Goal: Task Accomplishment & Management: Manage account settings

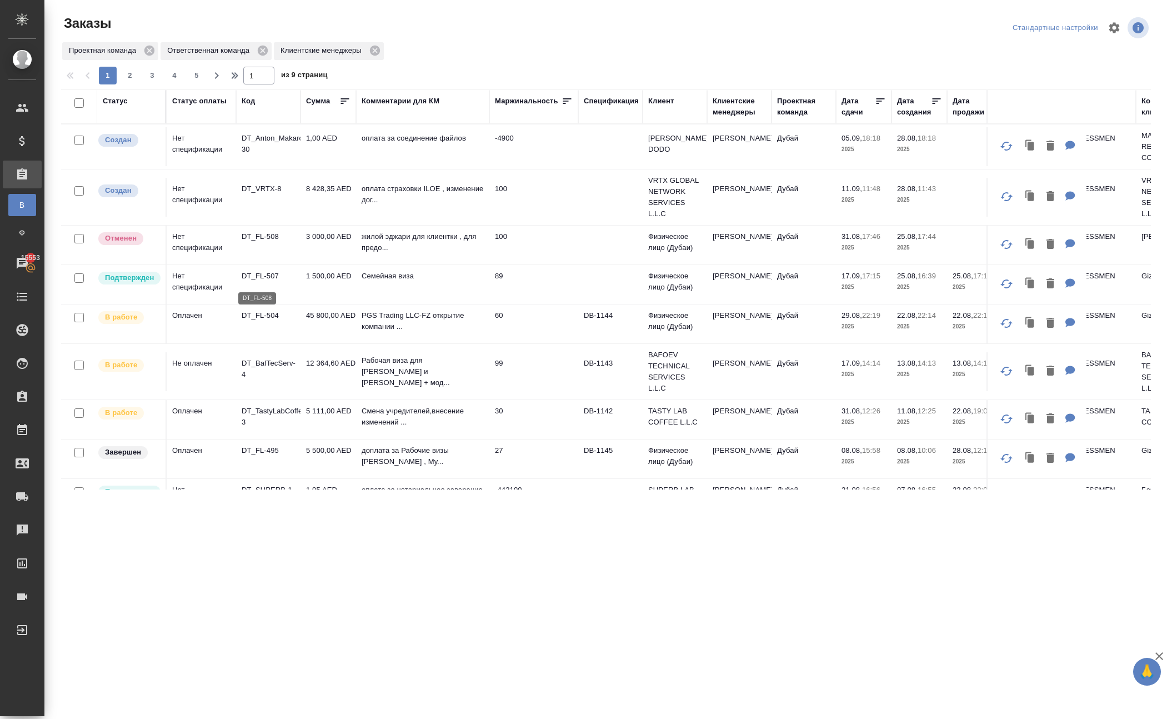
click at [260, 242] on p "DT_FL-508" at bounding box center [268, 236] width 53 height 11
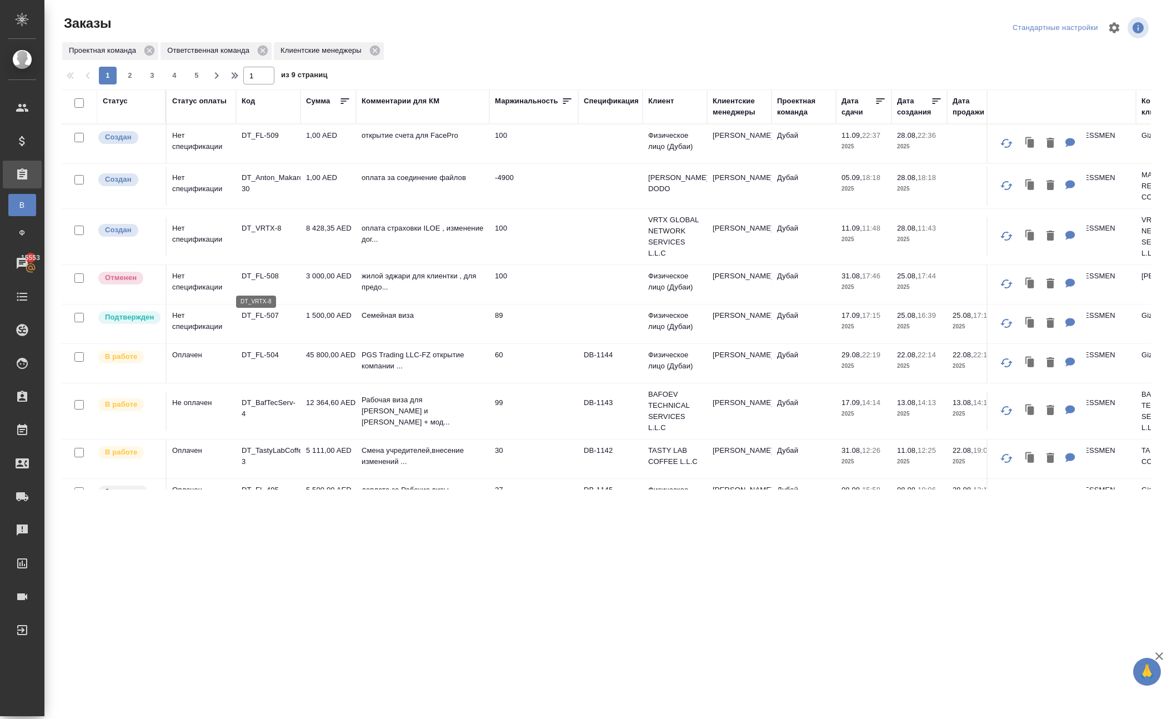
click at [267, 234] on p "DT_VRTX-8" at bounding box center [268, 228] width 53 height 11
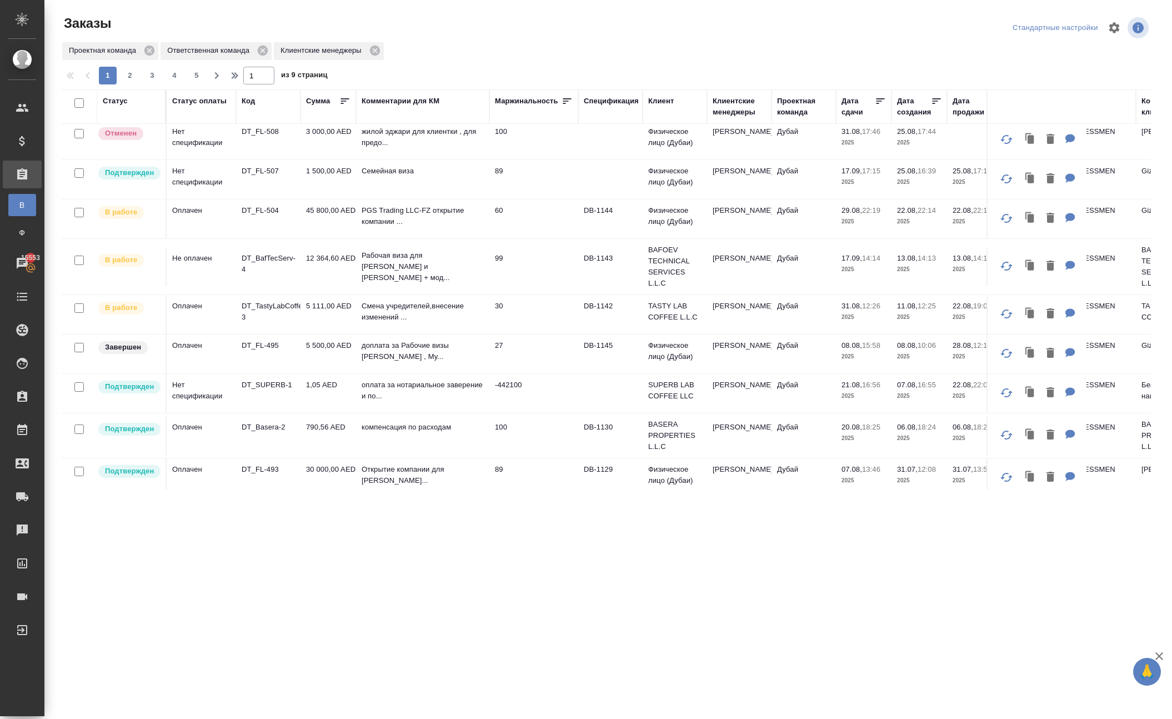
scroll to position [149, 0]
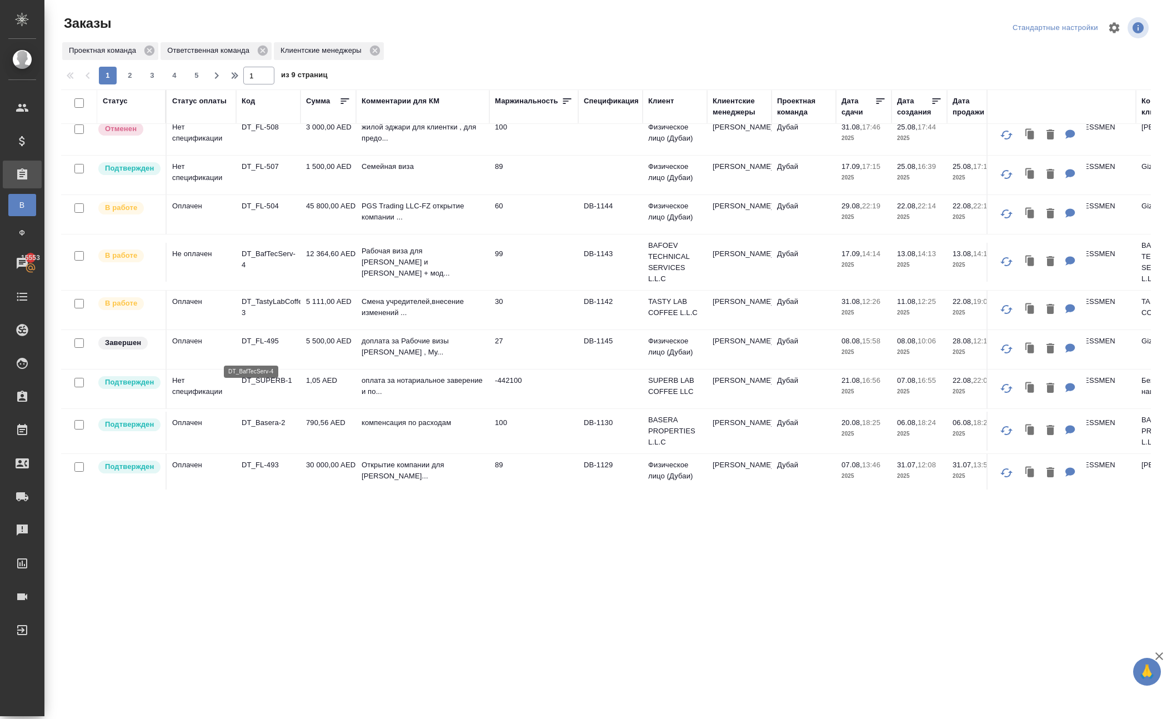
click at [274, 270] on p "DT_BafTecServ-4" at bounding box center [268, 259] width 53 height 22
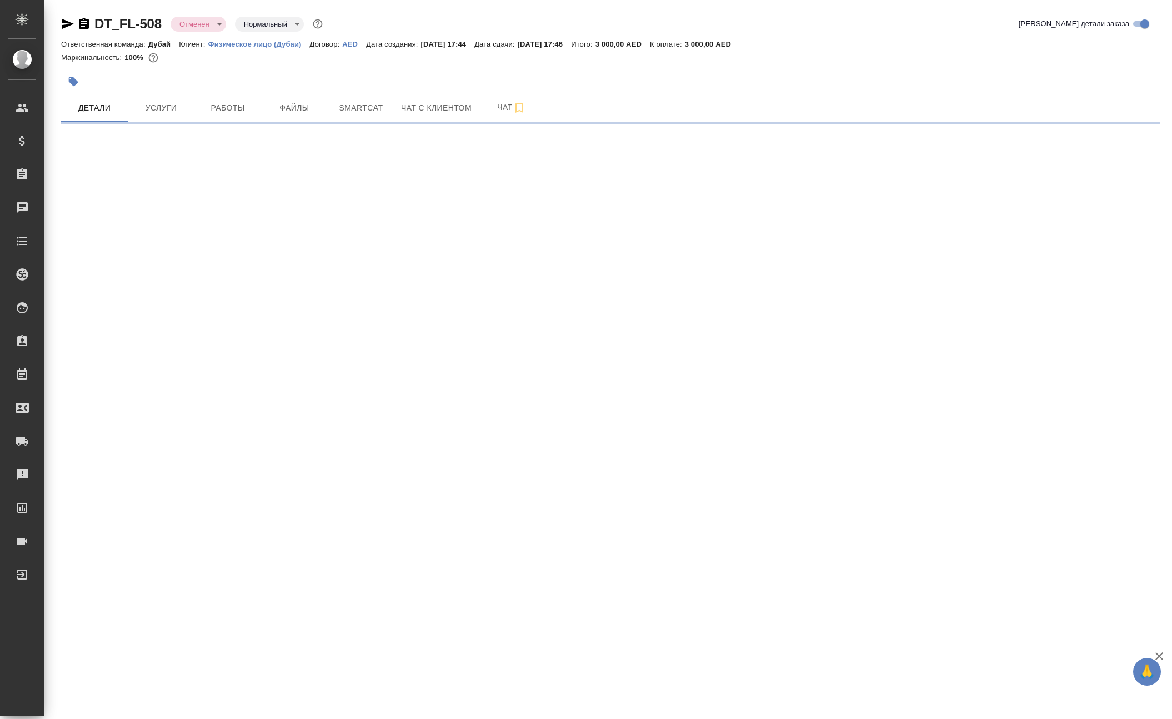
select select "RU"
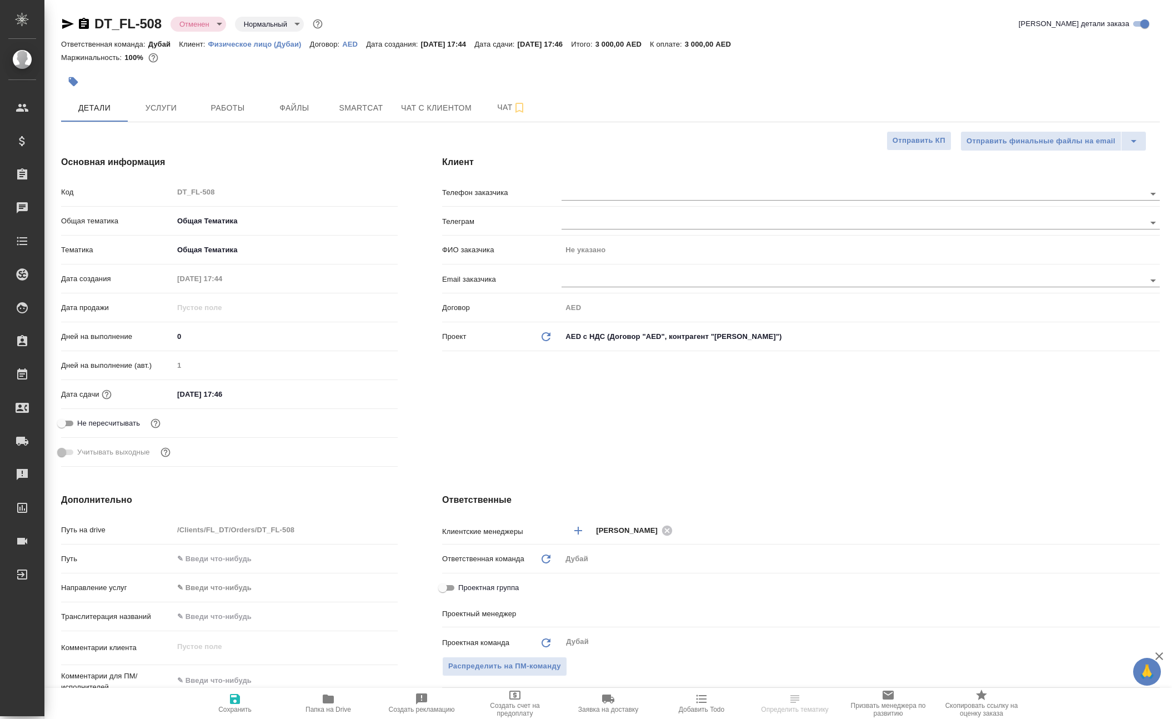
type input "[PERSON_NAME]"
type textarea "x"
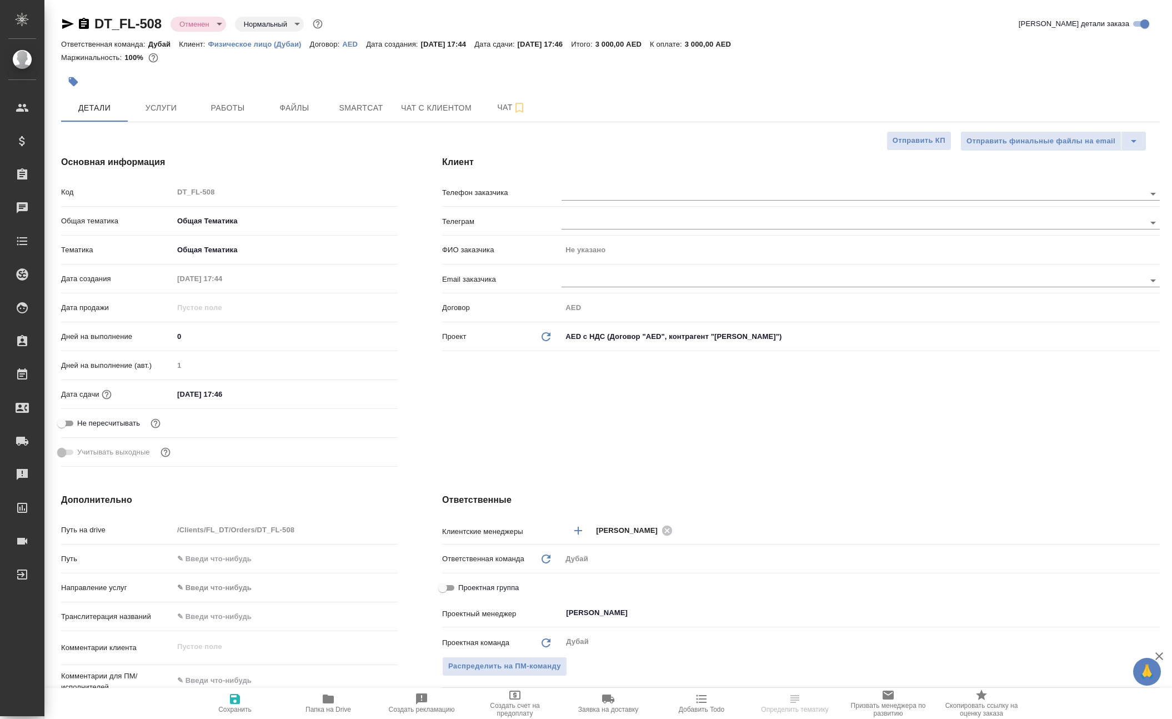
type textarea "x"
click at [301, 48] on p "Физическое лицо (Дубаи)" at bounding box center [259, 44] width 102 height 8
type textarea "x"
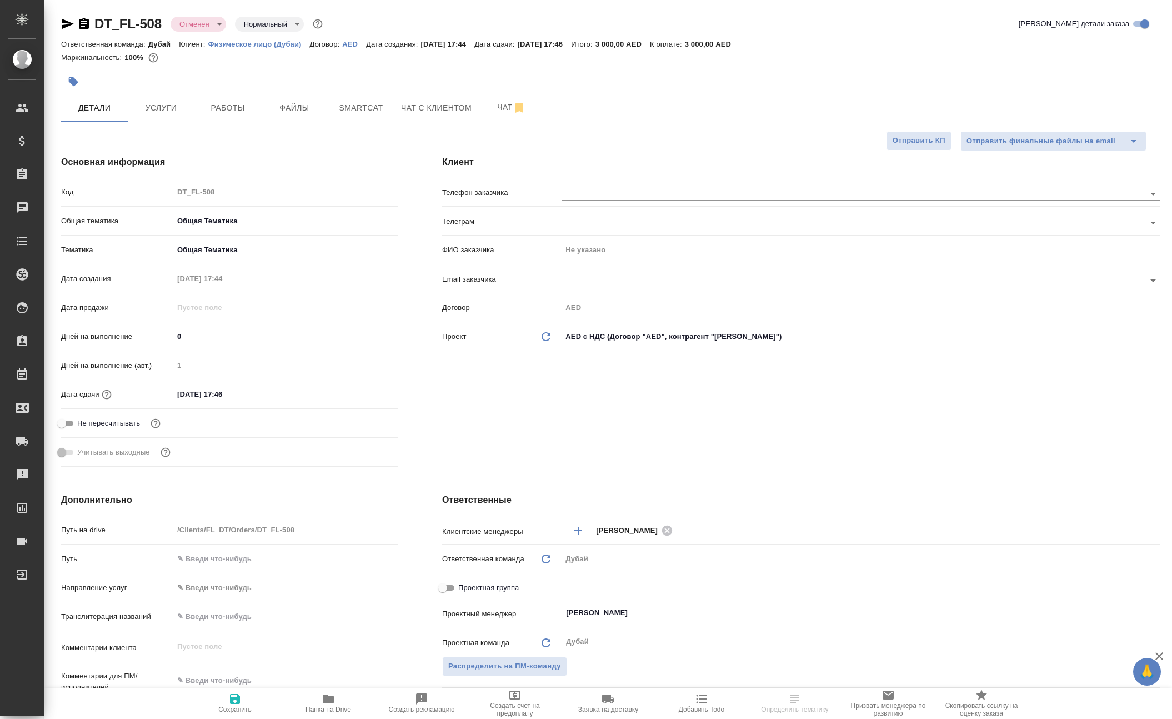
type textarea "x"
select select "RU"
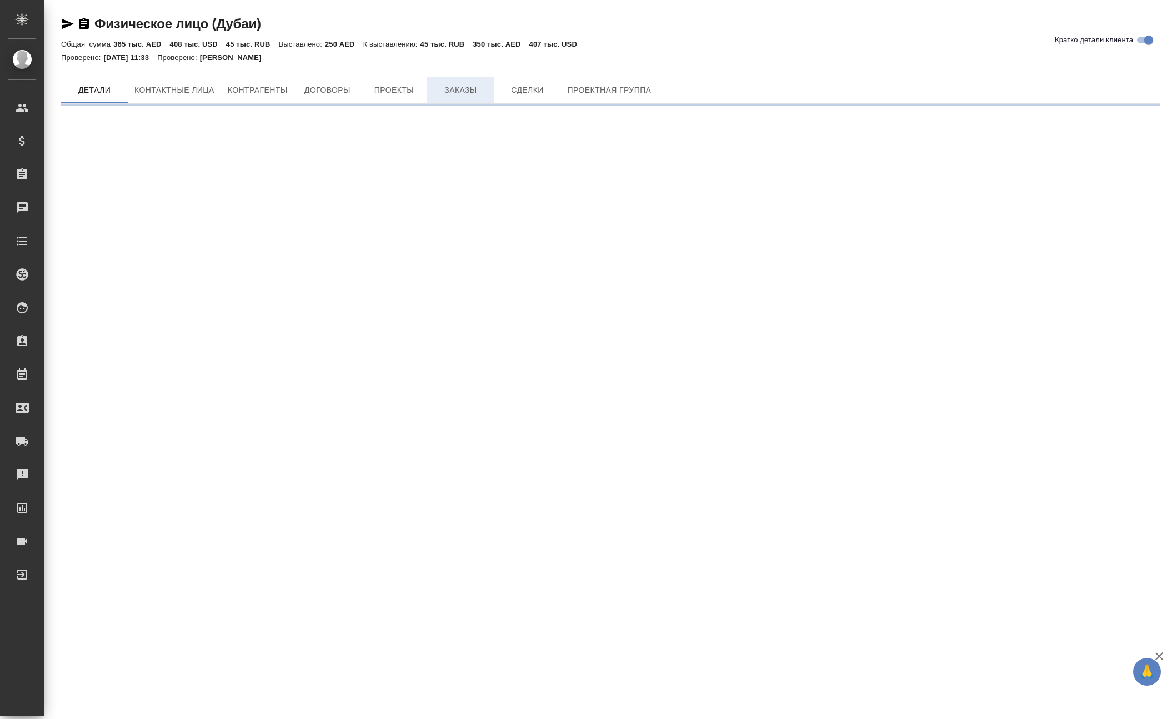
click at [498, 84] on div "Физическое лицо (Дубаи) [PERSON_NAME] детали клиента Общая сумма 365 тыс. AED 4…" at bounding box center [610, 56] width 1111 height 112
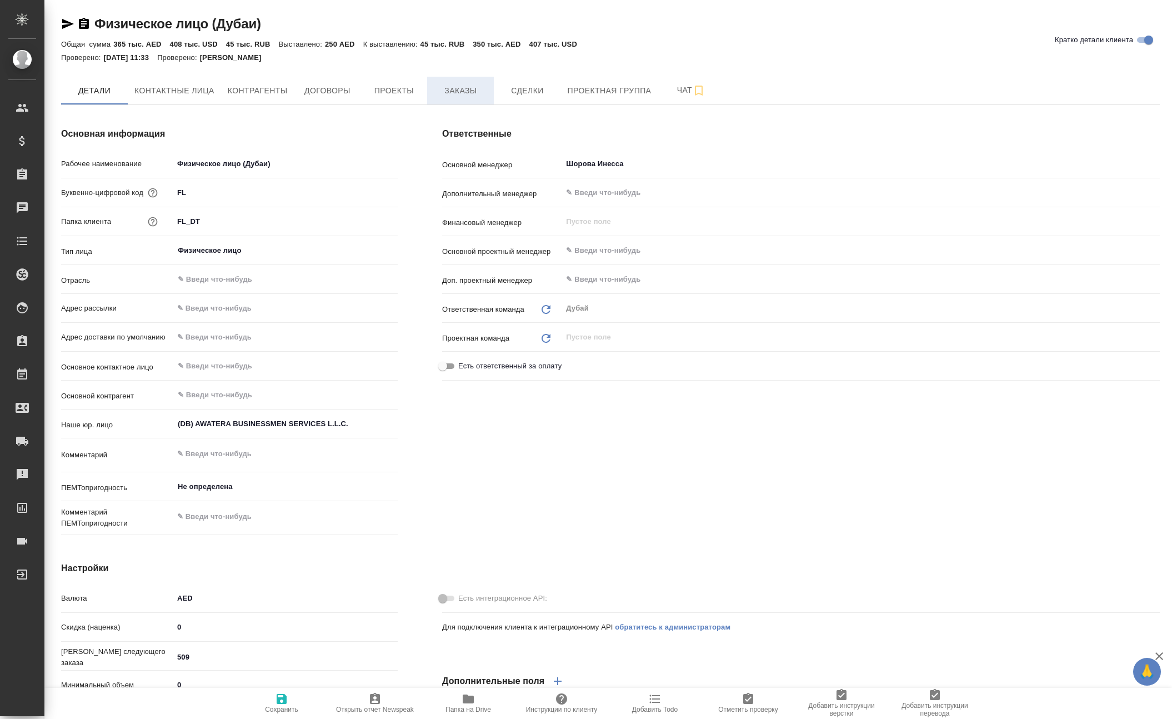
click at [487, 98] on span "Заказы" at bounding box center [460, 91] width 53 height 14
type textarea "x"
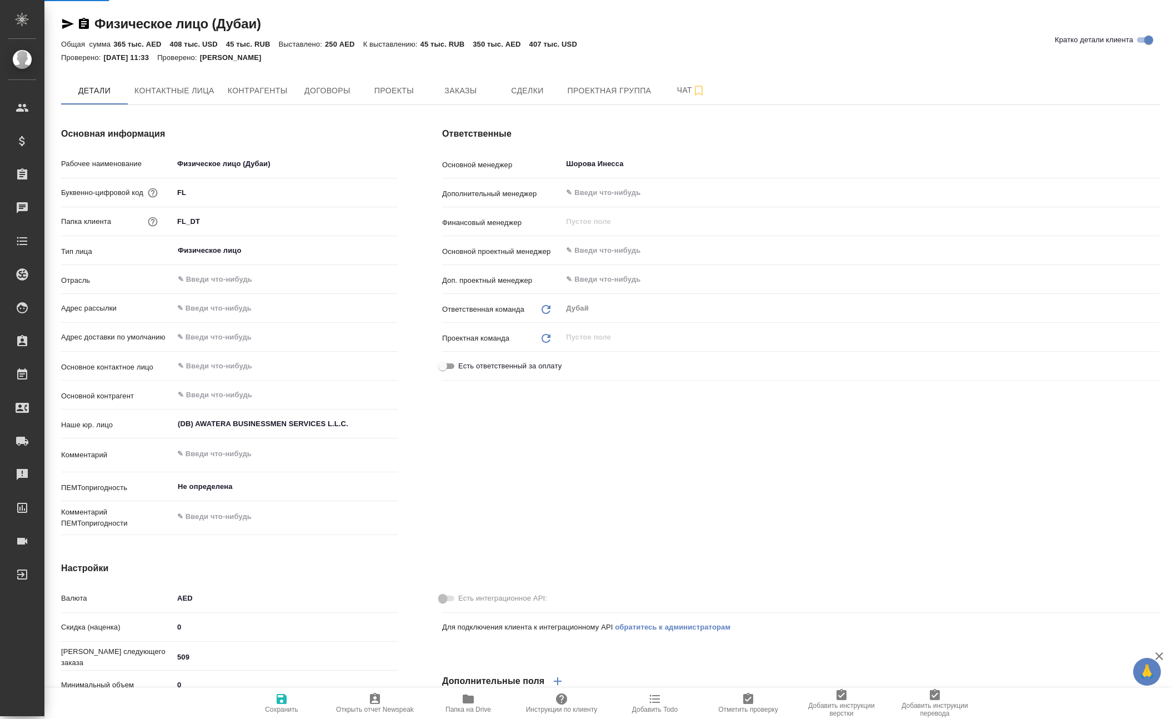
type textarea "x"
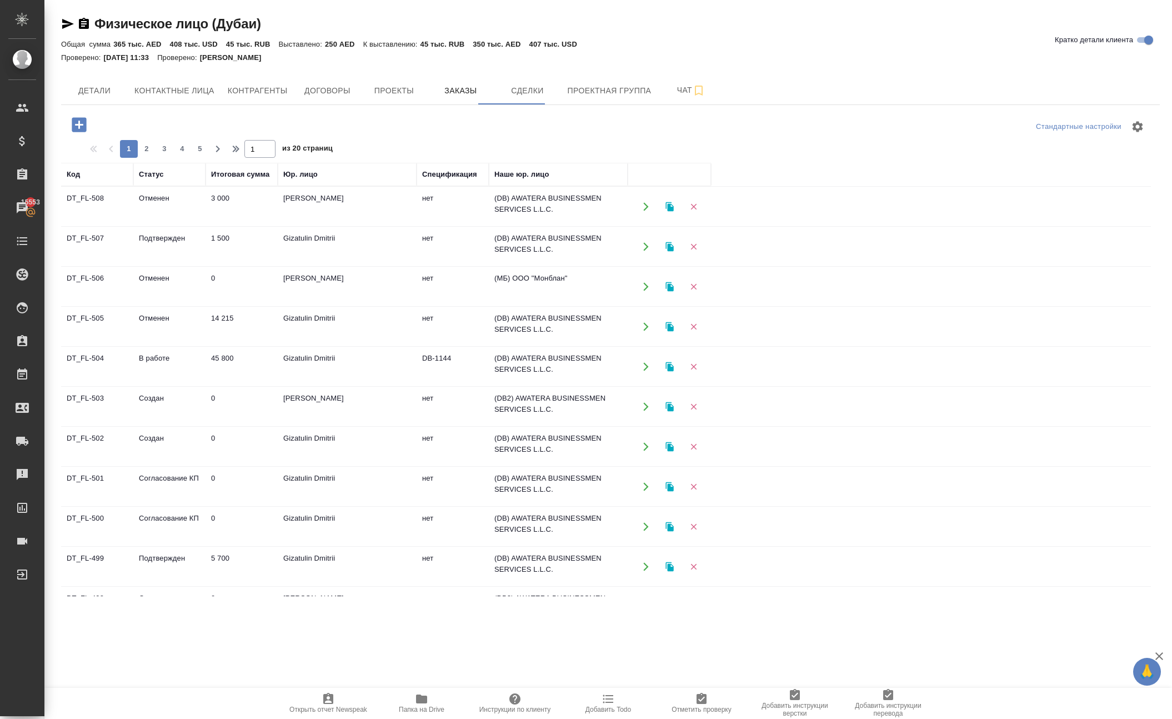
click at [89, 134] on icon "button" at bounding box center [78, 124] width 19 height 19
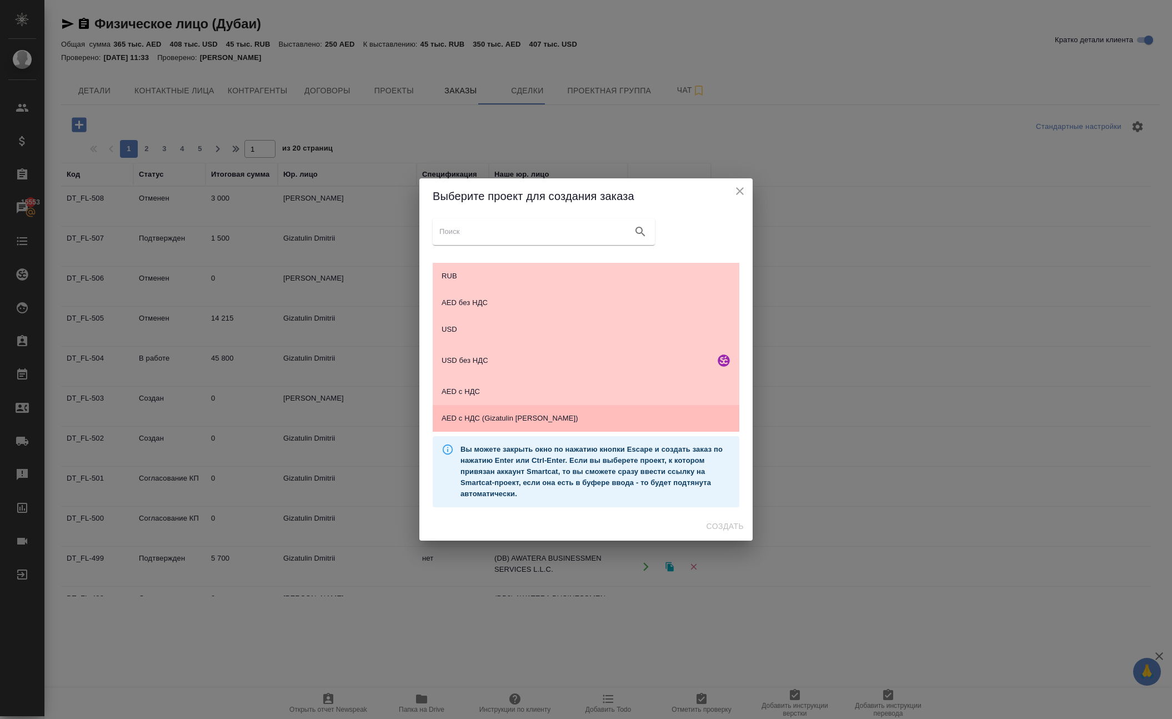
click at [493, 414] on span "AED c НДС (Gizatulin Dmitri)" at bounding box center [585, 418] width 289 height 11
click at [712, 536] on button "Создать" at bounding box center [725, 526] width 46 height 21
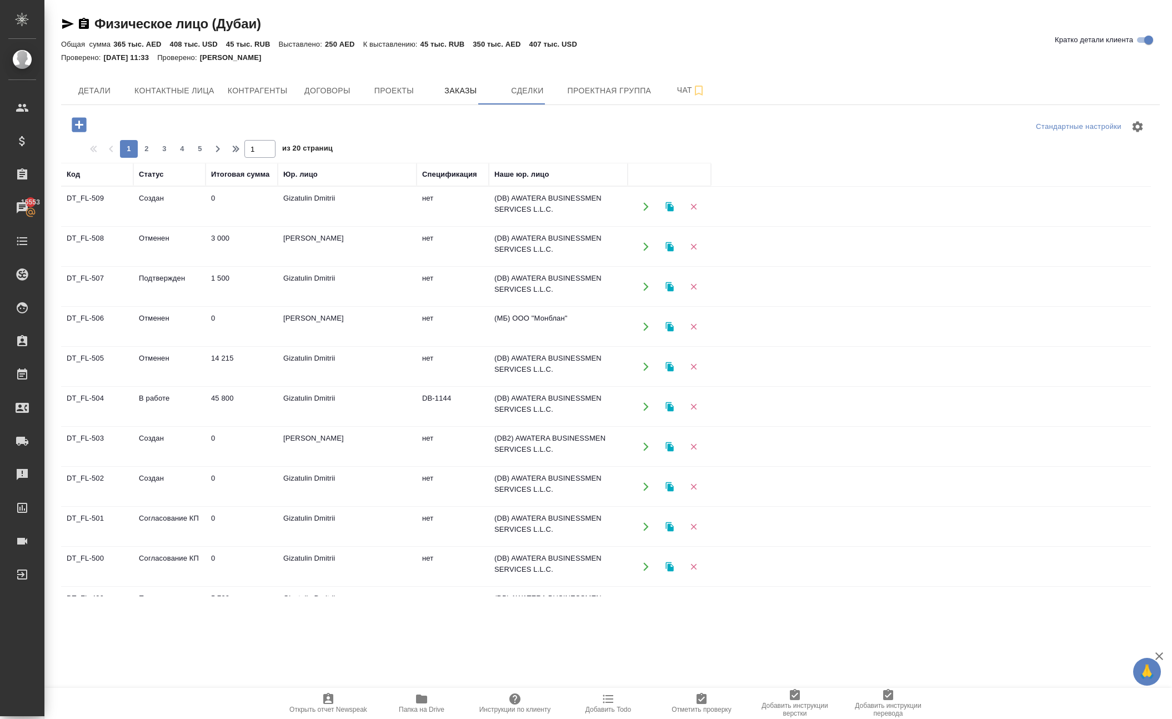
click at [640, 218] on button "button" at bounding box center [645, 206] width 23 height 23
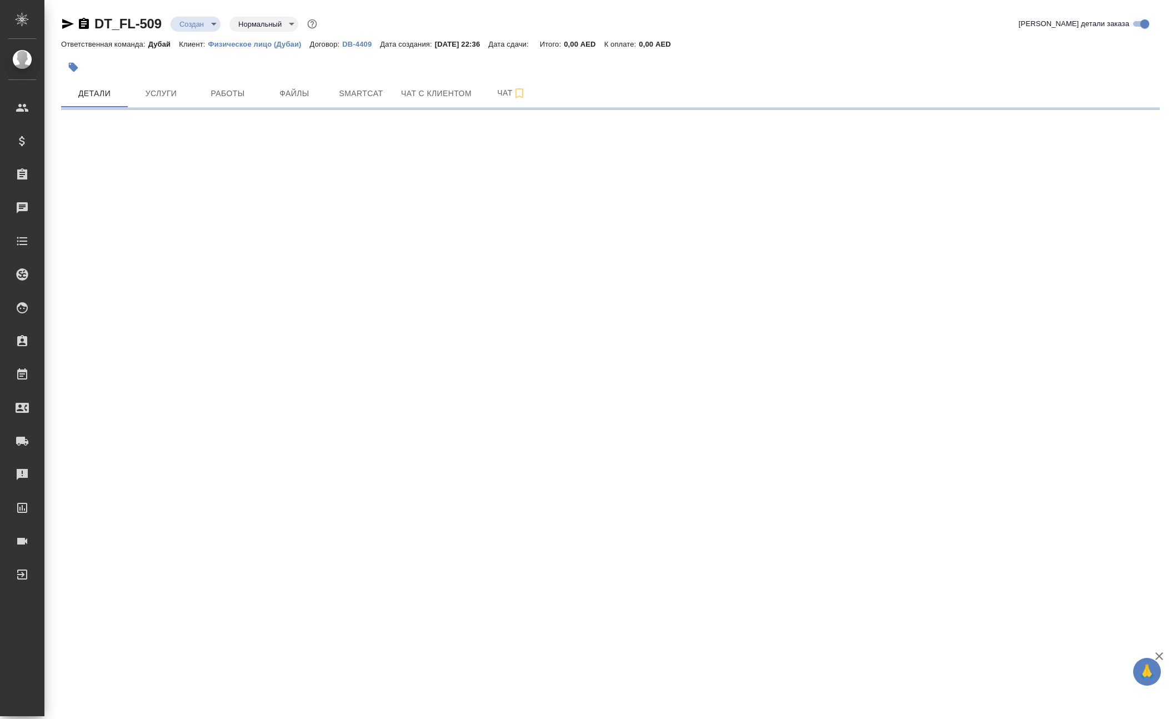
select select "RU"
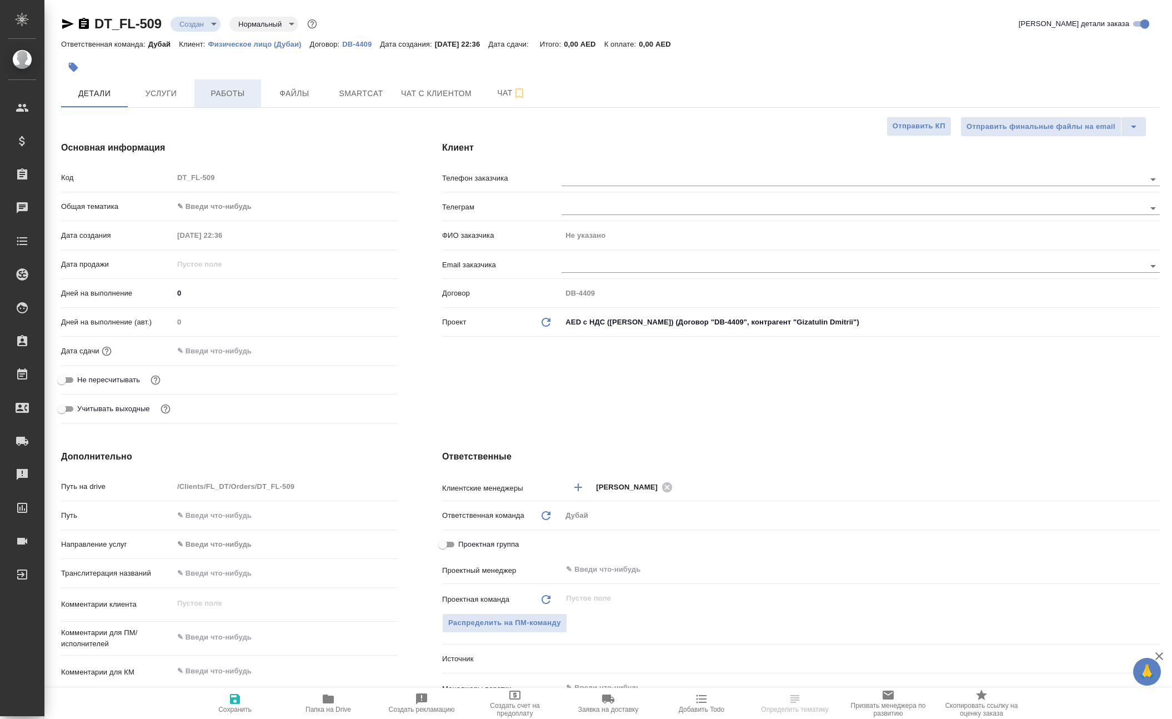
type textarea "x"
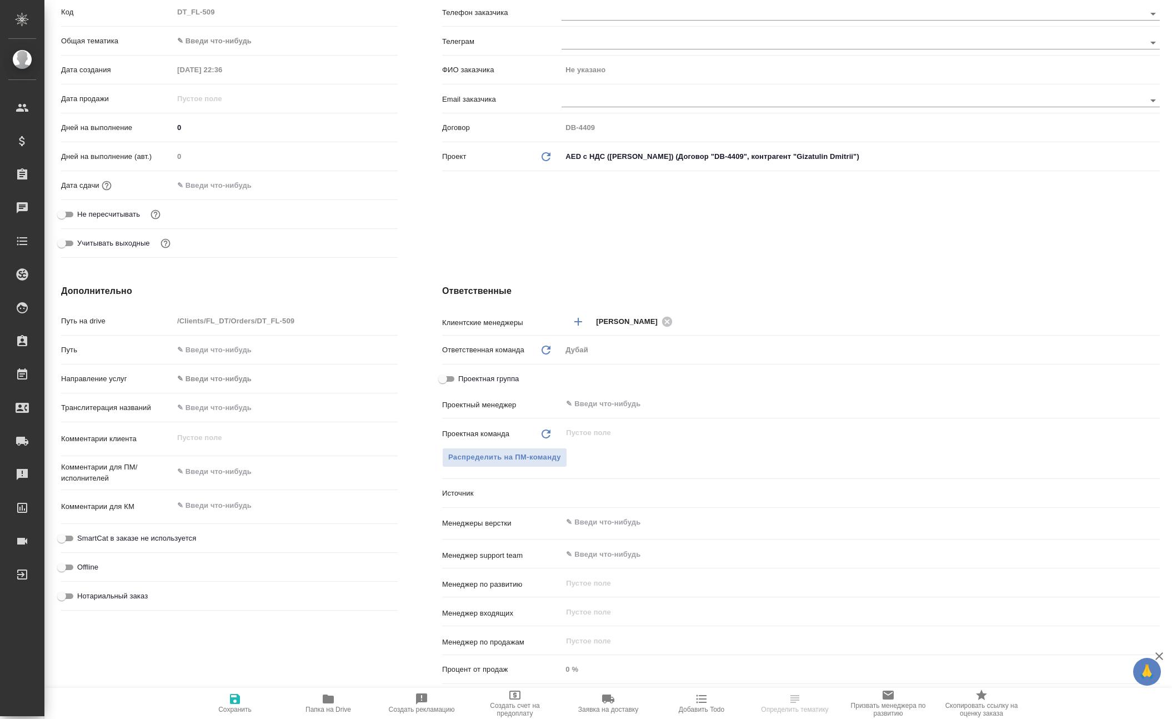
scroll to position [163, 0]
type textarea "x"
click at [248, 517] on textarea at bounding box center [285, 507] width 224 height 19
type textarea "x"
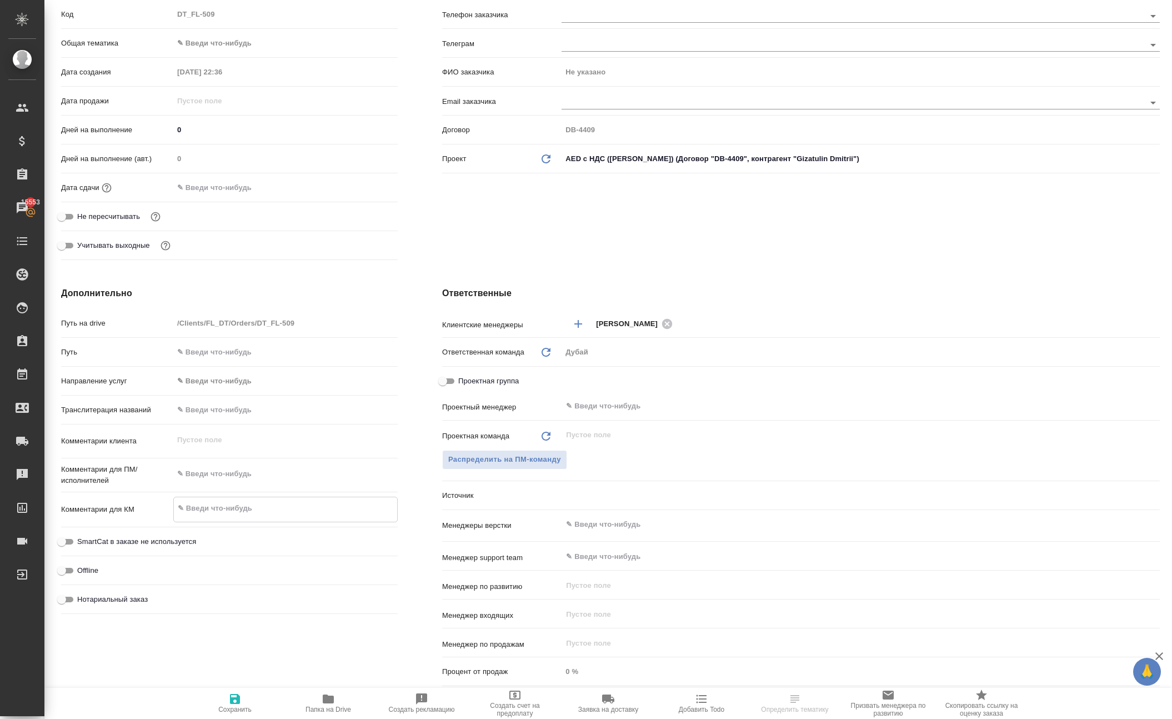
type textarea "о"
type textarea "x"
type textarea "от"
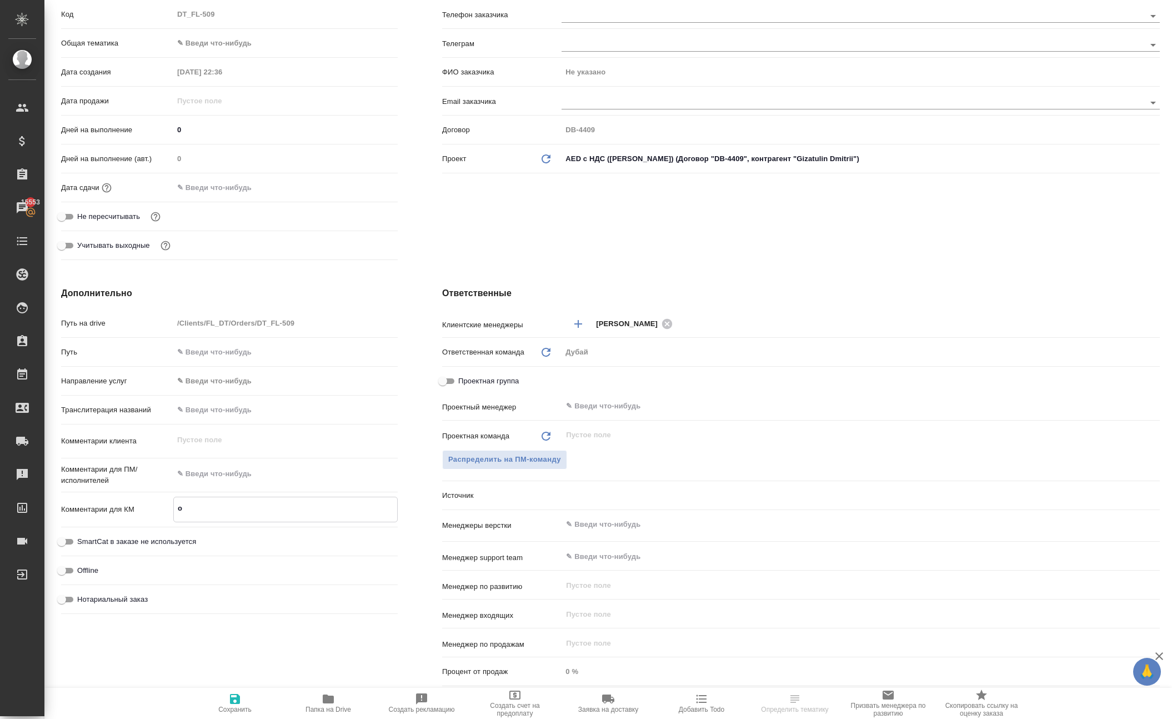
type textarea "x"
type textarea "отк"
type textarea "x"
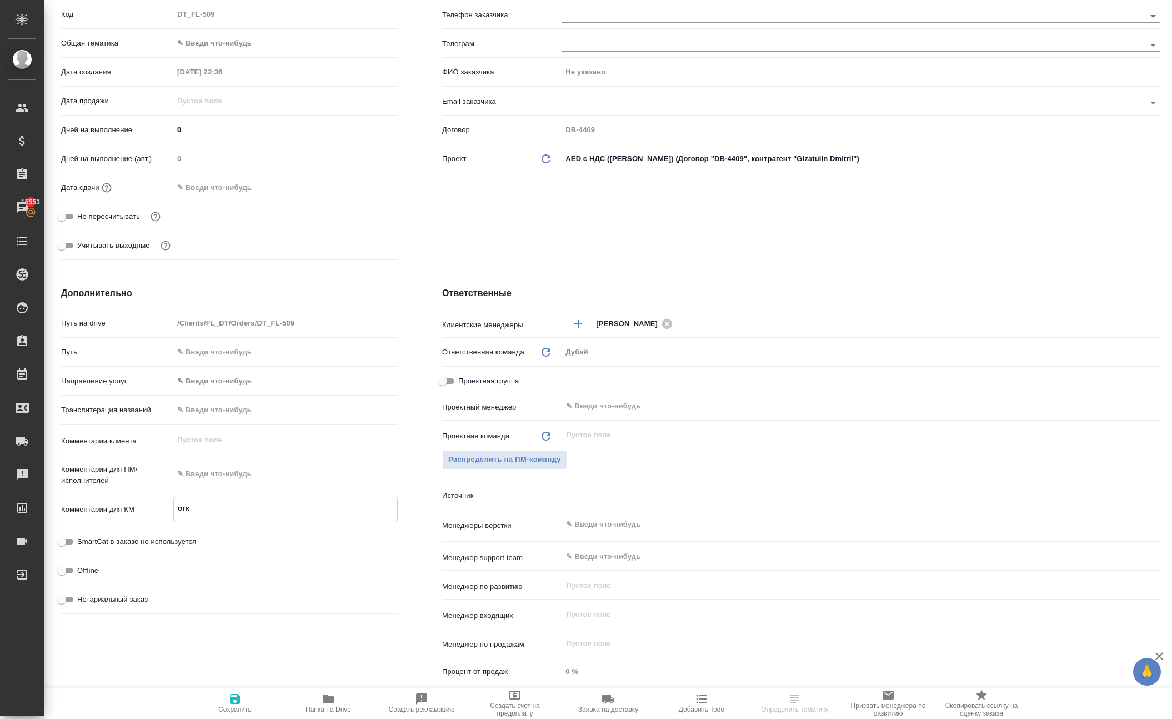
type textarea "x"
type textarea "откр"
type textarea "x"
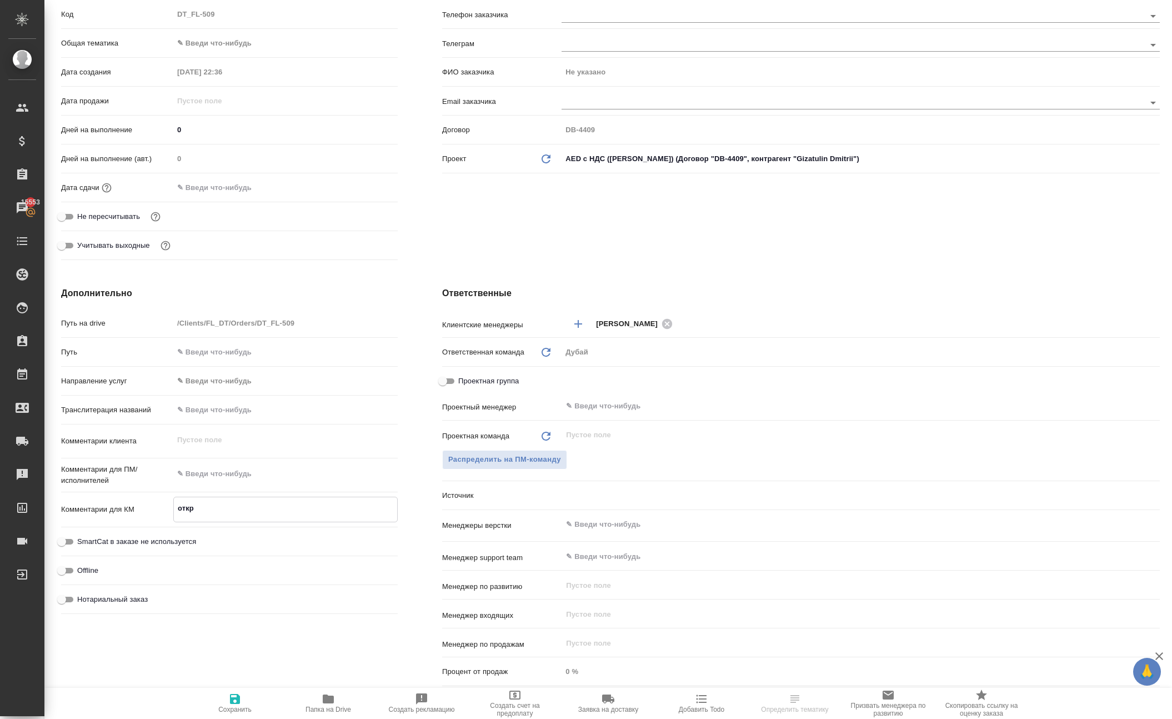
type textarea "x"
type textarea "откры"
type textarea "x"
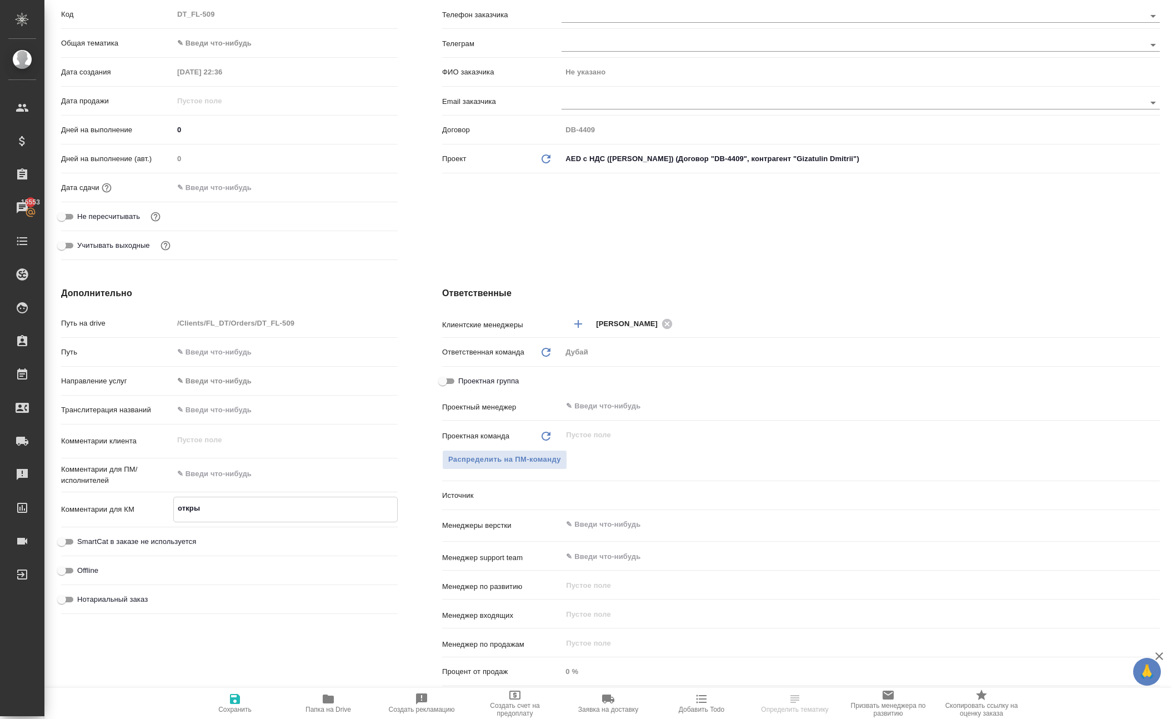
type textarea "открыт"
type textarea "x"
type textarea "открыти"
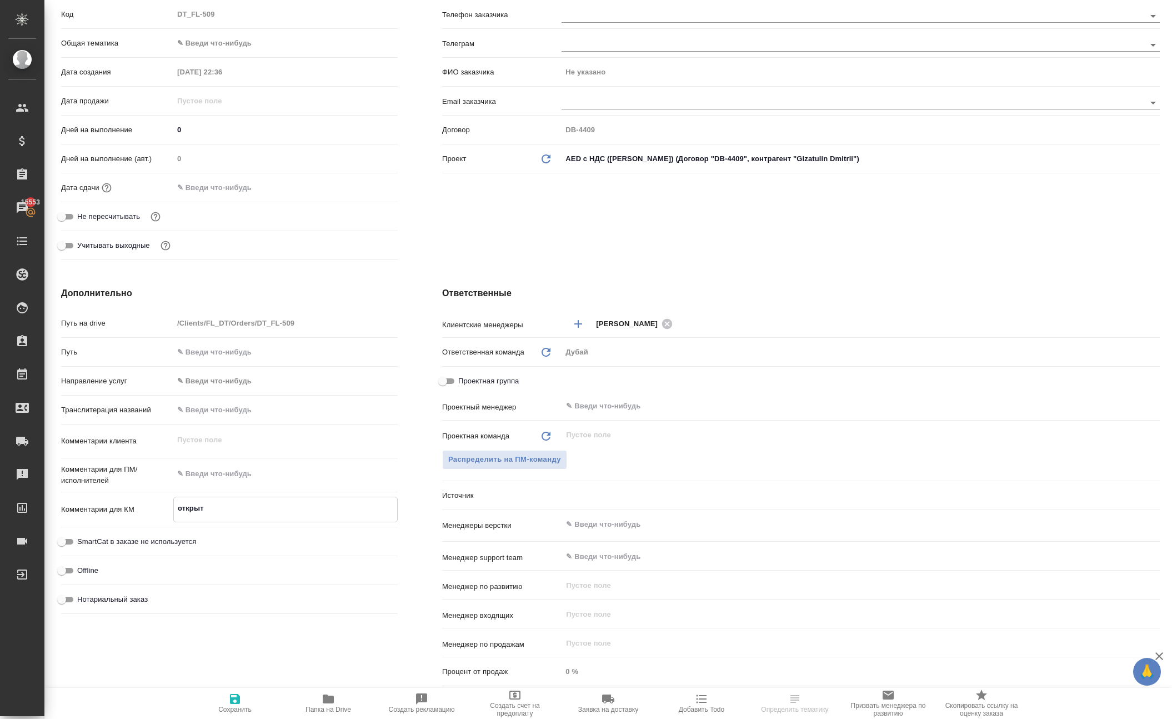
type textarea "x"
type textarea "открытие"
type textarea "x"
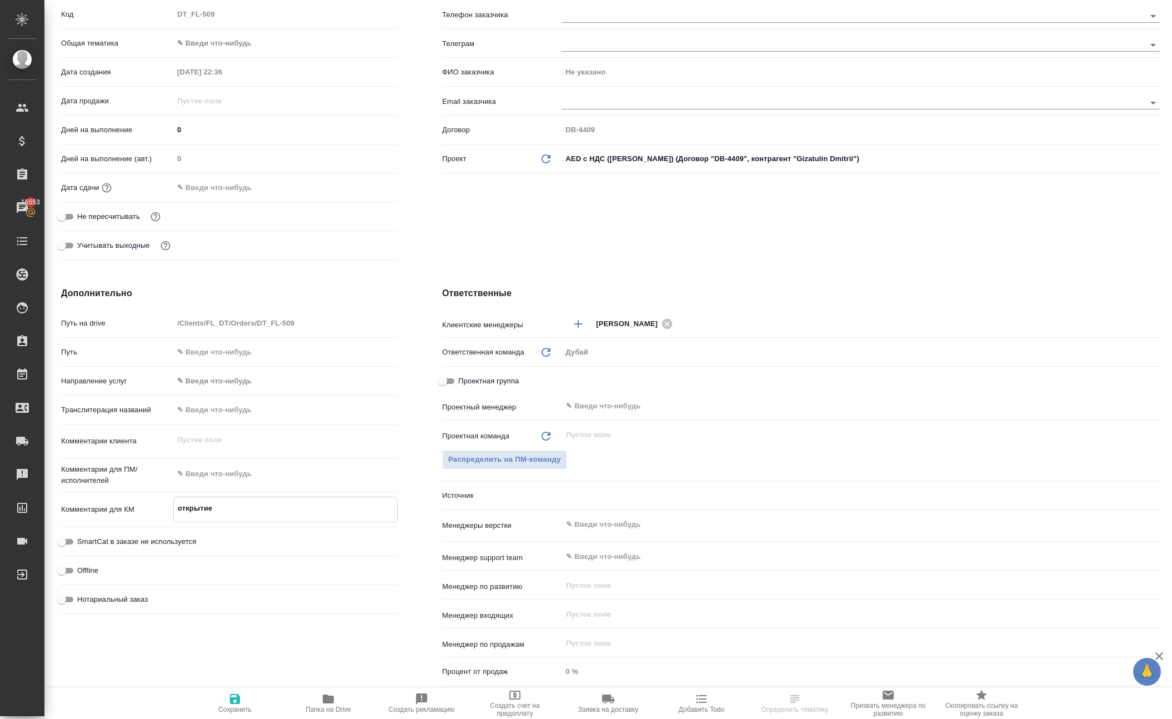
type textarea "x"
type textarea "открытие"
type textarea "x"
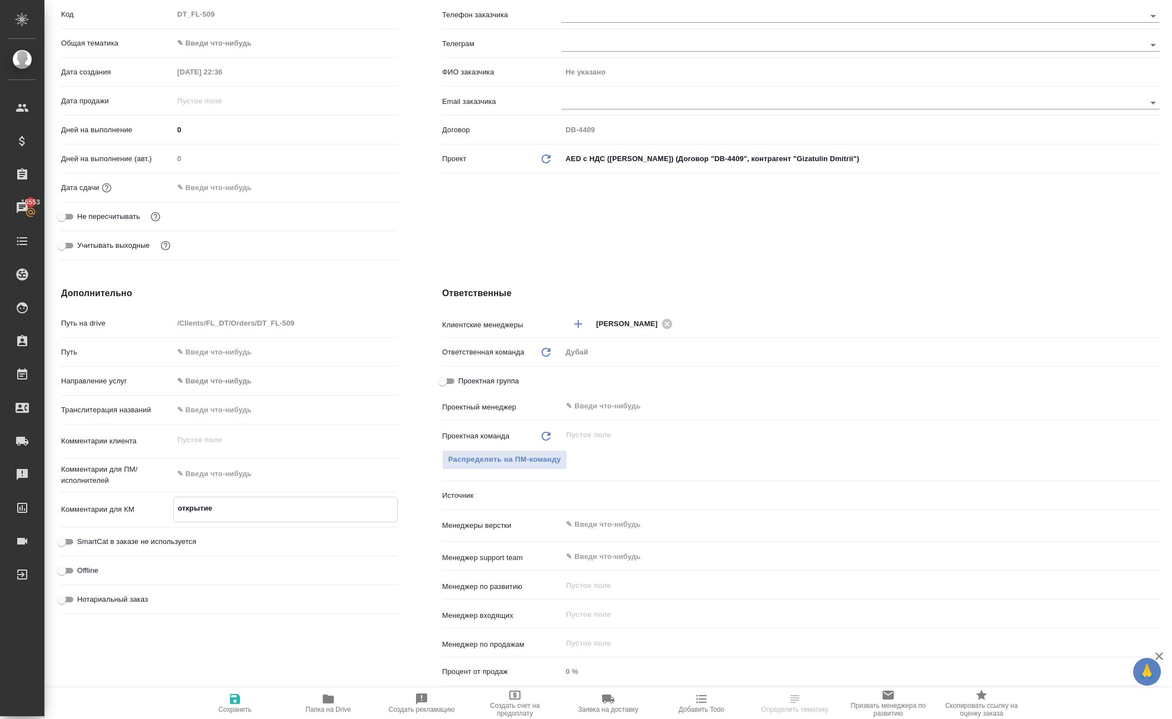
type textarea "x"
type textarea "открытие с"
type textarea "x"
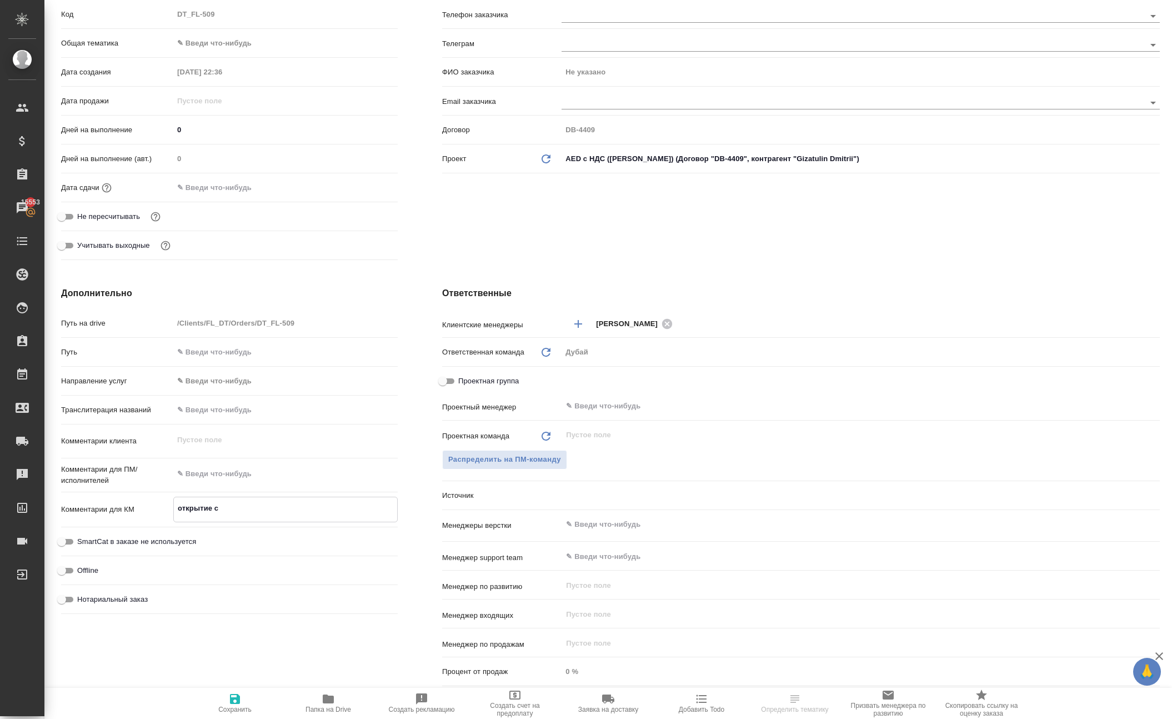
type textarea "открытие сч"
type textarea "x"
type textarea "открытие сче"
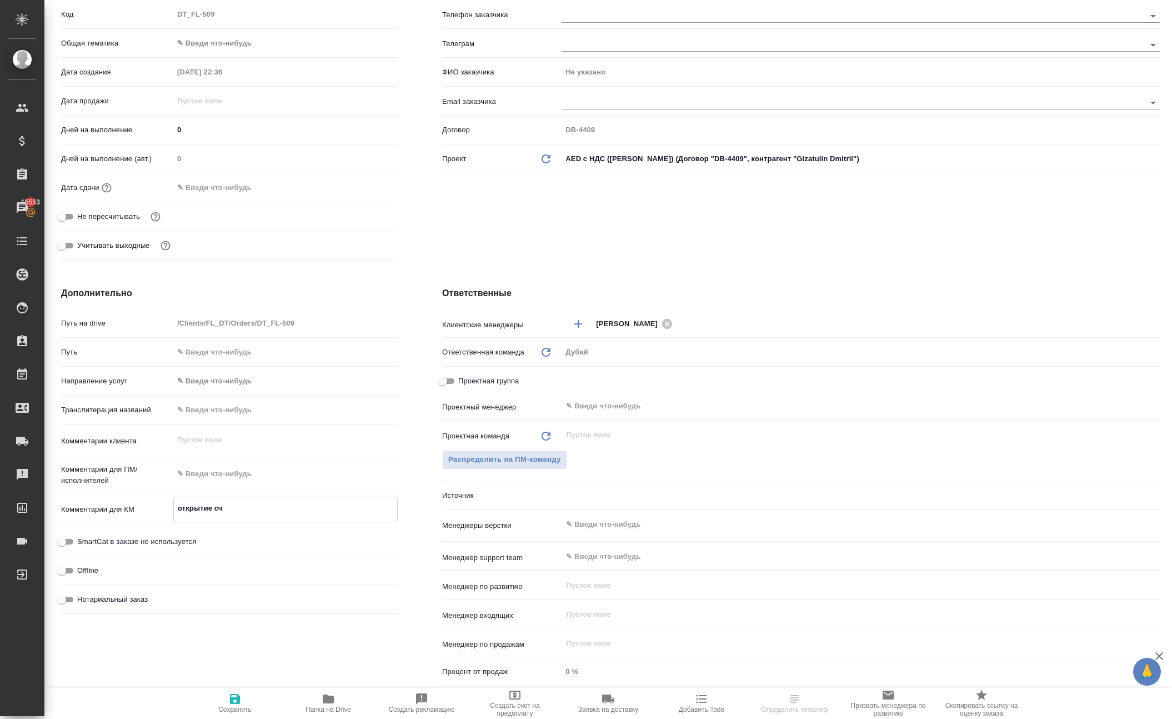
type textarea "x"
type textarea "открытие счет"
type textarea "x"
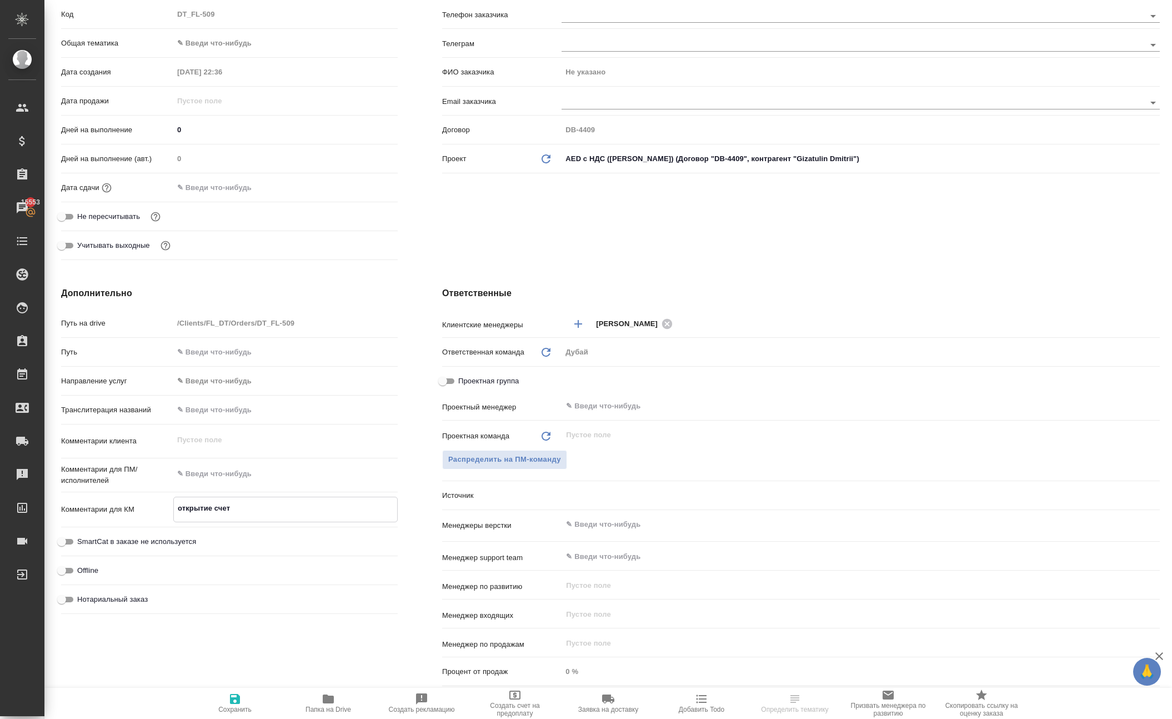
type textarea "x"
type textarea "открытие счета"
type textarea "x"
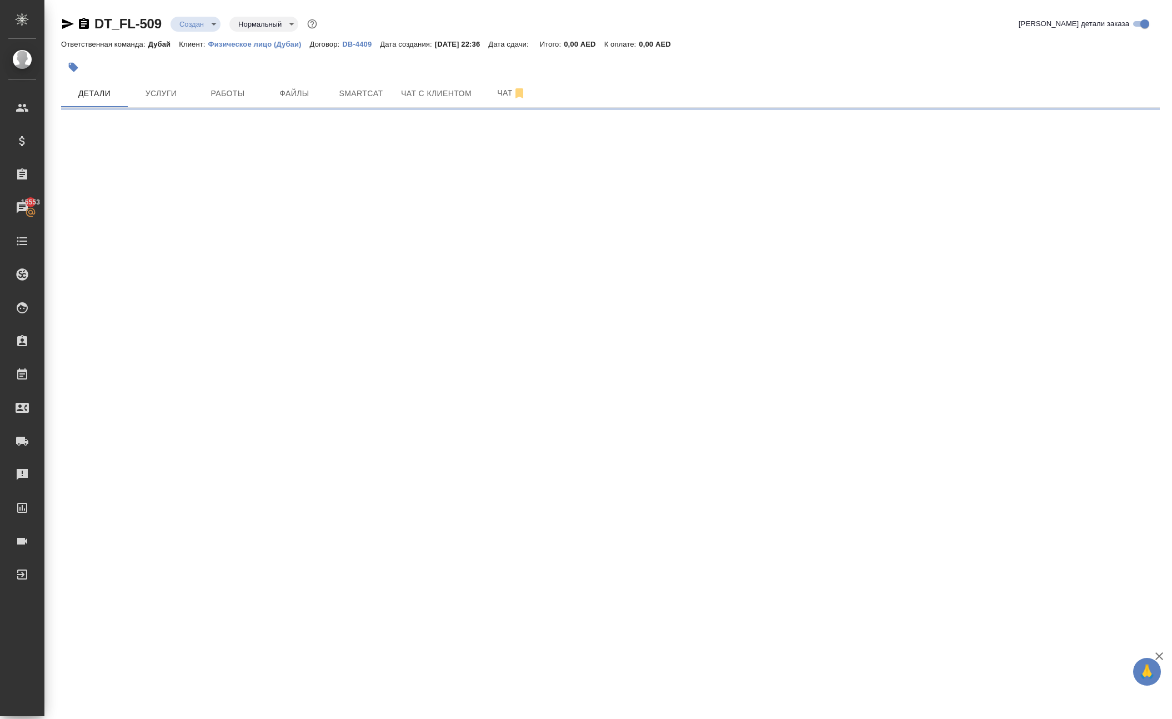
scroll to position [0, 0]
select select "RU"
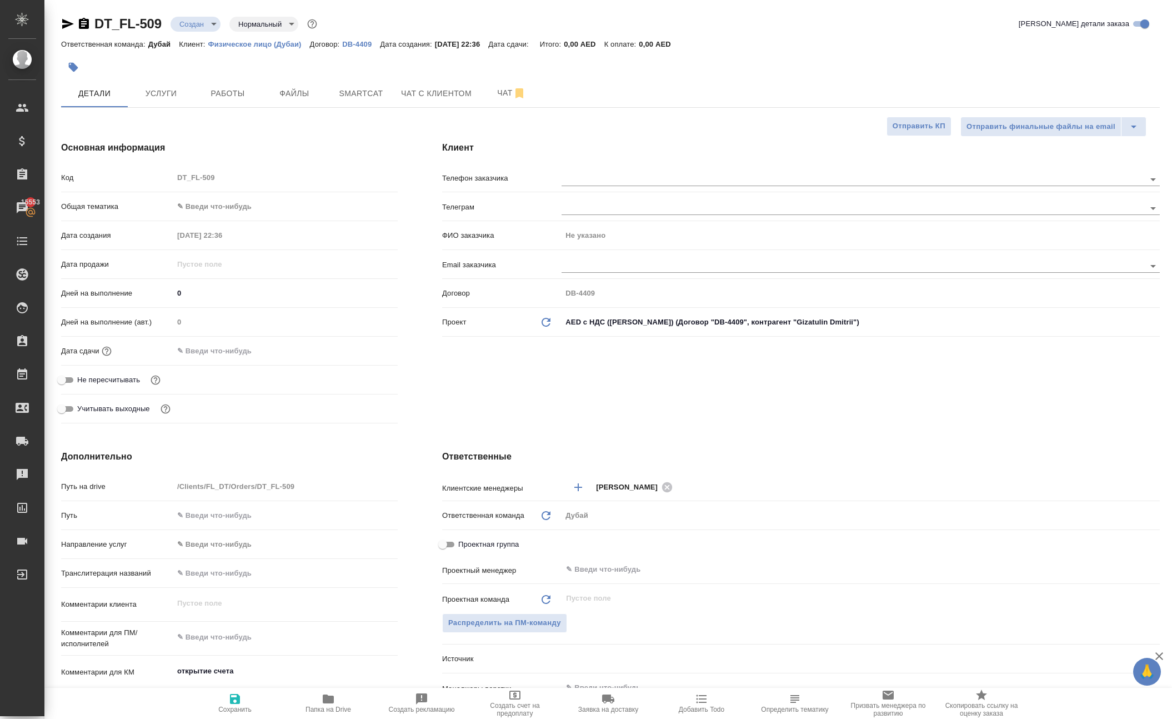
type textarea "x"
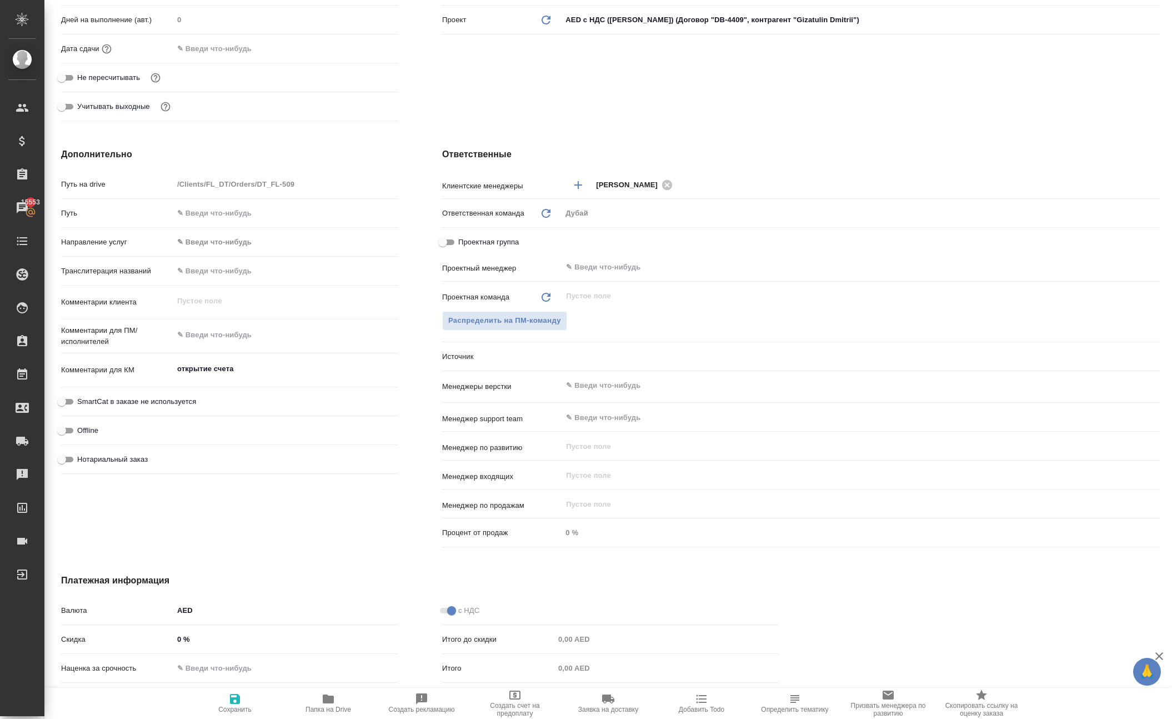
scroll to position [333, 0]
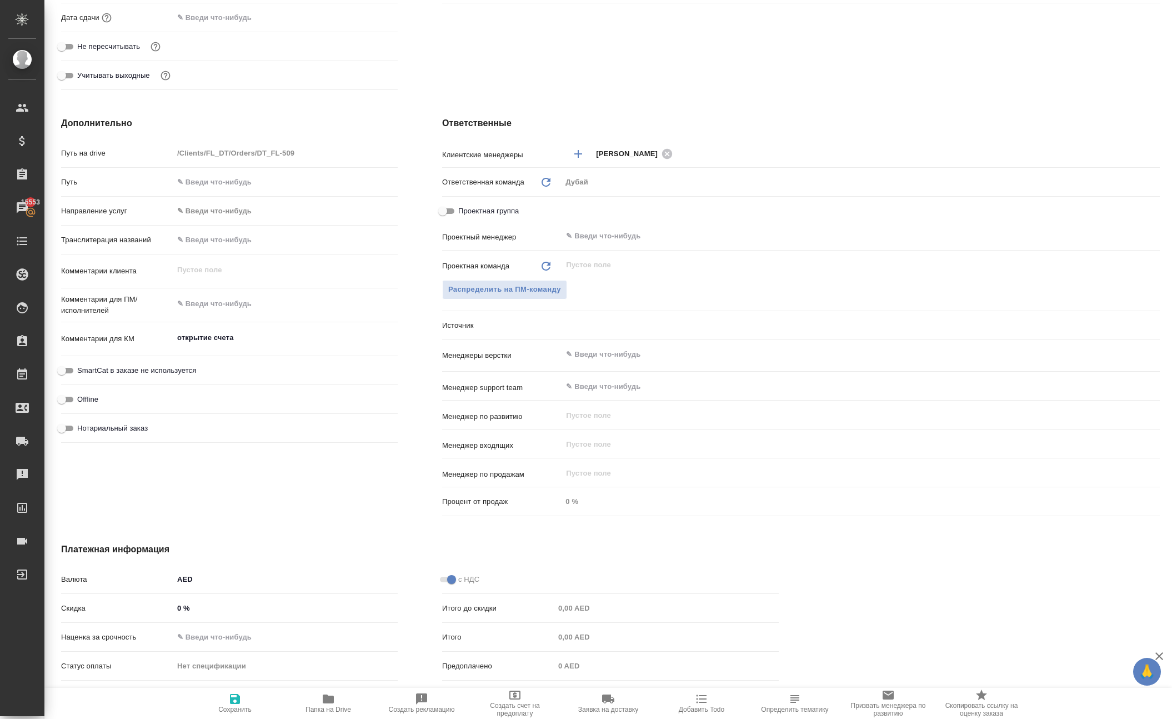
click at [270, 351] on div "открытие счета x" at bounding box center [285, 339] width 224 height 24
type textarea "x"
click at [270, 348] on textarea "открытие счета" at bounding box center [285, 338] width 223 height 19
type textarea "x"
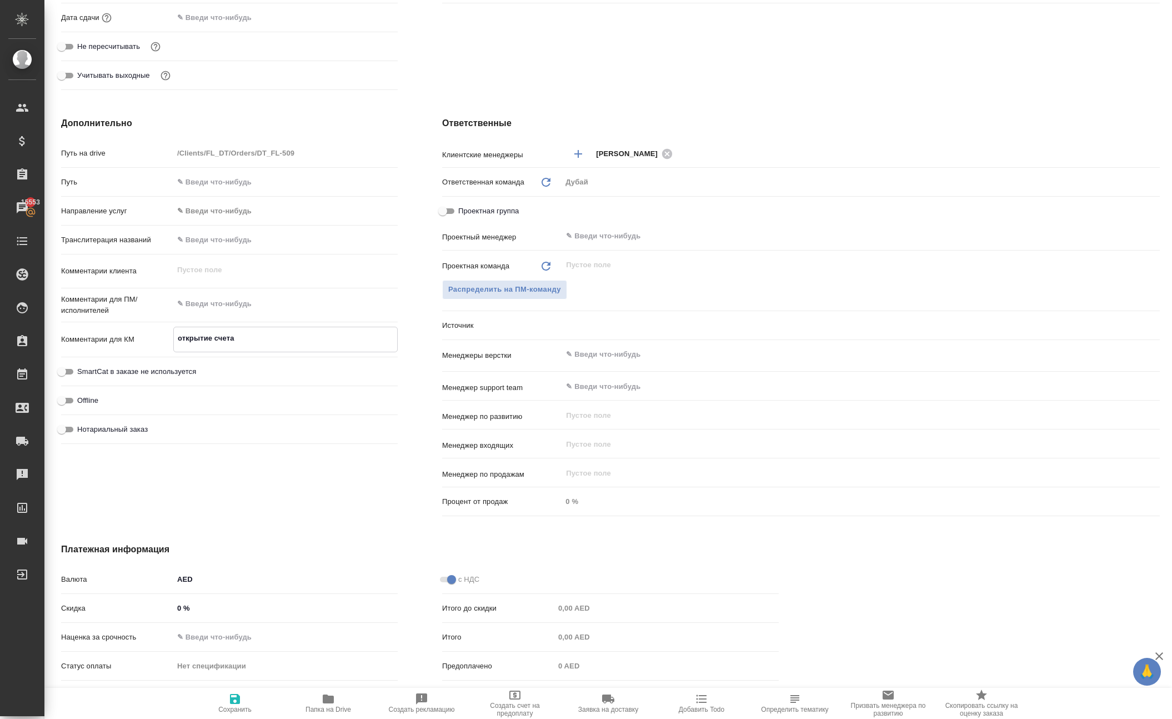
type textarea "открытие счета"
type textarea "x"
type textarea "открытие счета д"
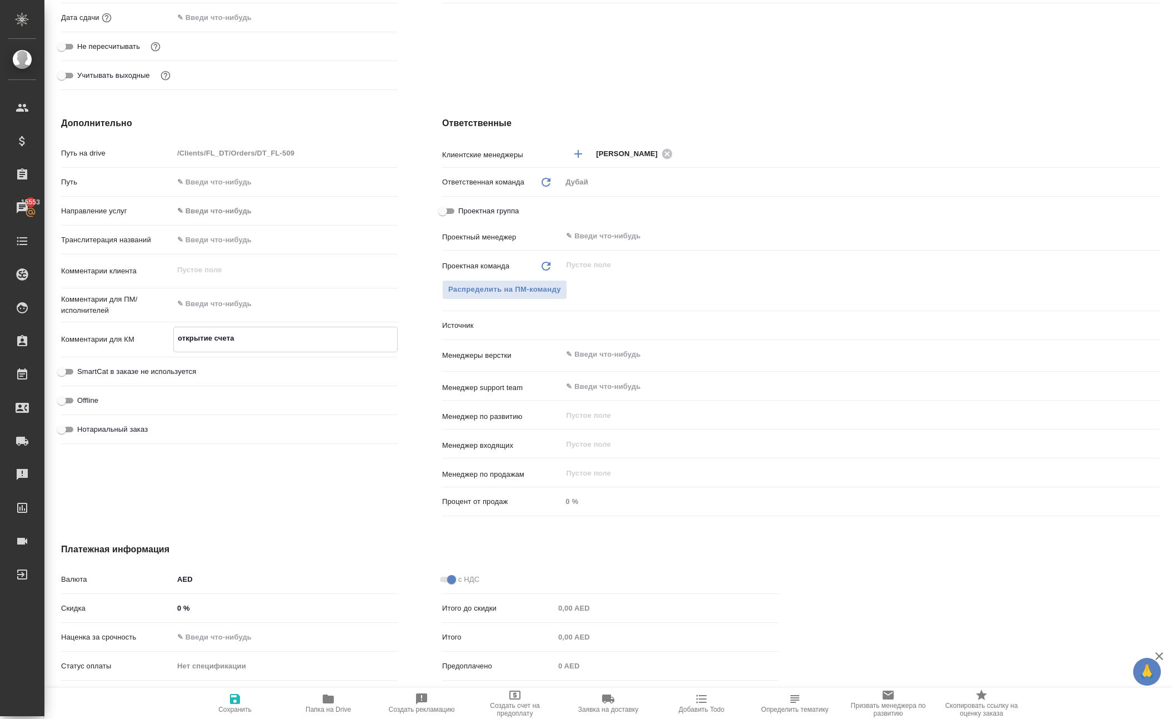
type textarea "x"
type textarea "открытие счета дл"
type textarea "x"
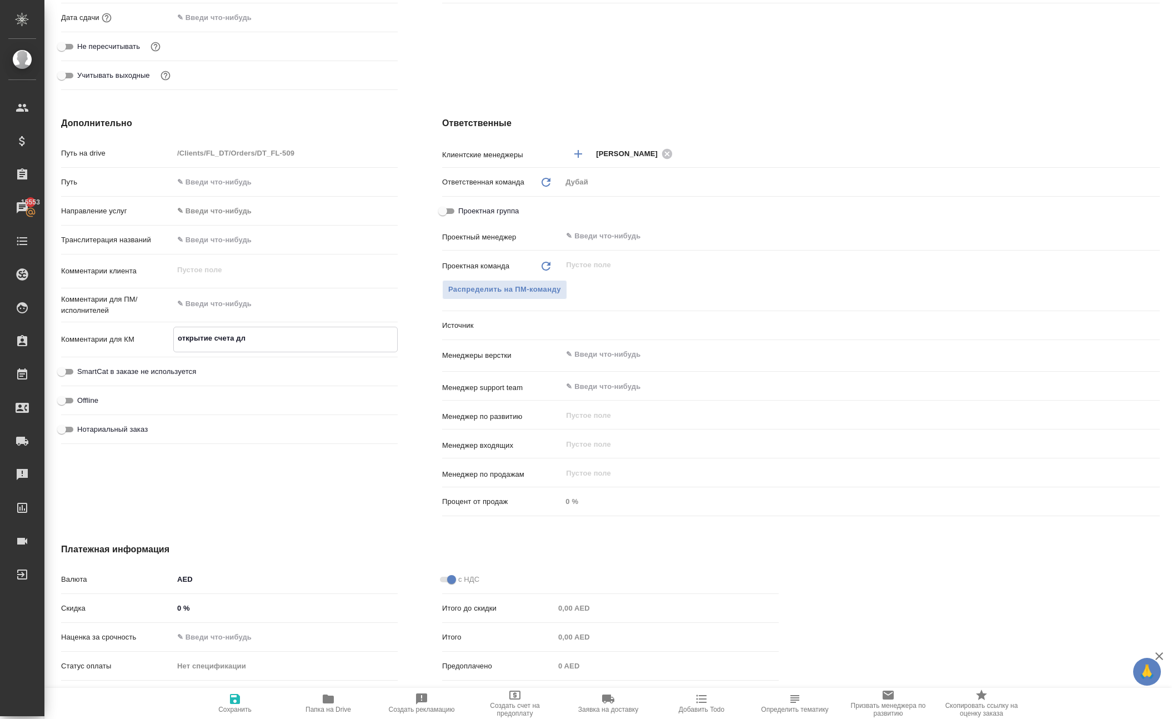
type textarea "x"
type textarea "открытие счета для"
type textarea "x"
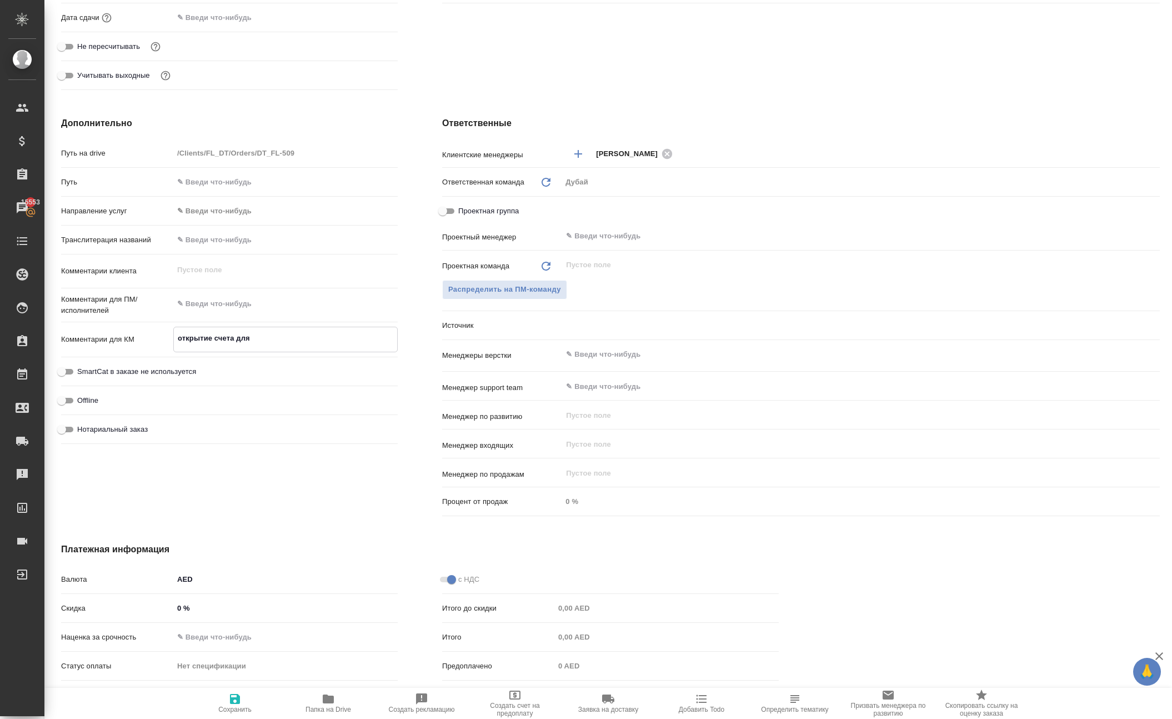
type textarea "x"
type textarea "открытие счета для"
type textarea "x"
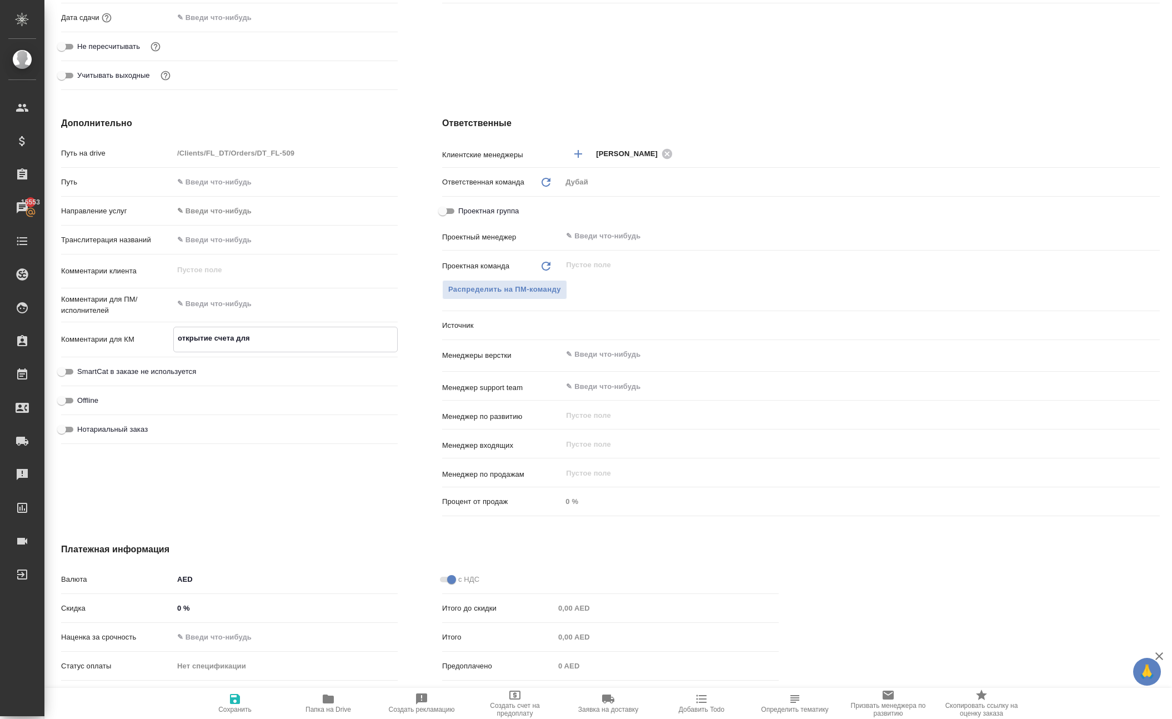
type textarea "открытие счета для F"
type textarea "x"
type textarea "открытие счета для Fa"
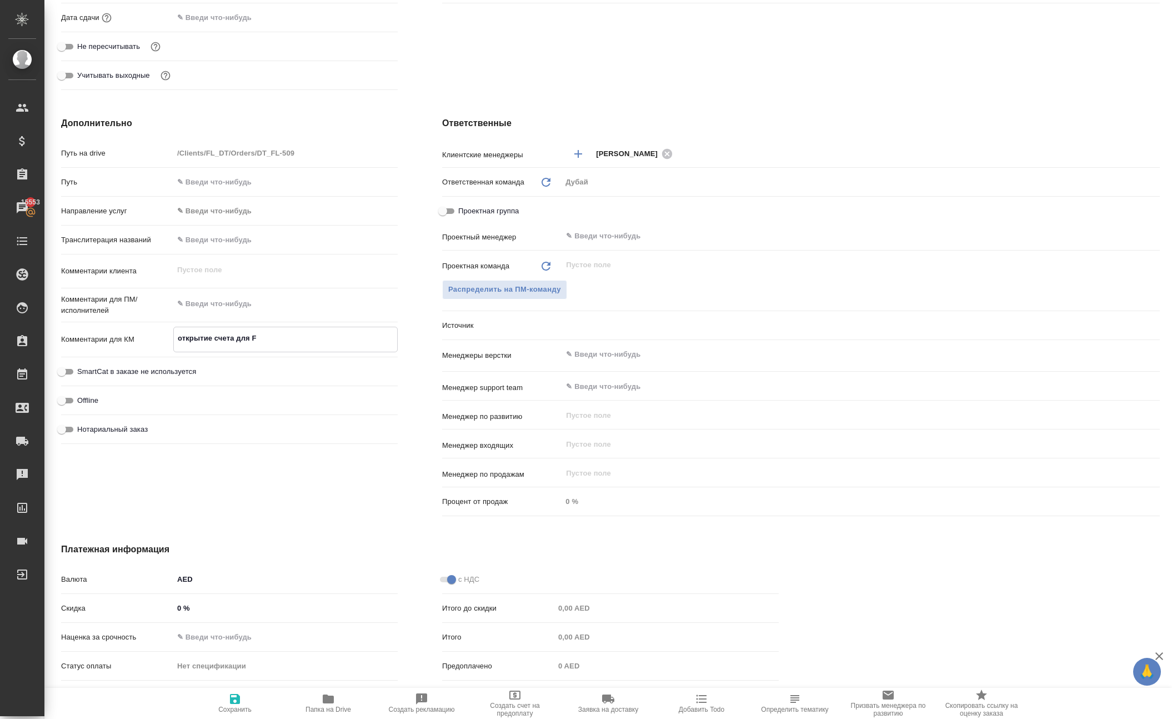
type textarea "x"
type textarea "открытие счета для Fac"
type textarea "x"
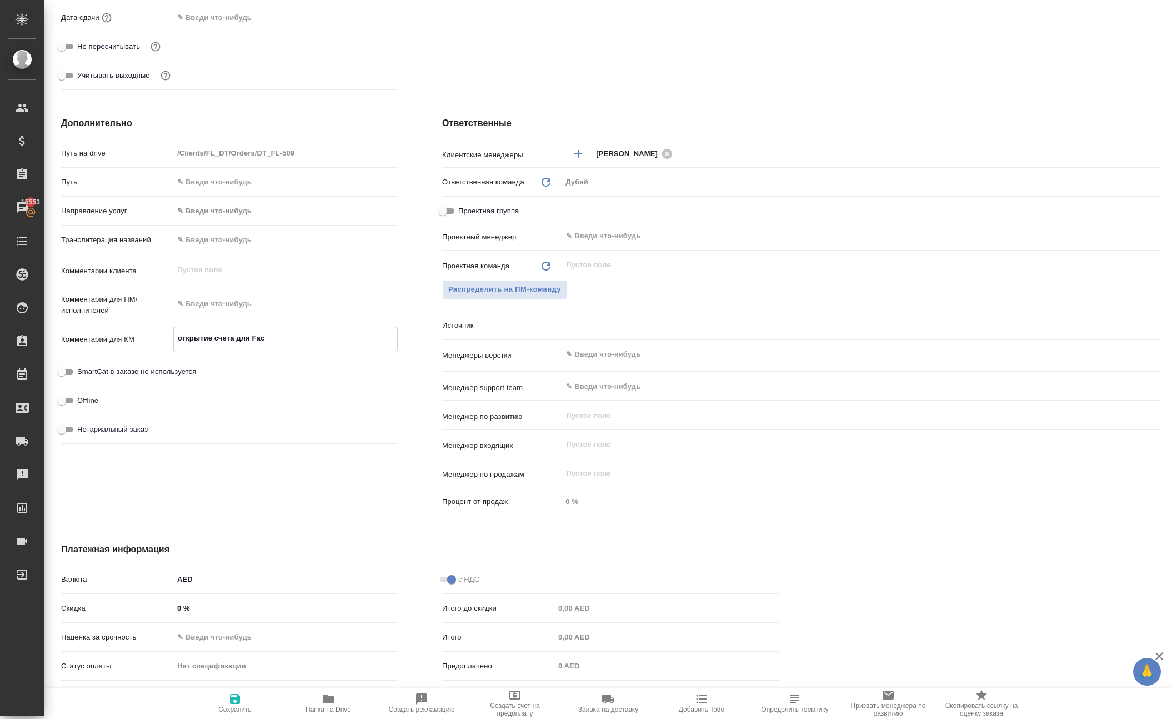
type textarea "x"
type textarea "открытие счета для Face"
type textarea "x"
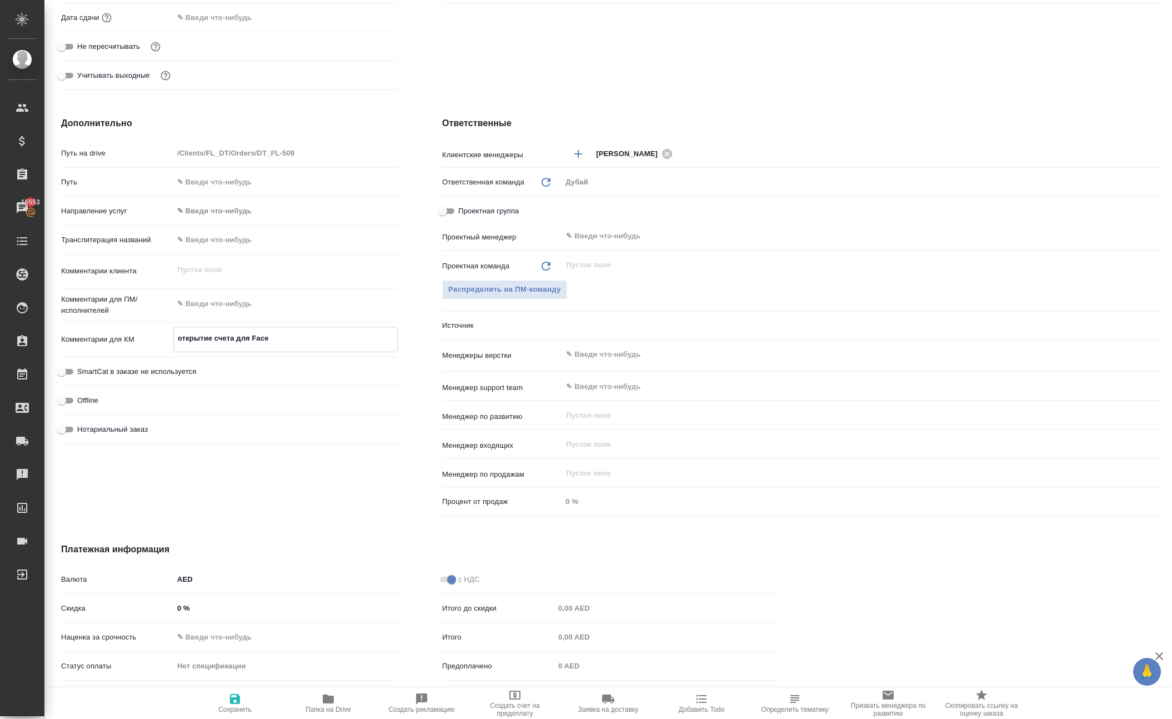
type textarea "x"
type textarea "открытие счета для FaceP"
type textarea "x"
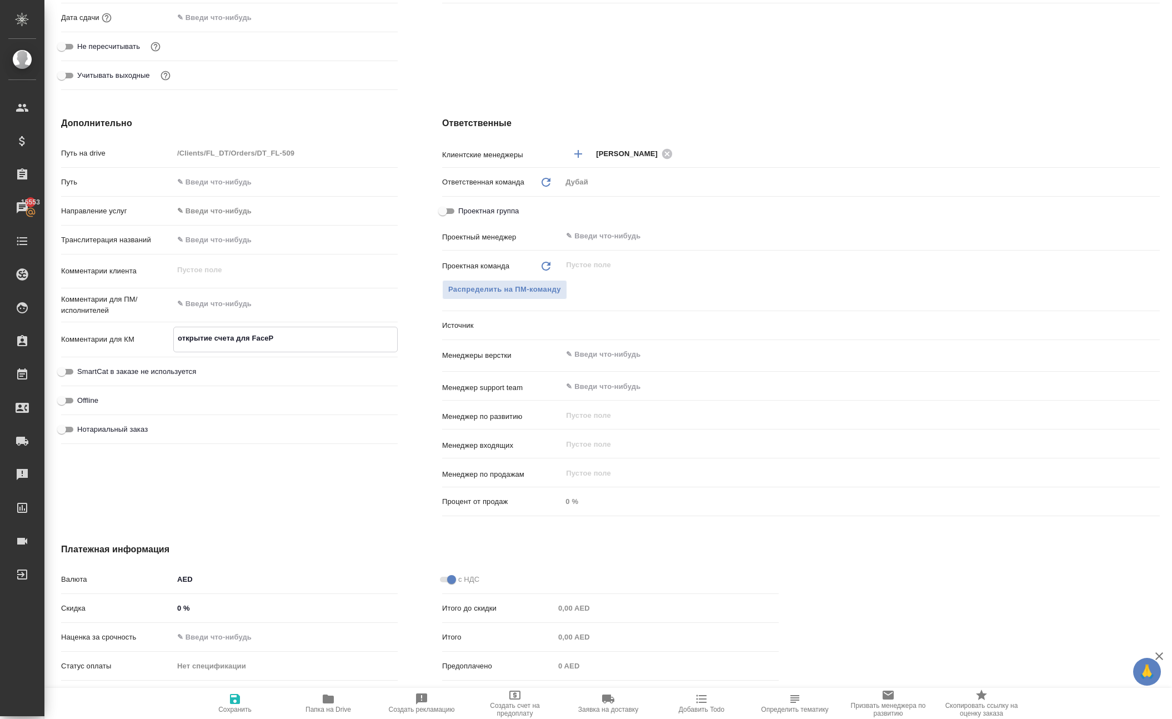
type textarea "открытие счета для FacePr"
type textarea "x"
type textarea "открытие счета для FacePro"
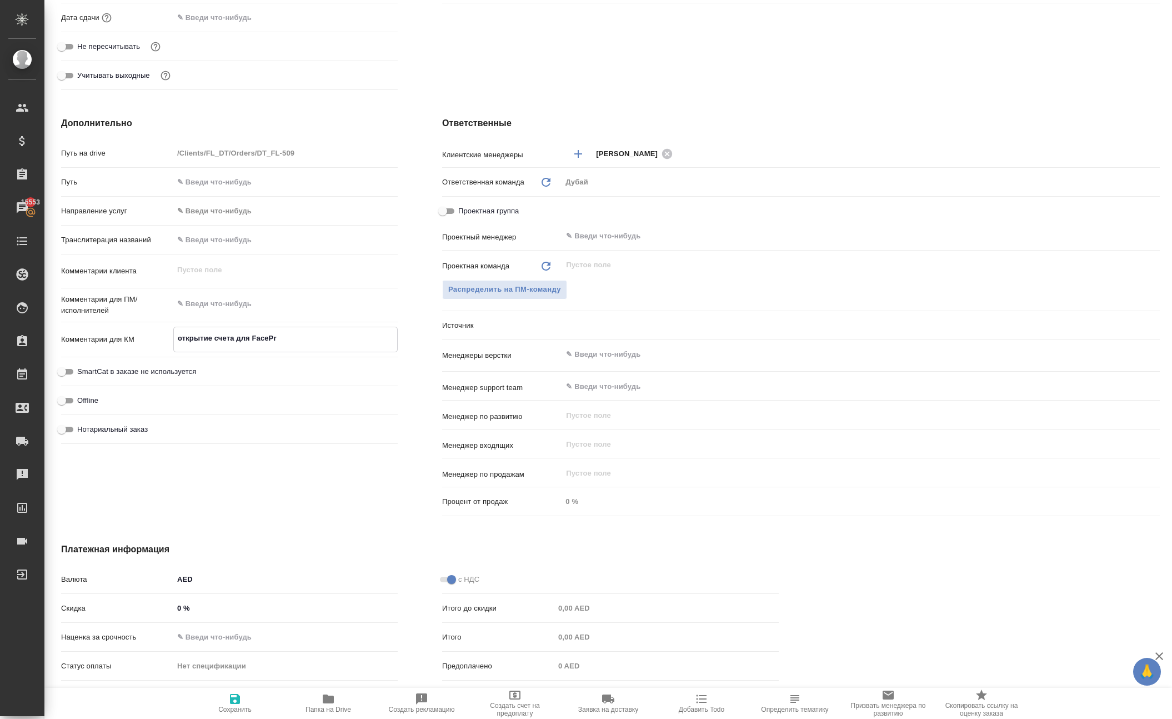
type textarea "x"
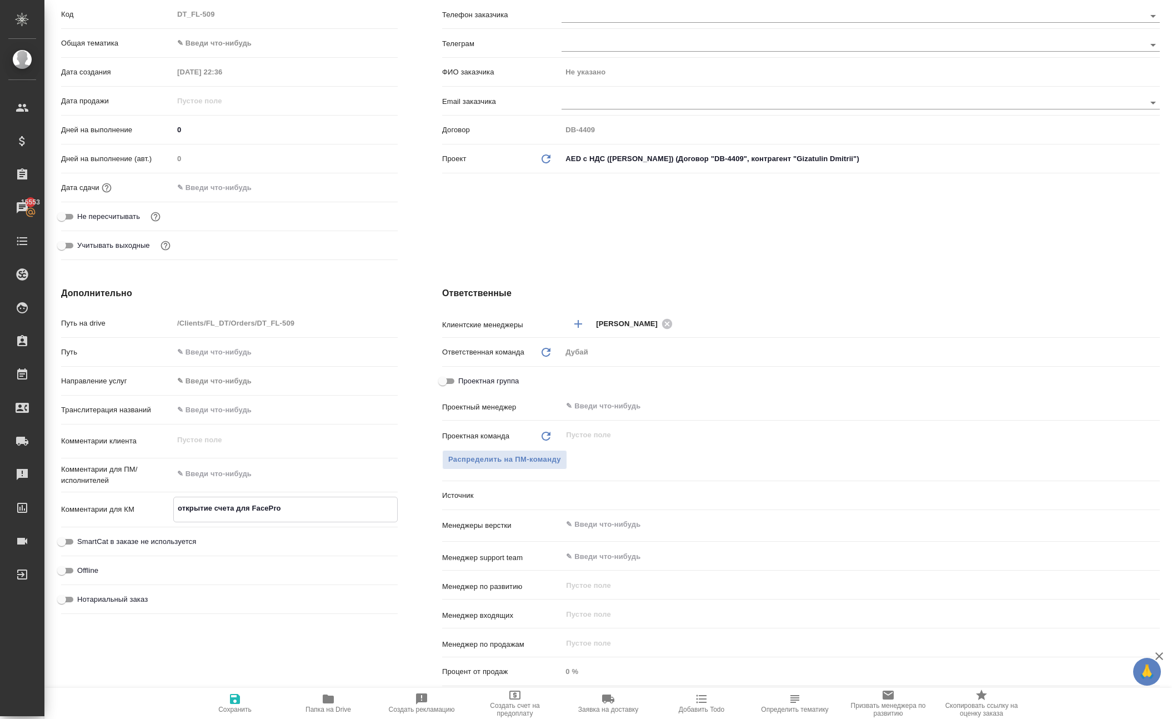
scroll to position [144, 0]
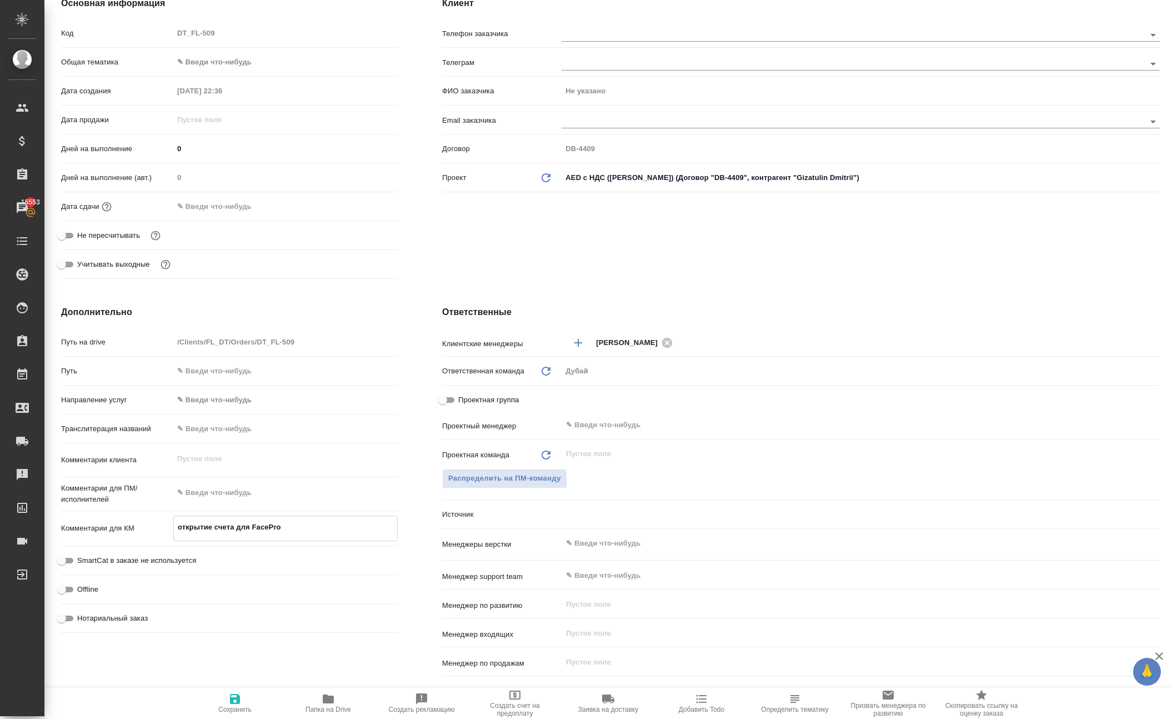
type textarea "открытие счета для FacePro"
type textarea "x"
click at [243, 102] on body "🙏 .cls-1 fill:#fff; AWATERA Solokha Petro Клиенты Спецификации Заказы 15553 Чат…" at bounding box center [586, 359] width 1172 height 719
click at [255, 179] on li "Общая Тематика" at bounding box center [285, 175] width 224 height 18
type input "obtem"
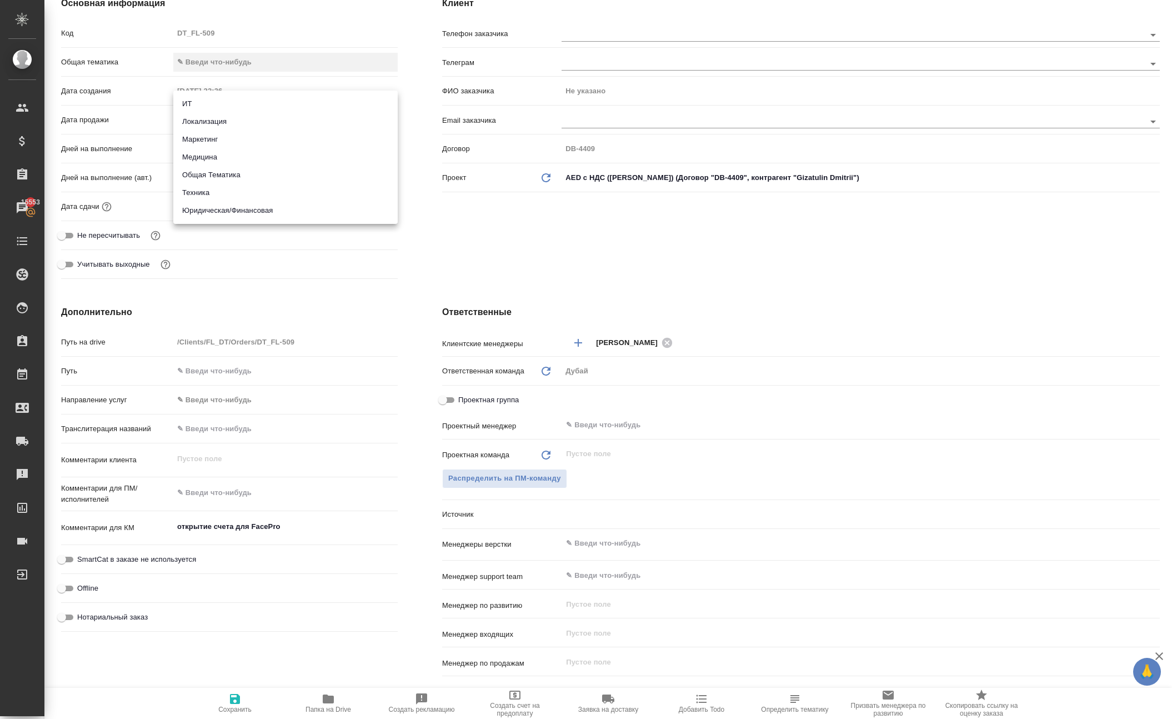
type textarea "x"
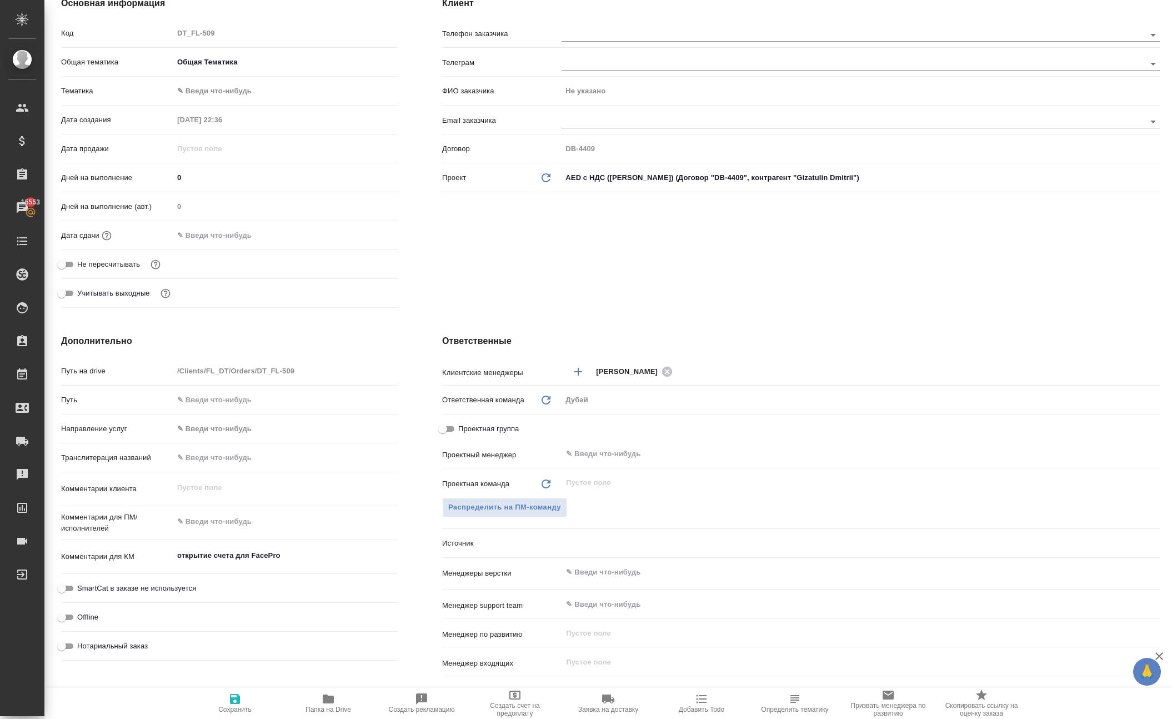
click at [231, 137] on body "🙏 .cls-1 fill:#fff; AWATERA Solokha Petro Клиенты Спецификации Заказы 15553 Чат…" at bounding box center [586, 359] width 1172 height 719
click at [233, 138] on li "Общая Тематика" at bounding box center [285, 133] width 224 height 18
type textarea "x"
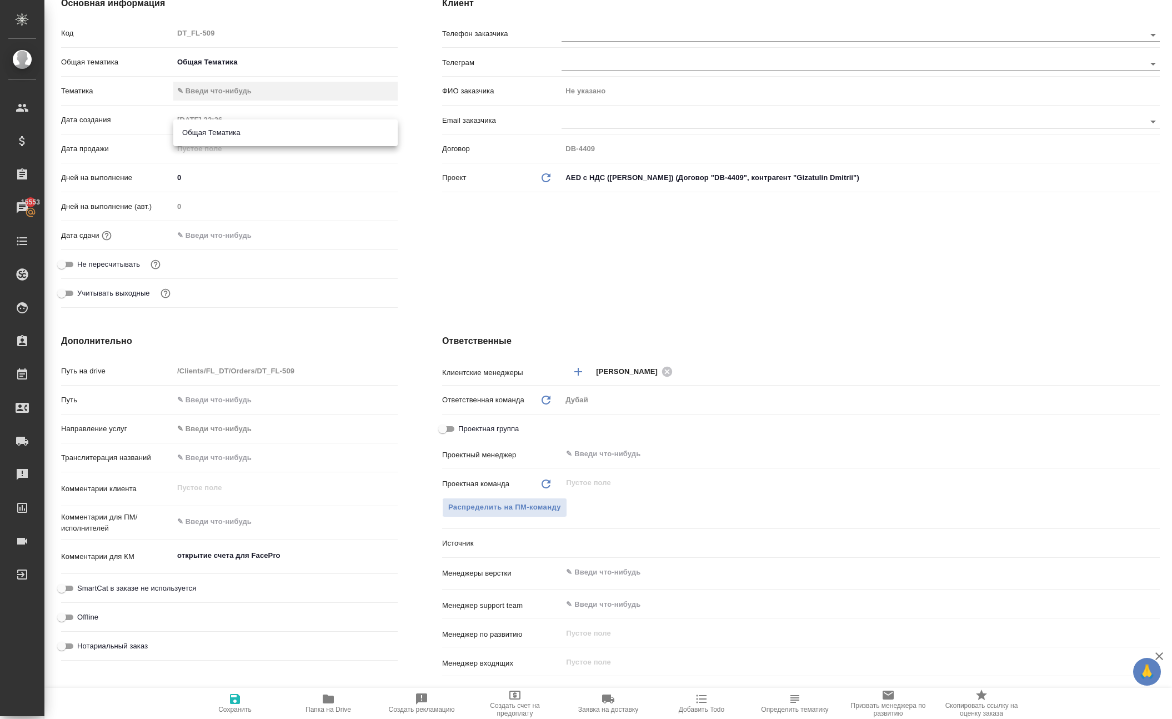
type input "6012b1ca196b0e5c9229a120"
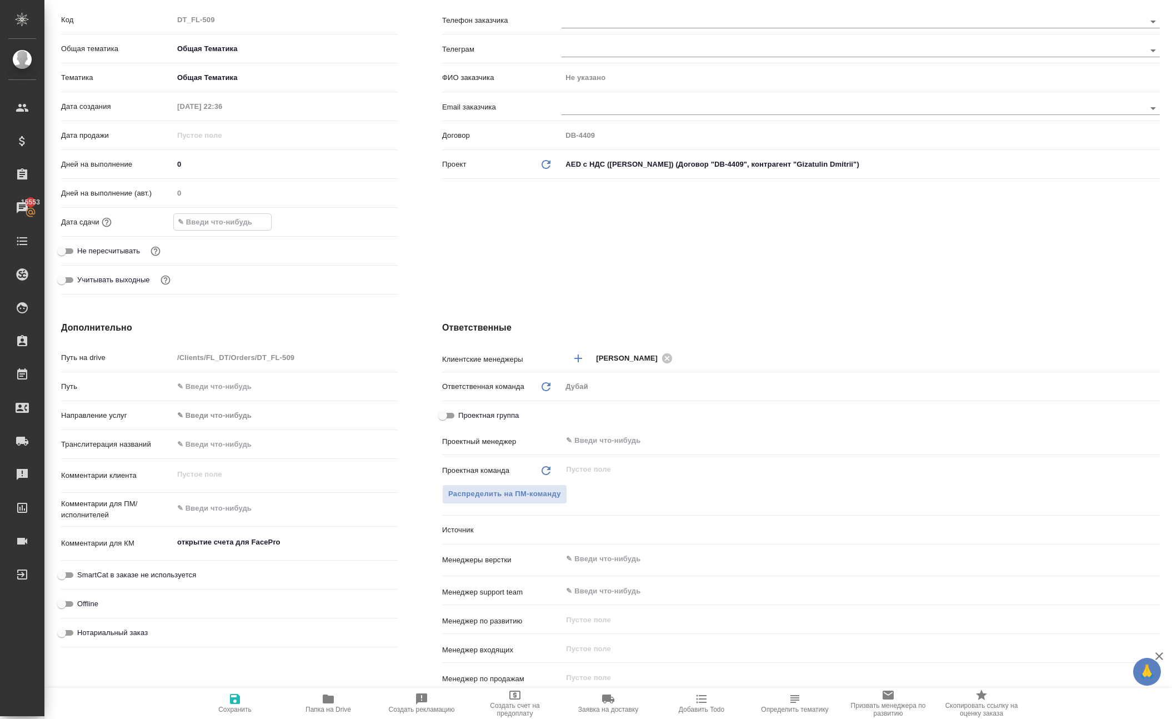
click at [225, 230] on input "text" at bounding box center [222, 222] width 97 height 16
click at [369, 228] on icon "button" at bounding box center [365, 220] width 13 height 13
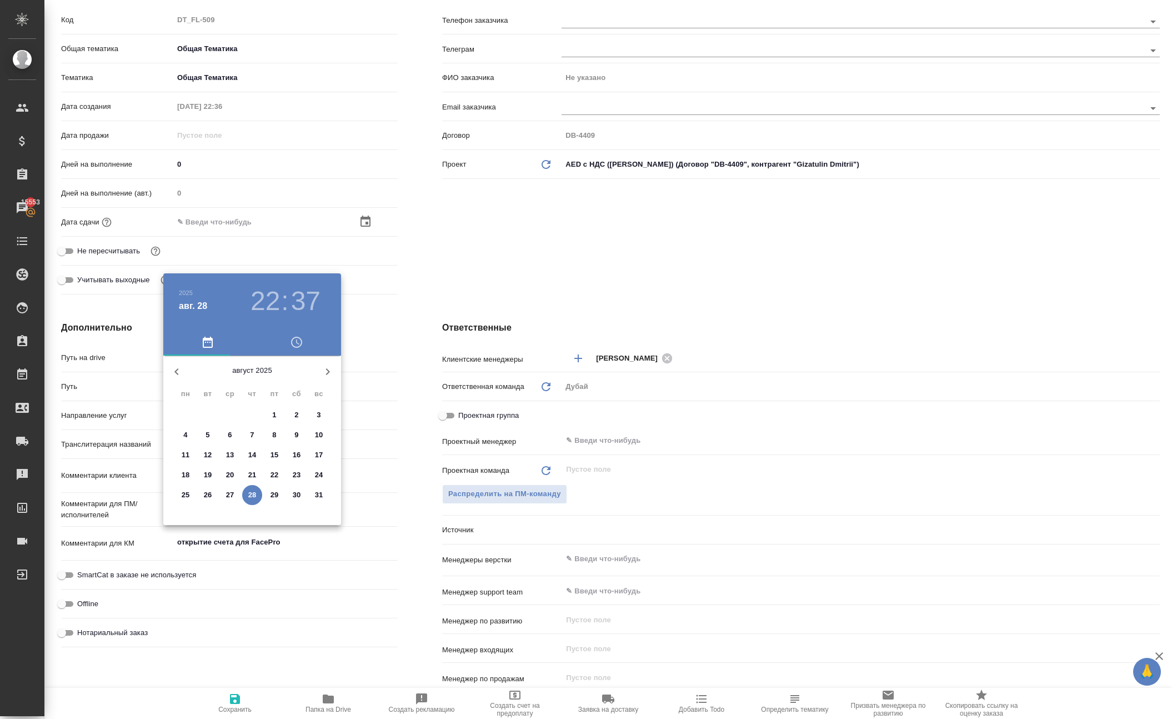
click at [324, 378] on icon "button" at bounding box center [327, 371] width 13 height 13
click at [255, 440] on p "11" at bounding box center [252, 434] width 8 height 11
type input "11.09.2025 22:37"
type textarea "x"
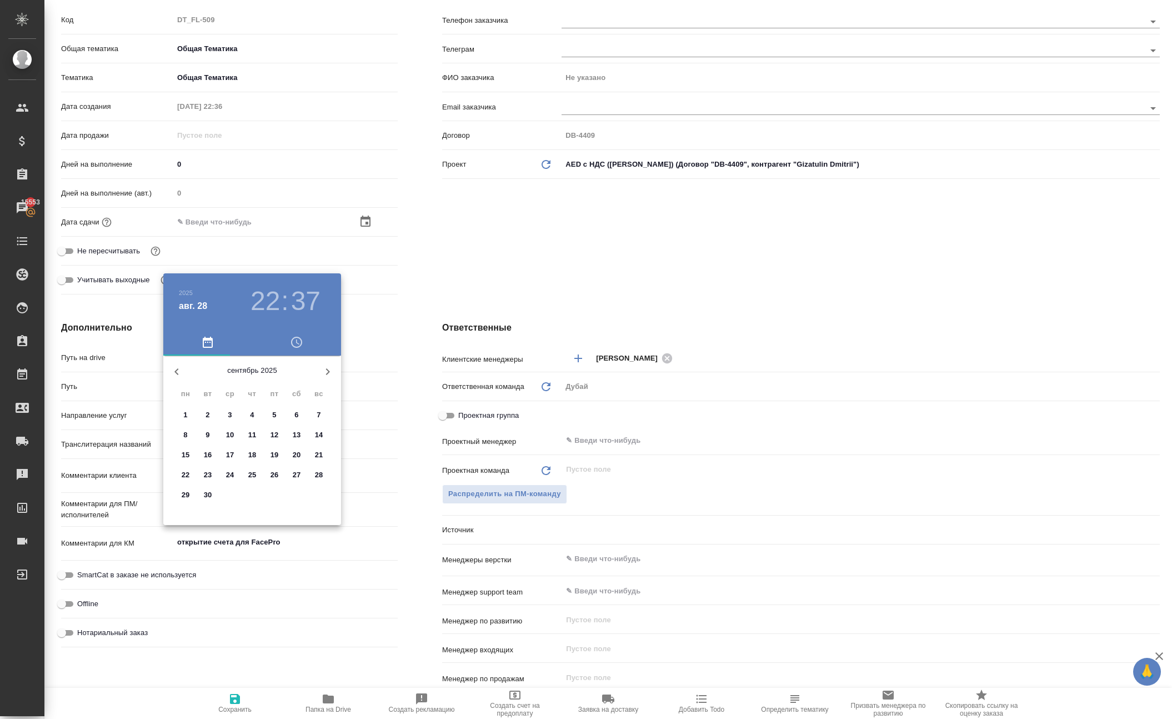
type textarea "x"
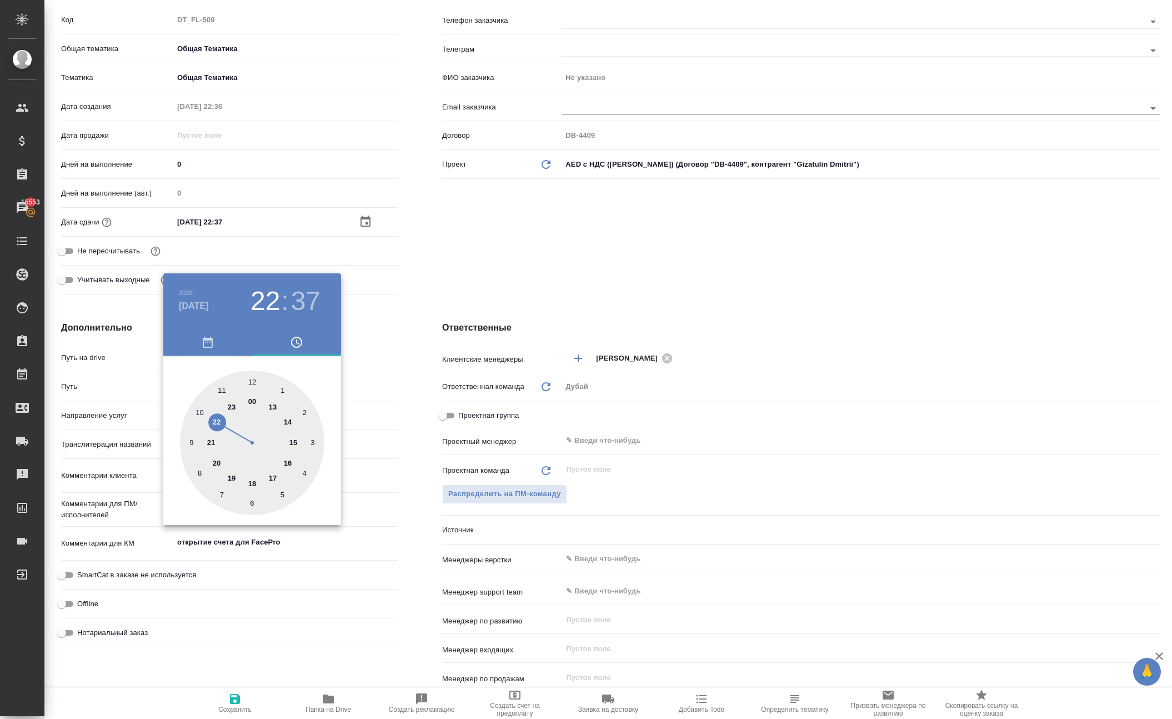
click at [401, 362] on div at bounding box center [586, 359] width 1172 height 719
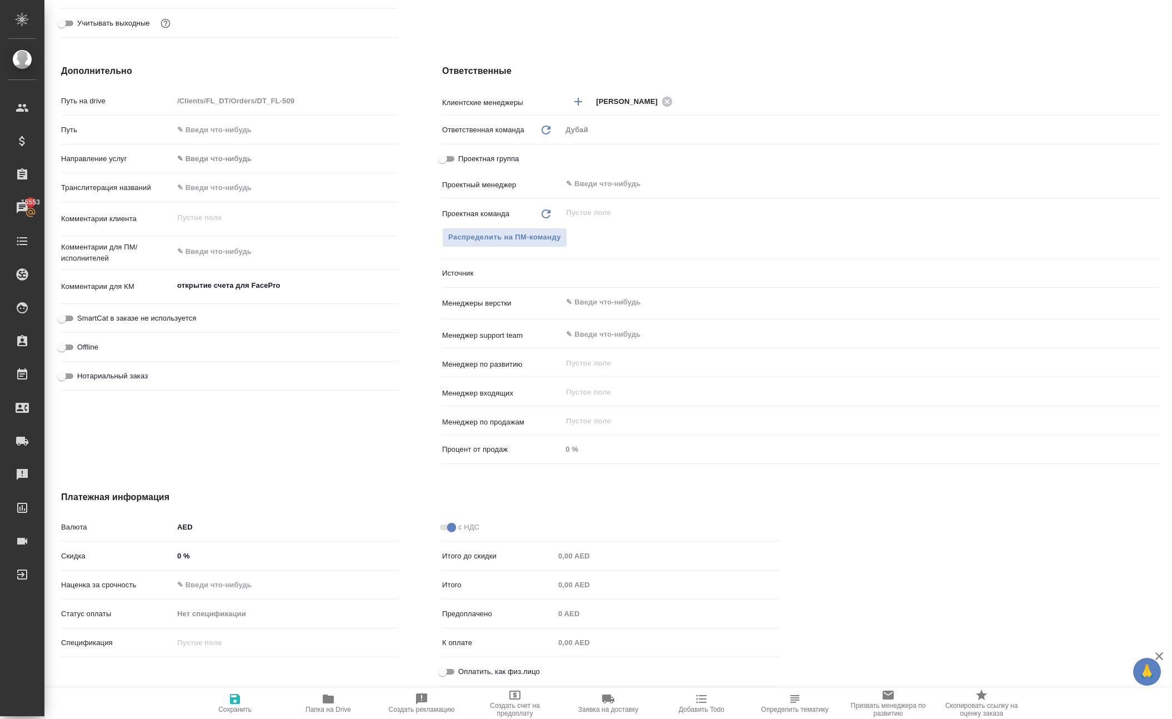
scroll to position [462, 0]
click at [615, 177] on input "text" at bounding box center [842, 183] width 554 height 13
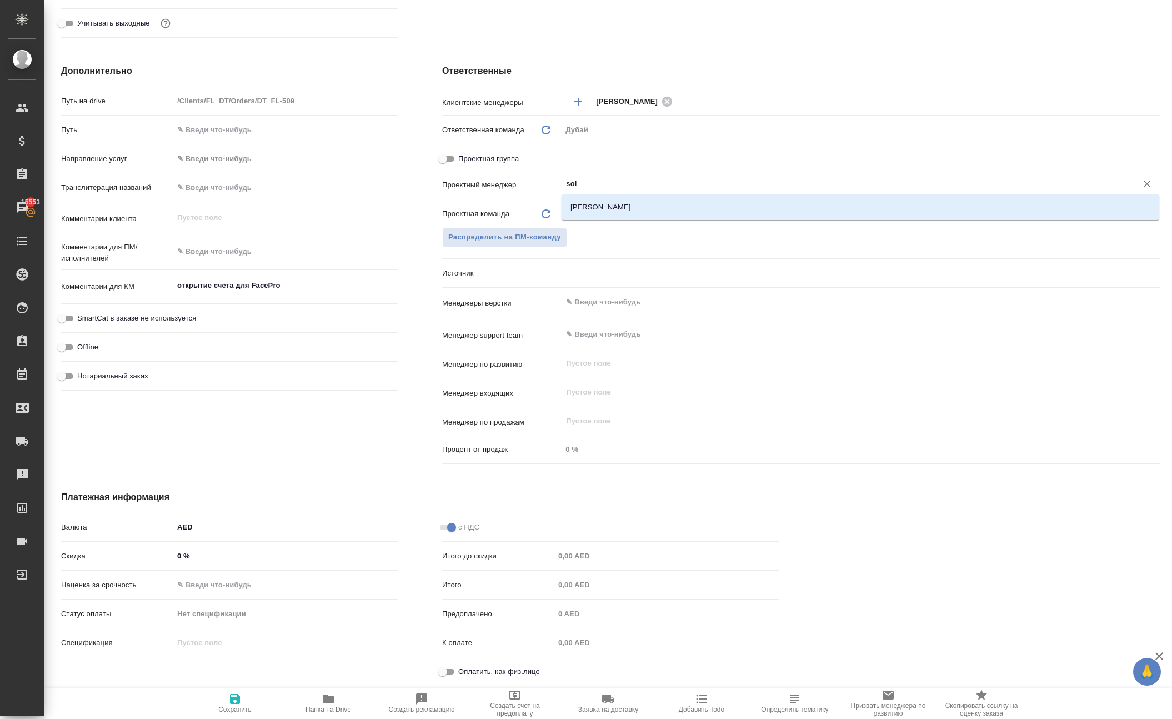
type input "sol"
type textarea "x"
type input "[PERSON_NAME]"
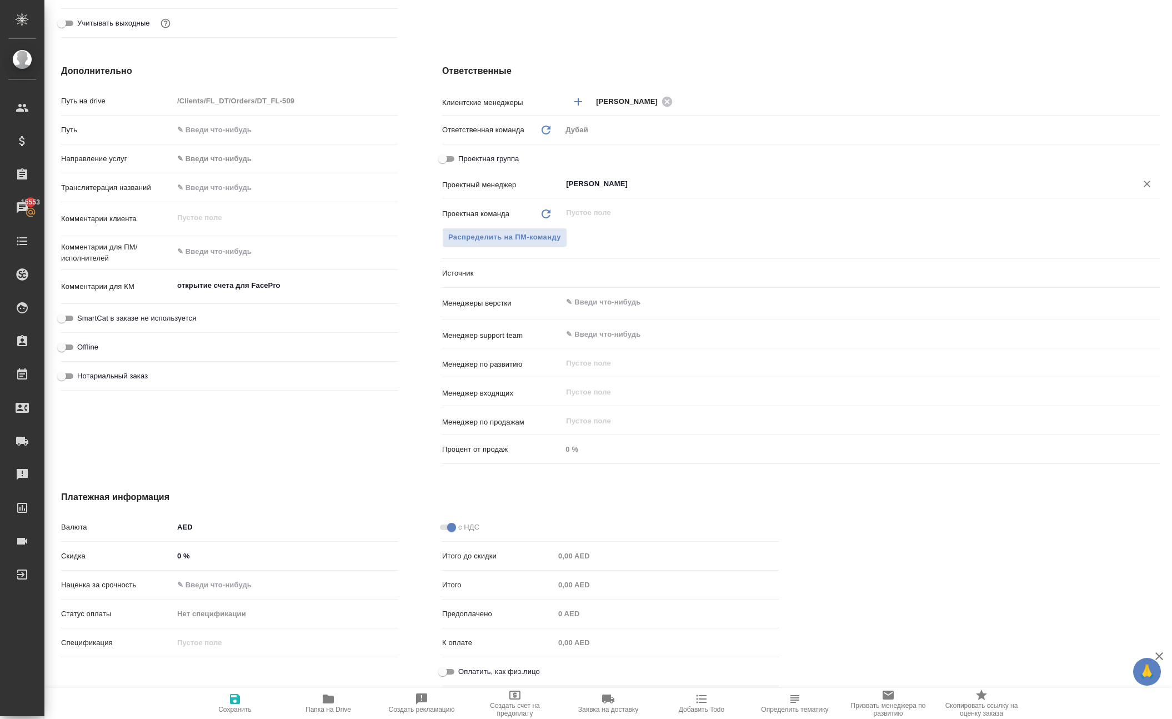
click at [220, 707] on span "Сохранить" at bounding box center [235, 702] width 80 height 21
type textarea "x"
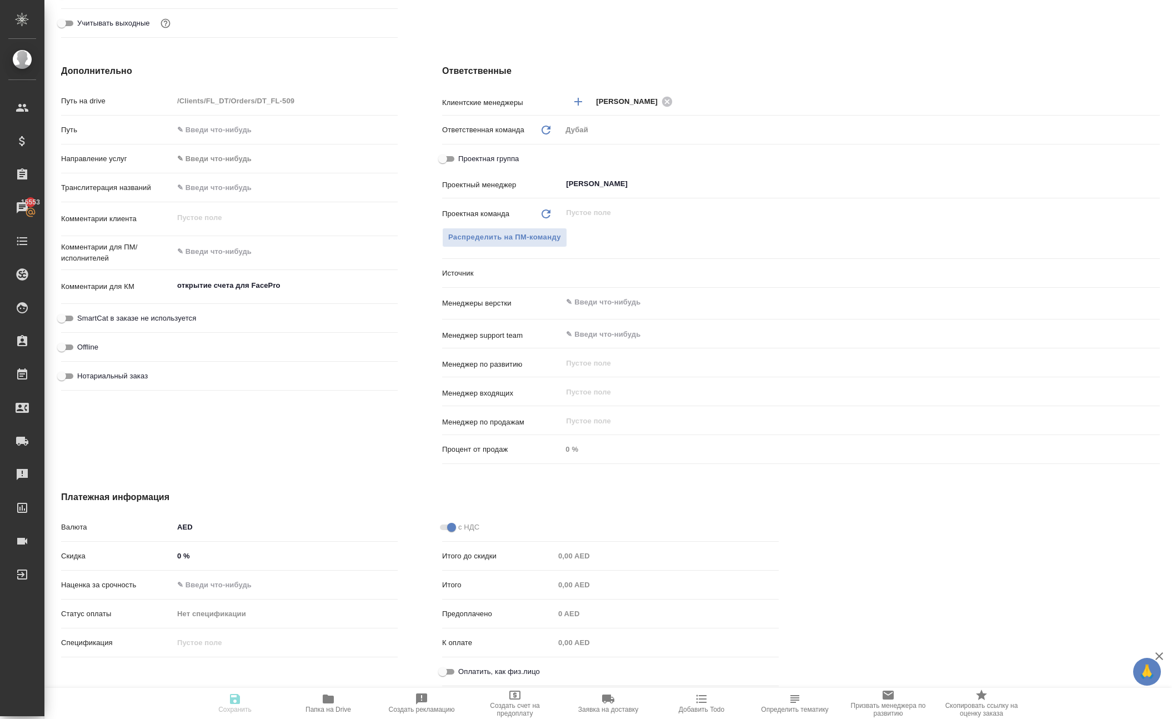
type textarea "x"
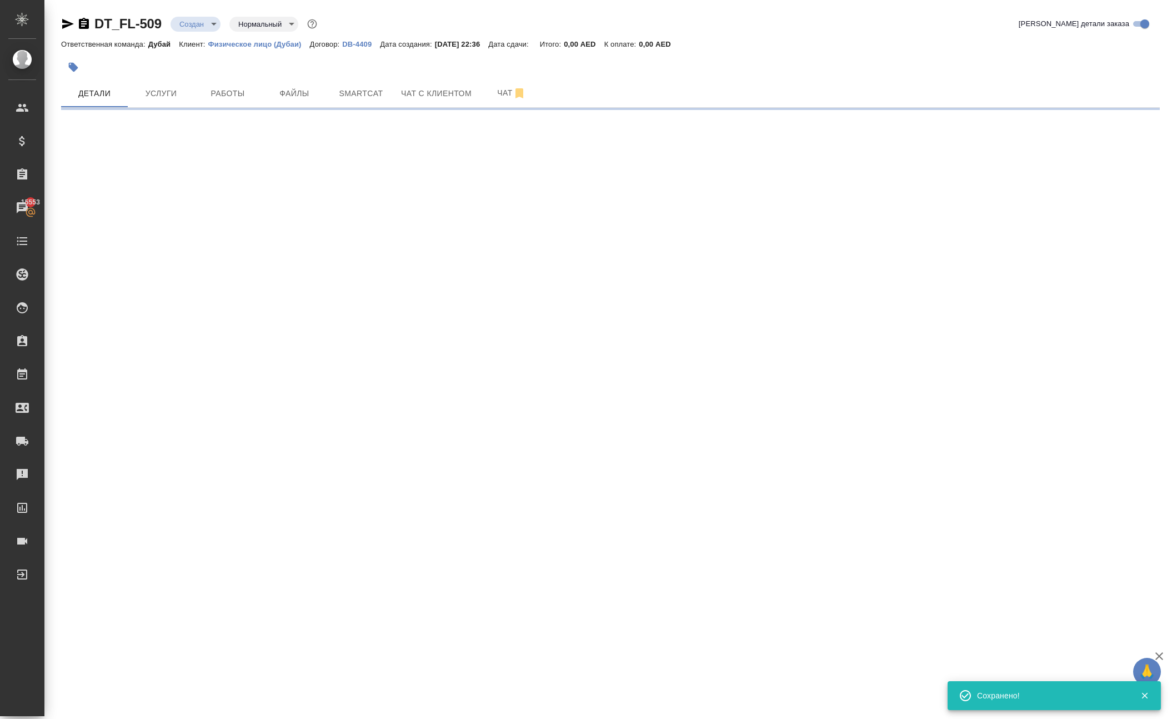
scroll to position [0, 0]
select select "RU"
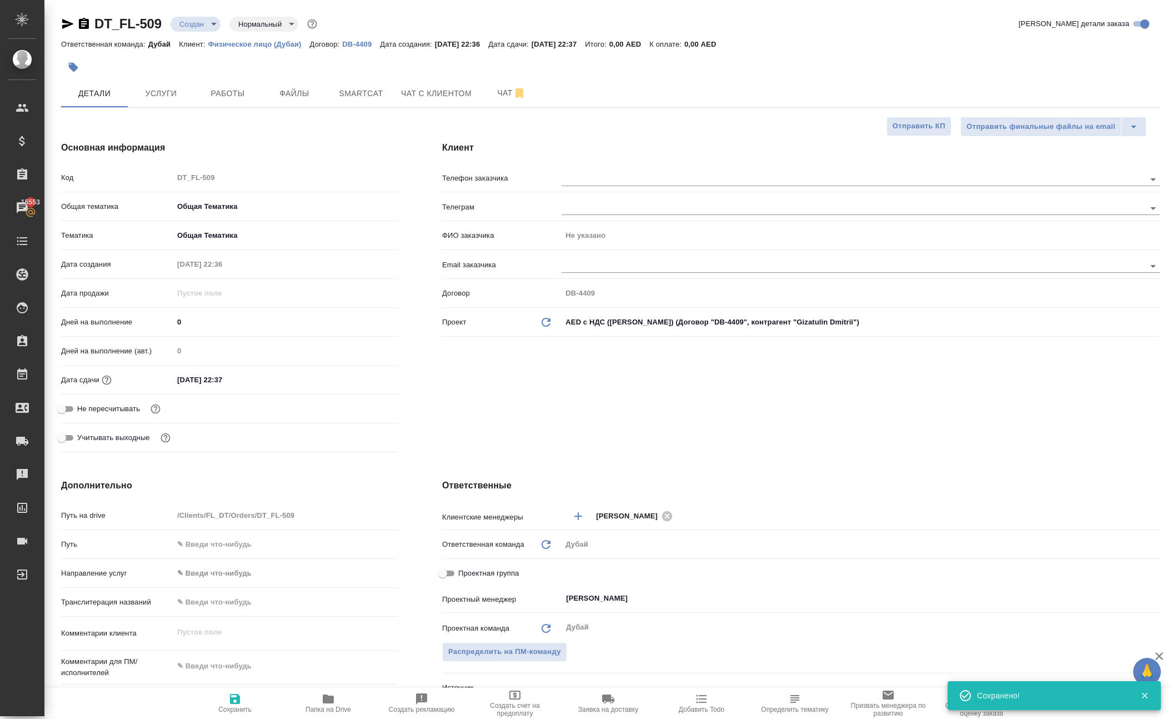
type textarea "x"
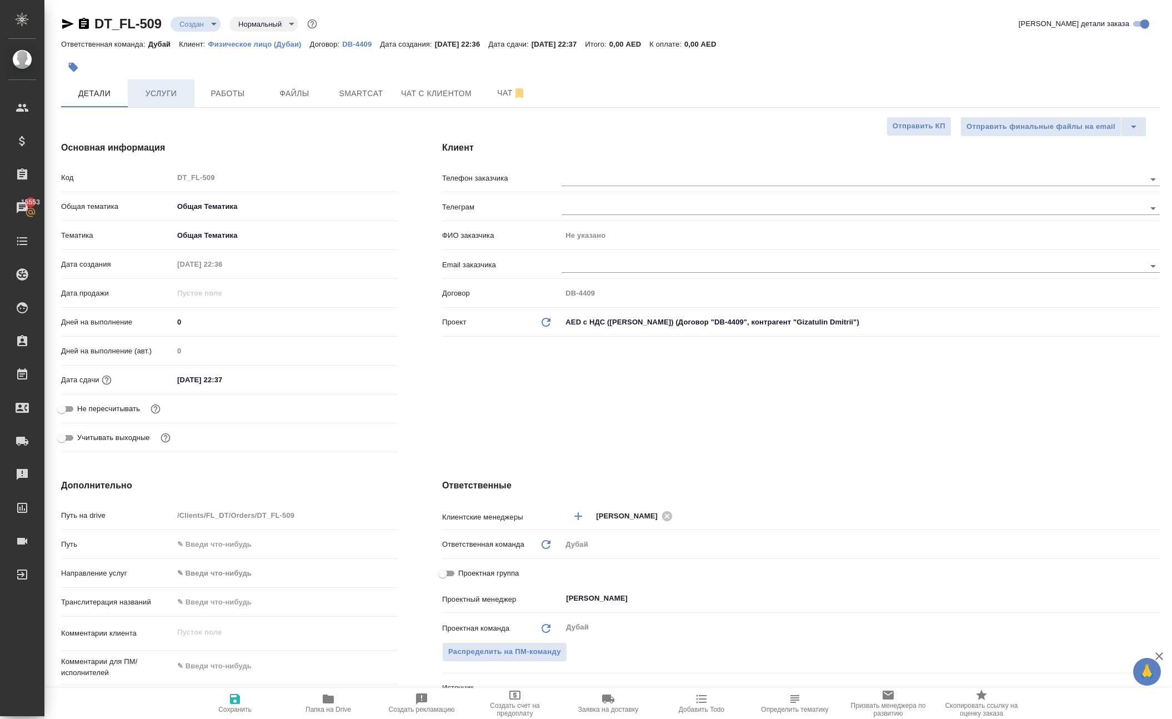
click at [163, 101] on span "Услуги" at bounding box center [160, 94] width 53 height 14
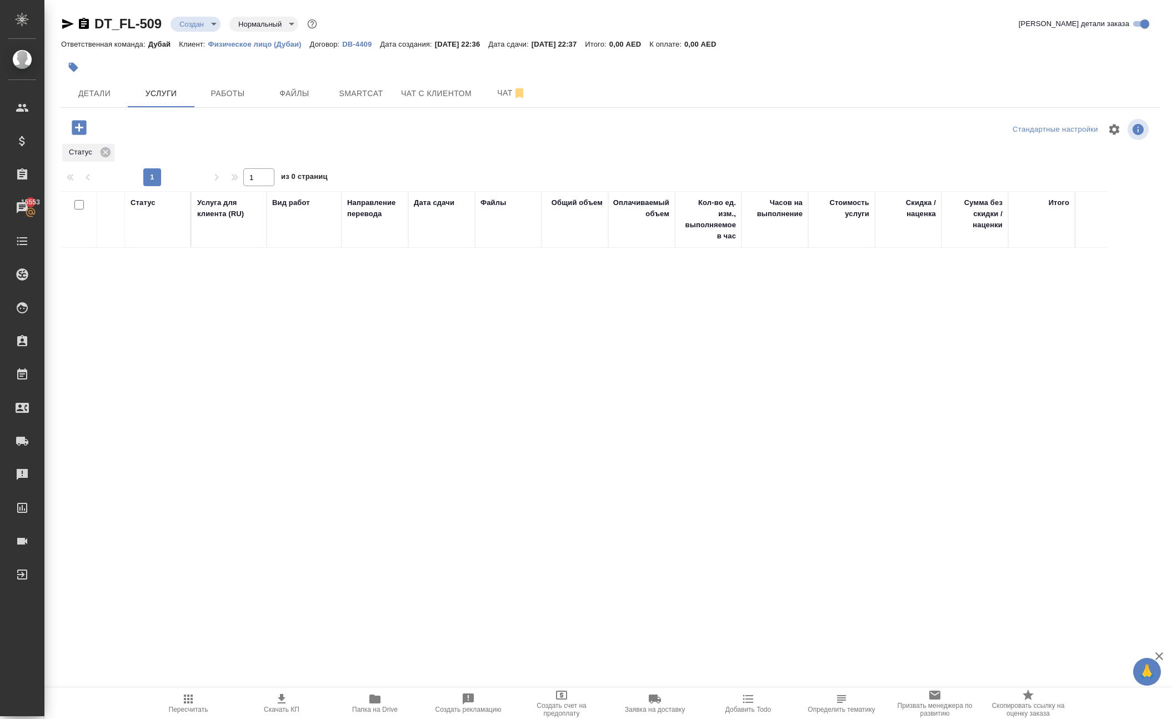
click at [86, 134] on icon "button" at bounding box center [79, 127] width 14 height 14
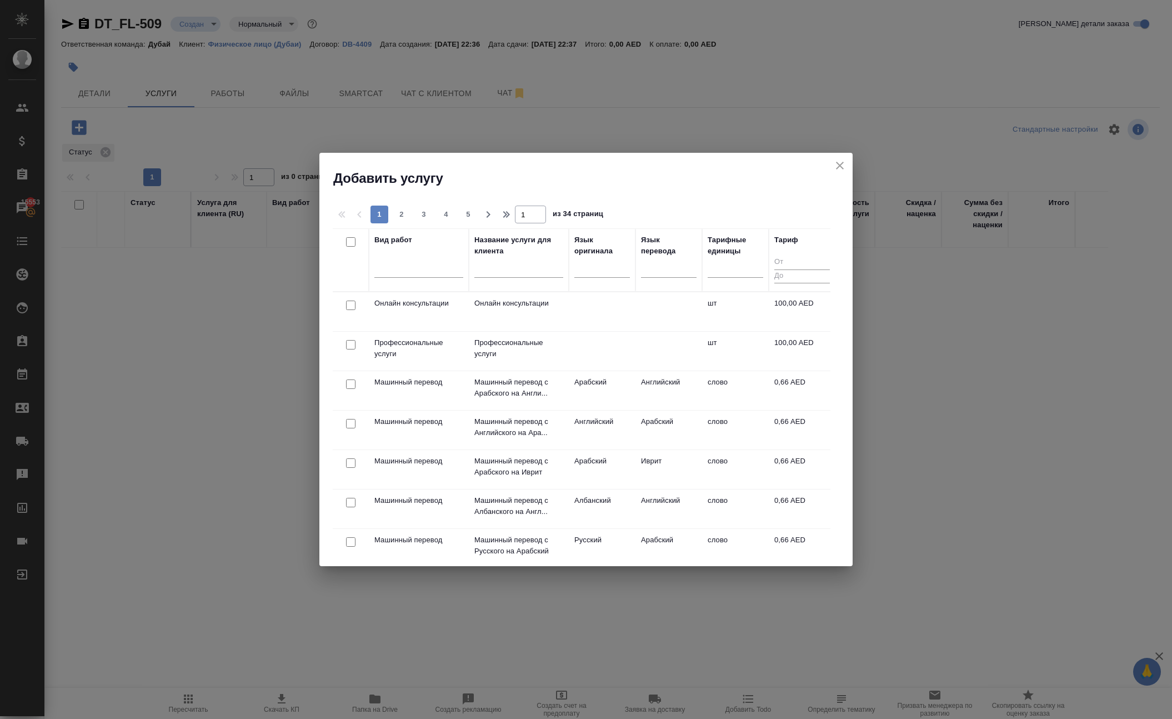
click at [349, 309] on input "checkbox" at bounding box center [350, 304] width 9 height 9
checkbox input "true"
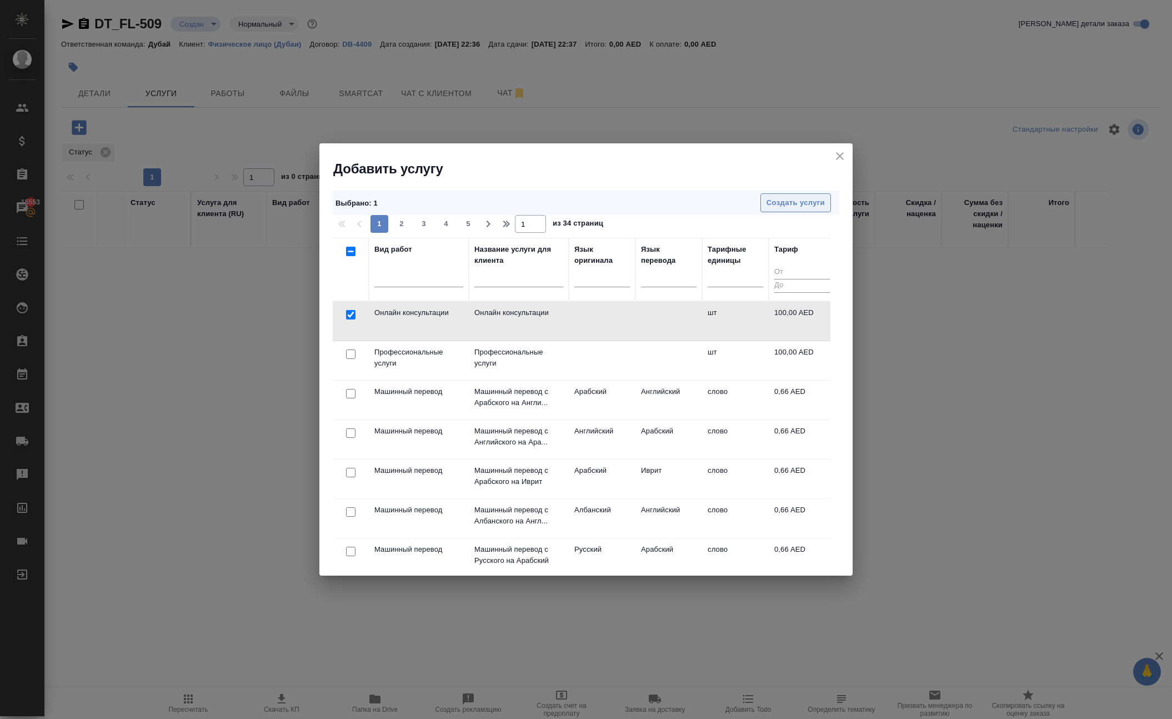
click at [789, 201] on span "Создать услуги" at bounding box center [795, 203] width 58 height 13
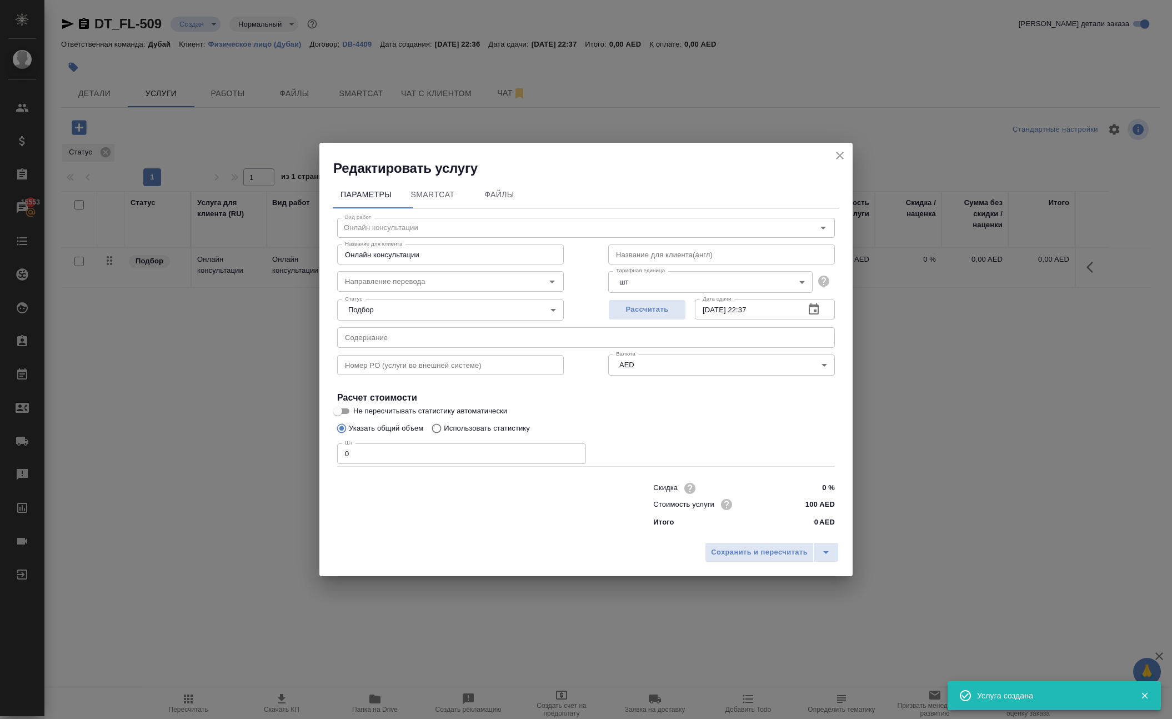
click at [368, 461] on input "0" at bounding box center [461, 453] width 249 height 20
type input "1"
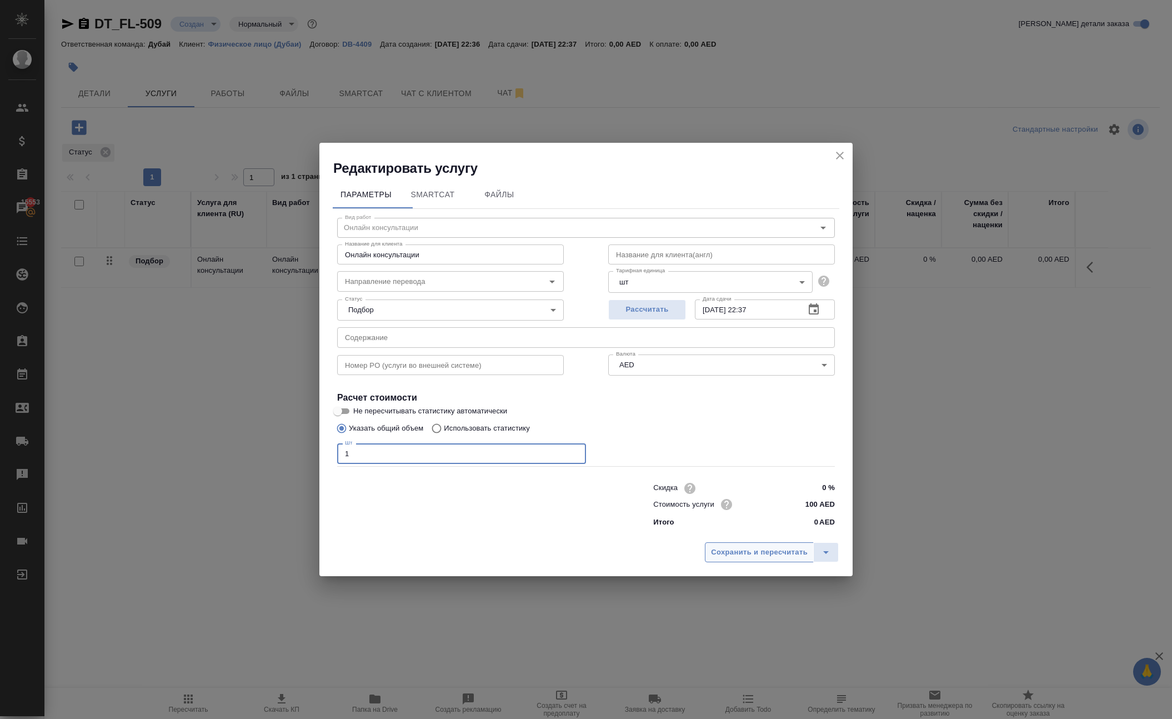
click at [711, 559] on span "Сохранить и пересчитать" at bounding box center [759, 552] width 97 height 13
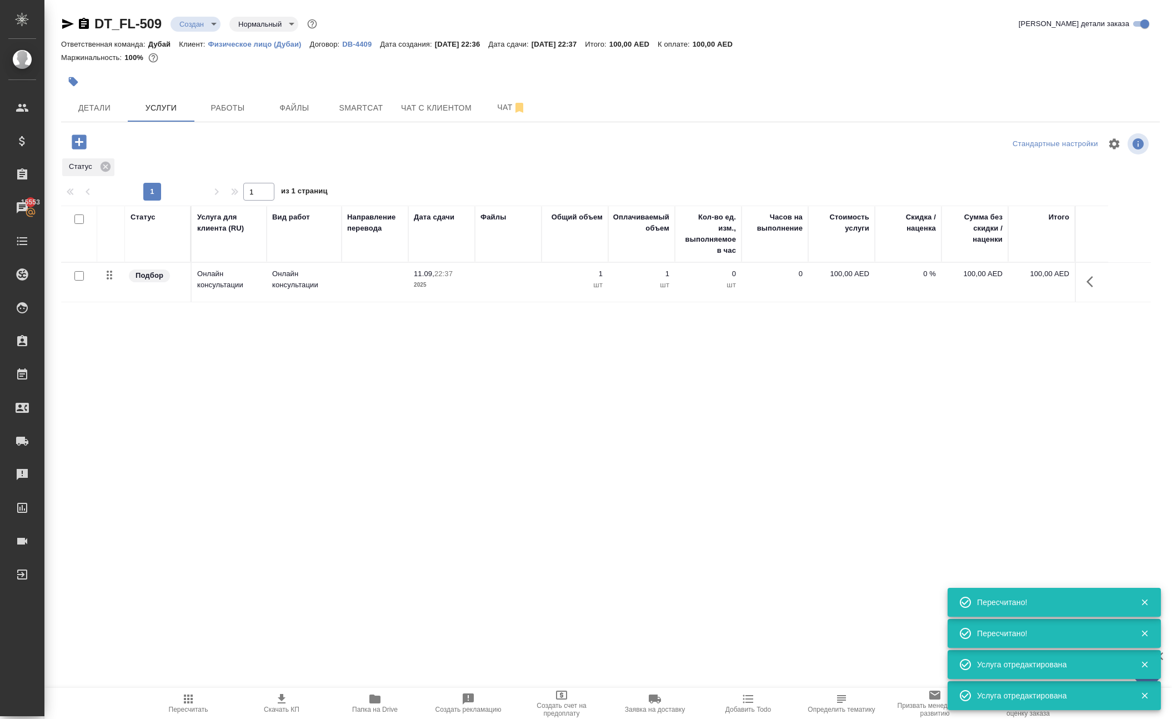
click at [830, 279] on p "100,00 AED" at bounding box center [842, 273] width 56 height 11
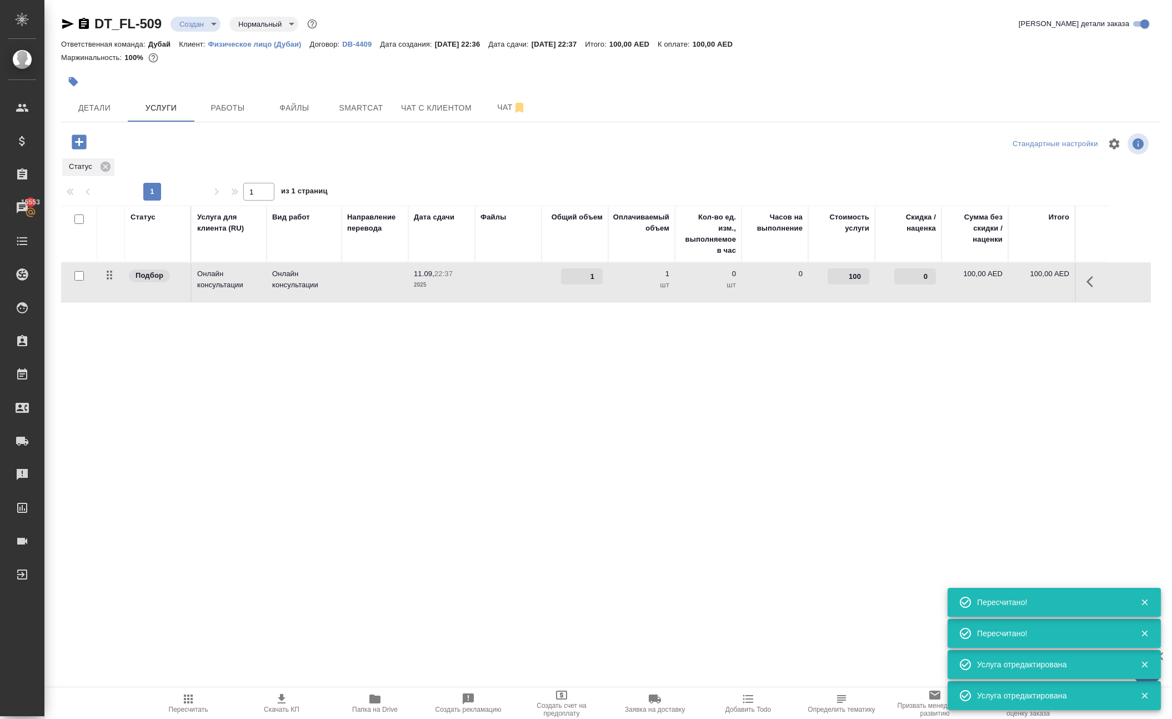
click at [830, 284] on input "100" at bounding box center [848, 276] width 42 height 16
type input "1"
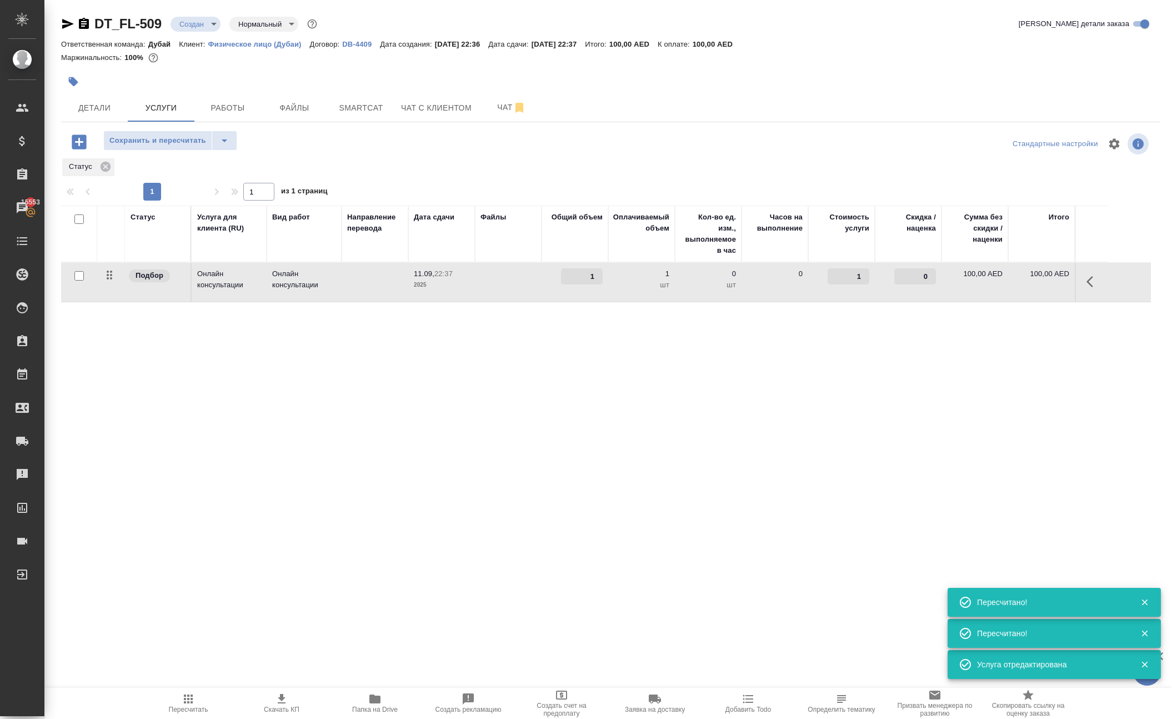
click at [801, 417] on div "Статус Услуга для клиента (RU) Вид работ Направление перевода Дата сдачи Файлы …" at bounding box center [606, 324] width 1090 height 239
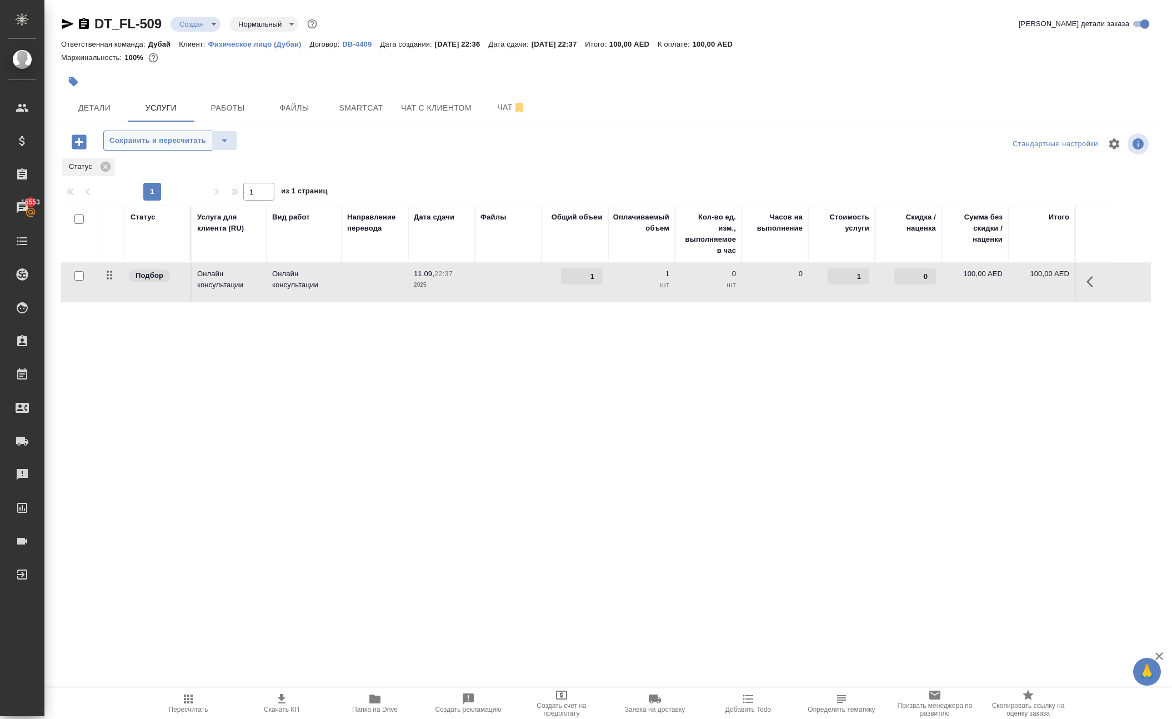
click at [206, 147] on span "Сохранить и пересчитать" at bounding box center [157, 140] width 97 height 13
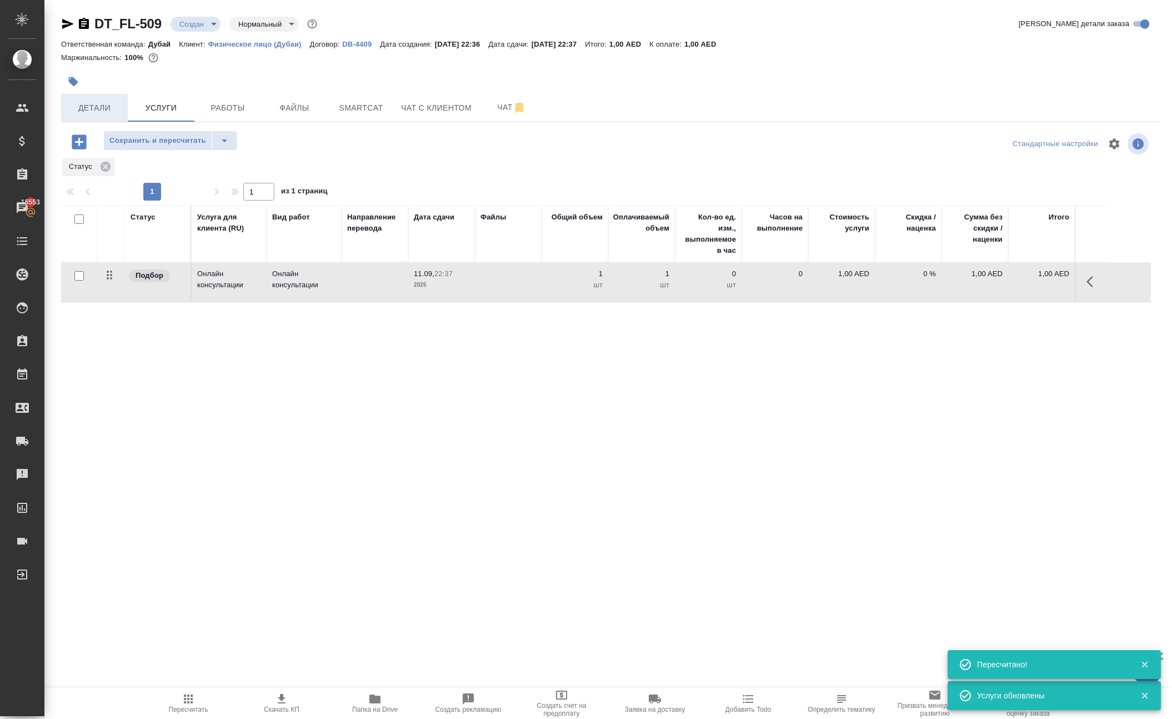
click at [98, 115] on span "Детали" at bounding box center [94, 108] width 53 height 14
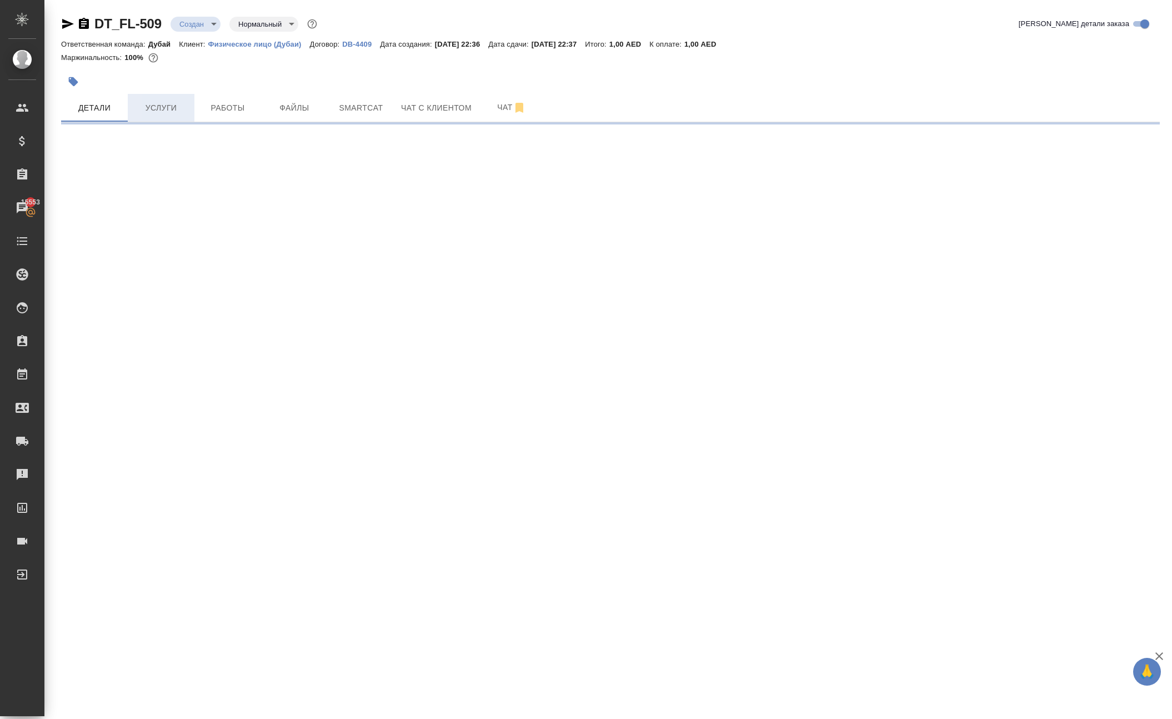
click at [170, 115] on span "Услуги" at bounding box center [160, 108] width 53 height 14
select select "RU"
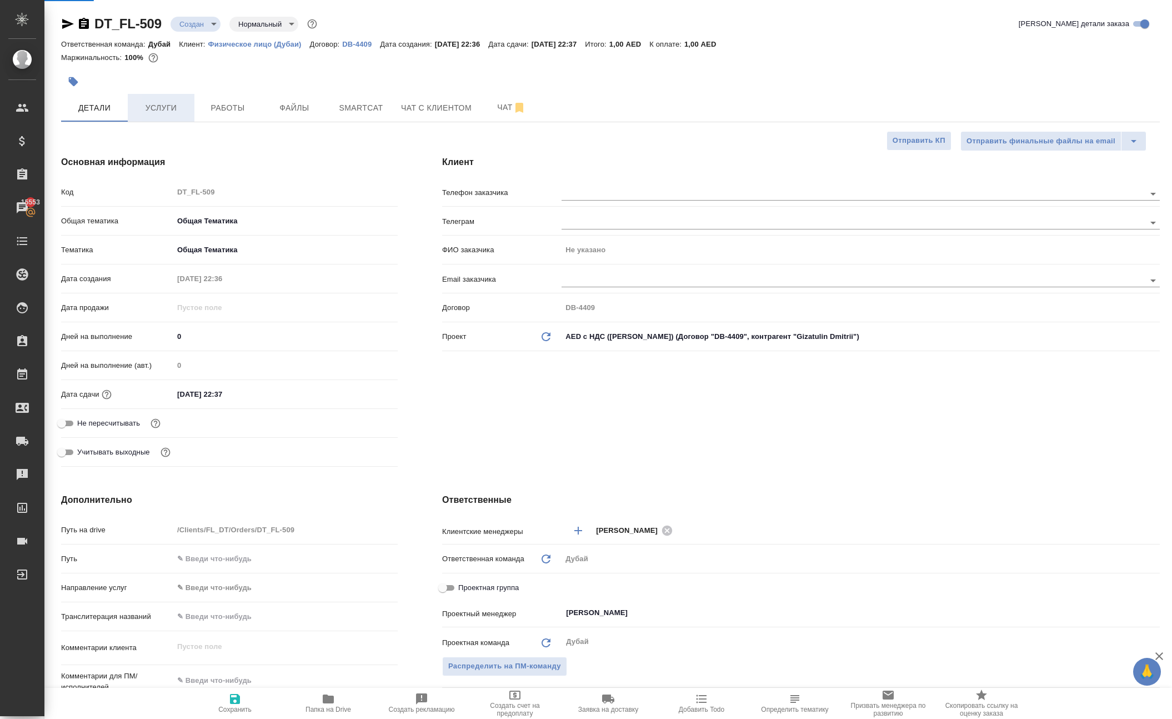
type textarea "x"
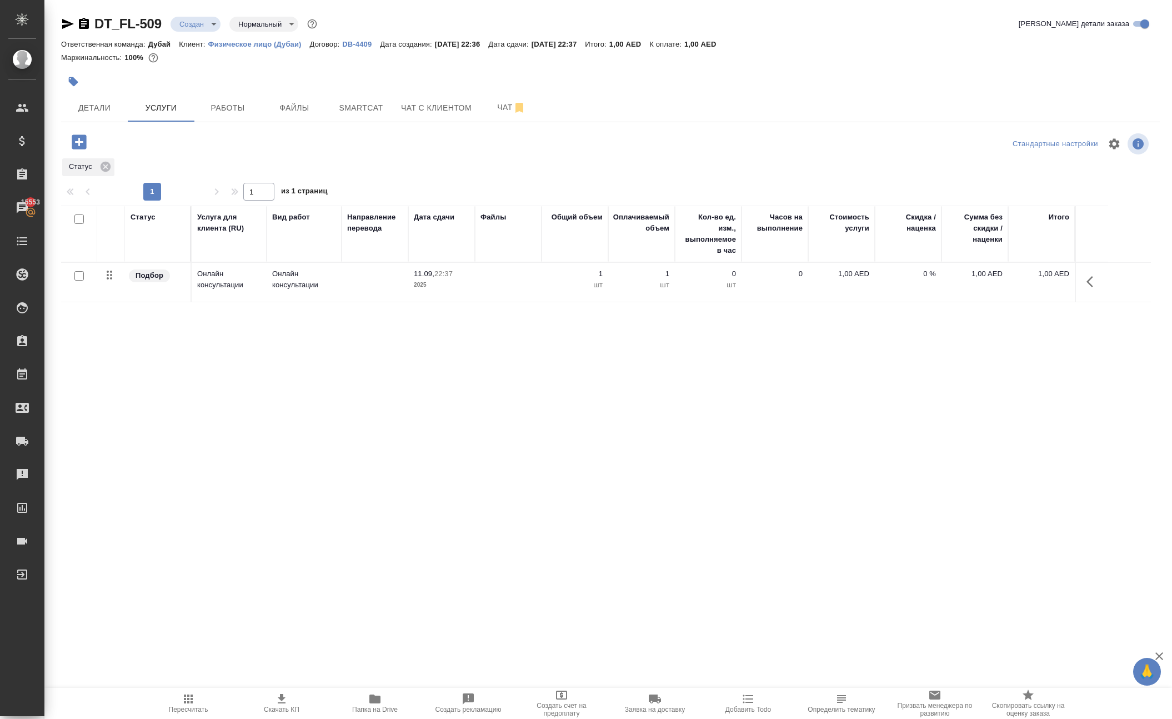
click at [191, 695] on icon "button" at bounding box center [188, 698] width 13 height 13
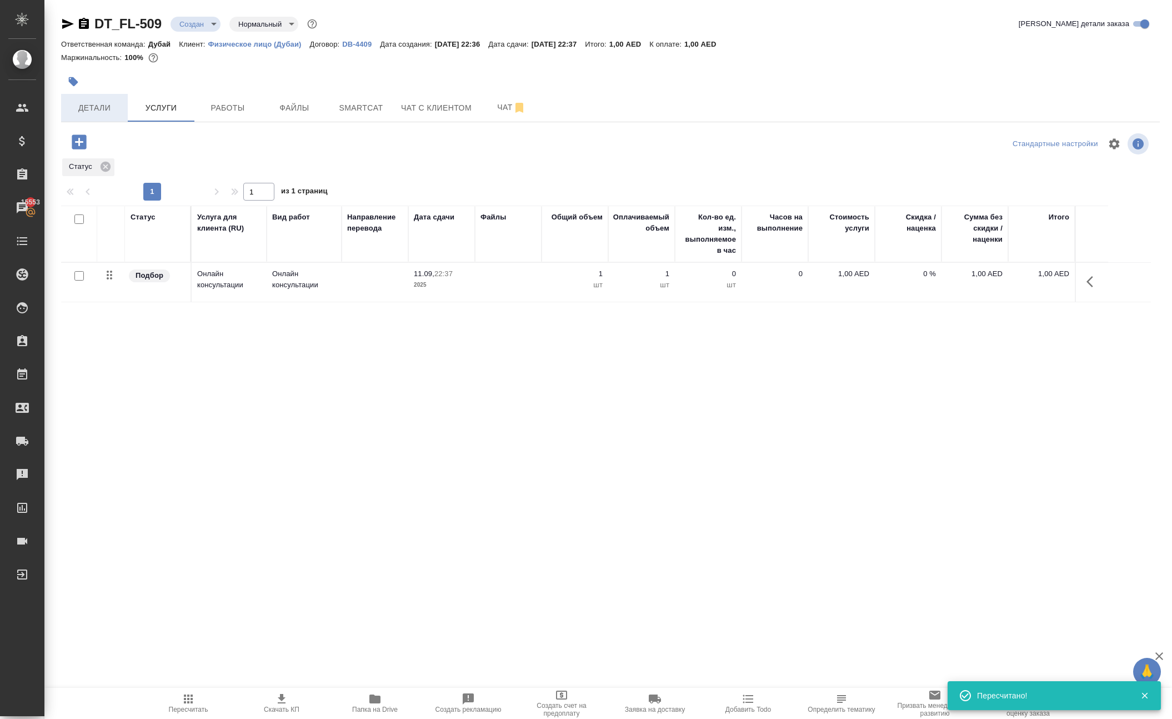
click at [100, 115] on span "Детали" at bounding box center [94, 108] width 53 height 14
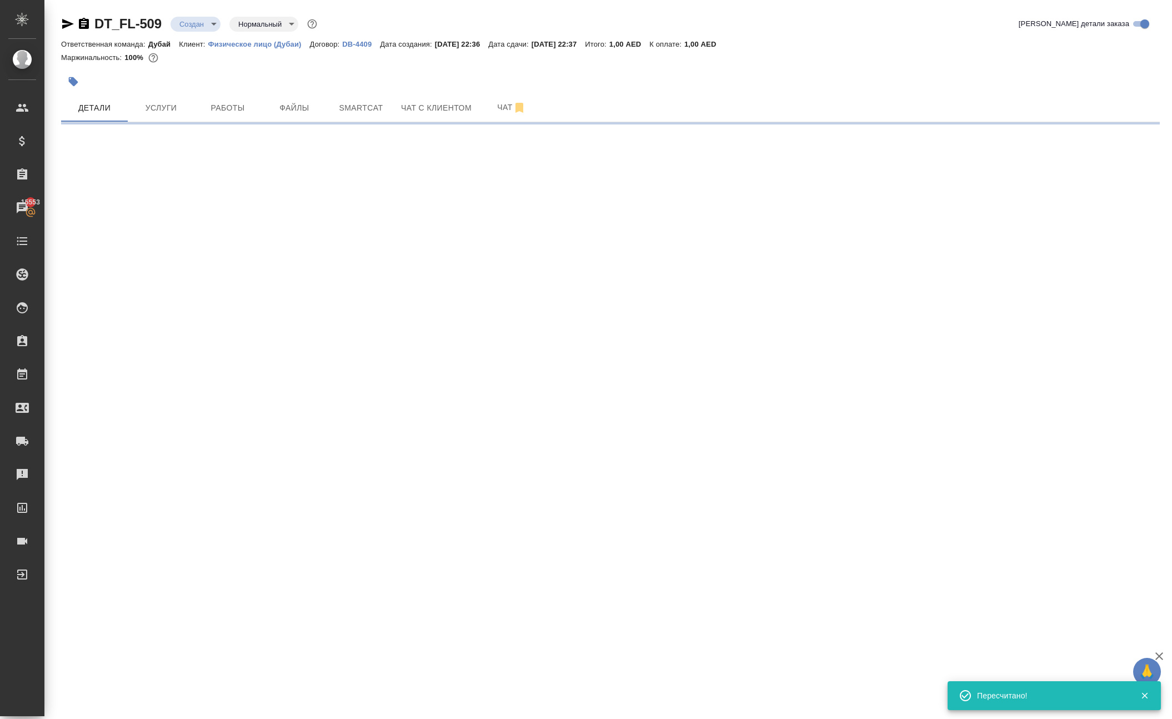
select select "RU"
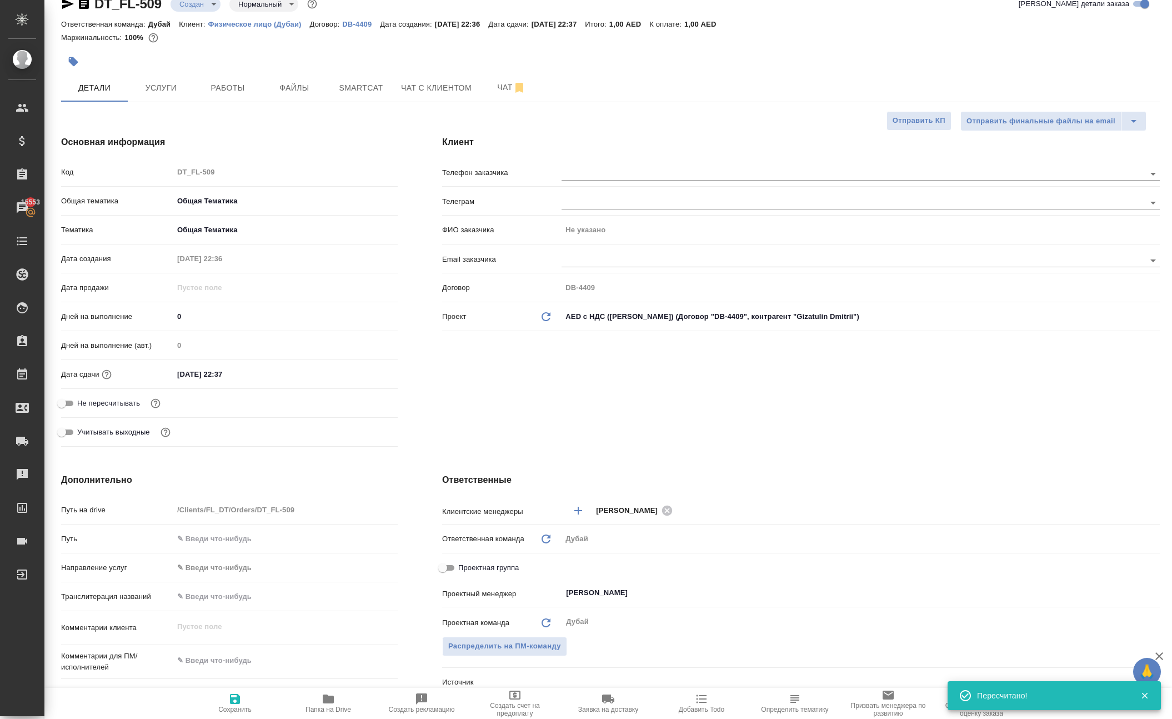
type textarea "x"
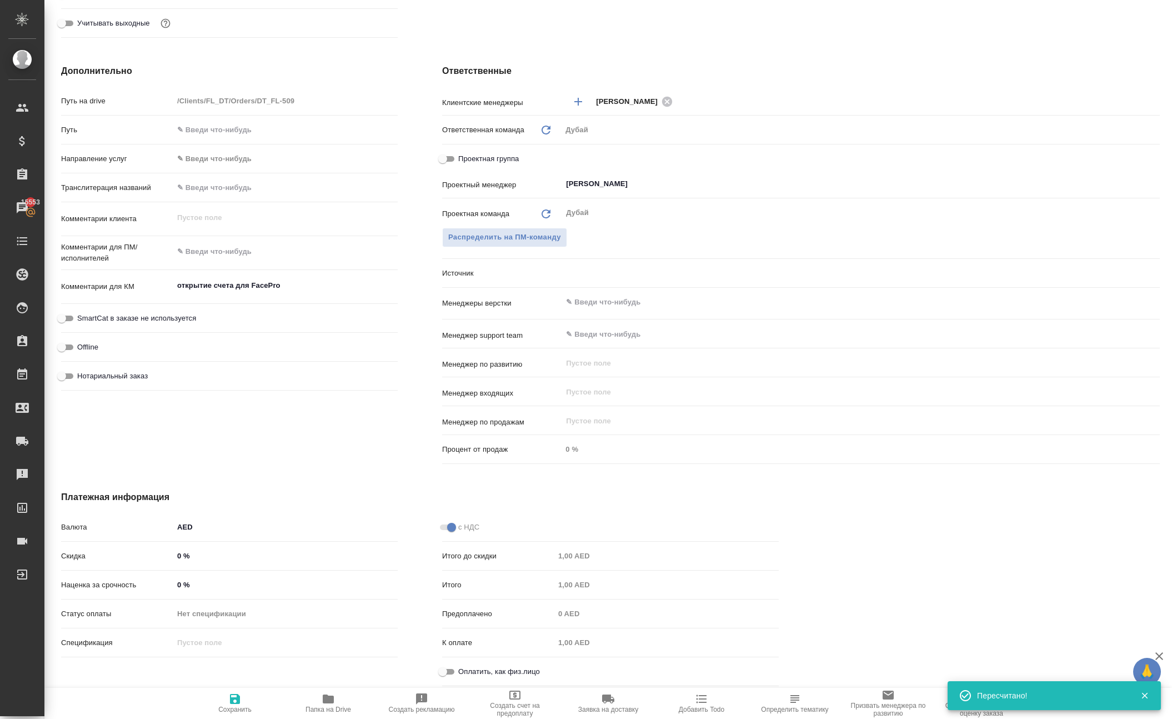
scroll to position [488, 0]
click at [486, 268] on p "Источник" at bounding box center [501, 273] width 119 height 11
click at [464, 268] on p "Источник" at bounding box center [501, 273] width 119 height 11
click at [560, 272] on p "Источник" at bounding box center [501, 273] width 119 height 11
click at [608, 271] on body "🙏 .cls-1 fill:#fff; AWATERA Solokha Petro Клиенты Спецификации Заказы 15553 Чат…" at bounding box center [586, 359] width 1172 height 719
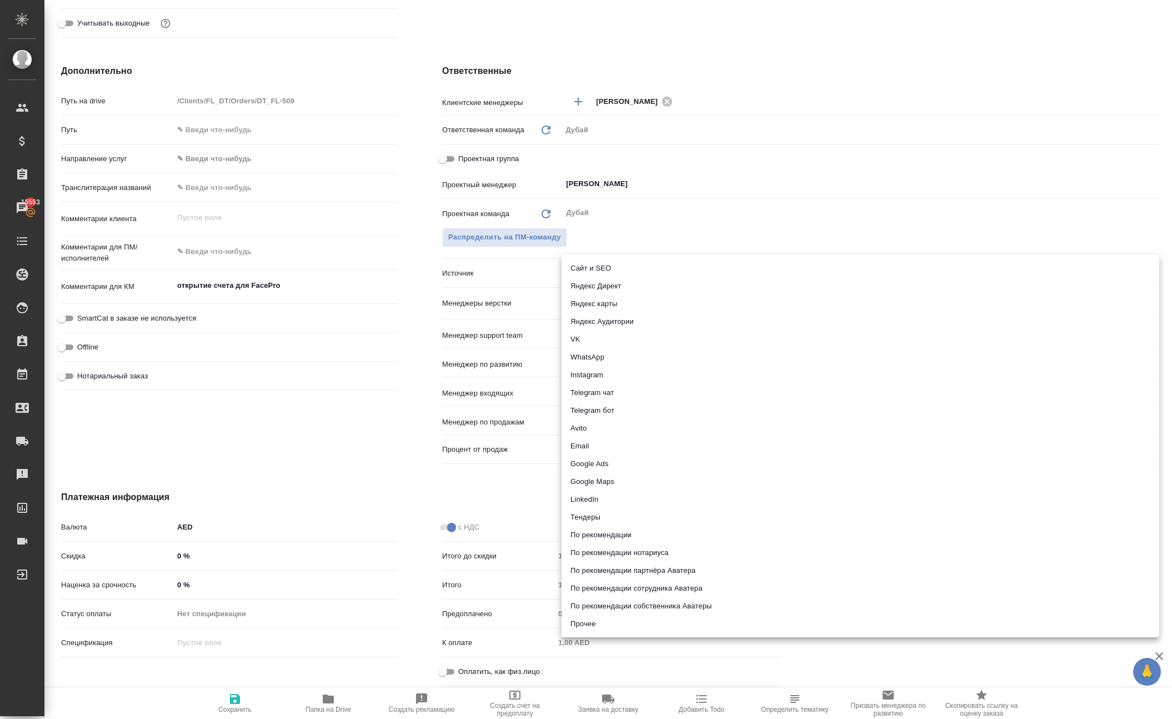
click at [591, 623] on li "Прочее" at bounding box center [860, 624] width 598 height 18
type textarea "x"
type input "other"
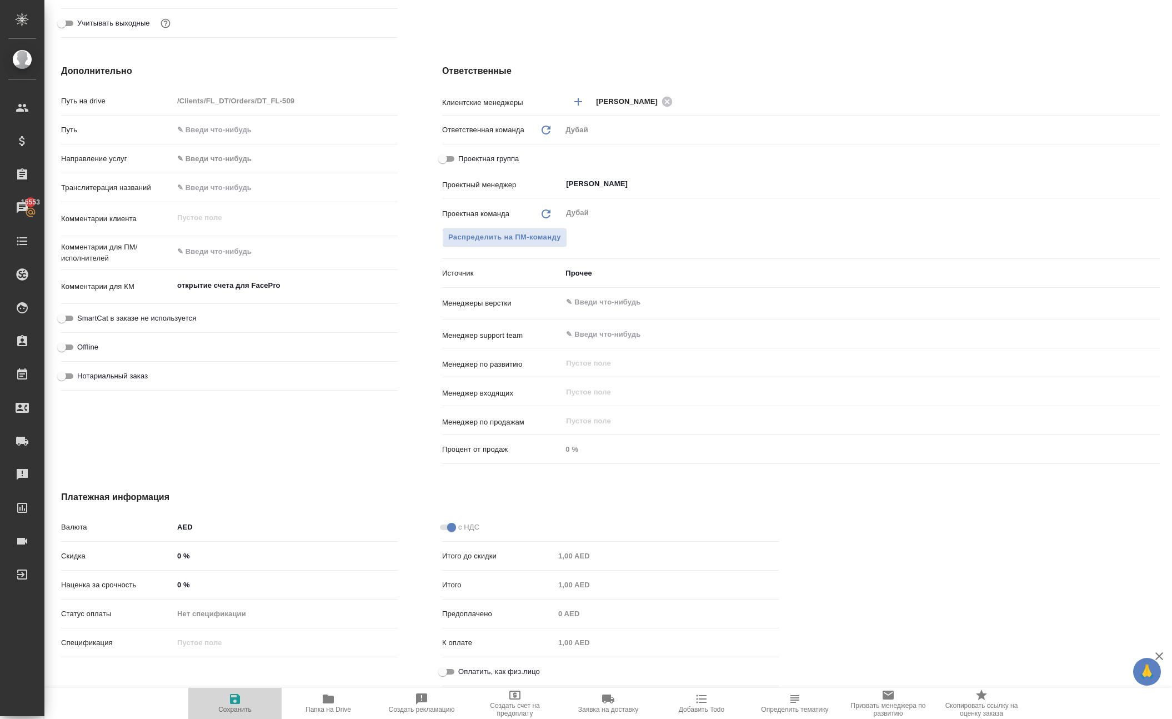
click at [230, 711] on span "Сохранить" at bounding box center [234, 709] width 33 height 8
type textarea "x"
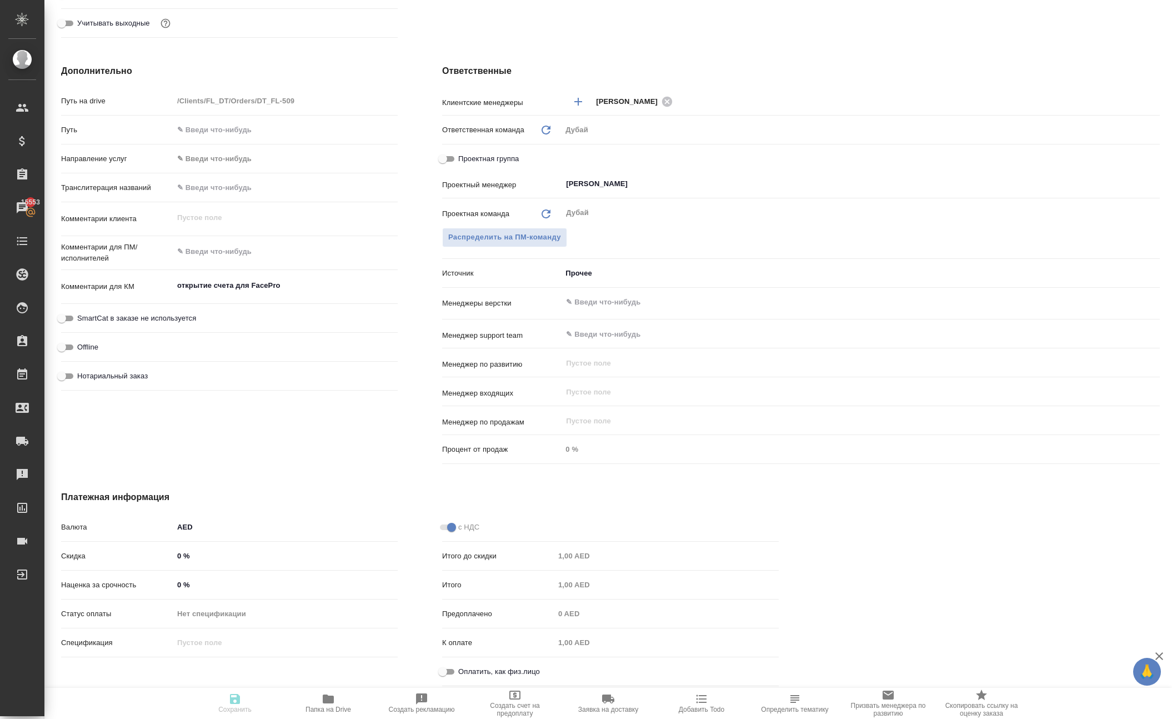
type textarea "x"
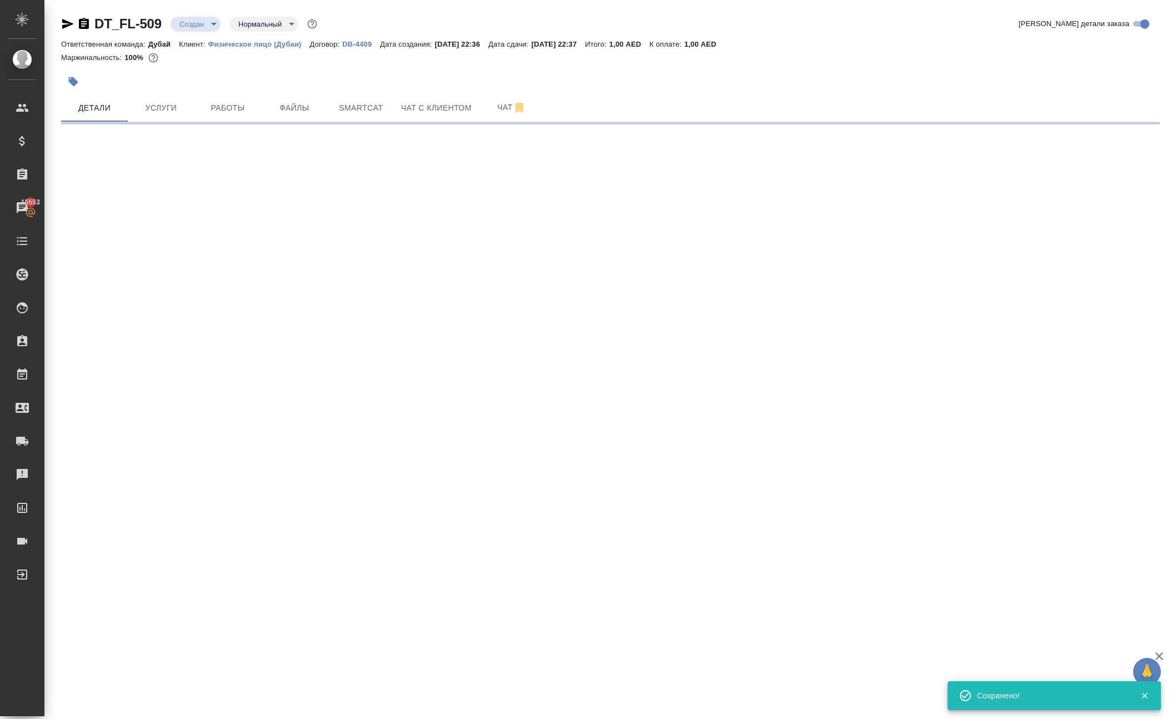
scroll to position [0, 0]
select select "RU"
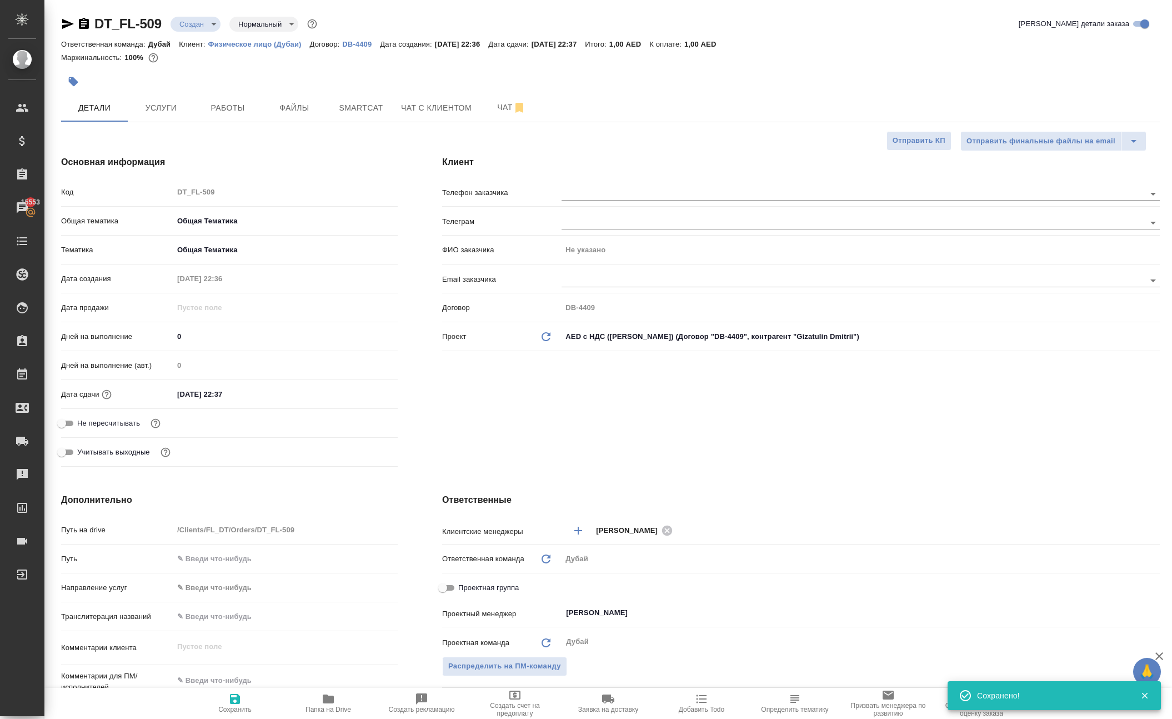
type textarea "x"
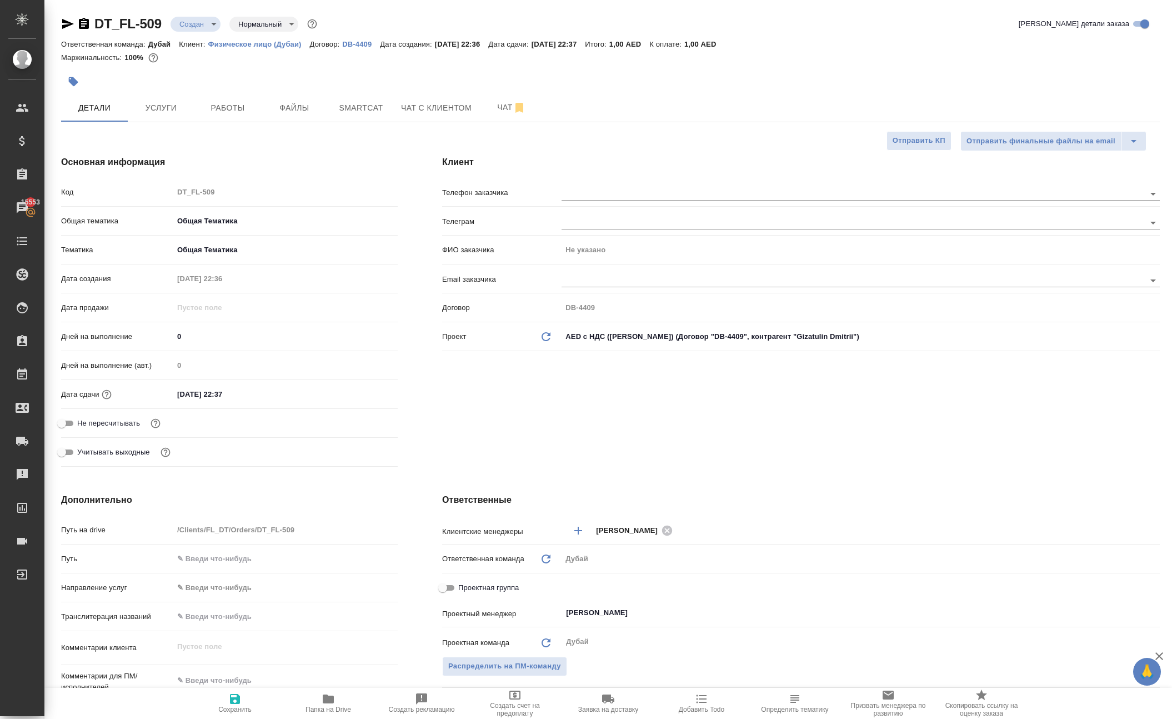
type textarea "x"
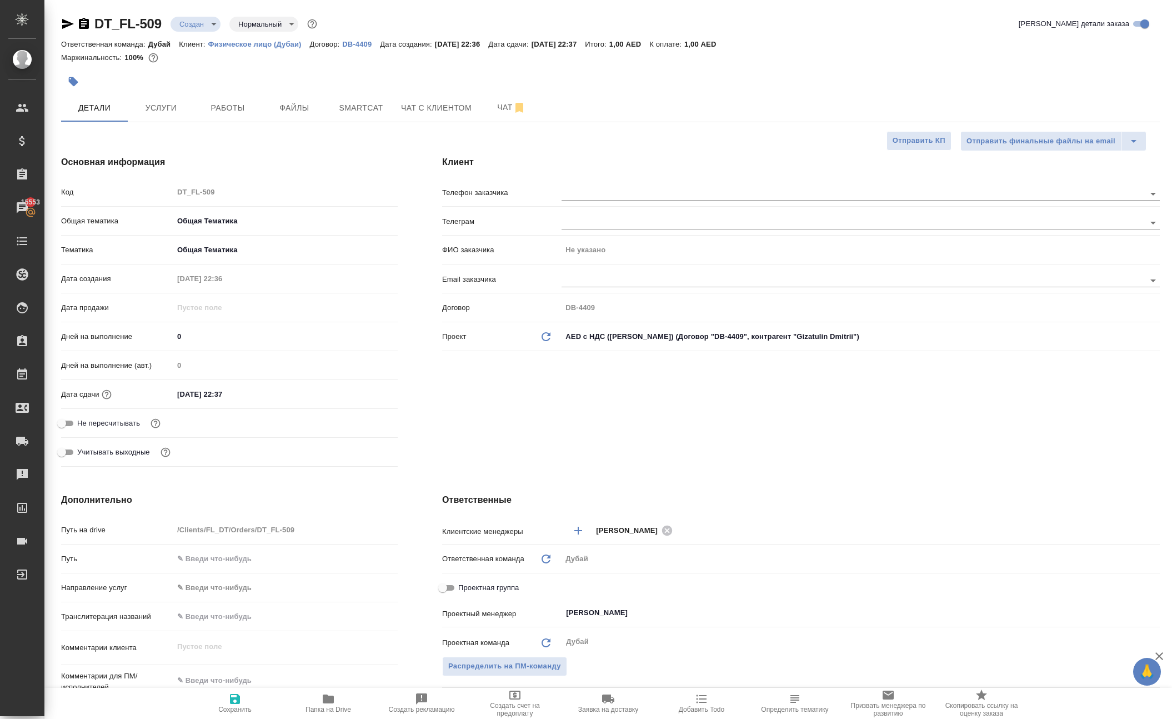
type textarea "x"
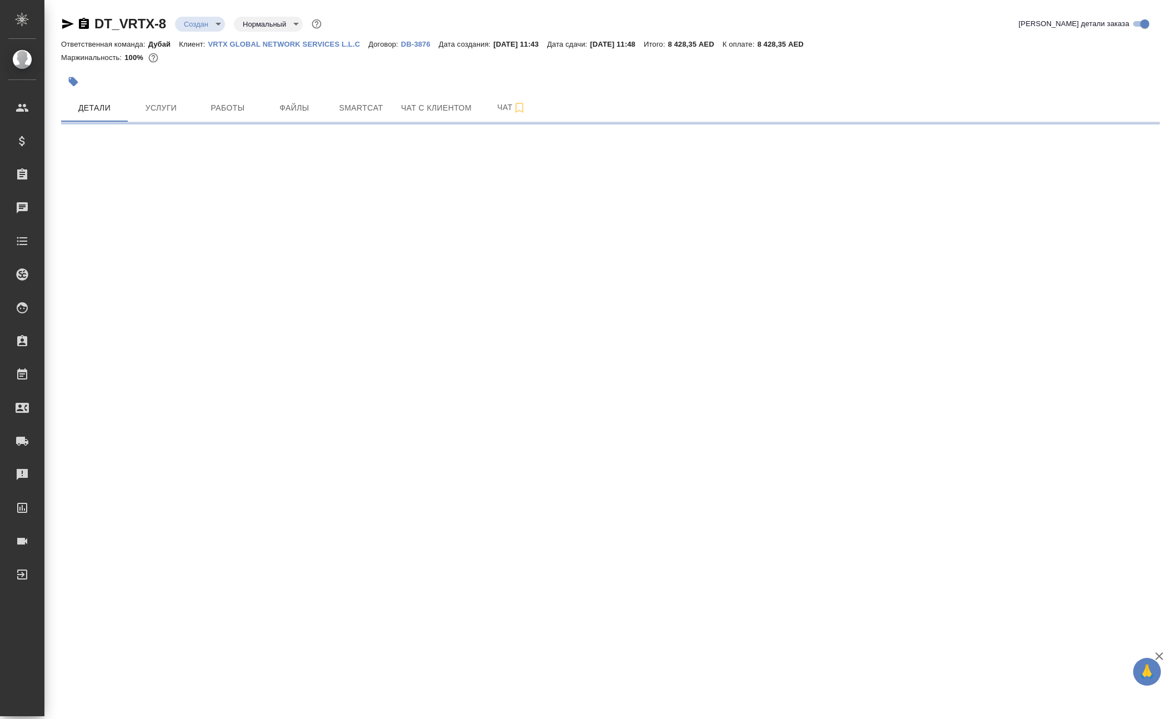
select select "RU"
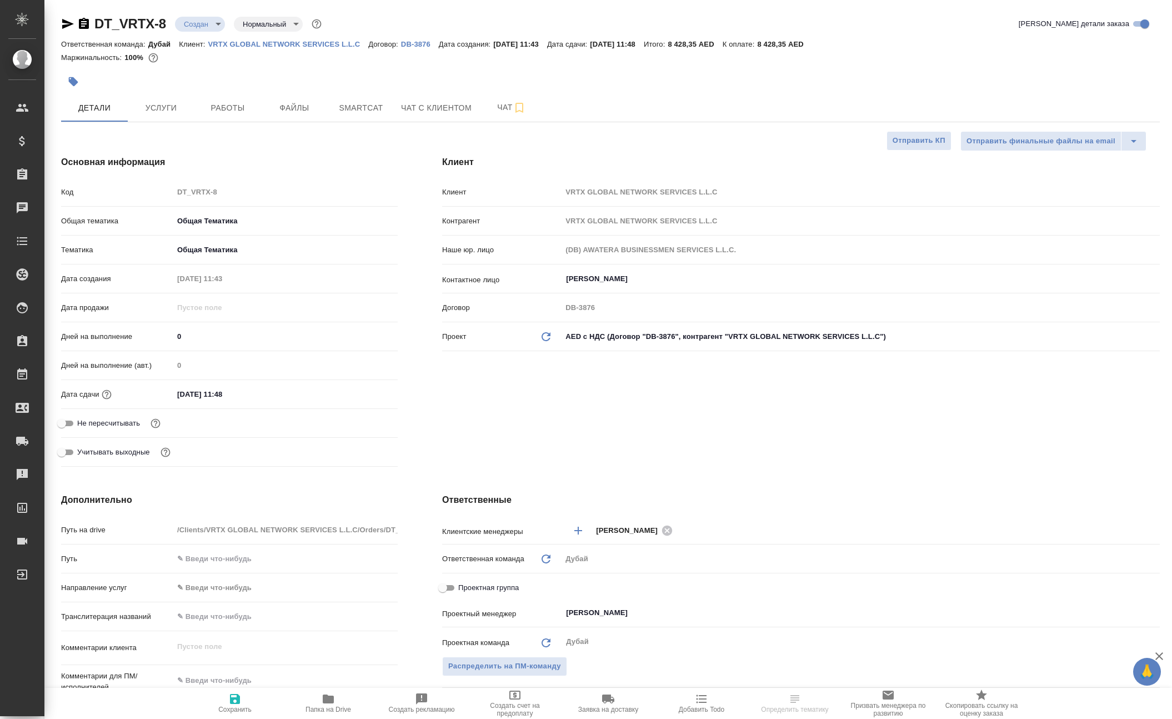
type textarea "x"
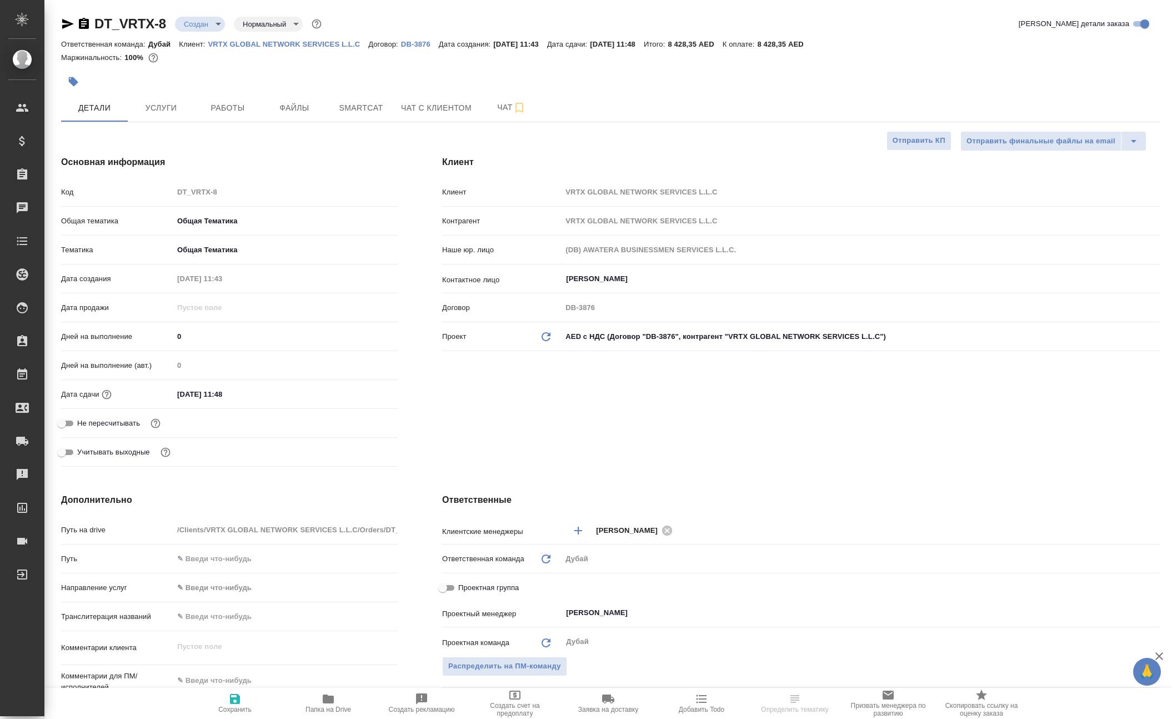
type textarea "x"
click at [174, 115] on span "Услуги" at bounding box center [160, 108] width 53 height 14
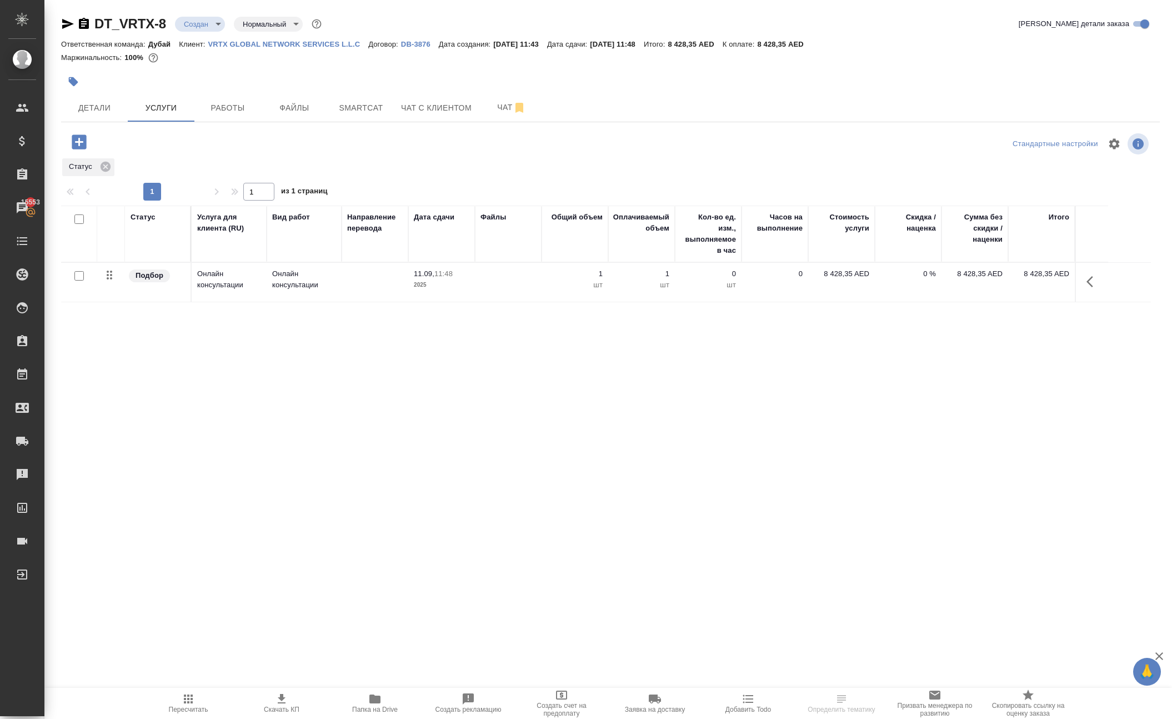
click at [830, 302] on td "8 428,35 AED" at bounding box center [841, 282] width 67 height 39
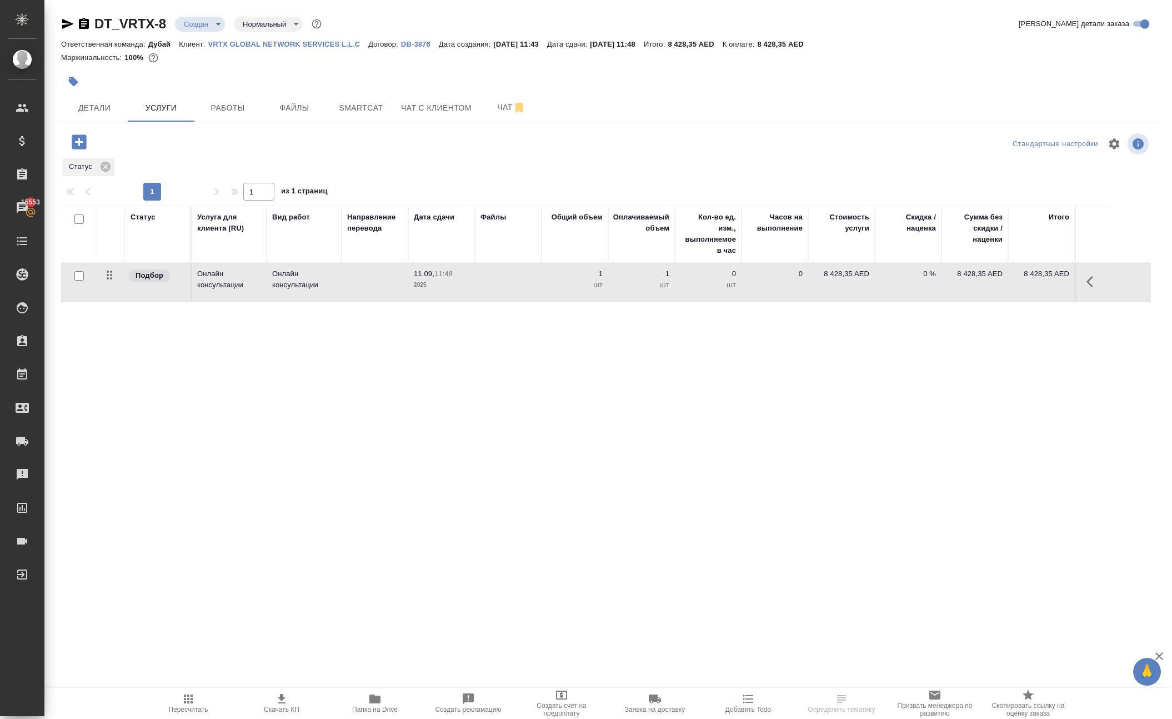
click at [831, 279] on p "8 428,35 AED" at bounding box center [842, 273] width 56 height 11
click at [847, 284] on input "8428.35" at bounding box center [848, 276] width 42 height 16
click at [847, 285] on input "8428.35" at bounding box center [848, 277] width 41 height 16
type input "1"
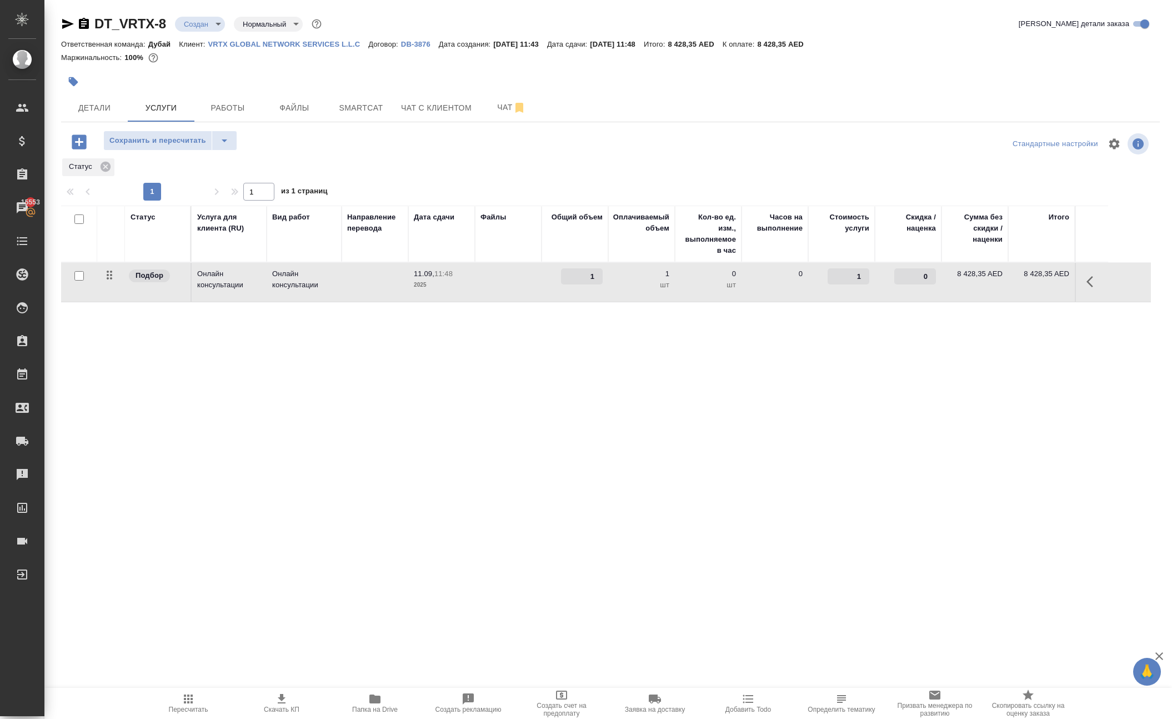
click at [86, 149] on icon "button" at bounding box center [79, 141] width 14 height 14
click at [89, 152] on icon "button" at bounding box center [78, 141] width 19 height 19
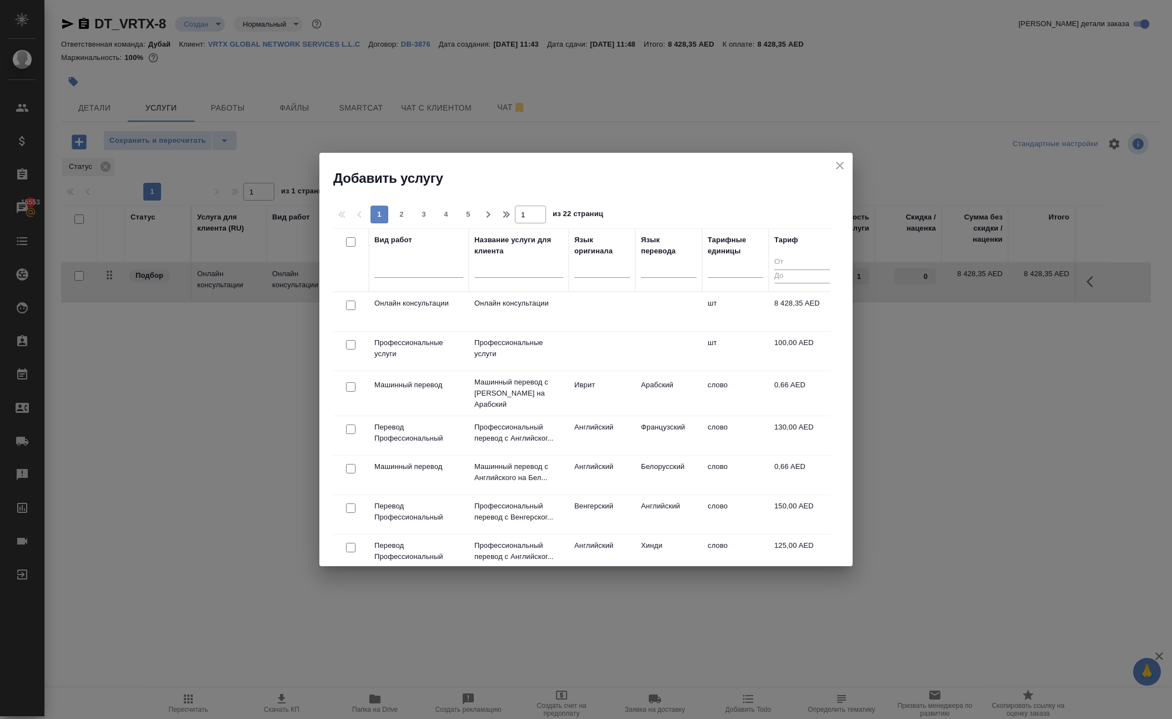
click at [354, 348] on div at bounding box center [350, 345] width 25 height 16
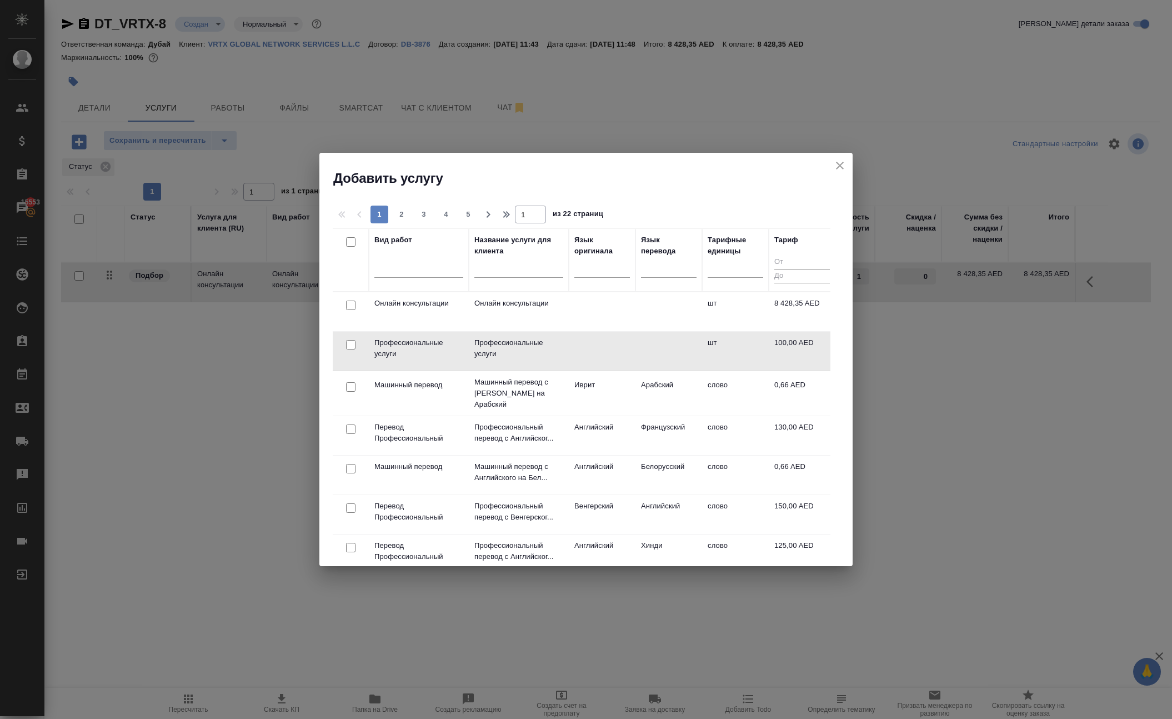
click at [350, 348] on input "checkbox" at bounding box center [350, 344] width 9 height 9
checkbox input "true"
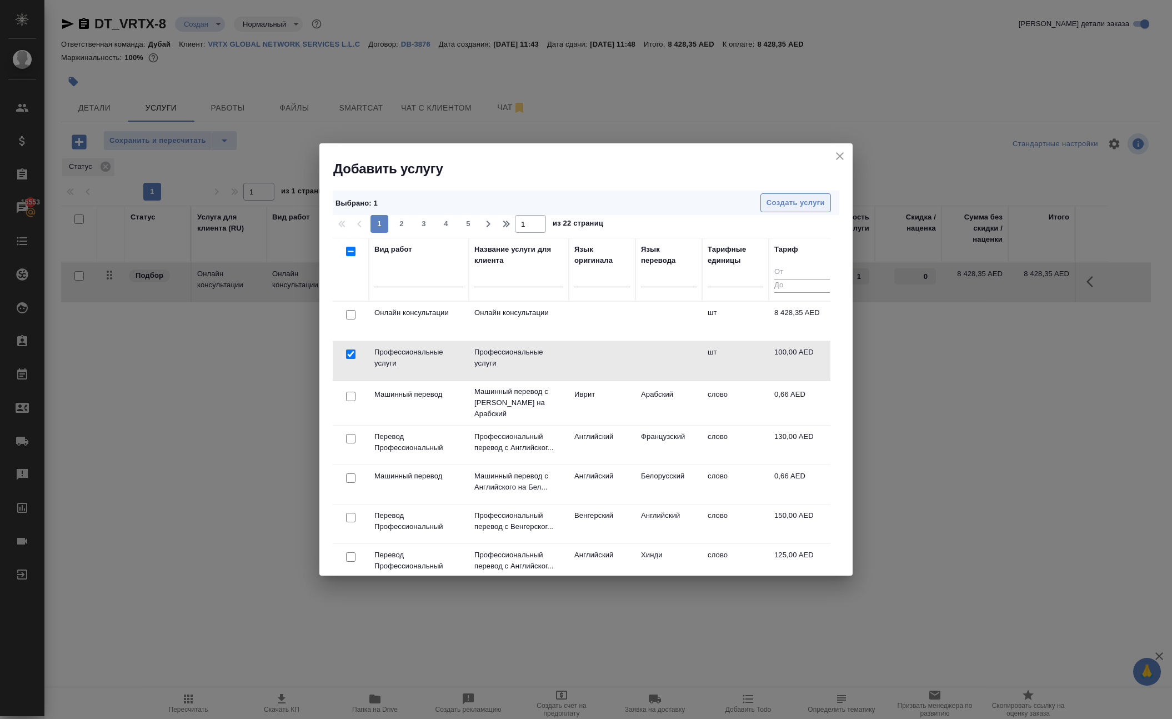
click at [793, 199] on span "Создать услуги" at bounding box center [795, 203] width 58 height 13
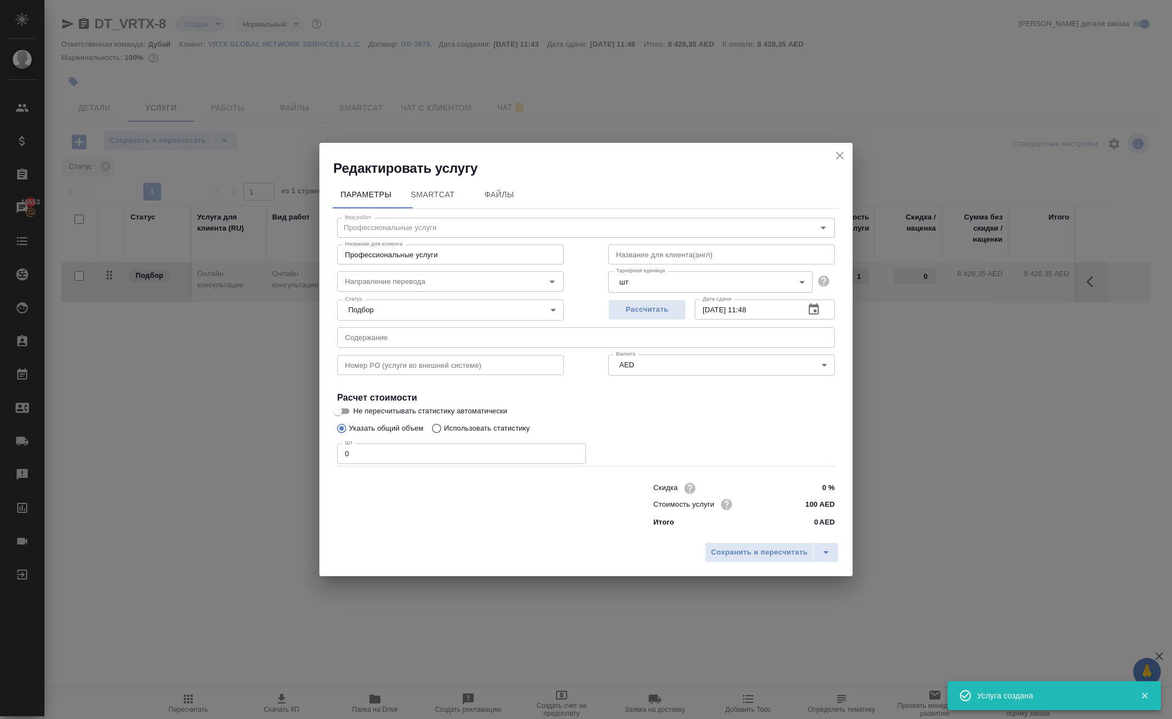
type input "8428.35"
click at [394, 451] on input "0" at bounding box center [461, 453] width 249 height 20
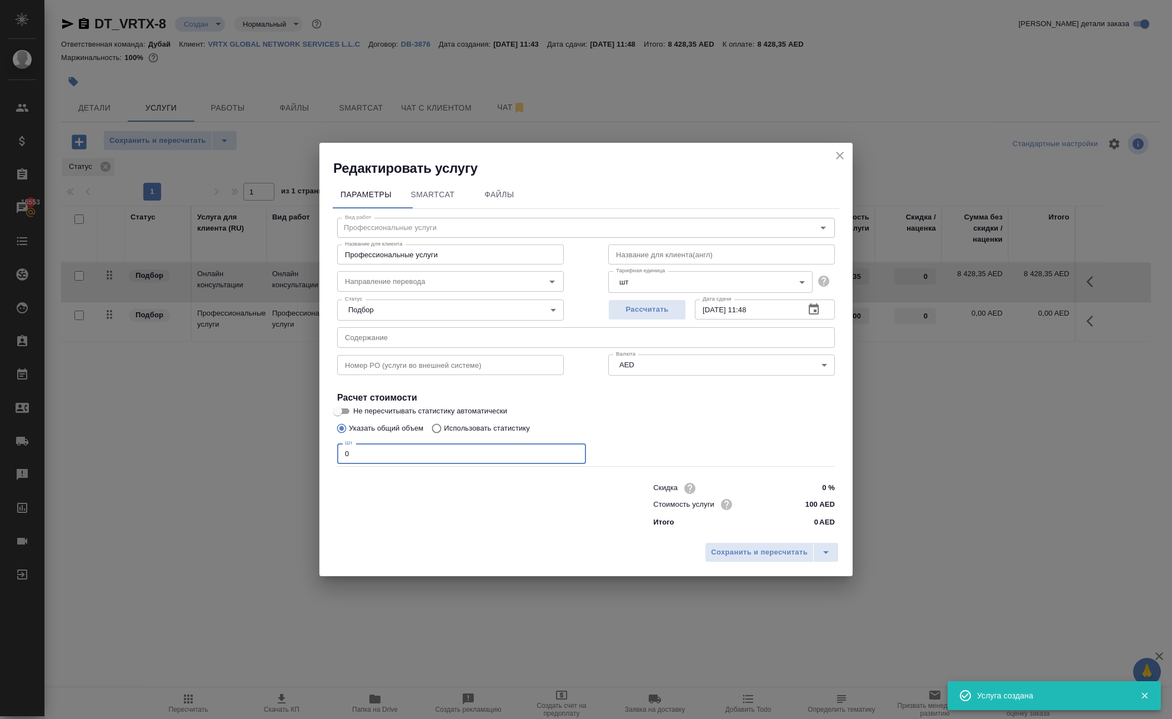
click at [394, 451] on input "0" at bounding box center [461, 453] width 249 height 20
type input "1"
click at [741, 562] on button "Сохранить и пересчитать" at bounding box center [759, 552] width 109 height 20
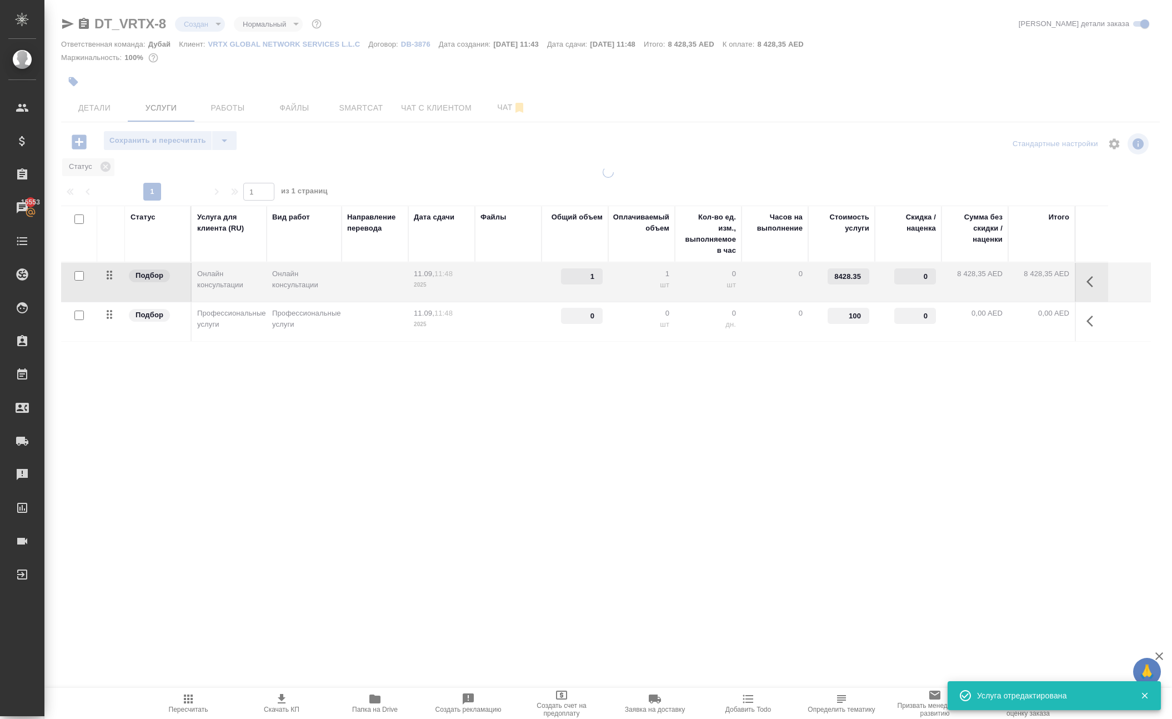
type input "1"
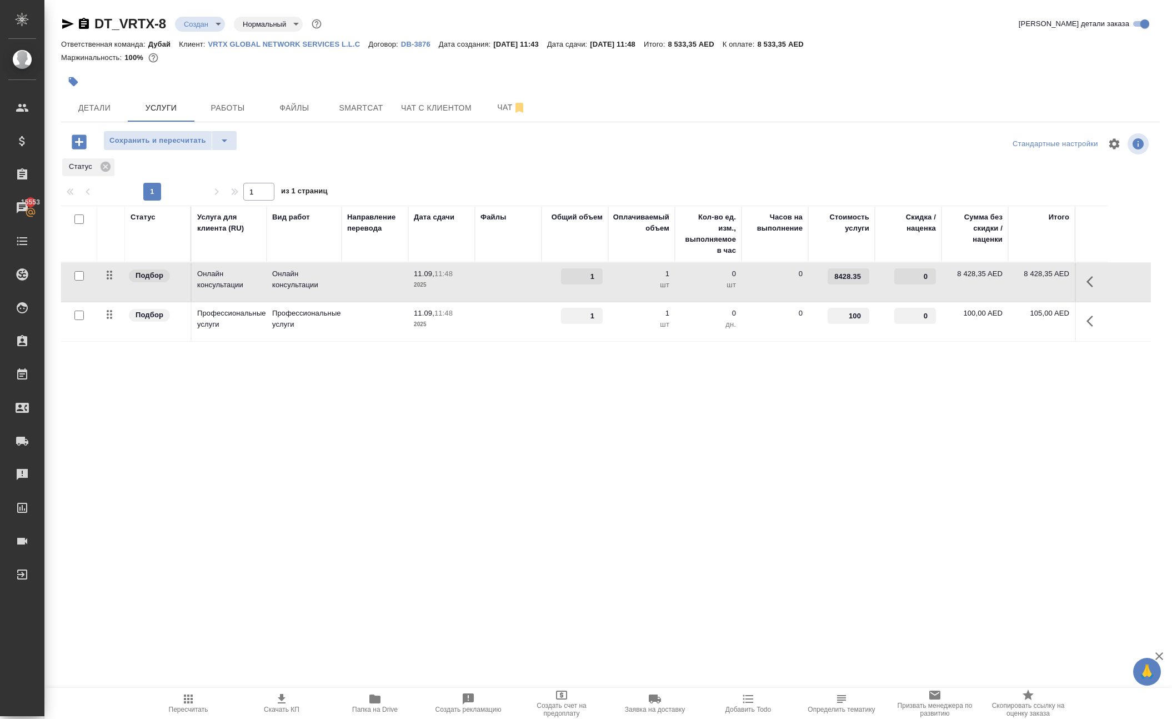
click at [1090, 288] on icon "button" at bounding box center [1092, 281] width 13 height 13
click at [1066, 286] on icon "button" at bounding box center [1070, 281] width 8 height 10
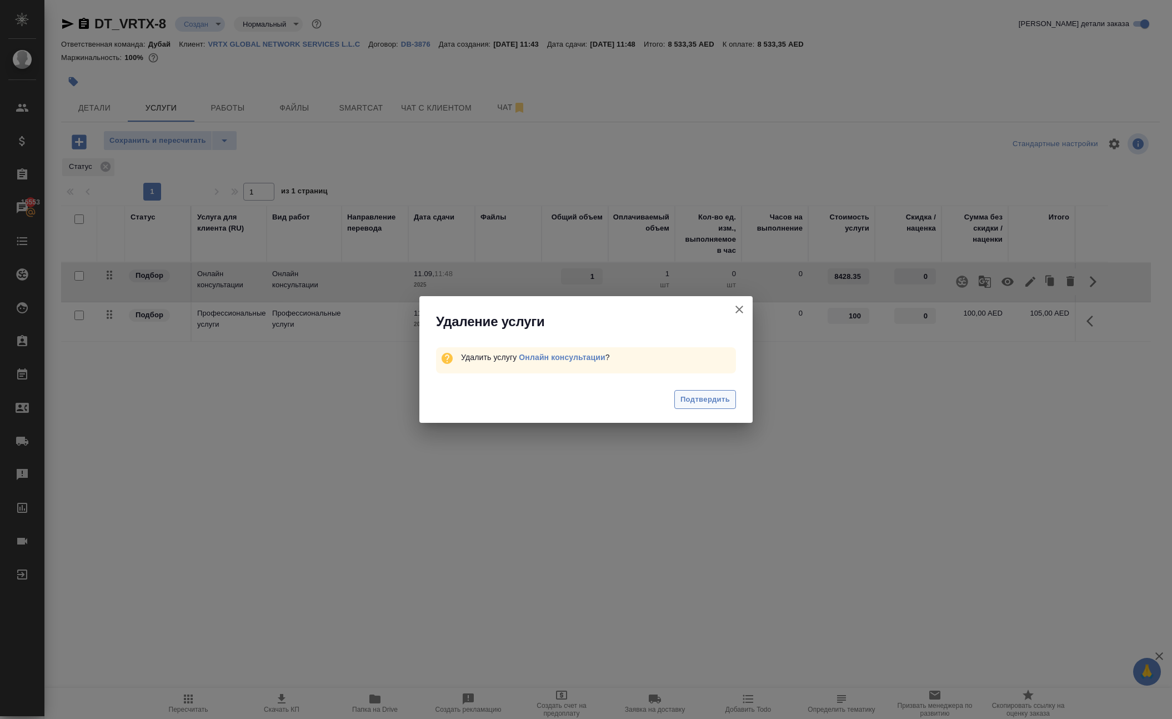
click at [702, 406] on span "Подтвердить" at bounding box center [704, 399] width 49 height 13
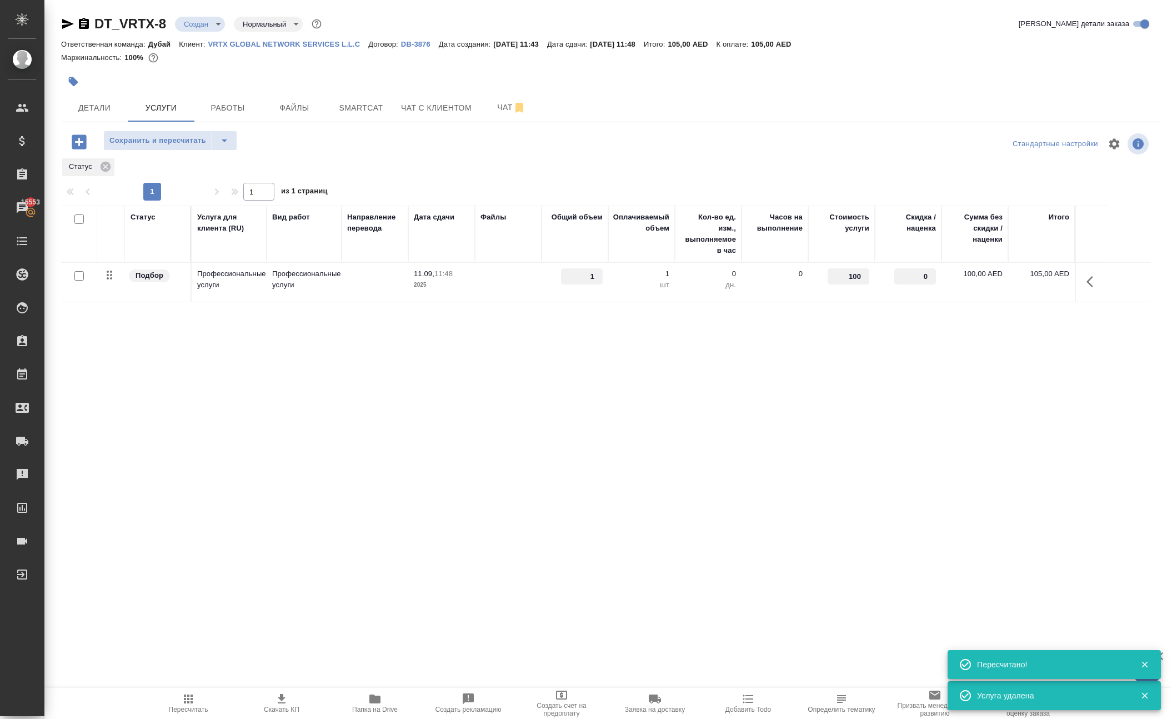
click at [847, 284] on input "100" at bounding box center [848, 276] width 42 height 16
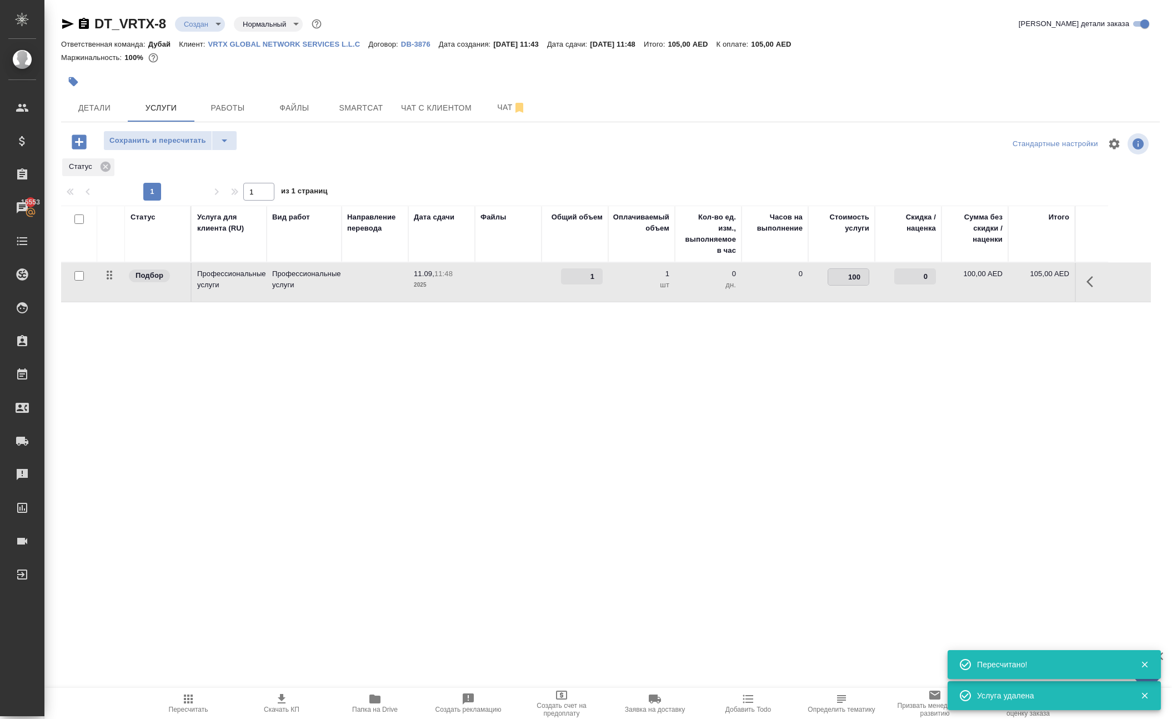
click at [847, 285] on input "100" at bounding box center [848, 277] width 41 height 16
paste input "32.3"
type input "132.3"
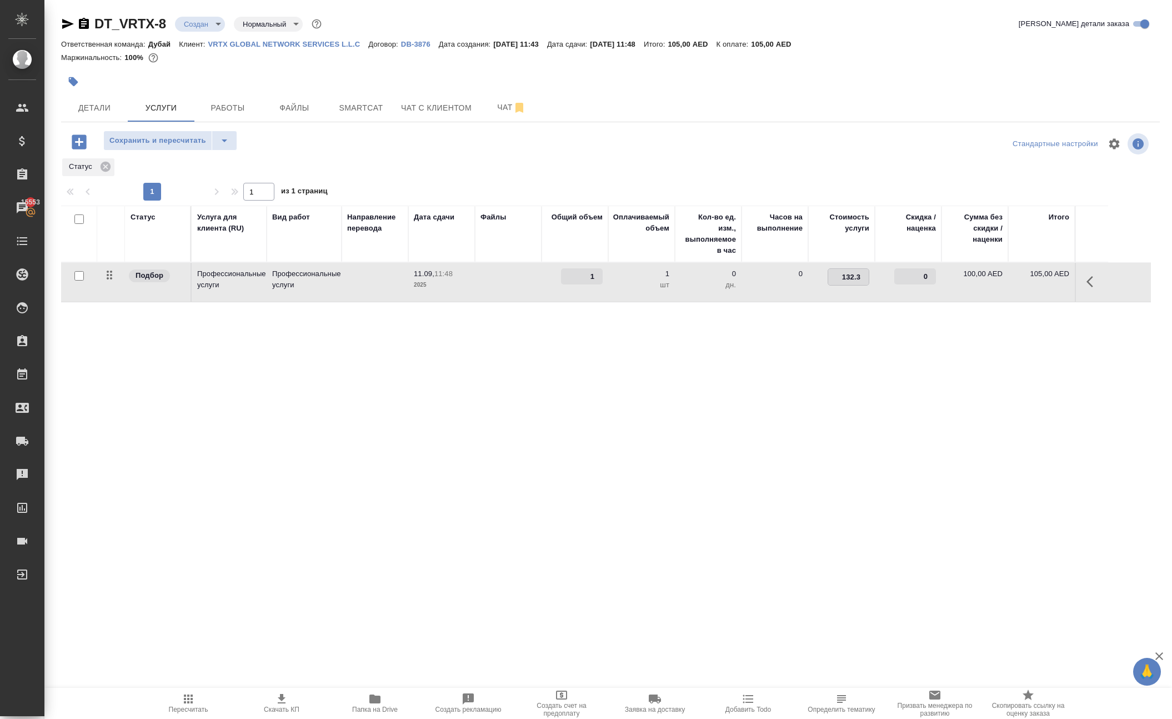
click at [756, 439] on div "Статус Услуга для клиента (RU) Вид работ Направление перевода Дата сдачи Файлы …" at bounding box center [606, 324] width 1090 height 239
click at [177, 150] on button "Сохранить и пересчитать" at bounding box center [157, 141] width 109 height 20
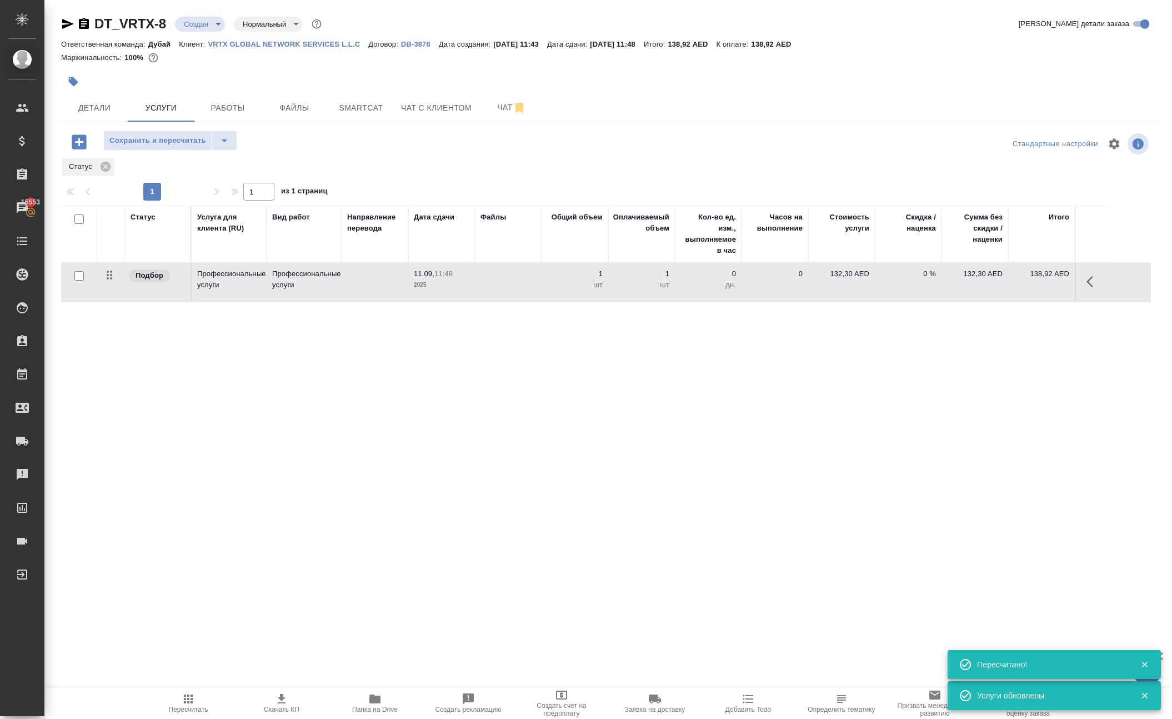
click at [177, 150] on button "Сохранить и пересчитать" at bounding box center [157, 141] width 109 height 20
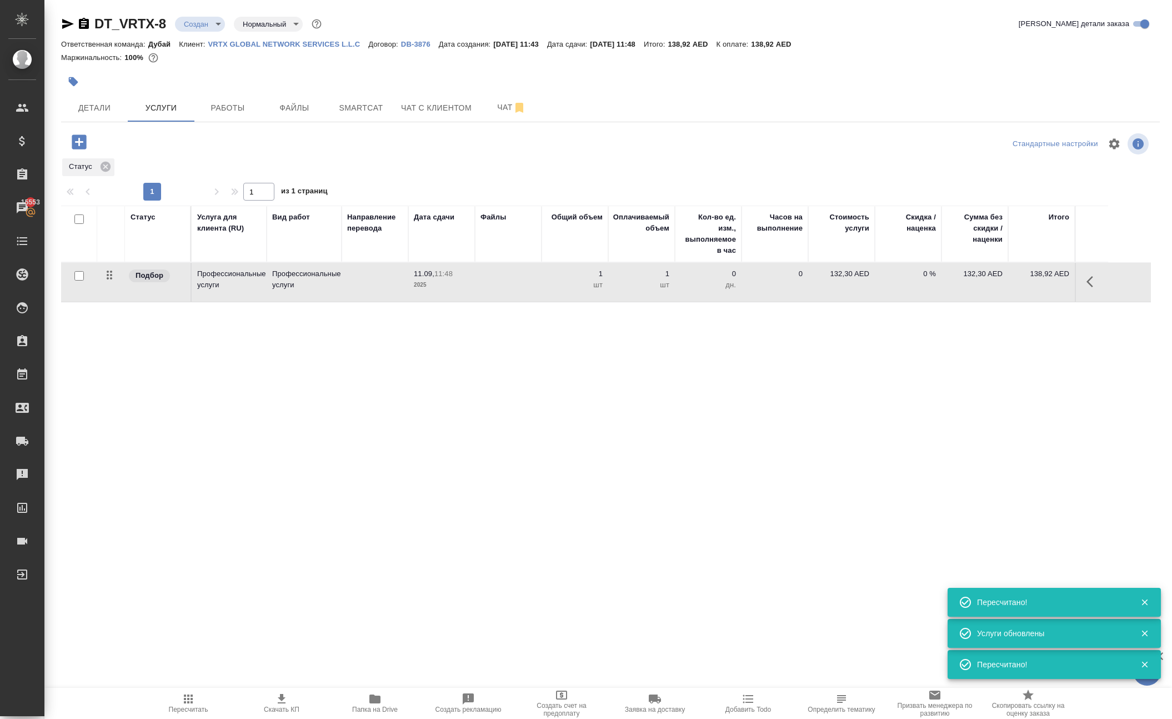
click at [845, 279] on p "132,30 AED" at bounding box center [842, 273] width 56 height 11
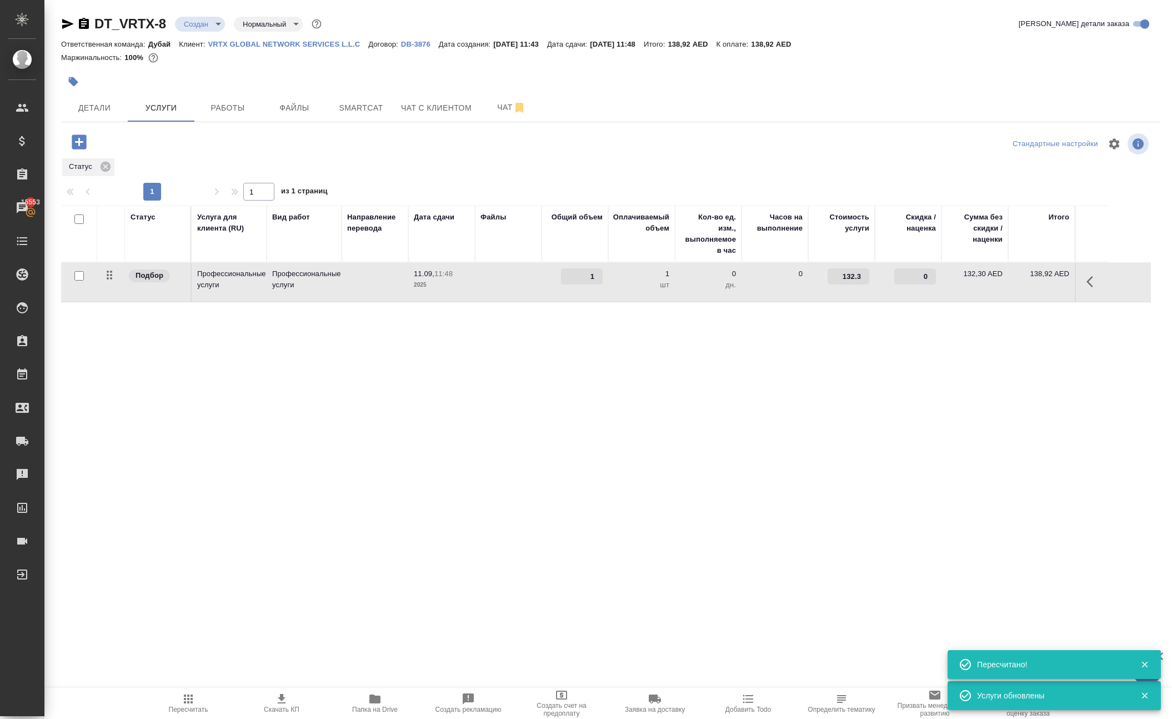
click at [850, 284] on input "132.3" at bounding box center [848, 276] width 42 height 16
click at [850, 285] on input "132.3" at bounding box center [848, 277] width 41 height 16
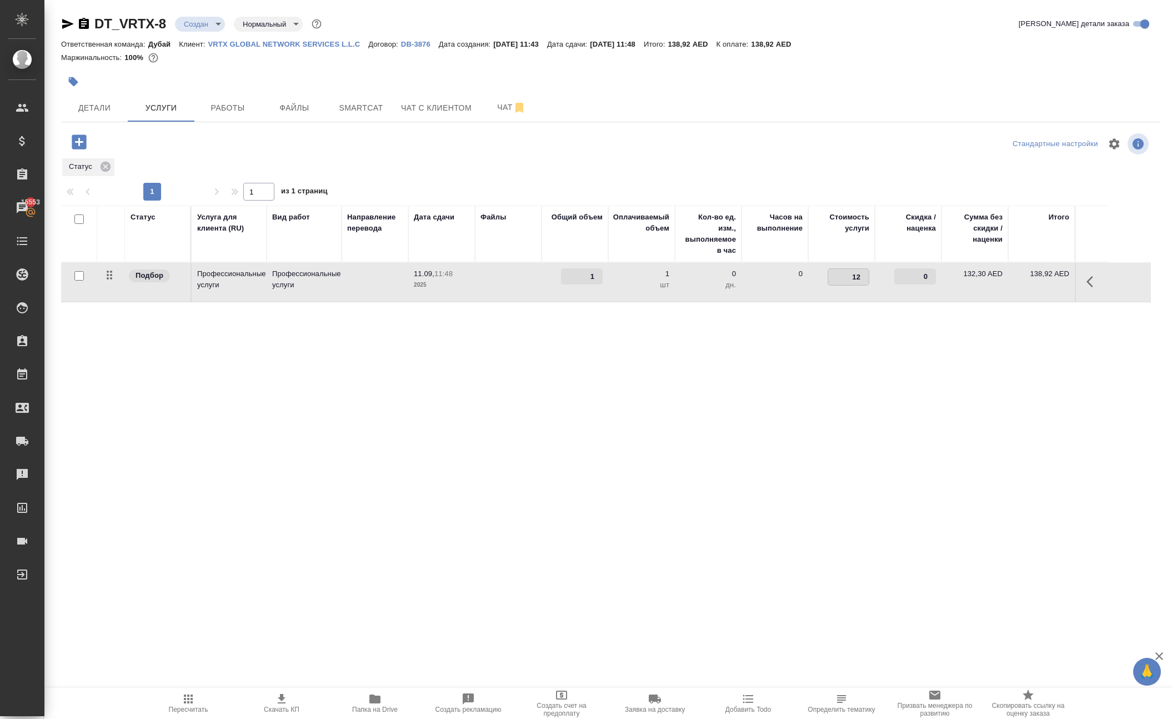
type input "126"
click at [761, 439] on div "Статус Услуга для клиента (RU) Вид работ Направление перевода Дата сдачи Файлы …" at bounding box center [606, 324] width 1090 height 239
click at [161, 150] on button "Сохранить и пересчитать" at bounding box center [157, 141] width 109 height 20
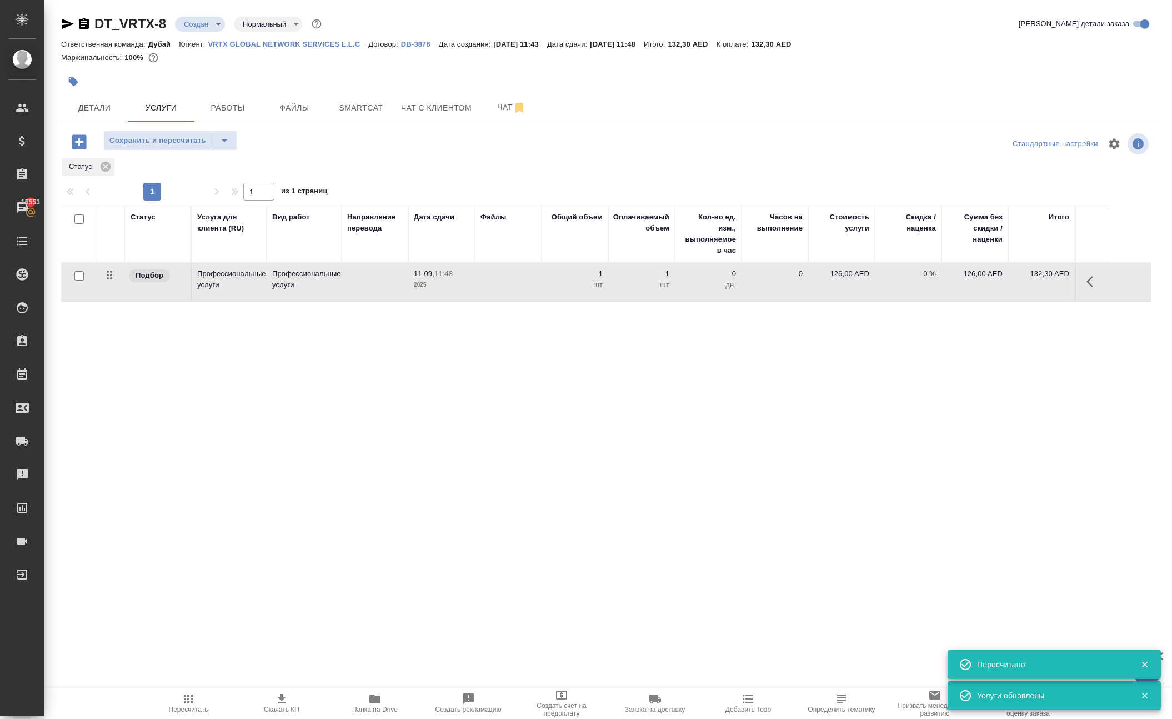
click at [161, 150] on button "Сохранить и пересчитать" at bounding box center [157, 141] width 109 height 20
click at [89, 152] on icon "button" at bounding box center [78, 141] width 19 height 19
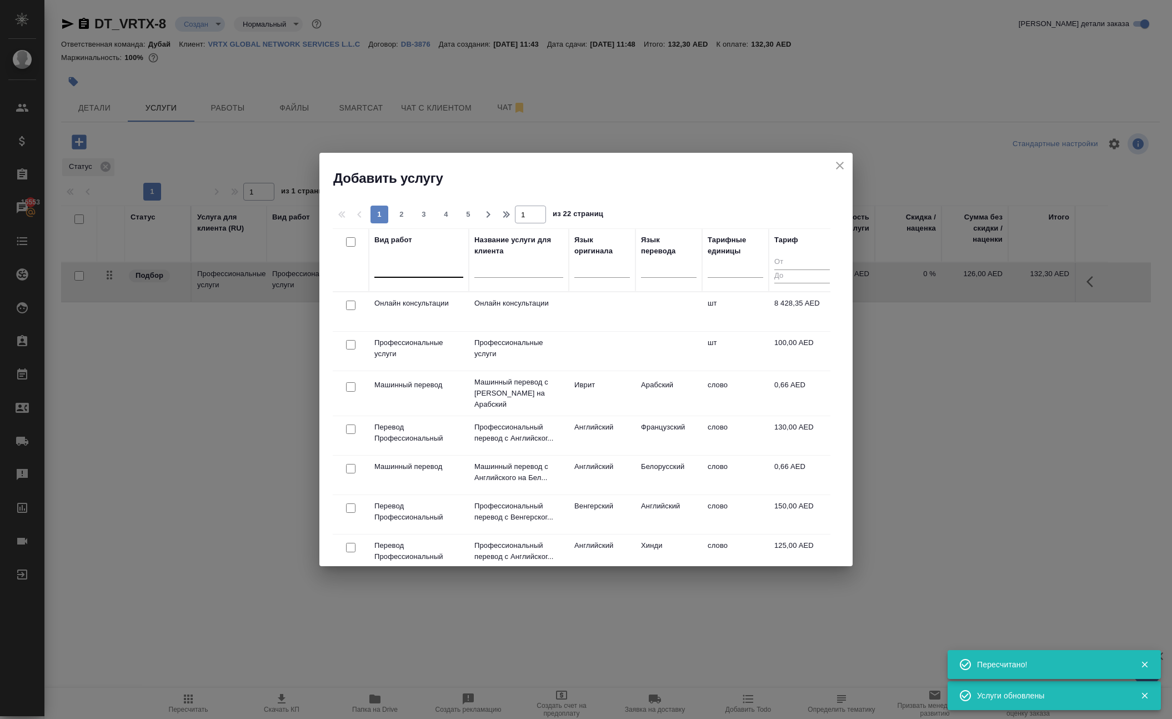
click at [419, 270] on div at bounding box center [418, 266] width 89 height 16
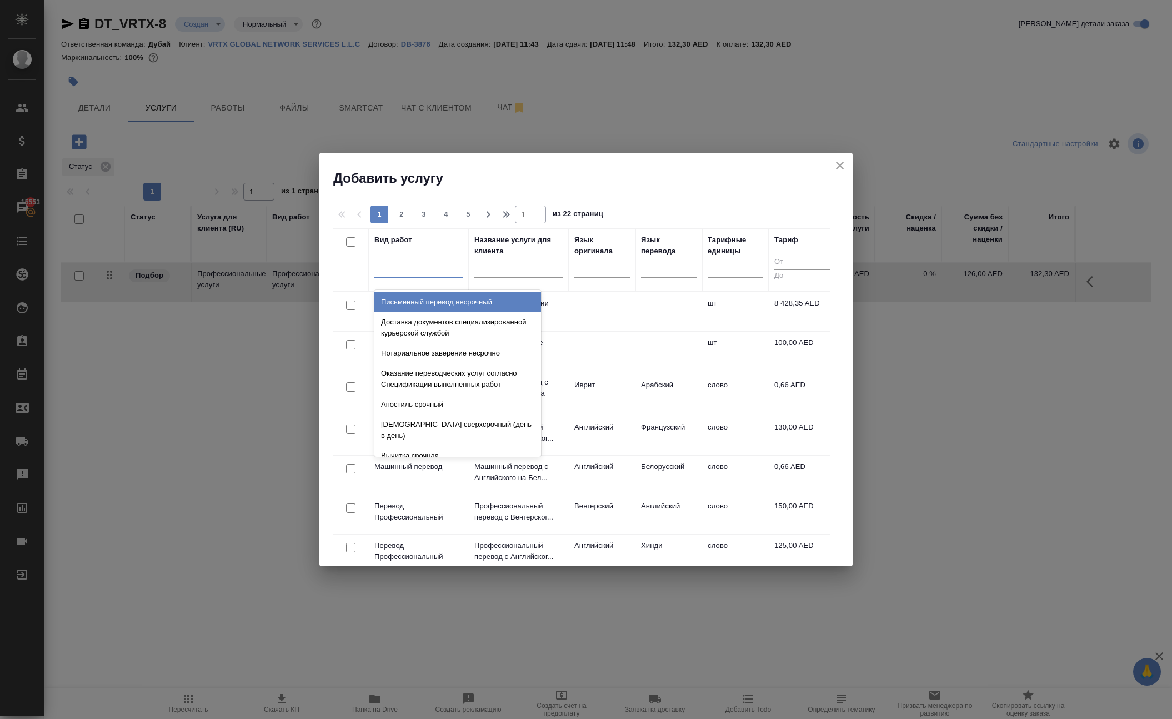
click at [351, 310] on input "checkbox" at bounding box center [350, 304] width 9 height 9
checkbox input "true"
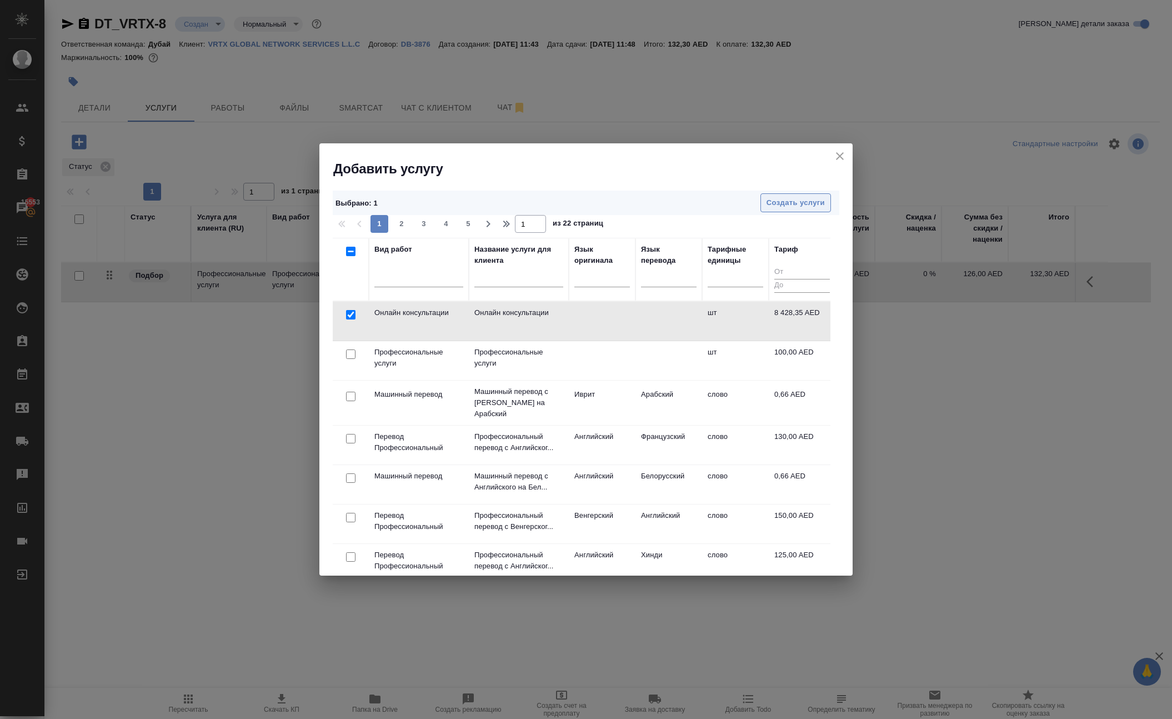
click at [775, 207] on span "Создать услуги" at bounding box center [795, 203] width 58 height 13
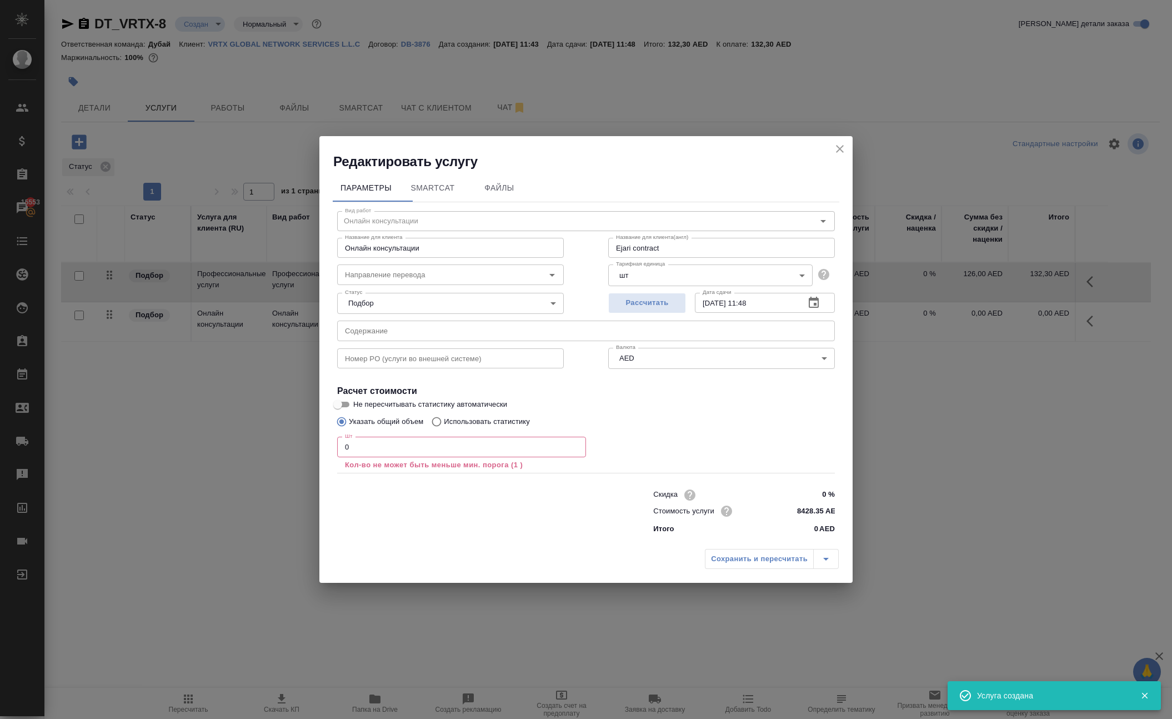
click at [391, 446] on input "0" at bounding box center [461, 446] width 249 height 20
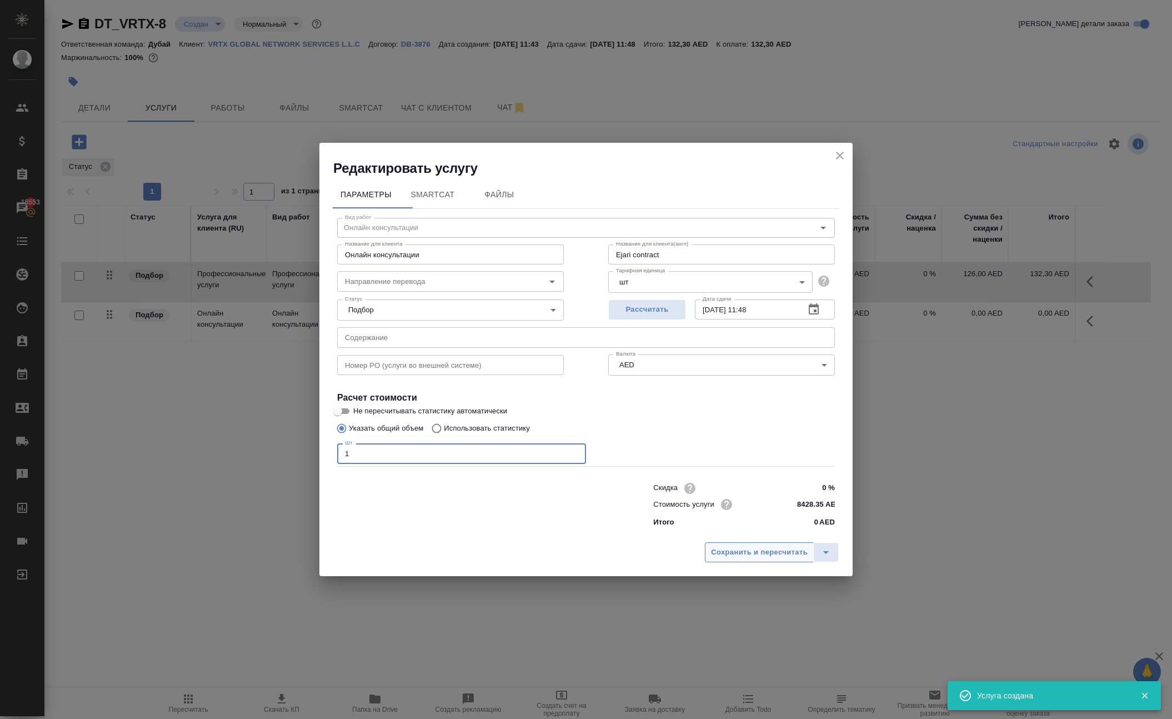
type input "1"
click at [711, 559] on span "Сохранить и пересчитать" at bounding box center [759, 552] width 97 height 13
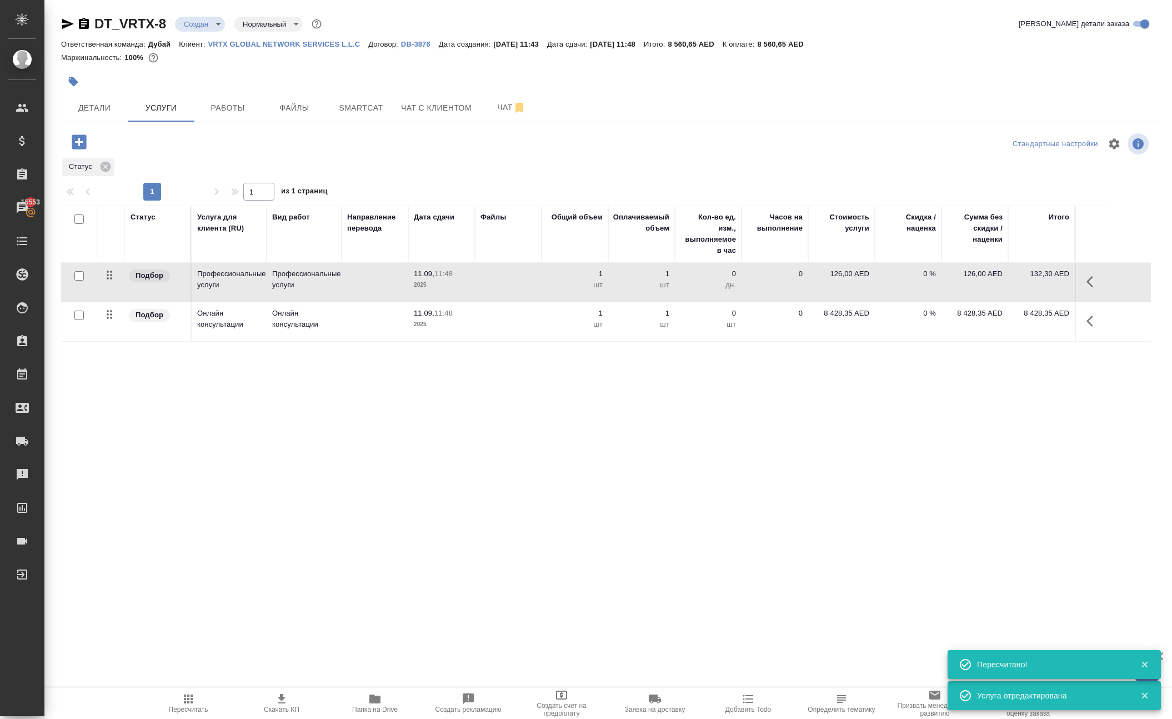
click at [833, 319] on p "8 428,35 AED" at bounding box center [842, 313] width 56 height 11
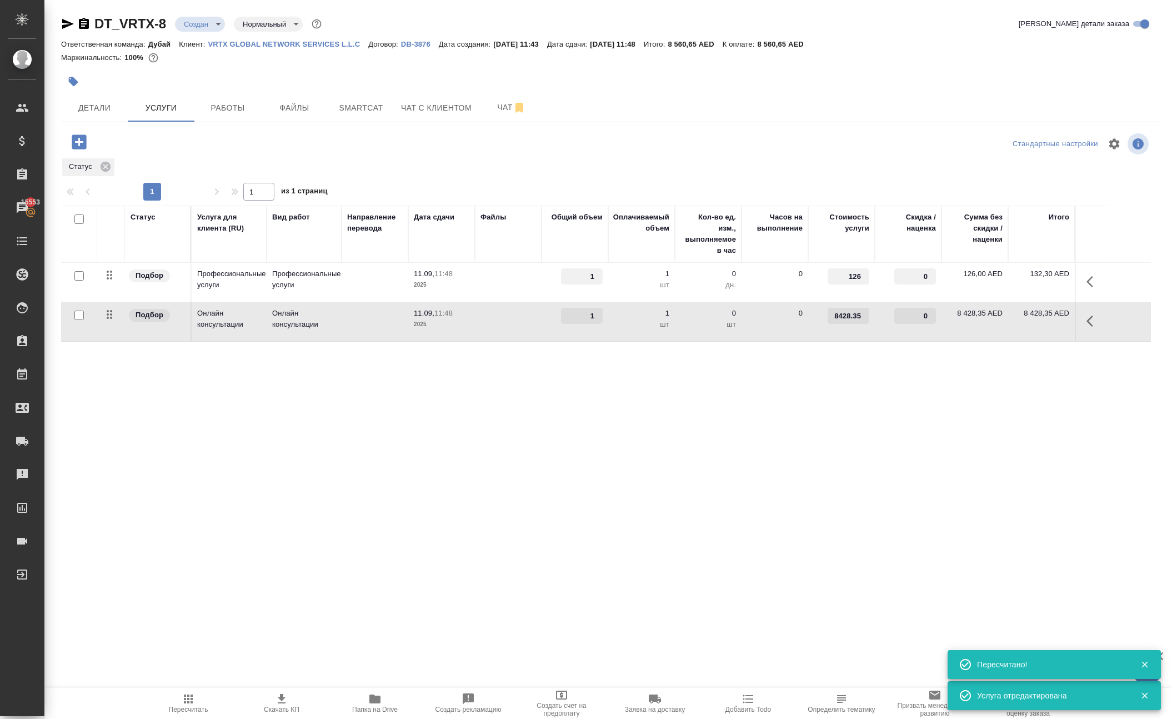
click at [846, 324] on input "8428.35" at bounding box center [848, 316] width 42 height 16
type input "0"
click at [847, 444] on div "Статус Услуга для клиента (RU) Вид работ Направление перевода Дата сдачи Файлы …" at bounding box center [606, 324] width 1090 height 239
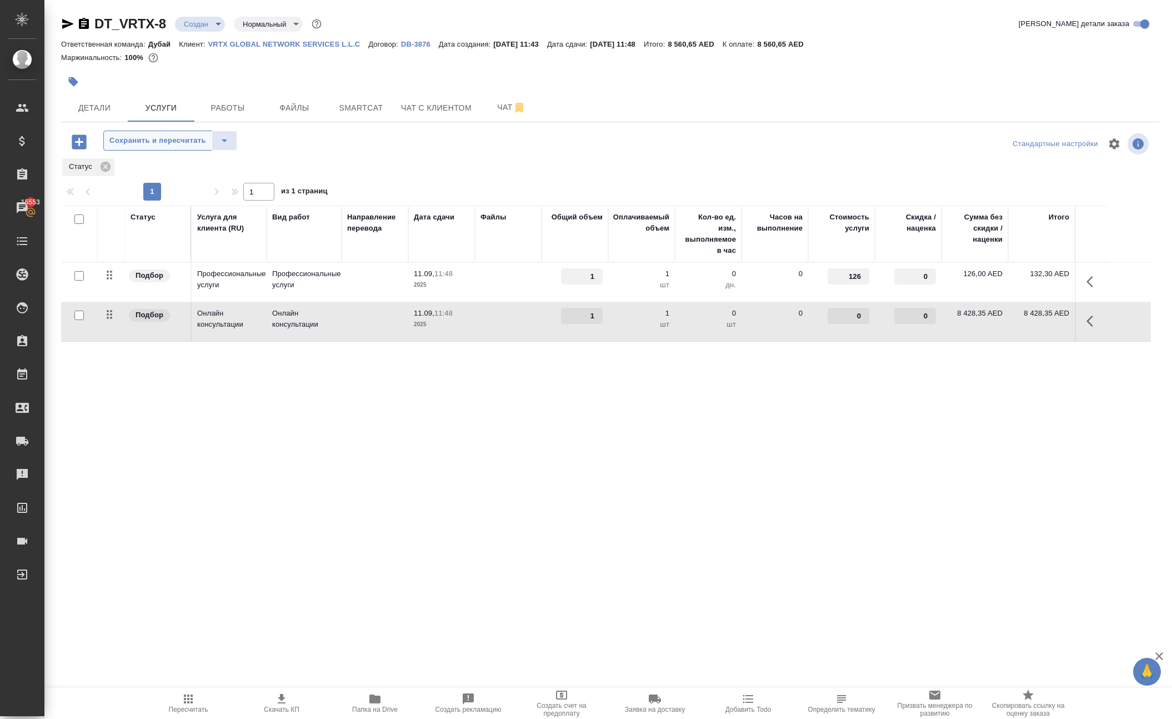
click at [203, 147] on span "Сохранить и пересчитать" at bounding box center [157, 140] width 97 height 13
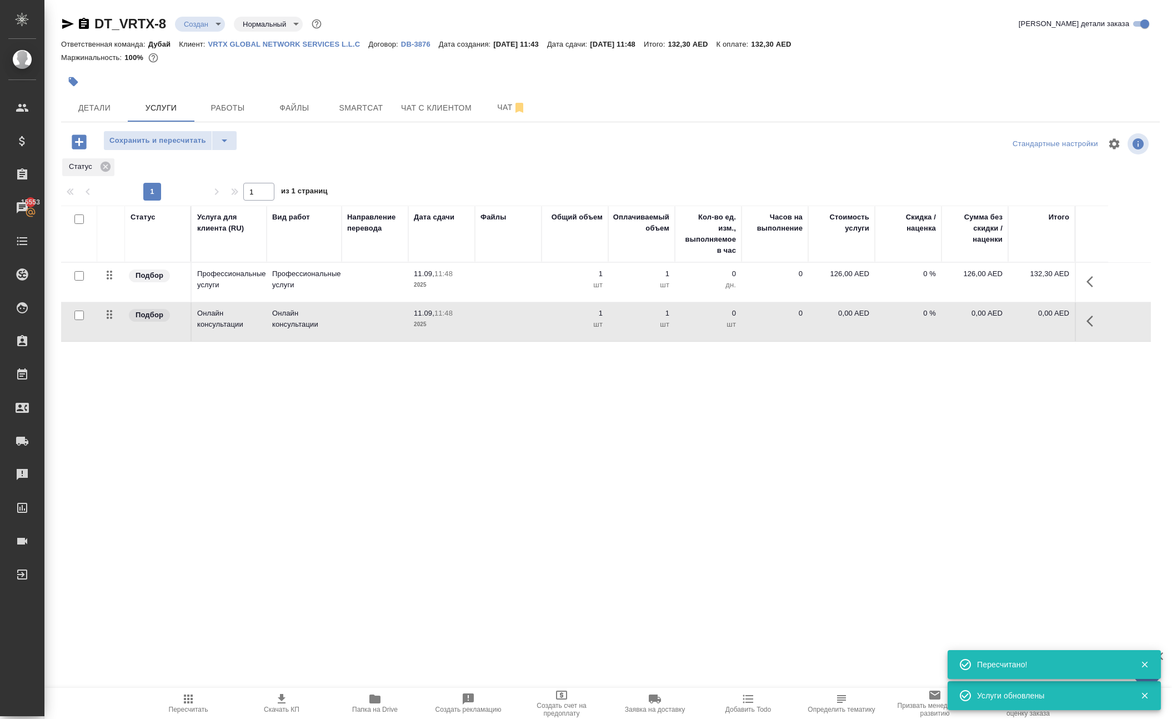
click at [1088, 334] on button "button" at bounding box center [1093, 321] width 27 height 27
click at [1001, 328] on icon "button" at bounding box center [1007, 320] width 13 height 13
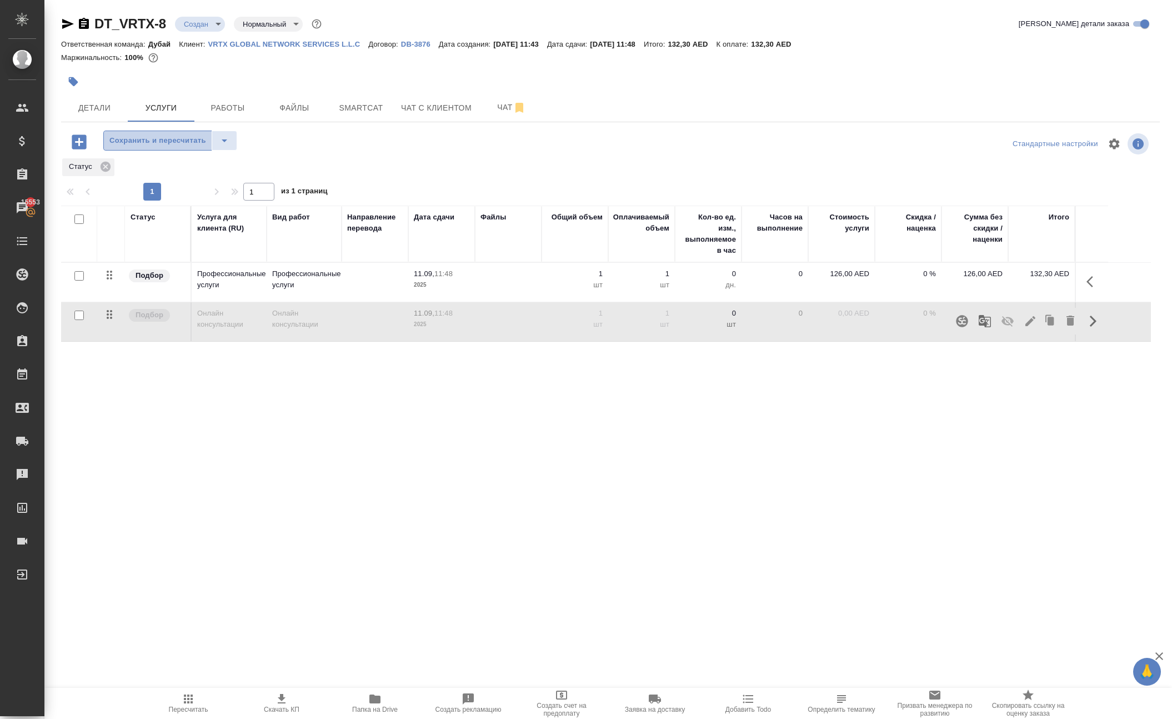
click at [204, 150] on button "Сохранить и пересчитать" at bounding box center [157, 141] width 109 height 20
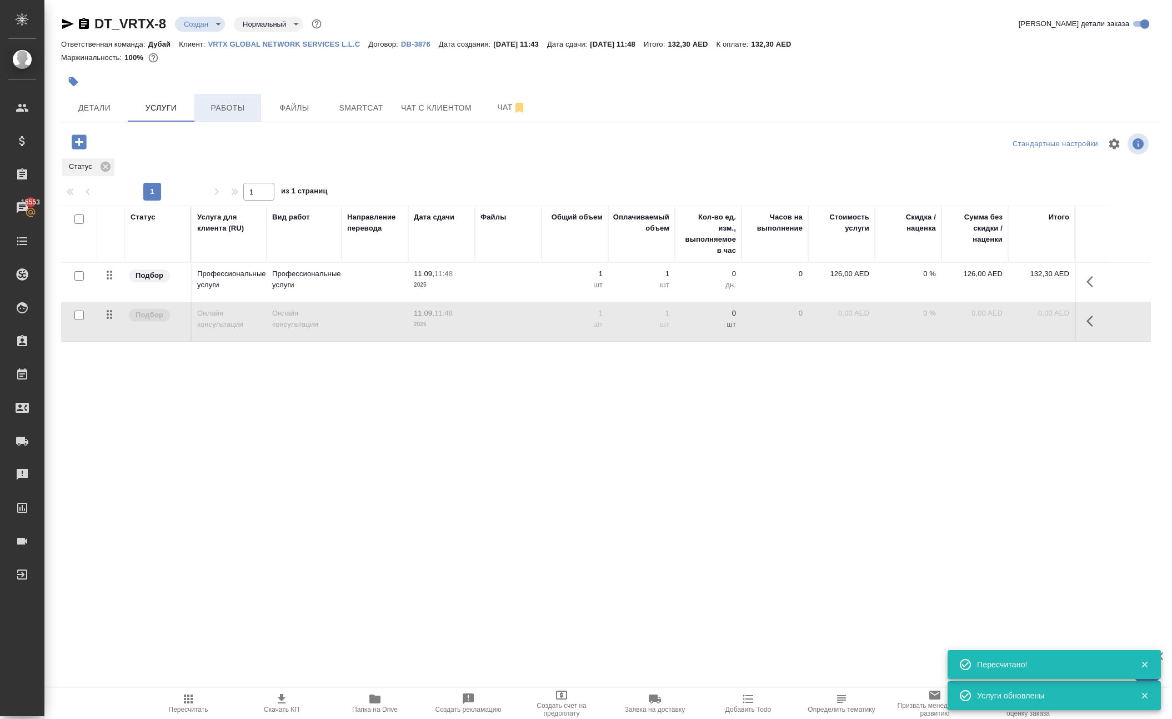
click at [224, 122] on button "Работы" at bounding box center [227, 108] width 67 height 28
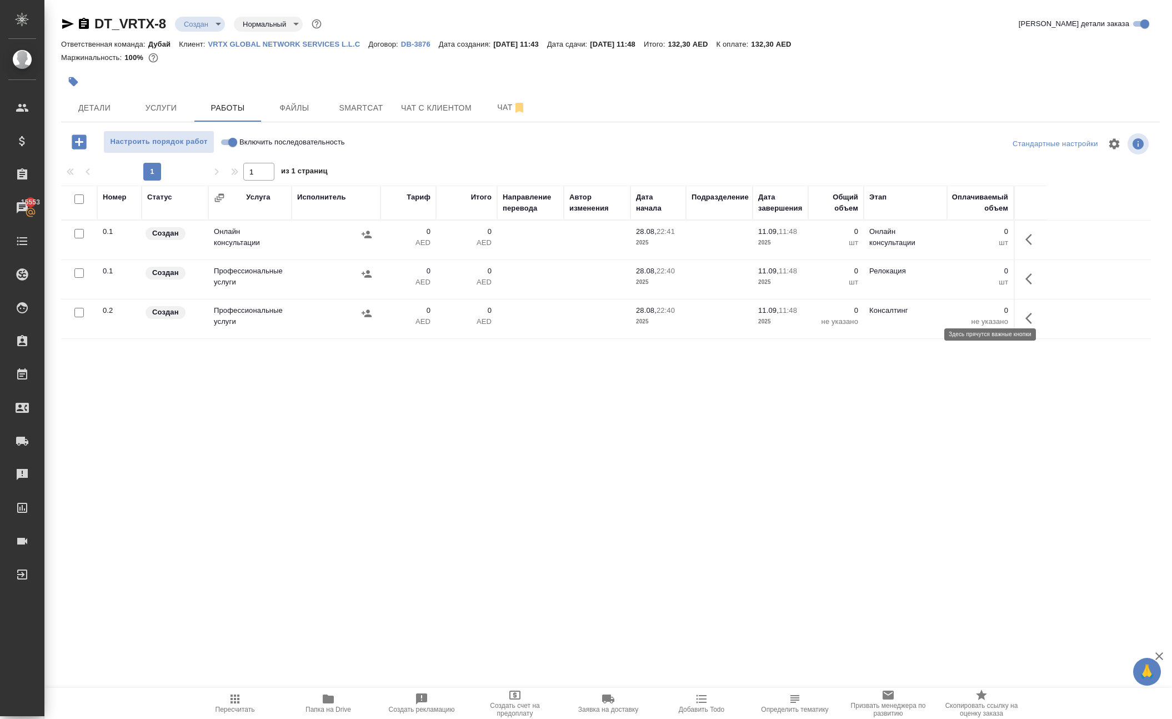
click at [1025, 245] on icon "button" at bounding box center [1028, 239] width 7 height 11
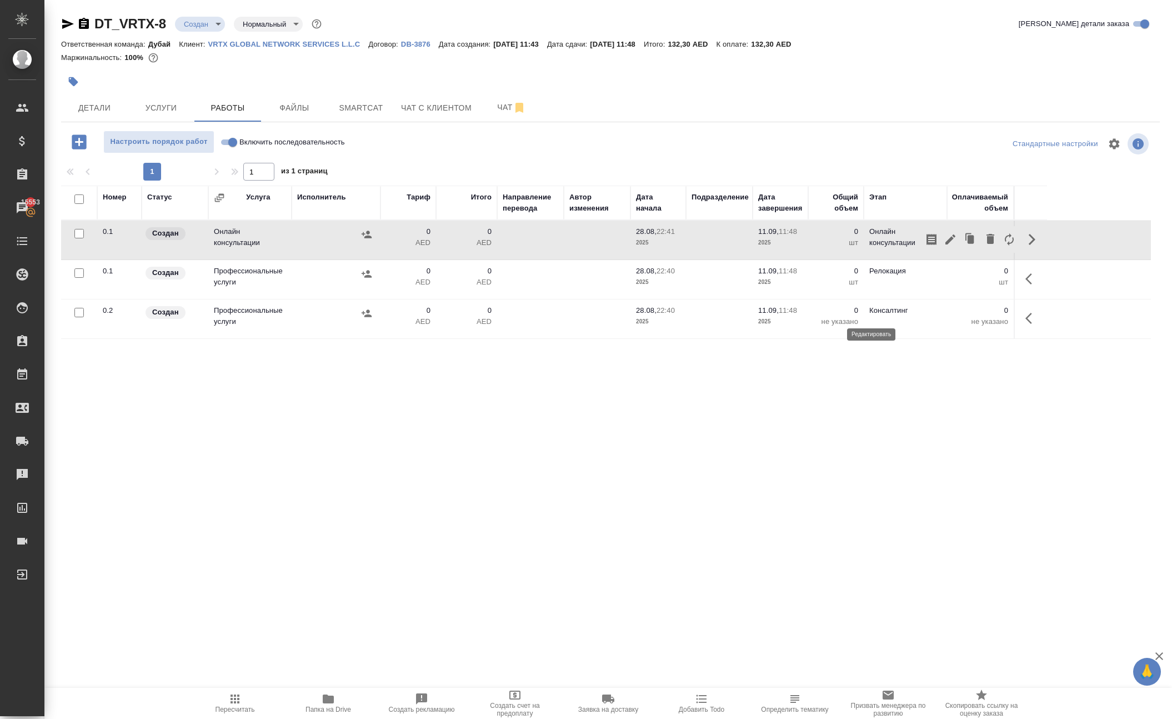
click at [944, 246] on icon "button" at bounding box center [950, 239] width 13 height 13
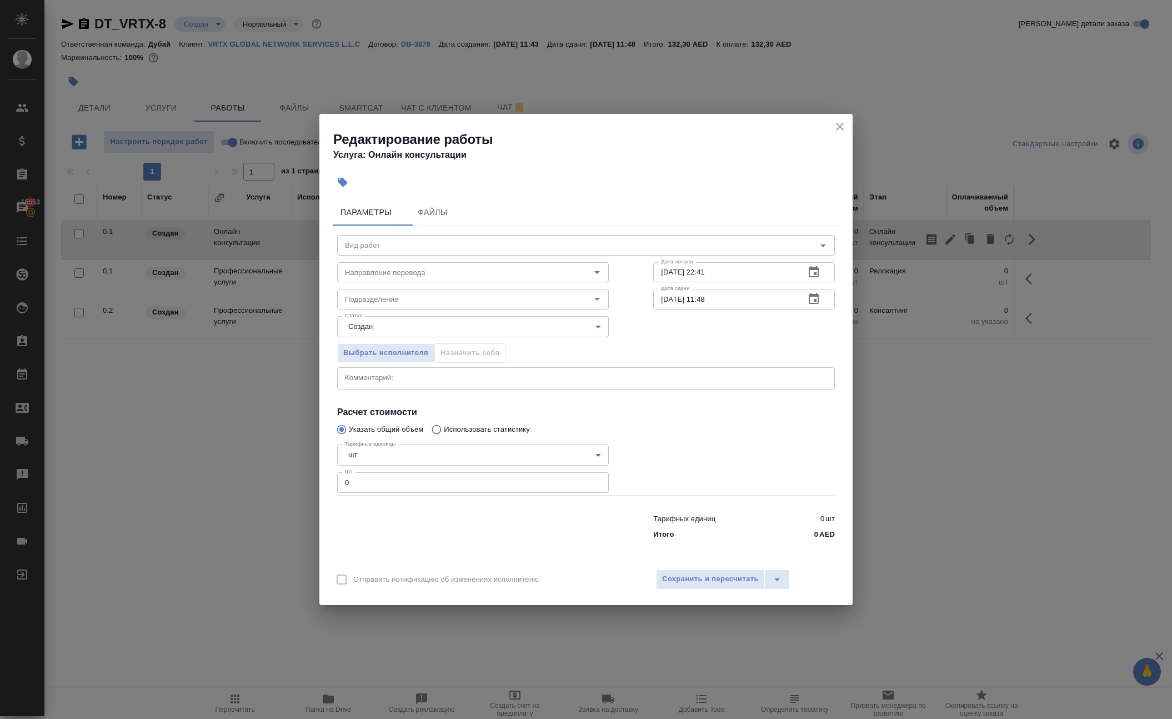
click at [833, 120] on icon "close" at bounding box center [839, 126] width 13 height 13
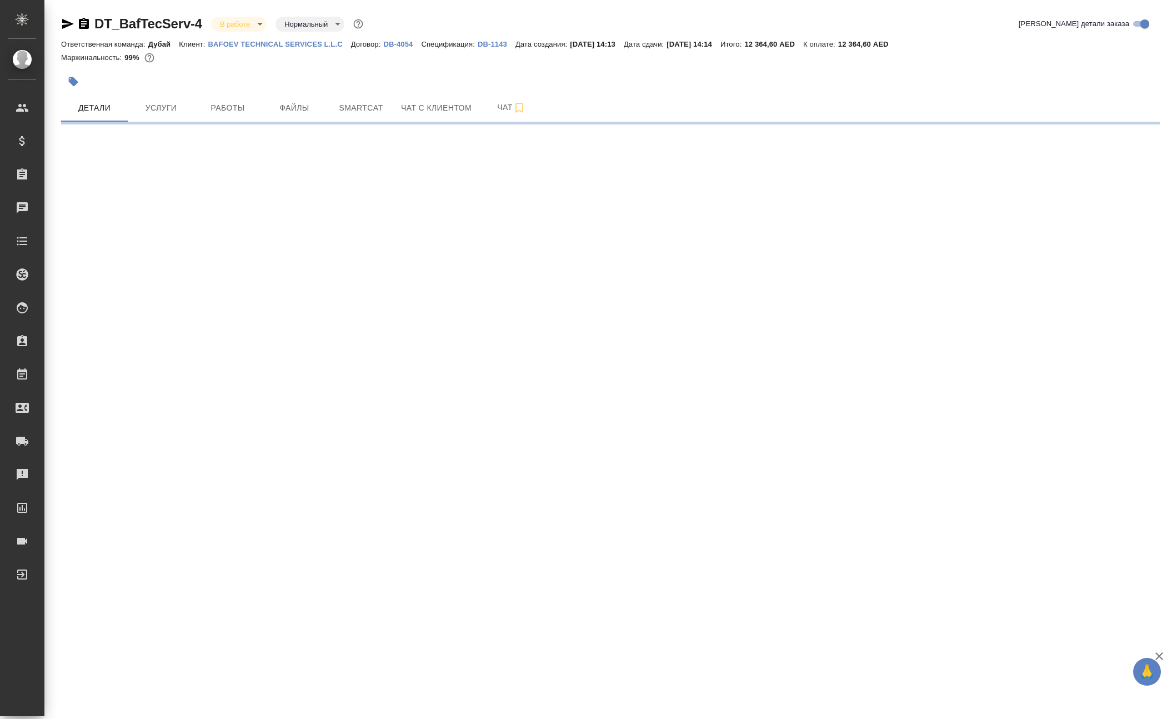
select select "RU"
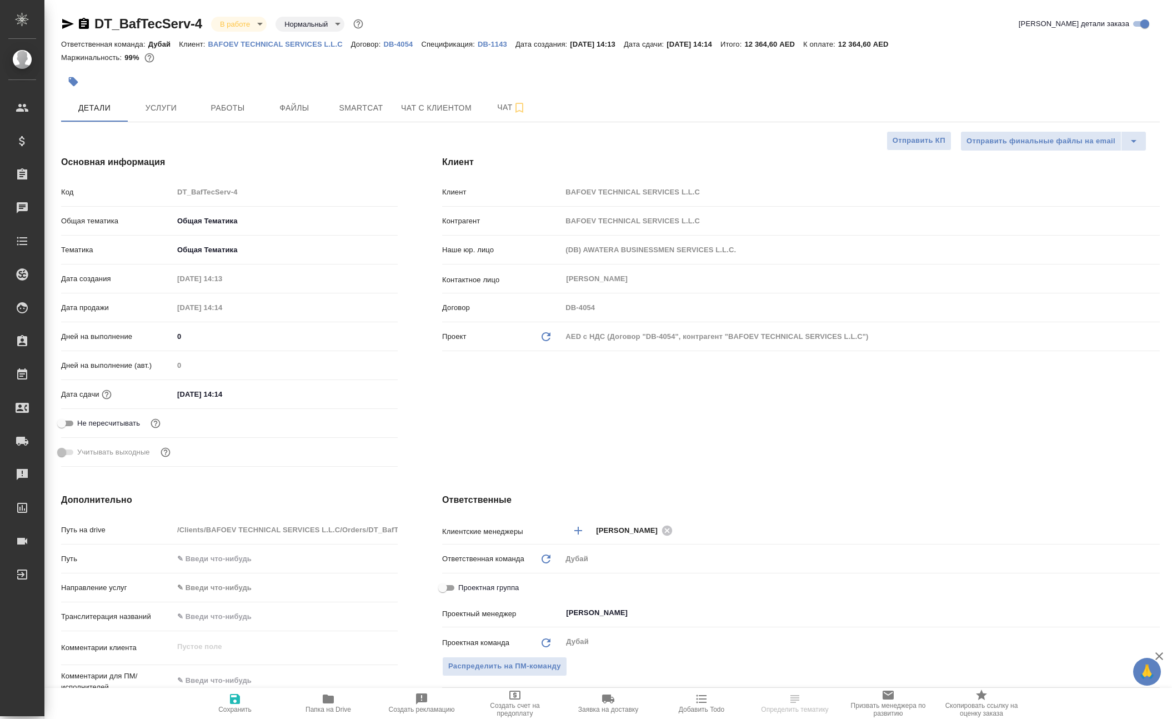
type textarea "x"
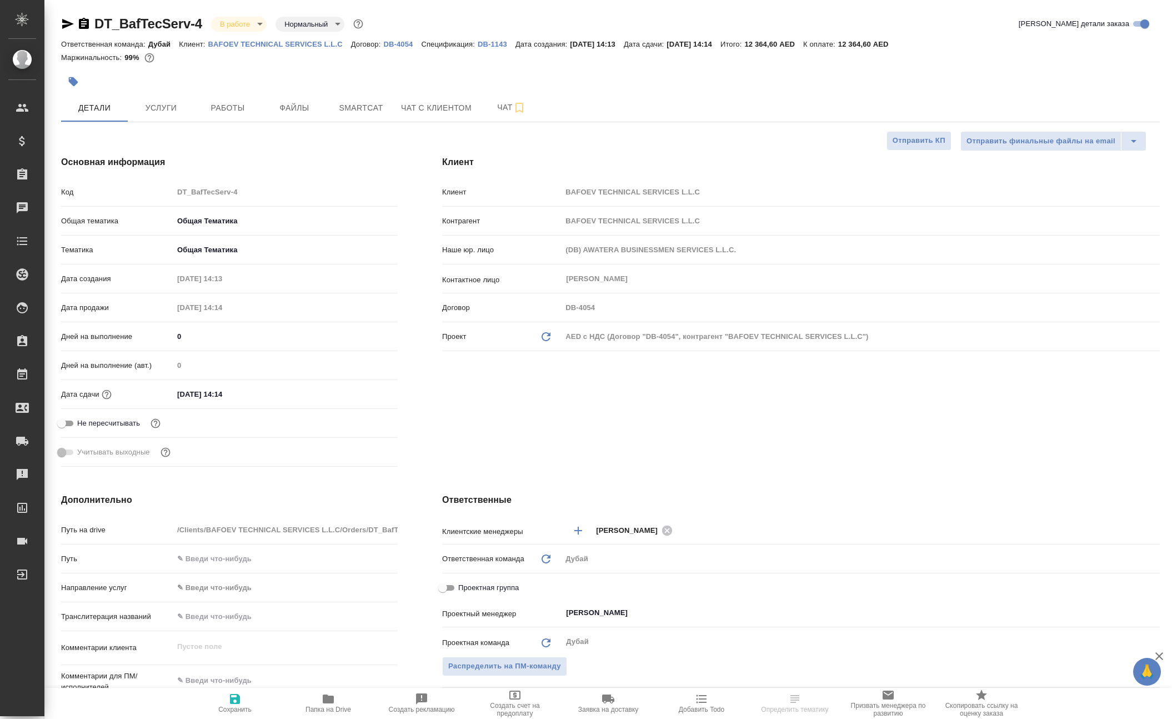
type textarea "x"
click at [231, 115] on span "Работы" at bounding box center [227, 108] width 53 height 14
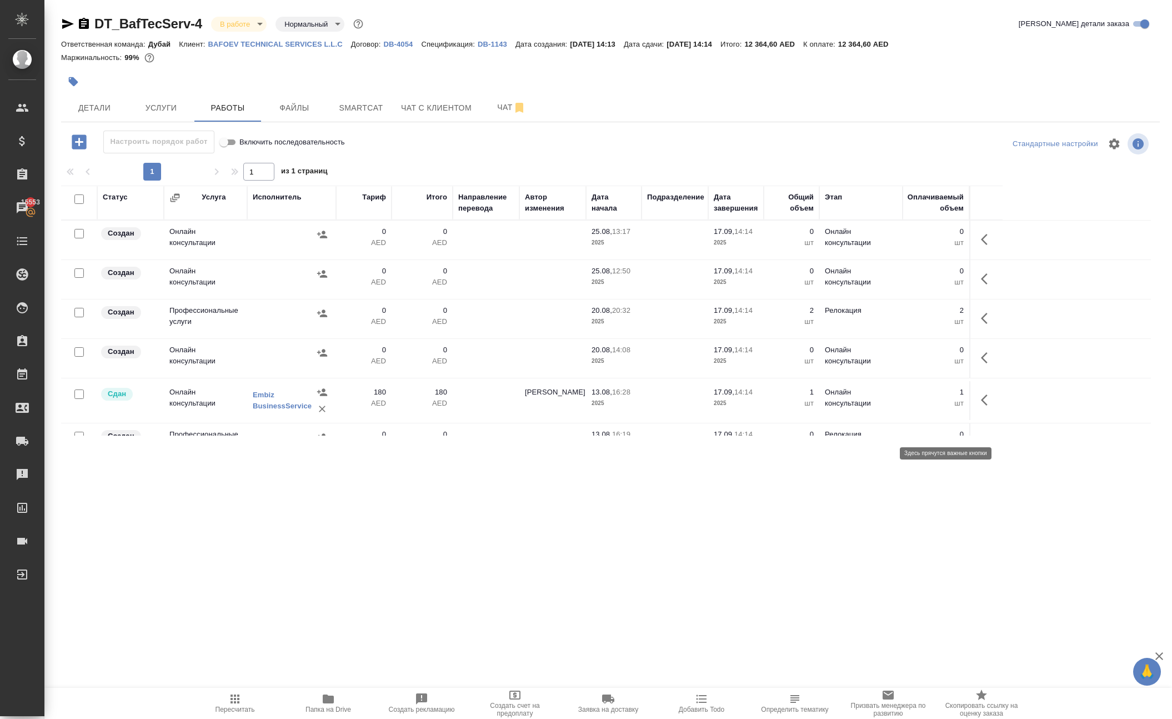
click at [981, 324] on icon "button" at bounding box center [984, 318] width 7 height 11
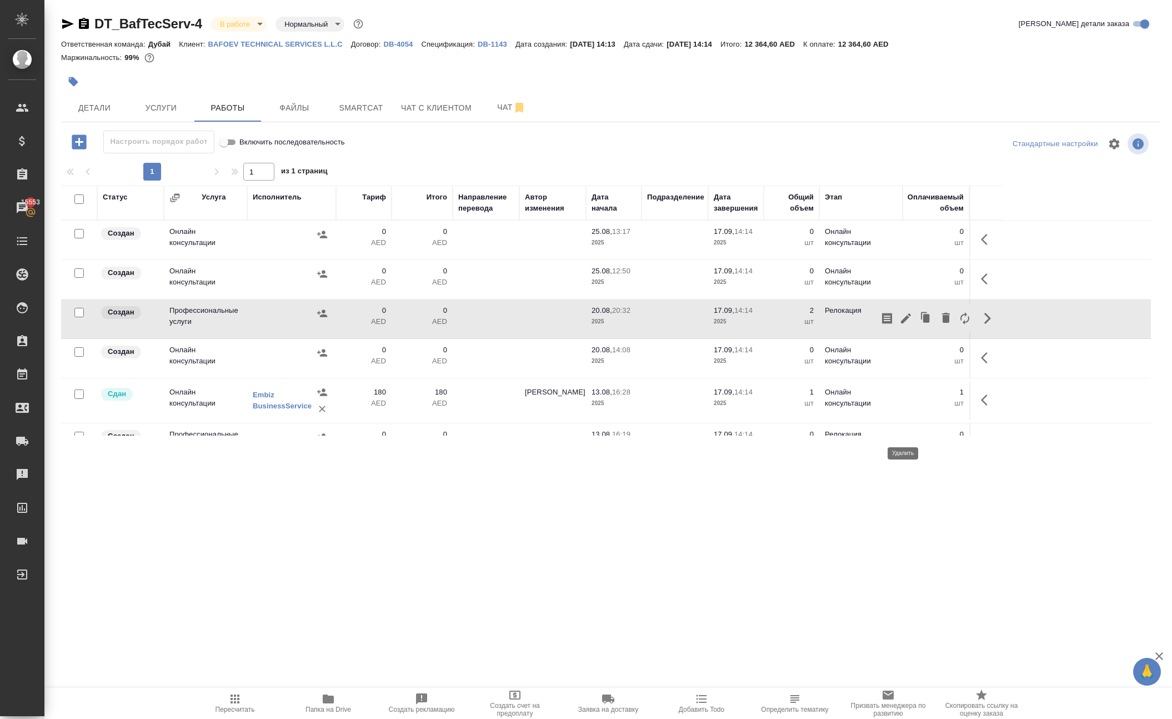
click at [942, 323] on icon "button" at bounding box center [946, 318] width 8 height 10
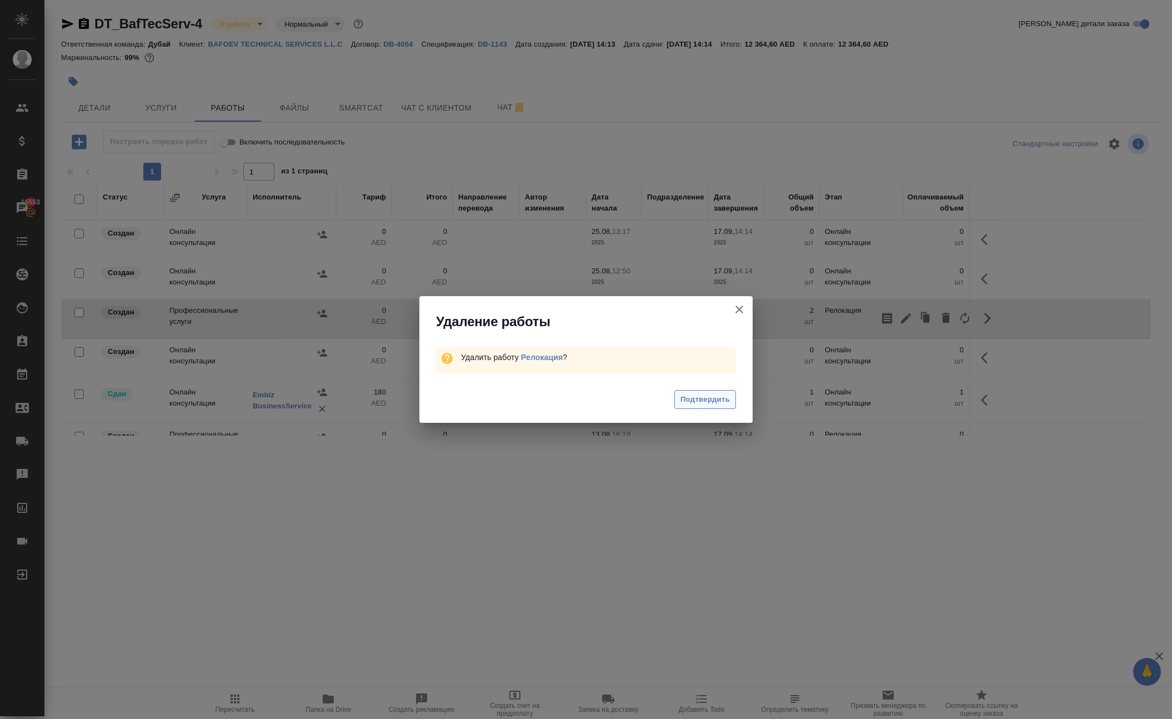
click at [704, 406] on span "Подтвердить" at bounding box center [704, 399] width 49 height 13
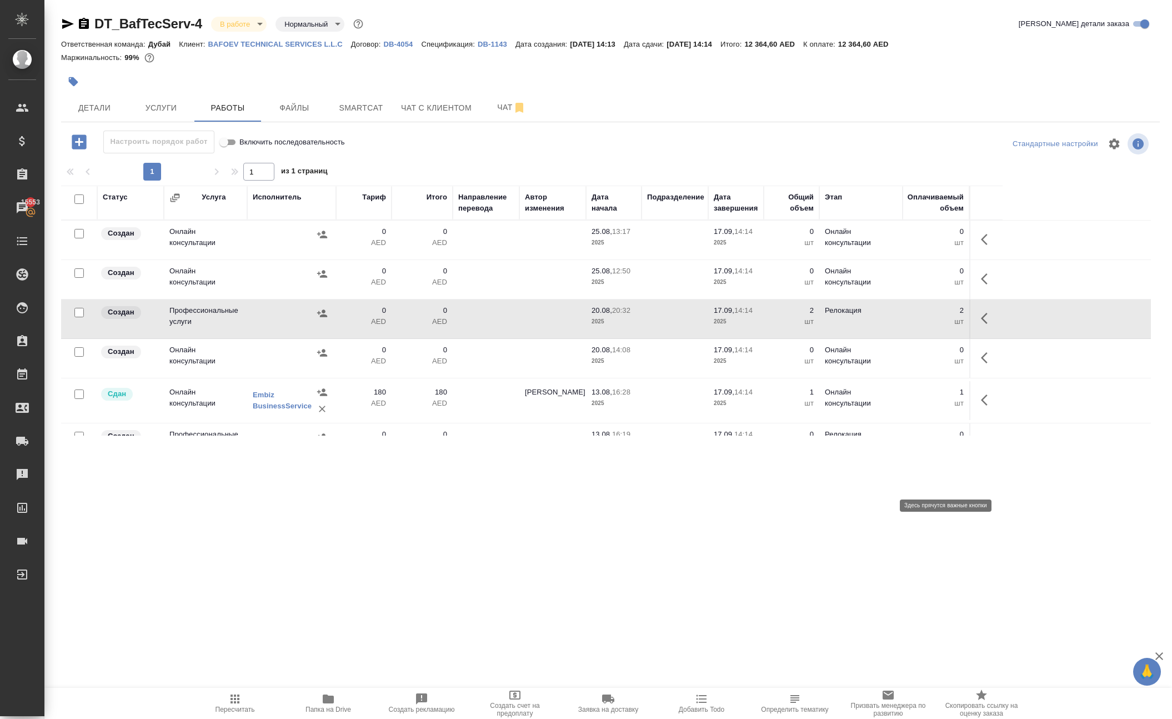
click at [981, 364] on icon "button" at bounding box center [987, 357] width 13 height 13
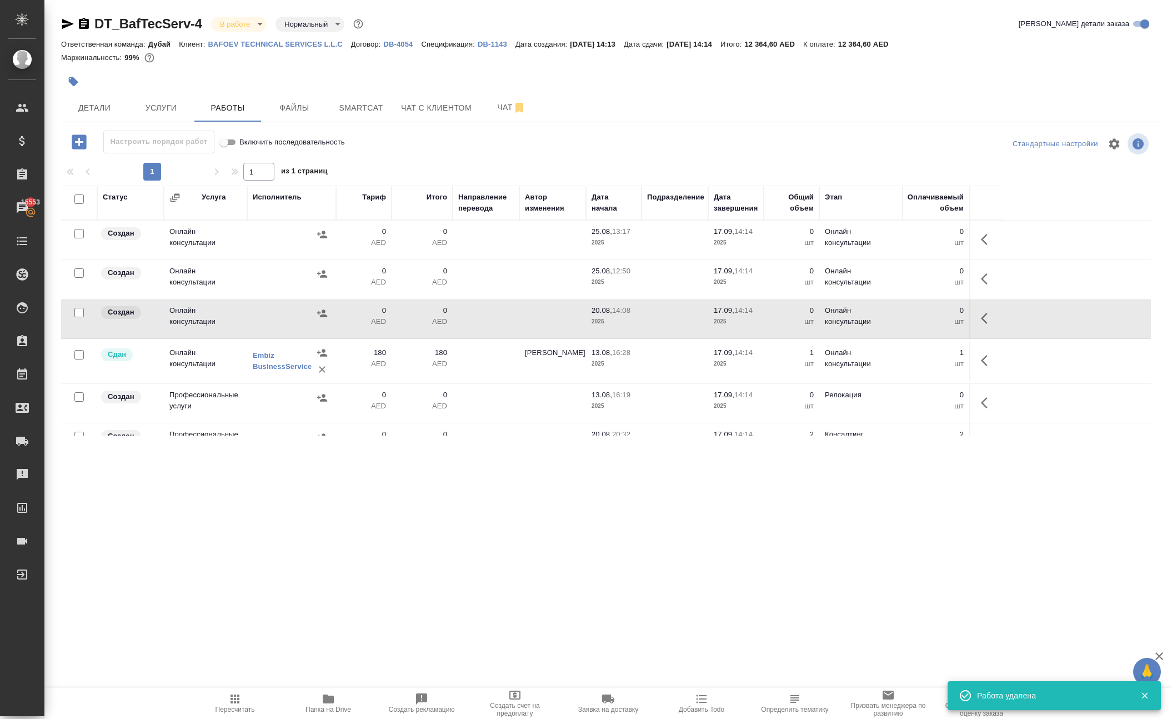
click at [910, 358] on p "1" at bounding box center [936, 352] width 56 height 11
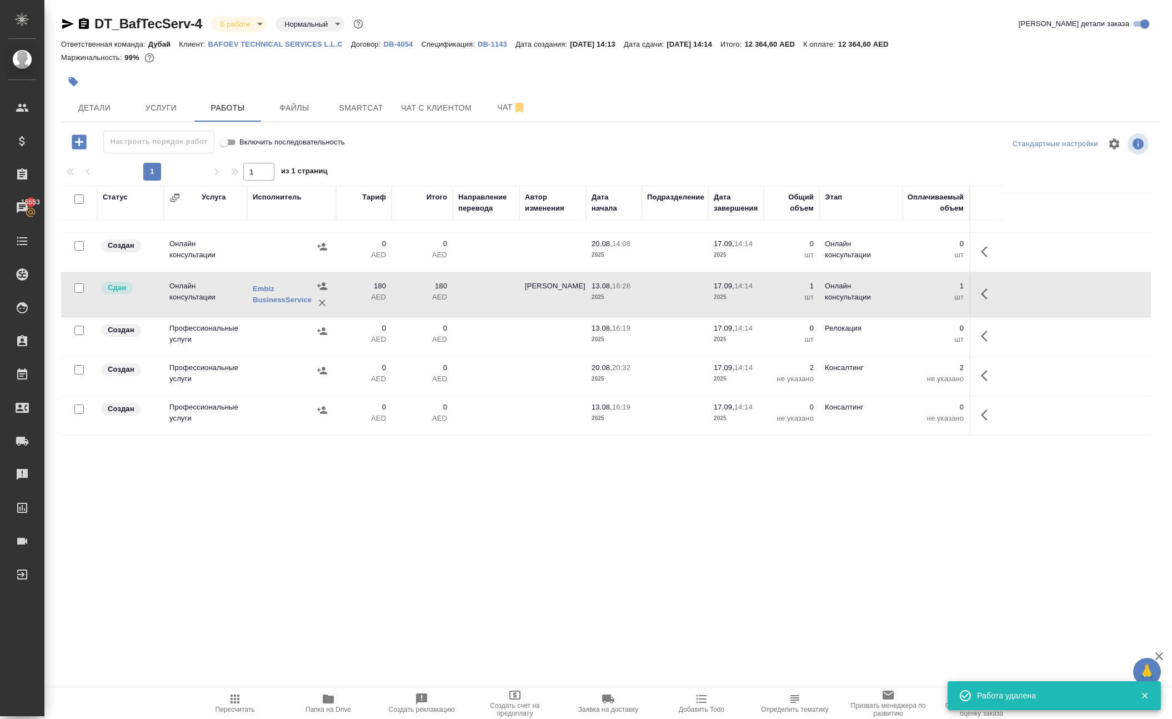
scroll to position [168, 0]
click at [981, 421] on icon "button" at bounding box center [987, 414] width 13 height 13
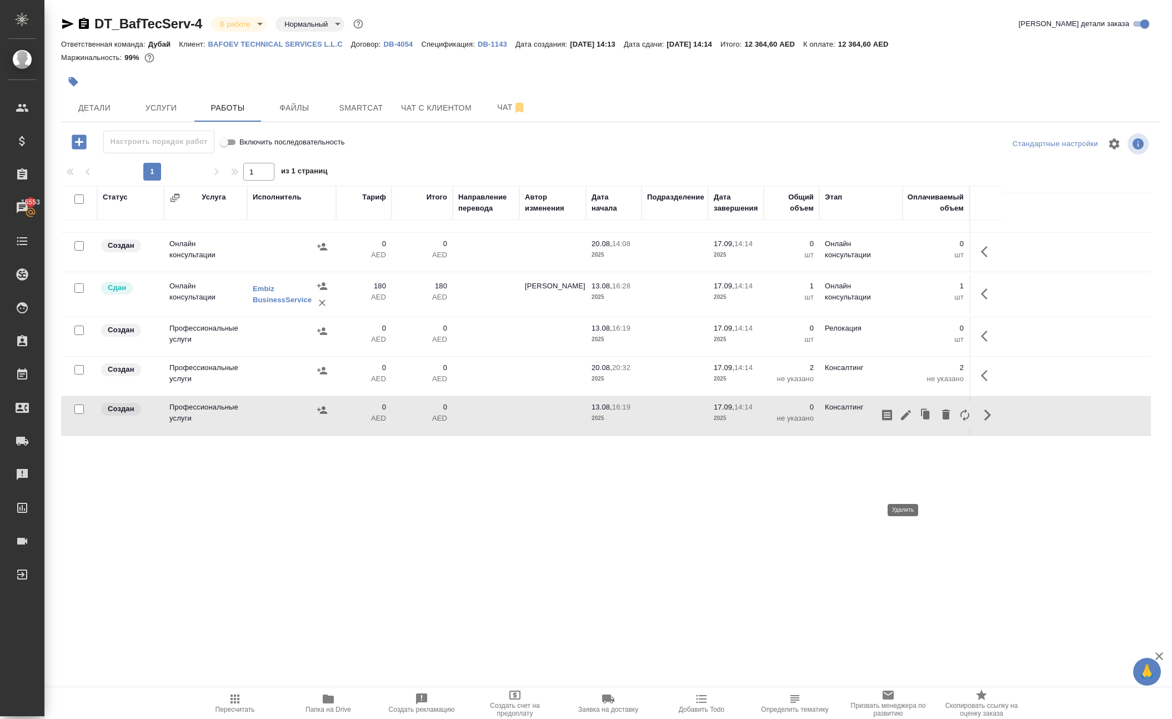
click at [942, 419] on icon "button" at bounding box center [946, 414] width 8 height 10
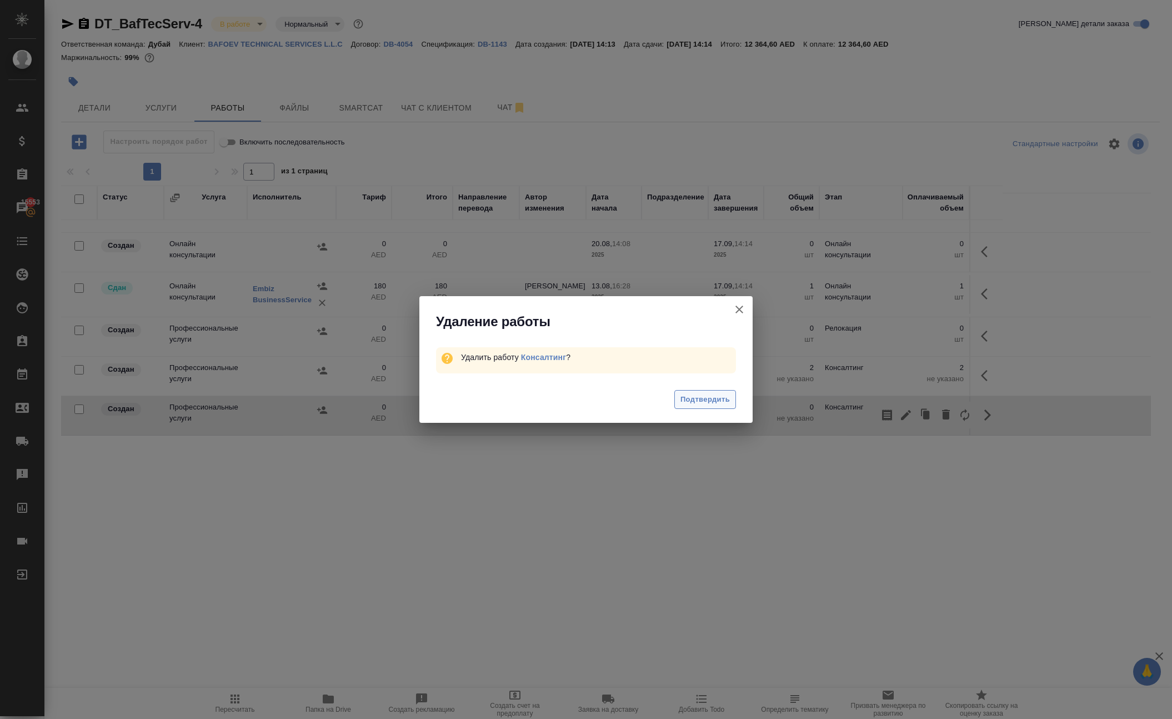
click at [722, 406] on span "Подтвердить" at bounding box center [704, 399] width 49 height 13
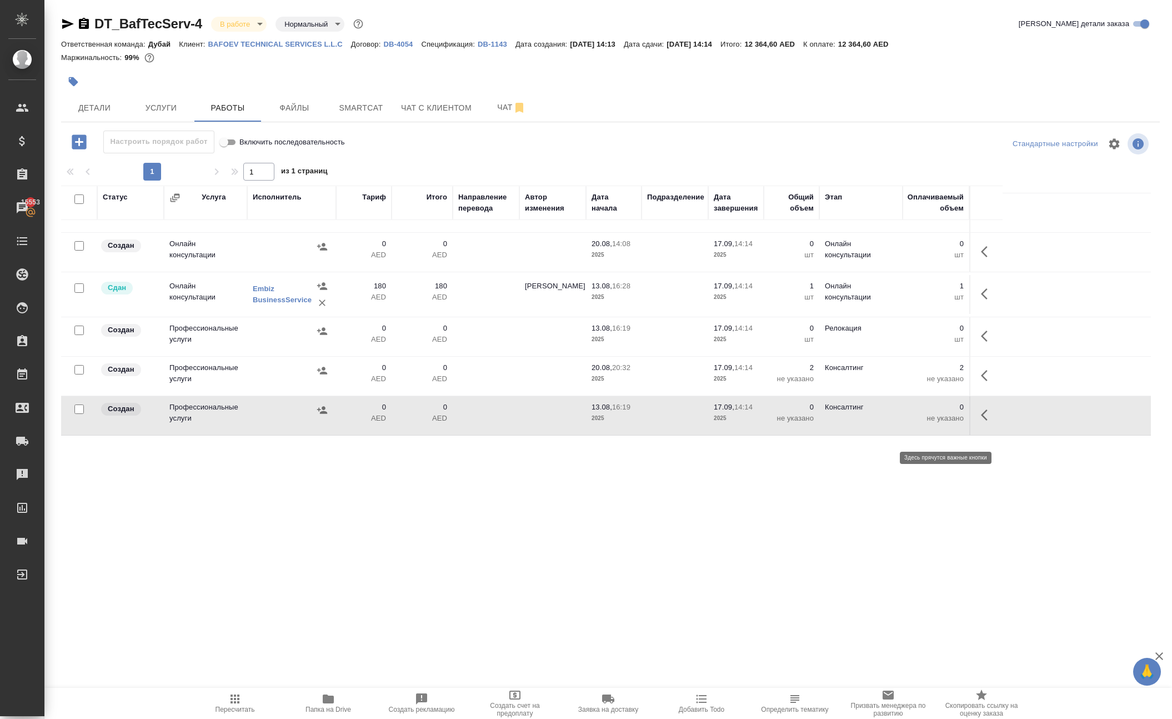
click at [985, 382] on icon "button" at bounding box center [987, 375] width 13 height 13
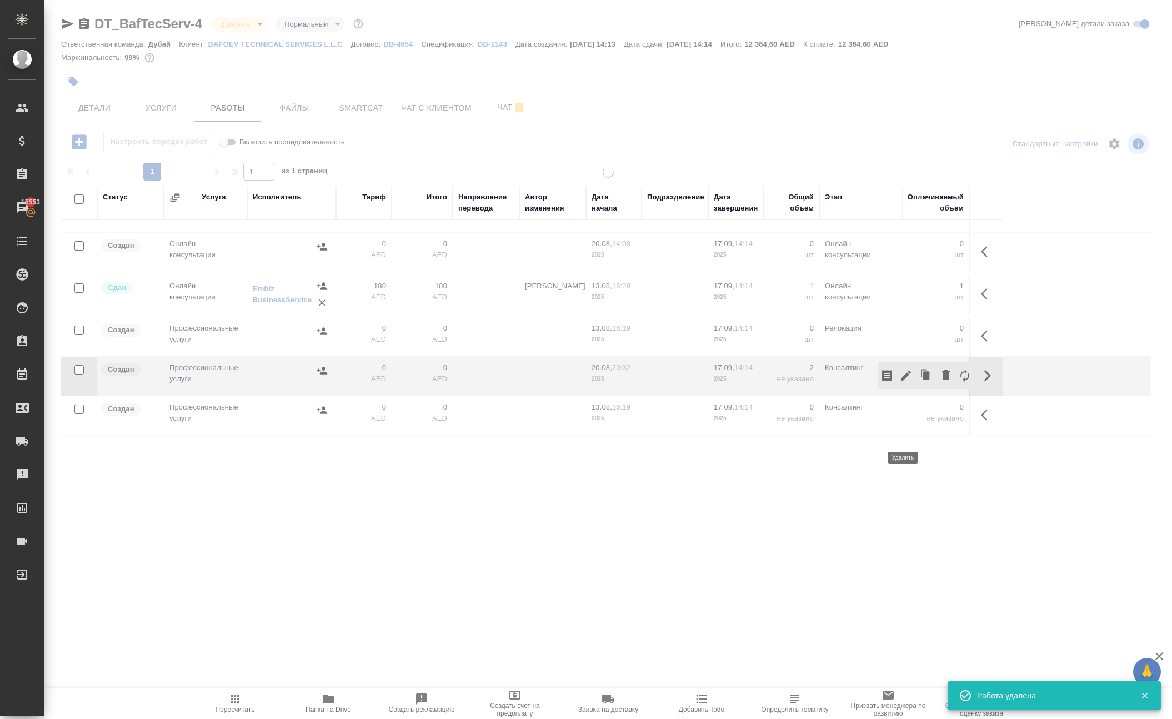
scroll to position [116, 0]
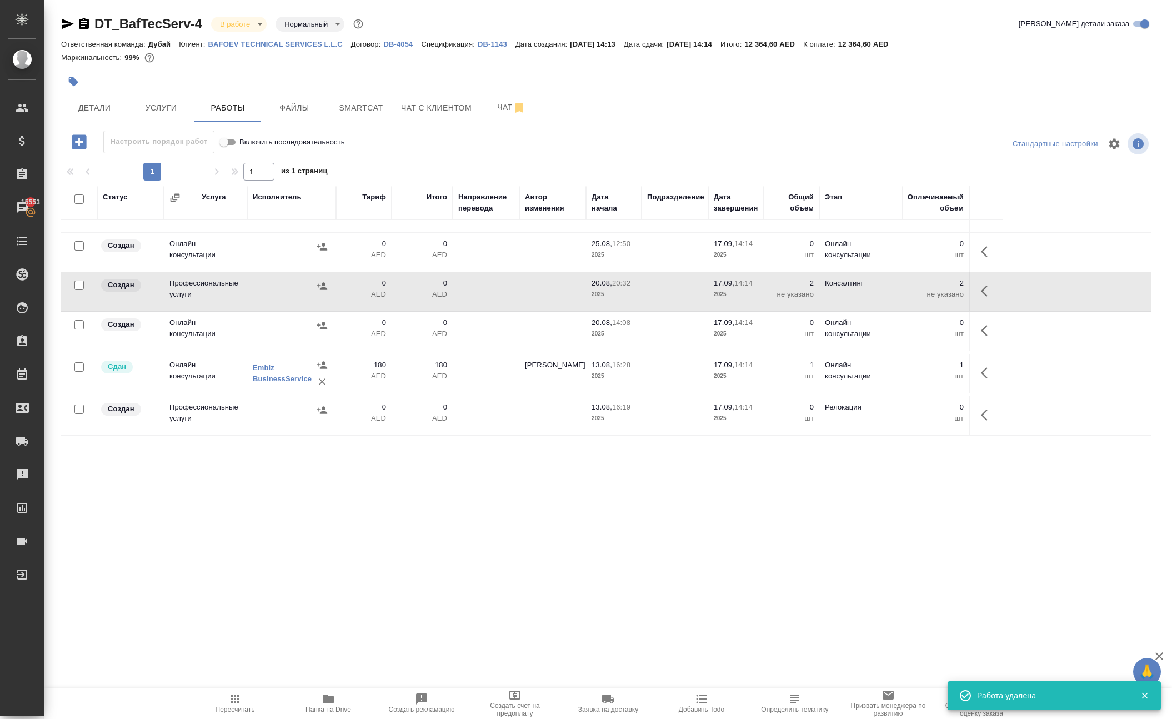
click at [914, 393] on td "1 шт" at bounding box center [935, 373] width 67 height 39
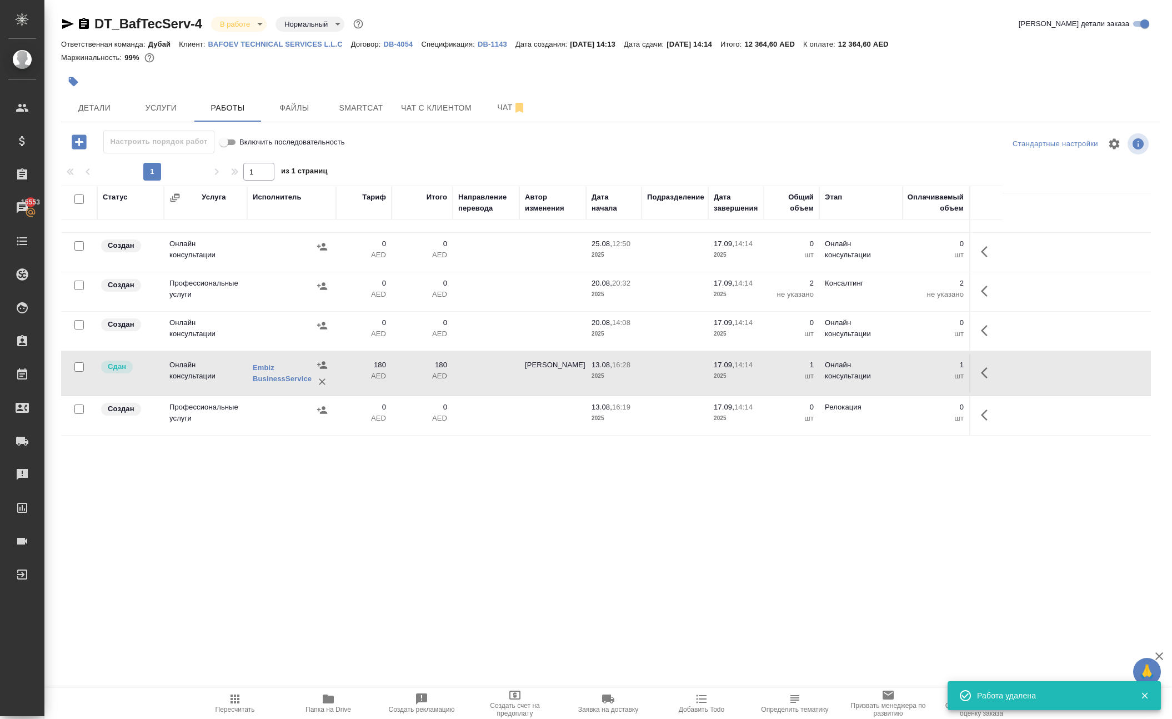
scroll to position [0, 0]
click at [981, 421] on icon "button" at bounding box center [987, 414] width 13 height 13
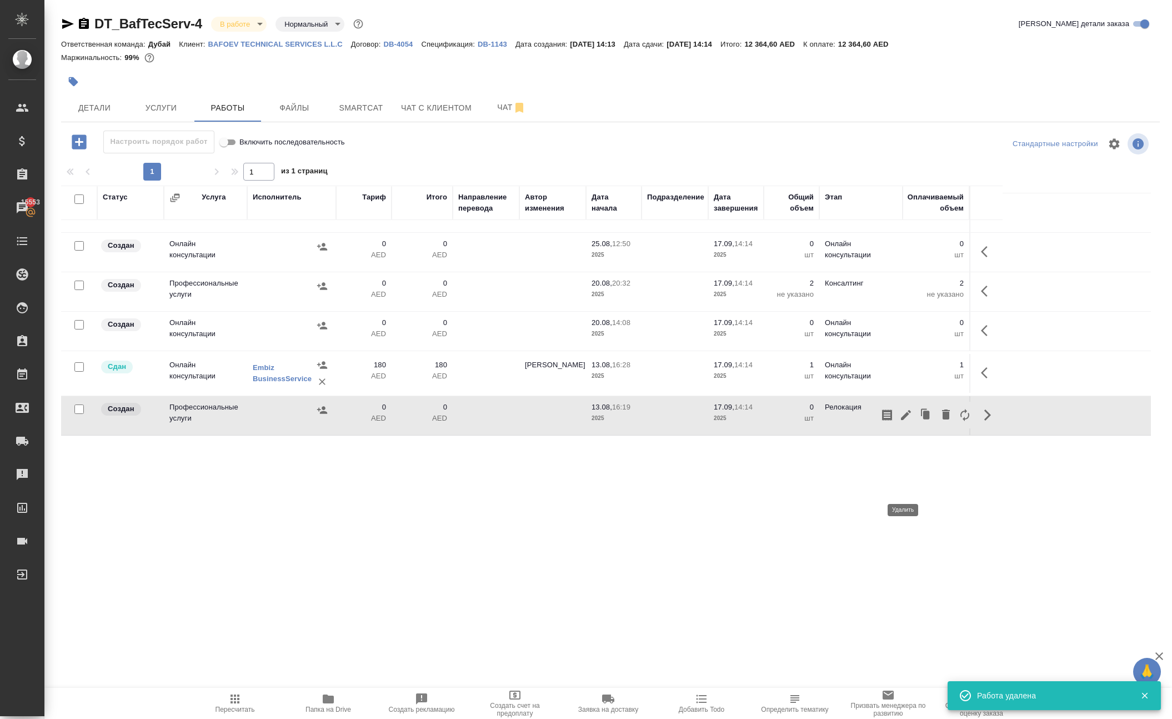
click at [942, 419] on icon "button" at bounding box center [946, 414] width 8 height 10
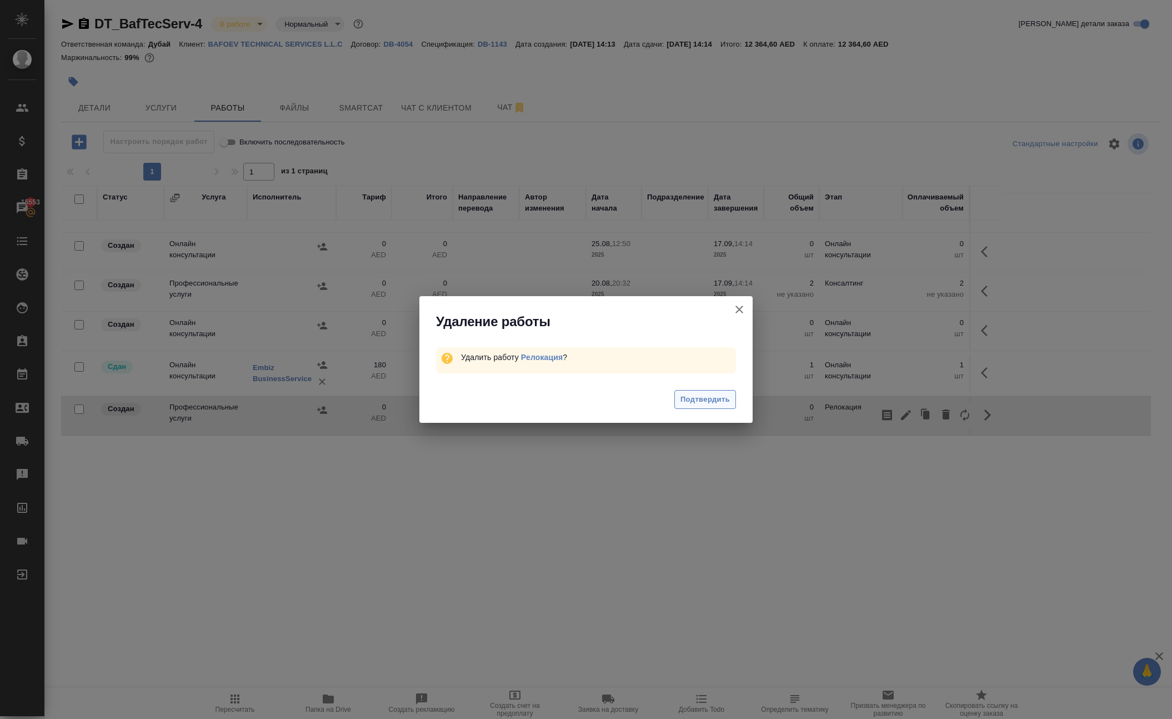
click at [716, 406] on span "Подтвердить" at bounding box center [704, 399] width 49 height 13
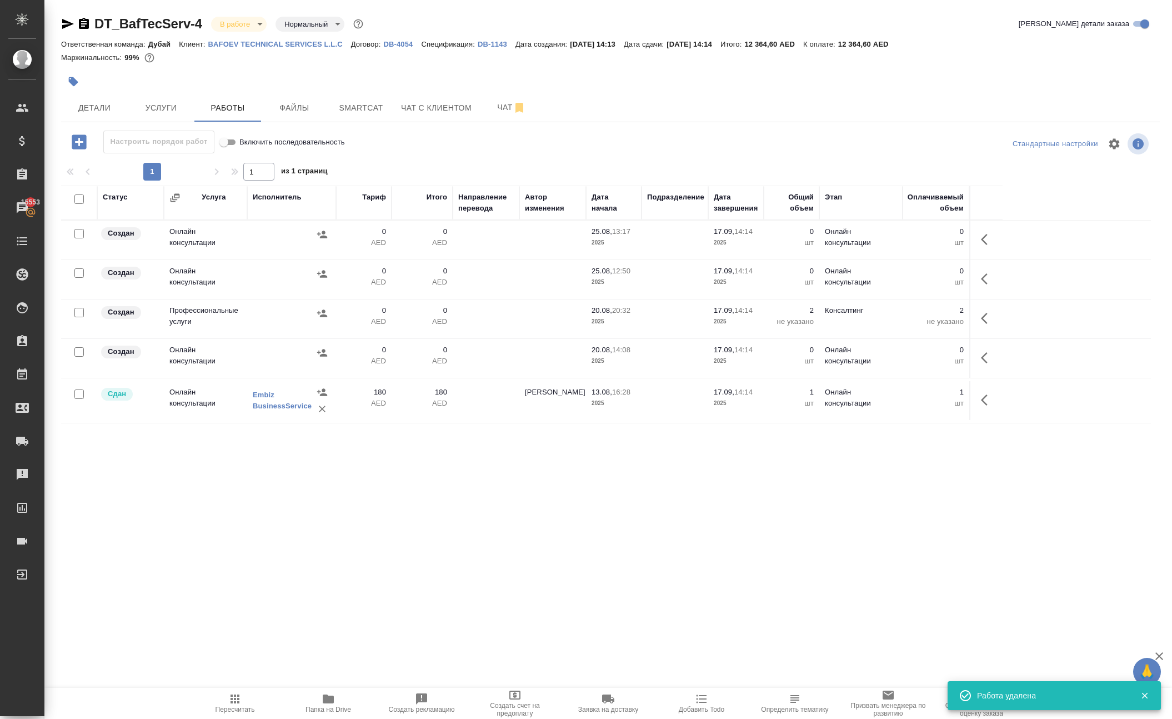
scroll to position [63, 0]
click at [981, 364] on icon "button" at bounding box center [987, 357] width 13 height 13
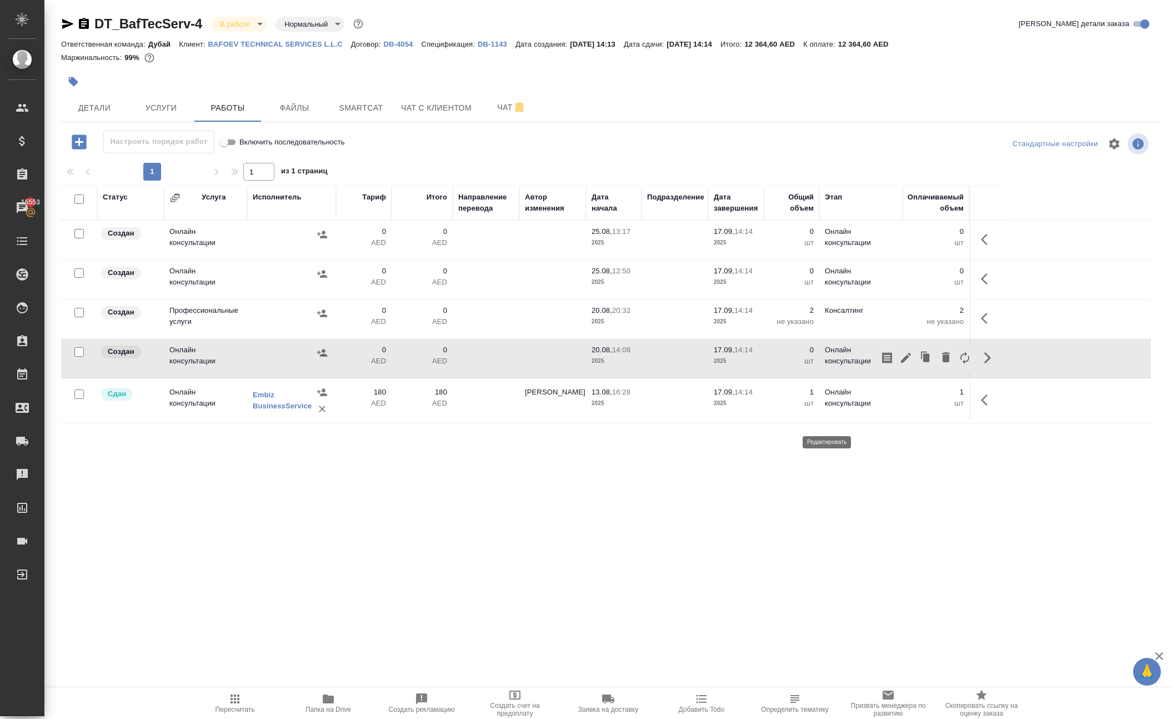
click at [901, 363] on icon "button" at bounding box center [906, 358] width 10 height 10
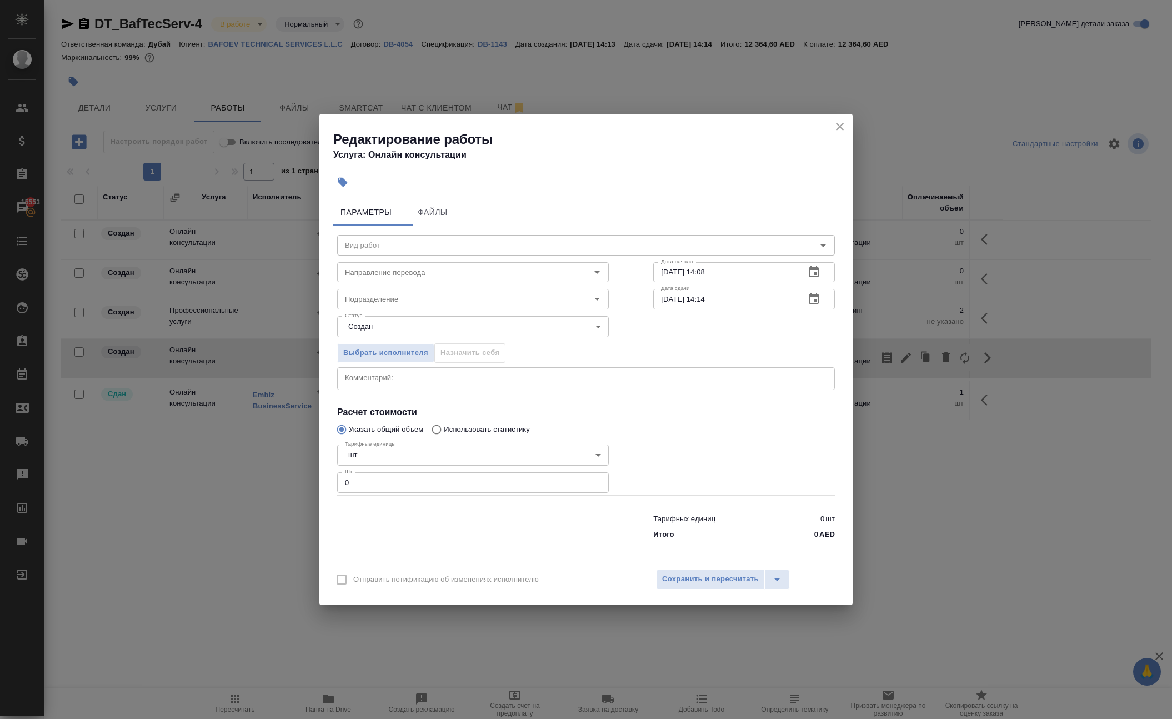
click at [495, 492] on input "0" at bounding box center [473, 482] width 272 height 20
type input "1"
click at [674, 585] on span "Сохранить и пересчитать" at bounding box center [710, 579] width 97 height 13
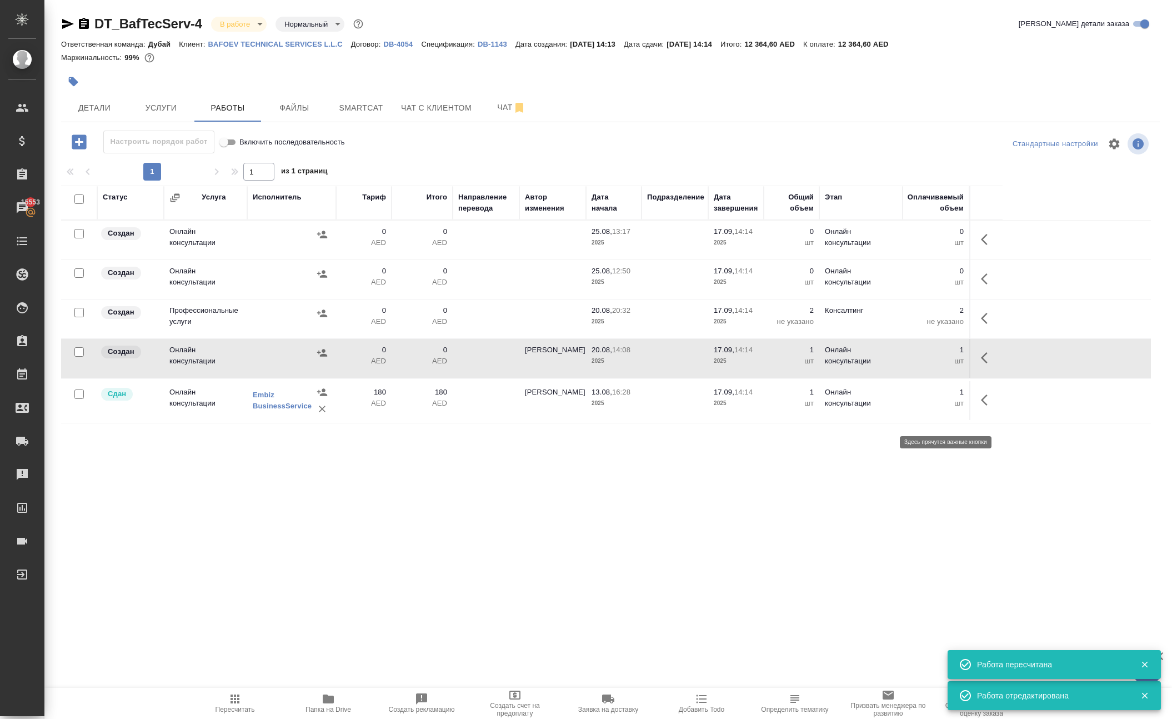
click at [981, 364] on icon "button" at bounding box center [987, 357] width 13 height 13
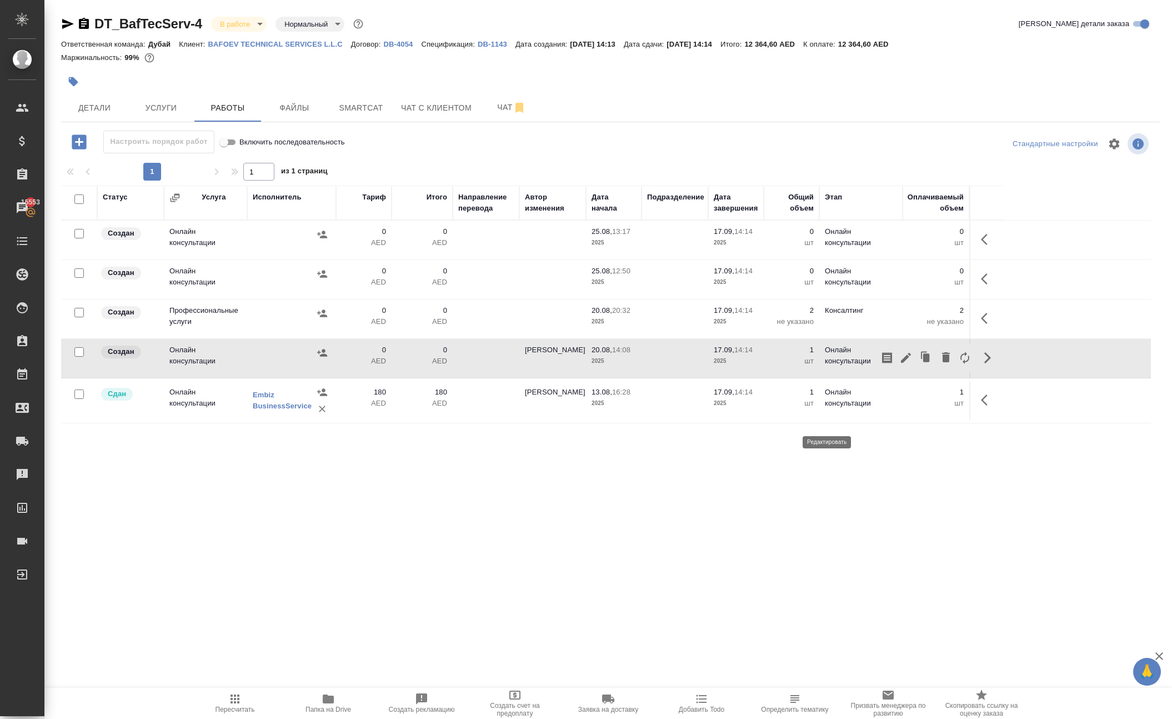
click at [899, 364] on icon "button" at bounding box center [905, 357] width 13 height 13
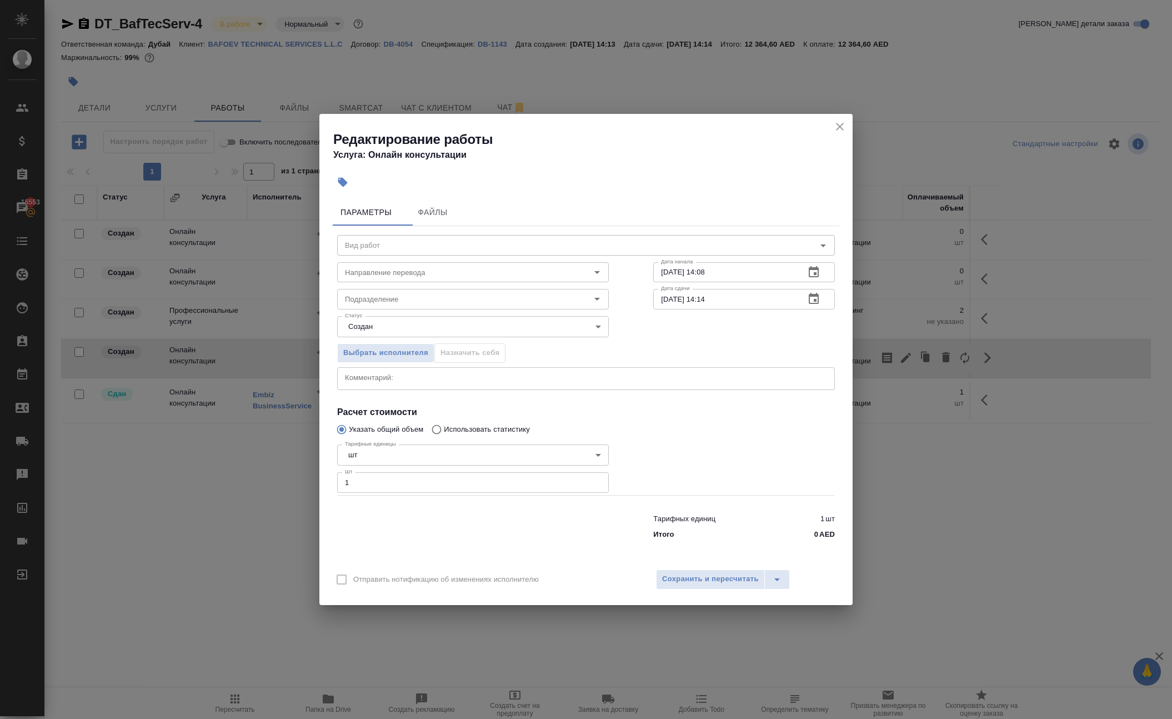
click at [474, 367] on div "x Комментарий:" at bounding box center [586, 378] width 498 height 23
paste textarea "IN-2447"
type textarea "IN-2447"
click at [679, 585] on span "Сохранить и пересчитать" at bounding box center [710, 579] width 97 height 13
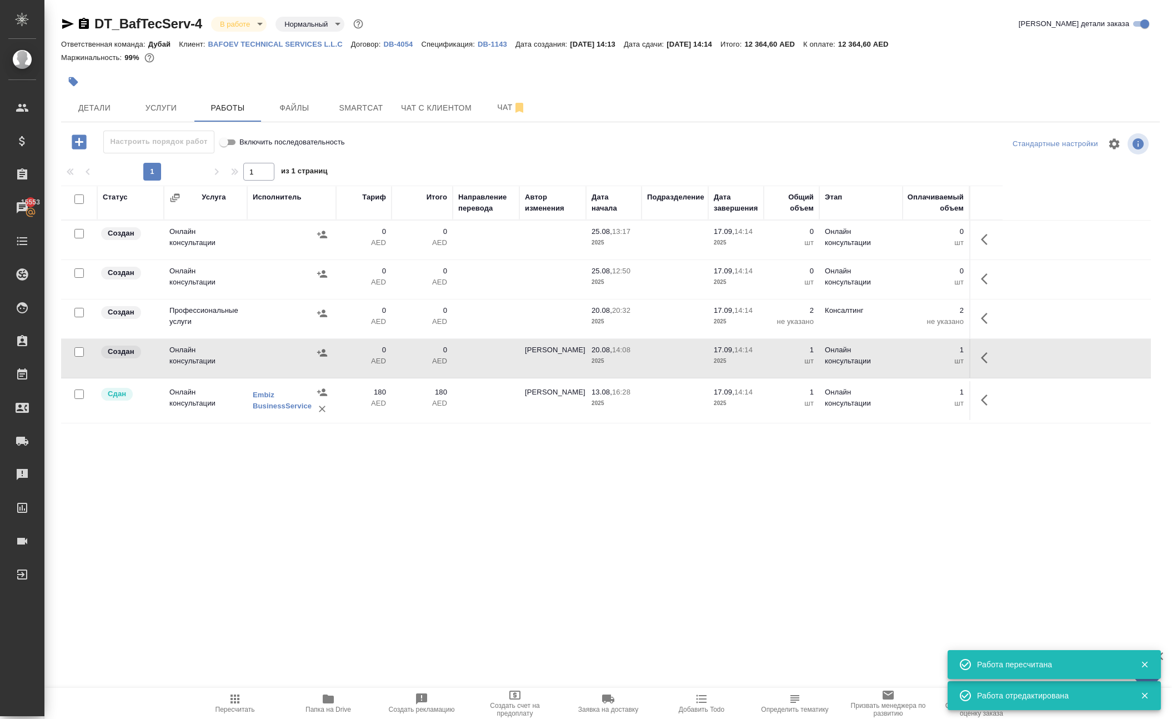
click at [317, 358] on icon "button" at bounding box center [322, 352] width 11 height 11
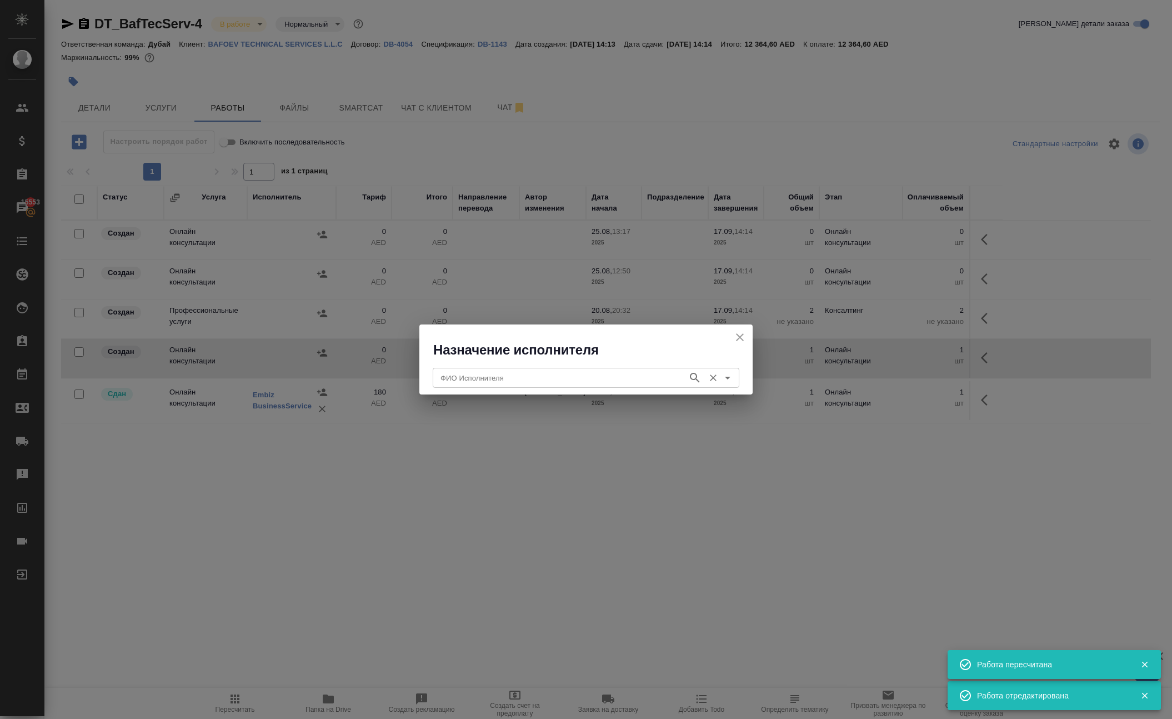
click at [466, 379] on input "ФИО Исполнителя" at bounding box center [559, 377] width 246 height 13
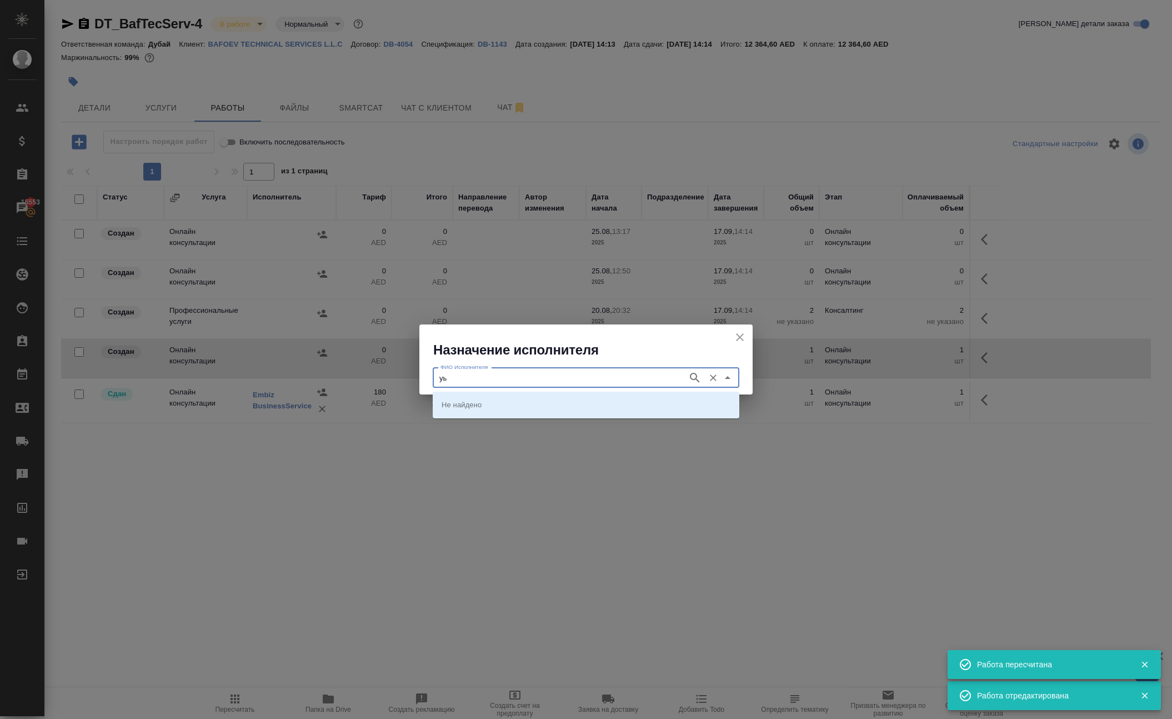
type input "у"
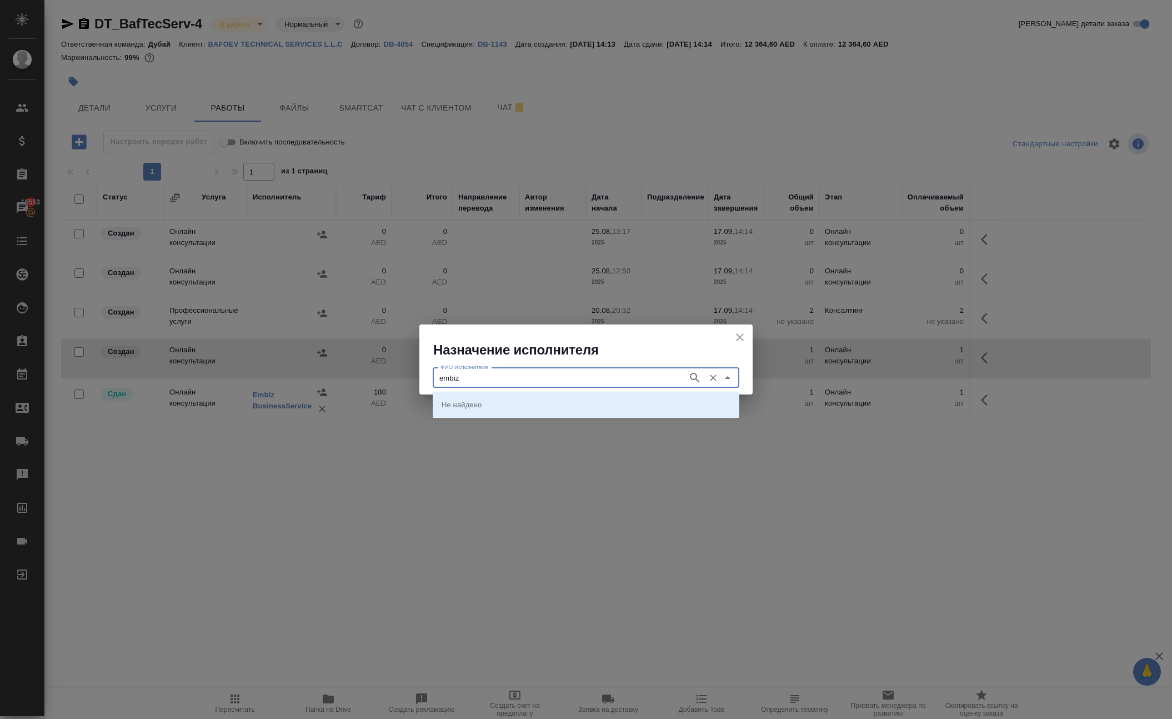
type input "embiz"
click at [466, 379] on input "embiz" at bounding box center [553, 377] width 235 height 13
click at [471, 402] on p "Embiz BusinessService" at bounding box center [479, 404] width 77 height 11
type input "Embiz BusinessService"
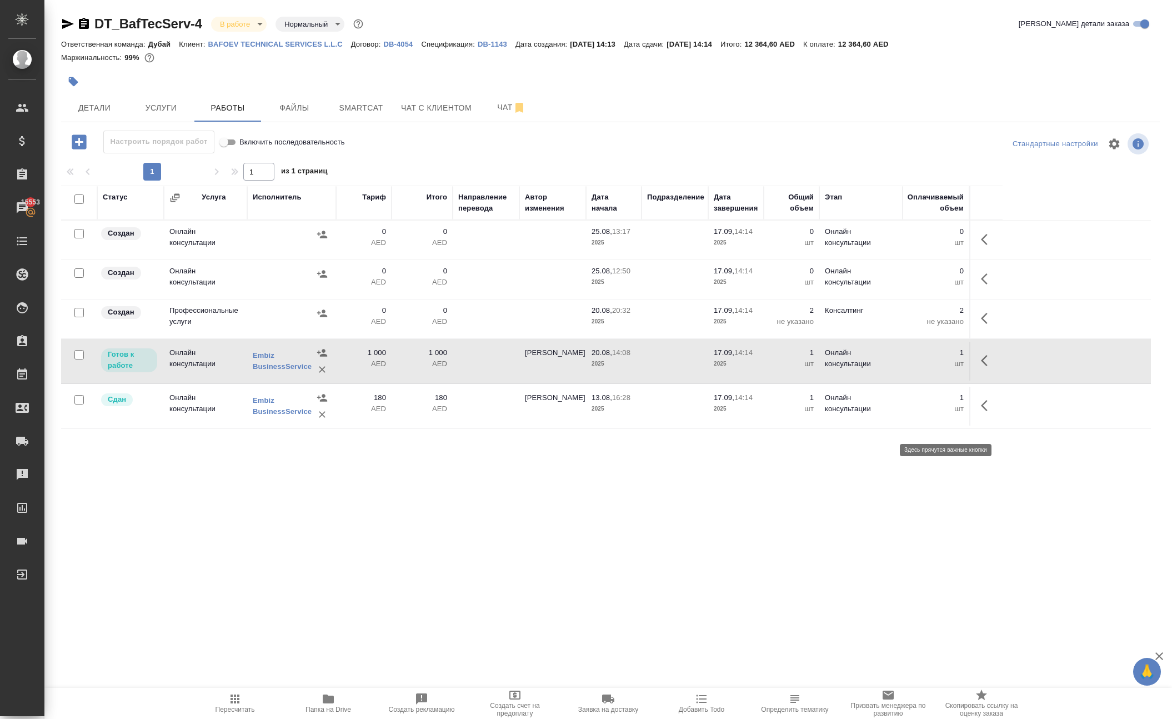
click at [974, 374] on button "button" at bounding box center [987, 360] width 27 height 27
click at [981, 367] on icon "button" at bounding box center [987, 360] width 13 height 13
click at [901, 365] on icon "button" at bounding box center [906, 360] width 10 height 10
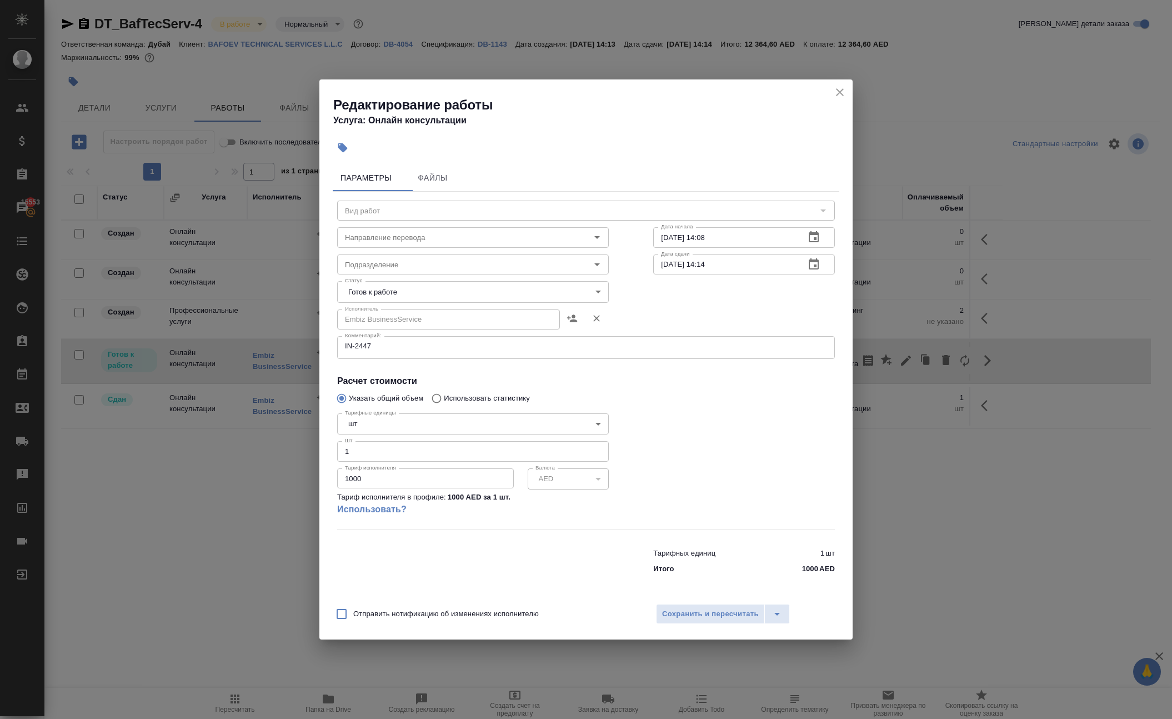
click at [388, 488] on input "1000" at bounding box center [425, 478] width 177 height 20
paste input "4970."
type input "4970.0"
type input "4970"
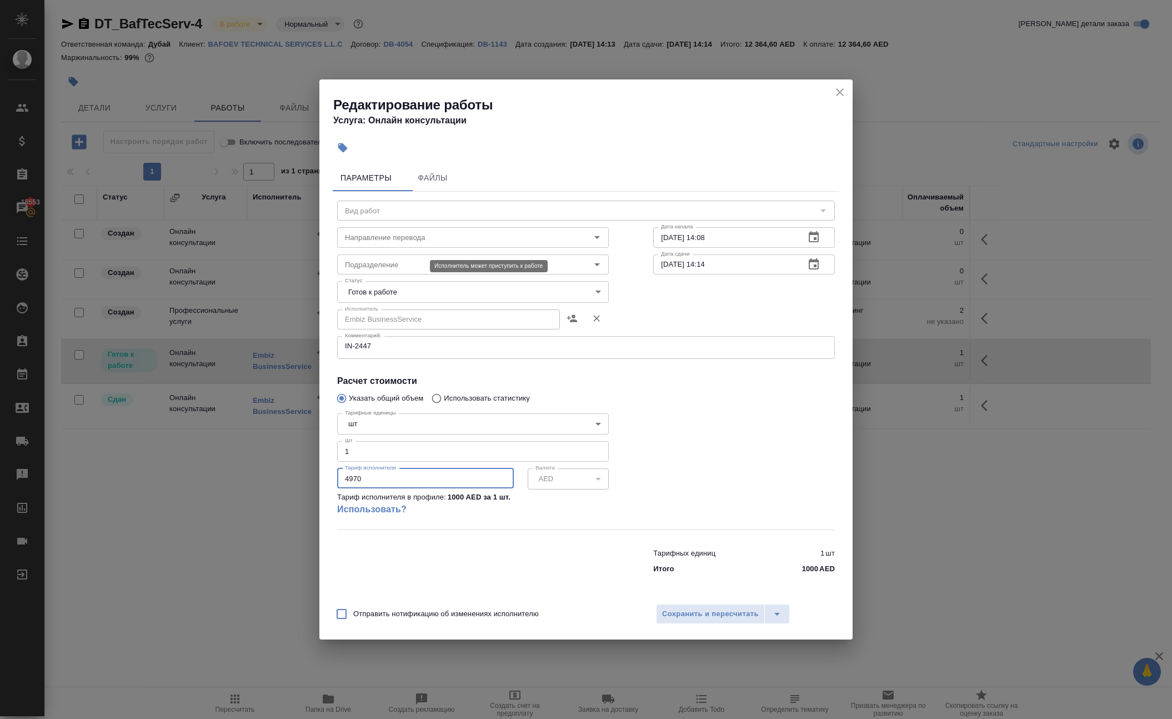
click at [379, 275] on body "🙏 .cls-1 fill:#fff; AWATERA Solokha Petro Клиенты Спецификации Заказы 15553 Чат…" at bounding box center [586, 359] width 1172 height 719
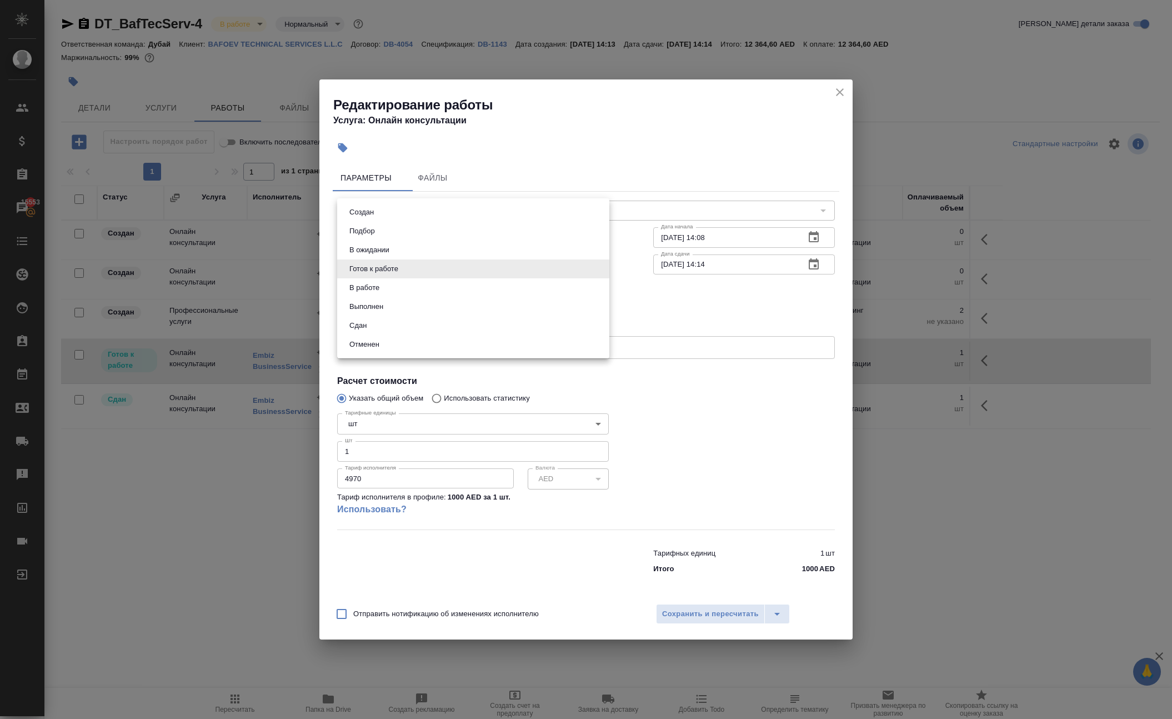
click at [395, 335] on li "Сдан" at bounding box center [473, 325] width 272 height 19
type input "closed"
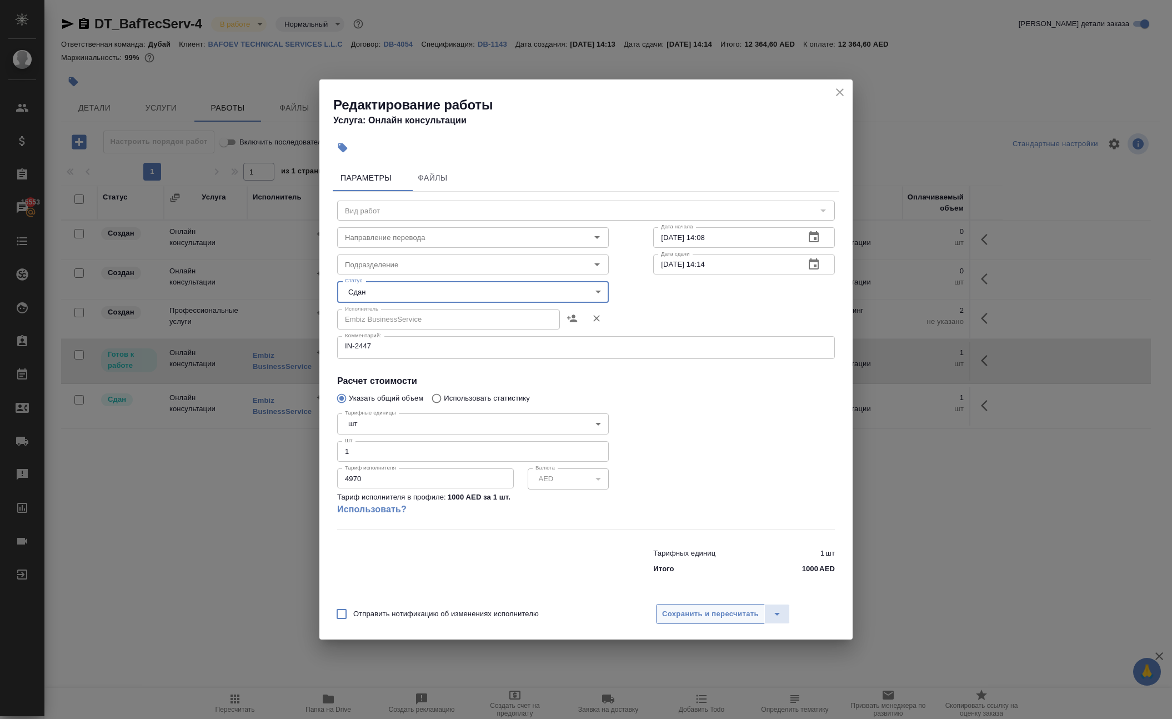
click at [685, 620] on span "Сохранить и пересчитать" at bounding box center [710, 614] width 97 height 13
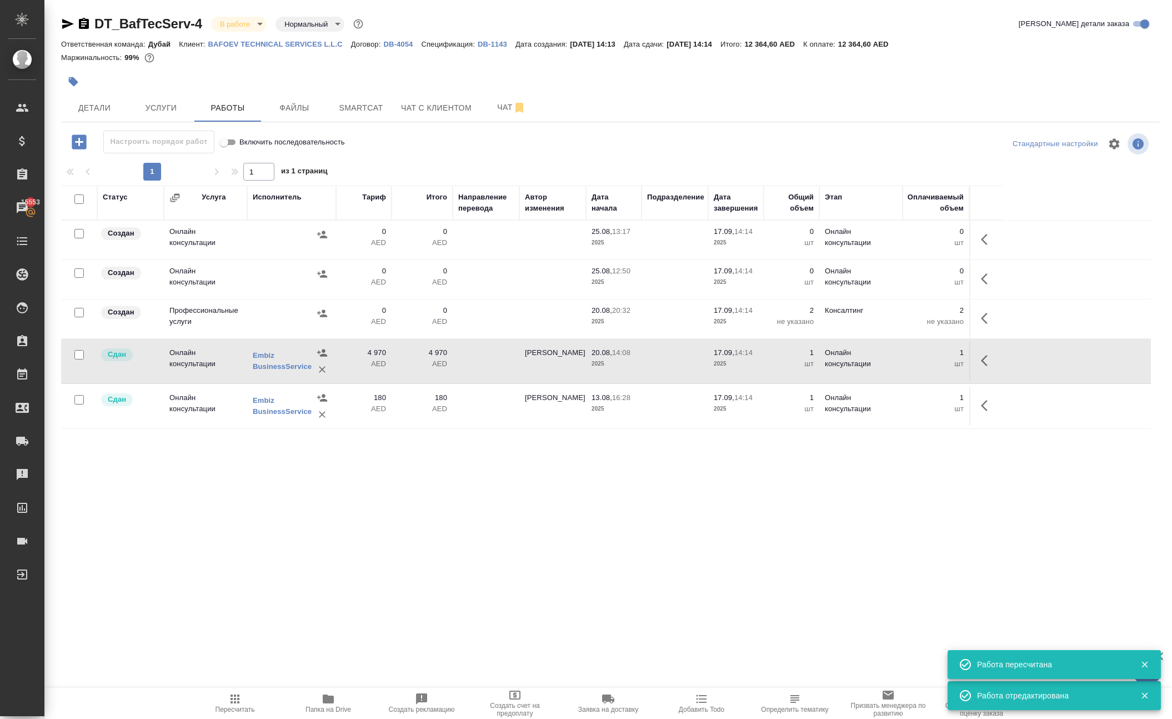
click at [474, 395] on tbody "Создан Онлайн консультации 0 AED 0 AED 25.08, 13:17 2025 17.09, 14:14 2025 0 шт…" at bounding box center [606, 324] width 1090 height 208
click at [293, 378] on div "Embiz BusinessService" at bounding box center [292, 360] width 78 height 33
click at [981, 325] on icon "button" at bounding box center [987, 318] width 13 height 13
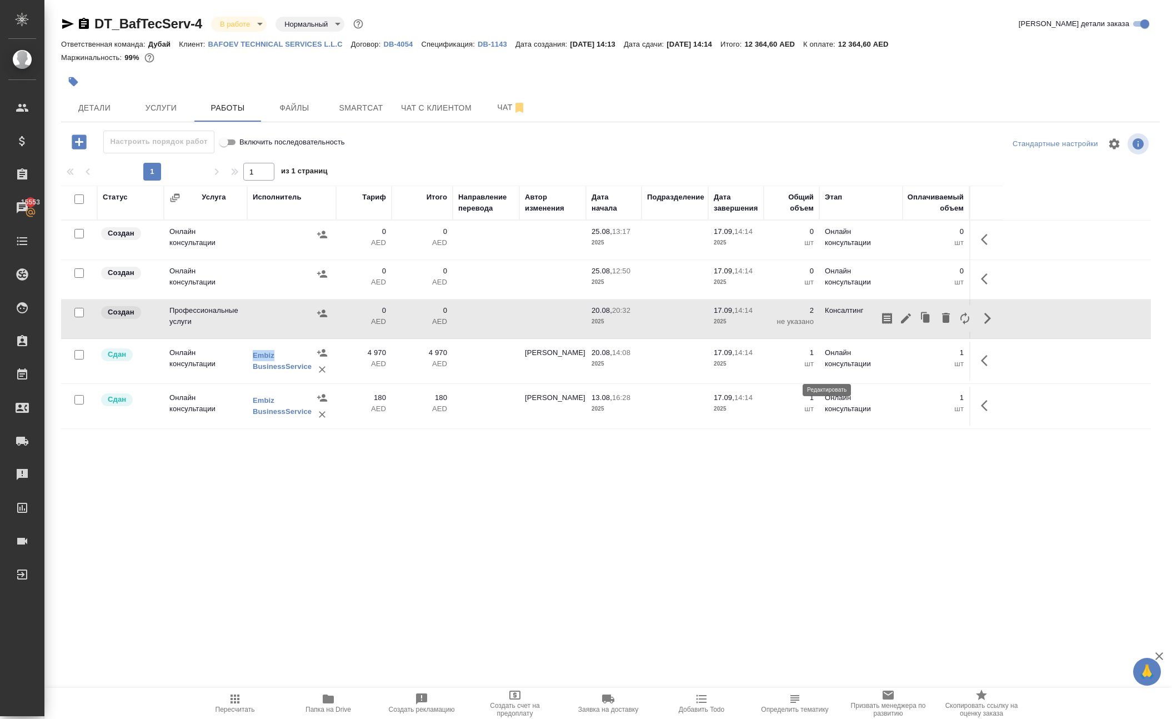
click at [899, 325] on icon "button" at bounding box center [905, 318] width 13 height 13
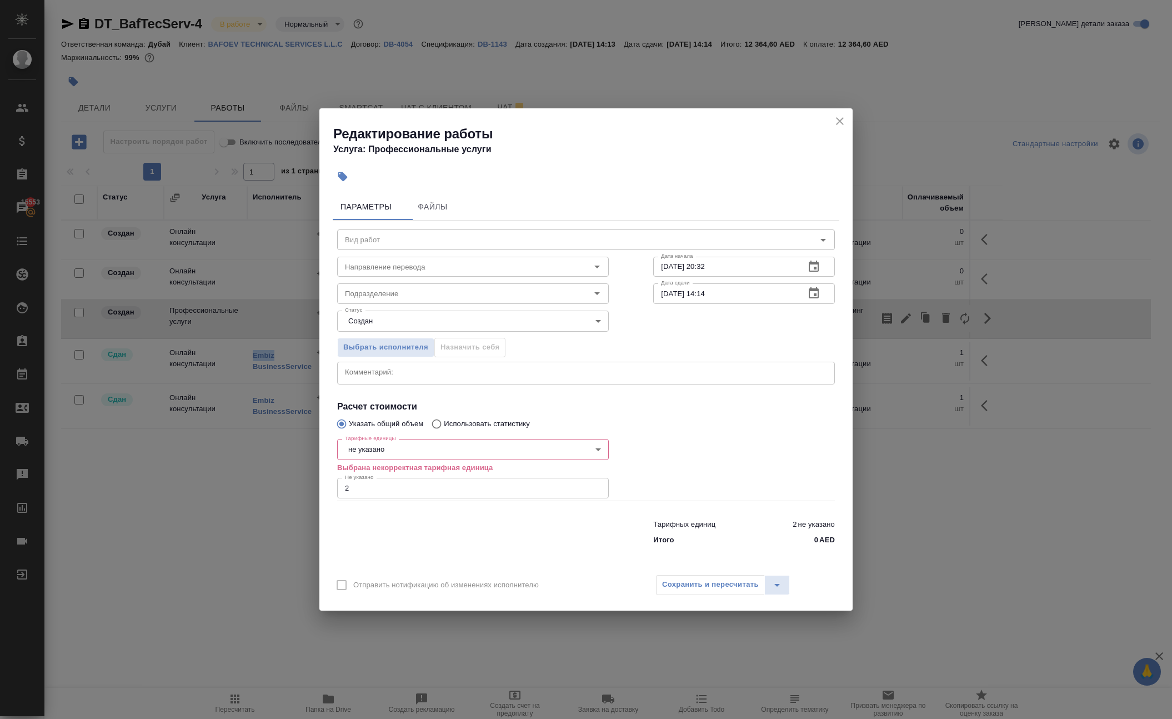
click at [424, 491] on input "2" at bounding box center [473, 488] width 272 height 20
type input "1"
click at [409, 458] on body "🙏 .cls-1 fill:#fff; AWATERA Solokha Petro Клиенты Спецификации Заказы 15553 Чат…" at bounding box center [586, 359] width 1172 height 719
click at [405, 456] on li "шт" at bounding box center [473, 458] width 272 height 19
type input "5a8b1489cc6b4906c91bfdc1"
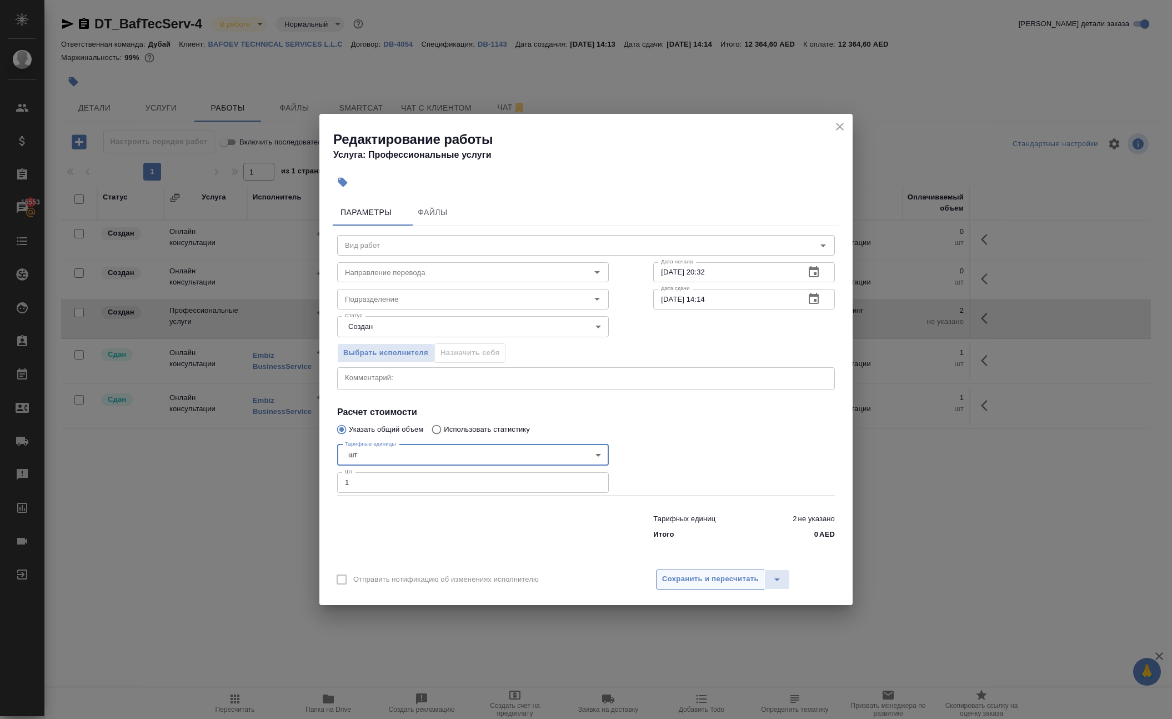
click at [716, 585] on span "Сохранить и пересчитать" at bounding box center [710, 579] width 97 height 13
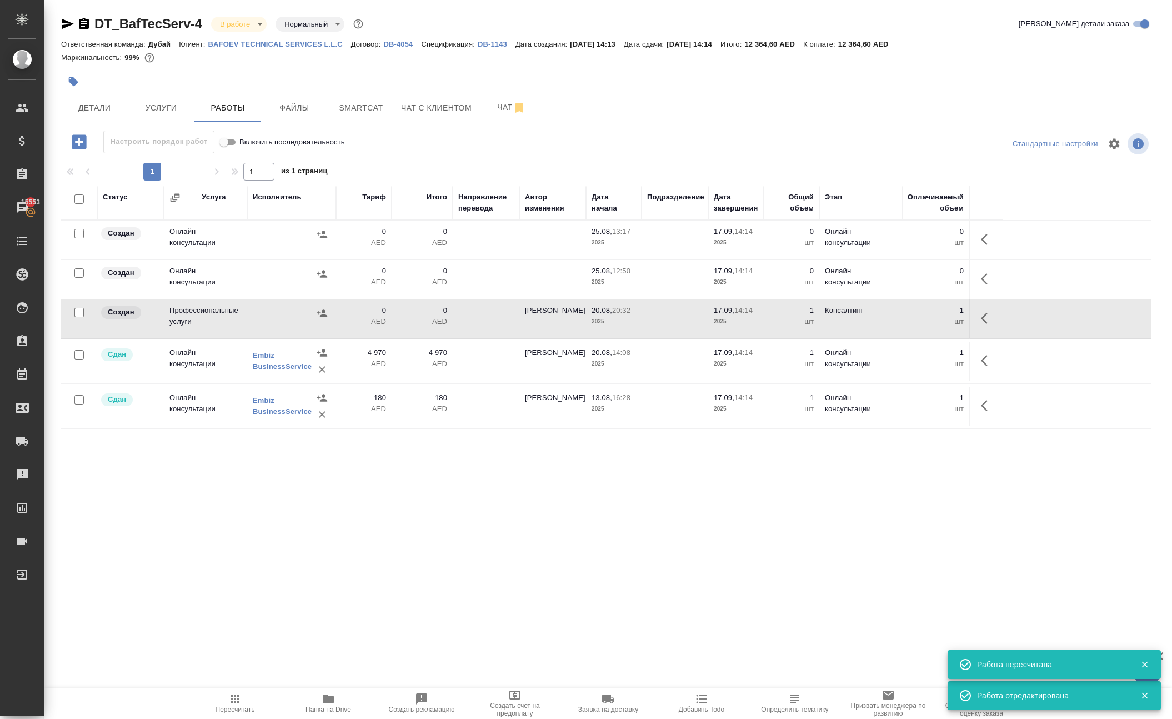
click at [317, 319] on icon "button" at bounding box center [322, 313] width 11 height 11
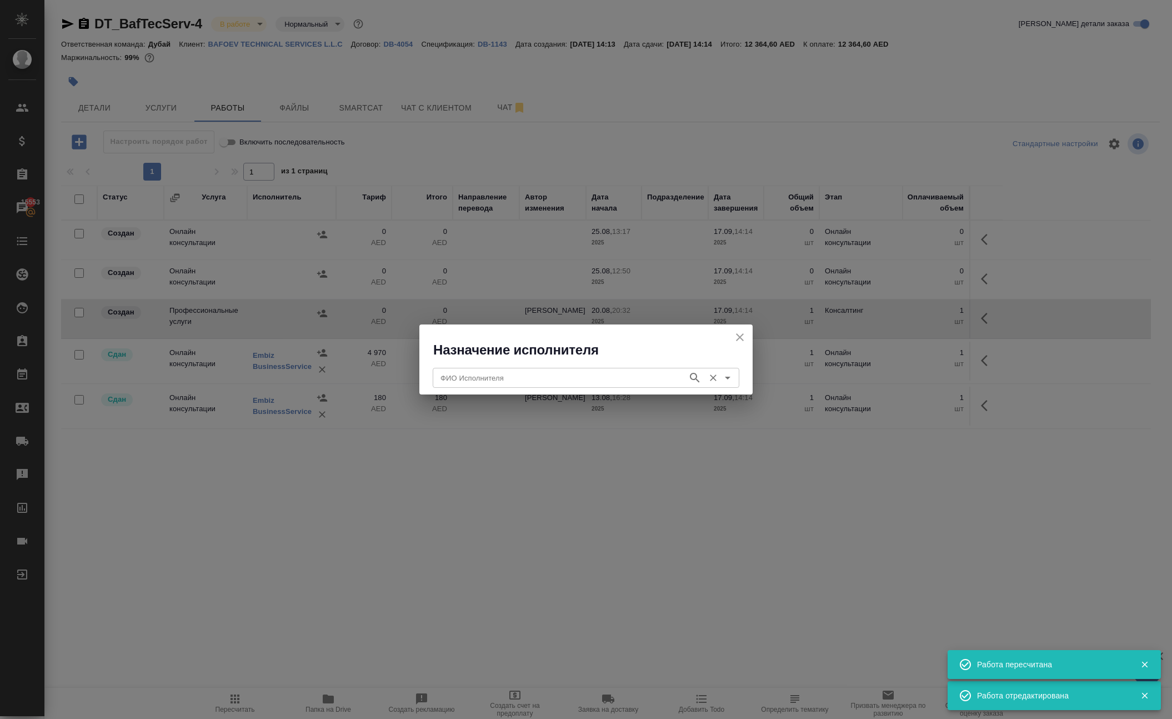
click at [481, 371] on input "ФИО Исполнителя" at bounding box center [559, 377] width 246 height 13
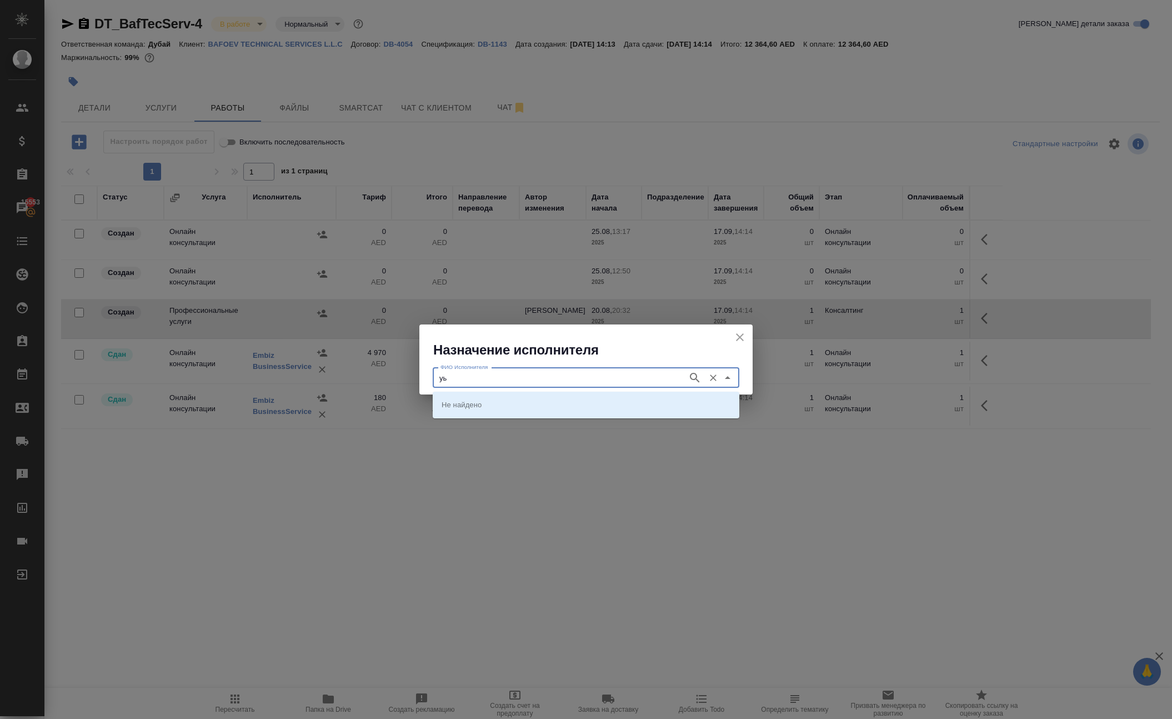
type input "у"
type input "embiz"
click at [468, 398] on li "Embiz BusinessService" at bounding box center [586, 404] width 307 height 20
type input "Embiz BusinessService"
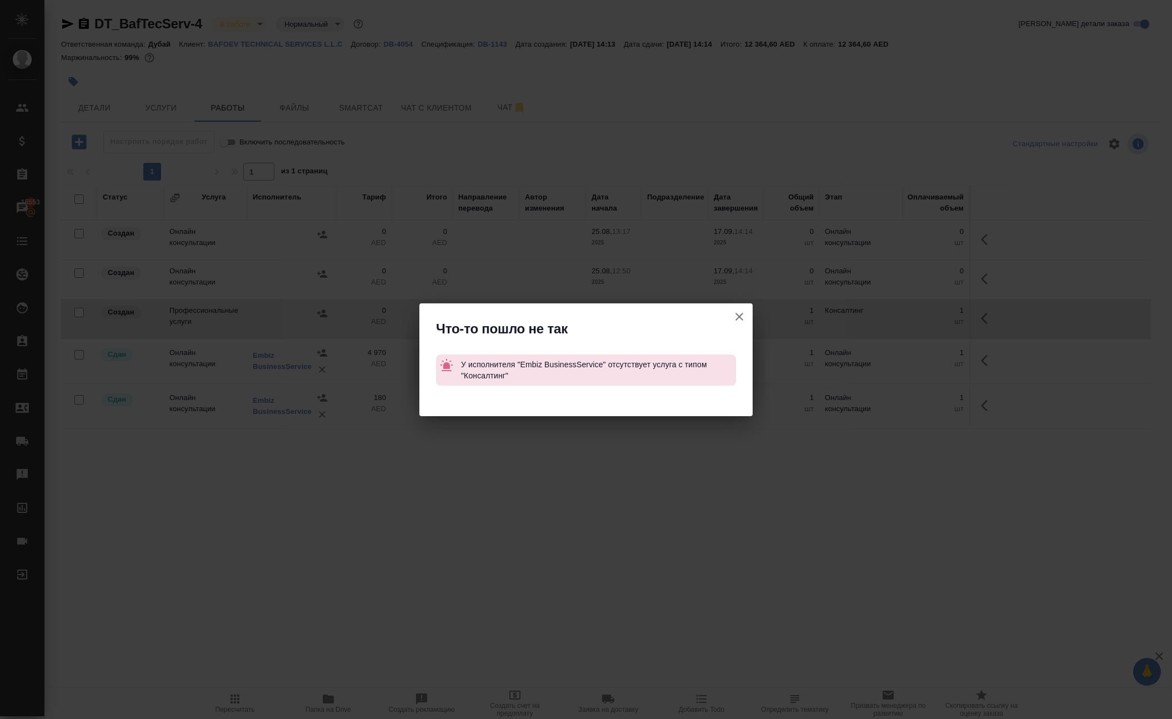
click at [734, 310] on icon "button" at bounding box center [738, 316] width 13 height 13
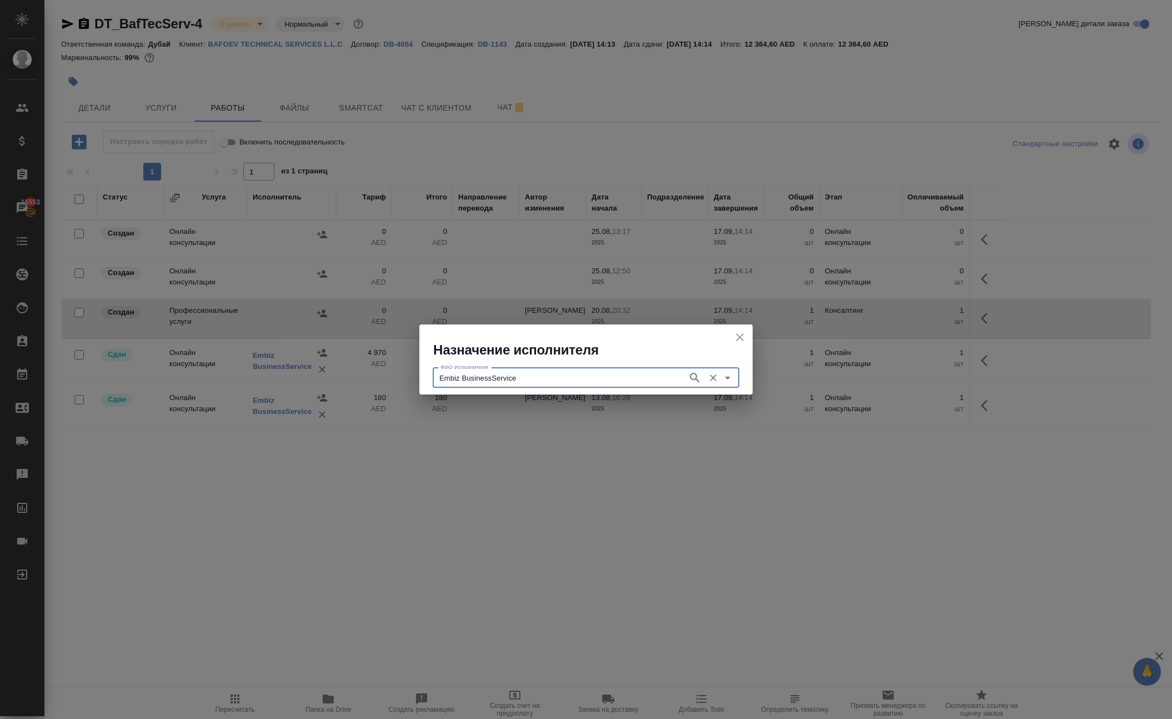
click at [737, 342] on icon "close" at bounding box center [739, 336] width 13 height 13
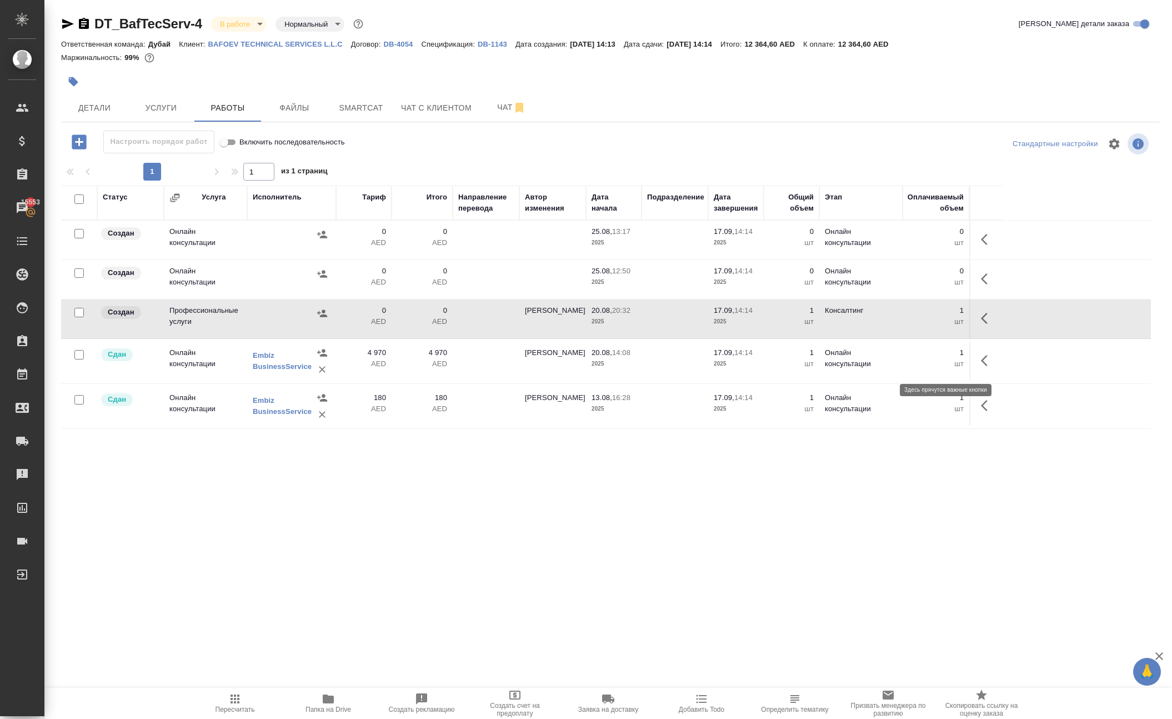
click at [981, 325] on icon "button" at bounding box center [987, 318] width 13 height 13
click at [939, 324] on icon "button" at bounding box center [945, 317] width 13 height 13
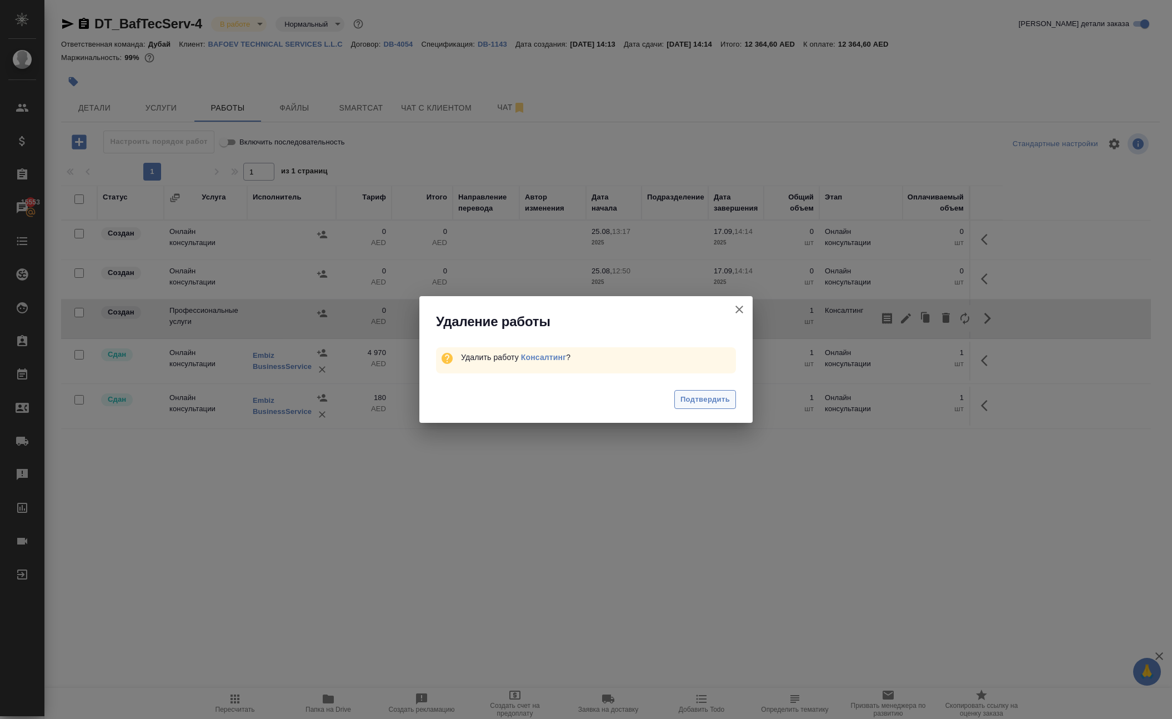
click at [715, 406] on span "Подтвердить" at bounding box center [704, 399] width 49 height 13
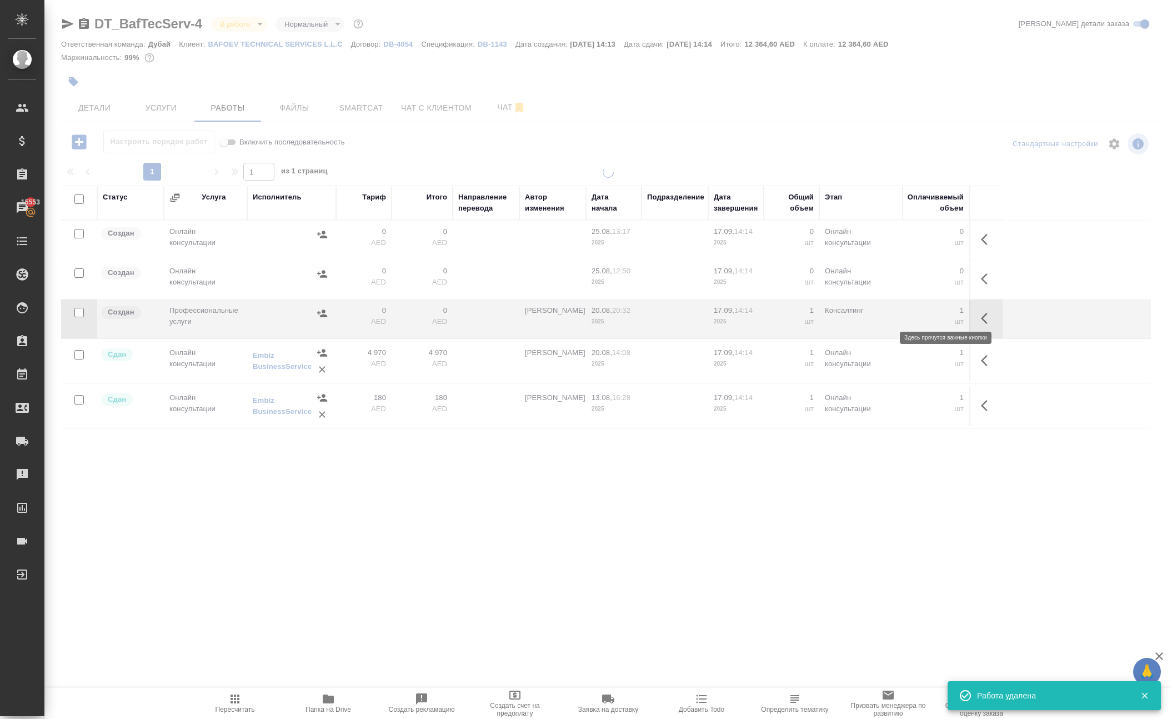
click at [984, 285] on icon "button" at bounding box center [987, 278] width 13 height 13
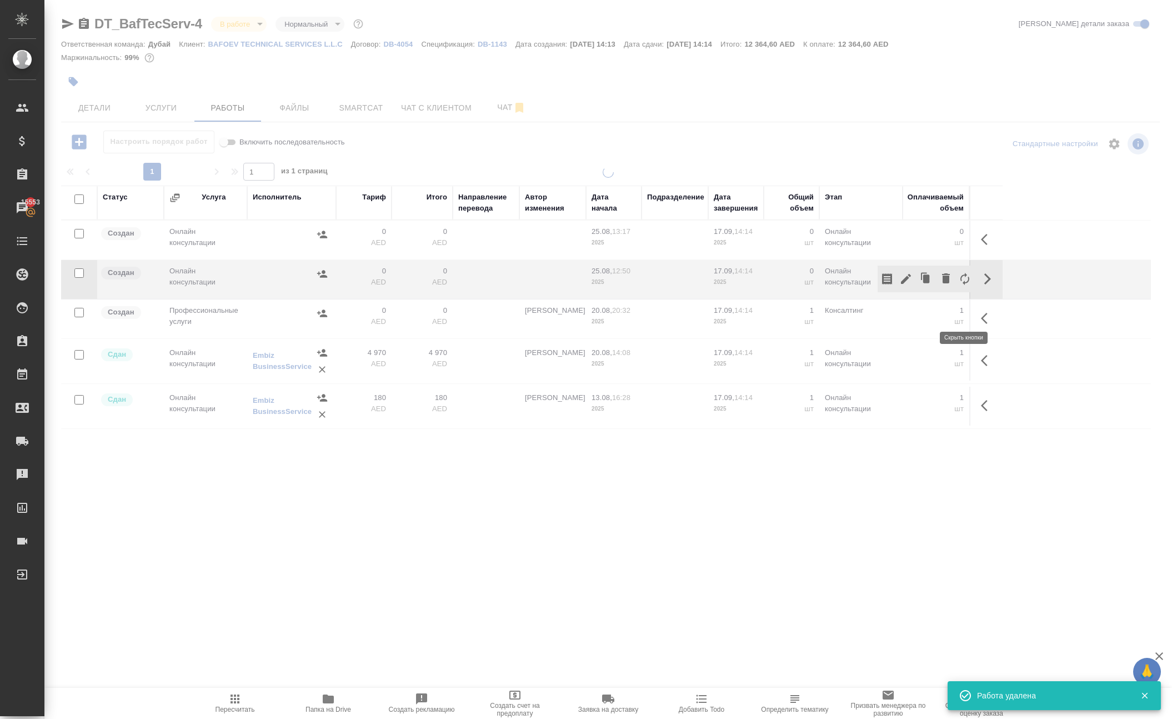
scroll to position [27, 0]
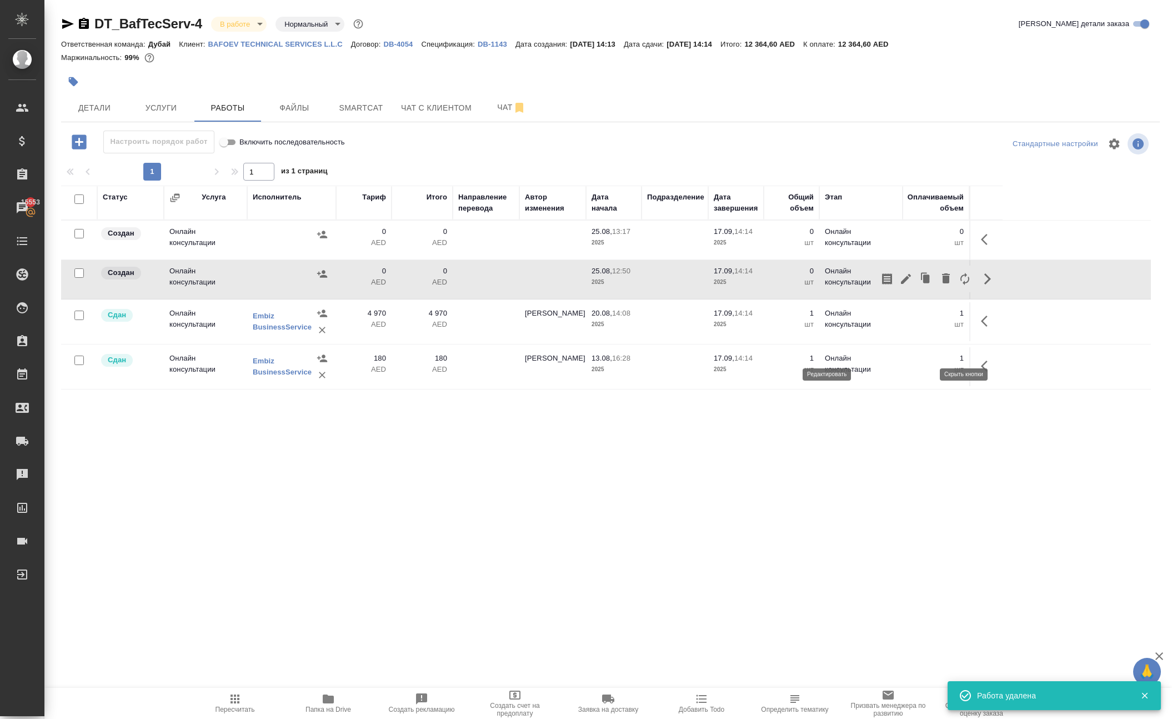
click at [899, 285] on icon "button" at bounding box center [905, 278] width 13 height 13
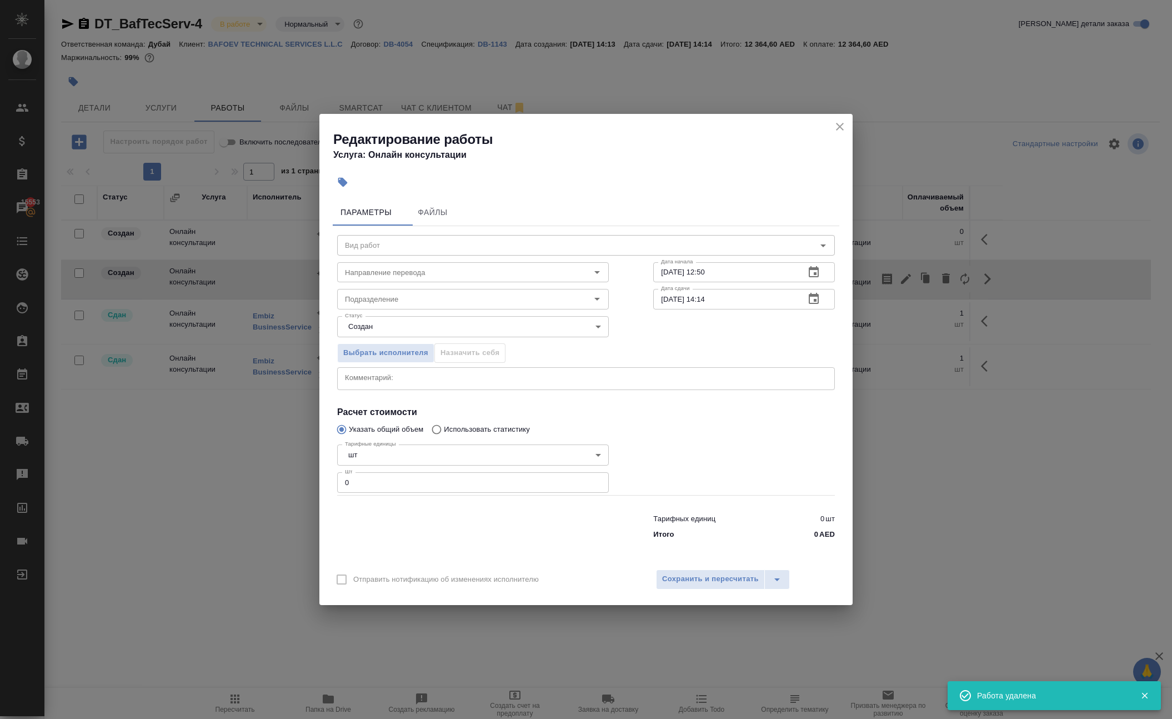
click at [525, 492] on input "0" at bounding box center [473, 482] width 272 height 20
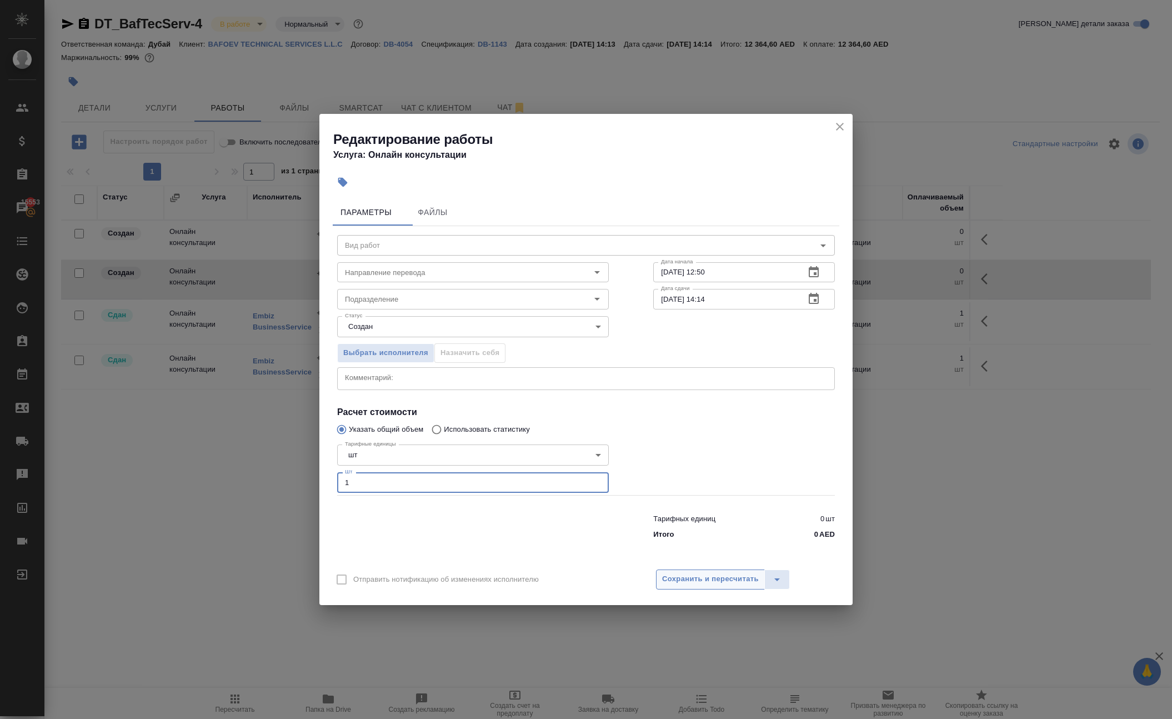
type input "1"
click at [704, 585] on span "Сохранить и пересчитать" at bounding box center [710, 579] width 97 height 13
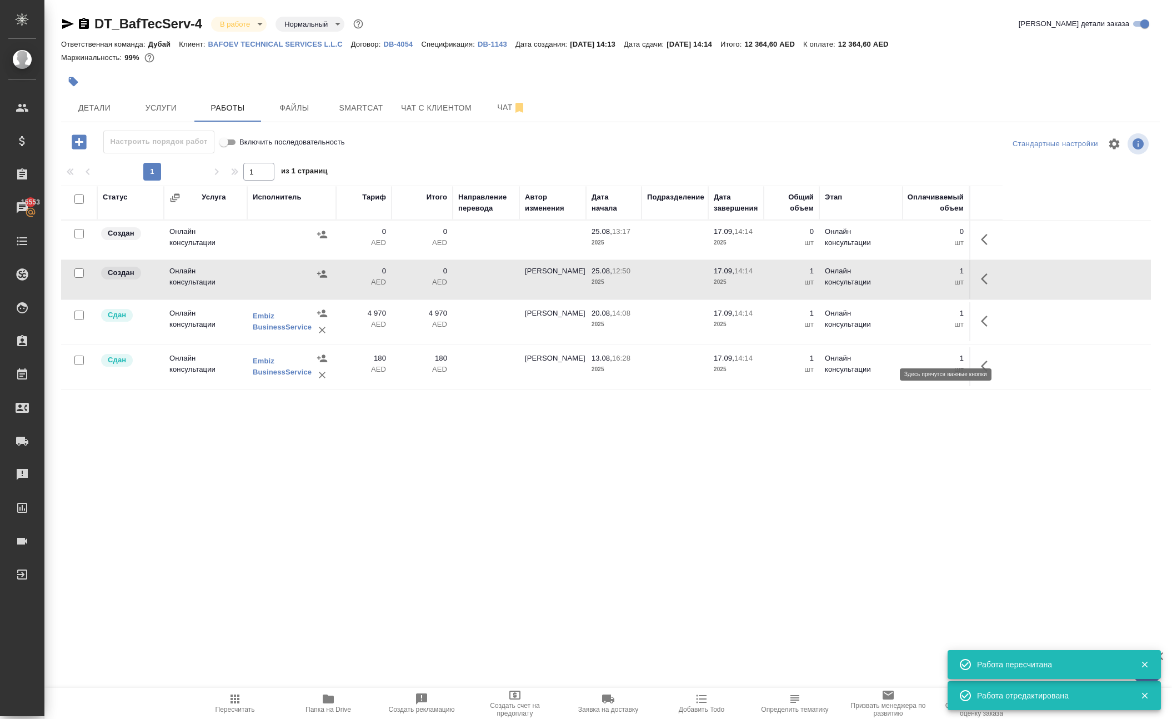
click at [981, 285] on icon "button" at bounding box center [987, 278] width 13 height 13
click at [899, 285] on icon "button" at bounding box center [905, 278] width 13 height 13
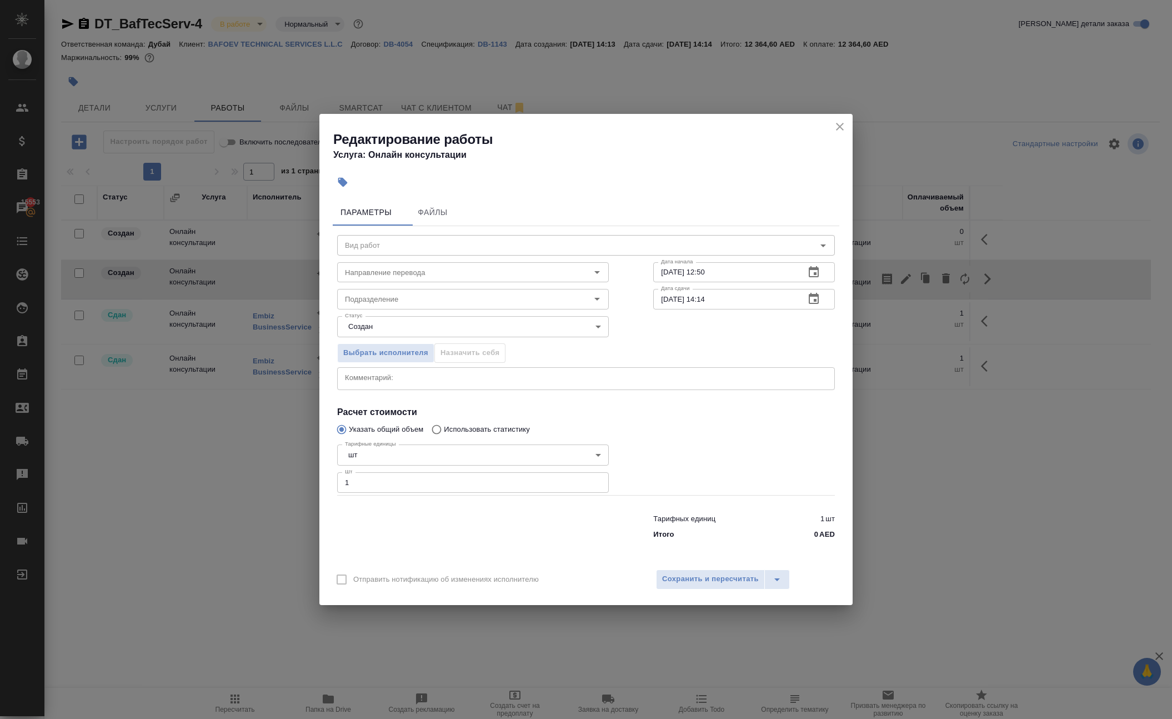
click at [391, 373] on textarea at bounding box center [586, 378] width 482 height 11
paste textarea "IN-2448"
type textarea "IN-2448"
click at [382, 347] on span "Выбрать исполнителя" at bounding box center [385, 353] width 85 height 13
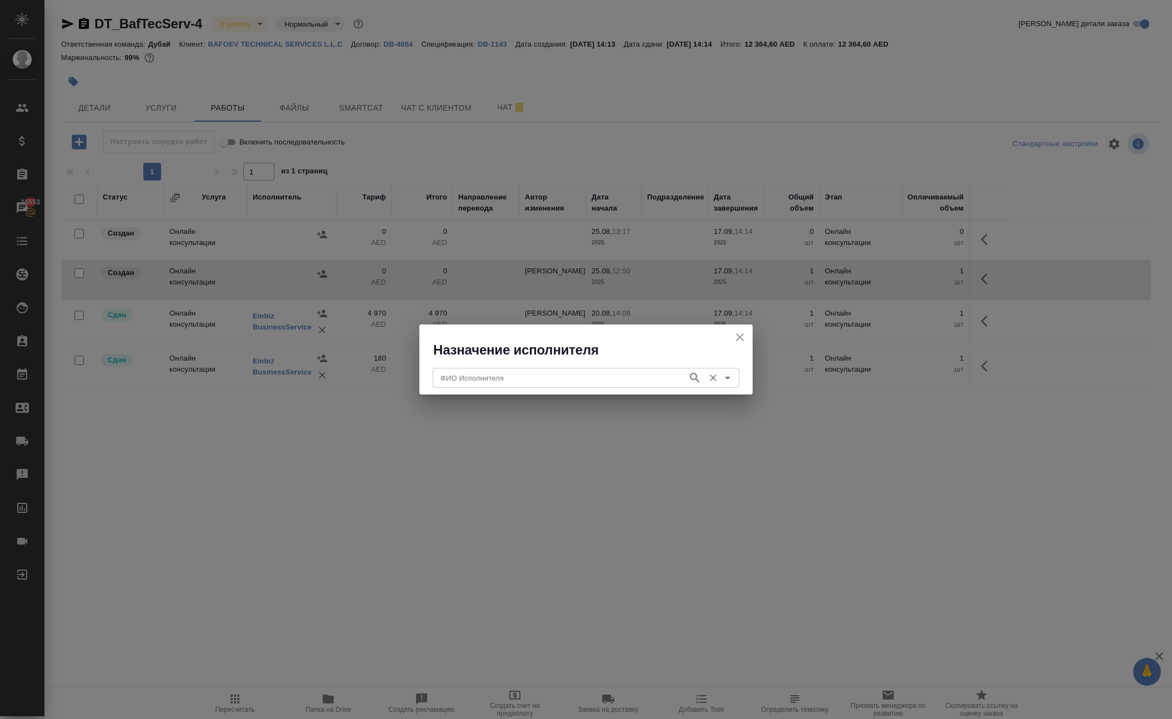
click at [449, 375] on input "ФИО Исполнителя" at bounding box center [559, 377] width 246 height 13
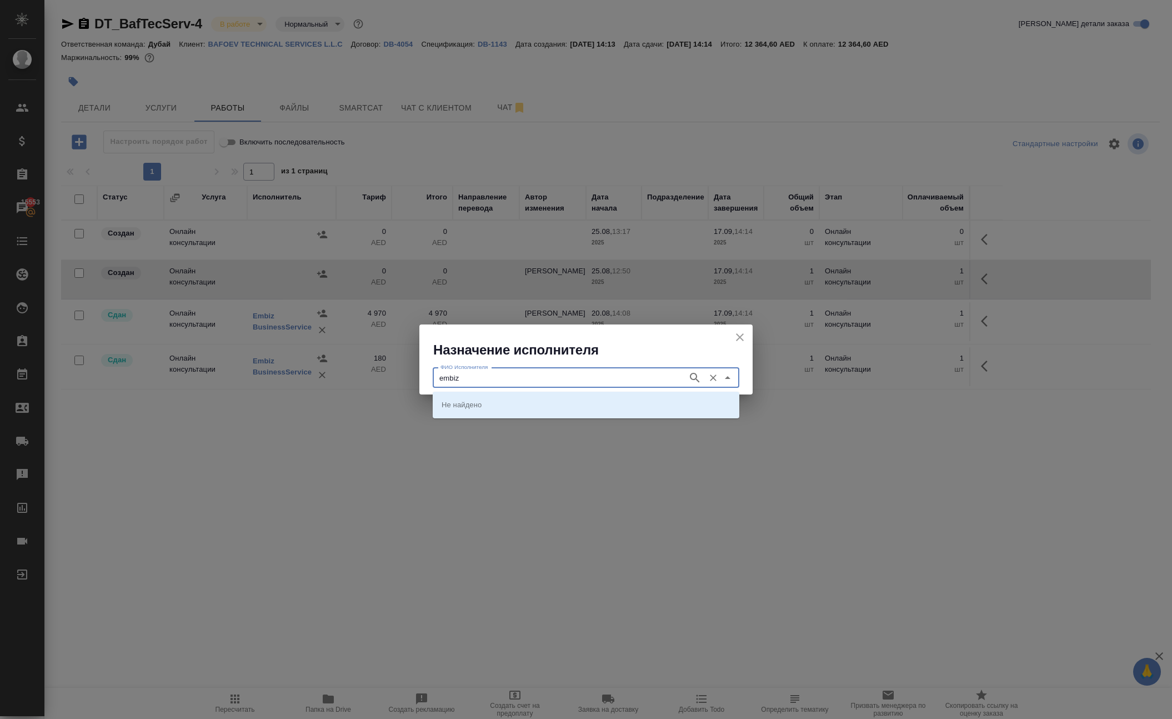
type input "embiz"
click at [453, 404] on p "Embiz BusinessService" at bounding box center [479, 404] width 77 height 11
type input "Embiz BusinessService"
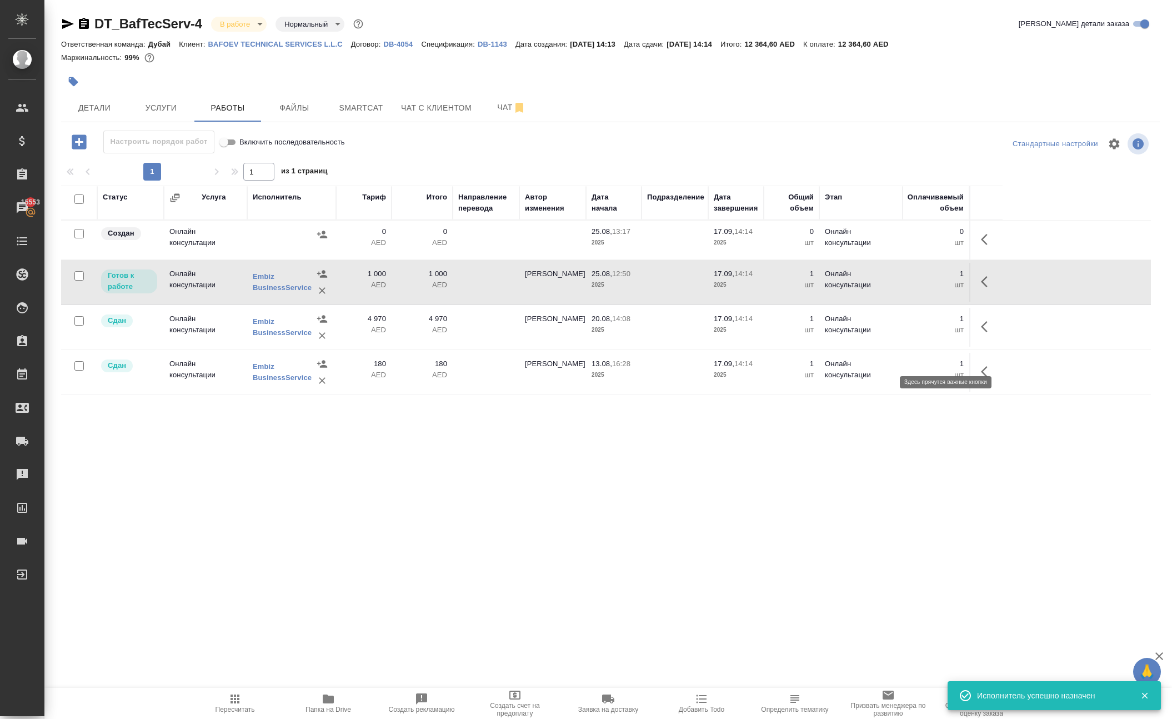
click at [981, 288] on icon "button" at bounding box center [987, 281] width 13 height 13
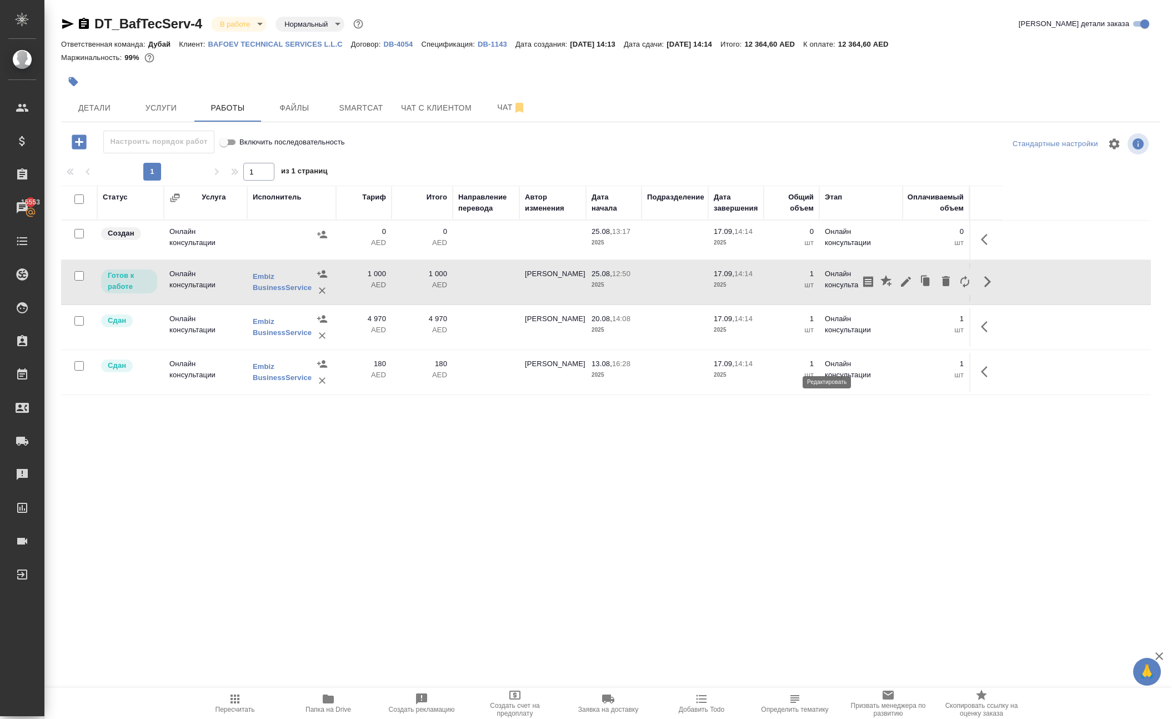
click at [901, 287] on icon "button" at bounding box center [906, 282] width 10 height 10
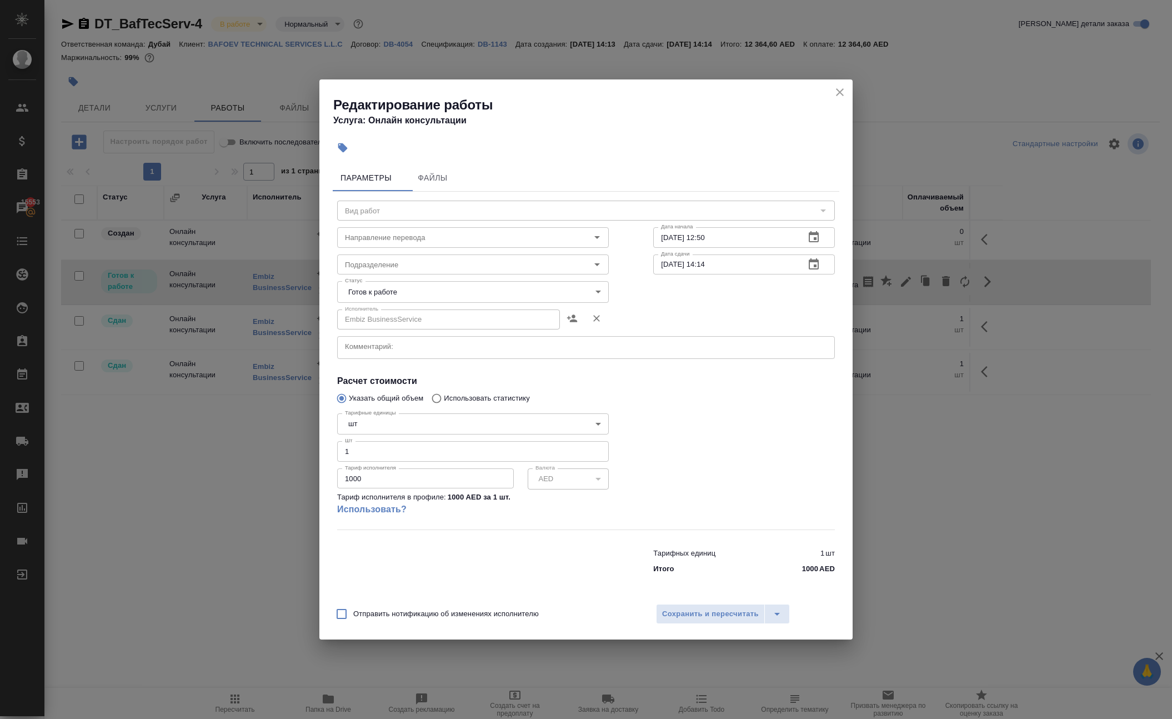
click at [428, 488] on input "1000" at bounding box center [425, 478] width 177 height 20
paste input "5120."
type input "5120.0"
type input "5120"
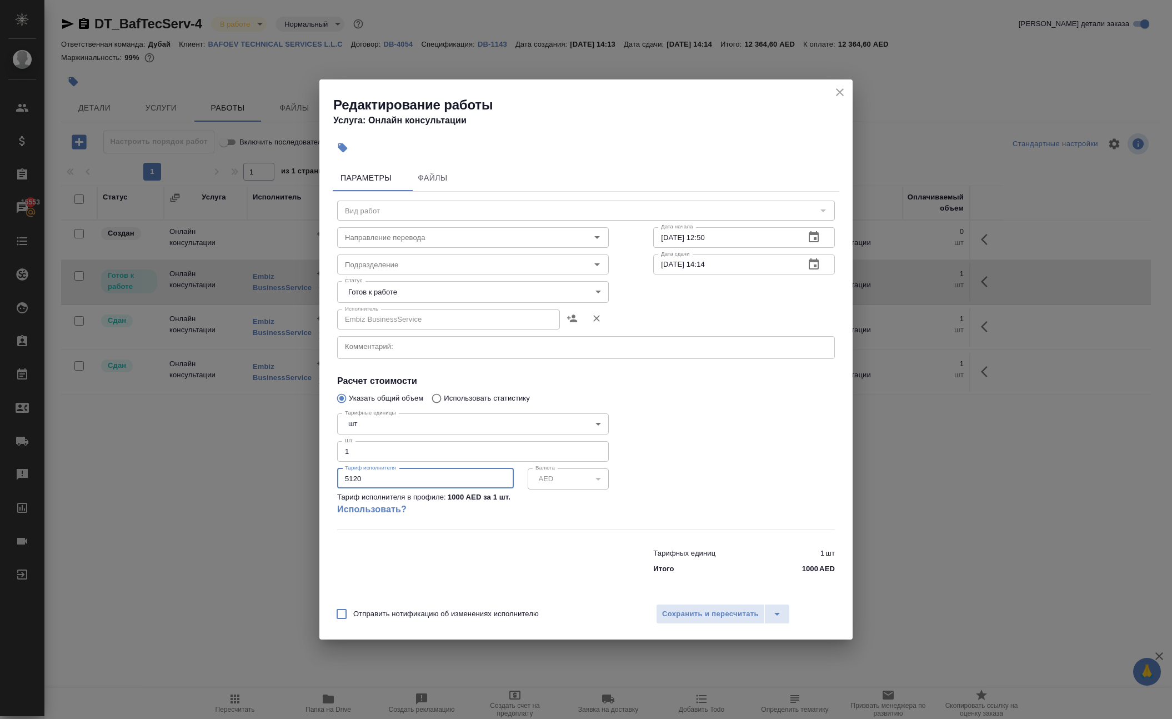
click at [443, 280] on body "🙏 .cls-1 fill:#fff; AWATERA Solokha Petro Клиенты Спецификации Заказы 15553 Чат…" at bounding box center [586, 359] width 1172 height 719
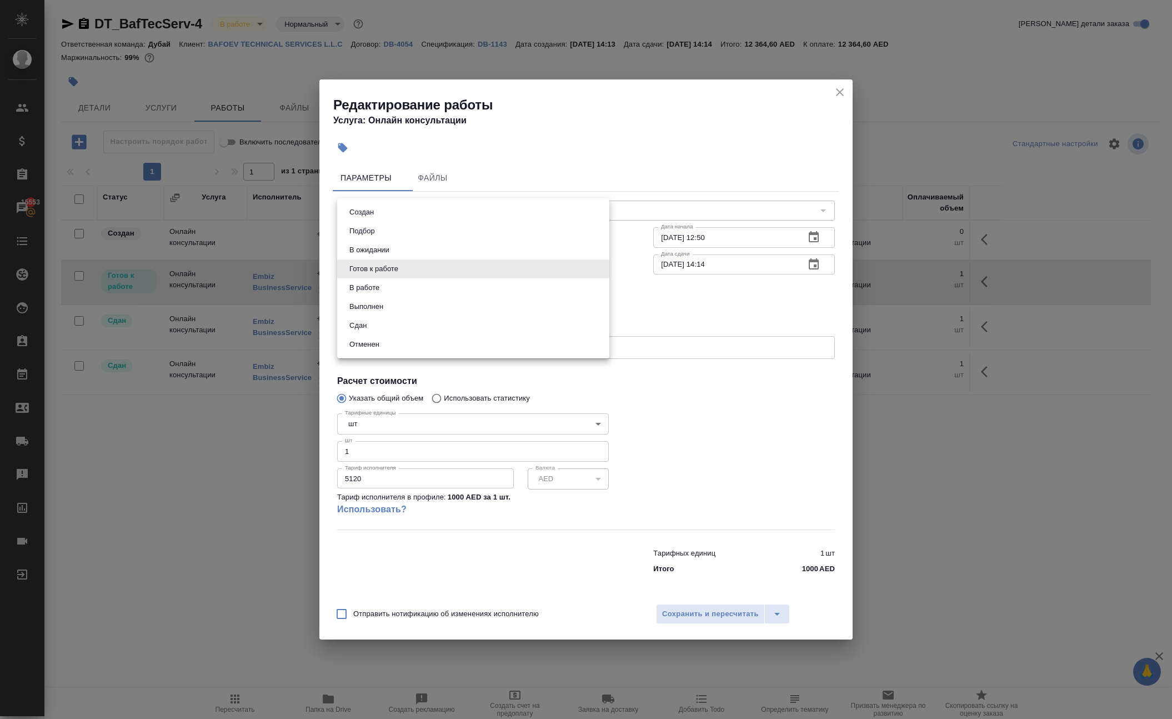
click at [399, 333] on li "Сдан" at bounding box center [473, 325] width 272 height 19
type input "closed"
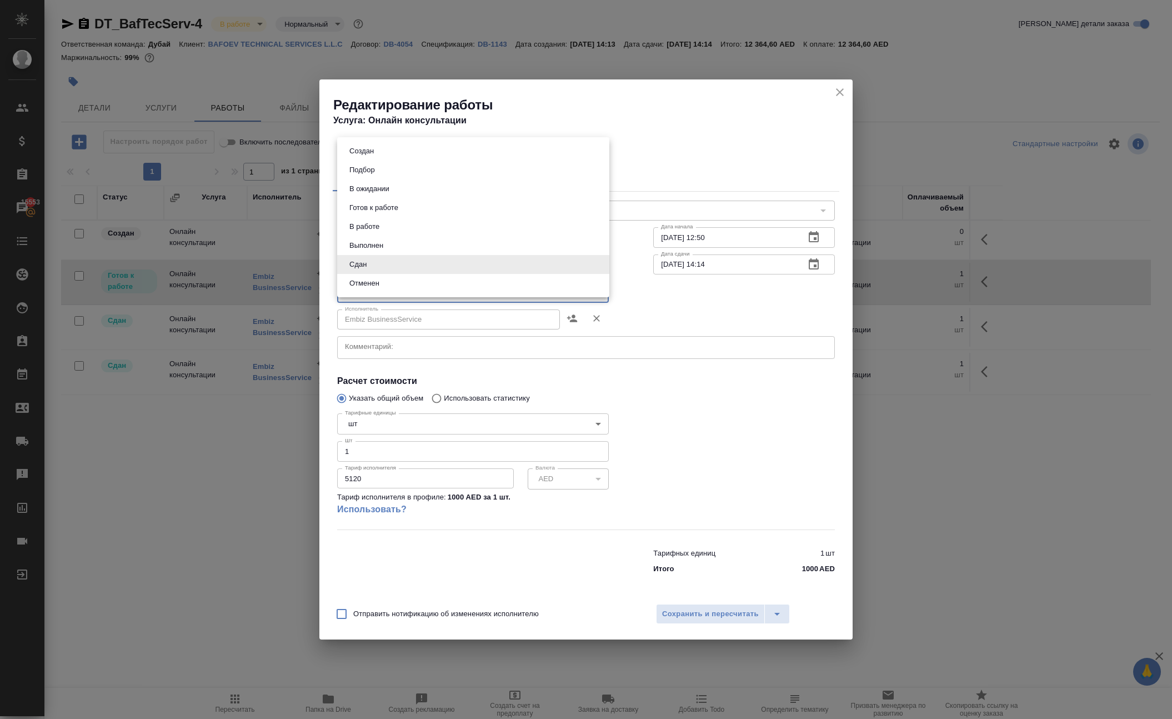
click at [534, 552] on div at bounding box center [586, 359] width 1172 height 719
click at [689, 620] on span "Сохранить и пересчитать" at bounding box center [710, 614] width 97 height 13
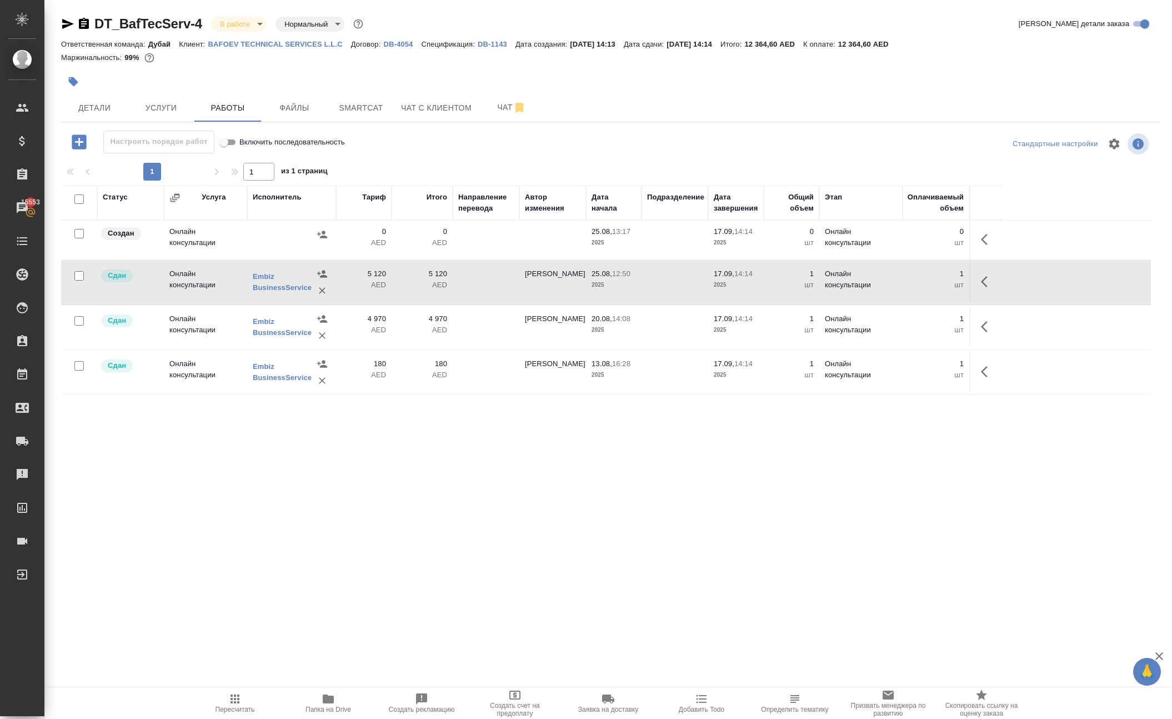
click at [474, 302] on td at bounding box center [486, 282] width 67 height 39
click at [485, 568] on div ".cls-1 fill:#fff; AWATERA Solokha Petro Клиенты Спецификации Заказы 15553 Чаты …" at bounding box center [586, 359] width 1172 height 719
click at [983, 246] on icon "button" at bounding box center [987, 239] width 13 height 13
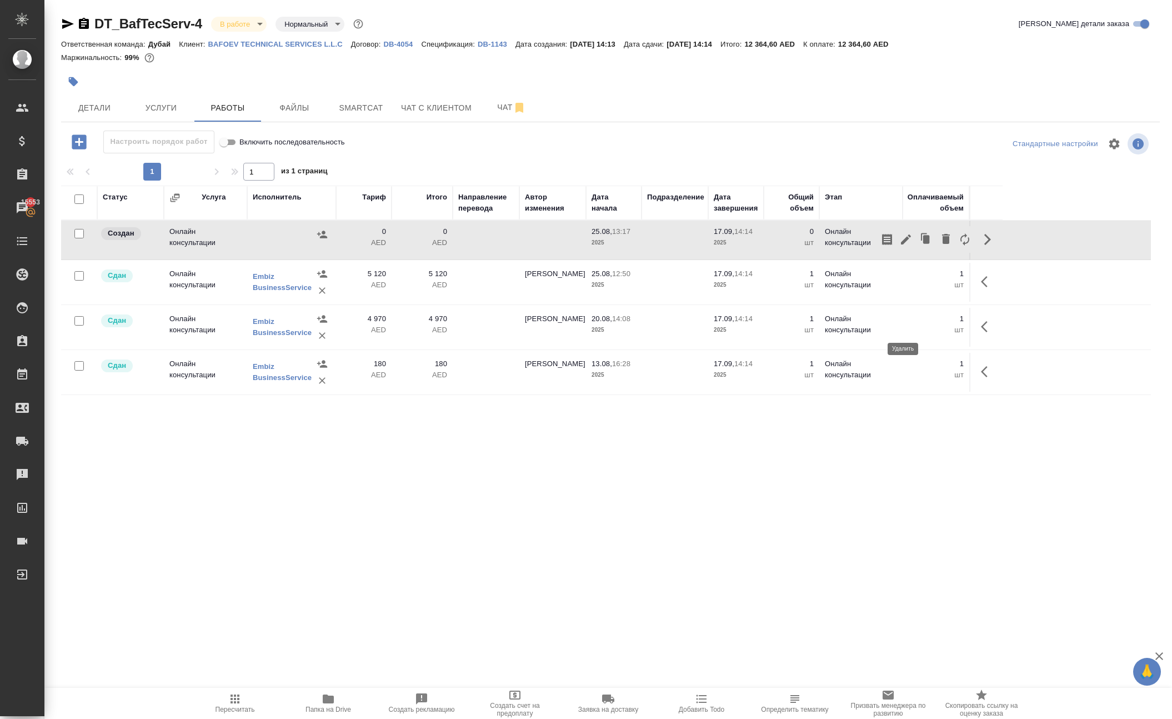
click at [942, 244] on icon "button" at bounding box center [946, 239] width 8 height 10
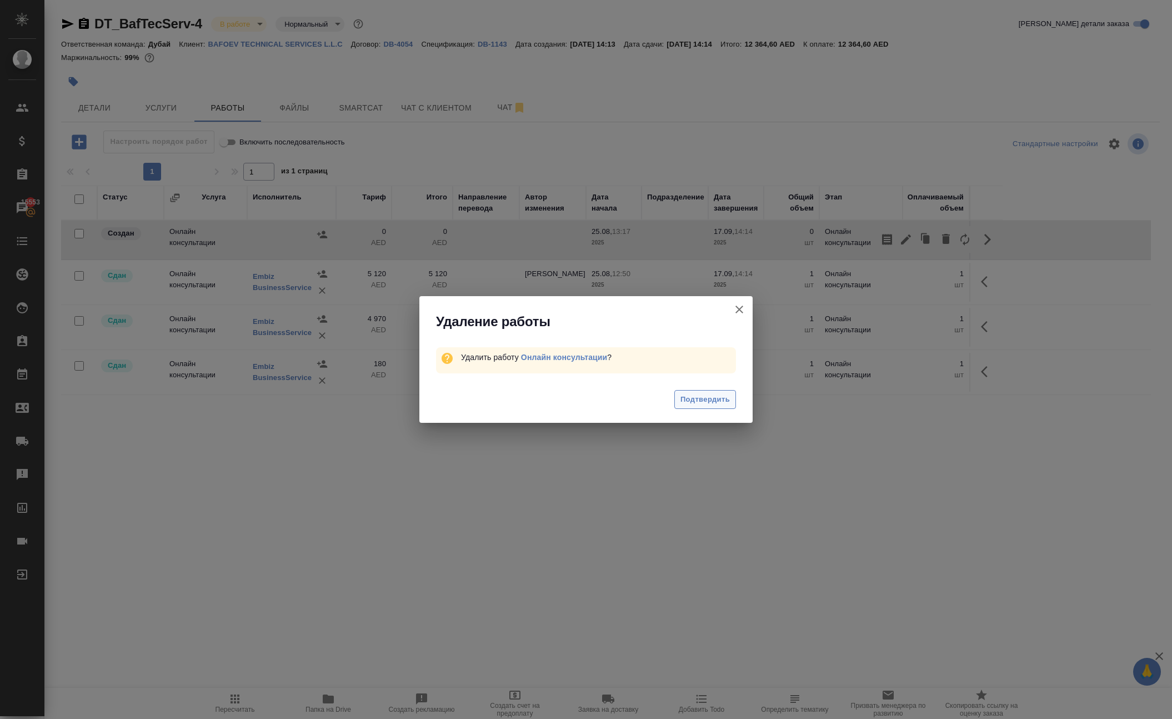
click at [705, 406] on span "Подтвердить" at bounding box center [704, 399] width 49 height 13
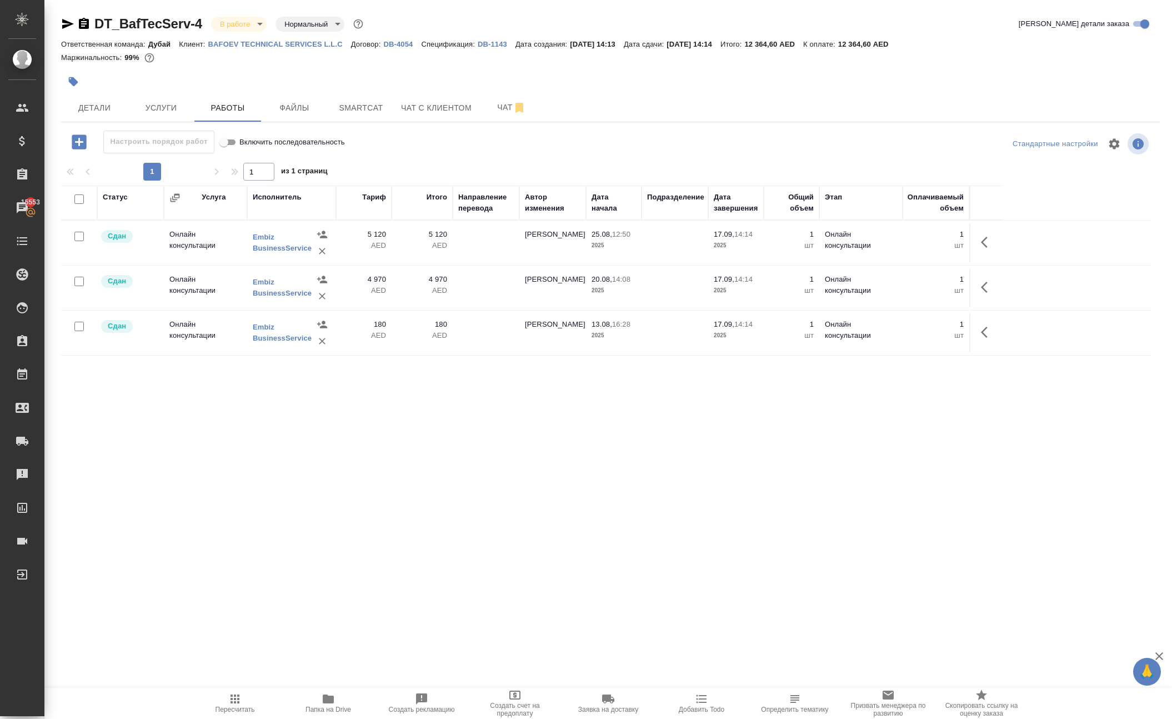
click at [981, 249] on icon "button" at bounding box center [987, 241] width 13 height 13
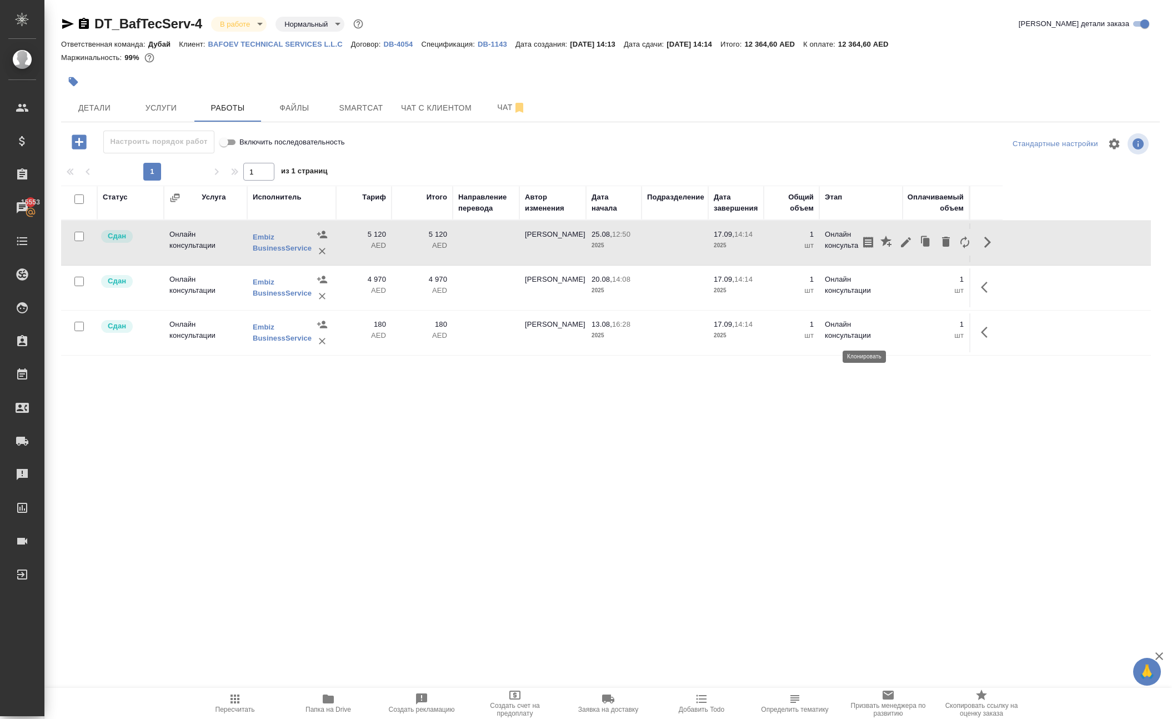
click at [923, 246] on icon "button" at bounding box center [926, 242] width 7 height 8
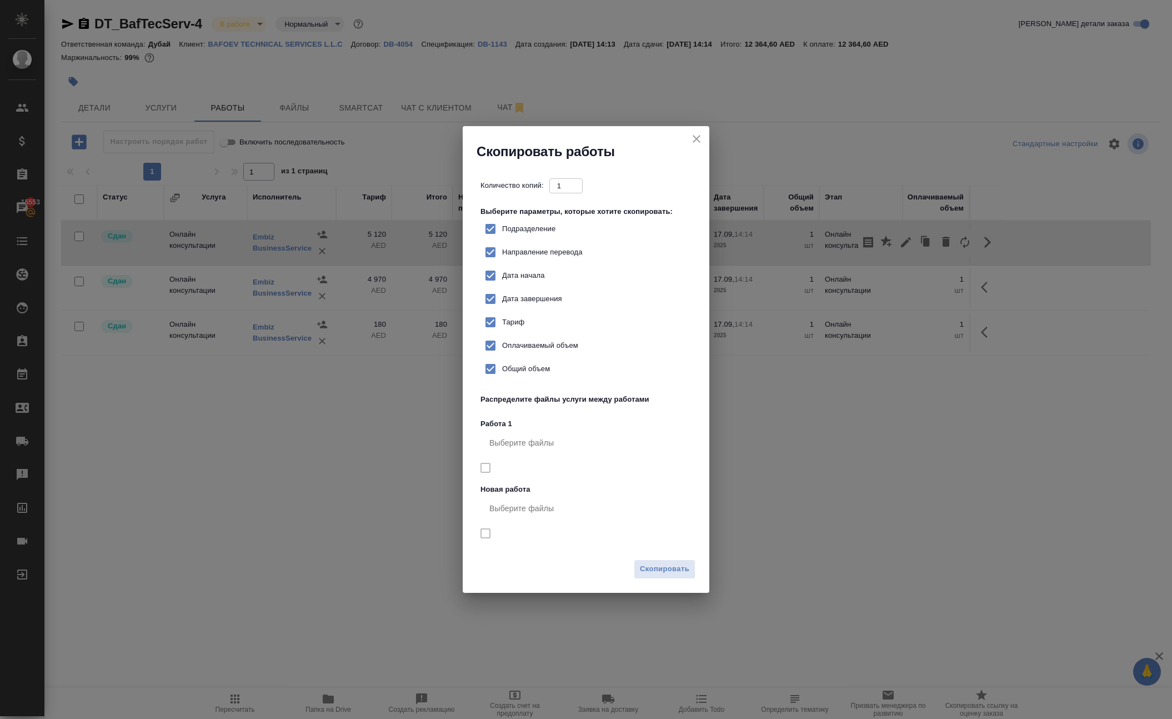
click at [524, 314] on label "Тариф" at bounding box center [502, 321] width 46 height 23
click at [502, 314] on input "Тариф" at bounding box center [490, 321] width 23 height 23
checkbox input "false"
click at [662, 575] on span "Скопировать" at bounding box center [664, 569] width 49 height 13
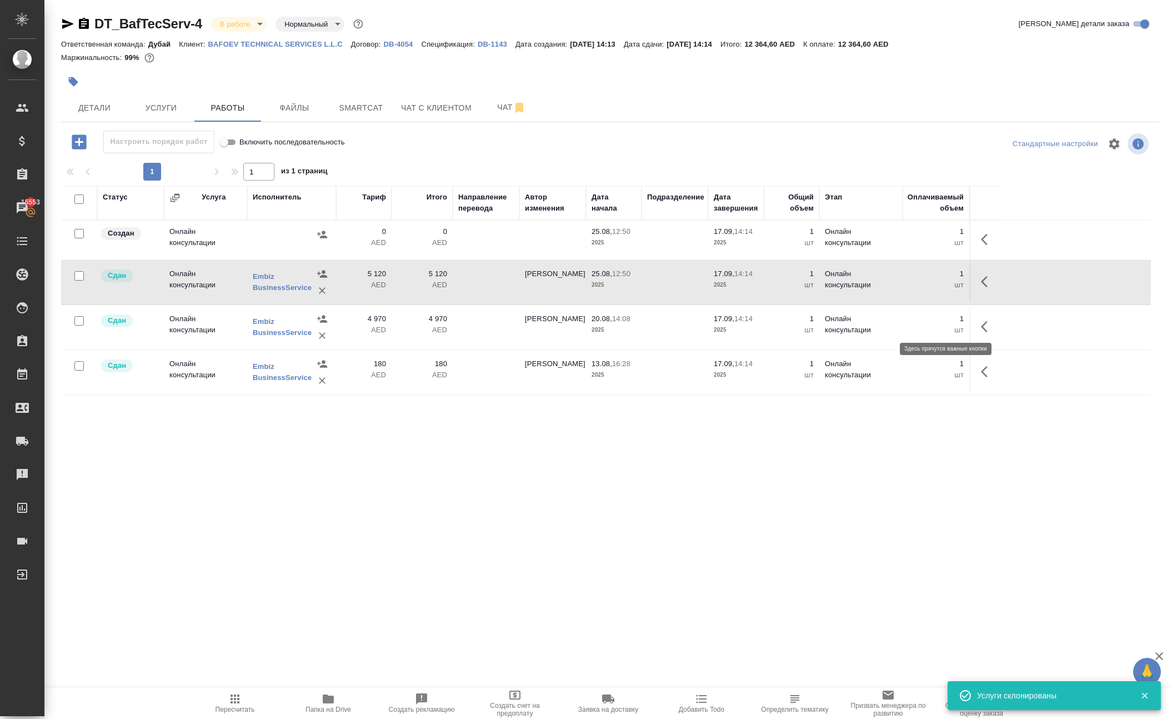
click at [974, 253] on button "button" at bounding box center [987, 239] width 27 height 27
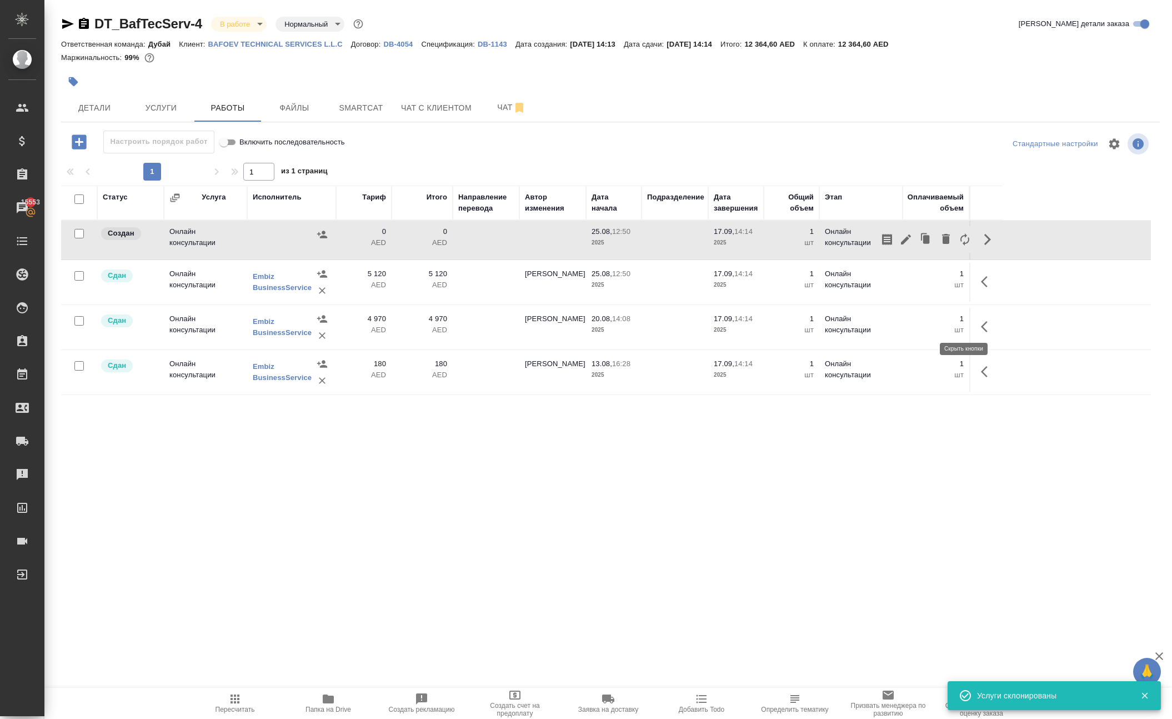
click at [981, 246] on icon "button" at bounding box center [987, 239] width 13 height 13
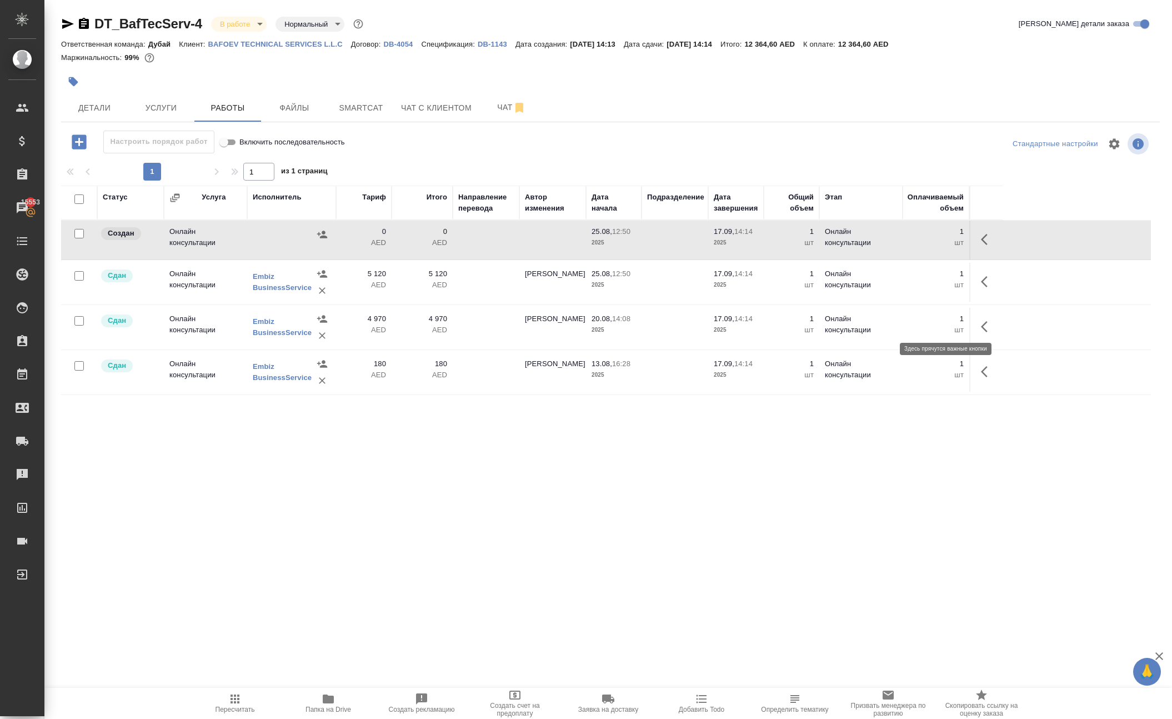
click at [981, 245] on icon "button" at bounding box center [984, 239] width 7 height 11
click at [923, 243] on icon "button" at bounding box center [926, 239] width 7 height 8
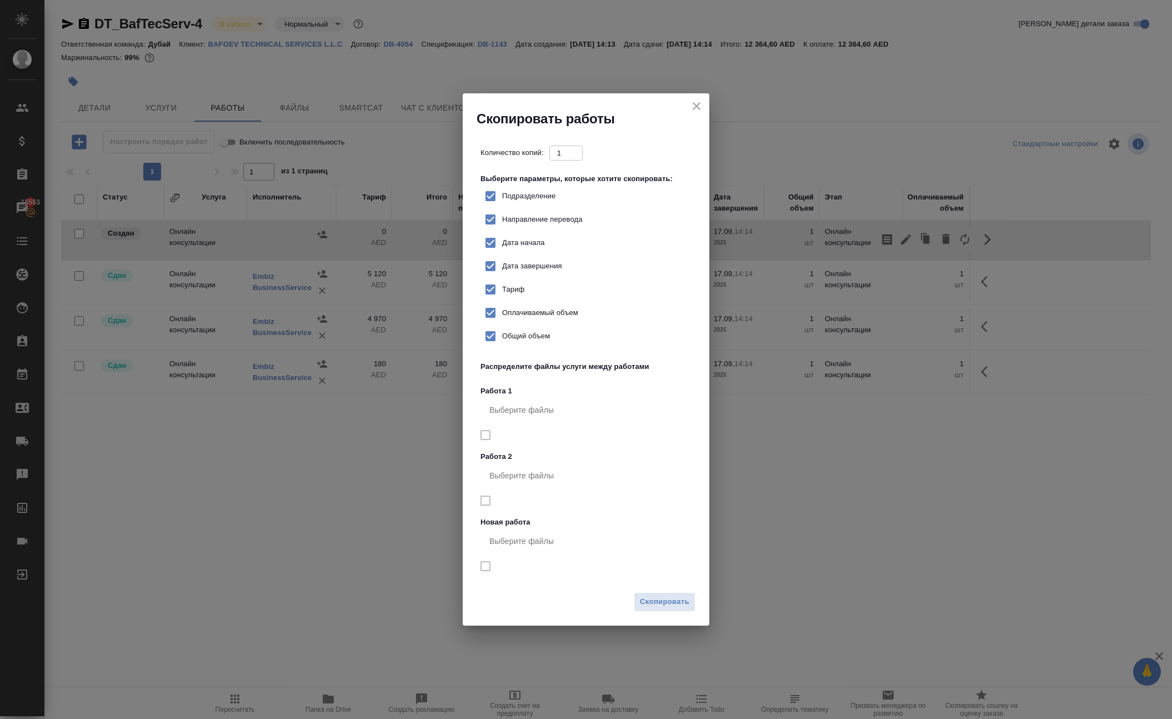
click at [524, 284] on span "Тариф" at bounding box center [513, 289] width 22 height 11
click at [502, 283] on input "Тариф" at bounding box center [490, 289] width 23 height 23
checkbox input "false"
click at [658, 608] on span "Скопировать" at bounding box center [664, 601] width 49 height 13
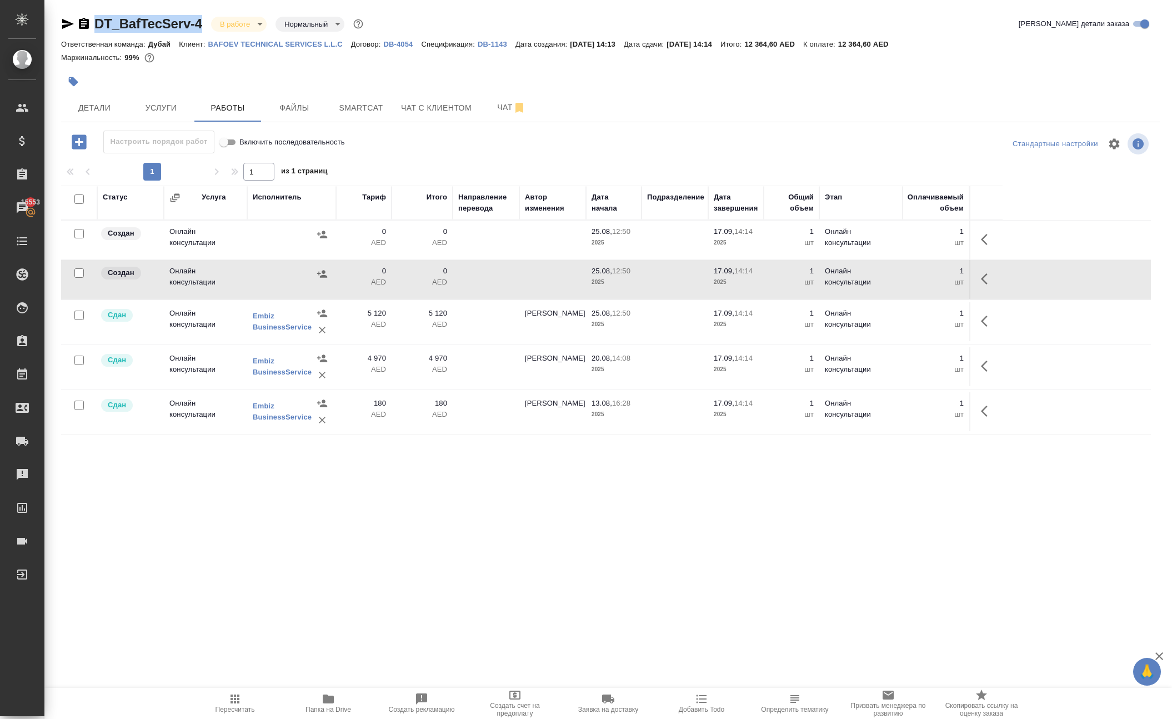
drag, startPoint x: 121, startPoint y: 17, endPoint x: 229, endPoint y: 26, distance: 108.1
click at [229, 26] on div "DT_BafTecServ-4 В работе inProgress Нормальный normal" at bounding box center [213, 24] width 304 height 18
copy link "DT_BafTecServ-4"
click at [241, 94] on div at bounding box center [427, 81] width 732 height 24
drag, startPoint x: 119, startPoint y: 26, endPoint x: 229, endPoint y: 29, distance: 110.0
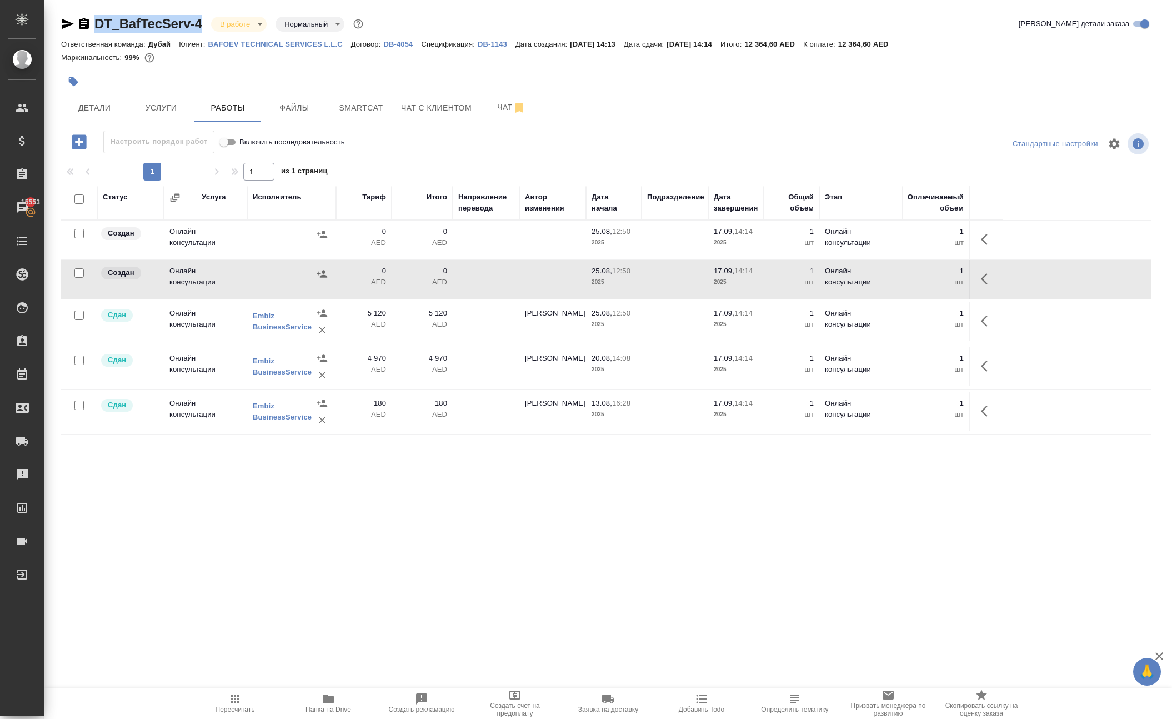
click at [229, 29] on div "DT_BafTecServ-4 В работе inProgress Нормальный normal" at bounding box center [213, 24] width 304 height 18
copy div "DT_BafTecServ-4"
click at [981, 284] on icon "button" at bounding box center [984, 278] width 7 height 11
click at [899, 285] on icon "button" at bounding box center [905, 278] width 13 height 13
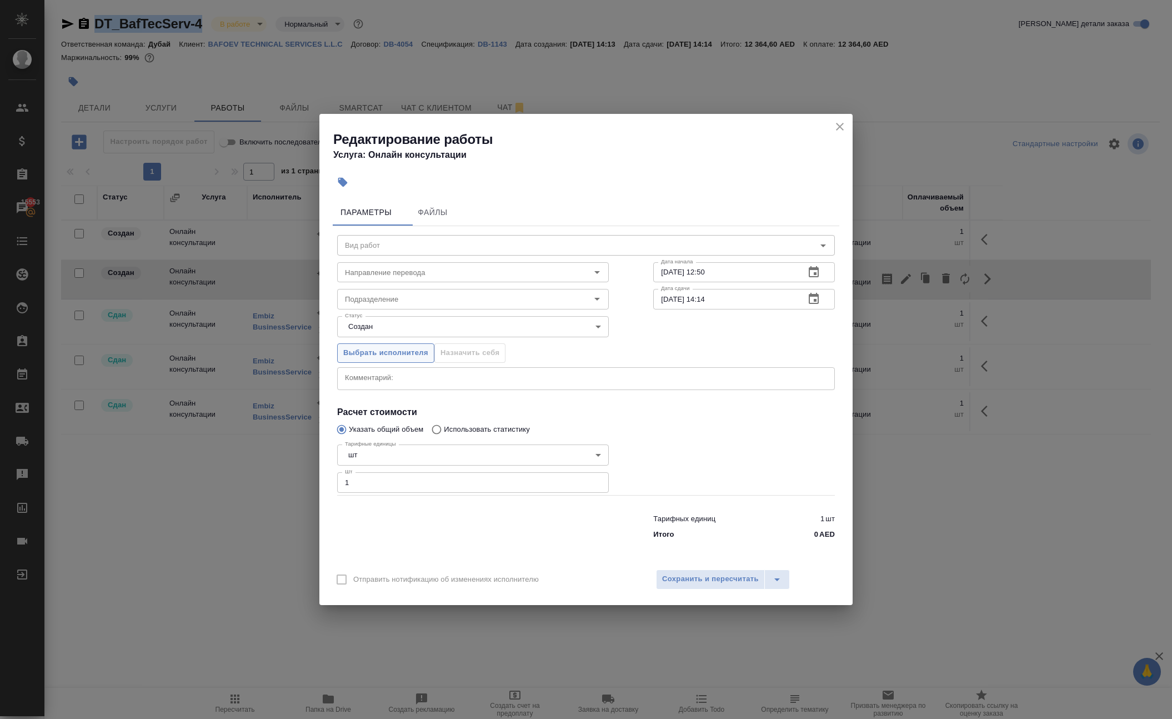
click at [389, 347] on span "Выбрать исполнителя" at bounding box center [385, 353] width 85 height 13
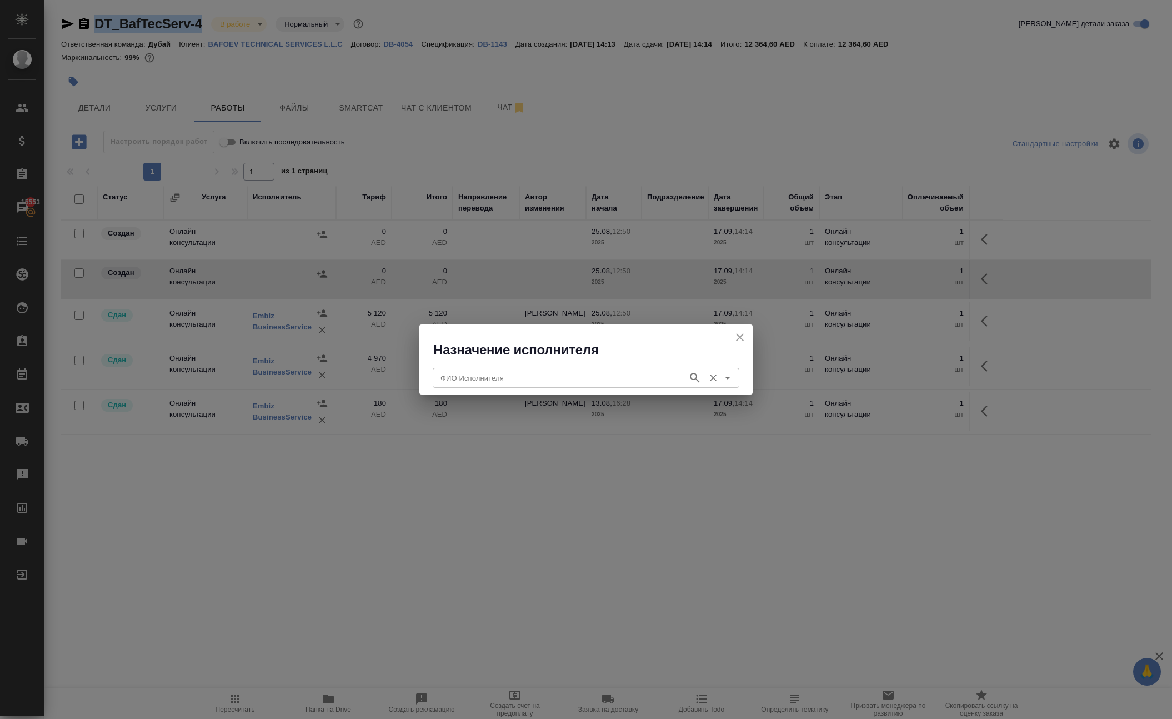
click at [528, 380] on input "ФИО Исполнителя" at bounding box center [559, 377] width 246 height 13
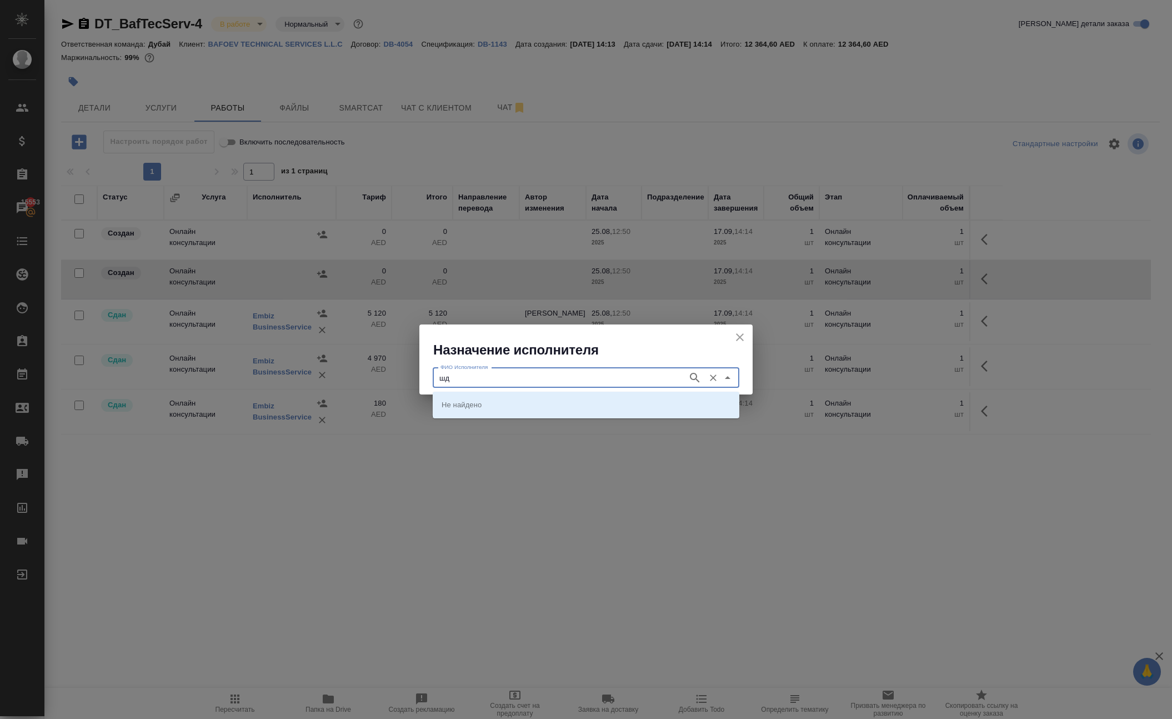
type input "ш"
type input "iloe"
click at [458, 407] on p "ILOE" at bounding box center [449, 404] width 17 height 11
type input "ILOE"
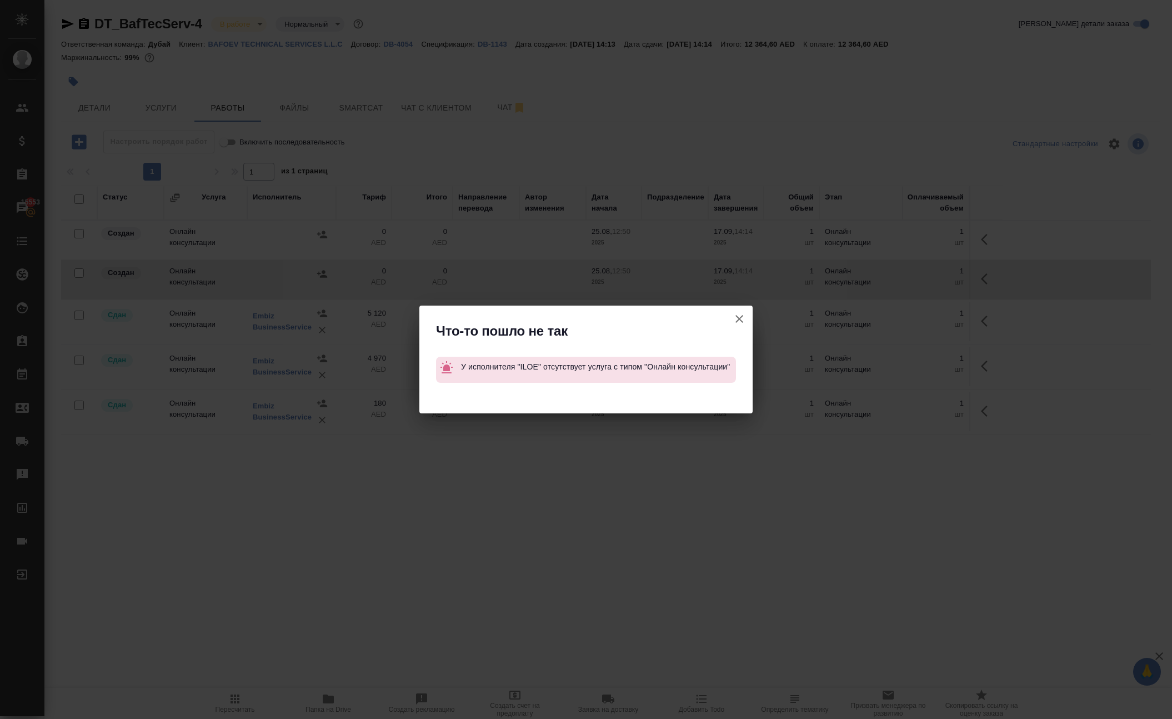
click at [732, 312] on icon "button" at bounding box center [738, 318] width 13 height 13
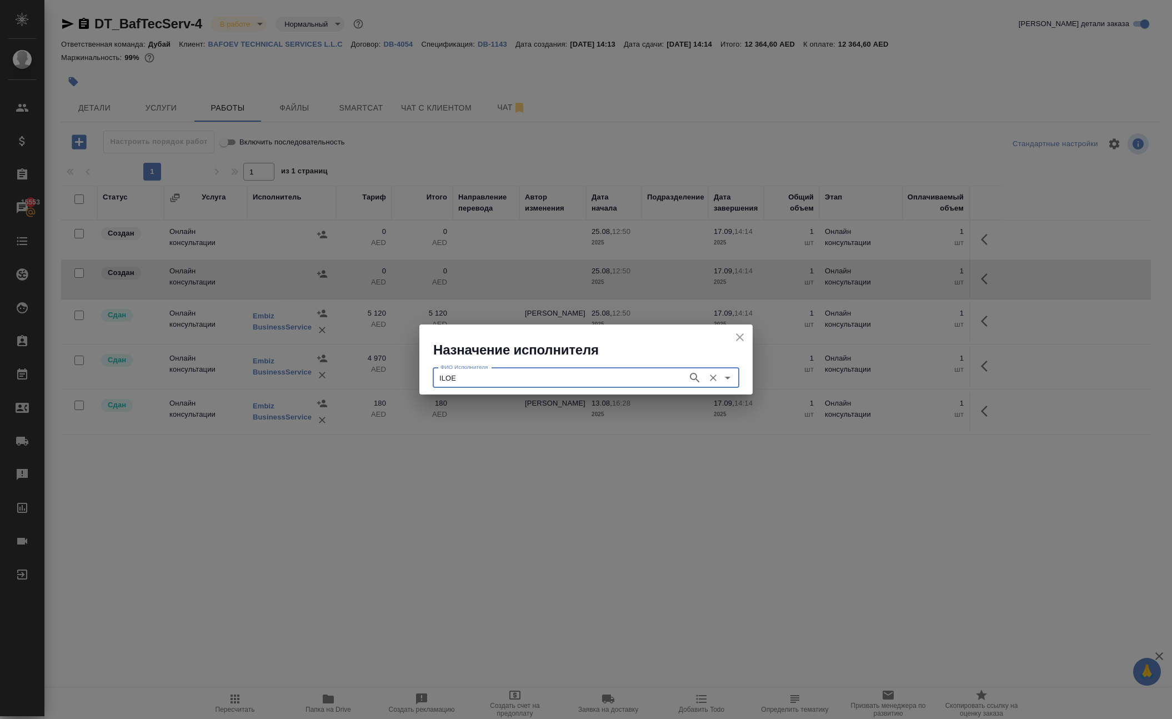
click at [734, 337] on icon "close" at bounding box center [739, 336] width 13 height 13
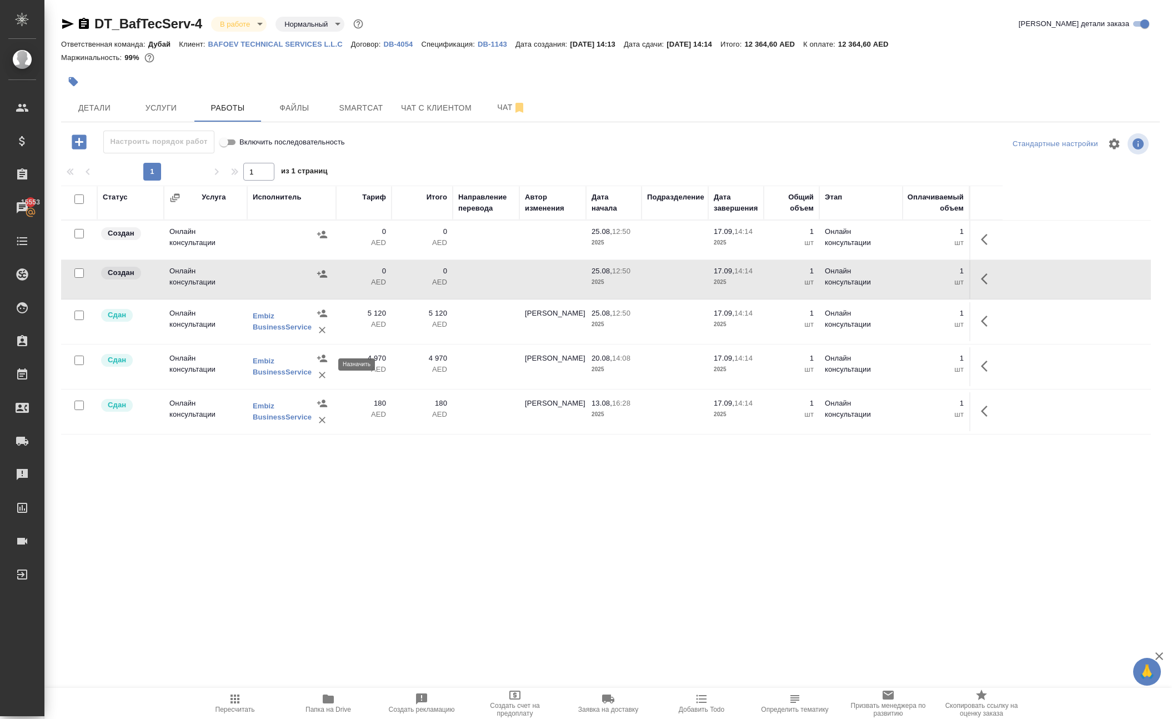
click at [319, 277] on icon "button" at bounding box center [322, 273] width 10 height 7
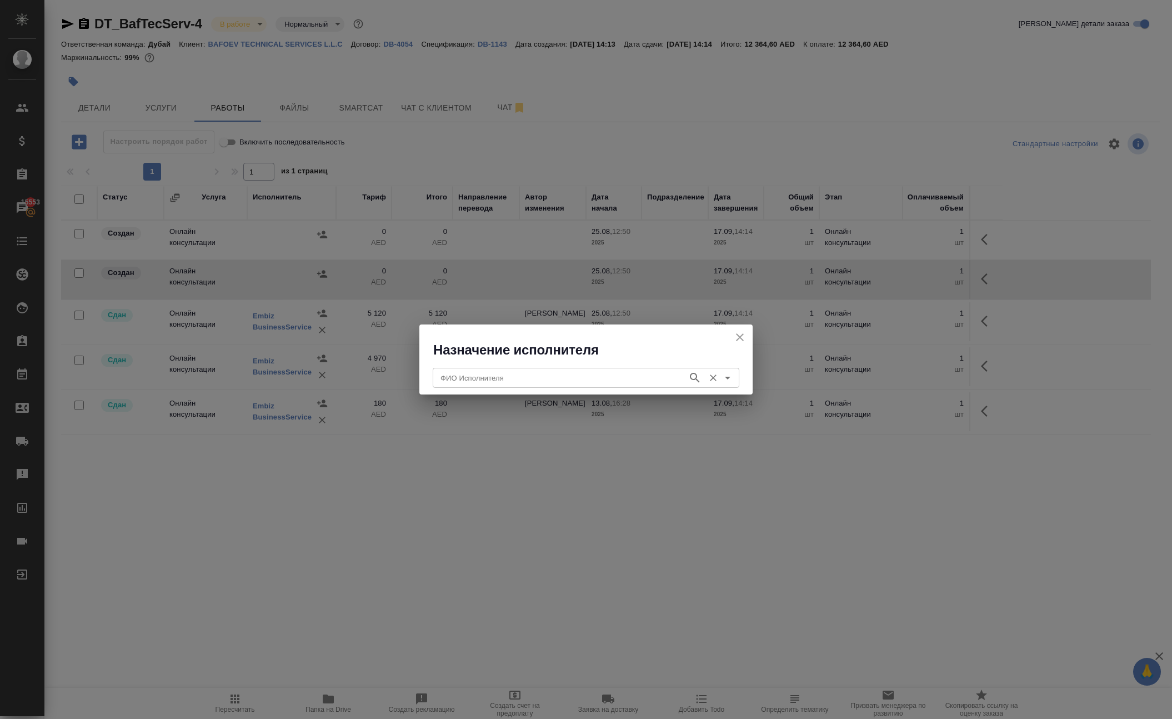
click at [460, 375] on input "ФИО Исполнителя" at bounding box center [559, 377] width 246 height 13
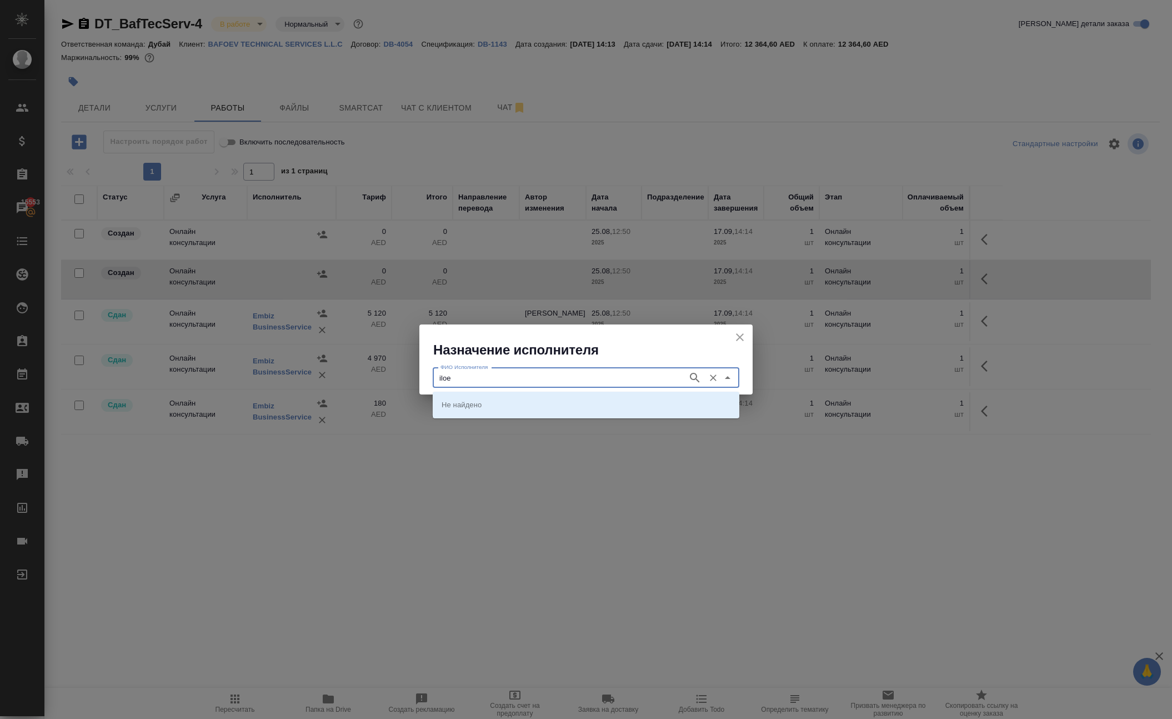
type input "iloe"
click at [453, 404] on p "ILOE" at bounding box center [449, 404] width 17 height 11
type input "ILOE"
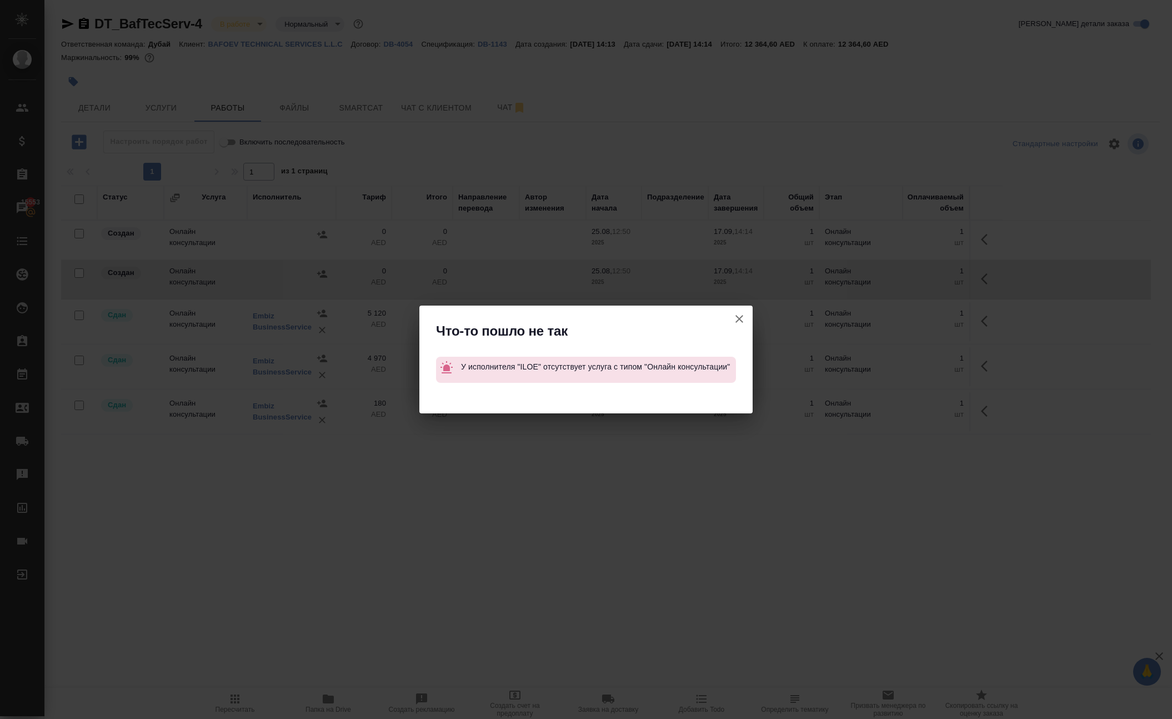
click at [732, 312] on icon "button" at bounding box center [738, 318] width 13 height 13
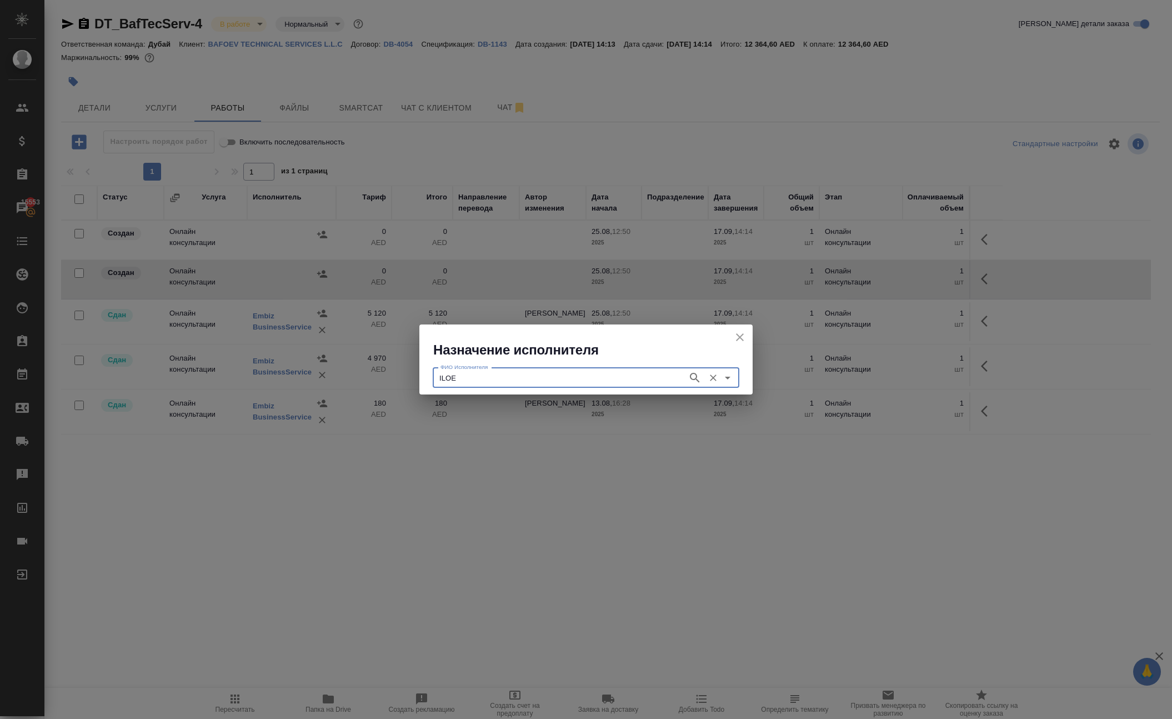
click at [734, 344] on icon "close" at bounding box center [739, 336] width 13 height 13
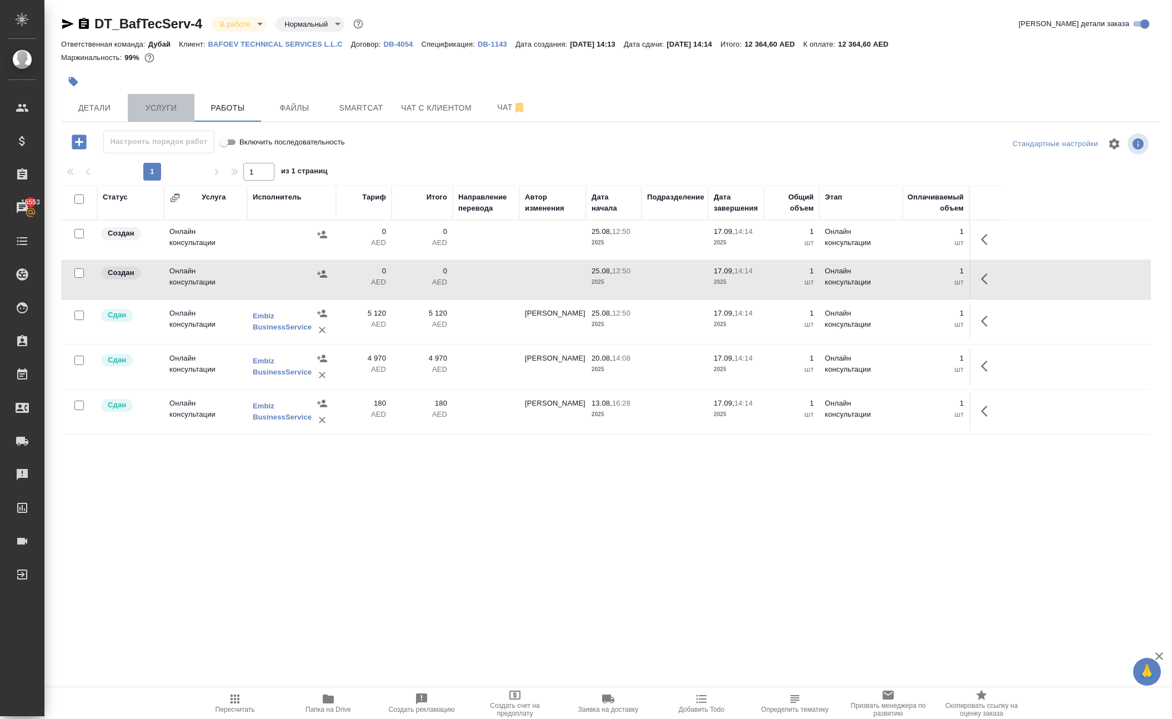
click at [144, 115] on span "Услуги" at bounding box center [160, 108] width 53 height 14
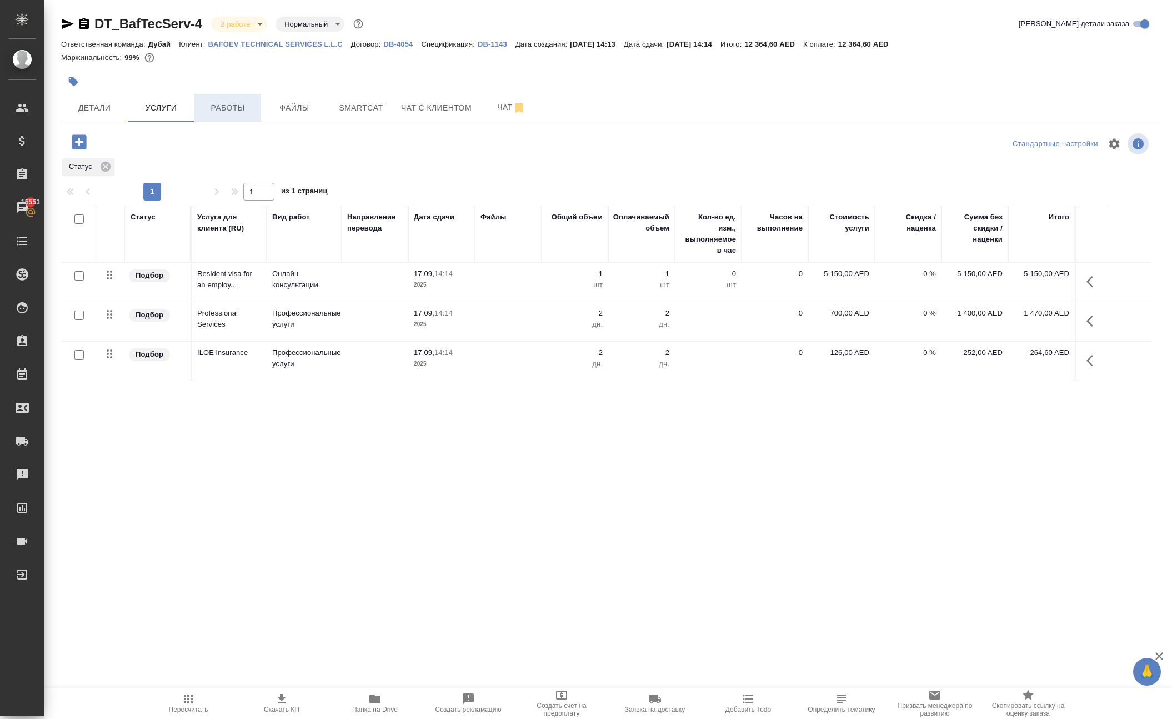
click at [224, 115] on span "Работы" at bounding box center [227, 108] width 53 height 14
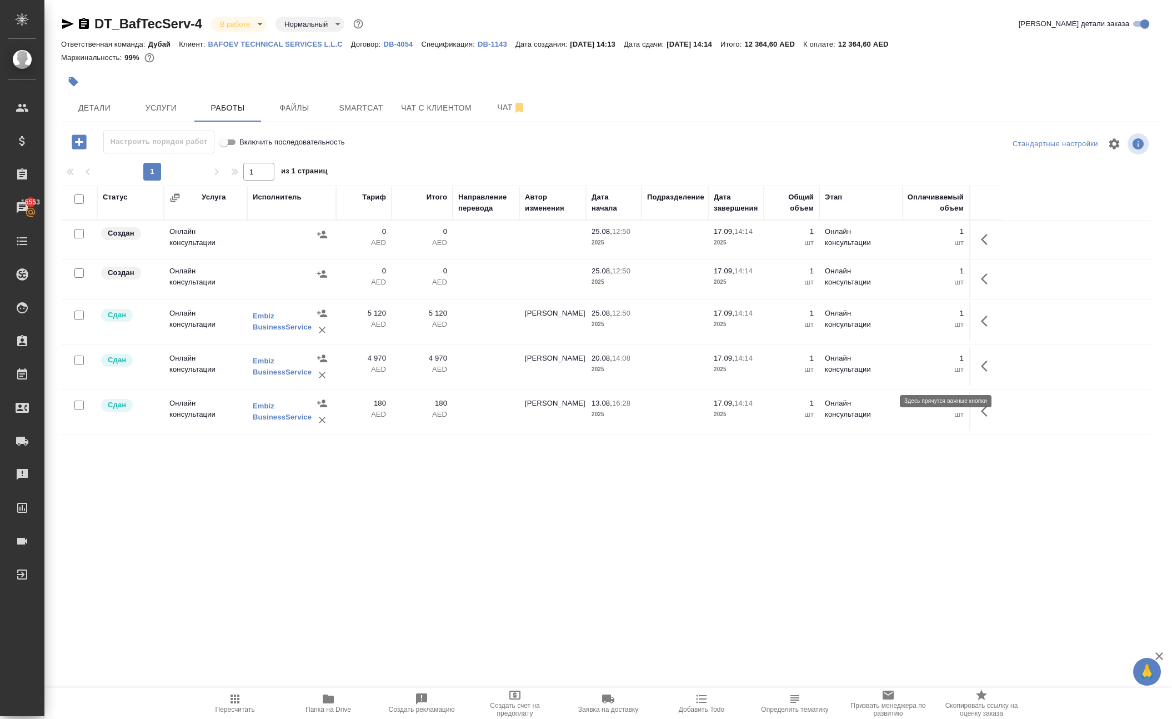
click at [981, 285] on icon "button" at bounding box center [987, 278] width 13 height 13
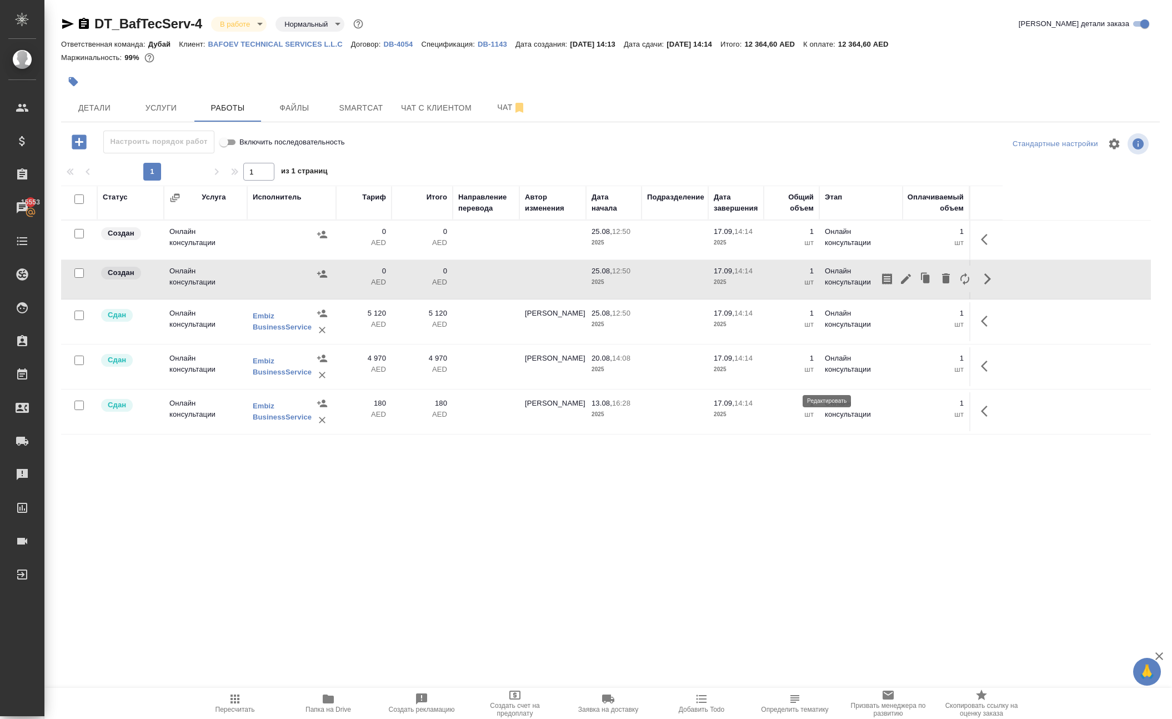
click at [901, 284] on icon "button" at bounding box center [906, 279] width 10 height 10
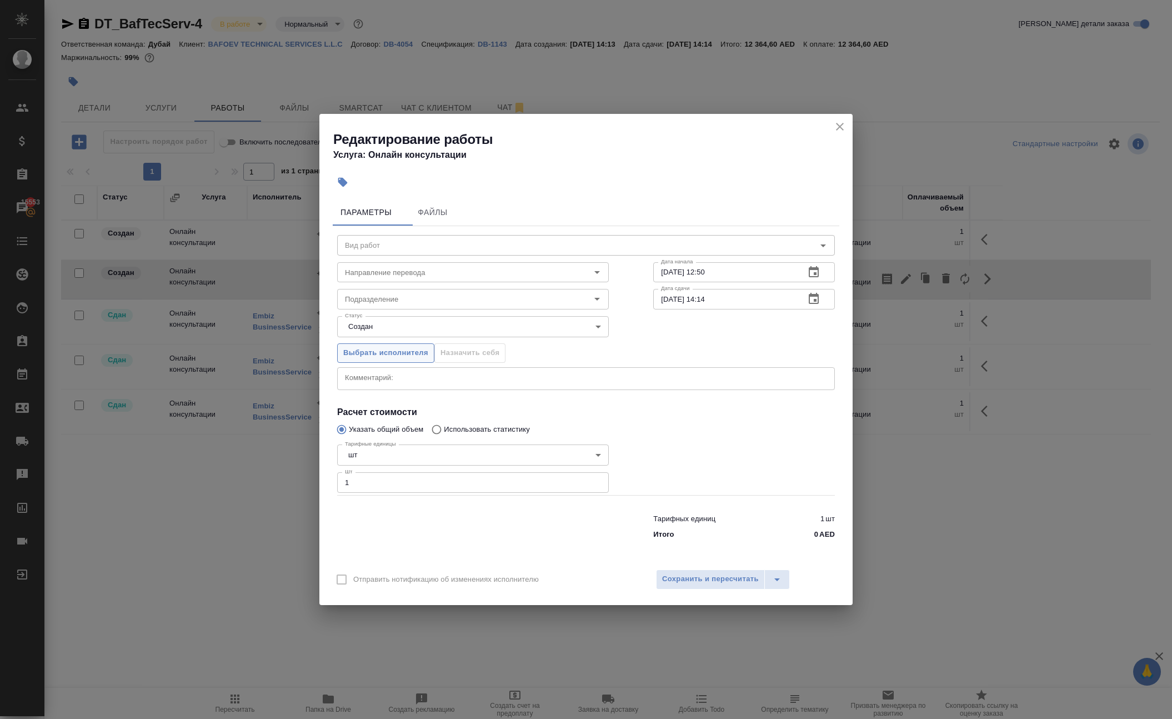
click at [428, 349] on span "Выбрать исполнителя" at bounding box center [385, 353] width 85 height 13
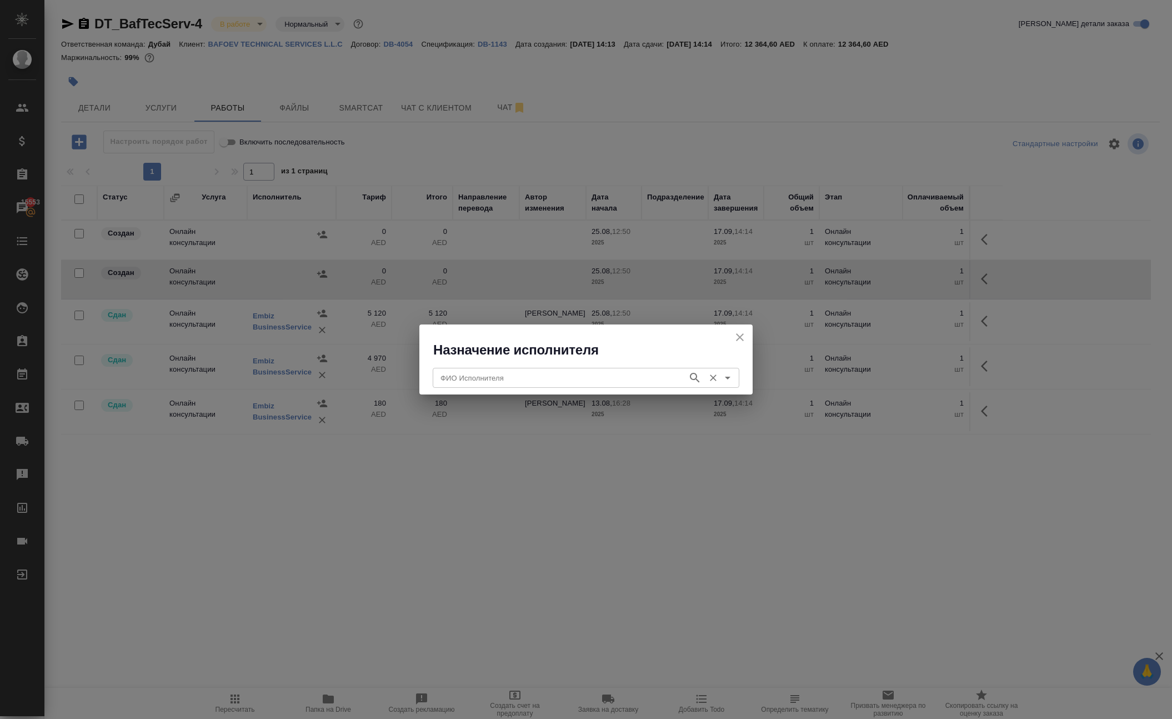
click at [480, 377] on input "ФИО Исполнителя" at bounding box center [559, 377] width 246 height 13
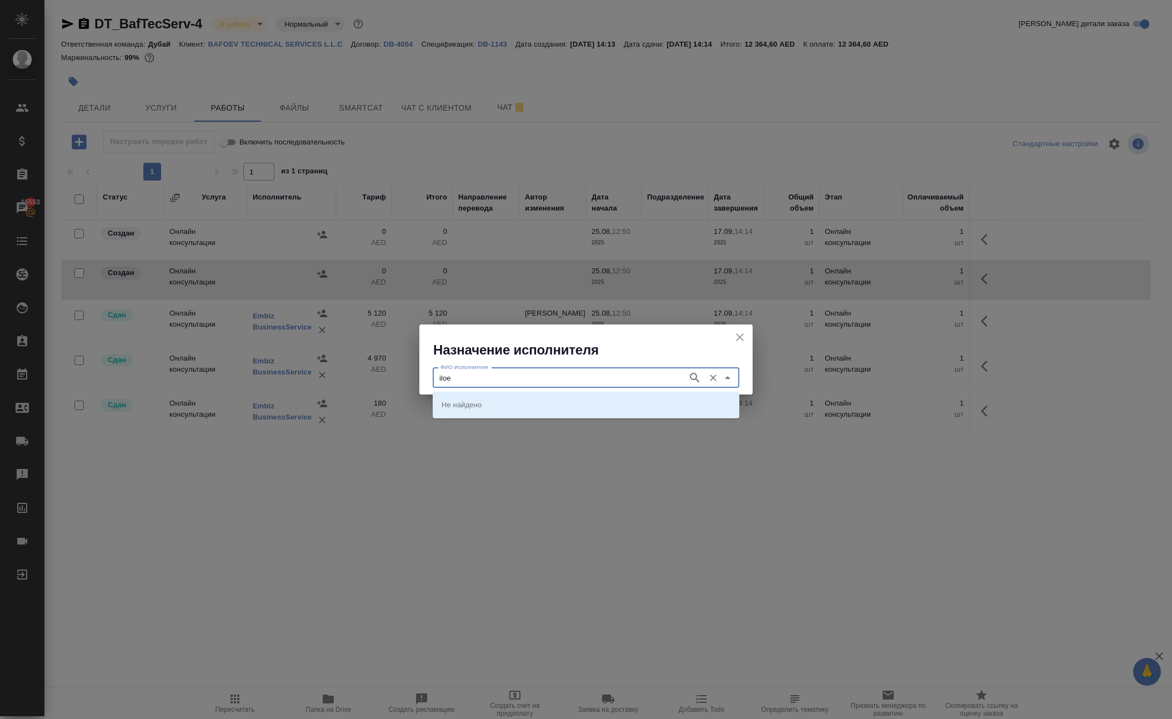
type input "iloe"
click at [471, 410] on li "ILOE" at bounding box center [586, 404] width 307 height 20
type input "ILOE"
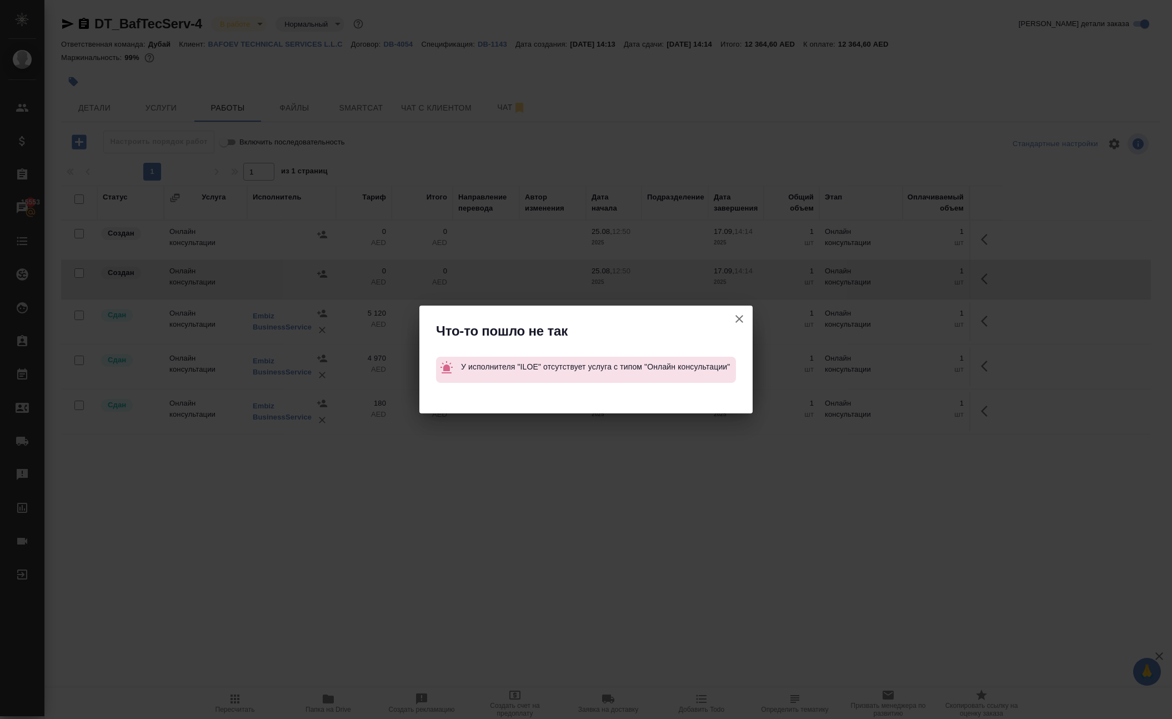
click at [732, 312] on icon "button" at bounding box center [738, 318] width 13 height 13
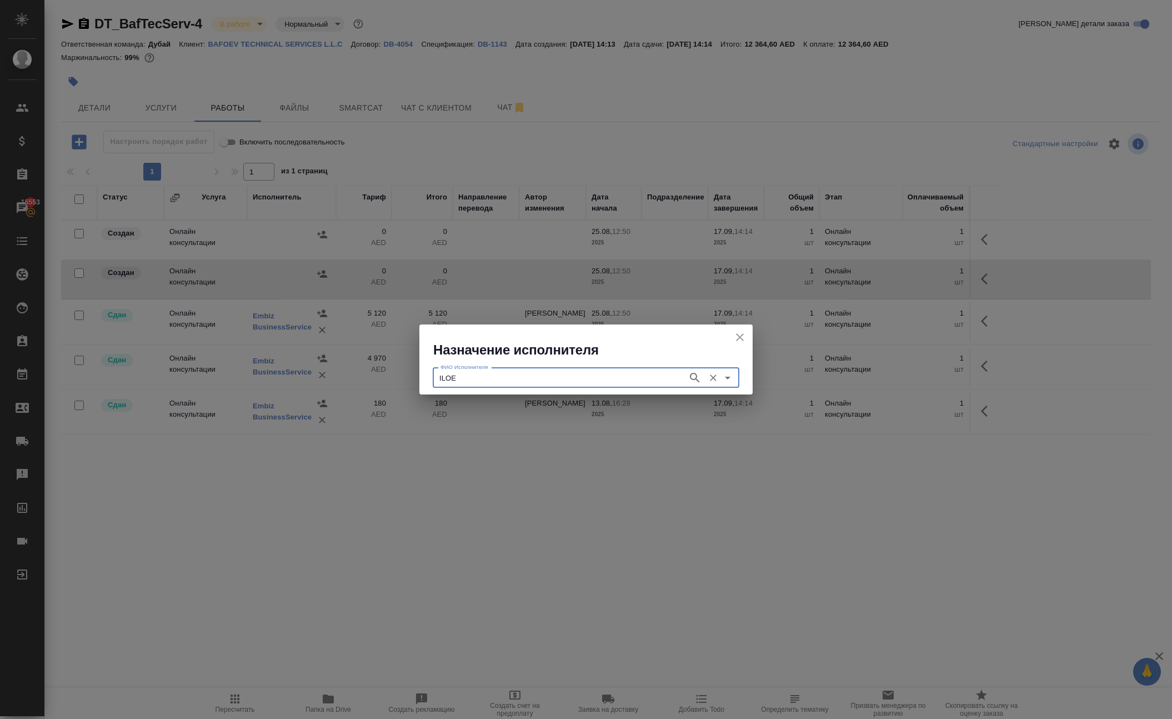
click at [739, 342] on icon "close" at bounding box center [739, 336] width 13 height 13
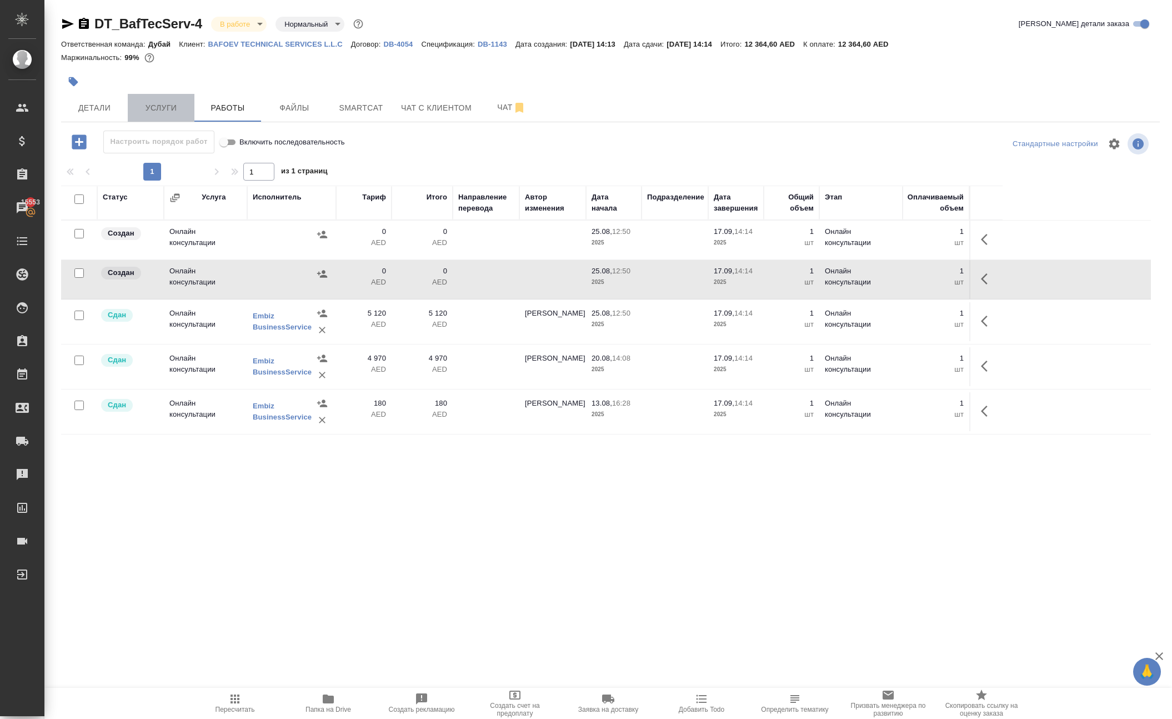
click at [149, 115] on span "Услуги" at bounding box center [160, 108] width 53 height 14
click at [168, 115] on span "Услуги" at bounding box center [160, 108] width 53 height 14
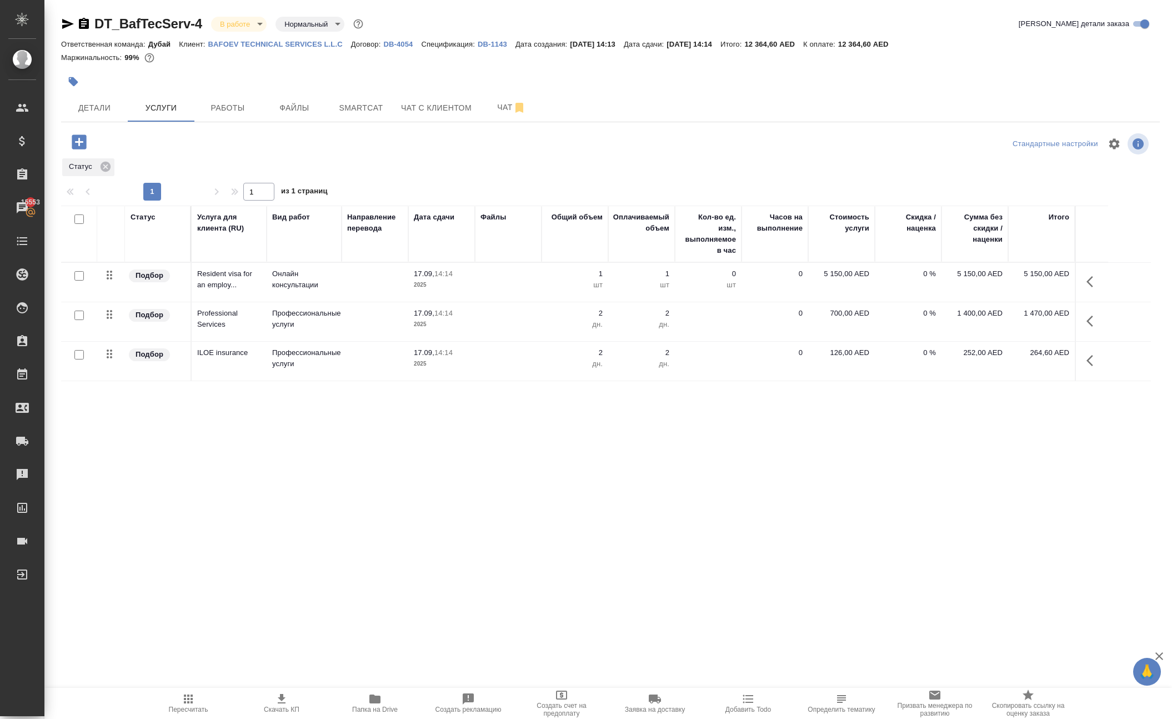
click at [89, 152] on icon "button" at bounding box center [78, 141] width 19 height 19
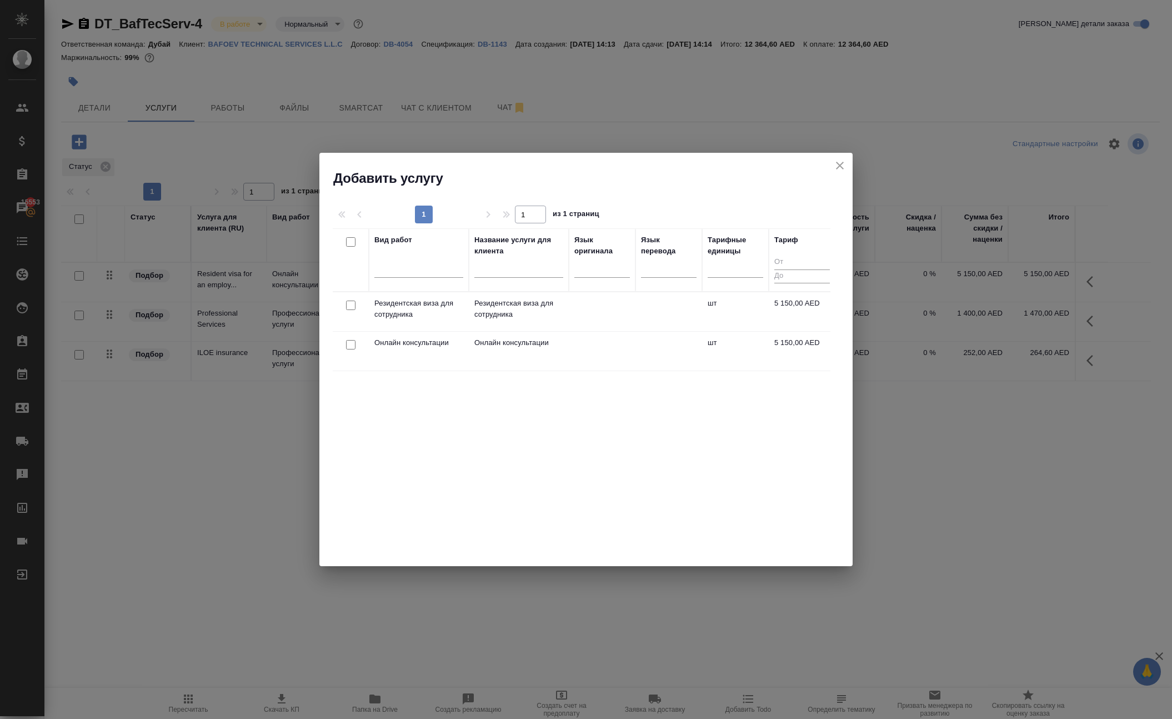
click at [528, 452] on div "Вид работ Название услуги для клиента Язык оригинала Язык перевода Тарифные еди…" at bounding box center [582, 394] width 498 height 333
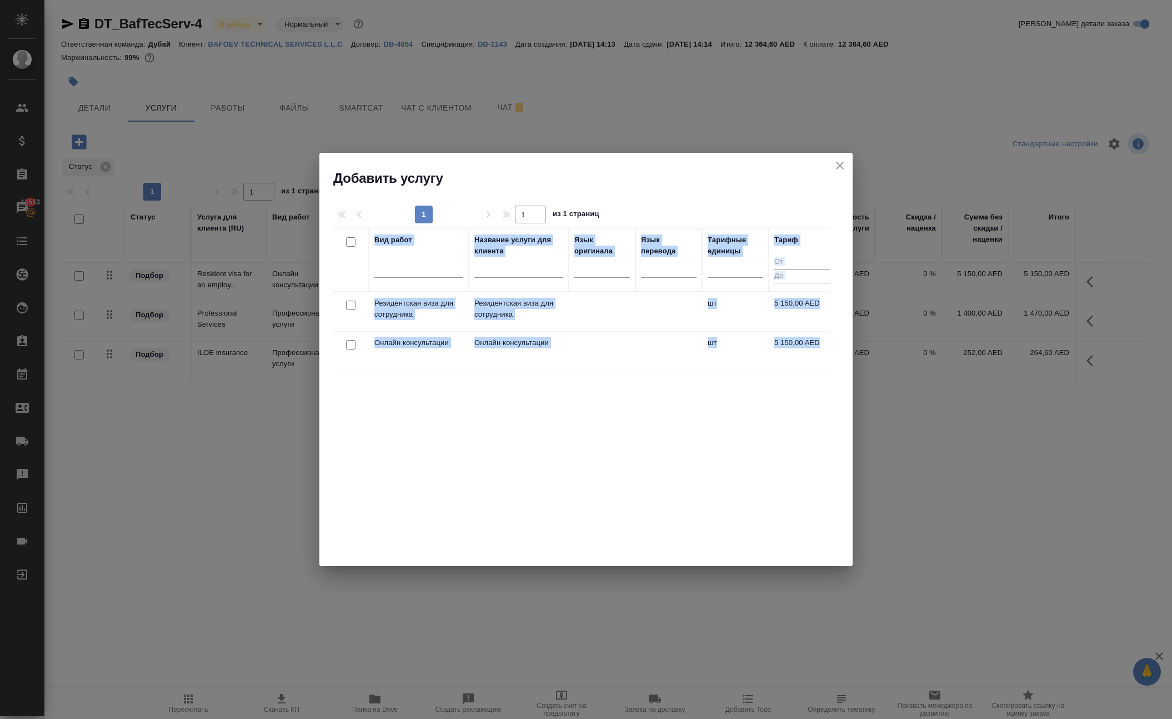
click at [528, 452] on div "Вид работ Название услуги для клиента Язык оригинала Язык перевода Тарифные еди…" at bounding box center [582, 394] width 498 height 333
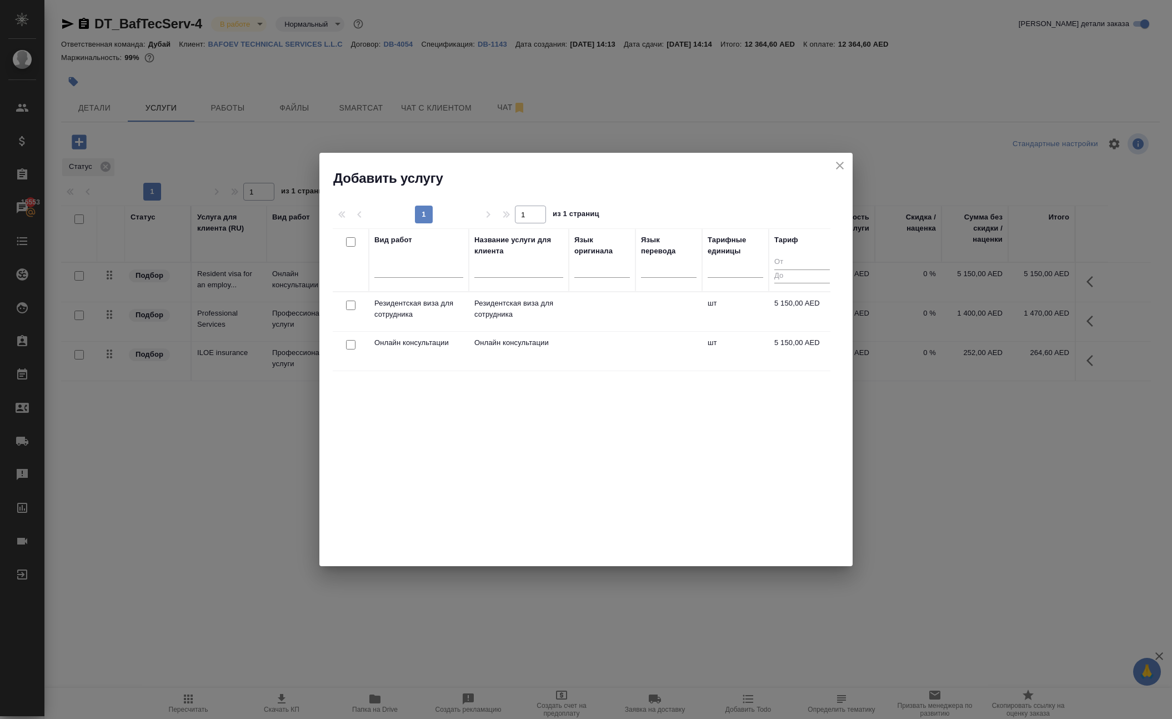
click at [836, 169] on icon "close" at bounding box center [840, 166] width 8 height 8
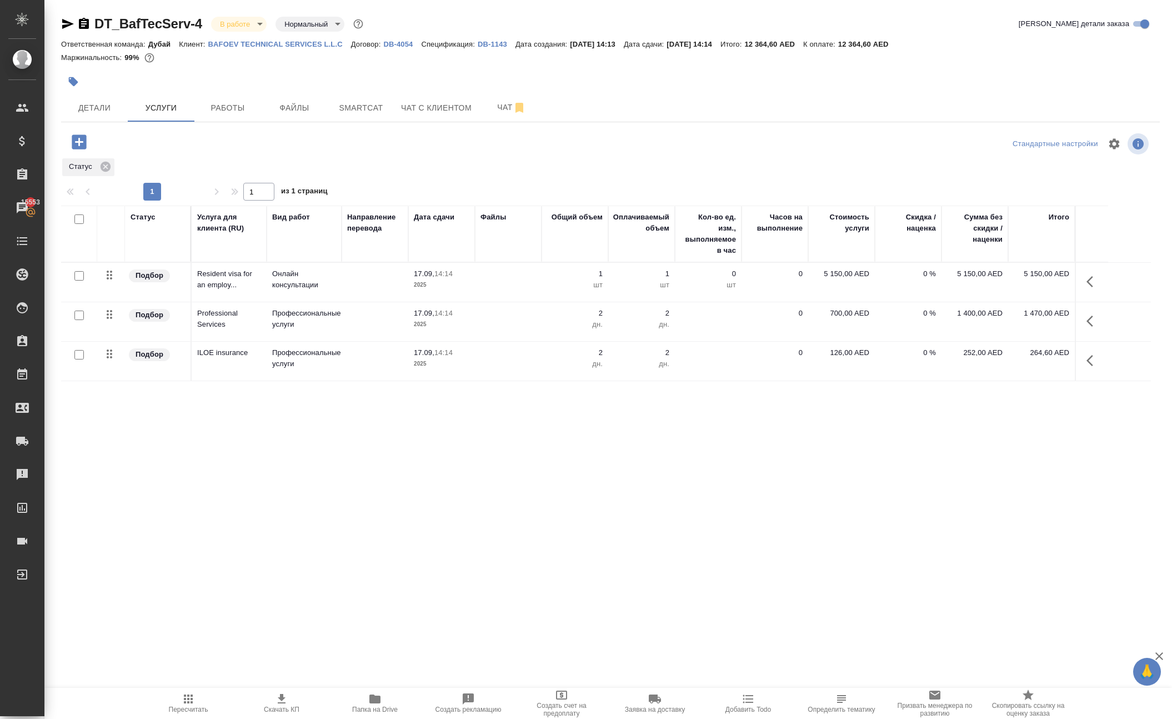
click at [1086, 327] on icon "button" at bounding box center [1089, 320] width 7 height 11
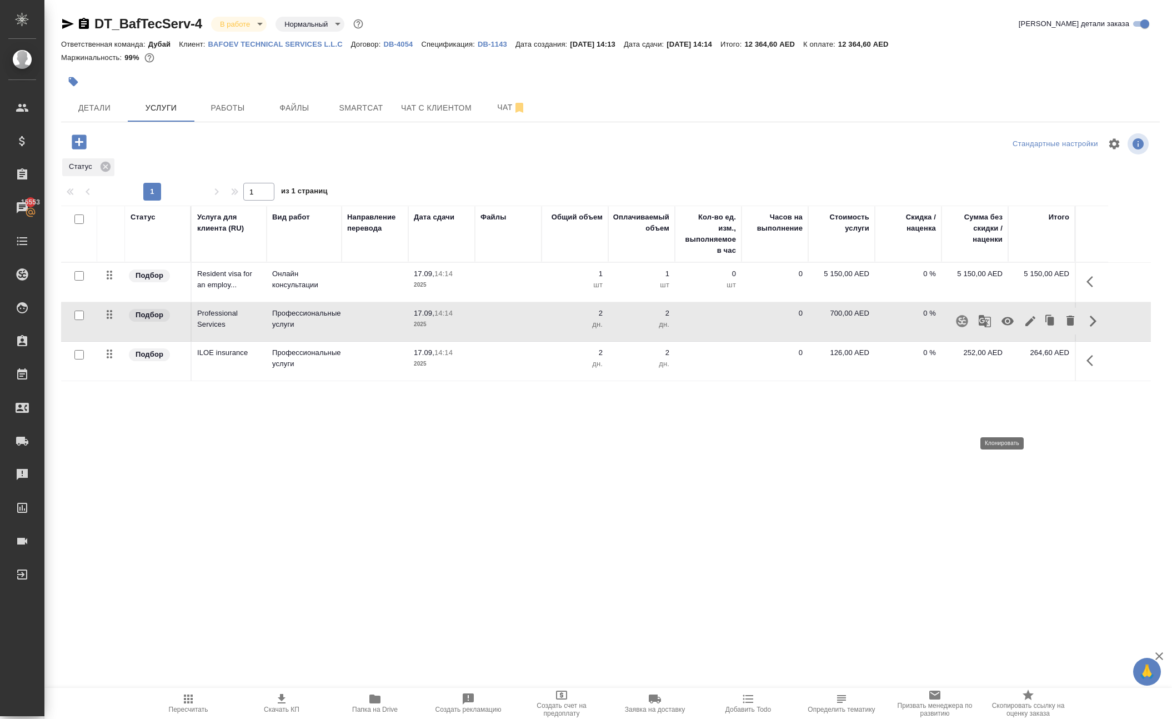
click at [1042, 329] on icon "button" at bounding box center [1050, 321] width 16 height 16
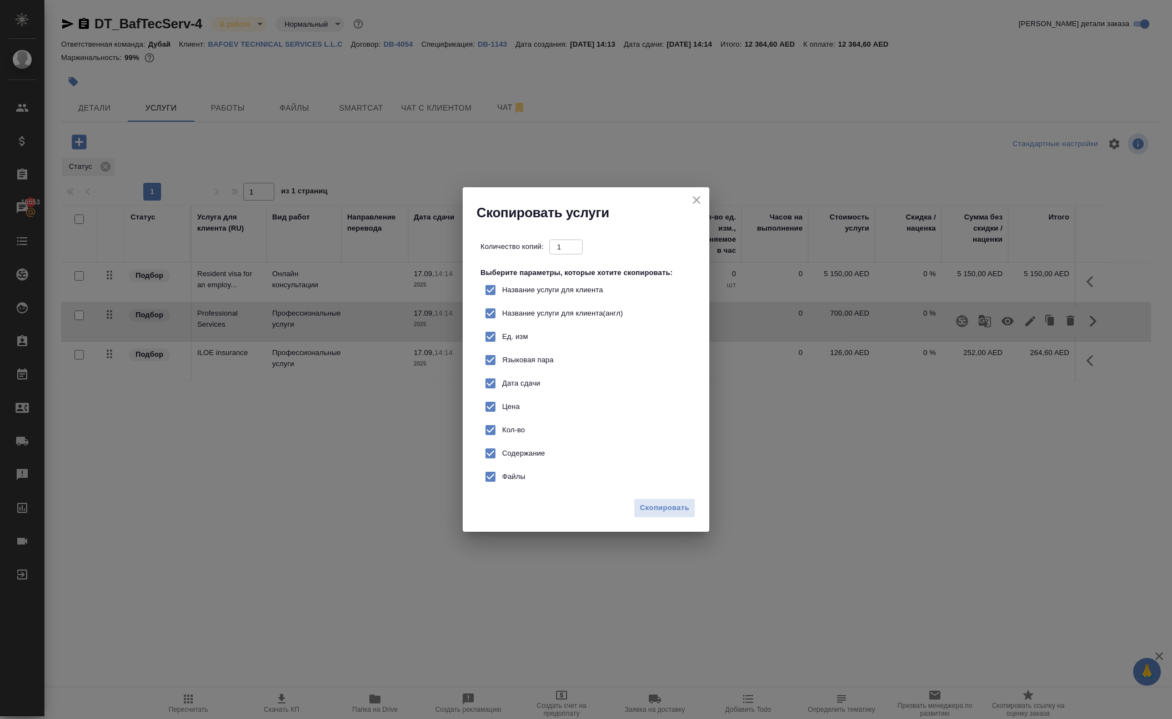
click at [498, 418] on input "Цена" at bounding box center [490, 406] width 23 height 23
checkbox input "false"
click at [640, 514] on span "Скопировать" at bounding box center [664, 507] width 49 height 13
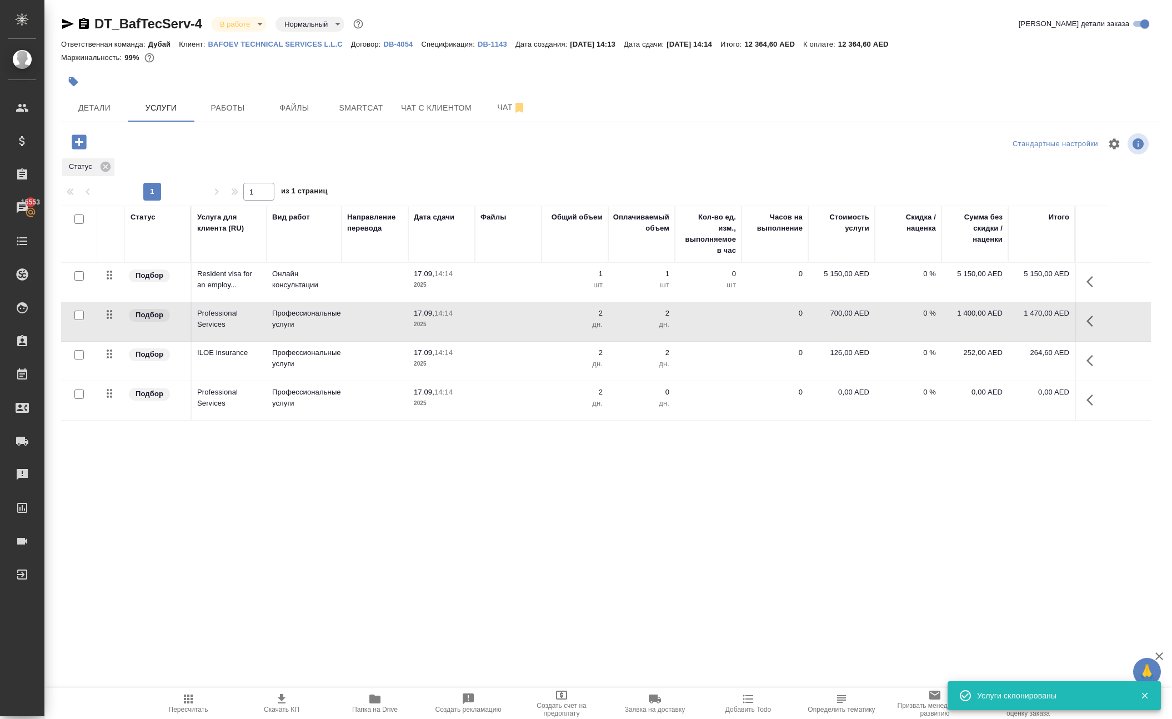
scroll to position [29, 0]
click at [1086, 405] on icon "button" at bounding box center [1089, 399] width 7 height 11
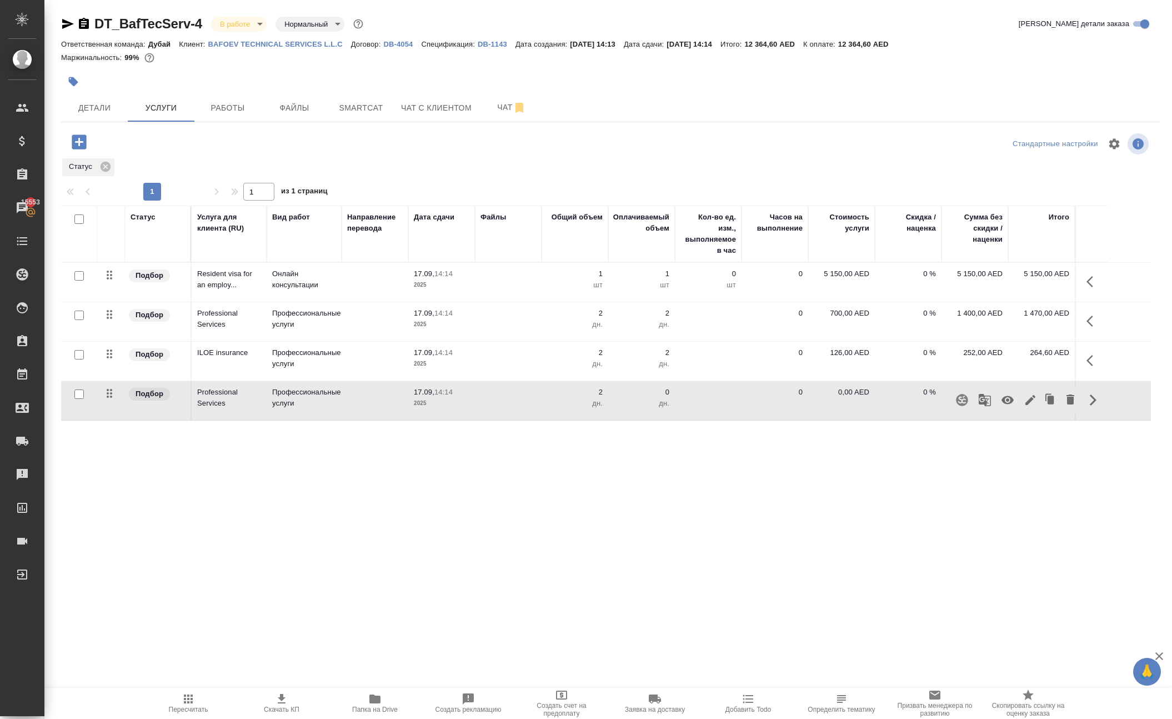
click at [1001, 407] on icon "button" at bounding box center [1007, 399] width 13 height 13
click at [715, 552] on div ".cls-1 fill:#fff; AWATERA Solokha Petro Клиенты Спецификации Заказы 15553 Чаты …" at bounding box center [586, 359] width 1172 height 719
click at [237, 122] on button "Работы" at bounding box center [227, 108] width 67 height 28
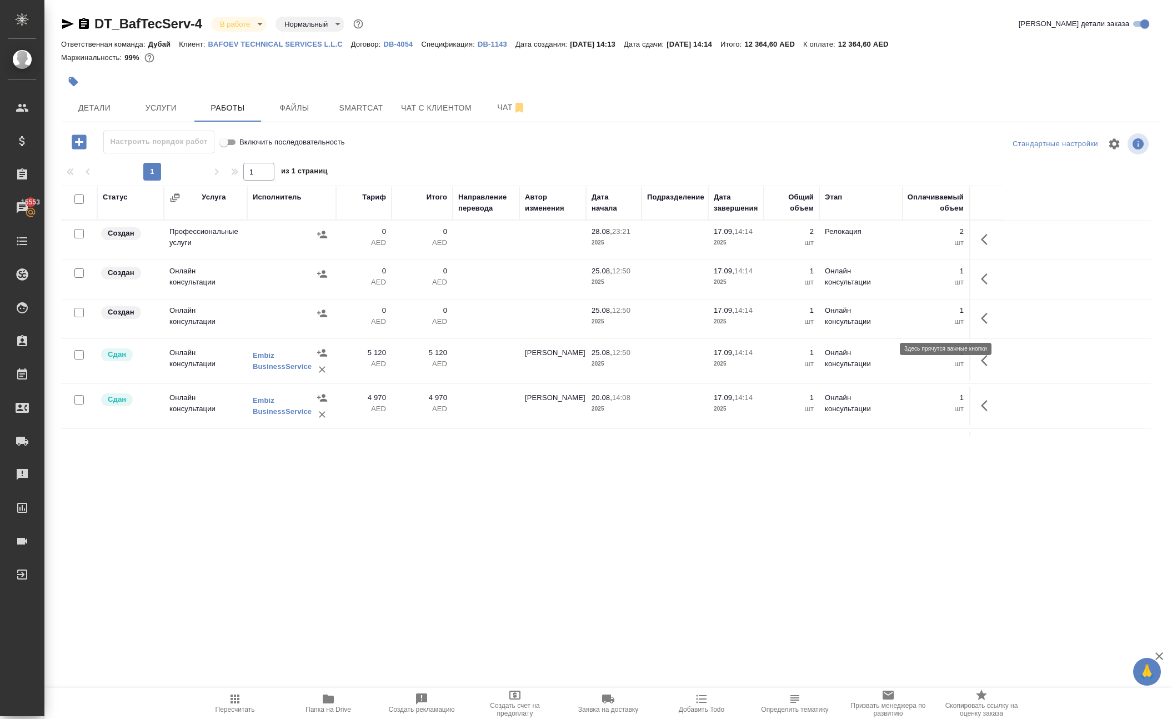
click at [981, 245] on icon "button" at bounding box center [984, 239] width 7 height 11
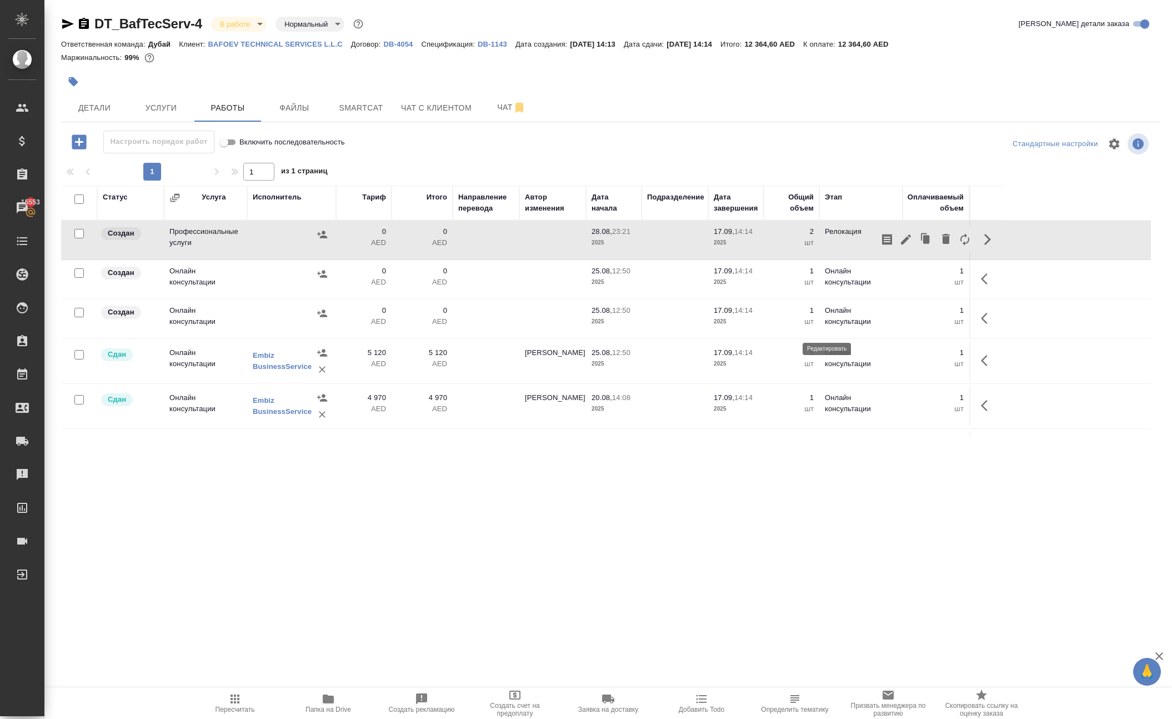
click at [901, 244] on icon "button" at bounding box center [906, 239] width 10 height 10
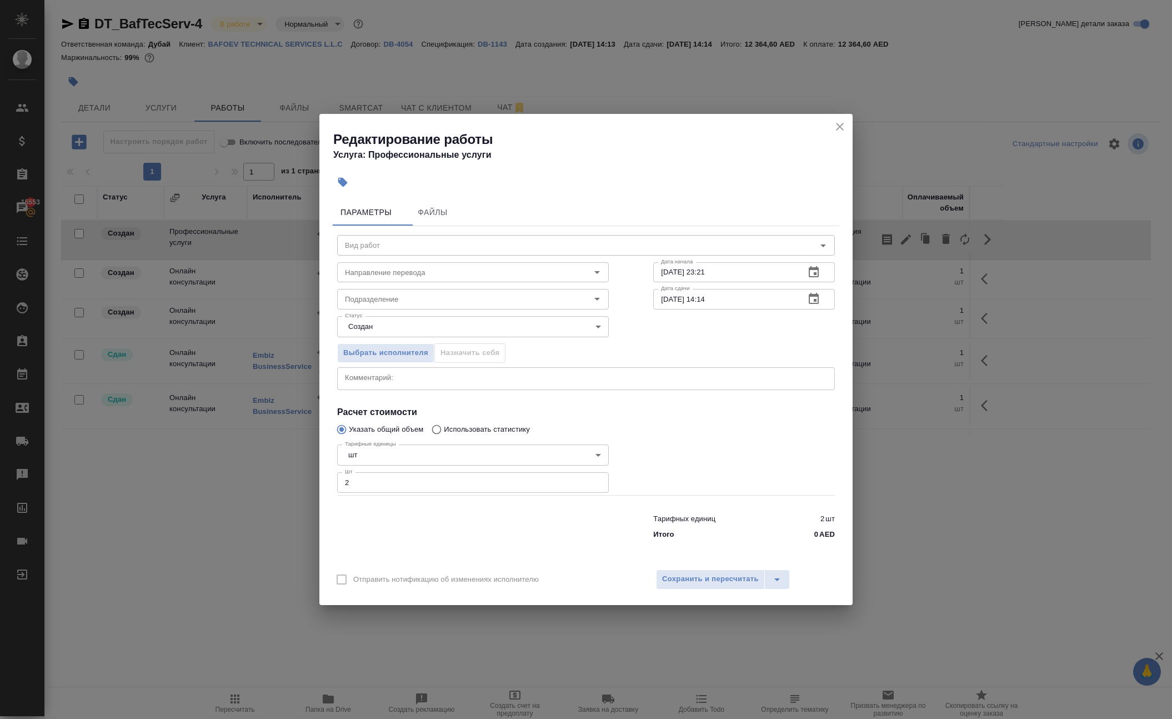
click at [461, 492] on input "2" at bounding box center [473, 482] width 272 height 20
type input "2"
click at [692, 585] on span "Сохранить и пересчитать" at bounding box center [710, 579] width 97 height 13
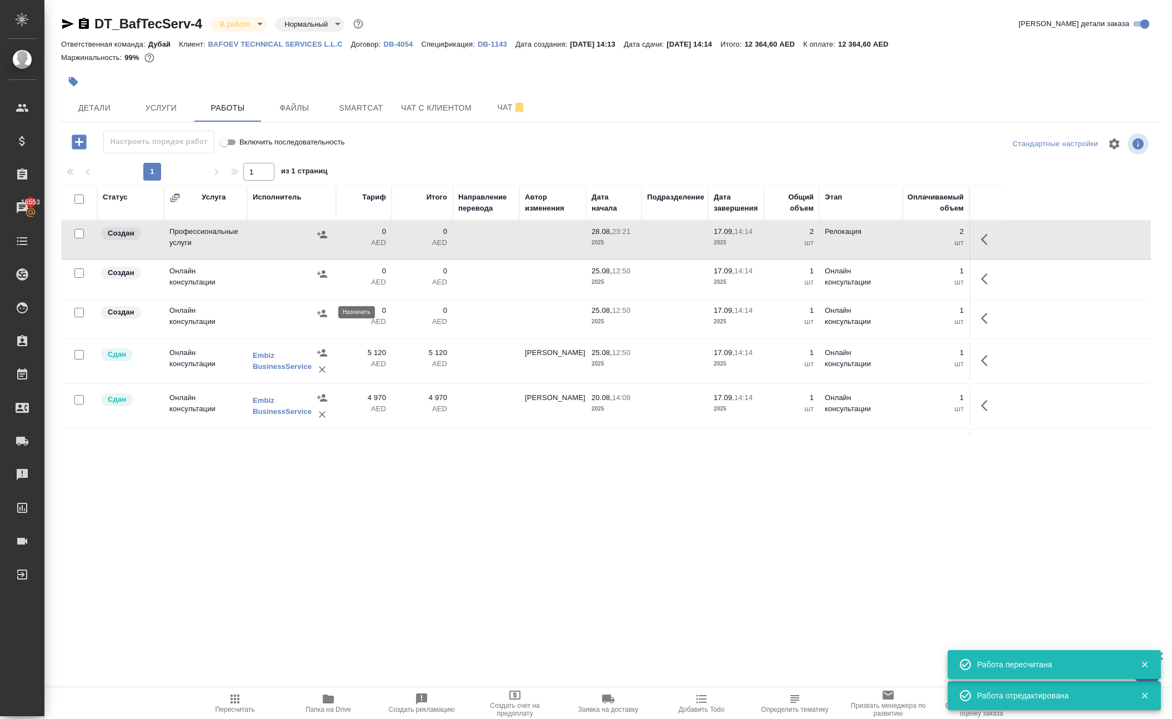
click at [320, 240] on icon "button" at bounding box center [322, 234] width 11 height 11
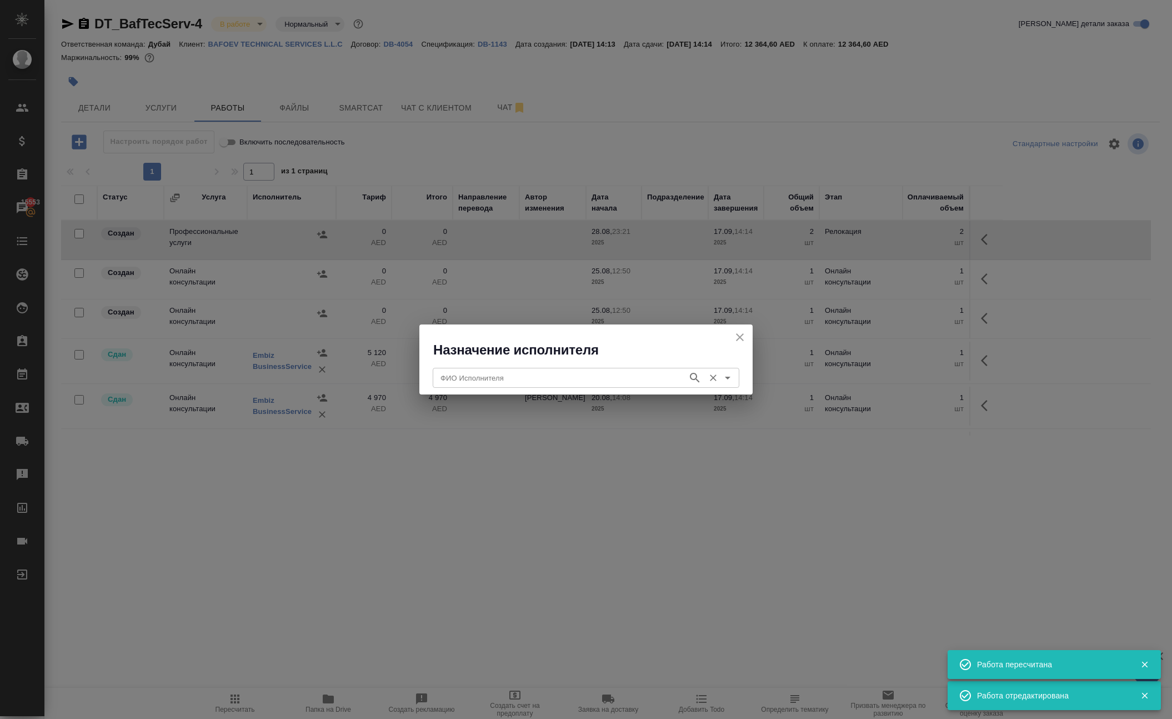
click at [479, 387] on div "ФИО Исполнителя" at bounding box center [586, 378] width 307 height 20
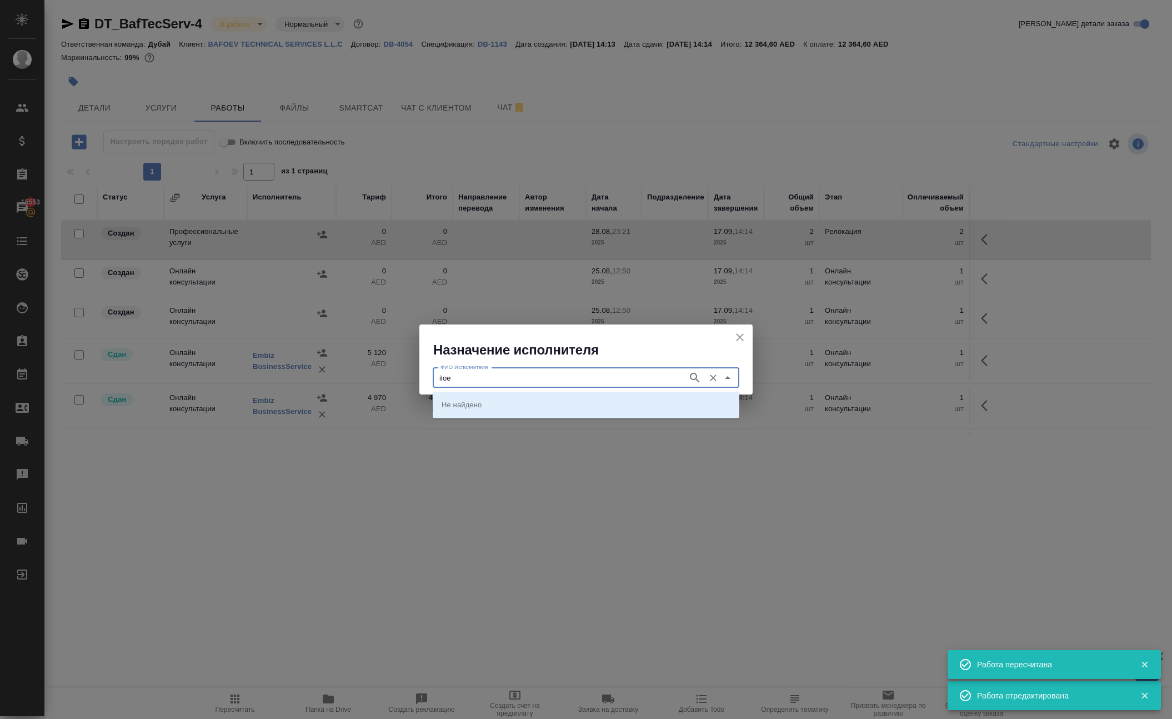
type input "iloe"
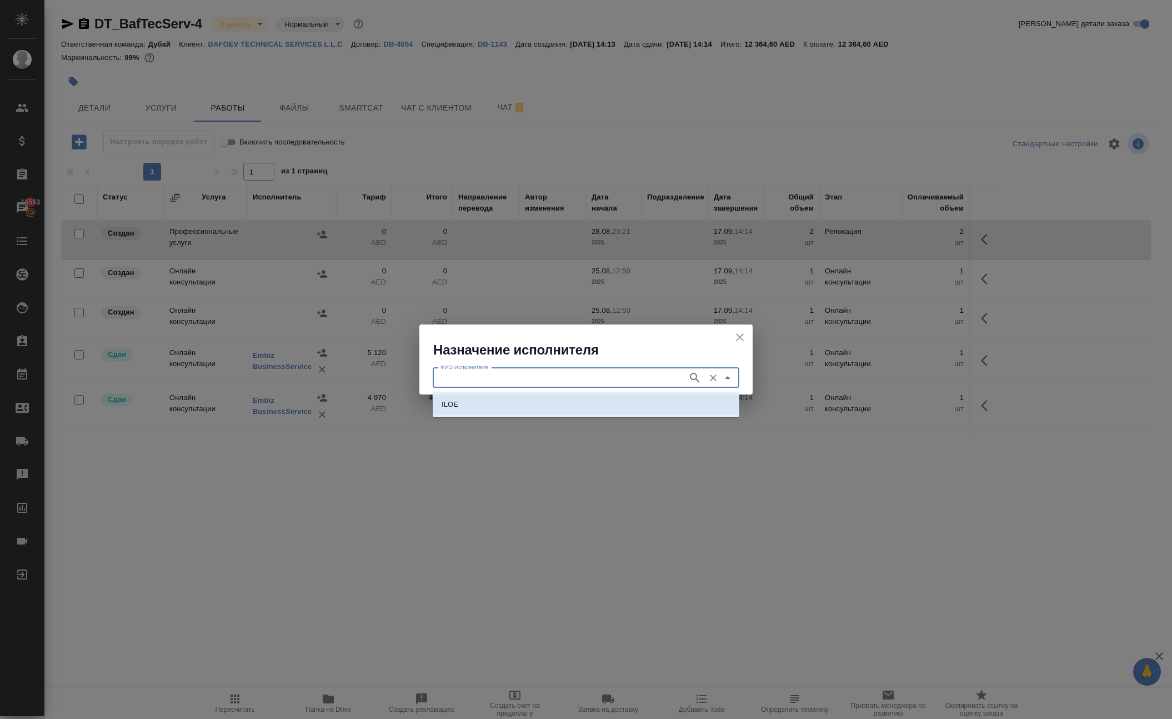
click at [458, 399] on p "ILOE" at bounding box center [449, 404] width 17 height 11
type input "ILOE"
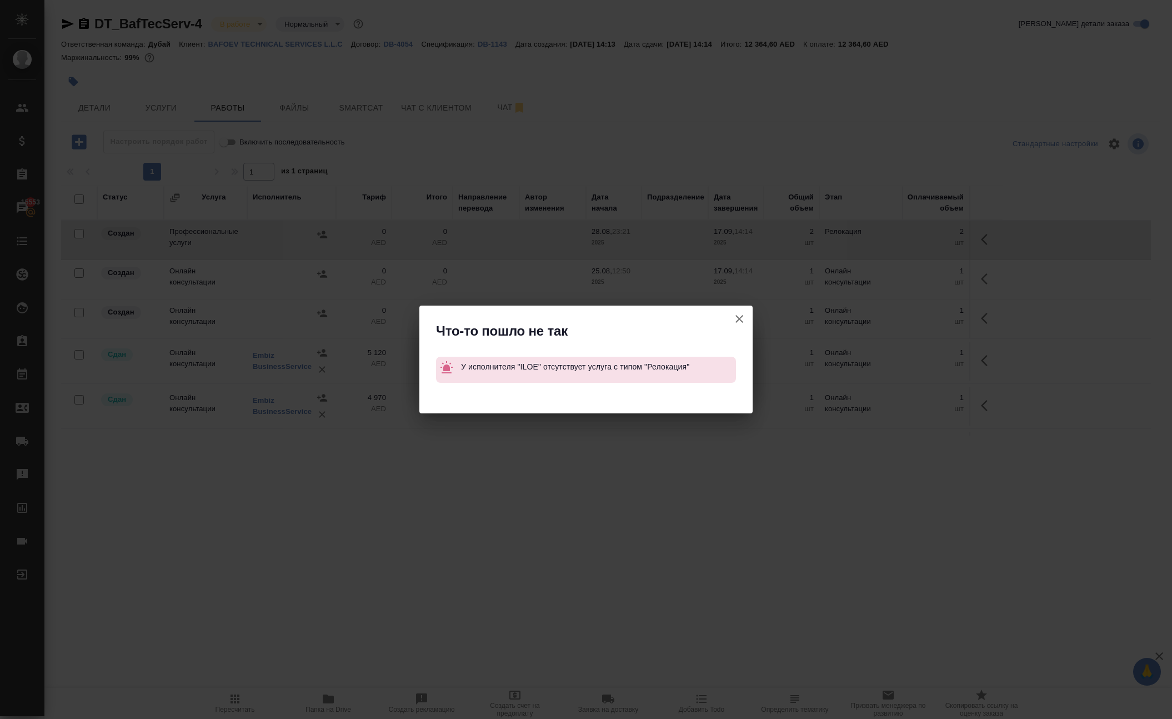
click at [735, 312] on icon "button" at bounding box center [738, 318] width 13 height 13
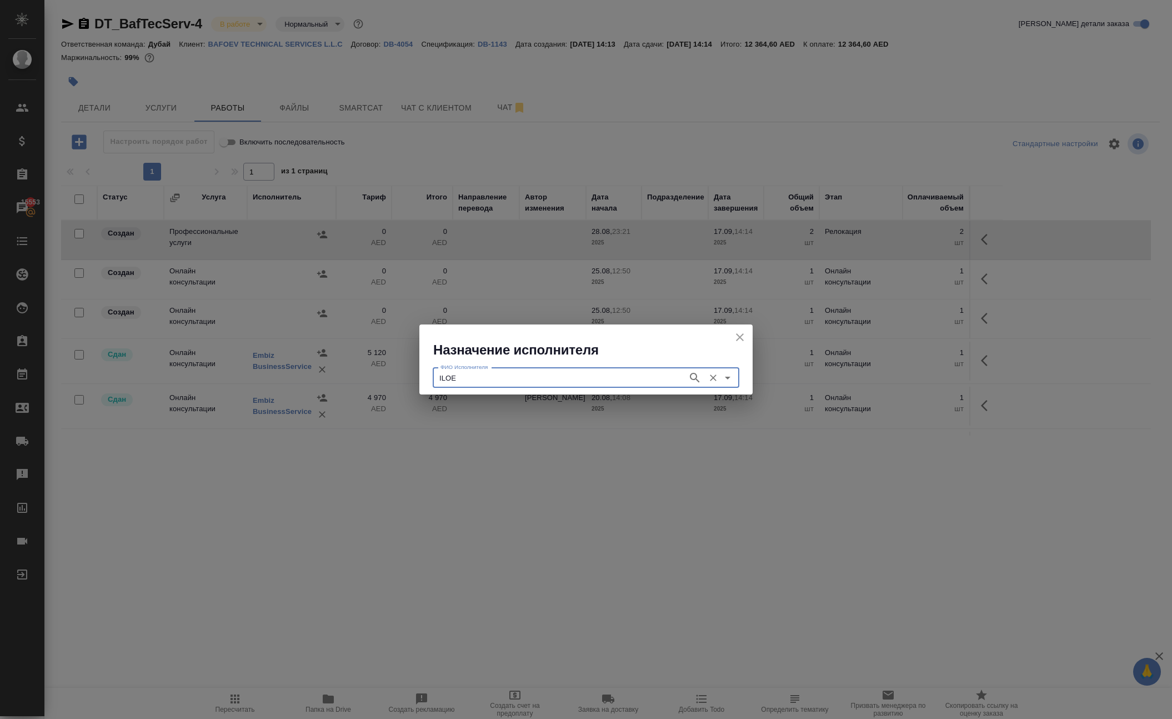
click at [733, 337] on icon "close" at bounding box center [739, 336] width 13 height 13
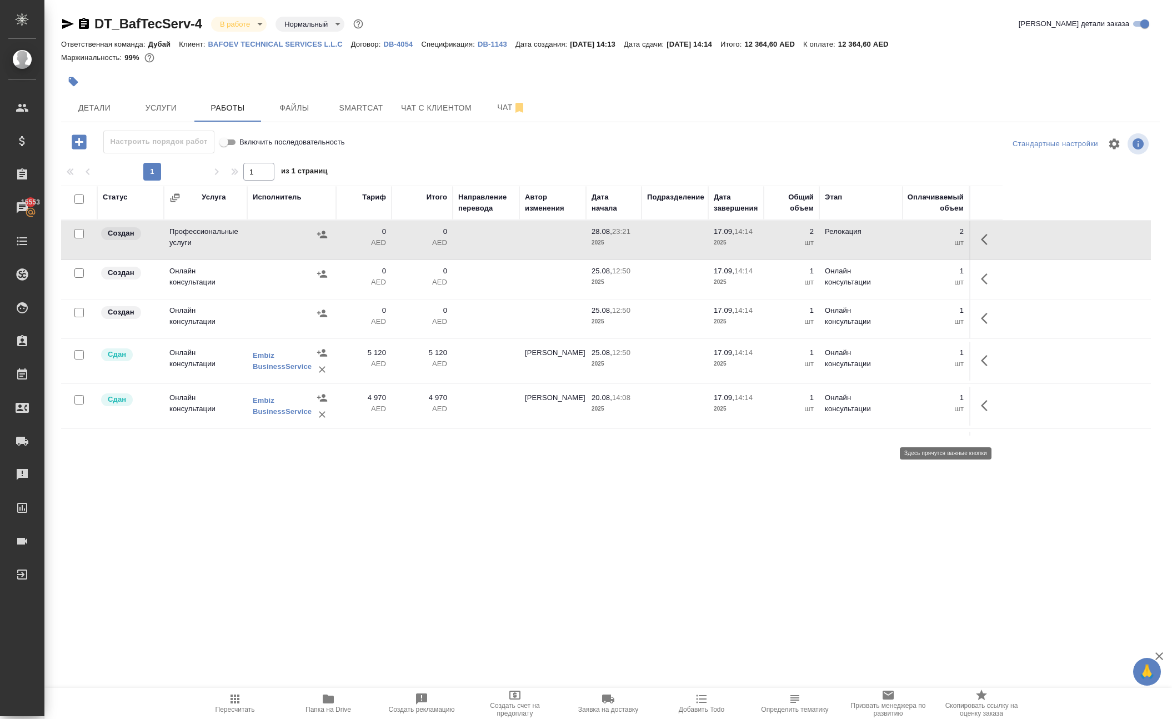
click at [981, 325] on icon "button" at bounding box center [987, 318] width 13 height 13
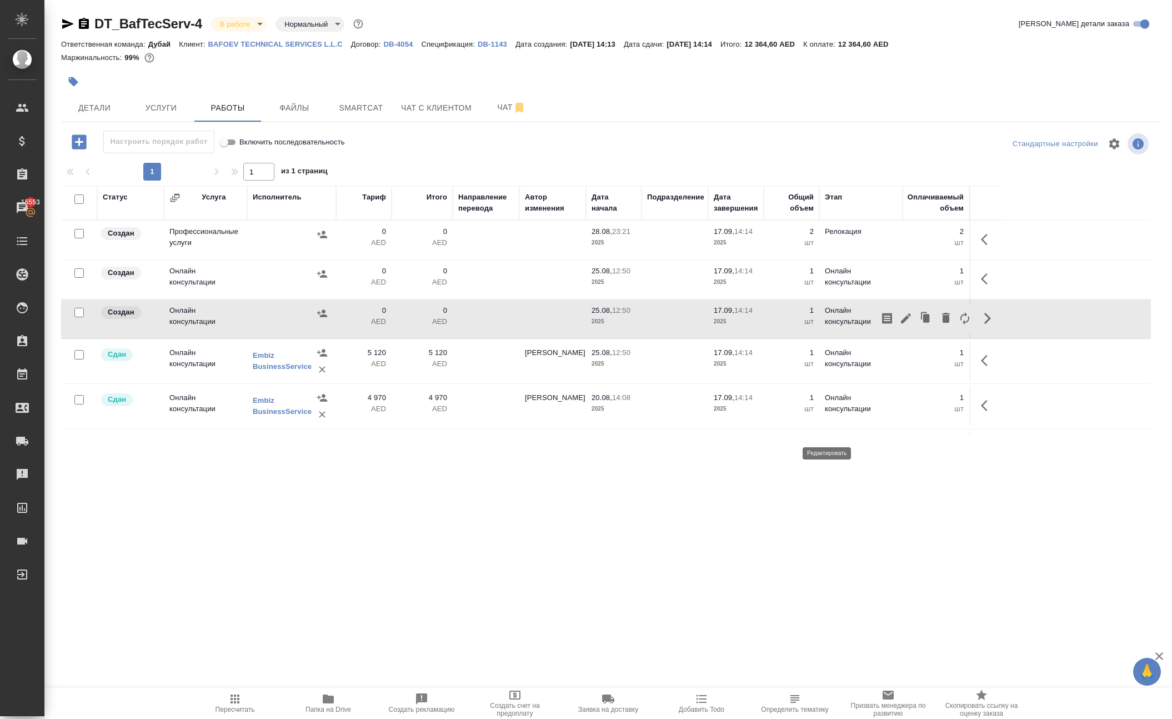
click at [899, 325] on icon "button" at bounding box center [905, 318] width 13 height 13
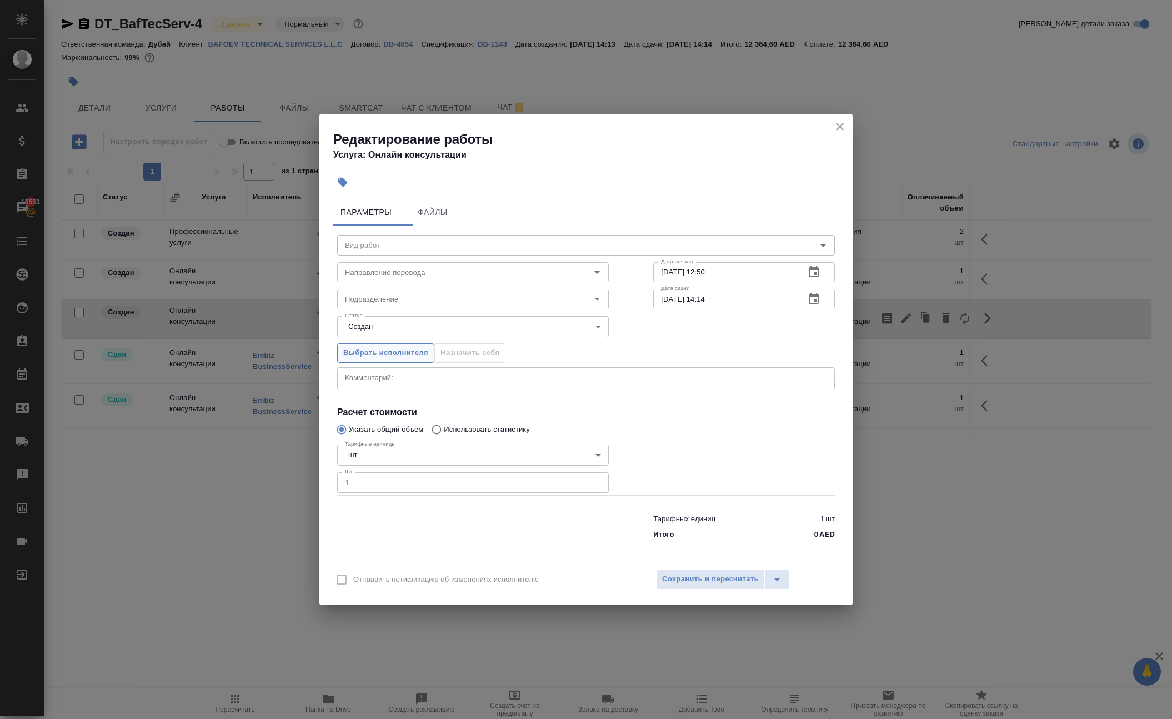
click at [384, 352] on span "Выбрать исполнителя" at bounding box center [385, 353] width 85 height 13
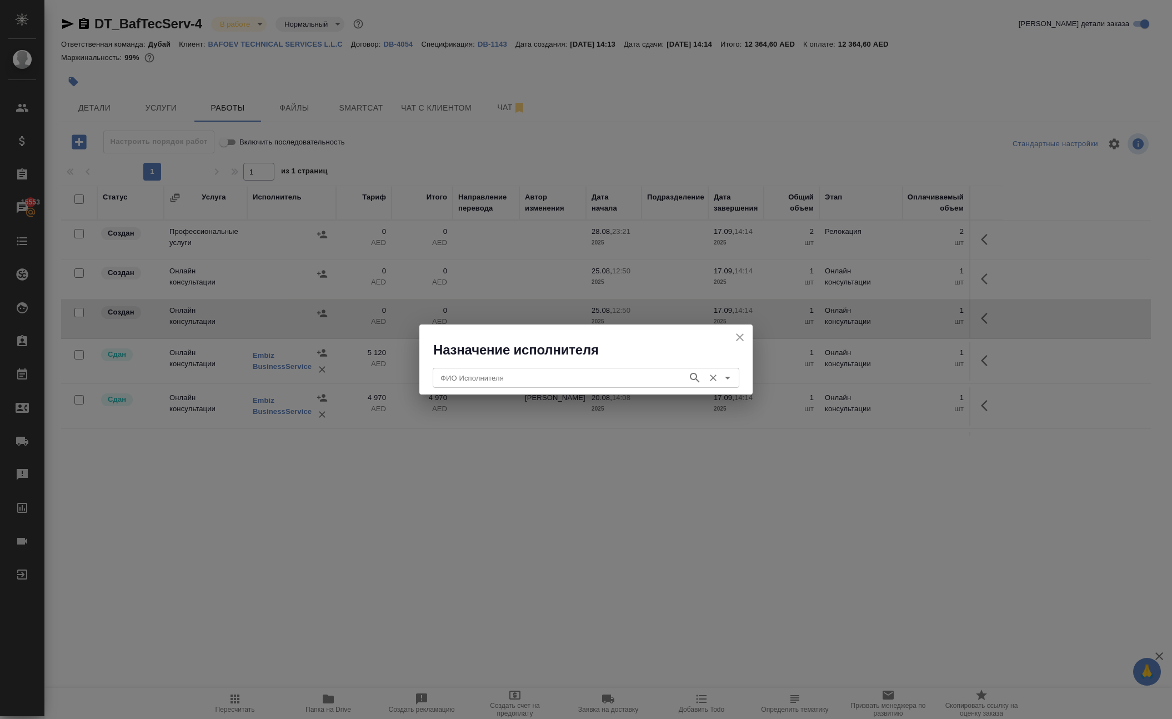
click at [455, 378] on input "ФИО Исполнителя" at bounding box center [559, 377] width 246 height 13
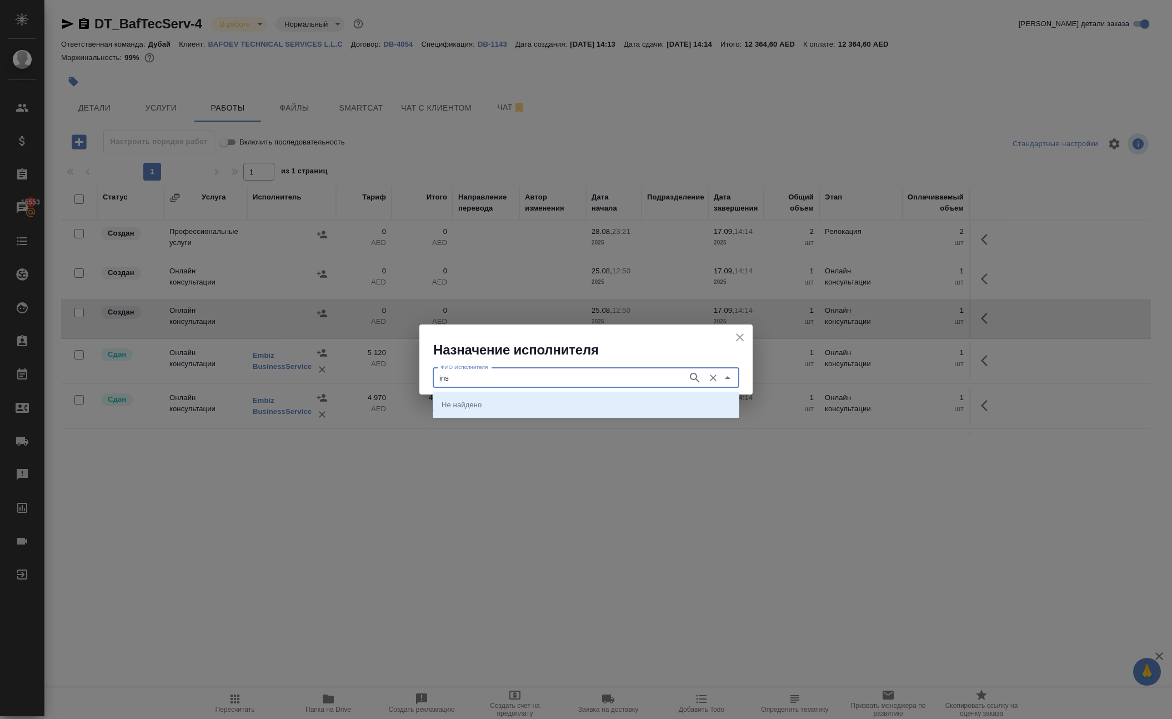
type input "ins"
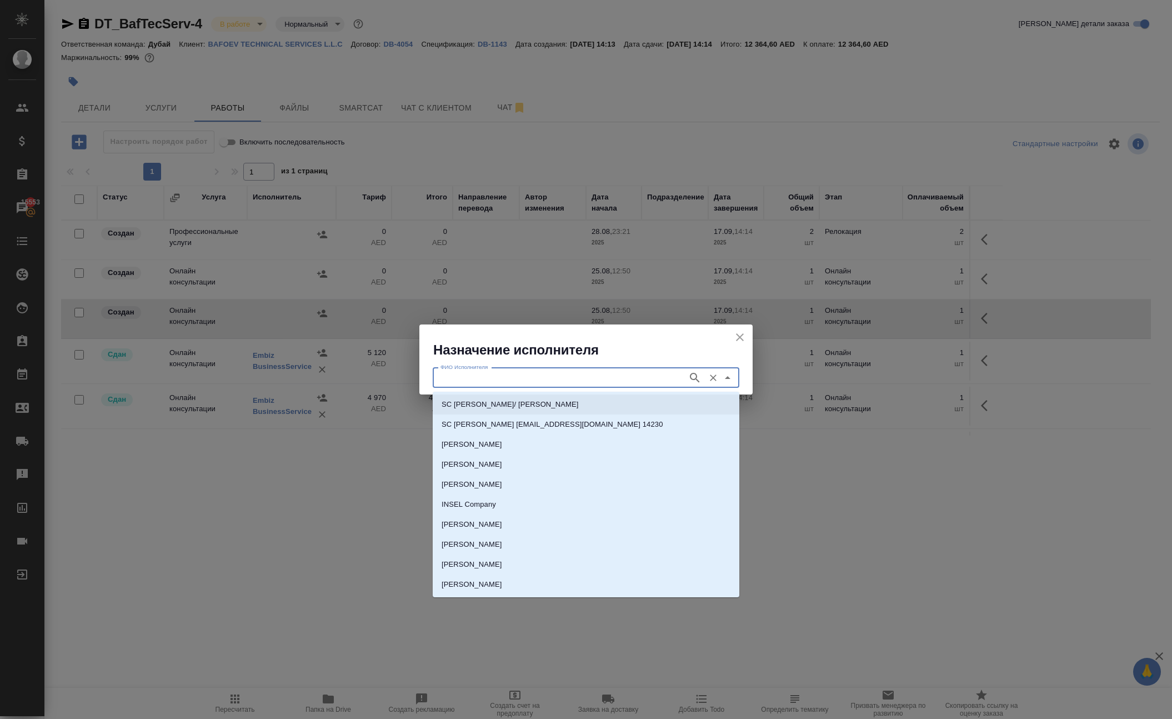
click at [733, 333] on icon "close" at bounding box center [739, 336] width 13 height 13
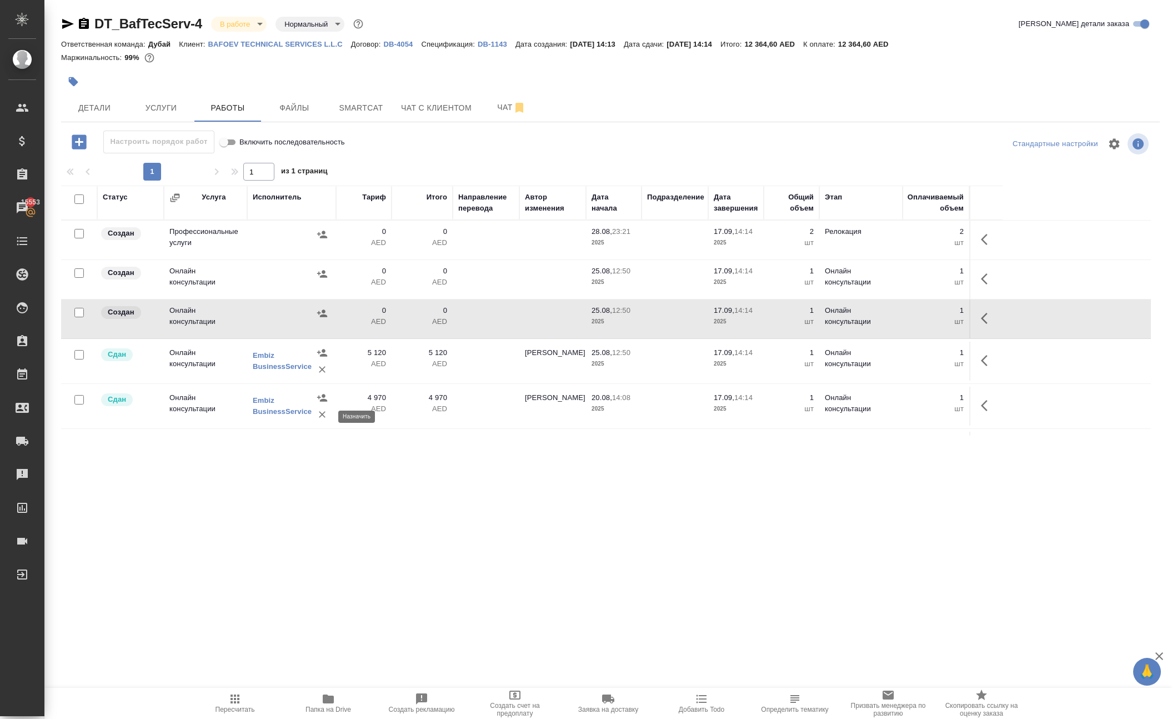
click at [320, 319] on icon "button" at bounding box center [322, 313] width 11 height 11
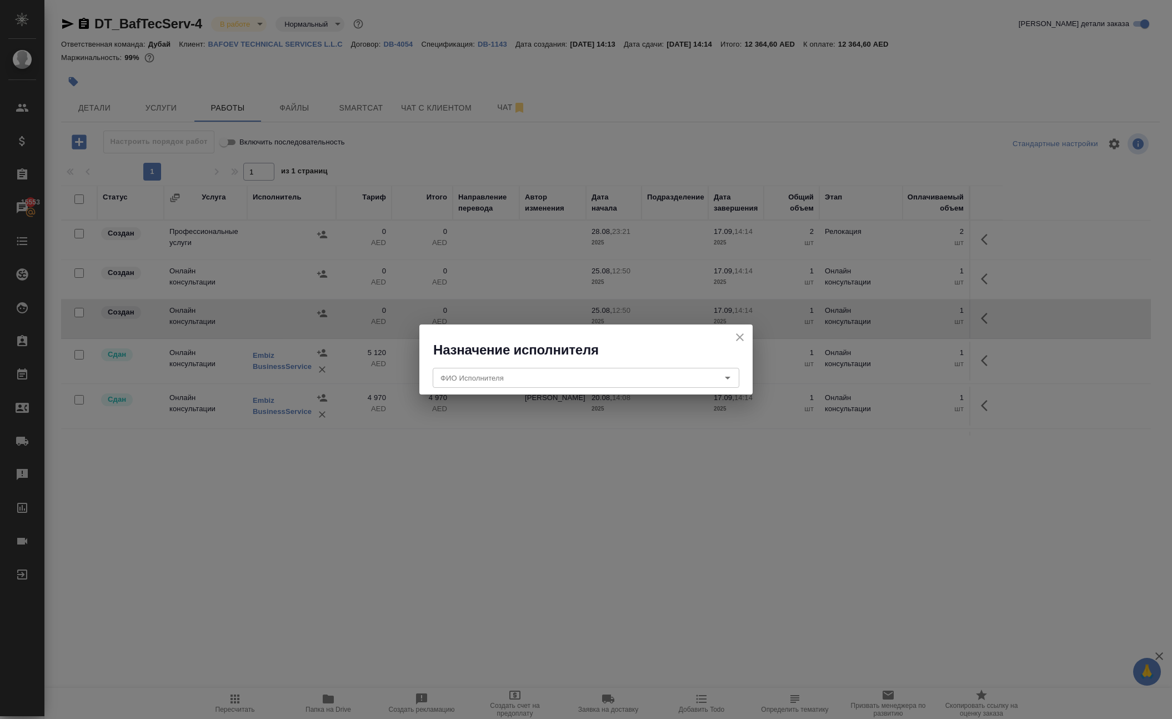
click at [733, 343] on icon "close" at bounding box center [739, 336] width 13 height 13
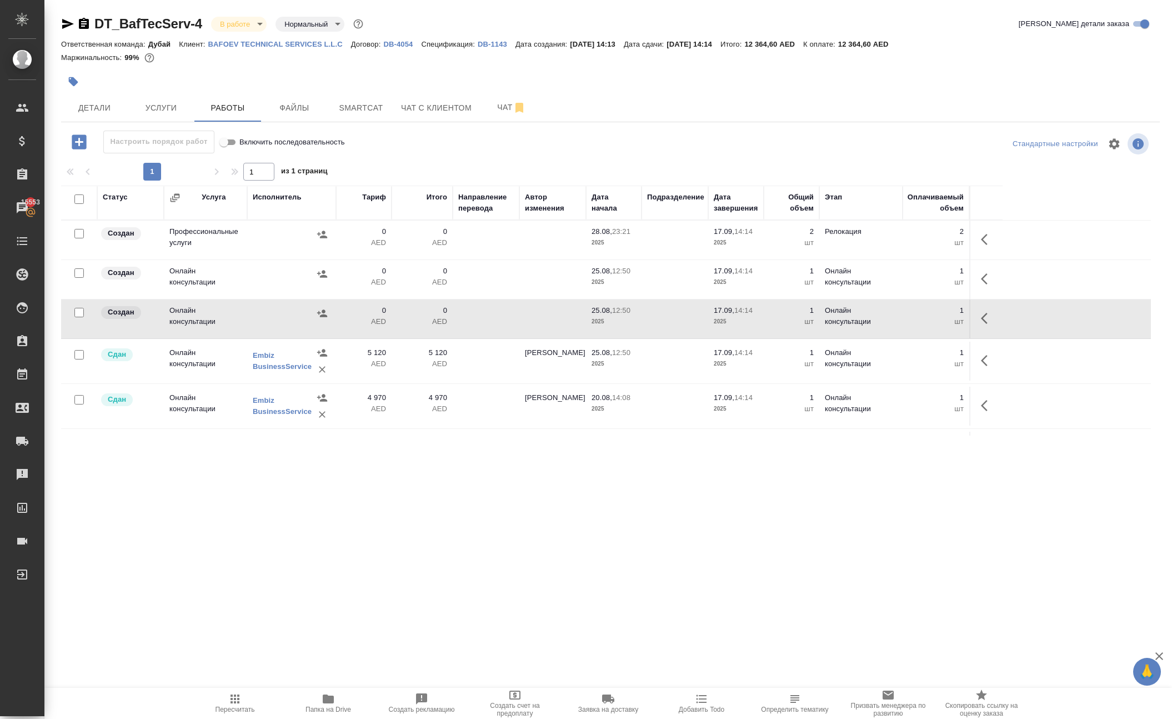
click at [287, 203] on div "Исполнитель" at bounding box center [277, 197] width 49 height 11
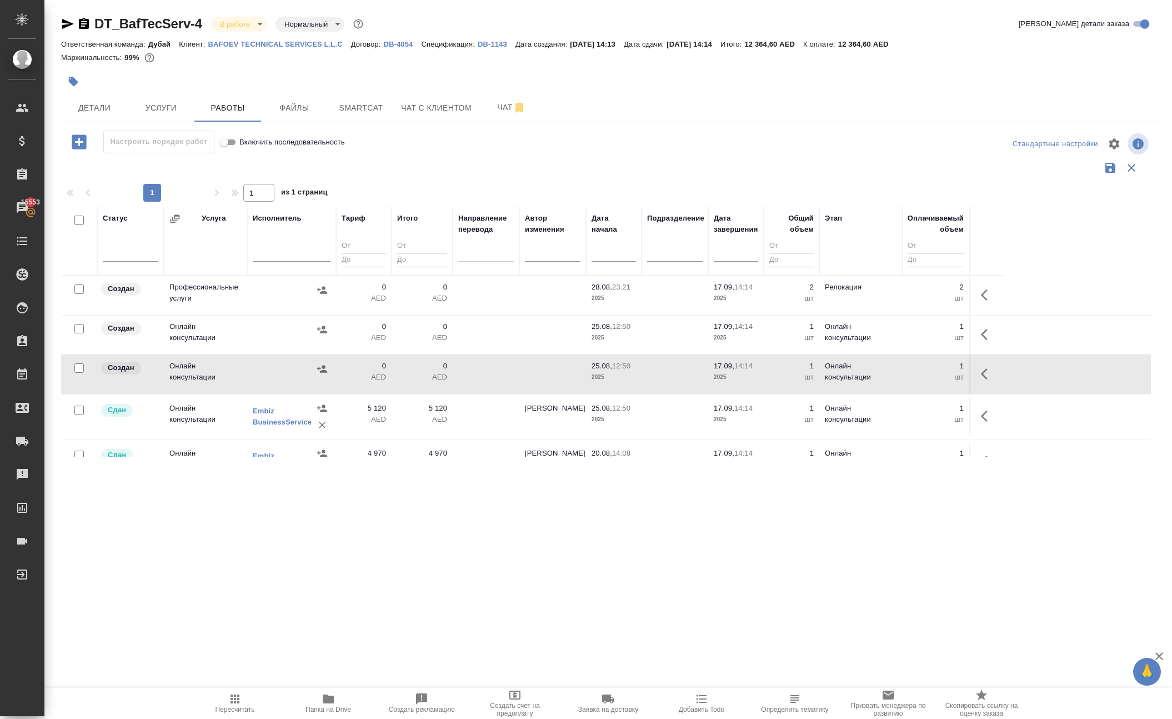
click at [278, 261] on input "text" at bounding box center [292, 254] width 78 height 14
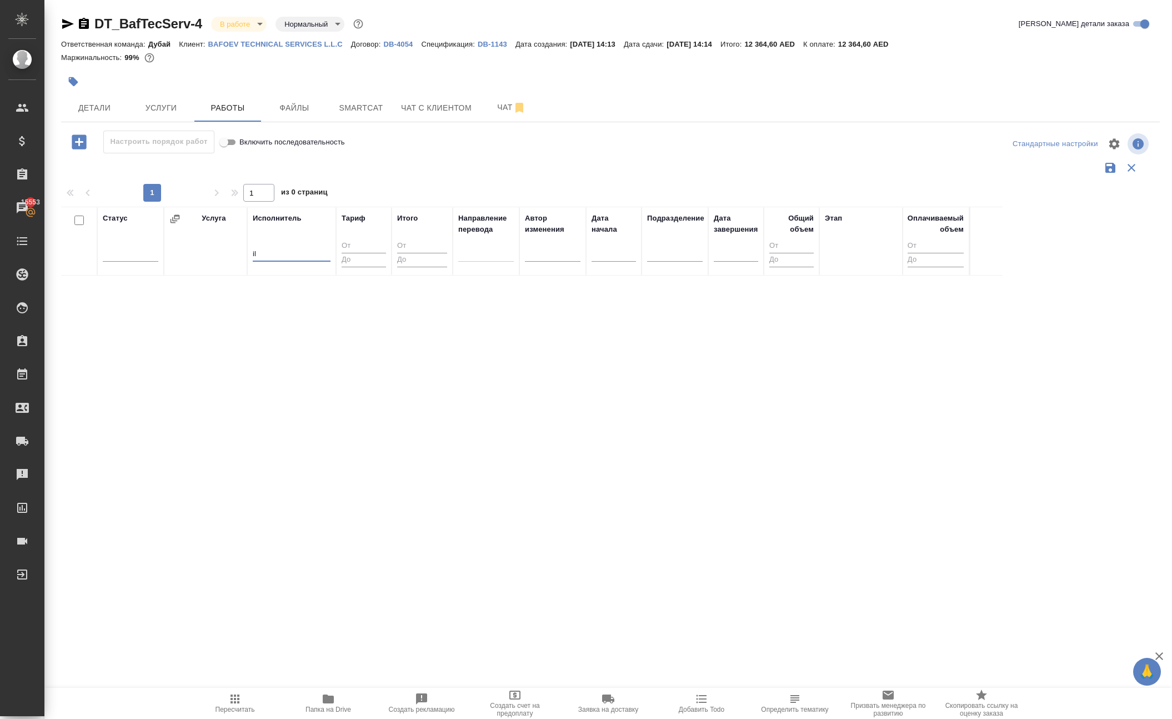
type input "i"
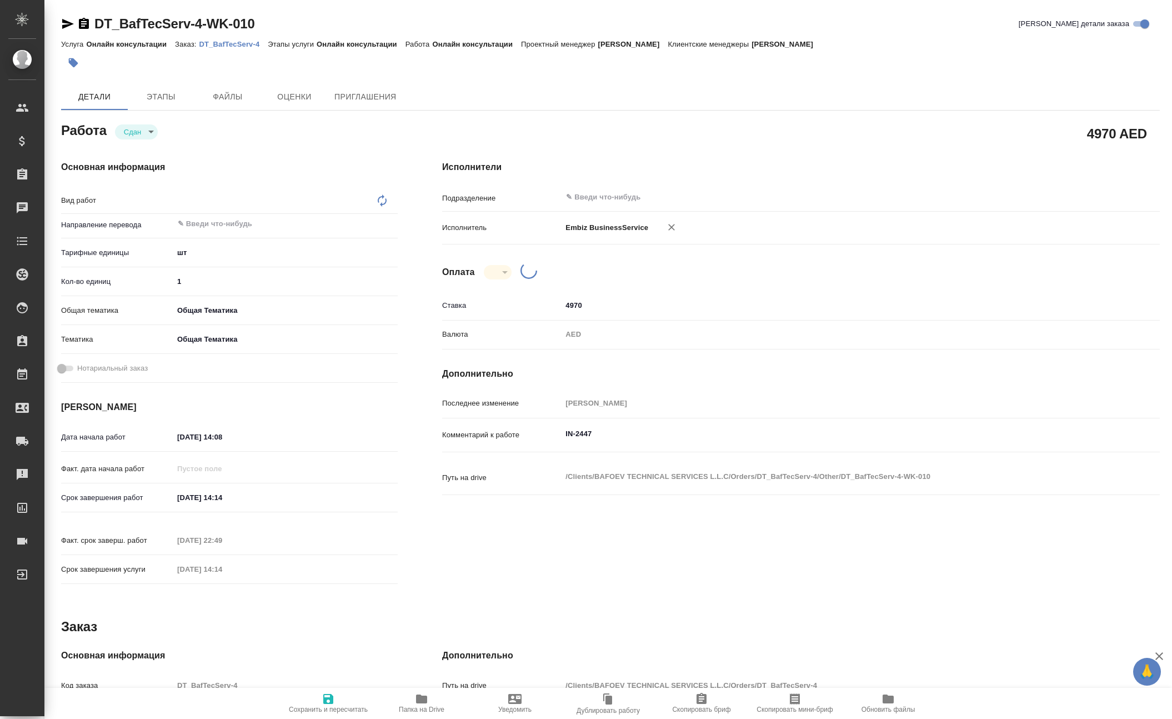
type textarea "x"
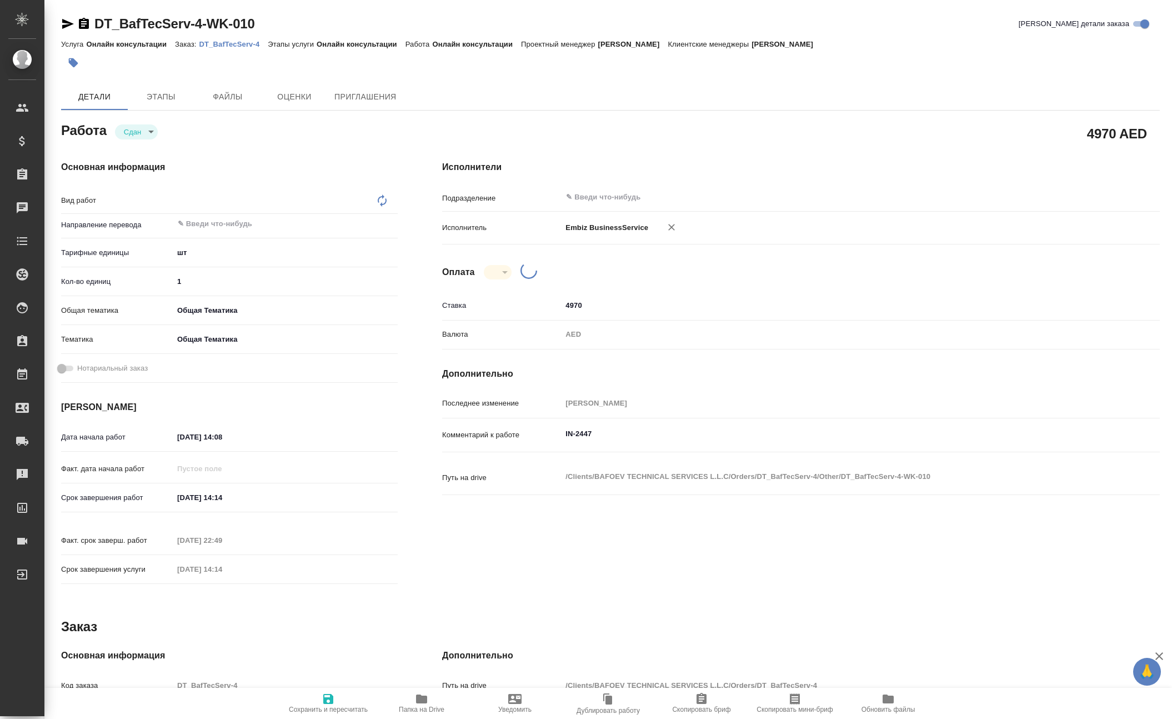
type textarea "x"
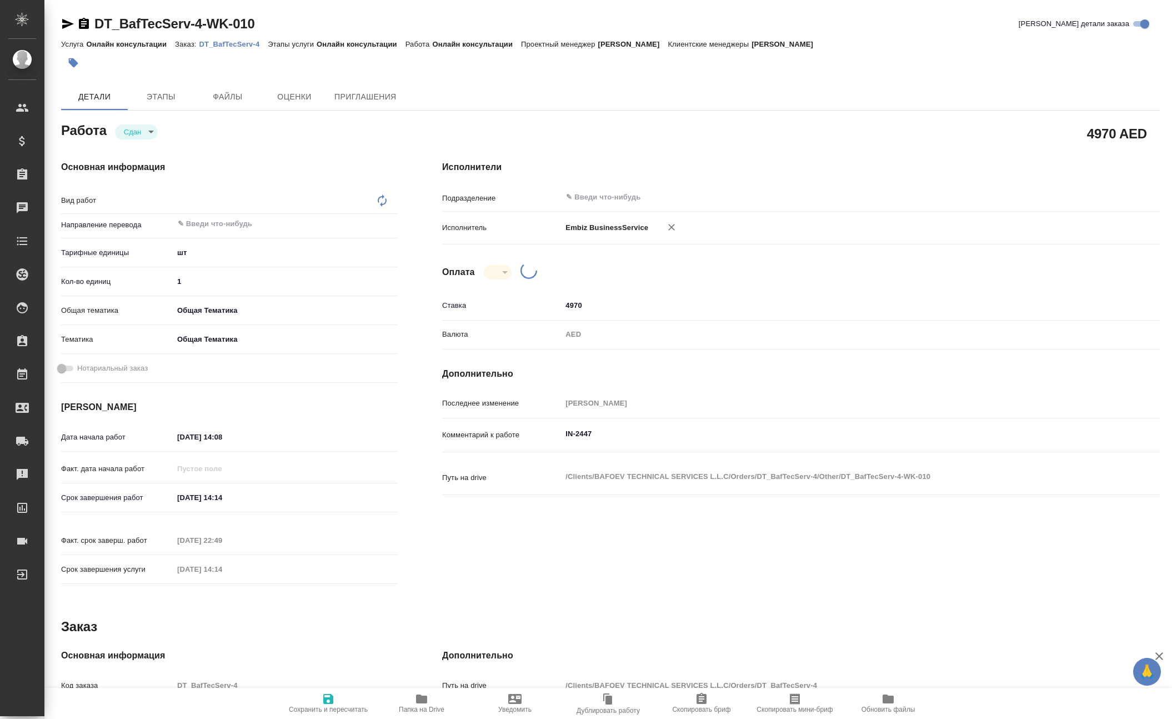
type textarea "x"
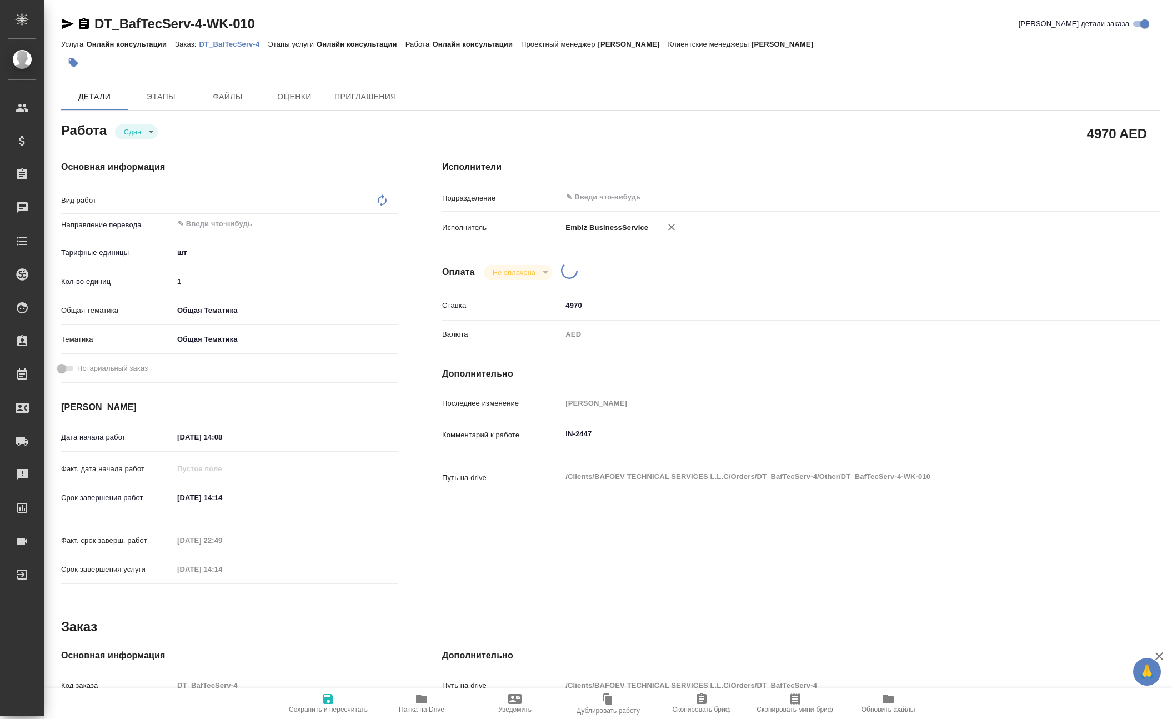
type textarea "x"
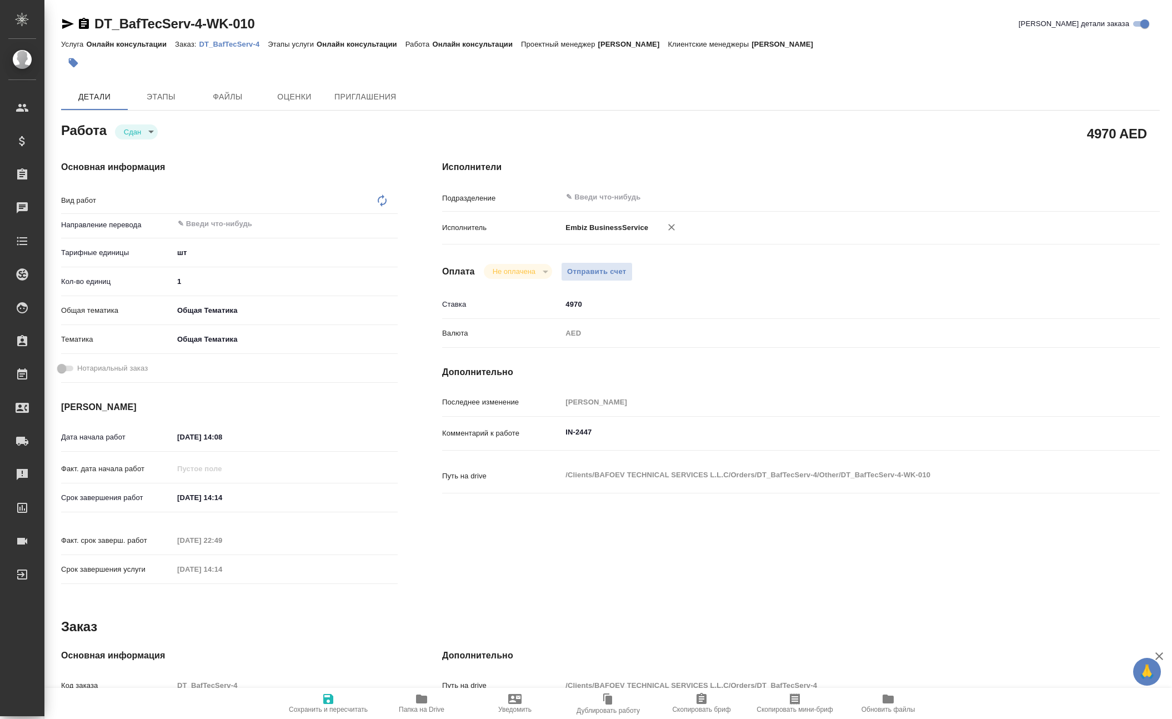
type textarea "x"
click at [606, 278] on span "Отправить счет" at bounding box center [596, 271] width 59 height 13
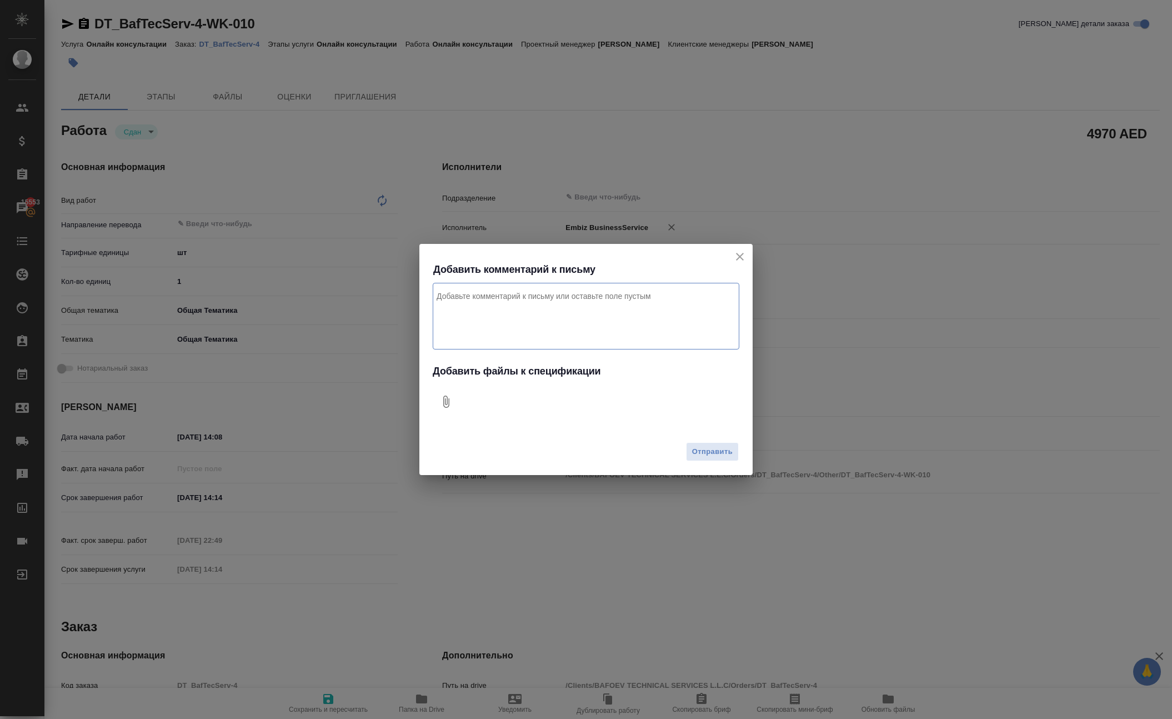
click at [449, 402] on icon "Добавить файлы к спецификации" at bounding box center [446, 401] width 6 height 12
click at [463, 284] on textarea "Комментарий к письму" at bounding box center [586, 316] width 307 height 67
type textarea "j"
type textarea "оплата за рабочую визу для клиента. Проект Дубай"
click at [693, 458] on span "Отправить" at bounding box center [712, 451] width 41 height 13
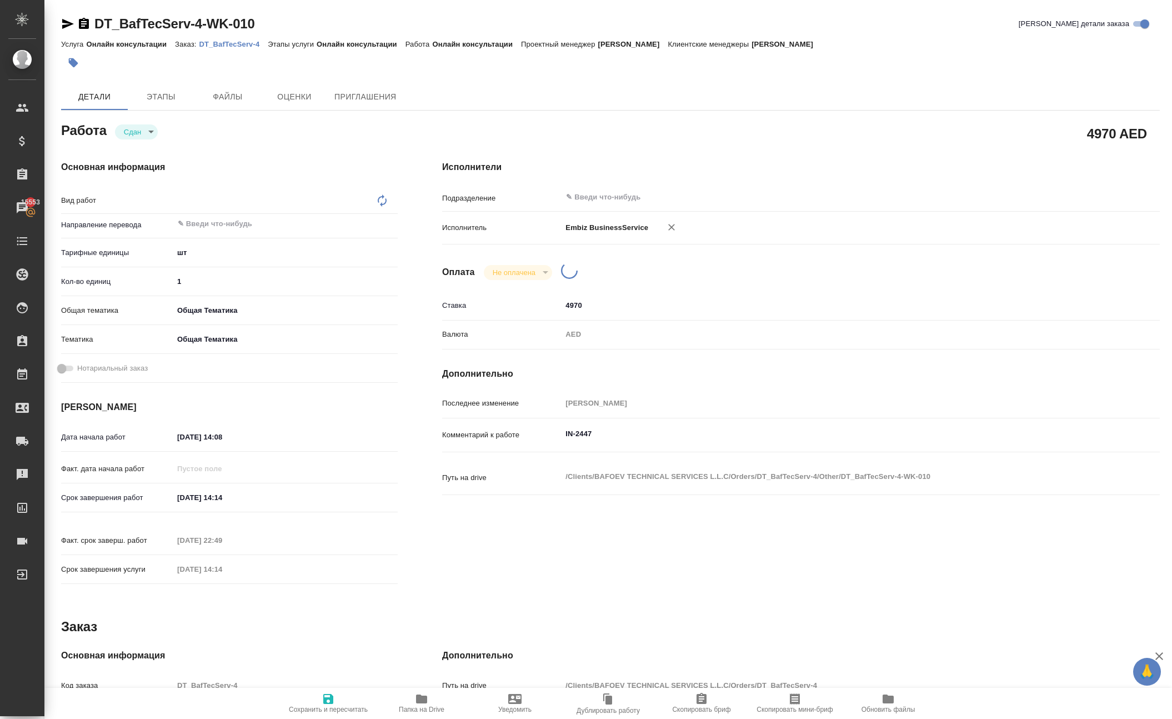
type textarea "x"
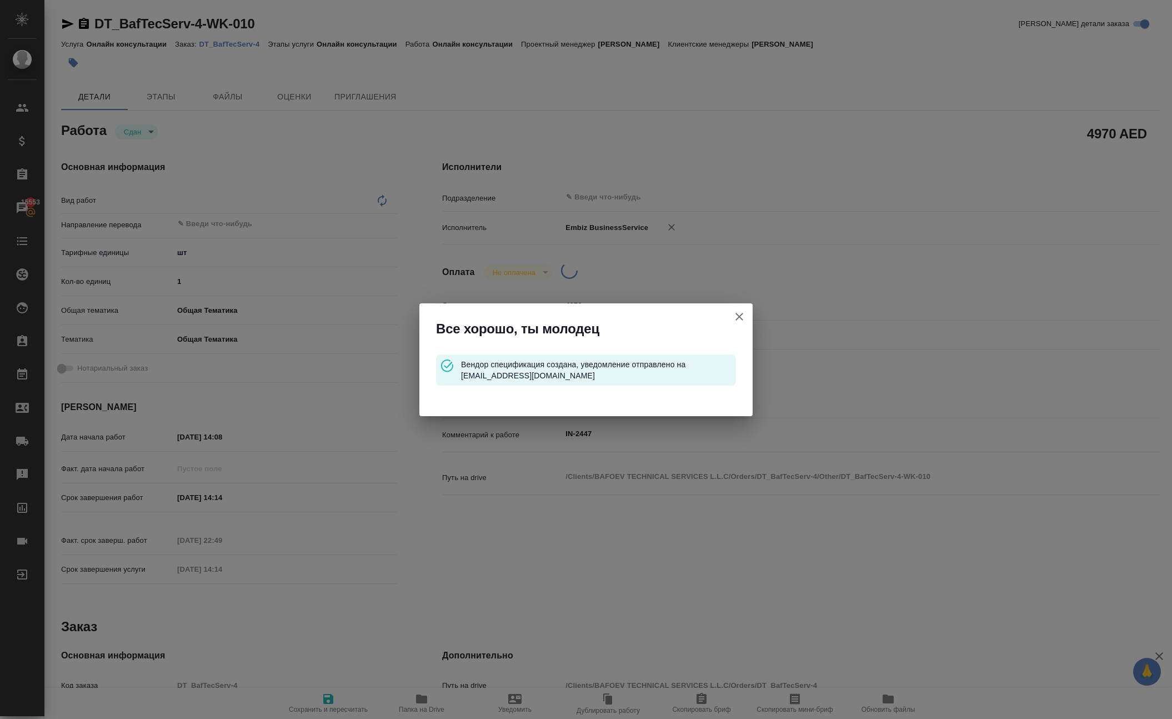
type input "closed"
type textarea "x"
type input "5a8b1489cc6b4906c91bfdc1"
type input "1"
type input "obtem"
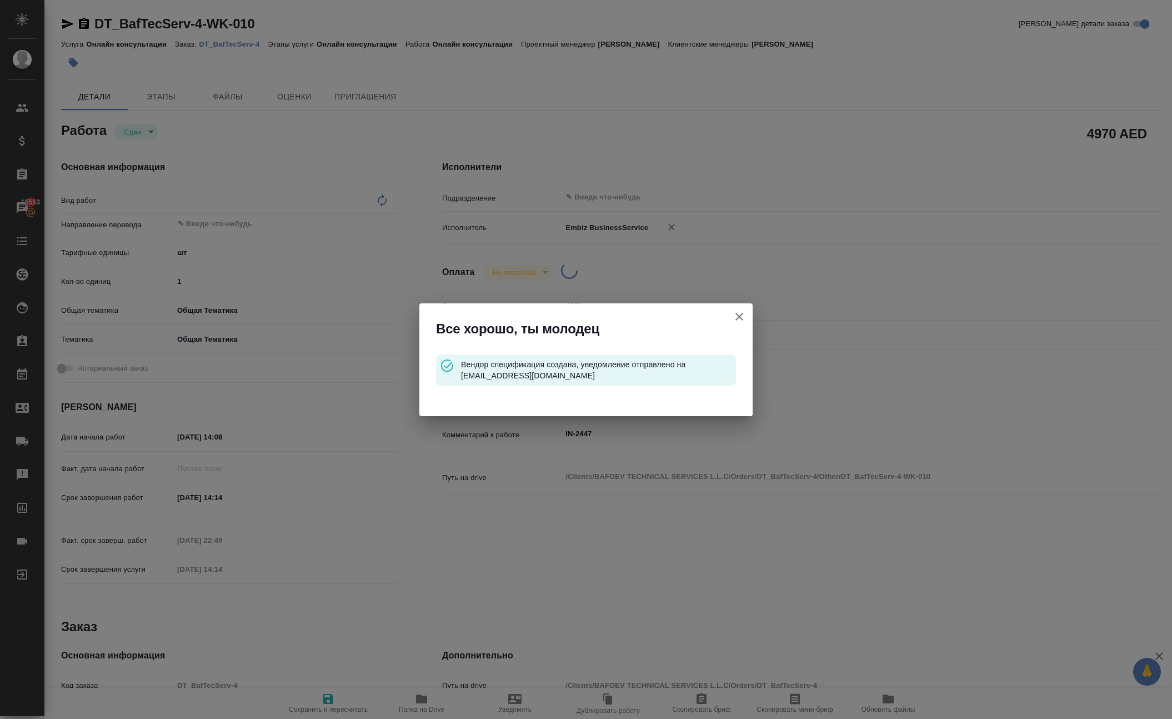
type input "6012b1ca196b0e5c9229a120"
type input "[DATE] 14:08"
type input "[DATE] 14:14"
type input "[DATE] 22:49"
type input "[DATE] 14:14"
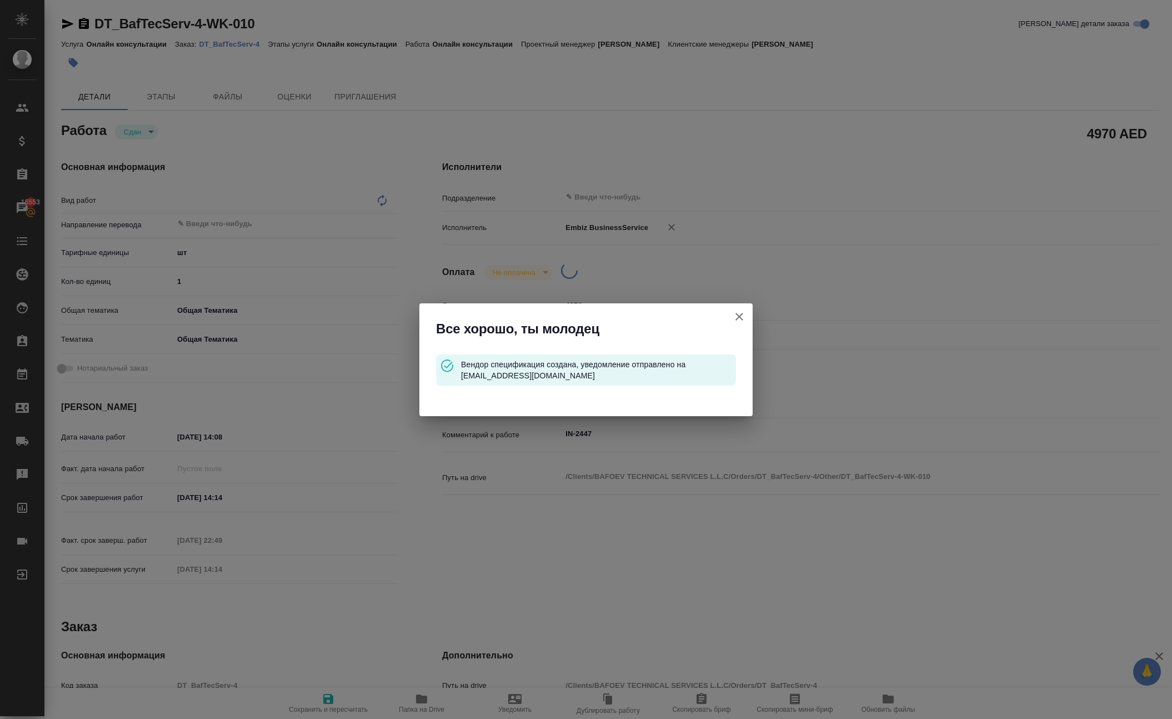
type input "notPayed"
type input "4970"
type input "AED"
type input "[PERSON_NAME]"
type textarea "IN-2447"
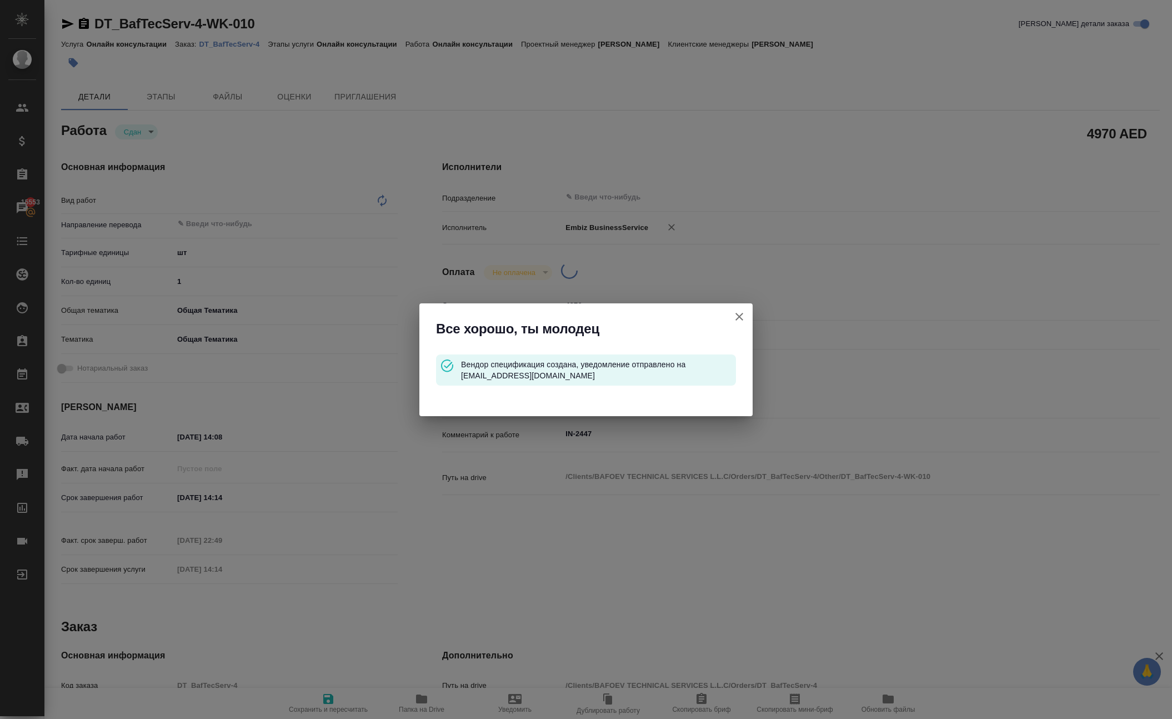
type textarea "x"
type textarea "/Clients/BAFOEV TECHNICAL SERVICES L.L.C/Orders/DT_BafTecServ-4/Other/DT_BafTec…"
type textarea "x"
type input "DT_BafTecServ-4"
type input "Онлайн консультации"
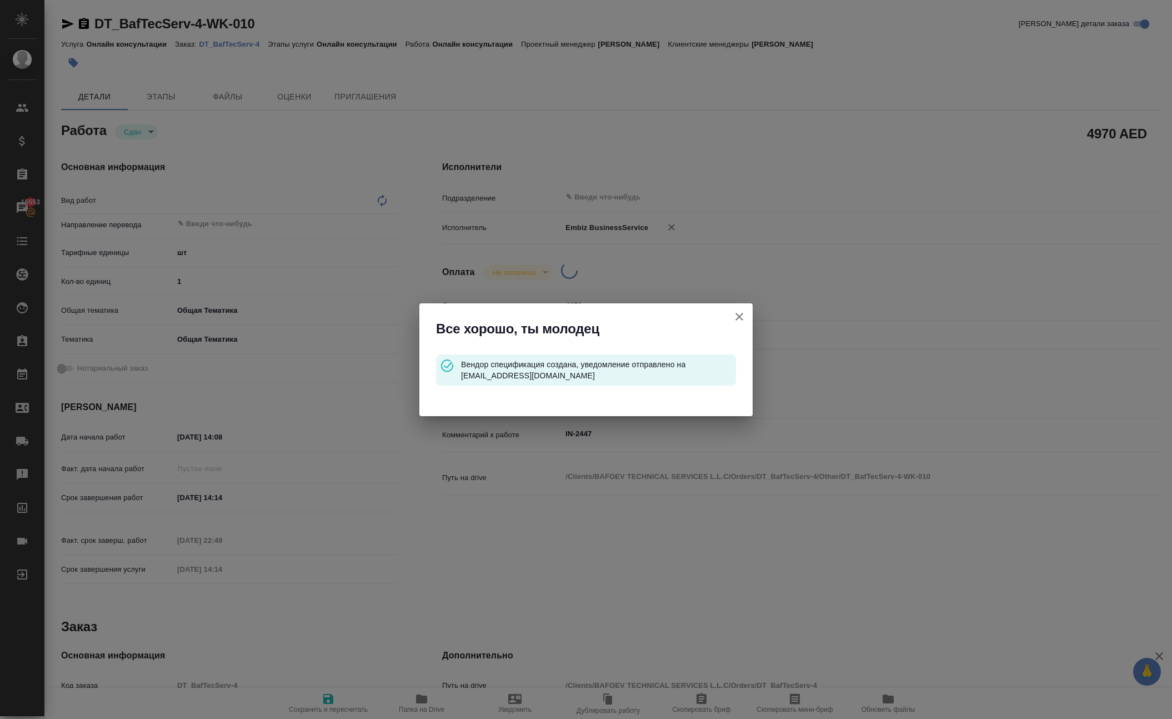
type input "Онлайн консультации"
type input "[PERSON_NAME]"
type input "/Clients/BAFOEV TECHNICAL SERVICES L.L.C/Orders/DT_BafTecServ-4"
type textarea "x"
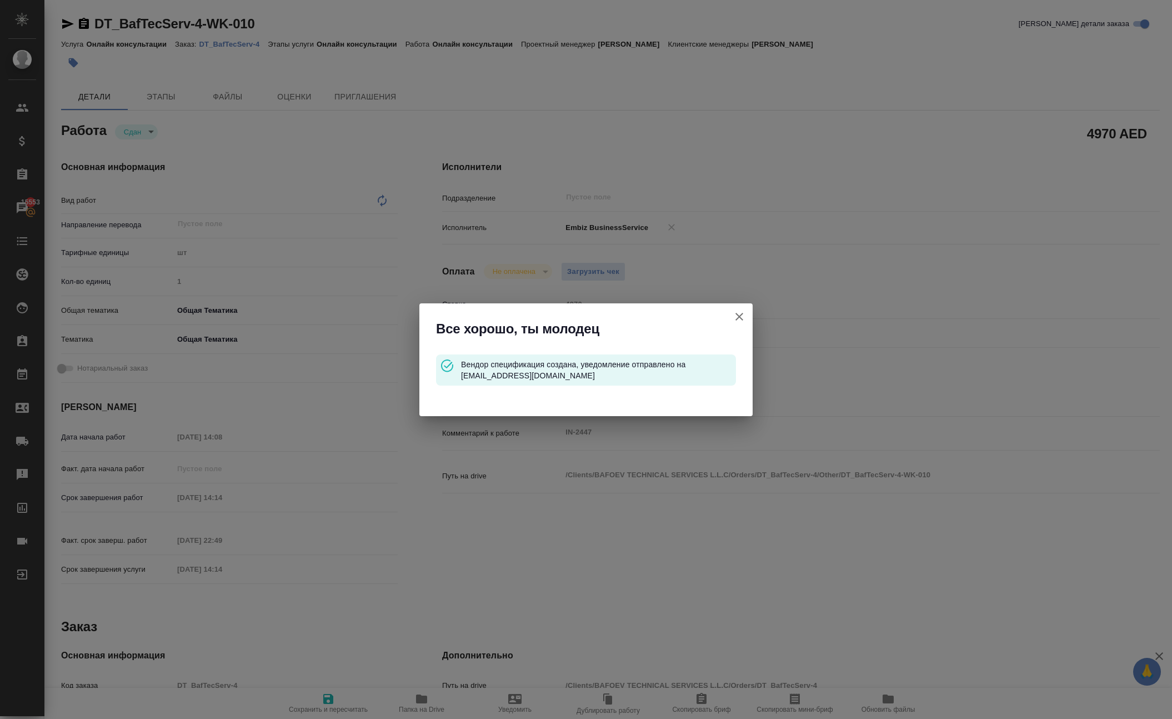
type textarea "x"
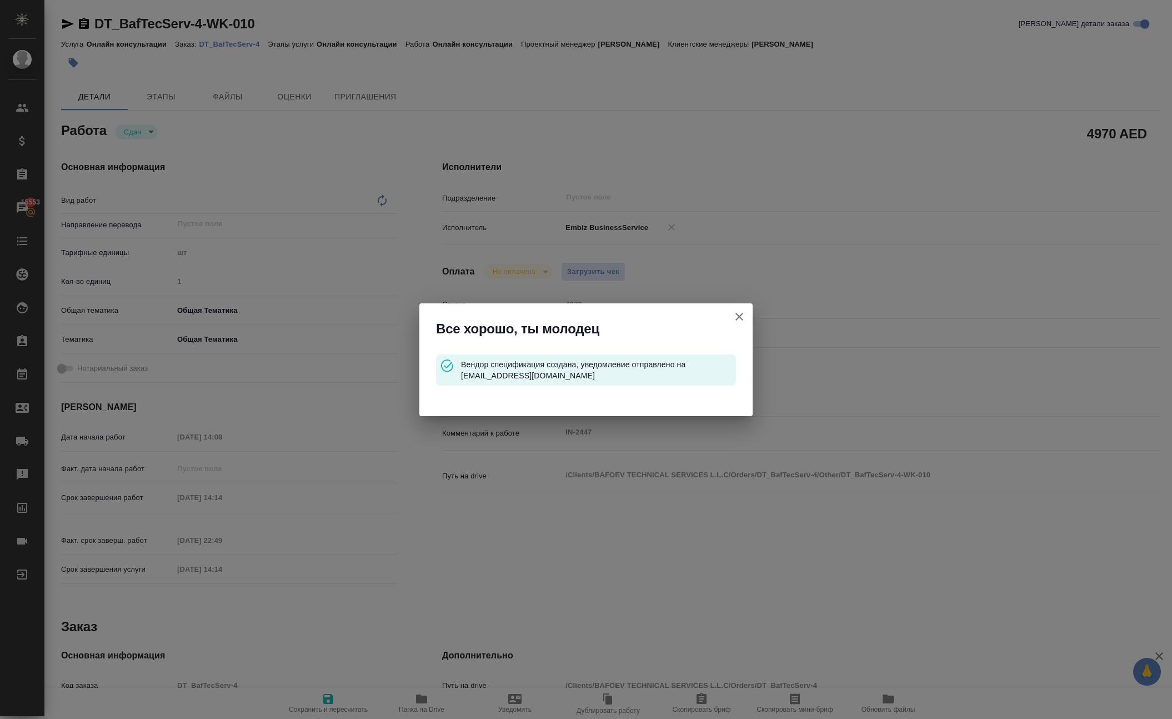
type textarea "x"
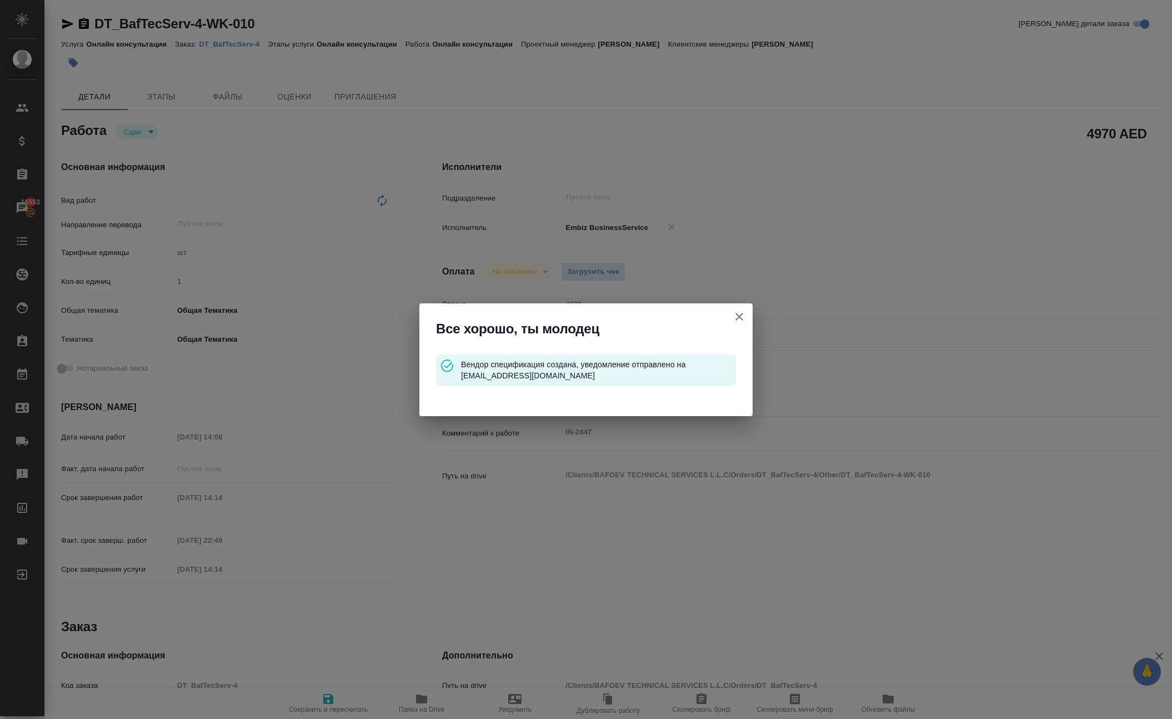
type textarea "x"
click at [736, 315] on icon "button" at bounding box center [739, 317] width 8 height 8
type textarea "x"
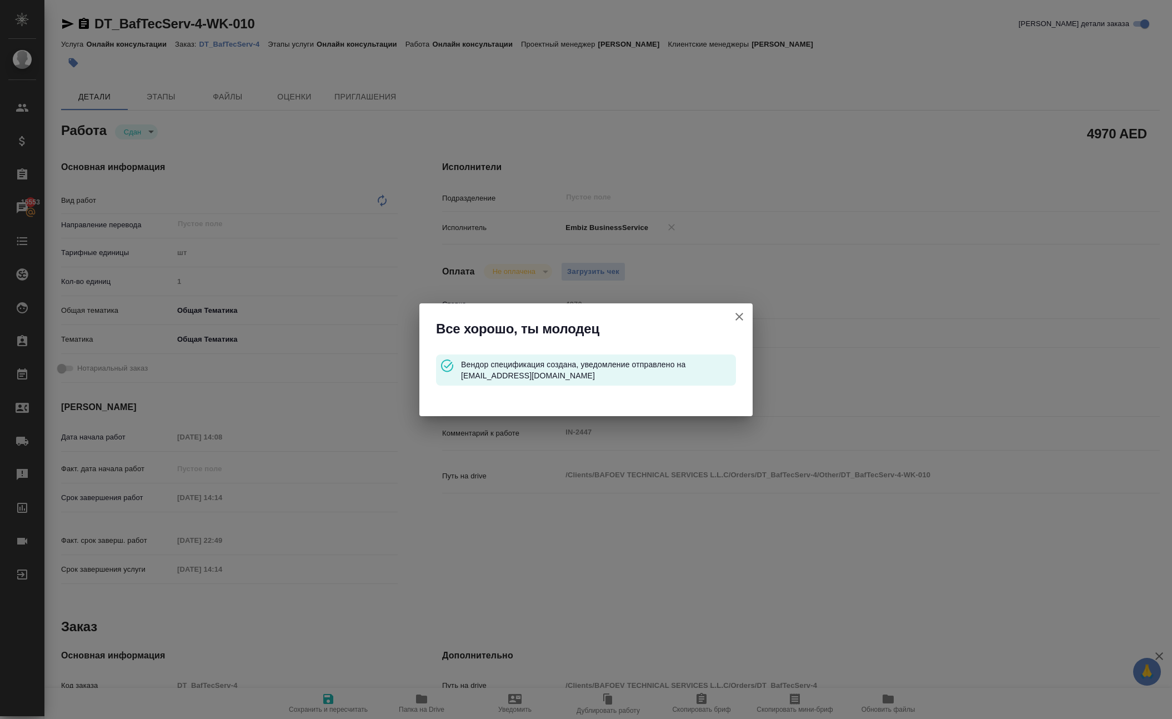
type textarea "x"
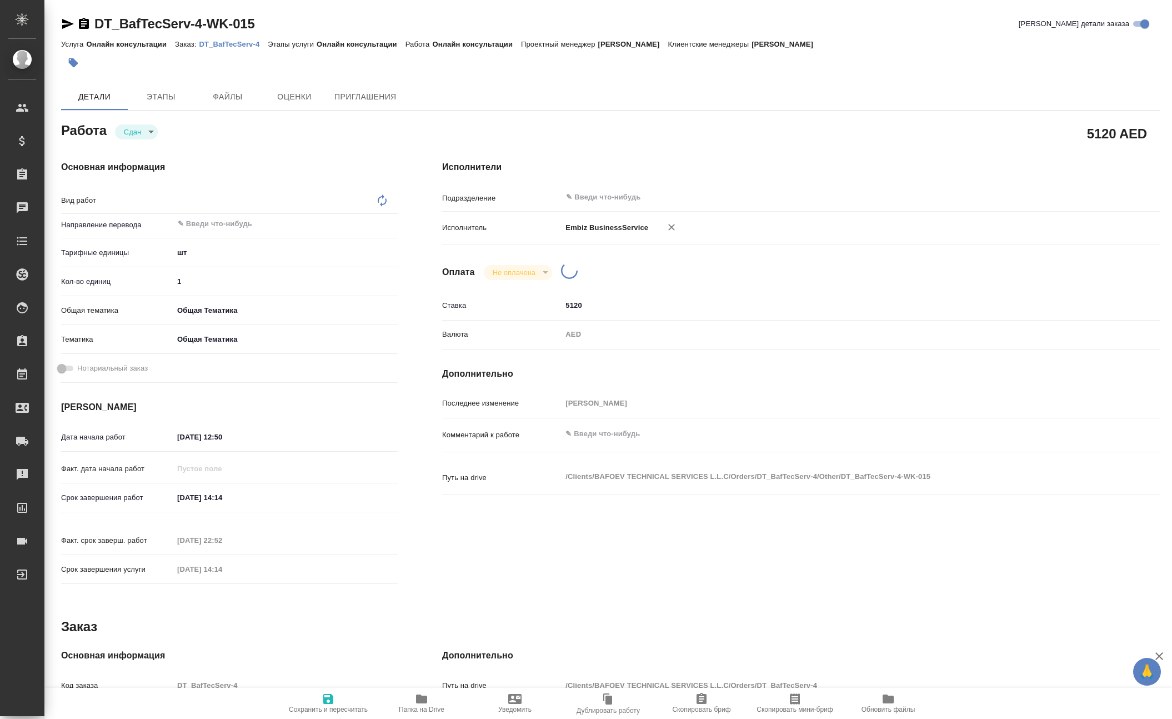
type textarea "x"
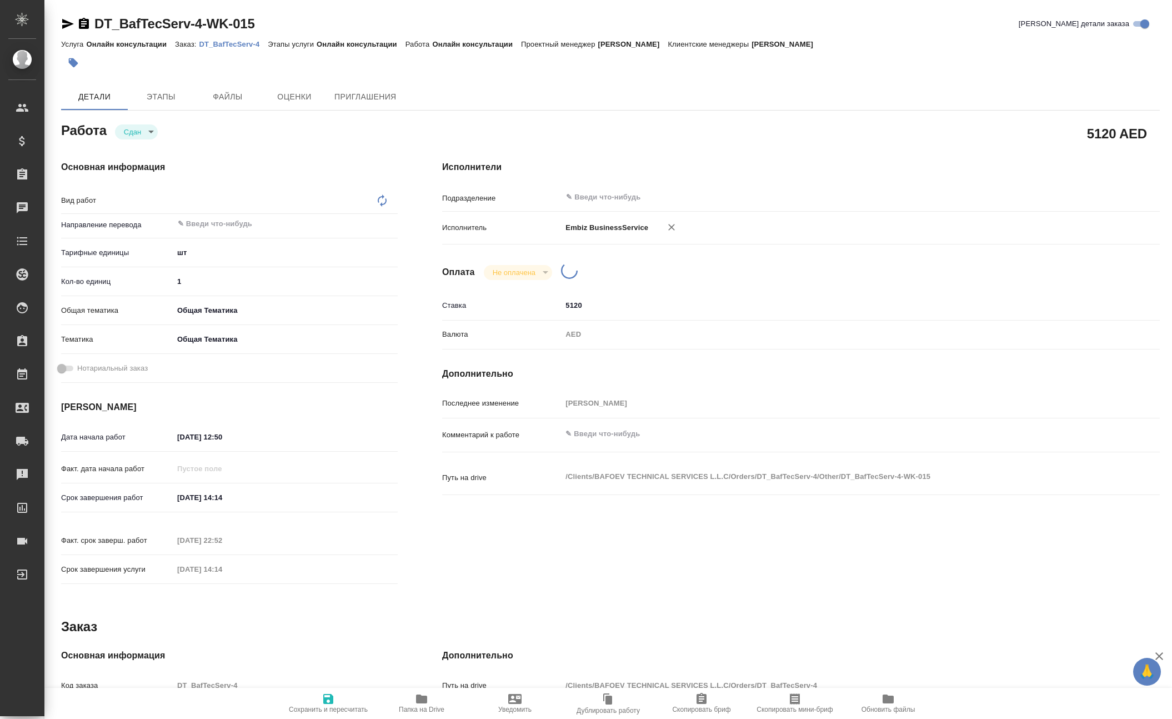
type textarea "x"
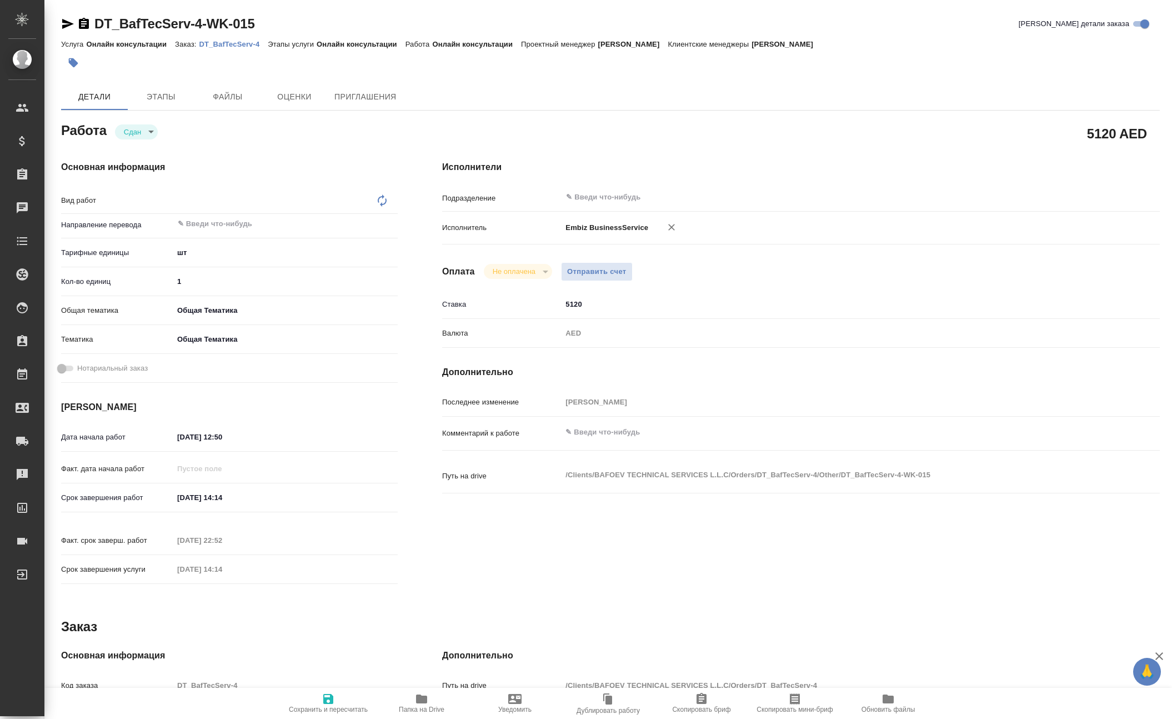
type textarea "x"
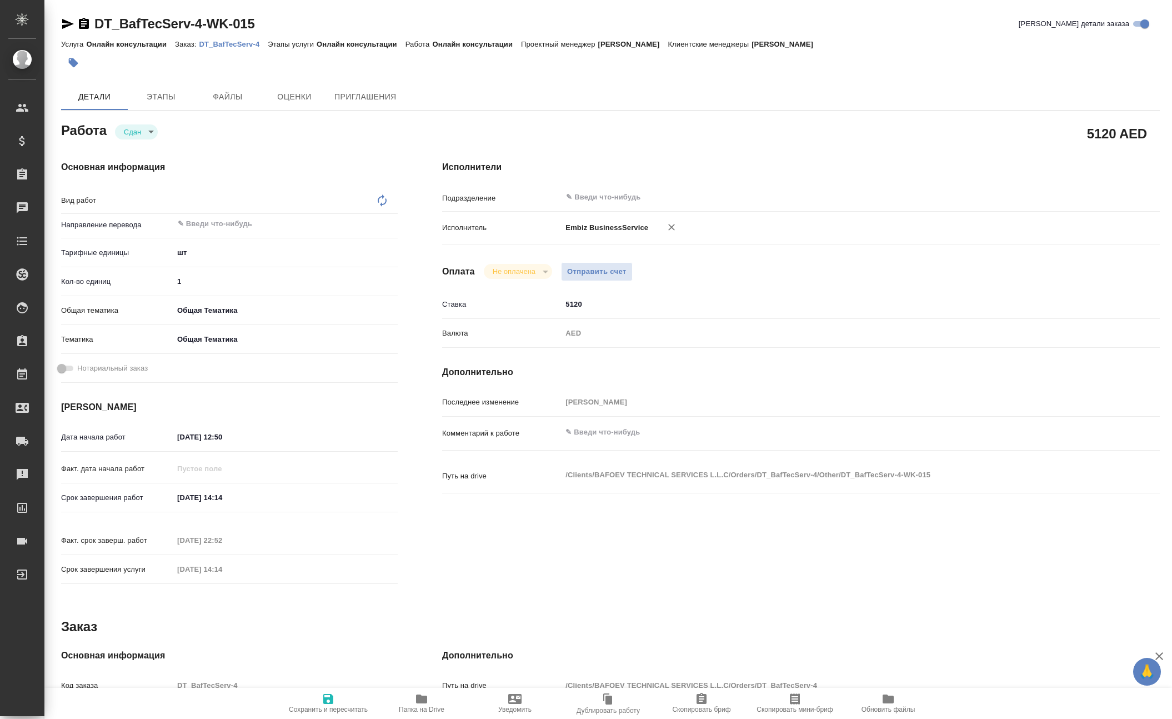
type textarea "x"
click at [626, 278] on span "Отправить счет" at bounding box center [596, 271] width 59 height 13
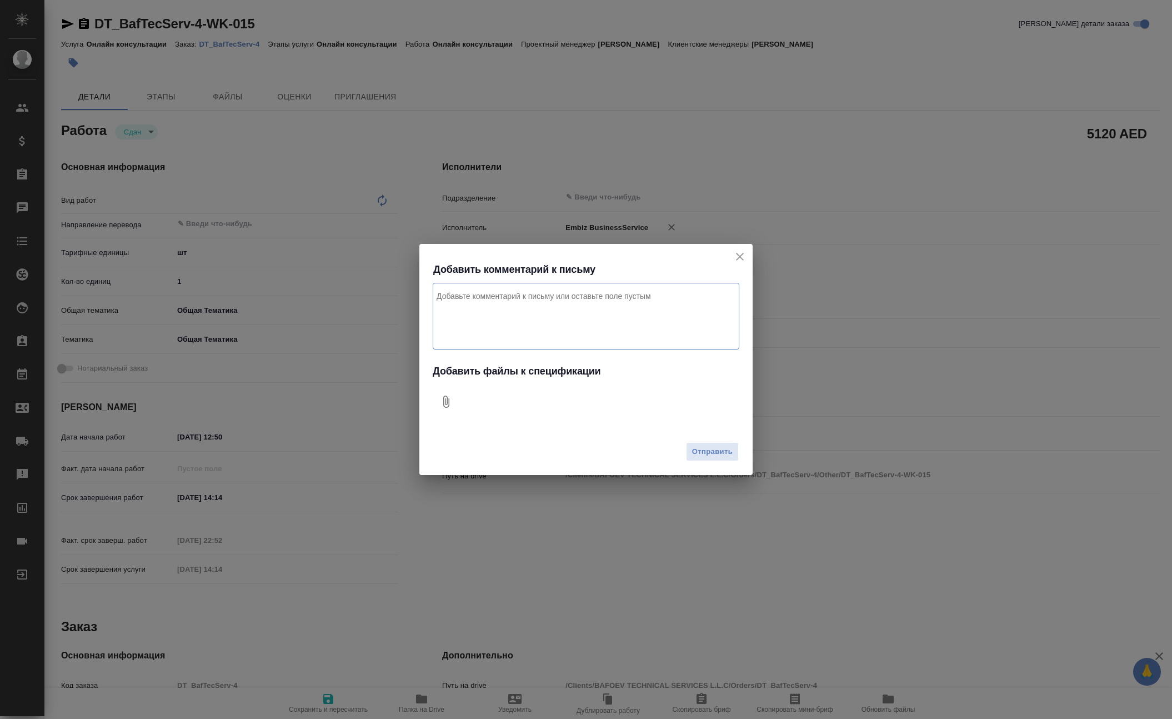
click at [449, 402] on icon "Добавить файлы к спецификации" at bounding box center [446, 401] width 6 height 12
click at [500, 298] on textarea "Комментарий к письму" at bounding box center [586, 316] width 307 height 67
type textarea "j"
type textarea "оплата за рабочую визу для клиента. Проект Дубай"
click at [692, 452] on span "Отправить" at bounding box center [712, 451] width 41 height 13
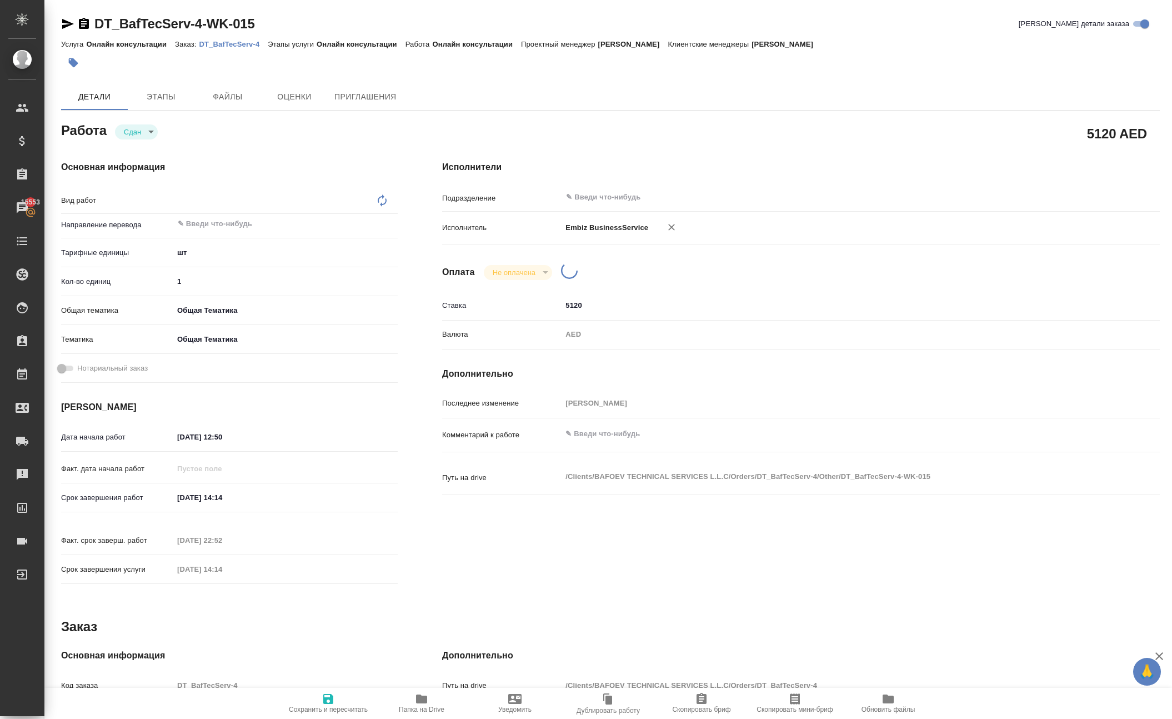
type textarea "x"
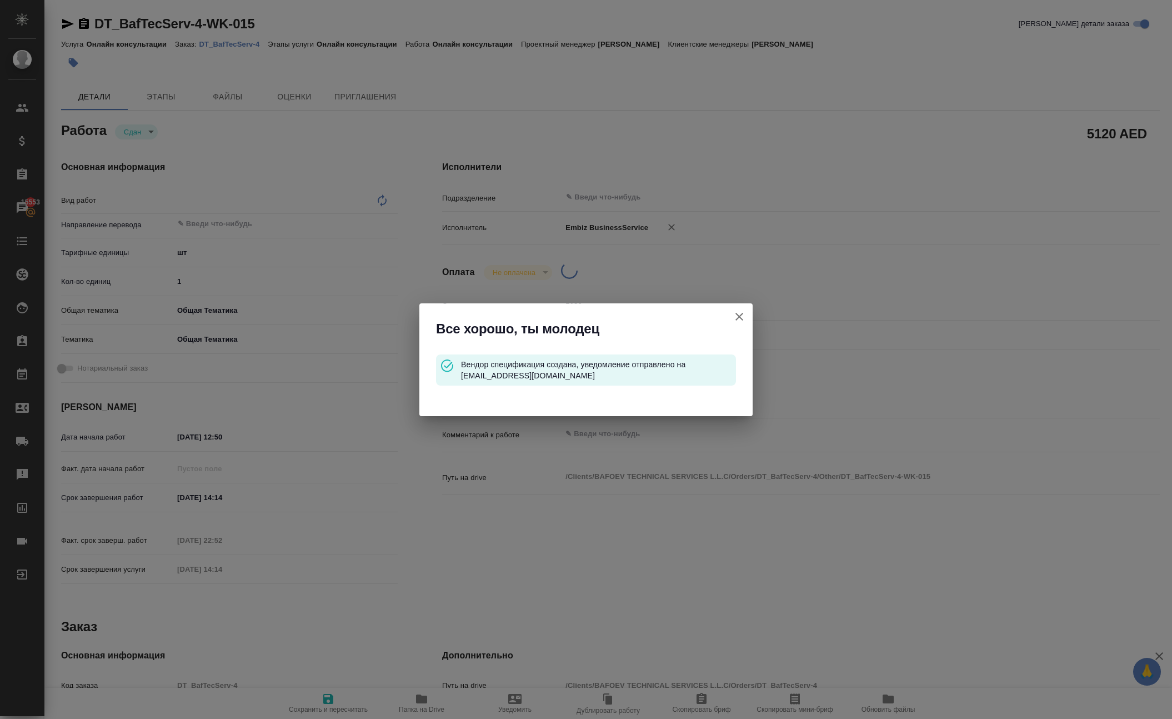
type input "closed"
type textarea "x"
type input "5a8b1489cc6b4906c91bfdc1"
type input "1"
type input "obtem"
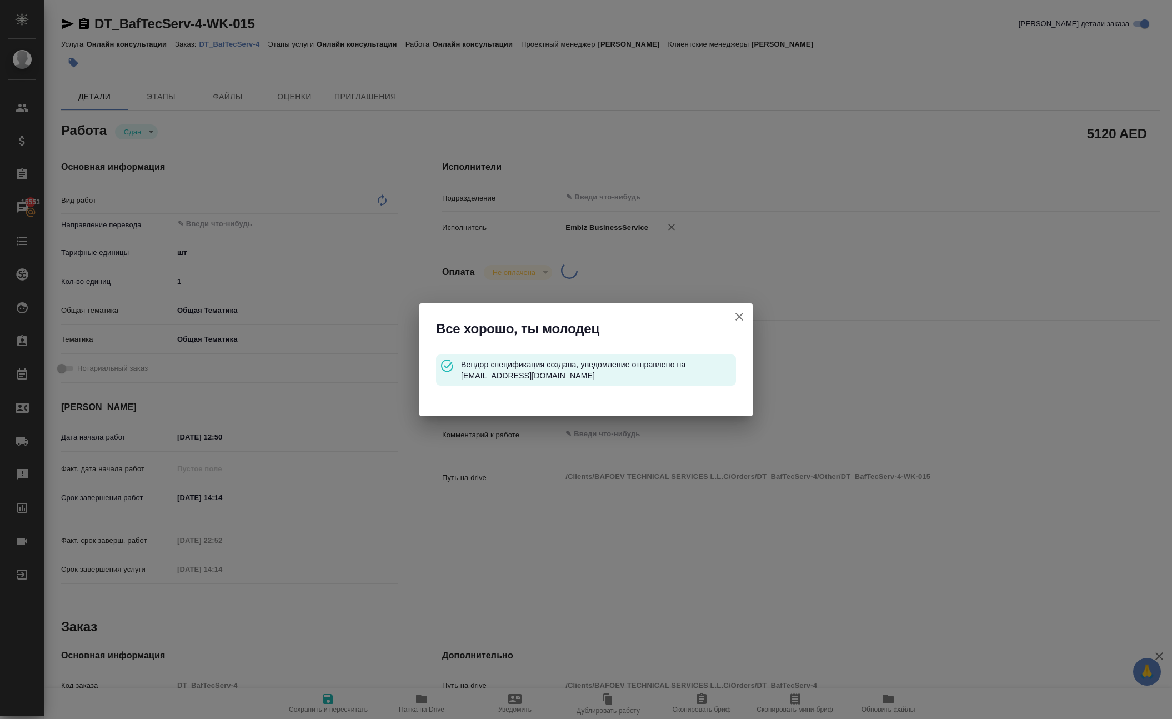
type input "6012b1ca196b0e5c9229a120"
type input "[DATE] 12:50"
type input "[DATE] 14:14"
type input "[DATE] 22:52"
type input "[DATE] 14:14"
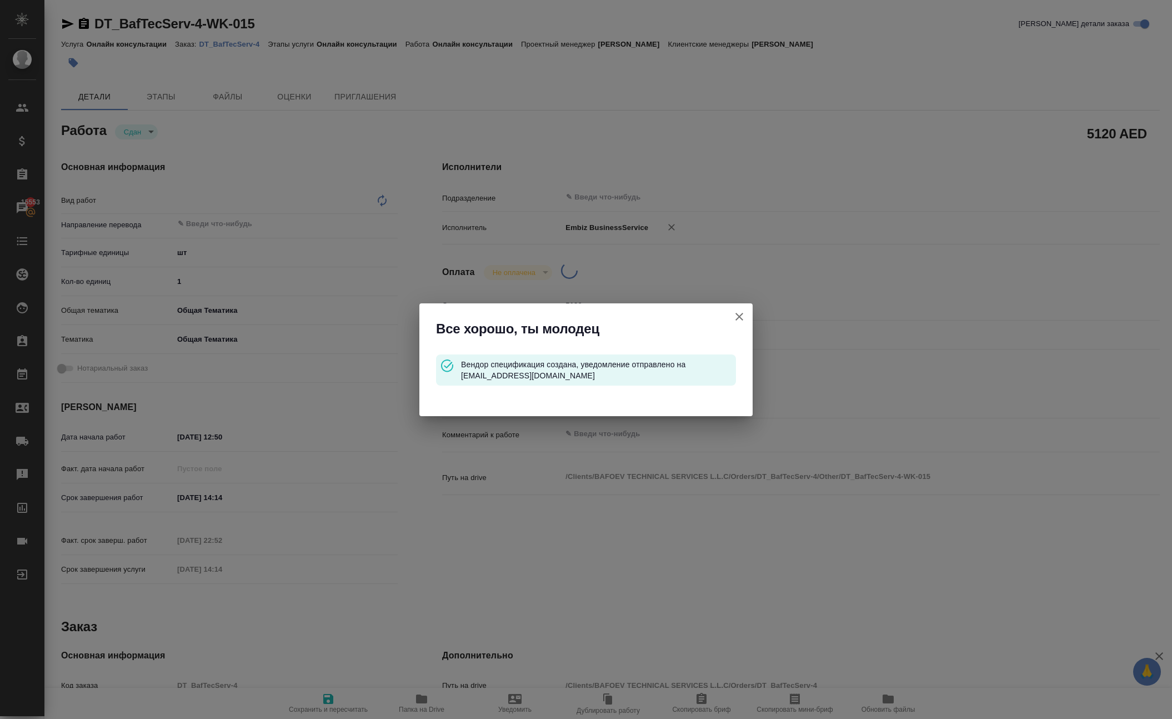
type input "notPayed"
type input "5120"
type input "AED"
type input "[PERSON_NAME]"
type textarea "x"
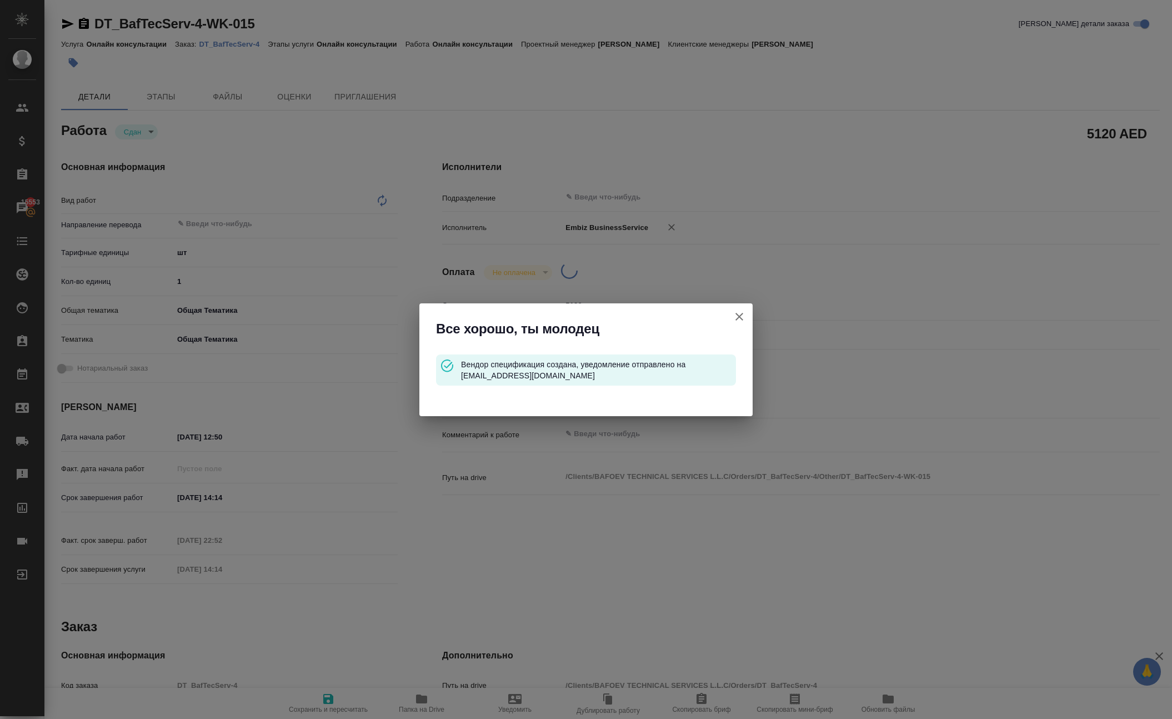
type textarea "/Clients/BAFOEV TECHNICAL SERVICES L.L.C/Orders/DT_BafTecServ-4/Other/DT_BafTec…"
type textarea "x"
type input "DT_BafTecServ-4"
type input "Онлайн консультации"
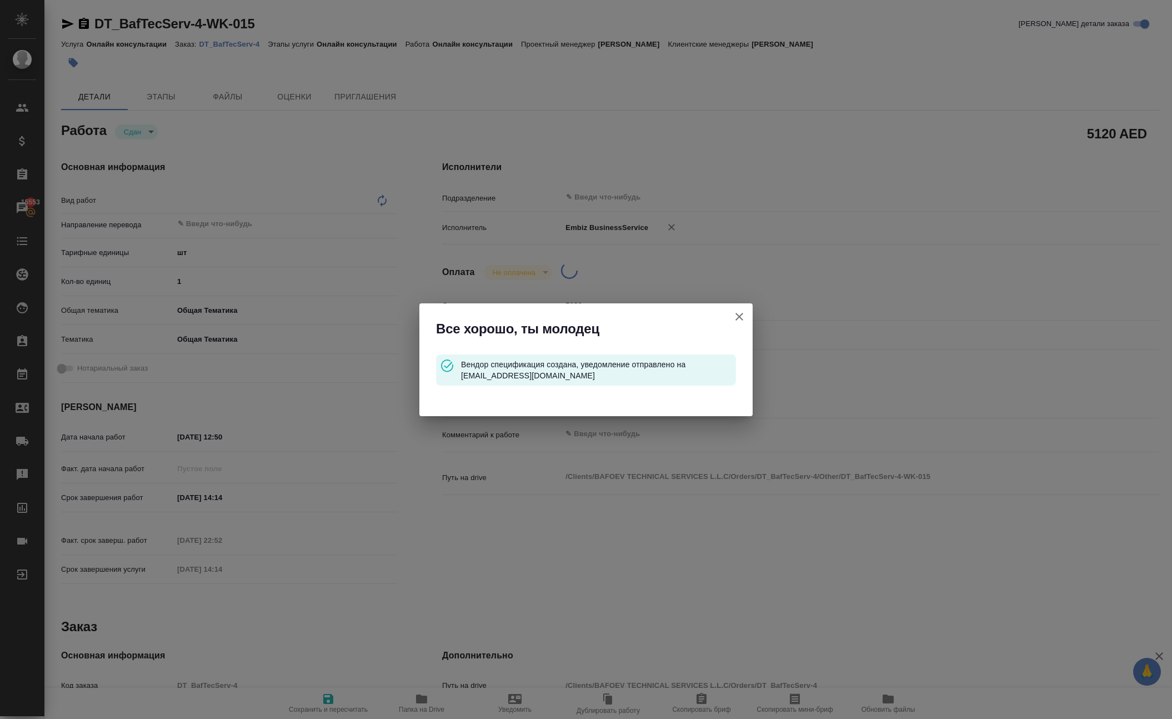
type input "[PERSON_NAME]"
type input "/Clients/BAFOEV TECHNICAL SERVICES L.L.C/Orders/DT_BafTecServ-4"
type textarea "x"
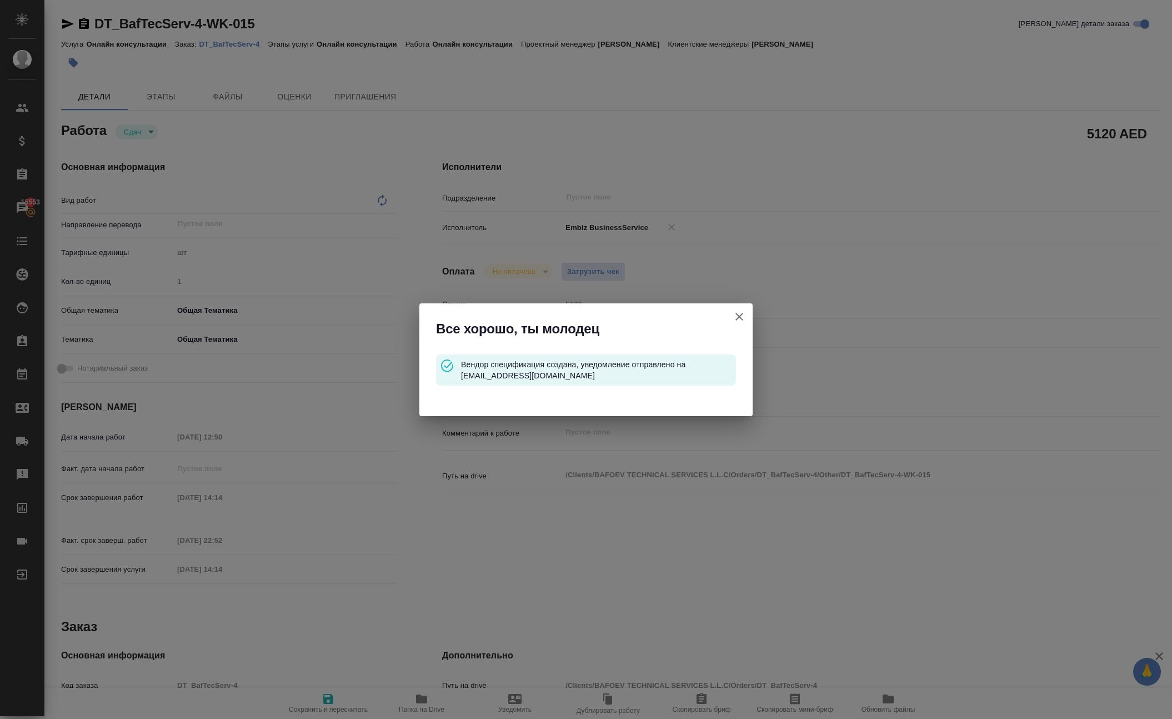
type textarea "x"
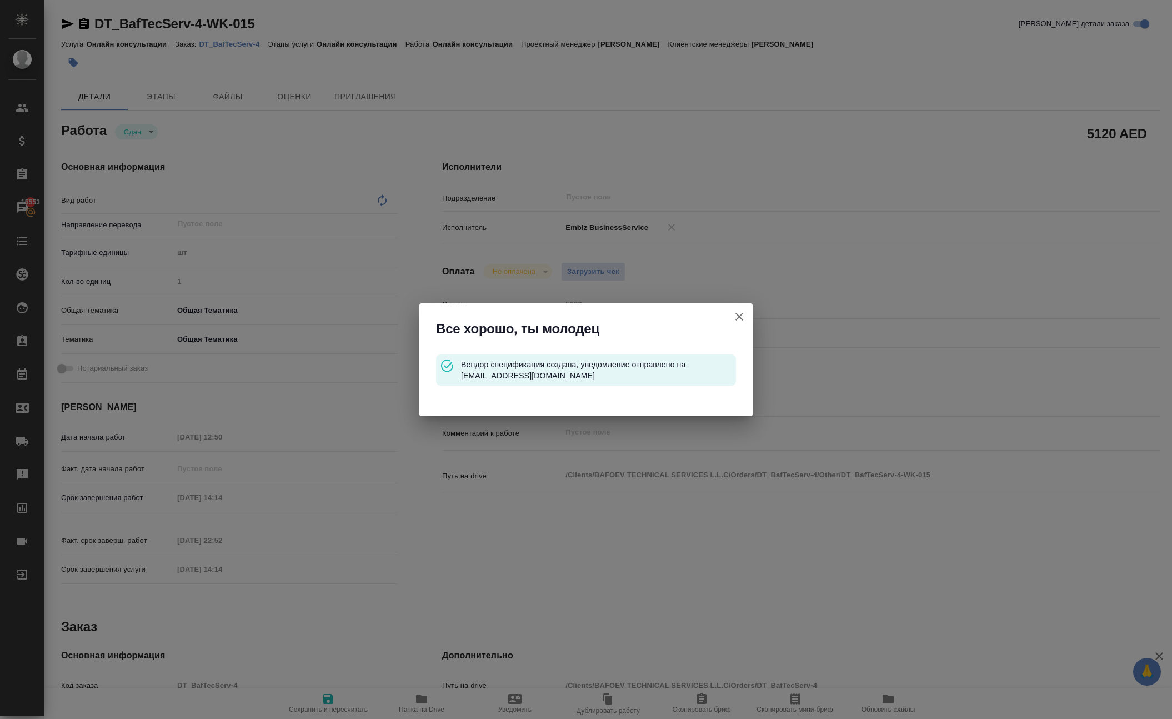
type textarea "x"
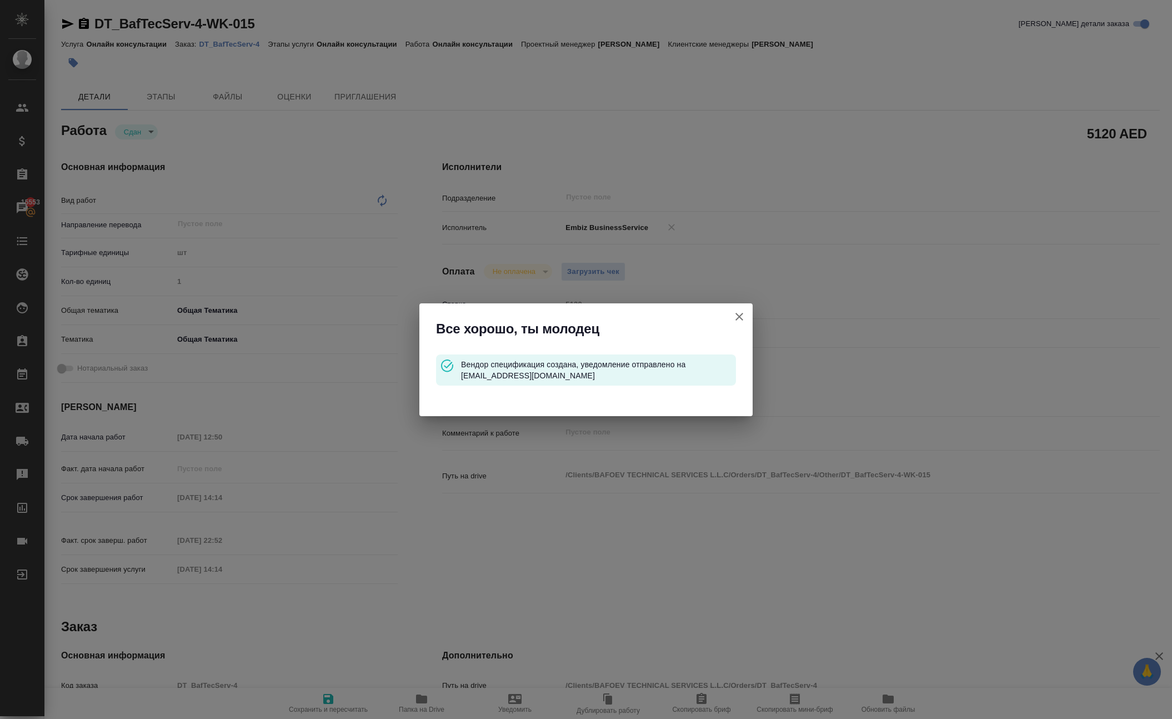
type textarea "x"
click at [741, 310] on icon "button" at bounding box center [738, 316] width 13 height 13
type textarea "x"
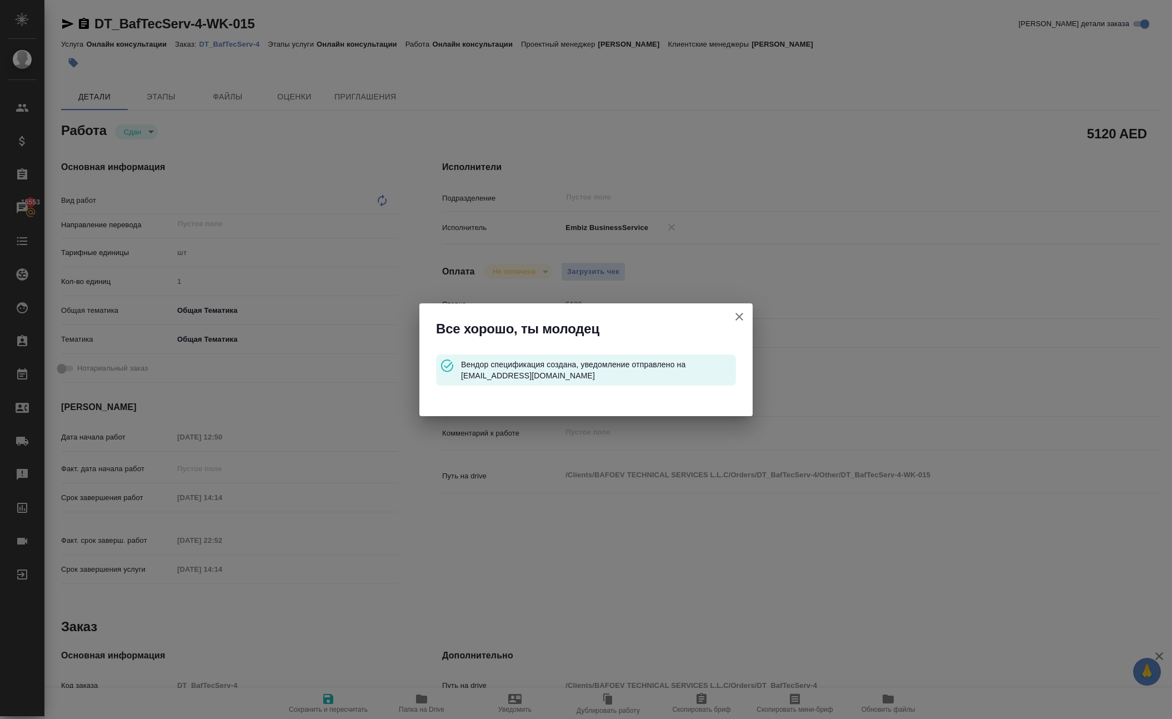
type textarea "x"
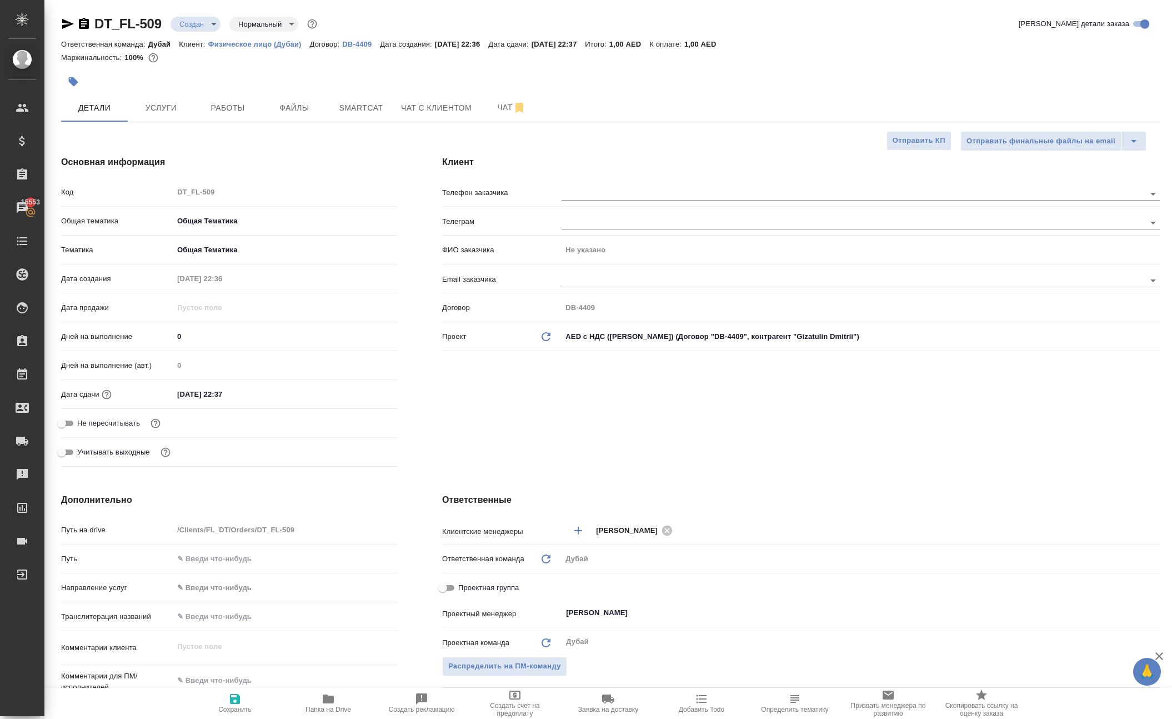
select select "RU"
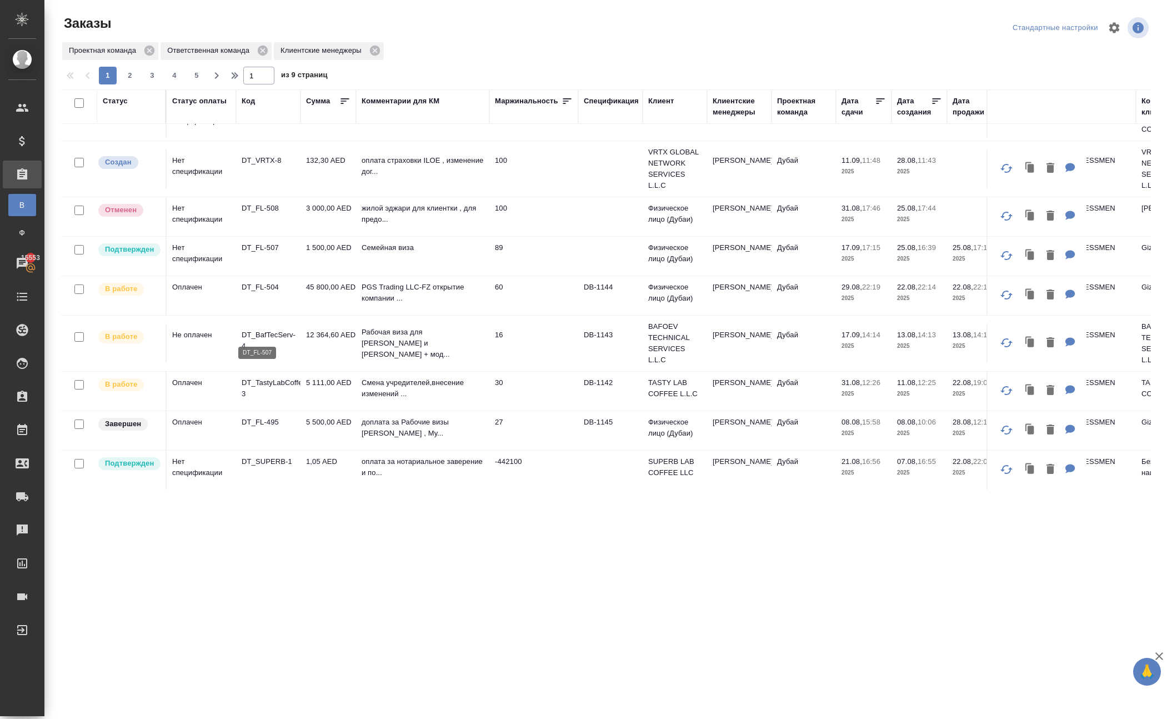
scroll to position [74, 0]
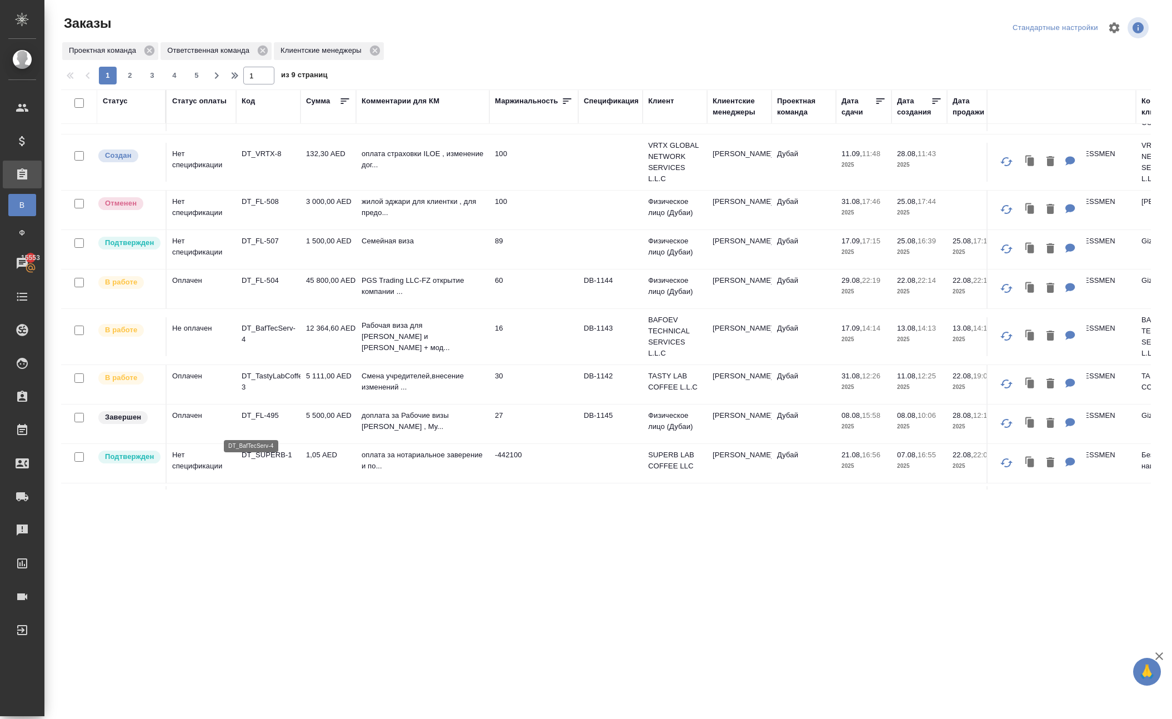
click at [272, 345] on p "DT_BafTecServ-4" at bounding box center [268, 334] width 53 height 22
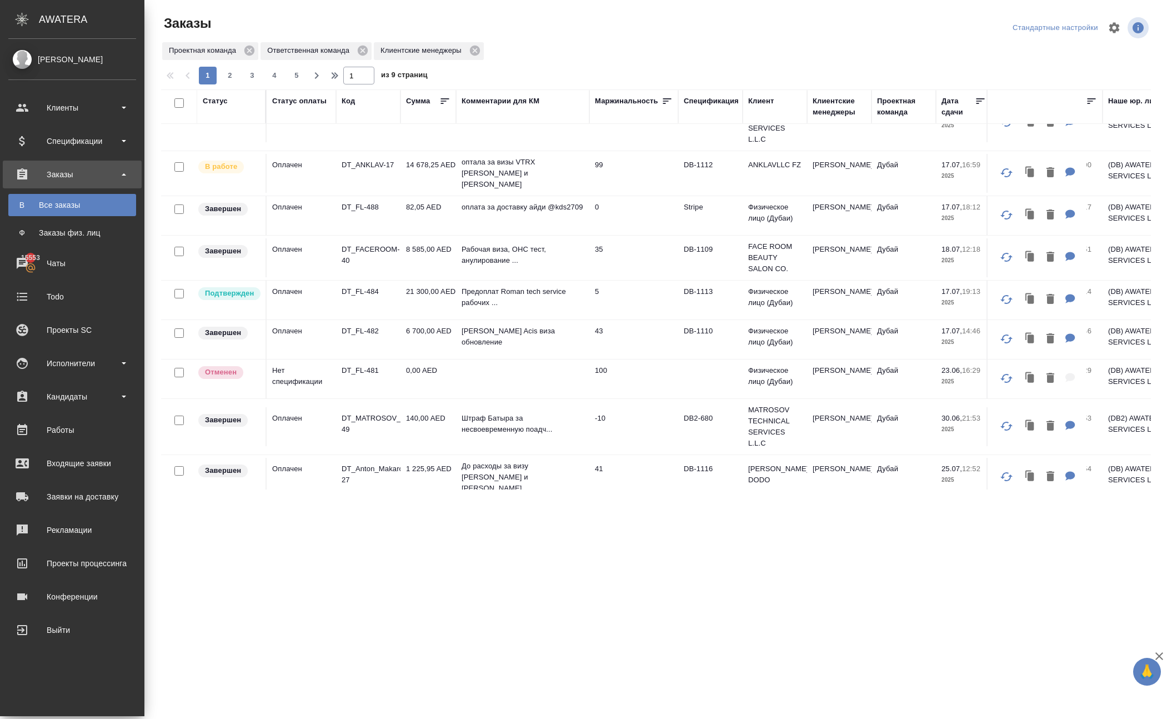
scroll to position [686, 0]
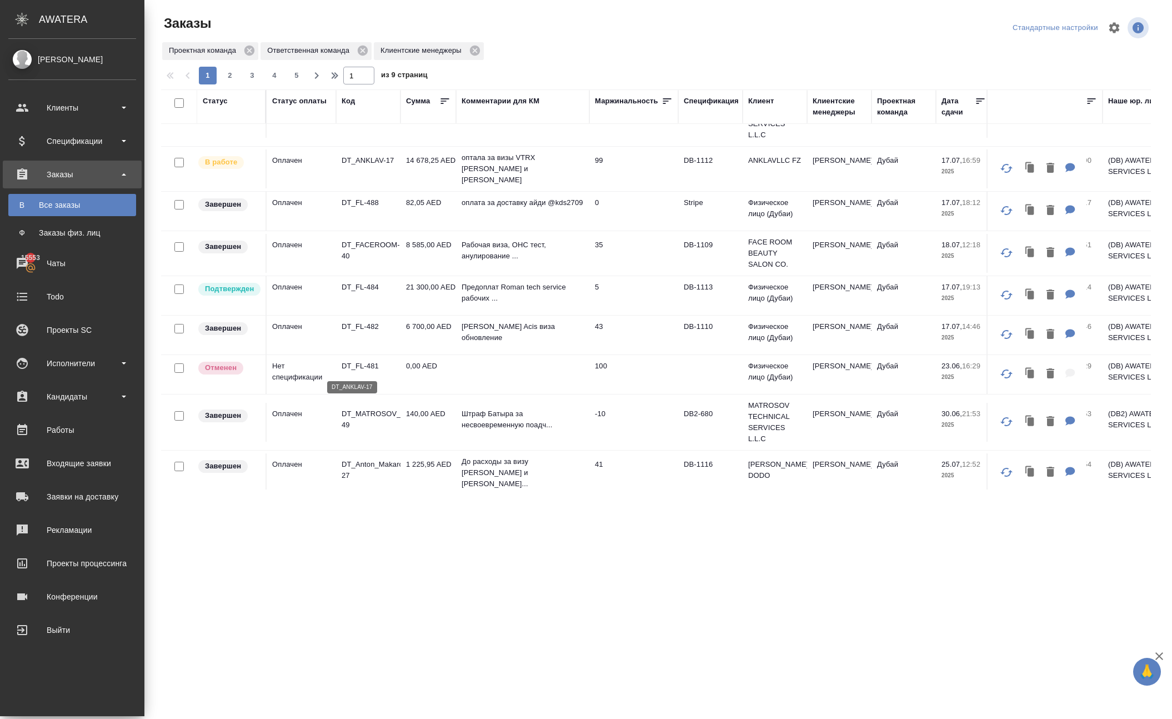
click at [359, 166] on p "DT_ANKLAV-17" at bounding box center [368, 160] width 53 height 11
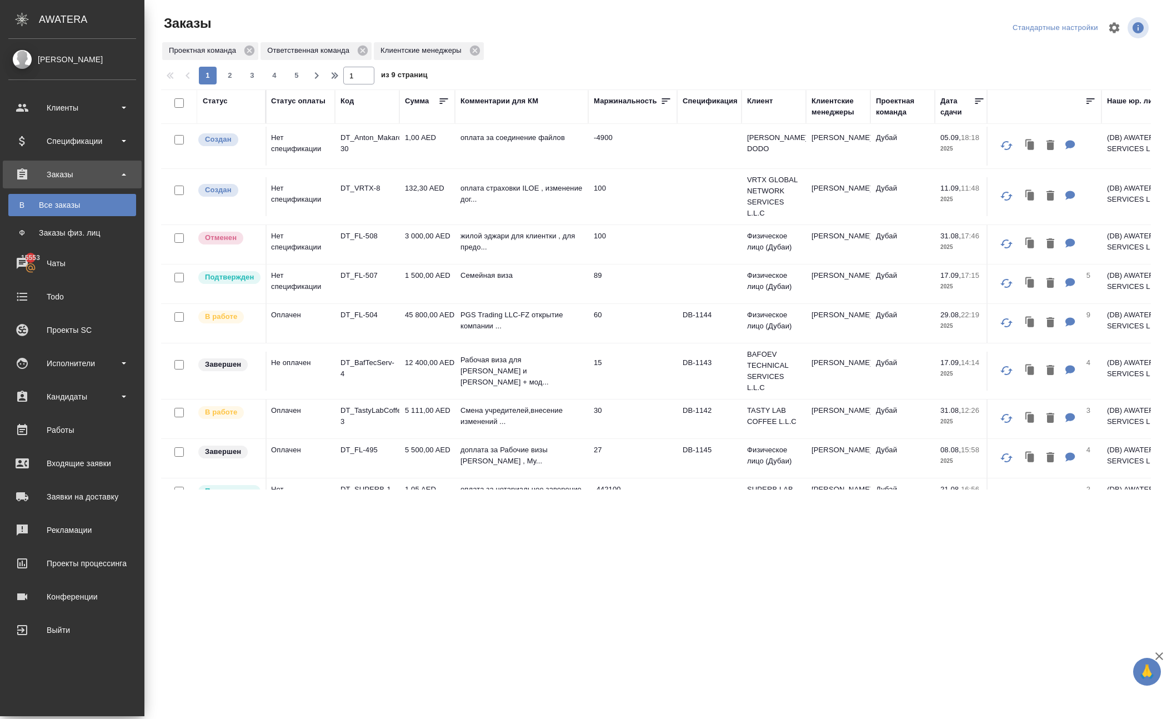
scroll to position [50, 1]
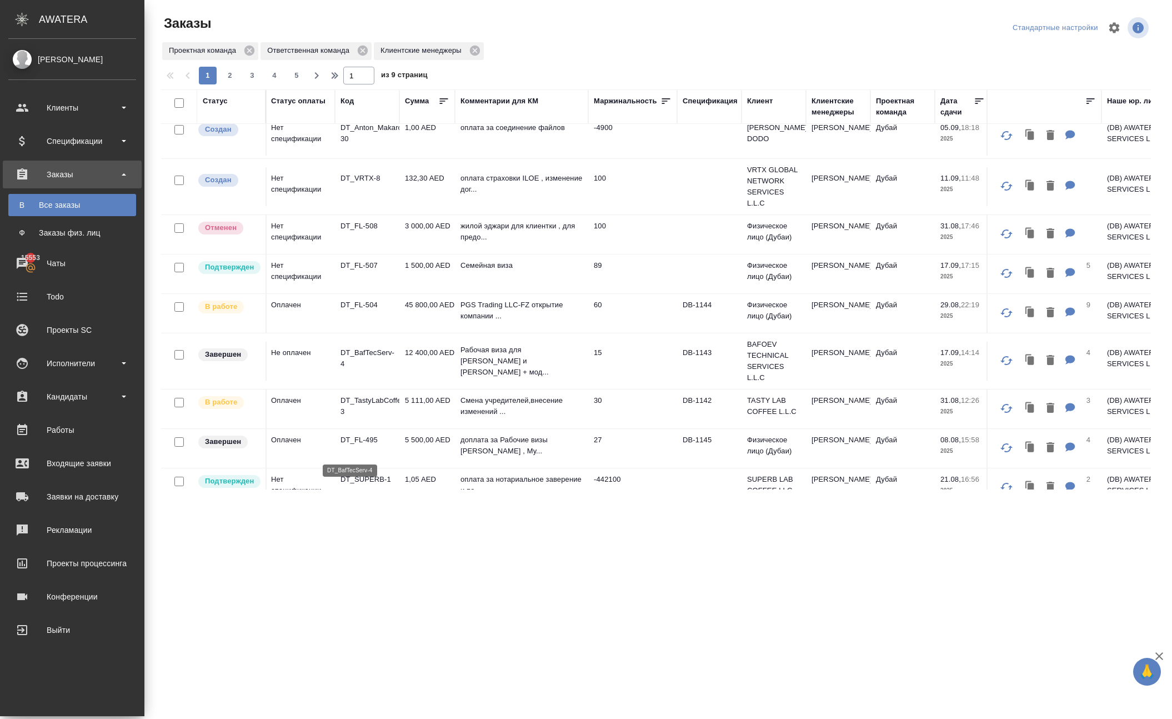
click at [369, 369] on p "DT_BafTecServ-4" at bounding box center [366, 358] width 53 height 22
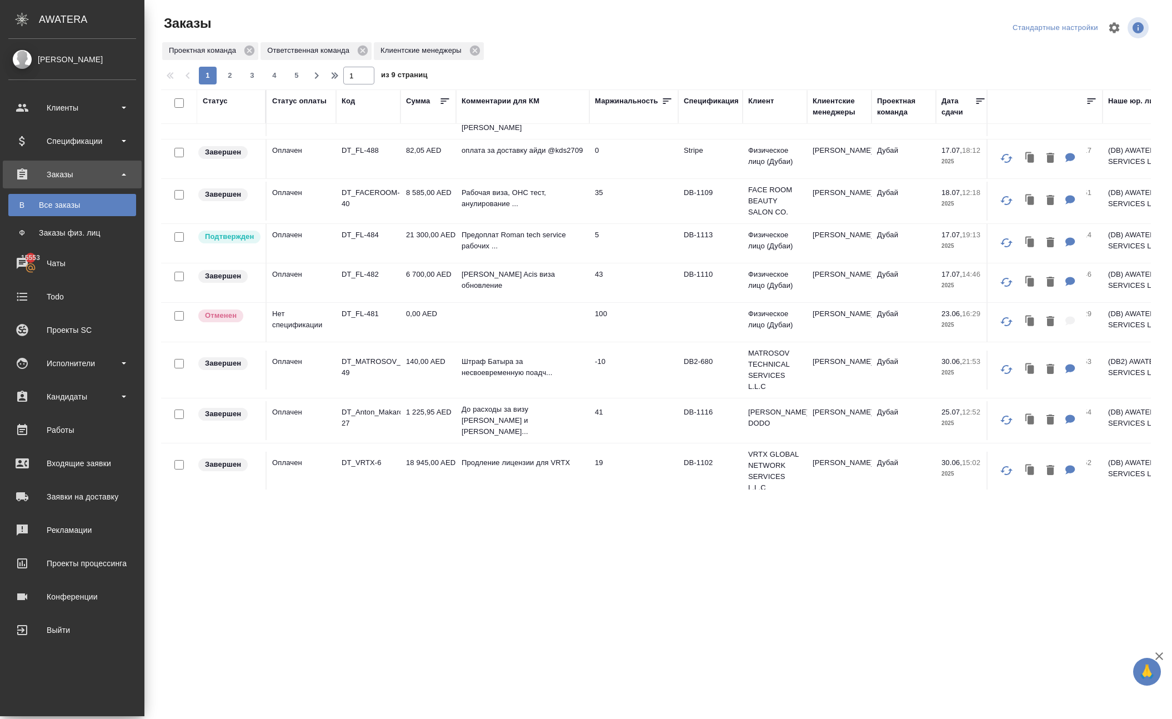
scroll to position [741, 0]
click at [374, 112] on p "DT_ANKLAV-17" at bounding box center [368, 106] width 53 height 11
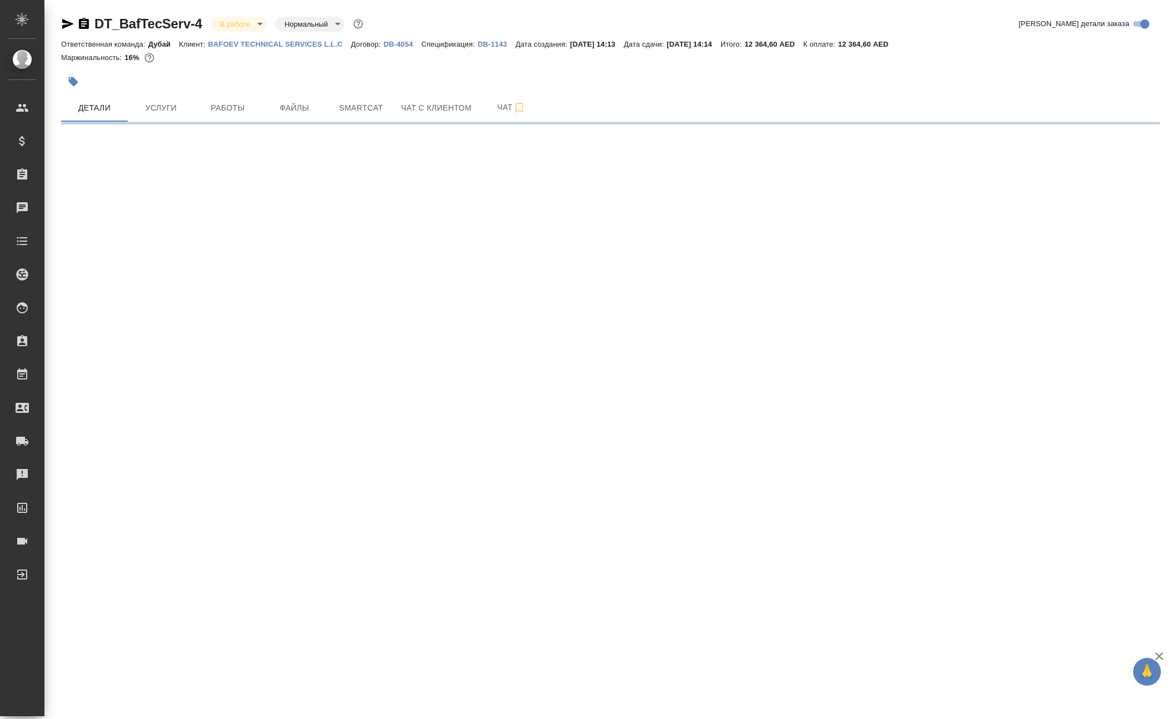
select select "RU"
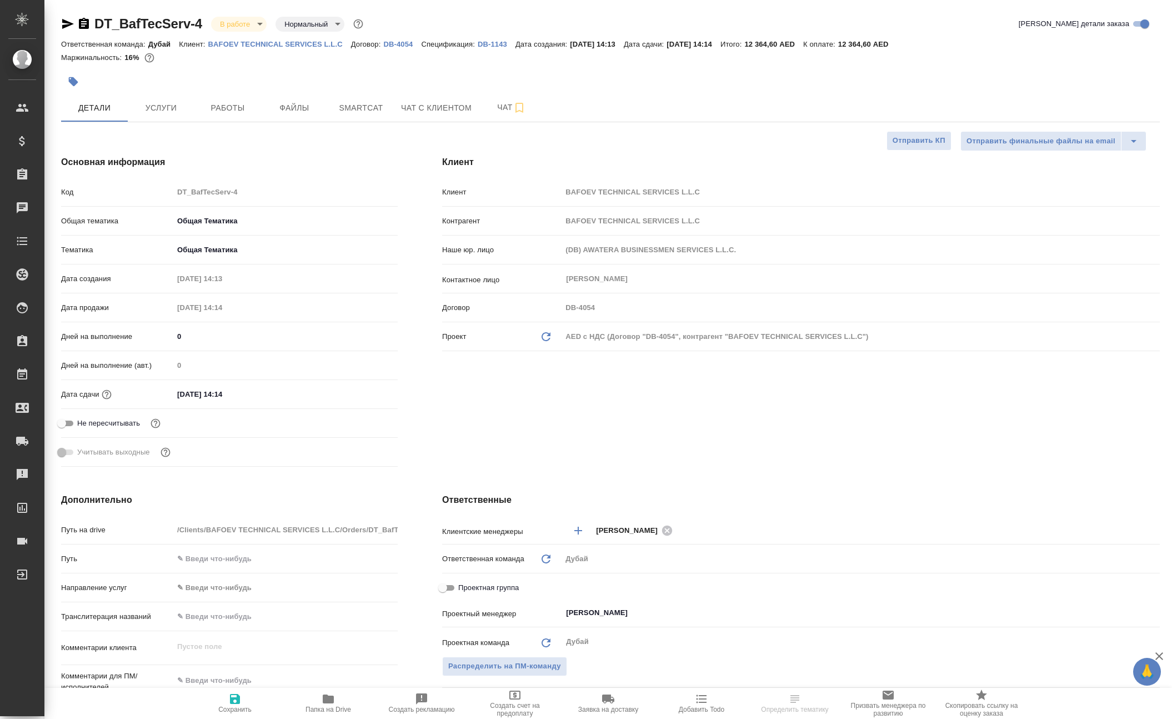
type textarea "x"
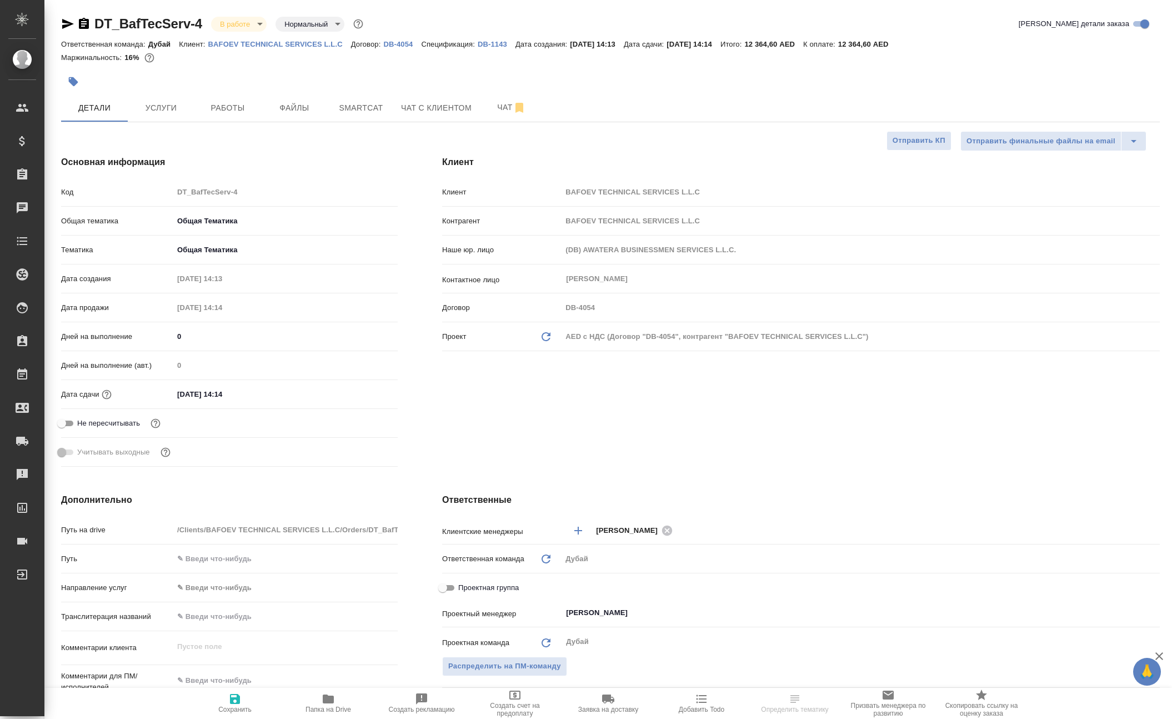
type textarea "x"
click at [228, 115] on span "Работы" at bounding box center [227, 108] width 53 height 14
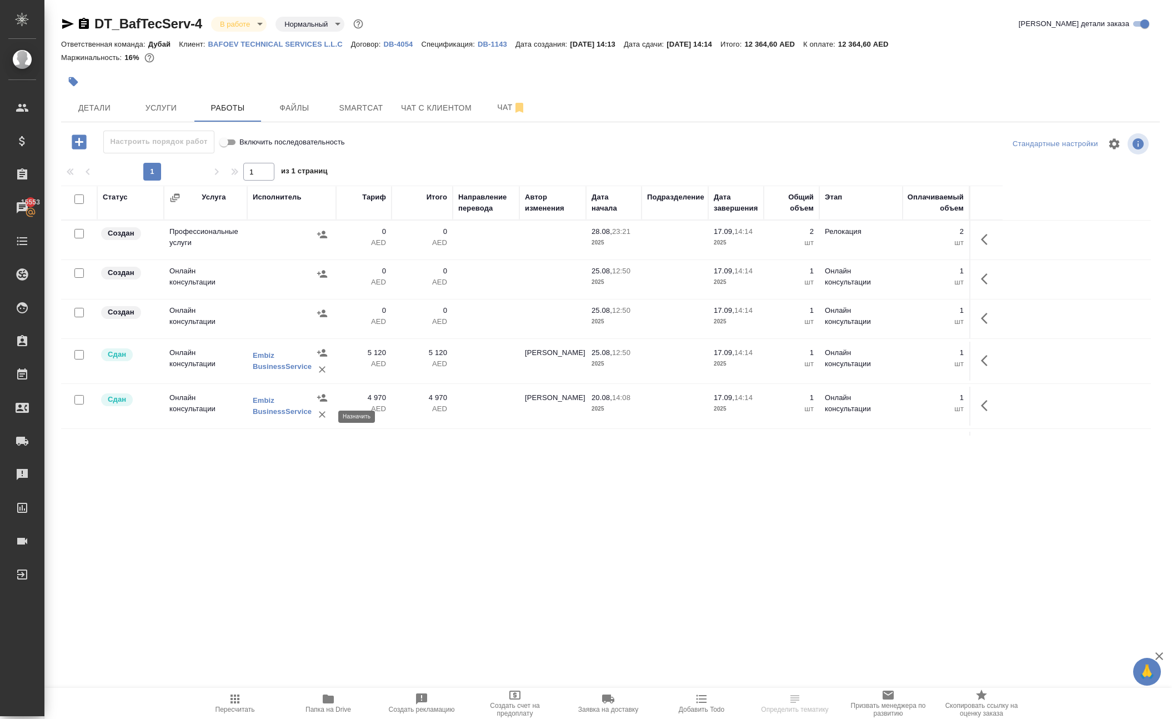
click at [318, 317] on icon "button" at bounding box center [322, 312] width 10 height 7
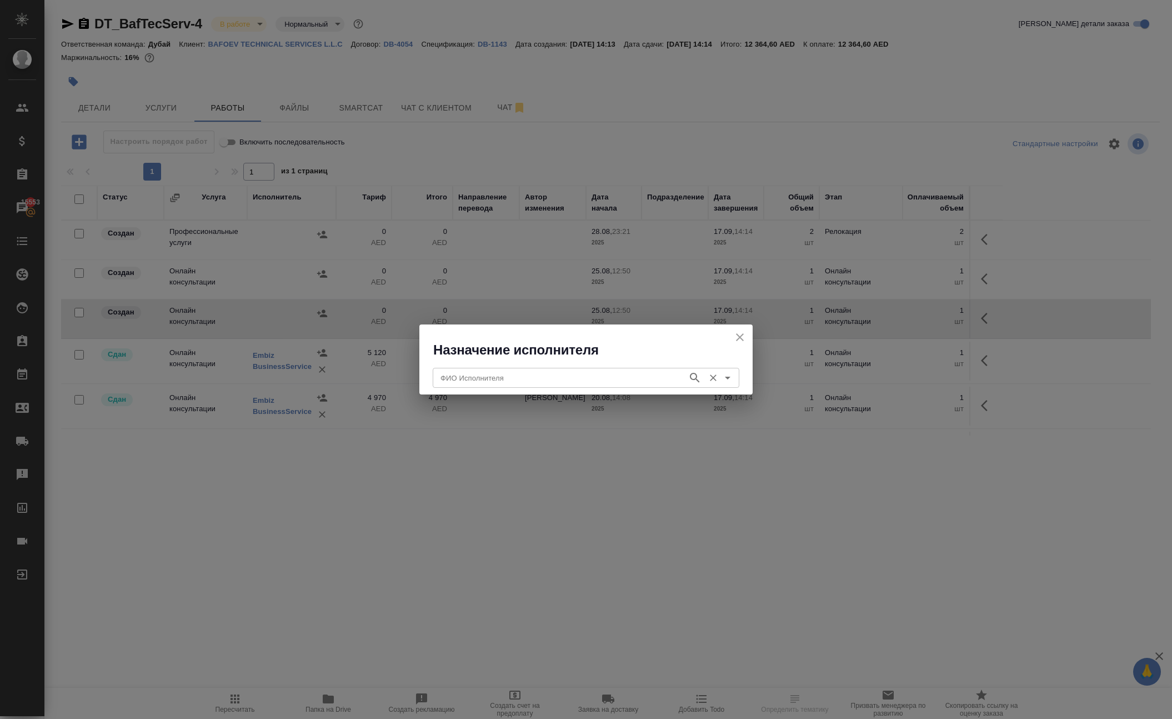
click at [476, 384] on input "ФИО Исполнителя" at bounding box center [559, 377] width 246 height 13
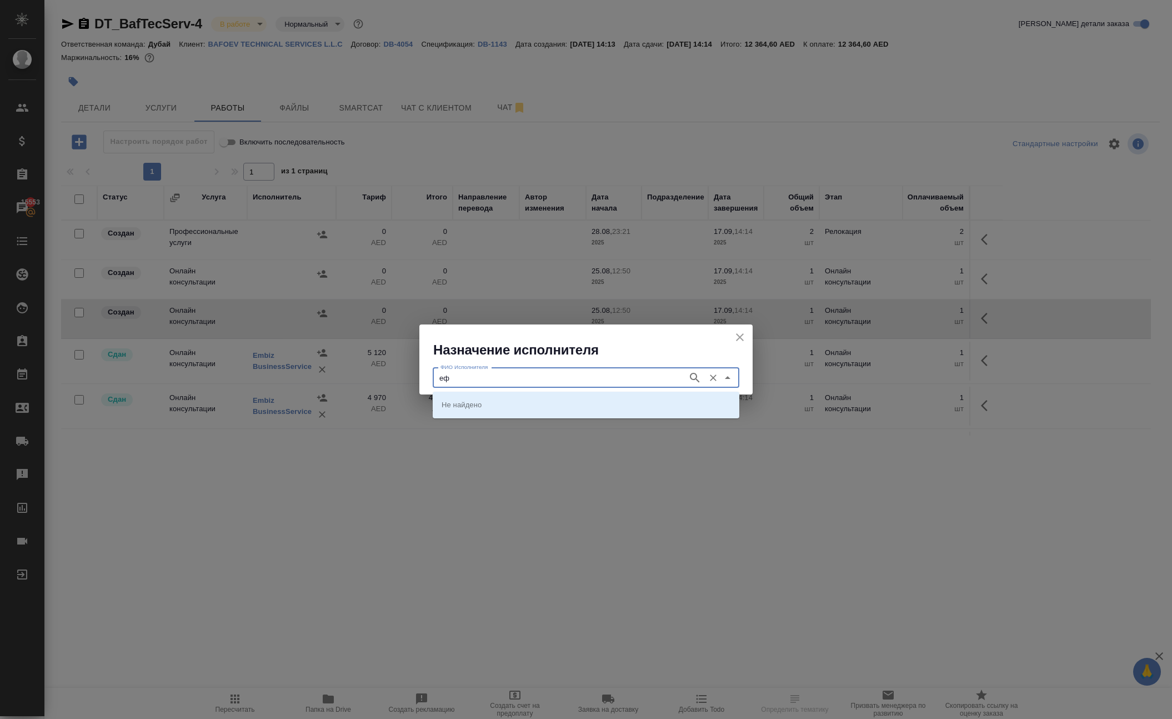
type input "е"
type input "ta"
type input "t"
type input "tath"
click at [454, 409] on p "TATHQEEF" at bounding box center [460, 404] width 38 height 11
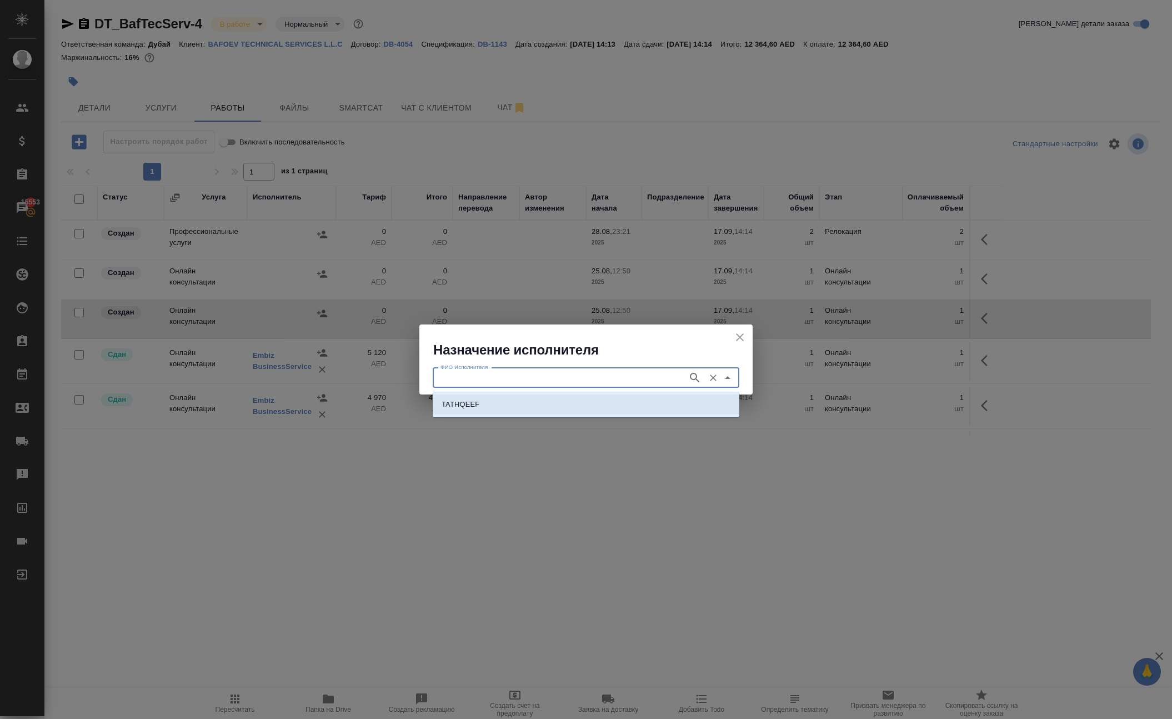
type input "TATHQEEF"
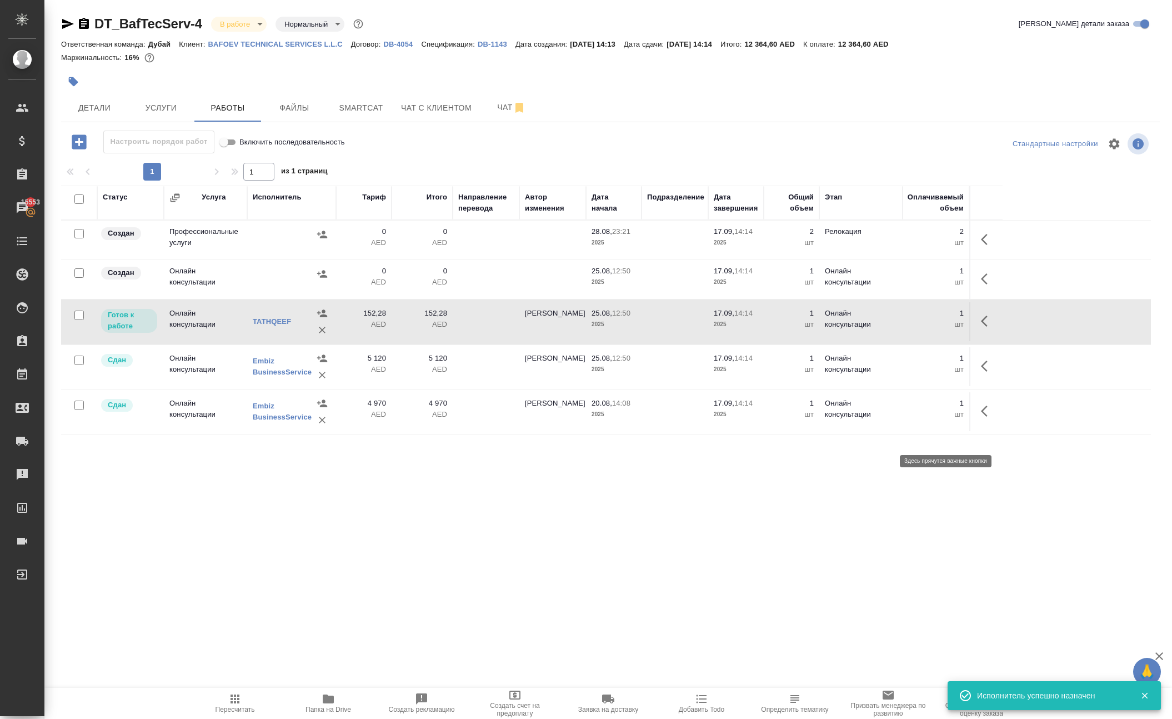
click at [981, 328] on icon "button" at bounding box center [987, 320] width 13 height 13
click at [901, 326] on icon "button" at bounding box center [906, 321] width 10 height 10
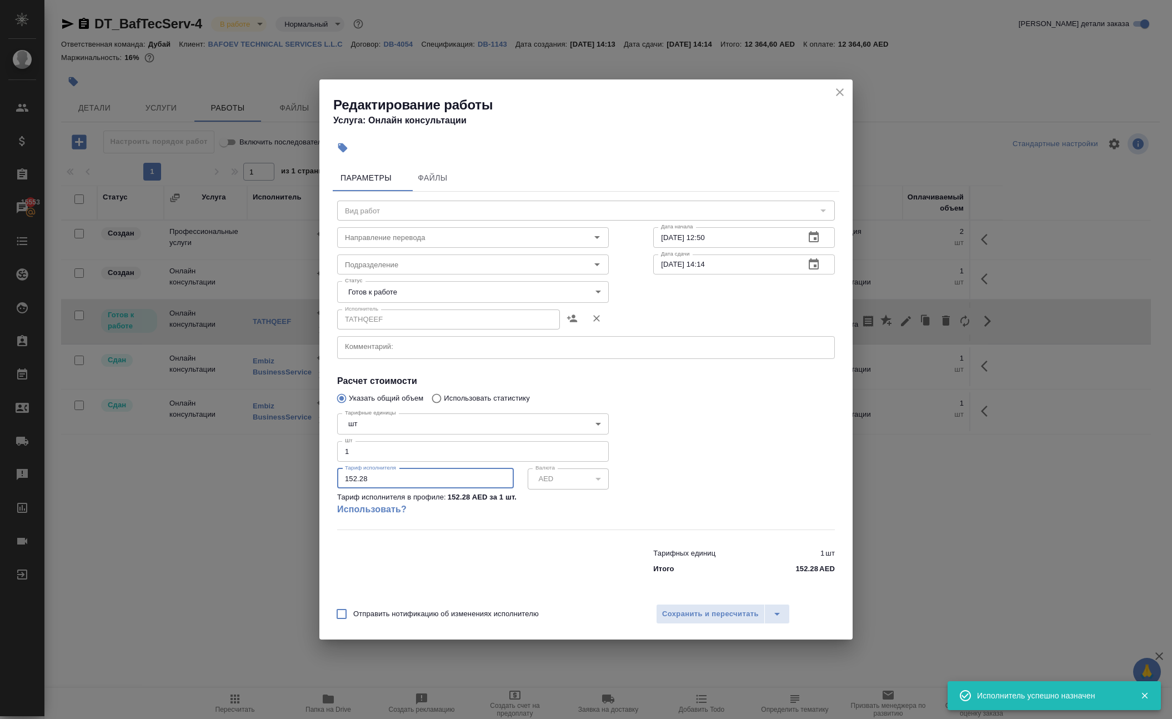
drag, startPoint x: 422, startPoint y: 498, endPoint x: 271, endPoint y: 480, distance: 152.1
click at [275, 483] on div "Редактирование работы Услуга: Онлайн консультации Параметры Файлы Вид работ Вид…" at bounding box center [586, 359] width 1172 height 719
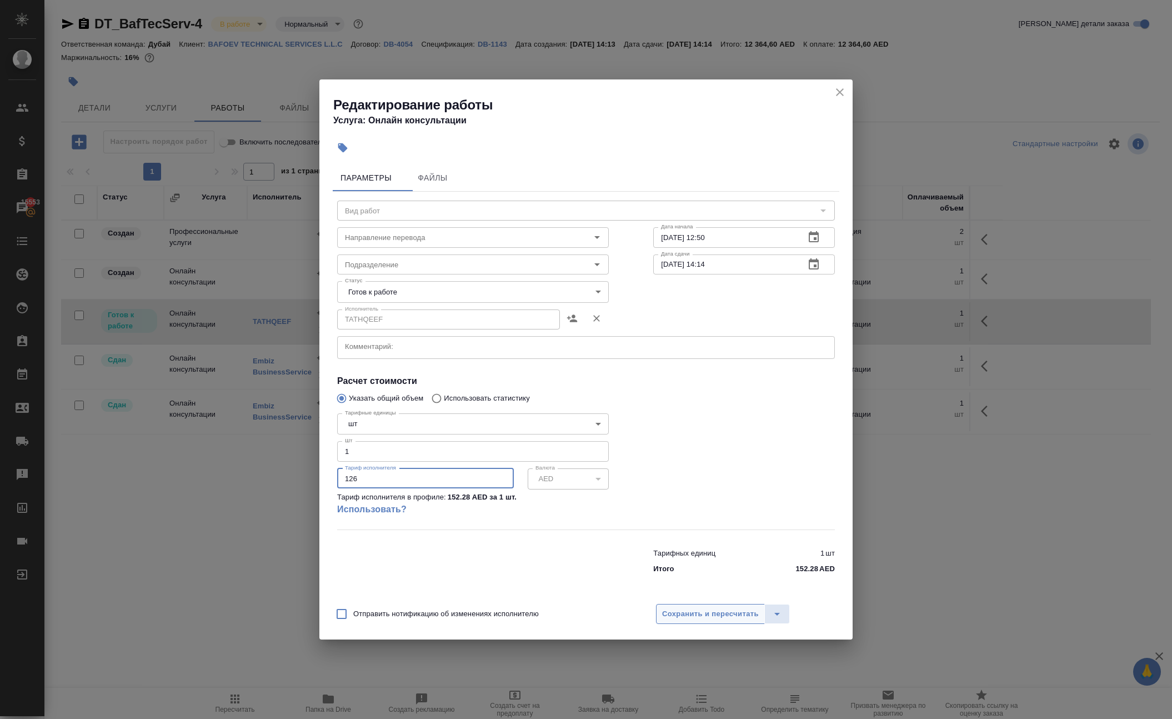
type input "126"
click at [713, 620] on span "Сохранить и пересчитать" at bounding box center [710, 614] width 97 height 13
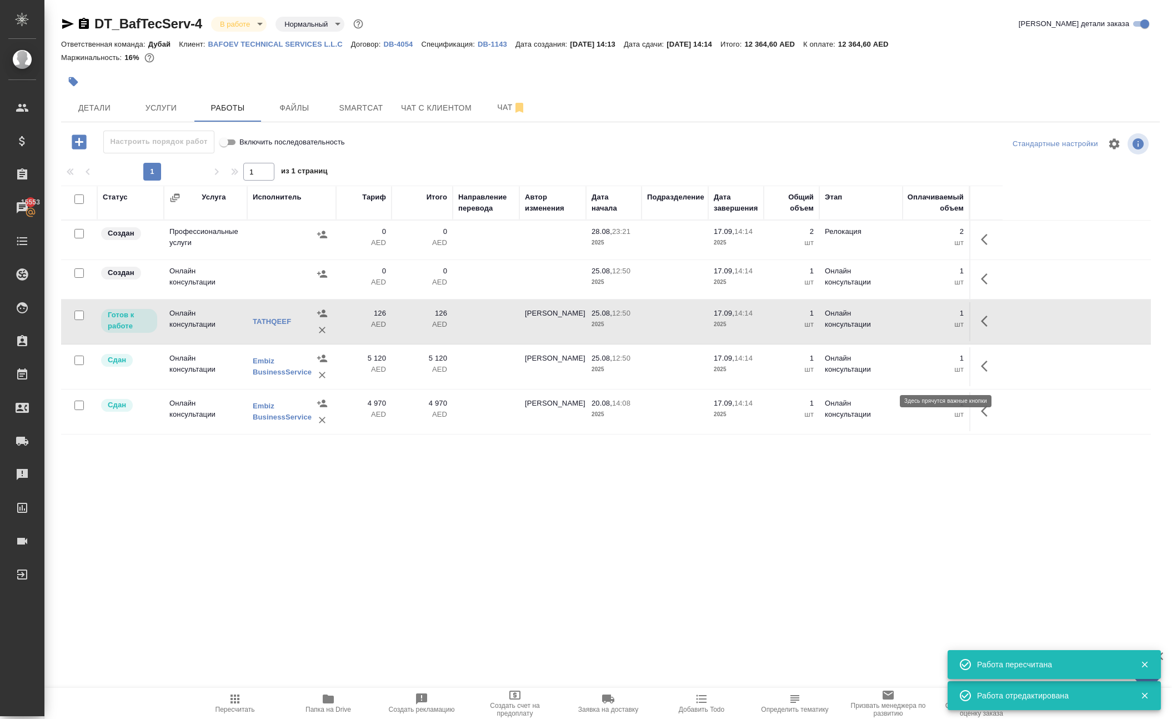
click at [981, 284] on icon "button" at bounding box center [984, 278] width 7 height 11
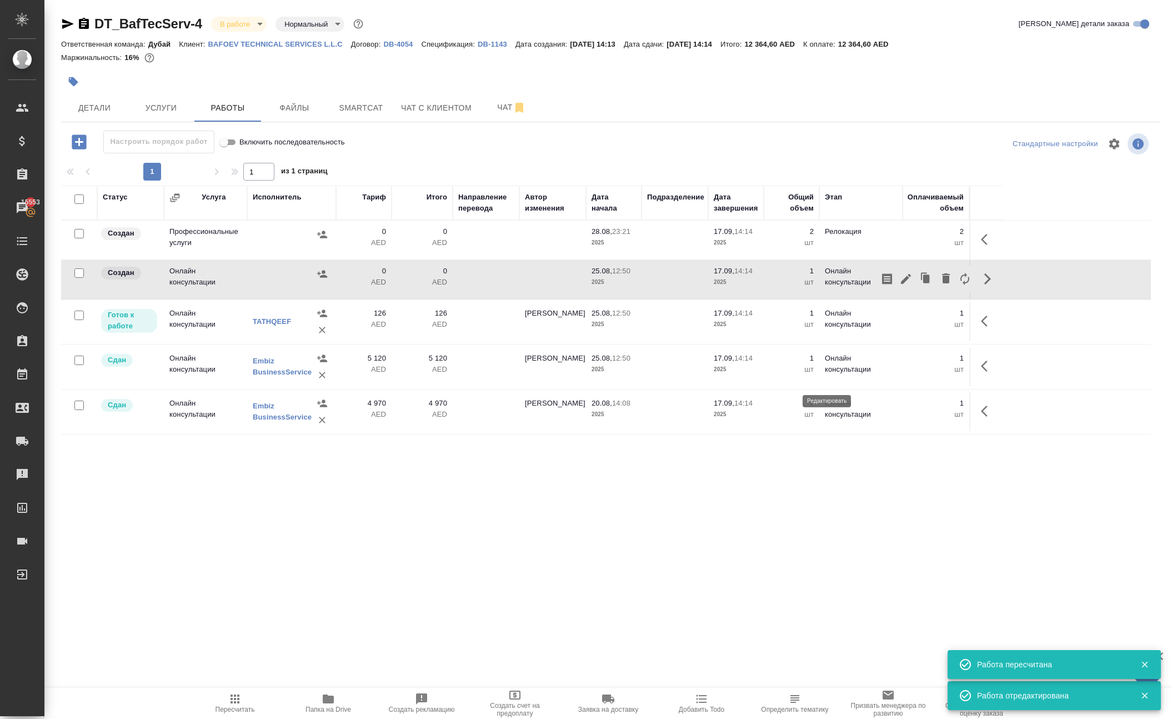
click at [899, 285] on icon "button" at bounding box center [905, 278] width 13 height 13
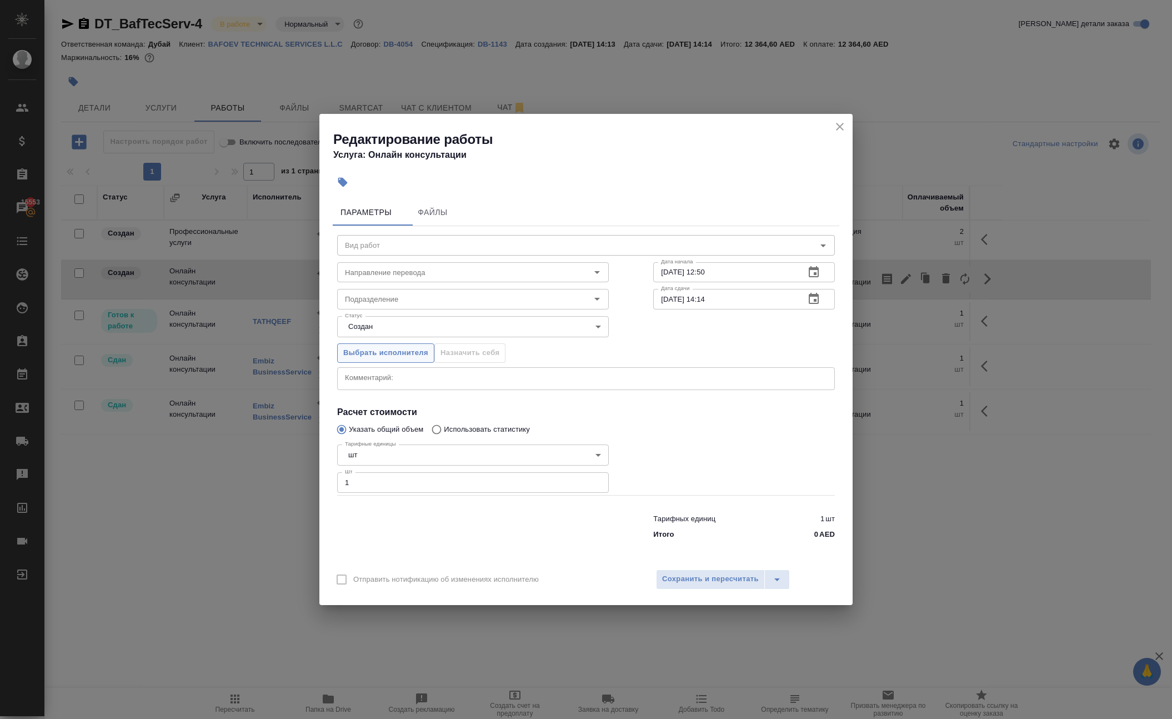
click at [382, 347] on span "Выбрать исполнителя" at bounding box center [385, 353] width 85 height 13
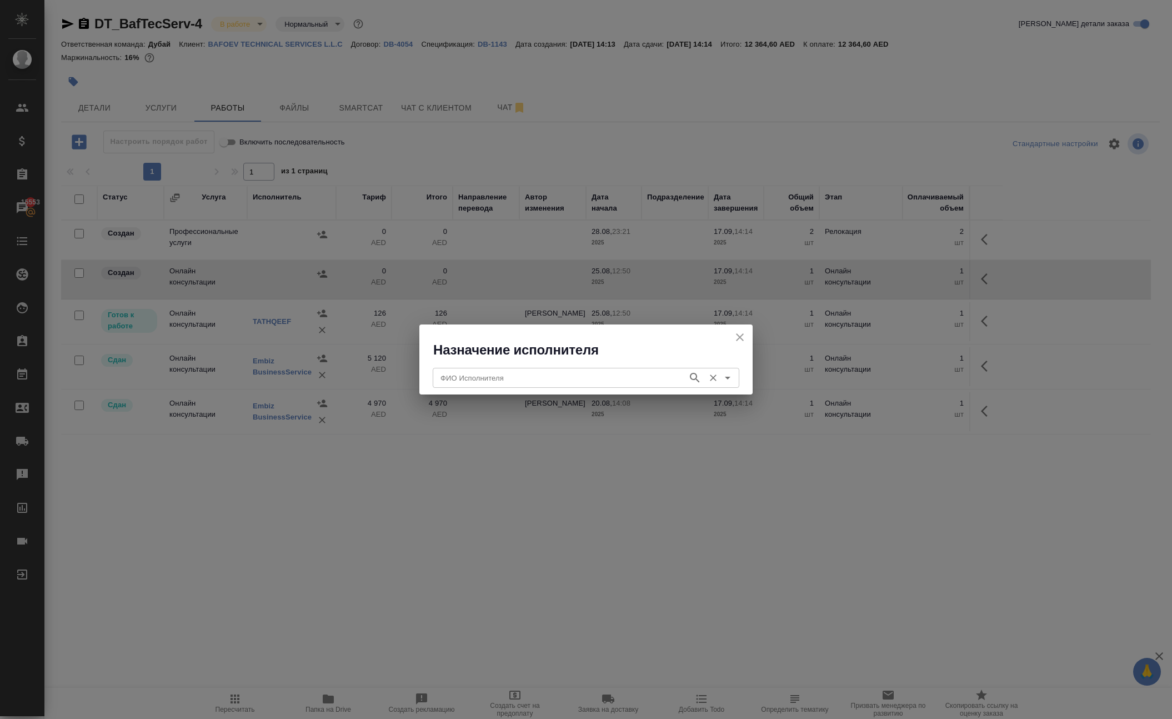
click at [465, 382] on input "ФИО Исполнителя" at bounding box center [559, 377] width 246 height 13
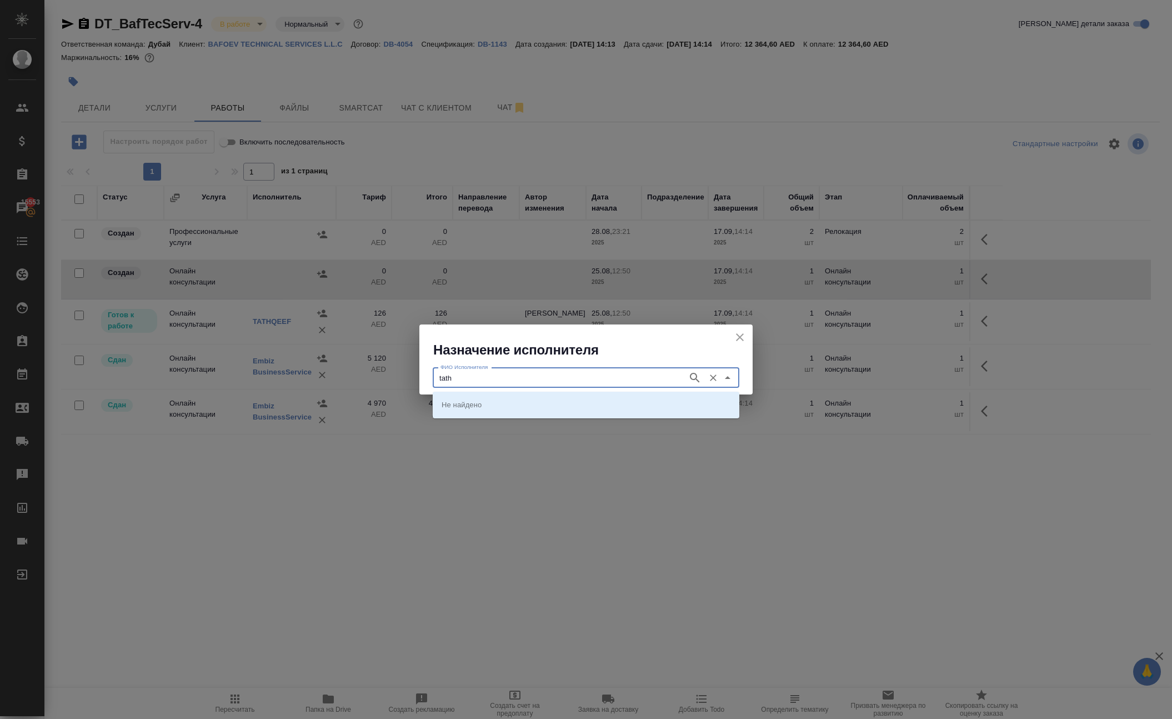
type input "tath"
click at [451, 405] on p "TATHQEEF" at bounding box center [460, 404] width 38 height 11
type input "TATHQEEF"
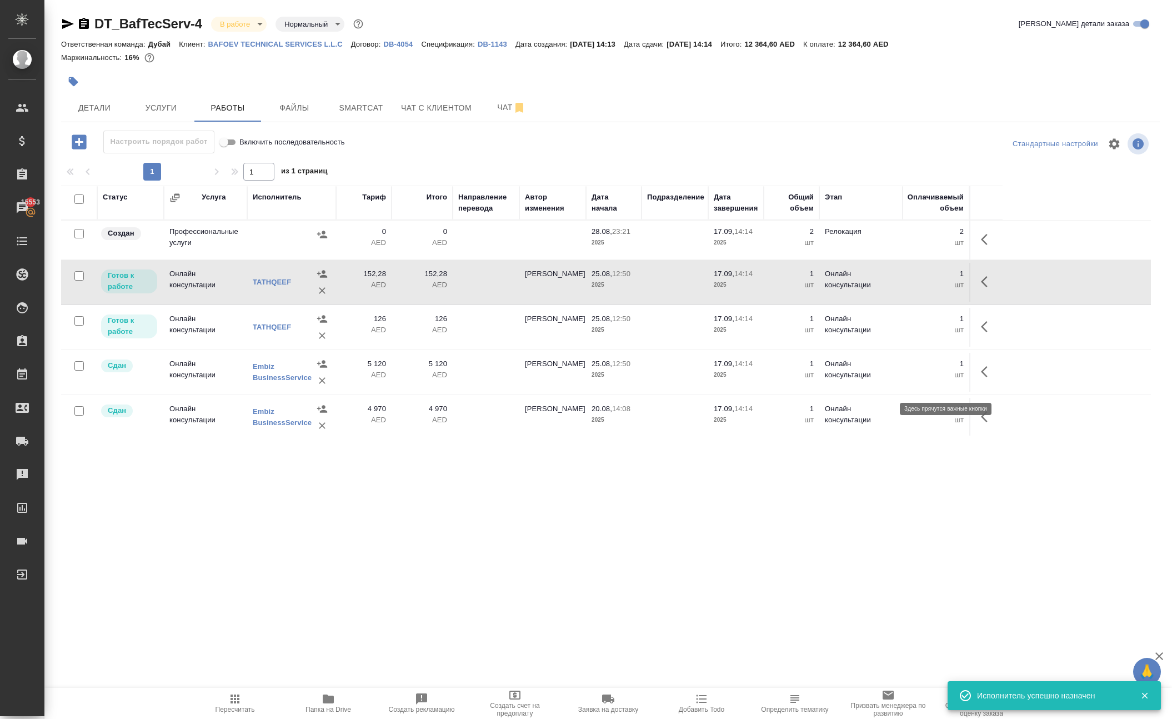
click at [982, 288] on icon "button" at bounding box center [987, 281] width 13 height 13
click at [899, 288] on icon "button" at bounding box center [905, 281] width 13 height 13
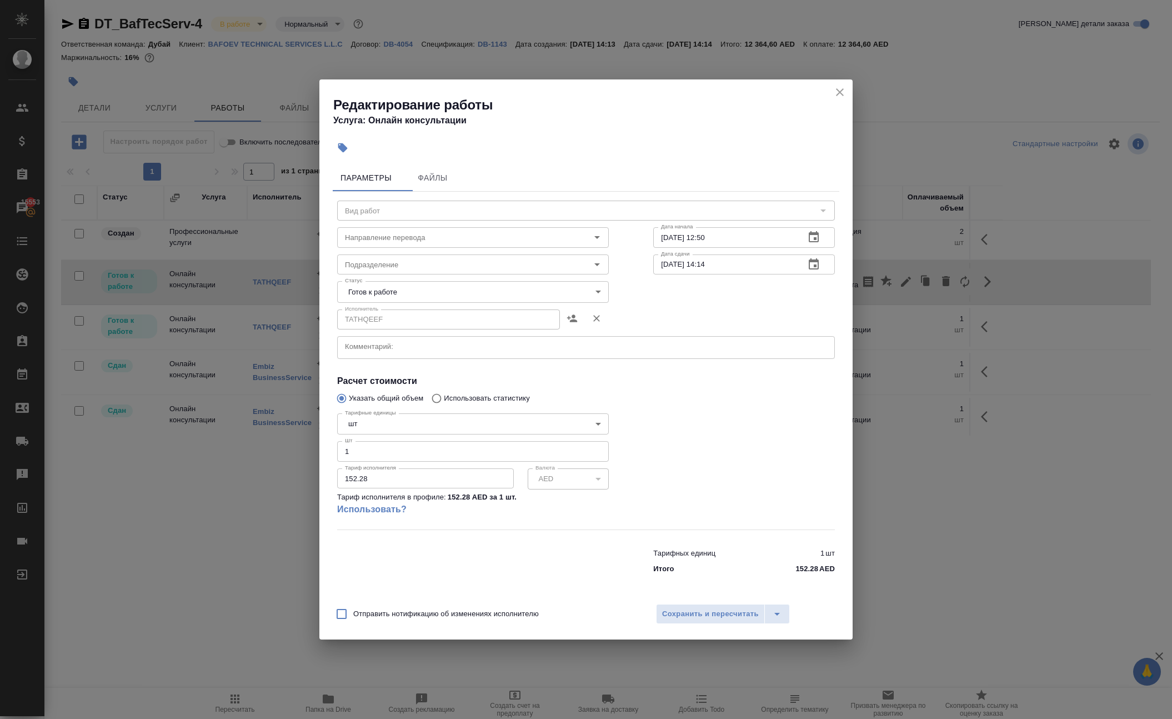
click at [411, 488] on input "152.28" at bounding box center [425, 478] width 177 height 20
type input "126"
click at [733, 620] on span "Сохранить и пересчитать" at bounding box center [710, 614] width 97 height 13
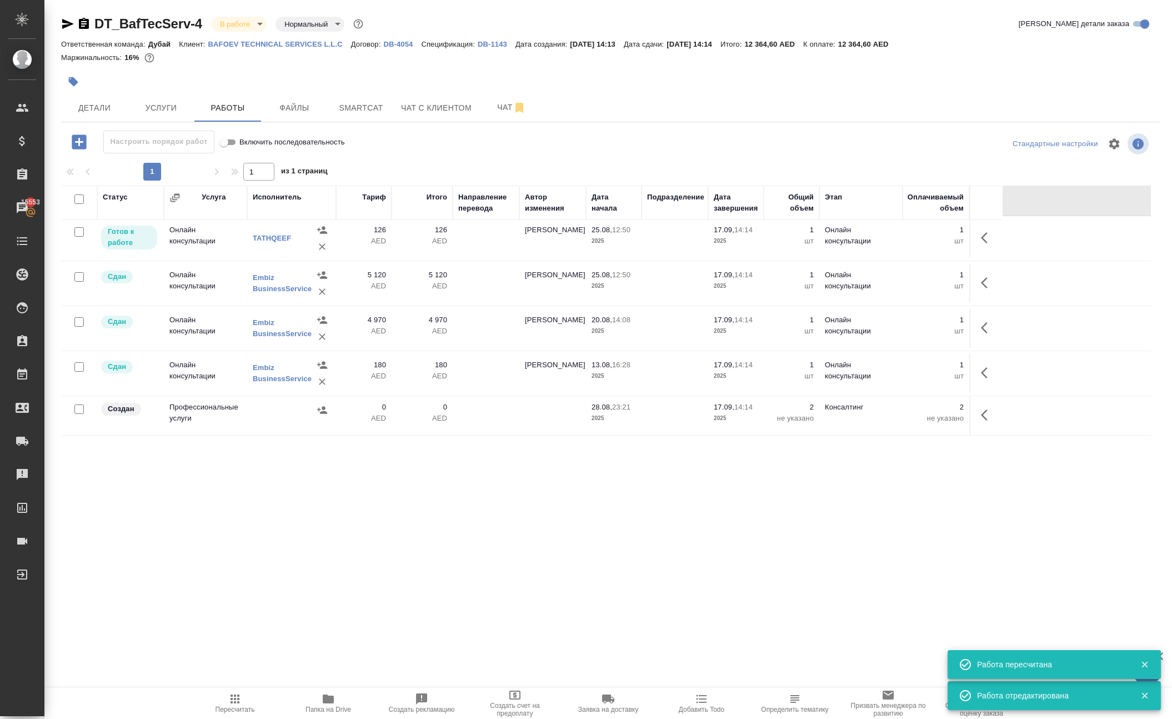
scroll to position [230, 0]
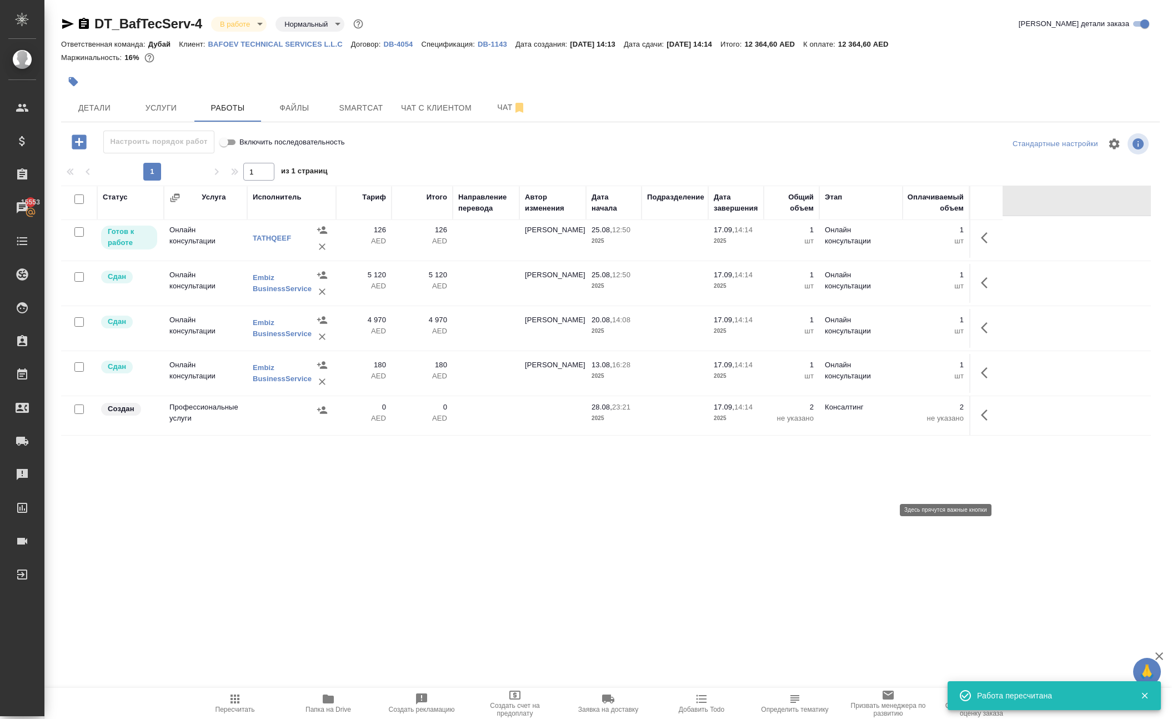
click at [981, 421] on icon "button" at bounding box center [987, 414] width 13 height 13
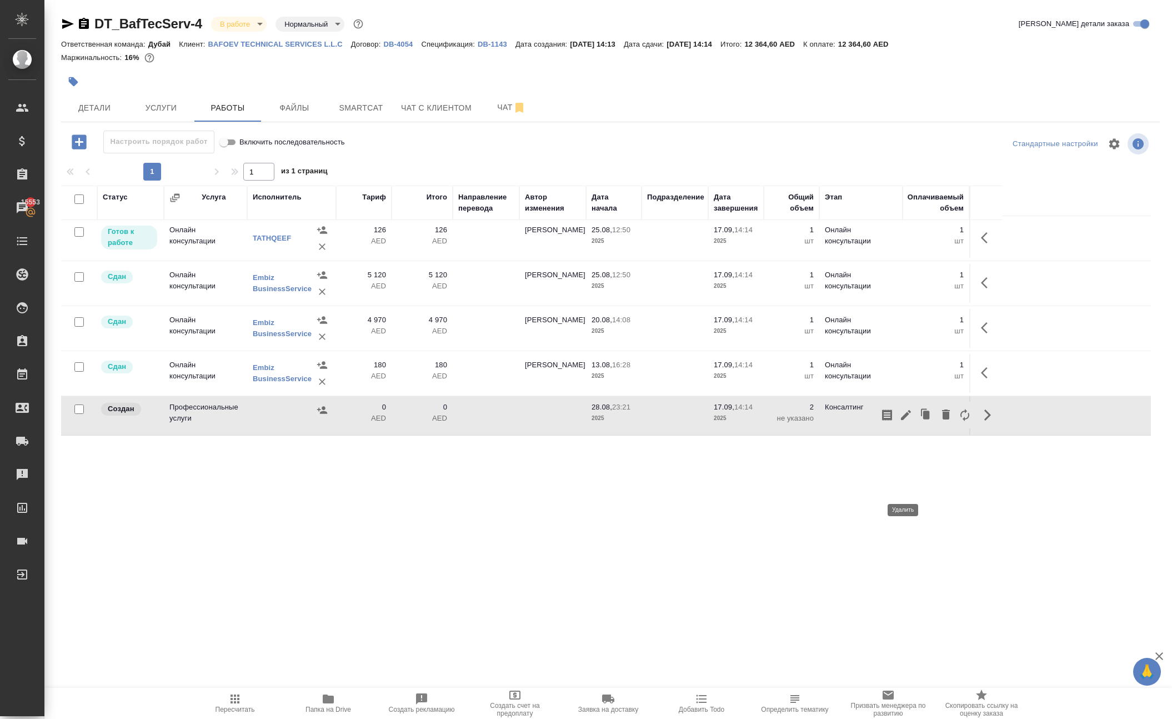
click at [942, 419] on icon "button" at bounding box center [946, 414] width 8 height 10
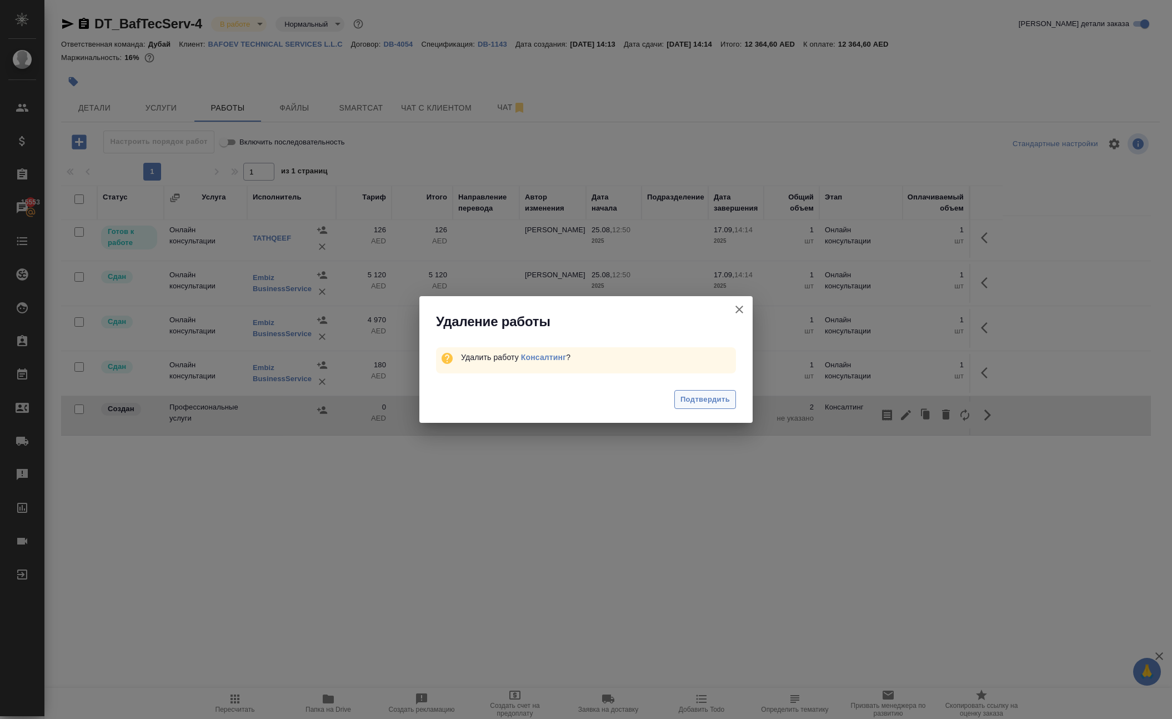
click at [722, 406] on span "Подтвердить" at bounding box center [704, 399] width 49 height 13
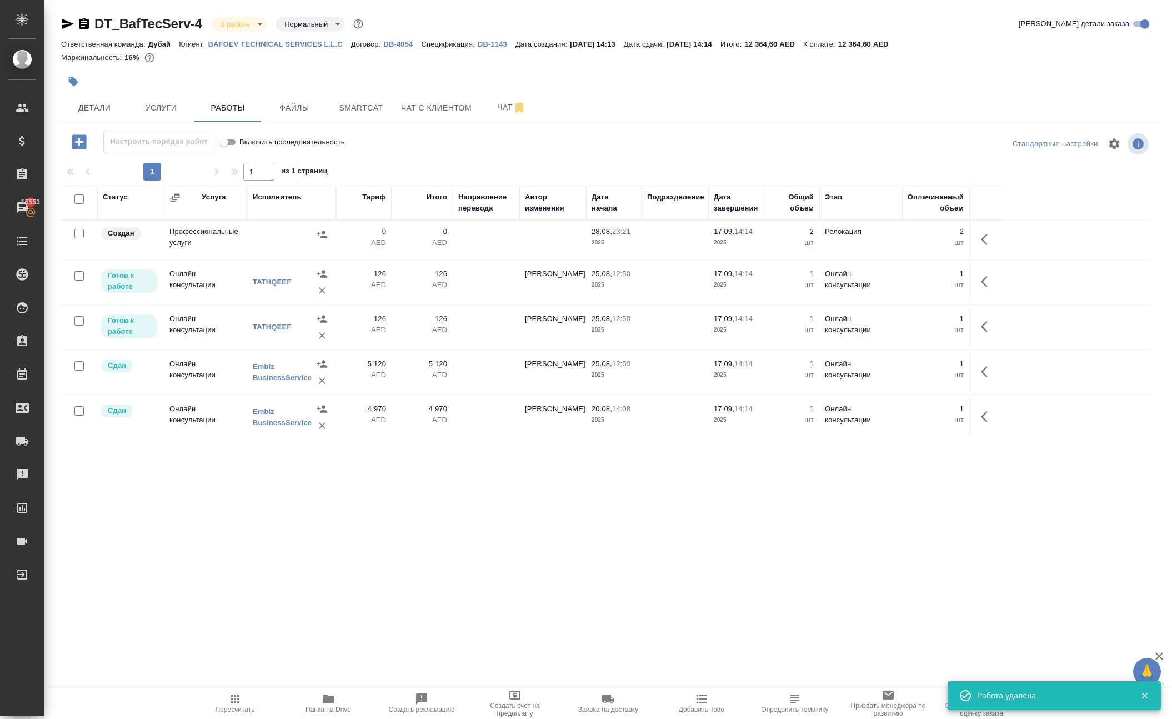
scroll to position [0, 0]
click at [981, 245] on icon "button" at bounding box center [984, 239] width 7 height 11
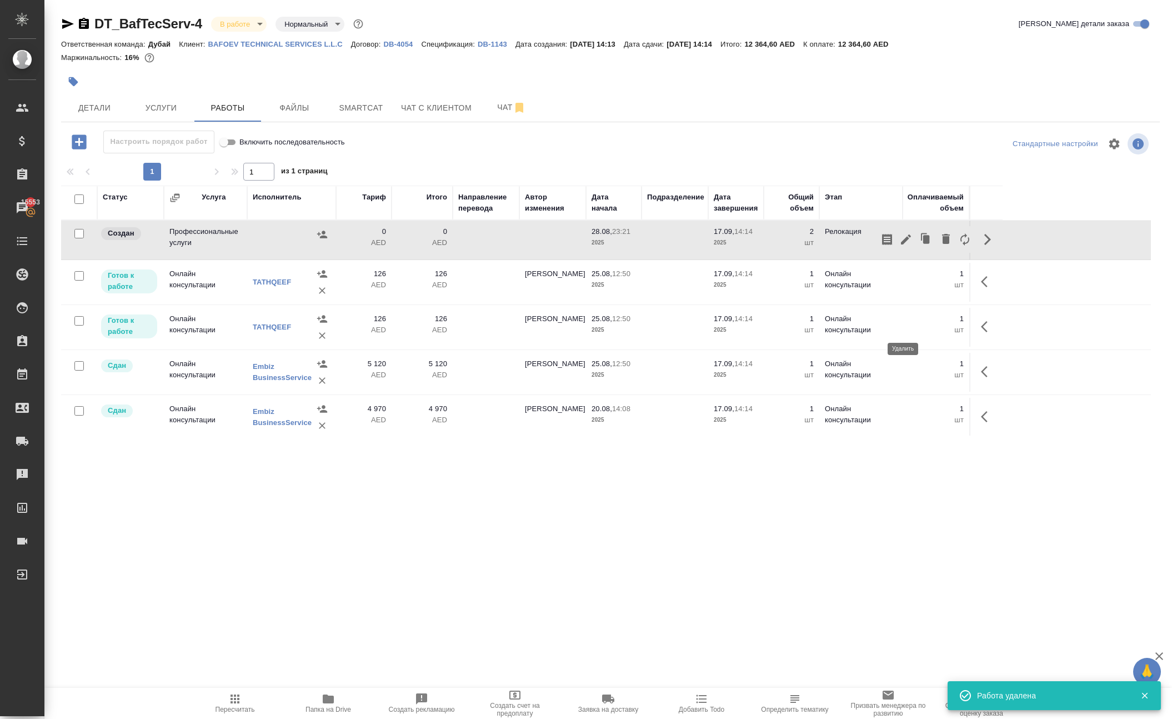
click at [939, 245] on icon "button" at bounding box center [945, 238] width 13 height 13
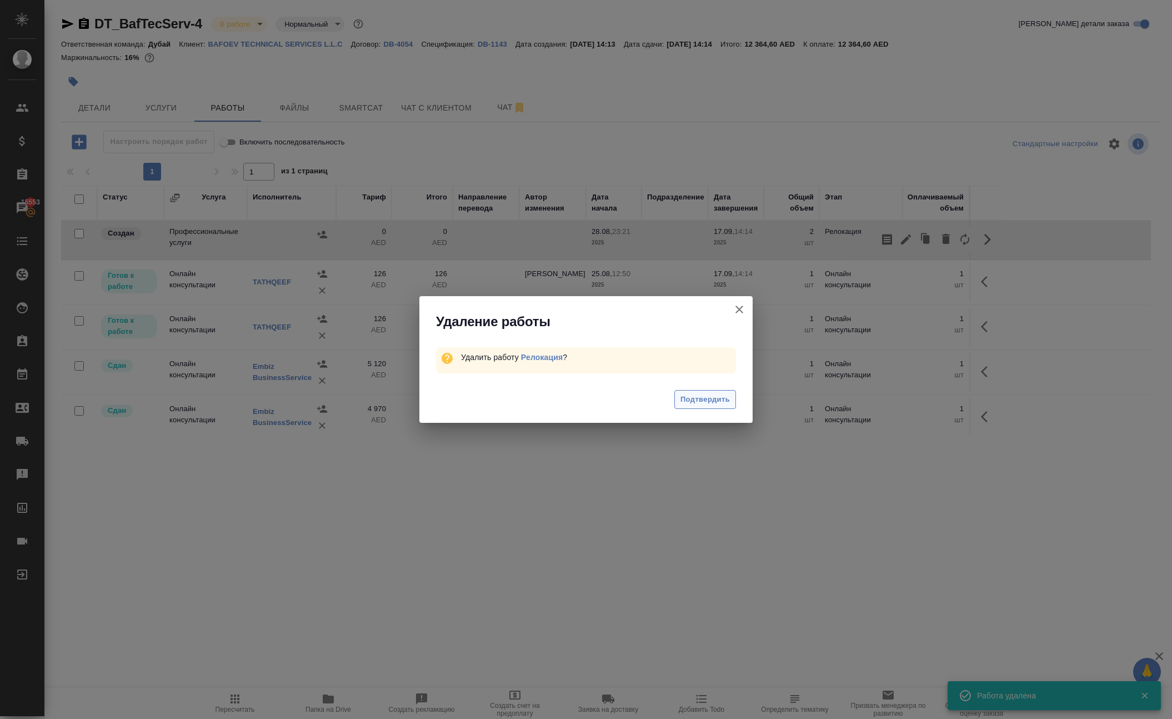
click at [719, 406] on span "Подтвердить" at bounding box center [704, 399] width 49 height 13
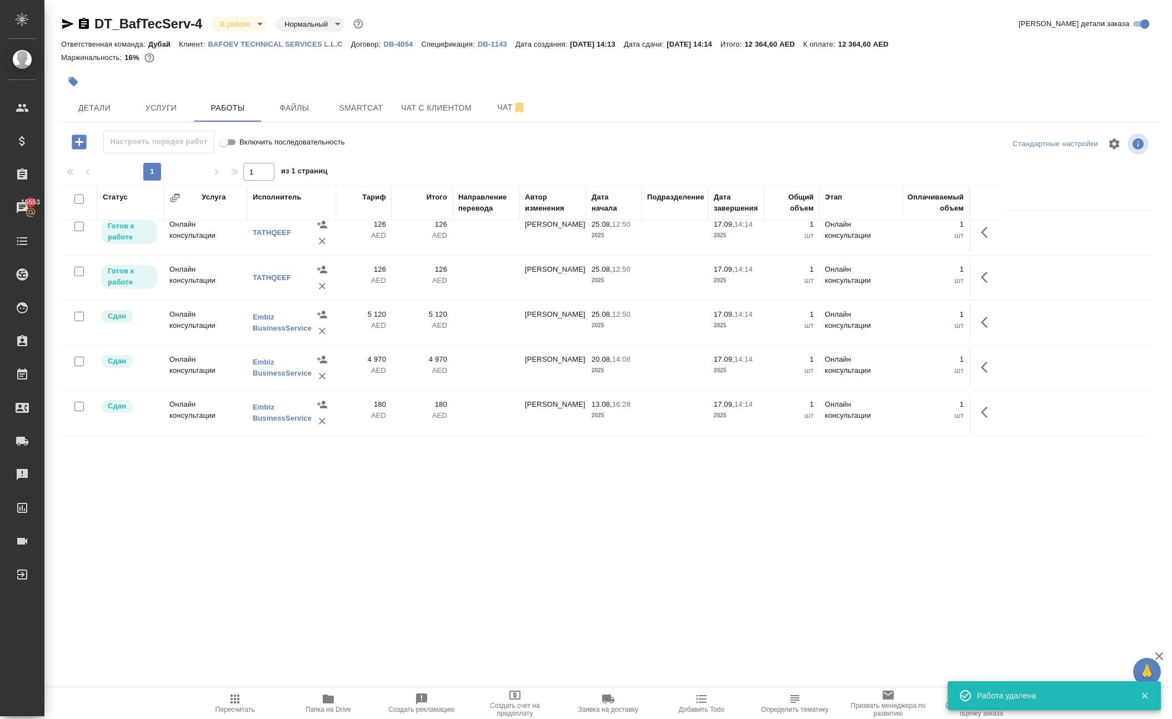
scroll to position [126, 0]
click at [237, 696] on icon "button" at bounding box center [234, 698] width 9 height 9
click at [239, 695] on icon "button" at bounding box center [234, 698] width 9 height 9
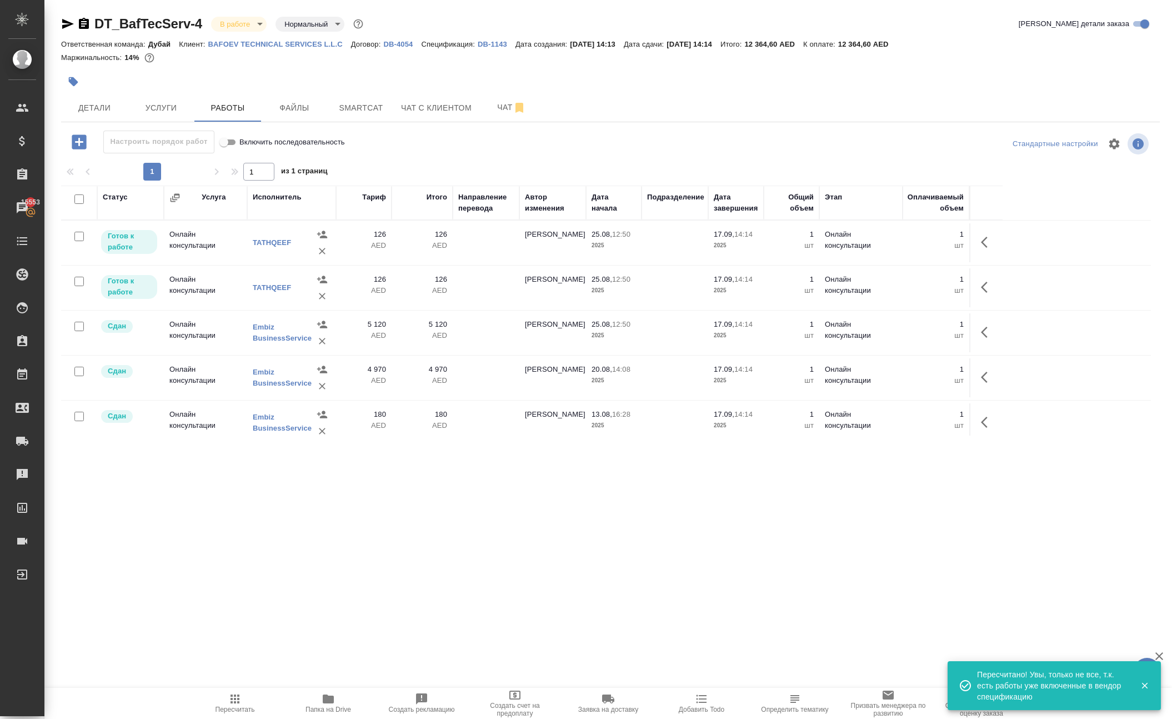
scroll to position [0, 0]
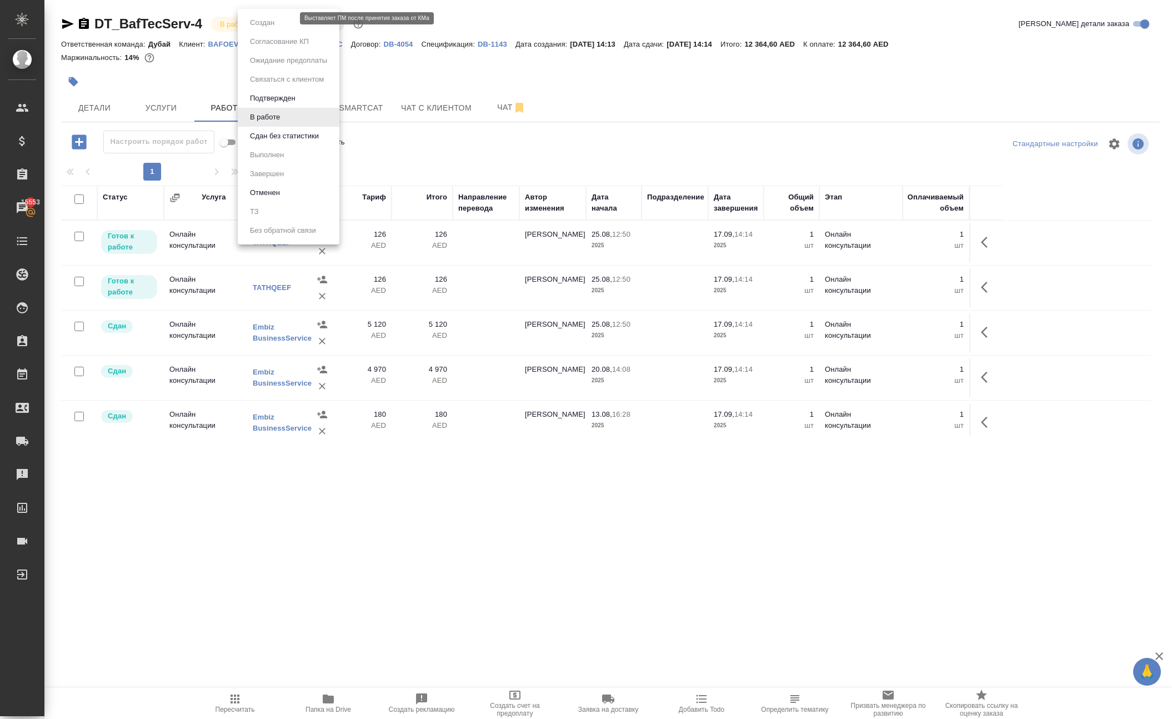
click at [277, 27] on body "🙏 .cls-1 fill:#fff; AWATERA Solokha Petro Клиенты Спецификации Заказы 15553 Чат…" at bounding box center [586, 359] width 1172 height 719
click at [302, 142] on button "Сдан без статистики" at bounding box center [285, 136] width 76 height 12
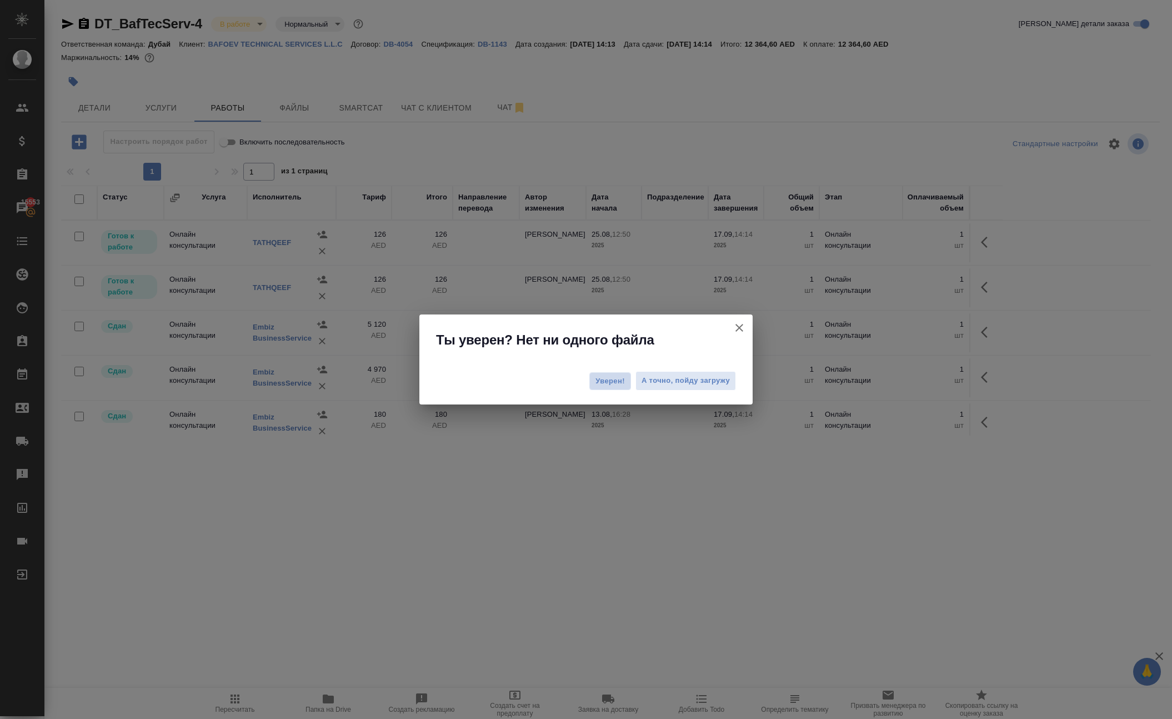
click at [595, 378] on span "Уверен!" at bounding box center [609, 380] width 29 height 11
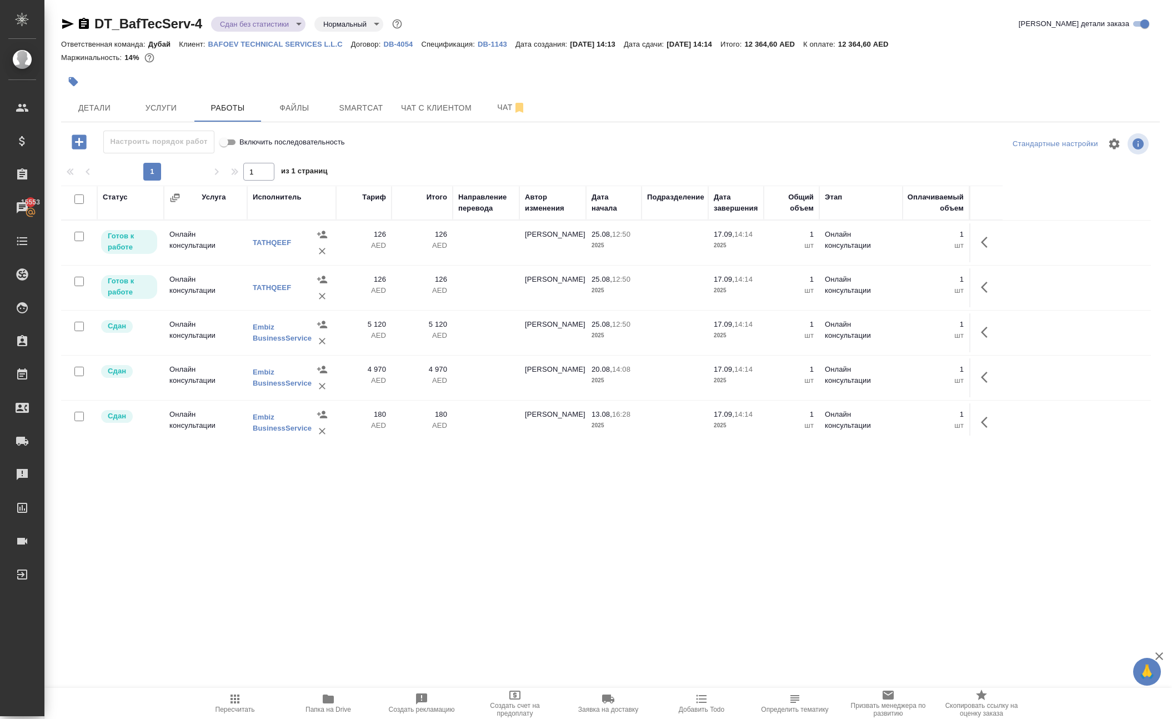
click at [274, 28] on body "🙏 .cls-1 fill:#fff; AWATERA Solokha Petro Клиенты Спецификации Заказы 15553 Чат…" at bounding box center [586, 359] width 1172 height 719
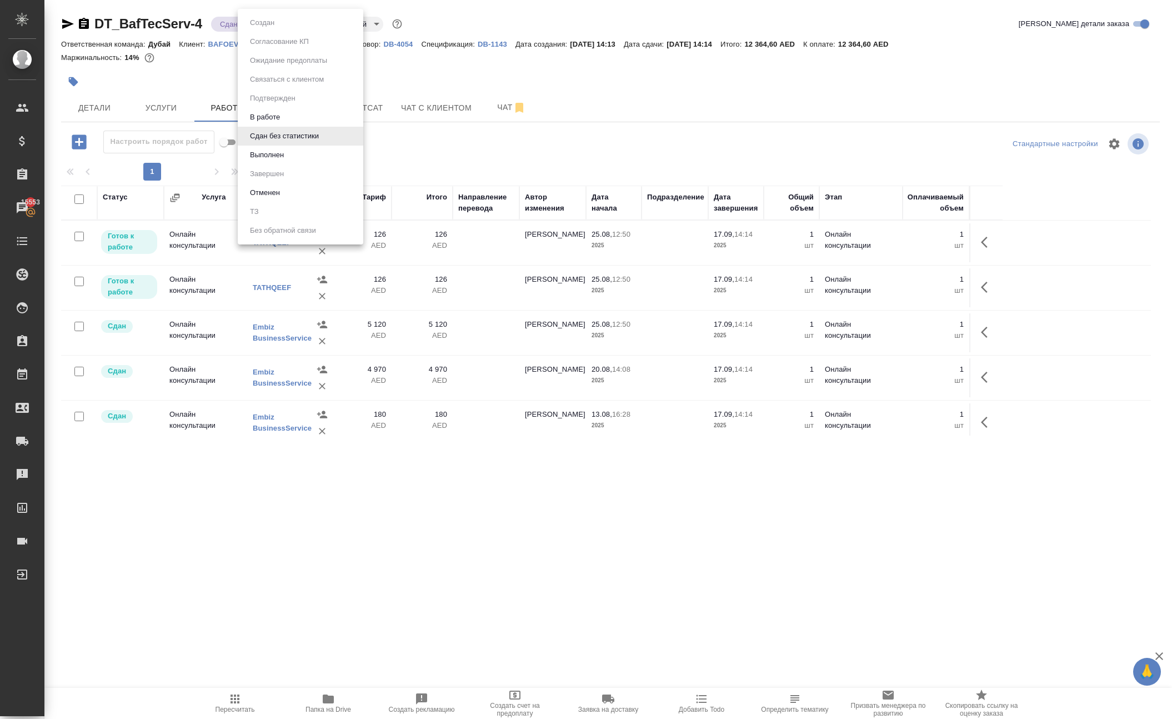
click at [308, 161] on li "Выполнен" at bounding box center [301, 154] width 126 height 19
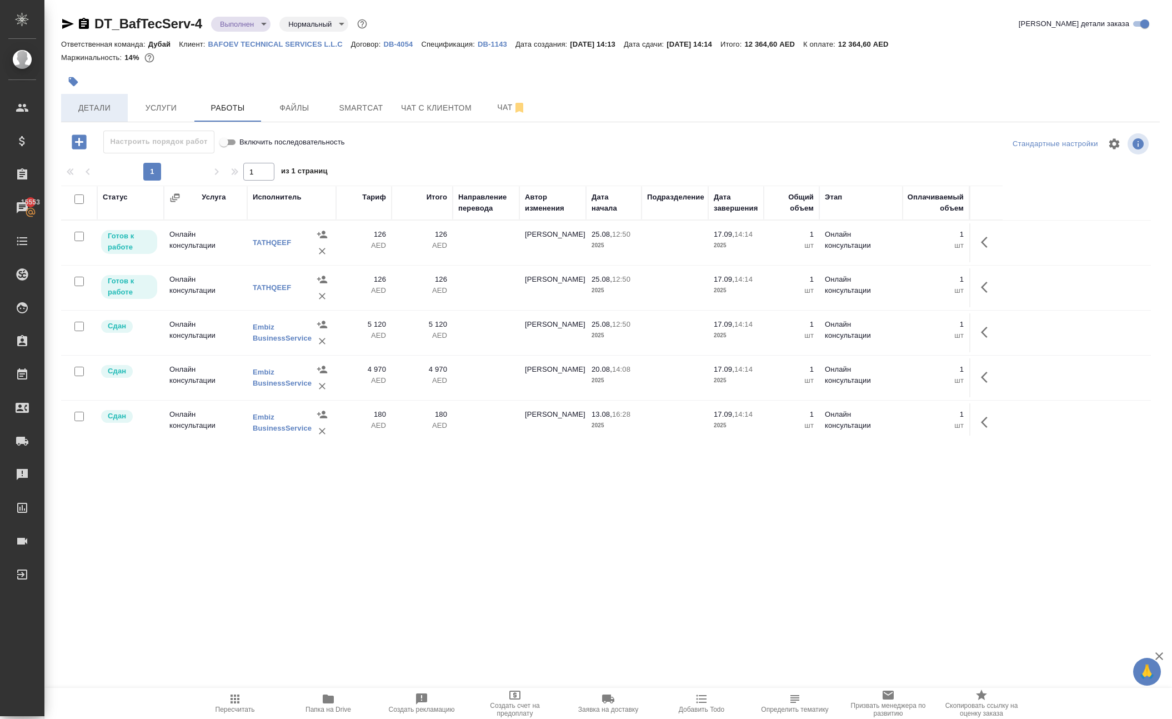
click at [101, 115] on span "Детали" at bounding box center [94, 108] width 53 height 14
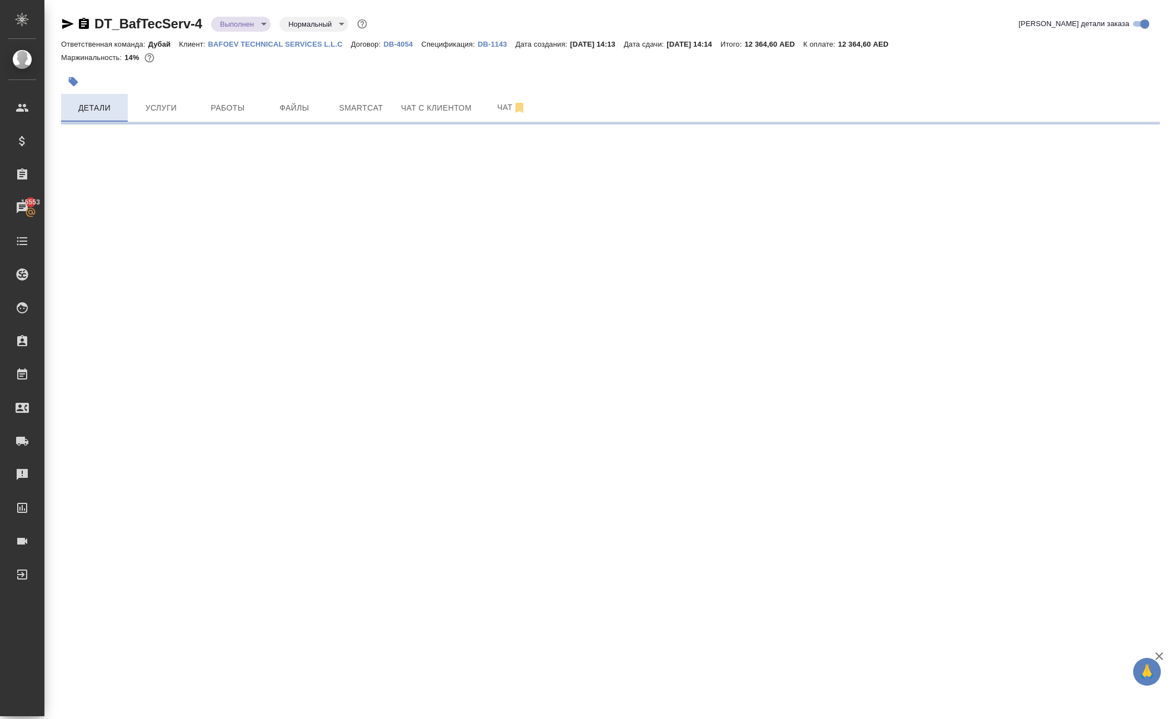
select select "RU"
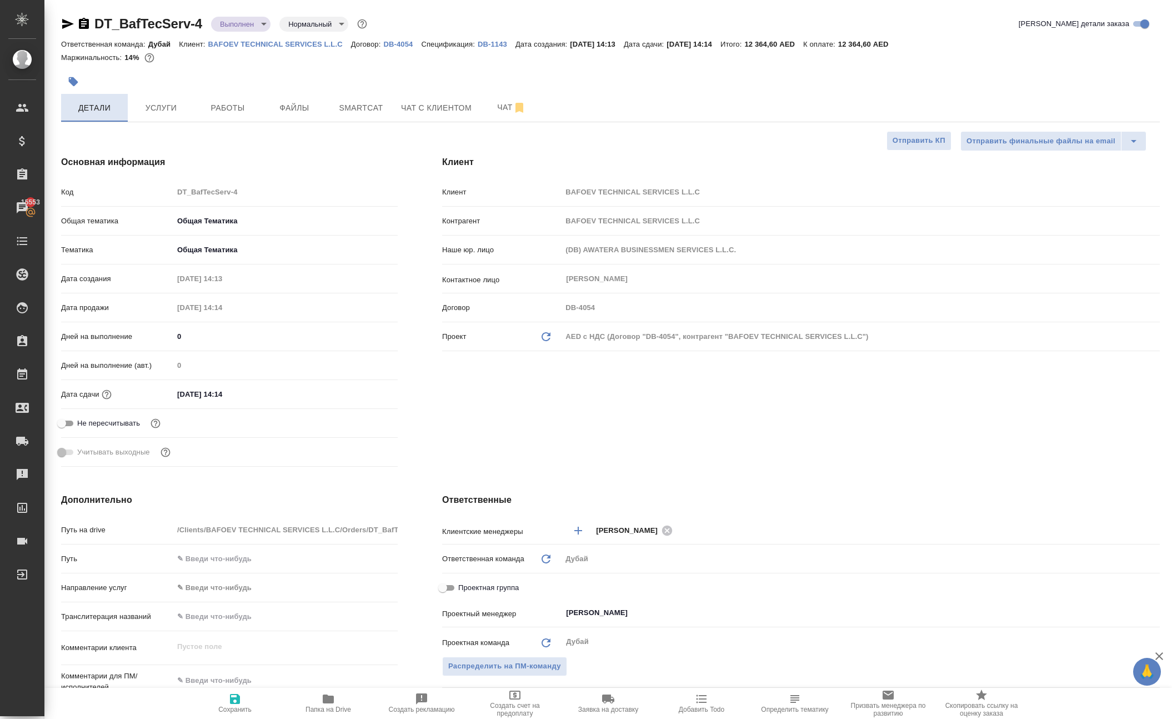
type textarea "x"
click at [421, 48] on p "DB-4054" at bounding box center [402, 44] width 38 height 8
type textarea "x"
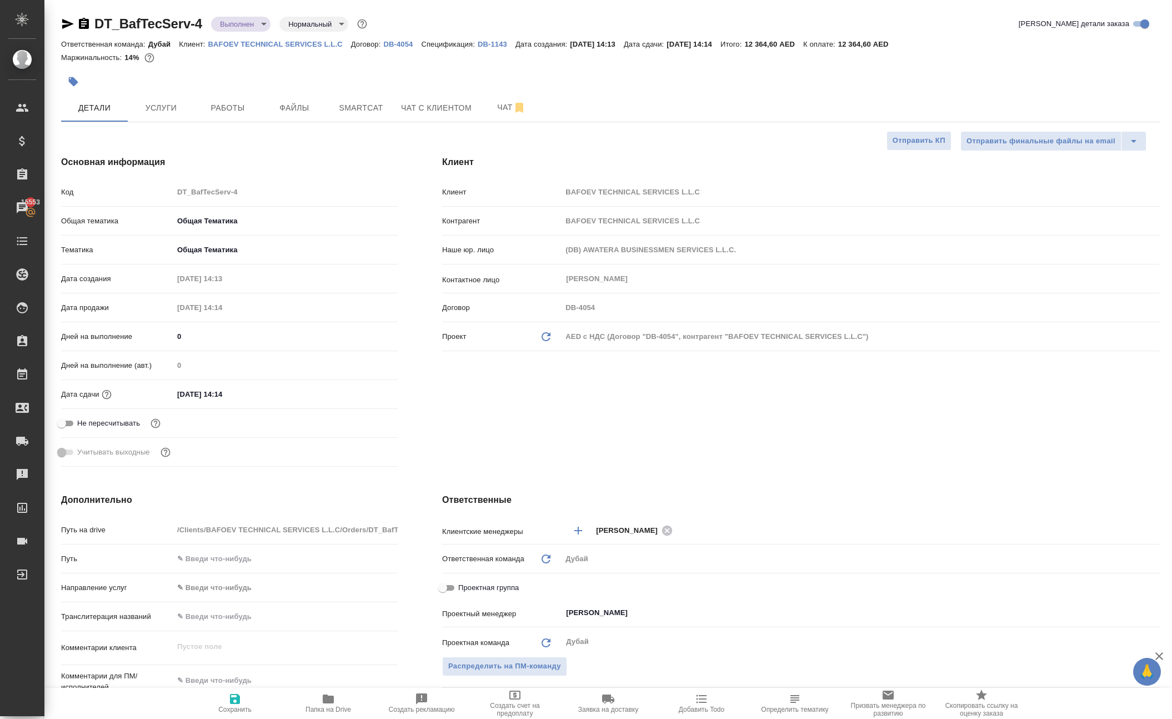
type textarea "x"
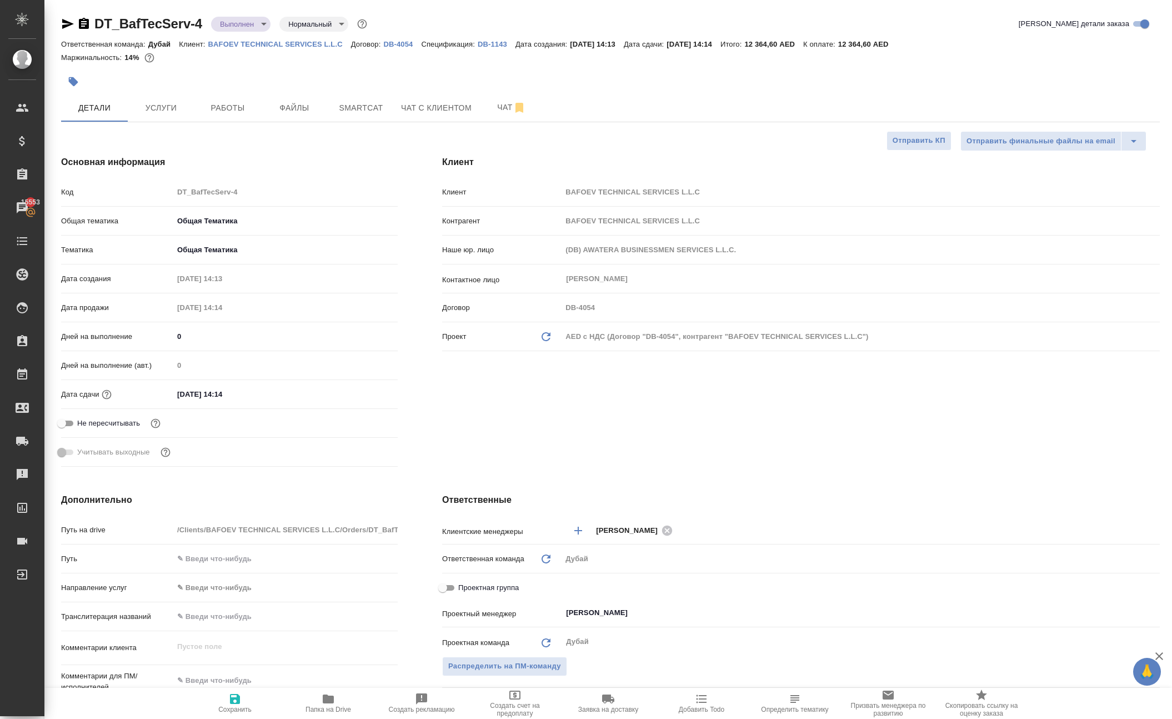
click at [515, 48] on p "DB-1143" at bounding box center [497, 44] width 38 height 8
type textarea "x"
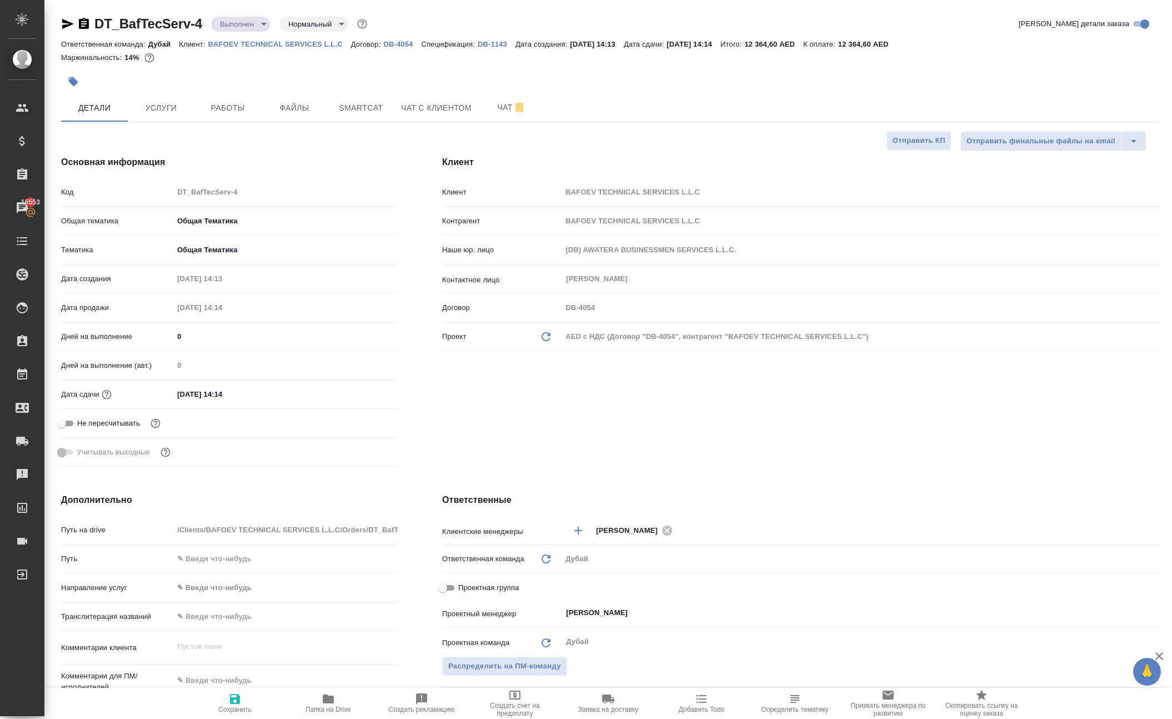
type textarea "x"
click at [160, 115] on span "Услуги" at bounding box center [160, 108] width 53 height 14
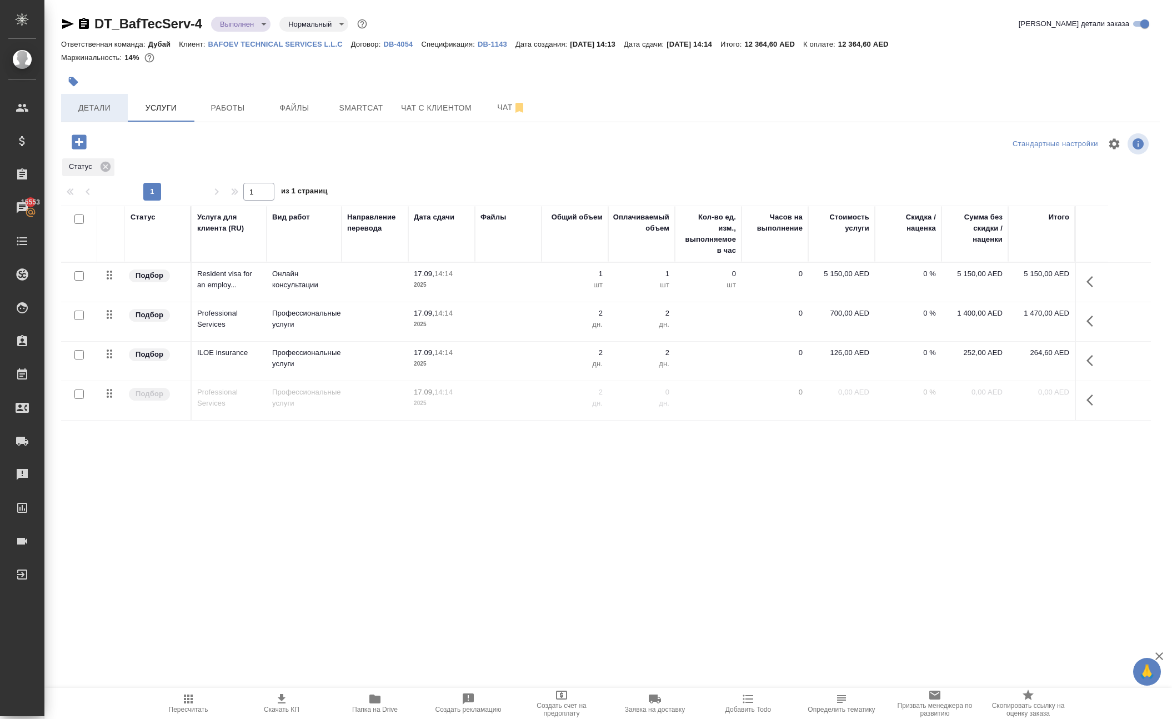
click at [109, 115] on span "Детали" at bounding box center [94, 108] width 53 height 14
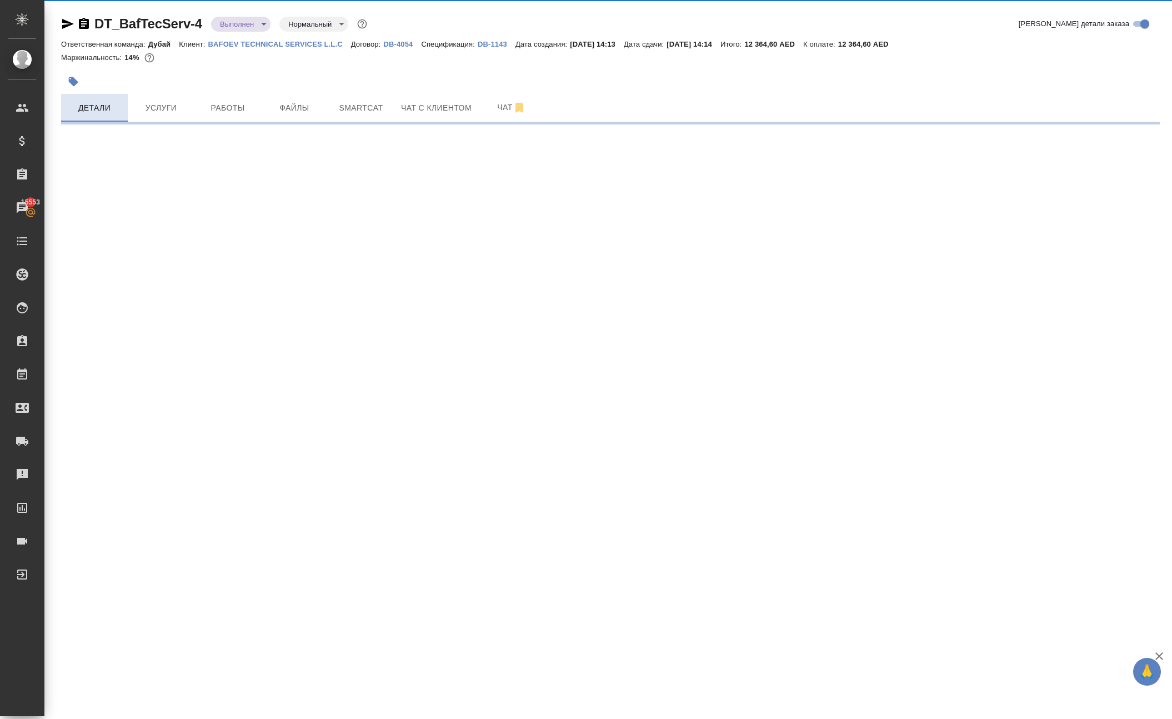
select select "RU"
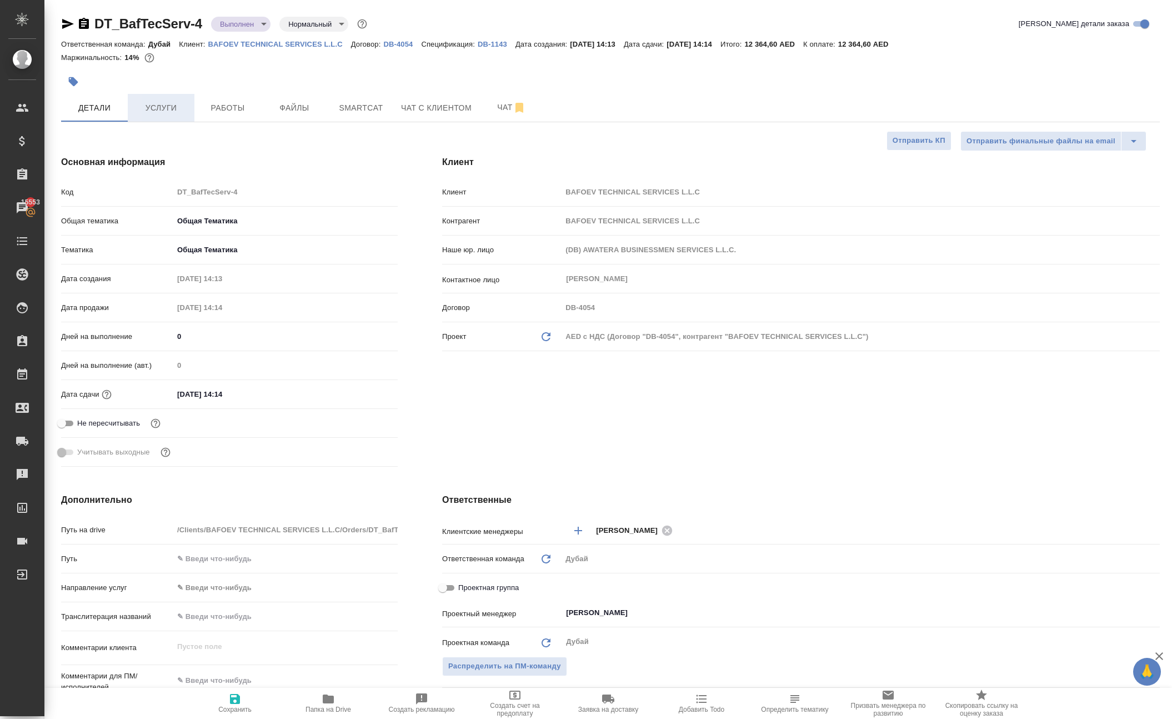
type textarea "x"
click at [152, 115] on span "Услуги" at bounding box center [160, 108] width 53 height 14
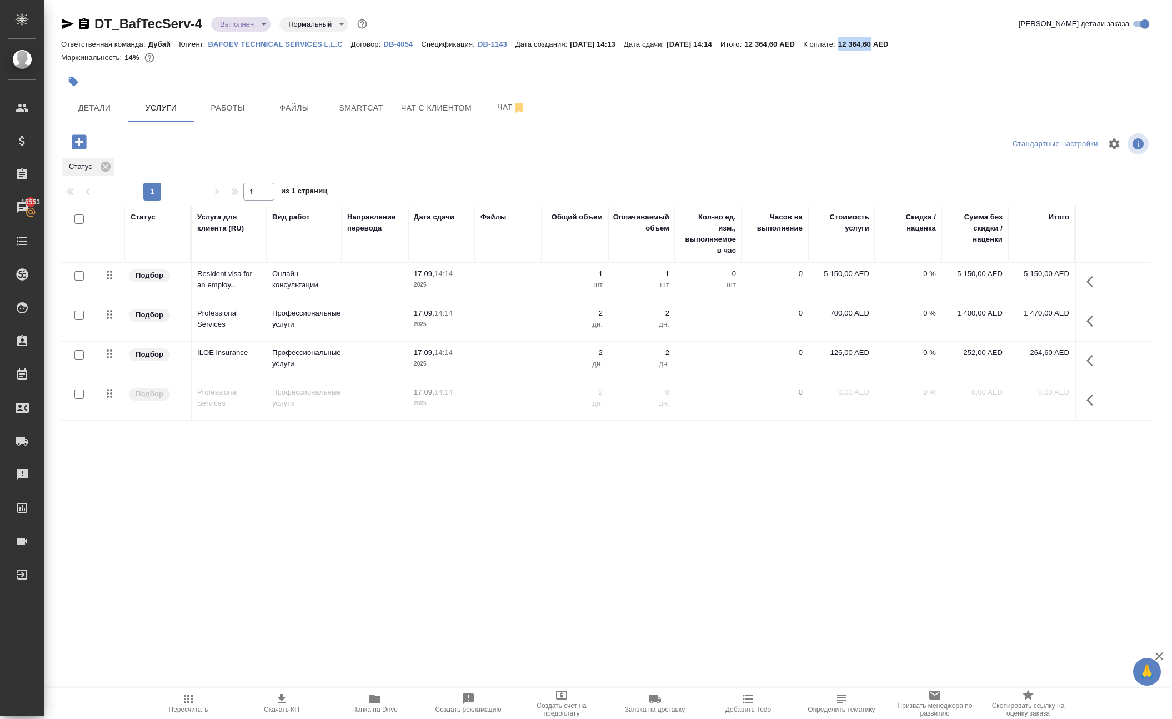
drag, startPoint x: 258, startPoint y: 67, endPoint x: 299, endPoint y: 68, distance: 41.1
click at [838, 48] on p "12 364,60 AED" at bounding box center [867, 44] width 59 height 8
click at [1086, 407] on icon "button" at bounding box center [1092, 399] width 13 height 13
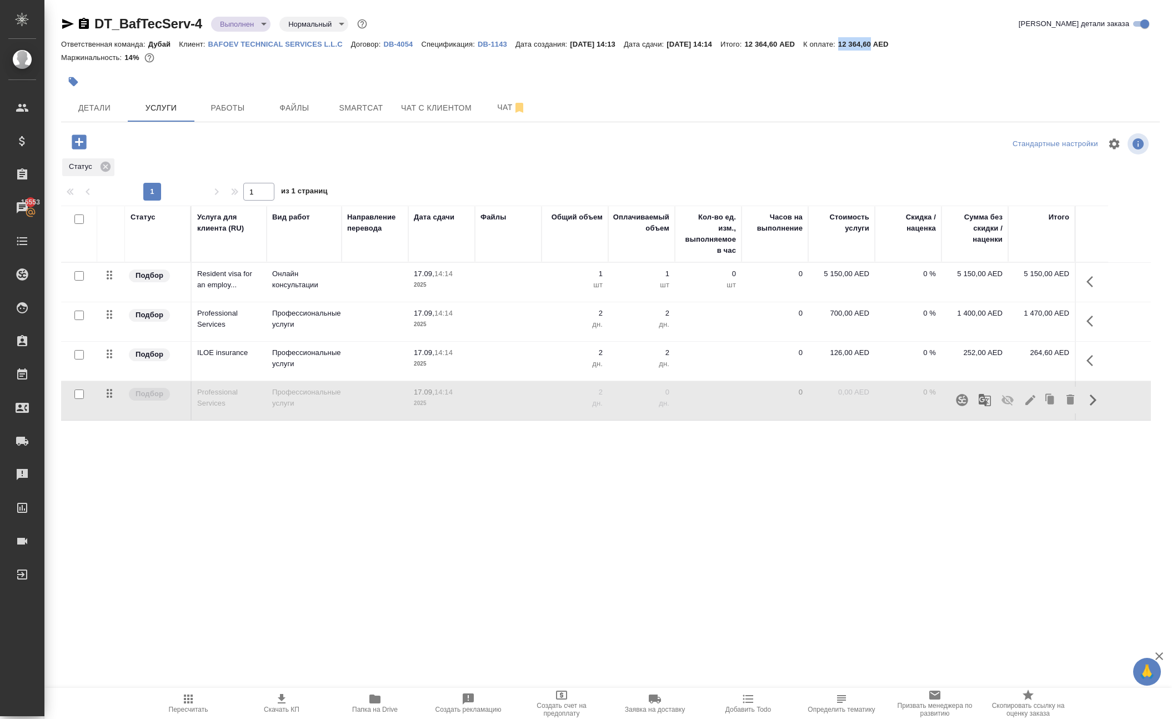
click at [1001, 405] on icon "button" at bounding box center [1007, 400] width 12 height 11
click at [834, 398] on p "0,00 AED" at bounding box center [842, 392] width 56 height 11
click at [850, 403] on input "0" at bounding box center [848, 395] width 42 height 16
click at [850, 403] on input "0" at bounding box center [848, 395] width 41 height 16
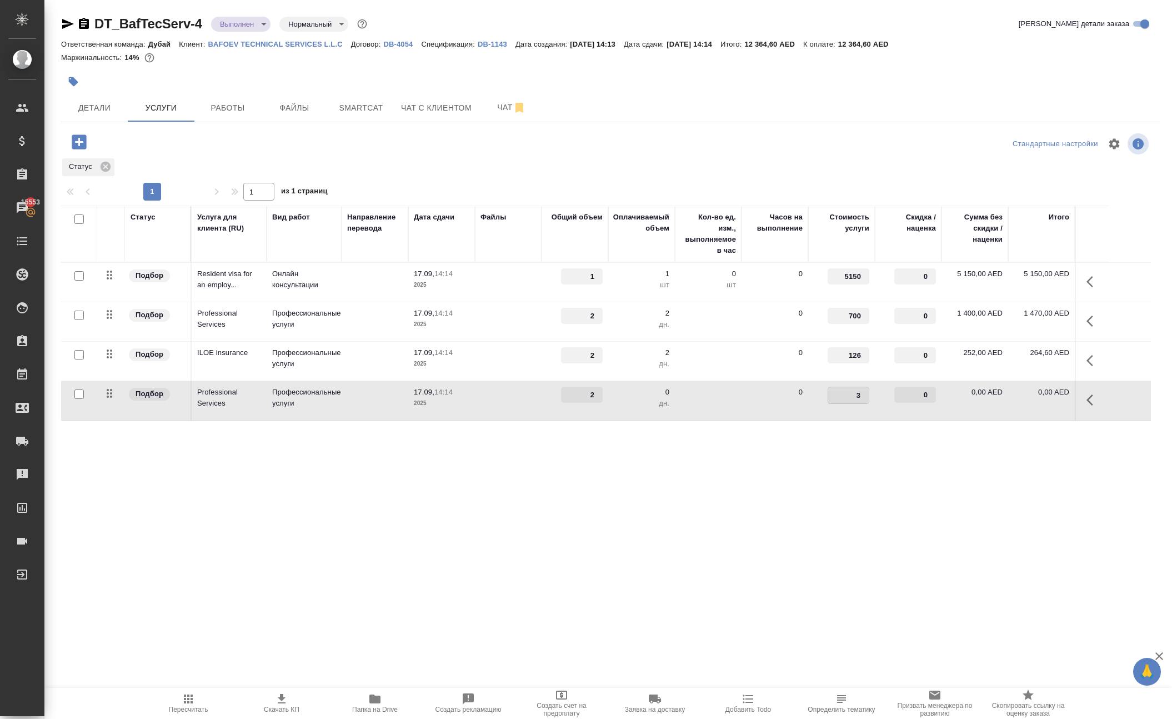
type input "35"
type input "35.4"
click at [947, 420] on table "Статус Услуга для клиента (RU) Вид работ Направление перевода Дата сдачи Файлы …" at bounding box center [606, 312] width 1090 height 215
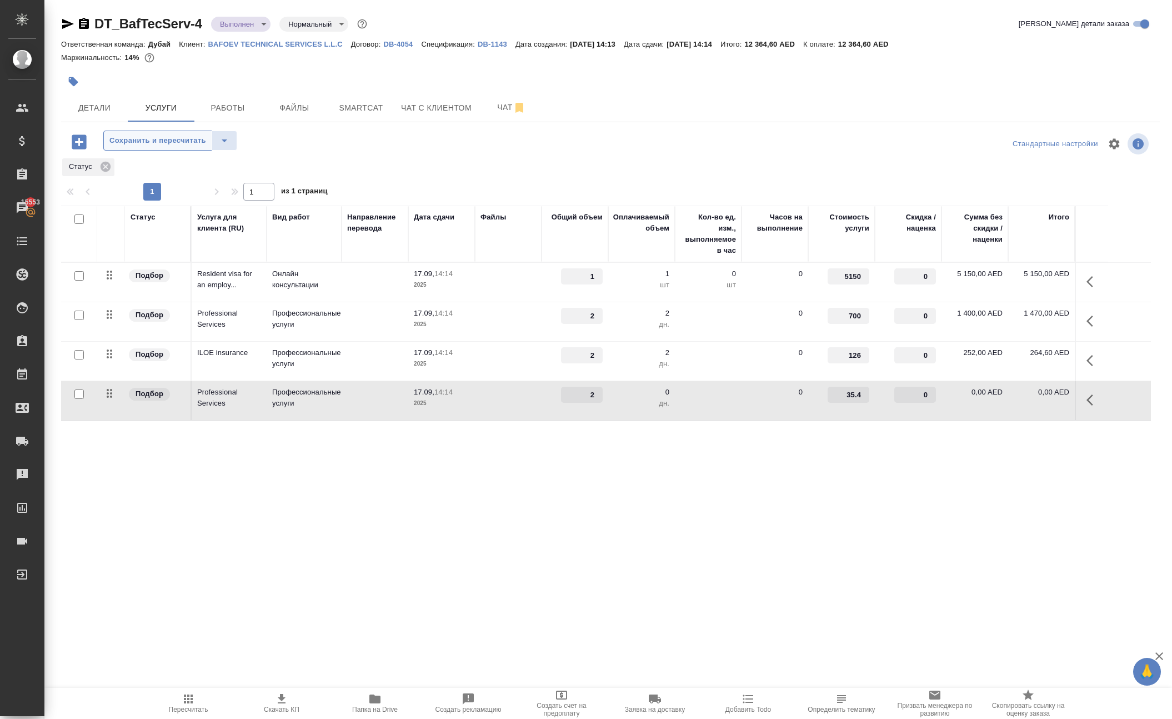
click at [206, 147] on span "Сохранить и пересчитать" at bounding box center [157, 140] width 97 height 13
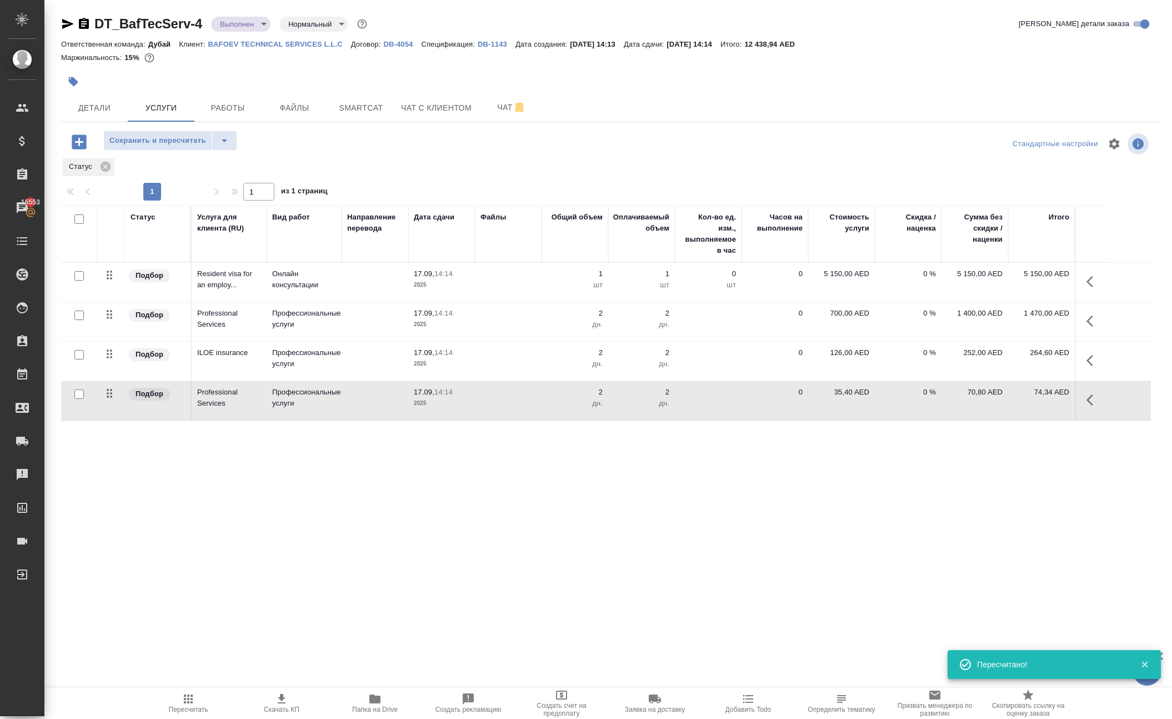
click at [1086, 405] on icon "button" at bounding box center [1089, 399] width 7 height 11
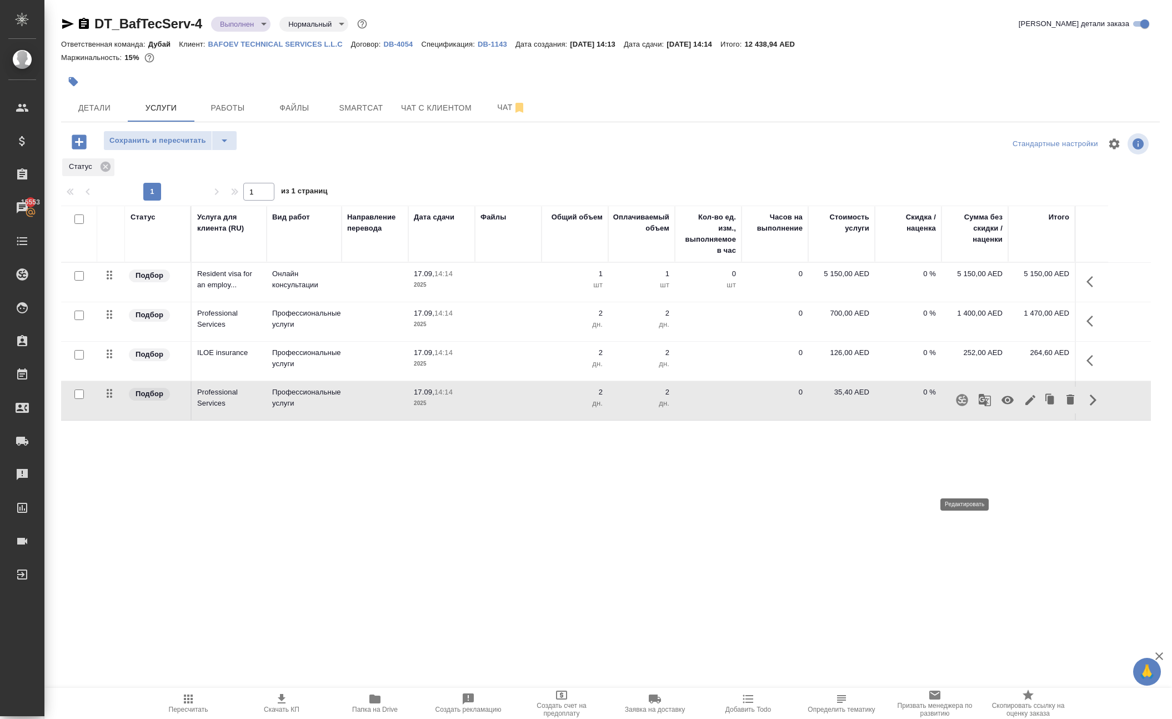
click at [1023, 407] on icon "button" at bounding box center [1029, 399] width 13 height 13
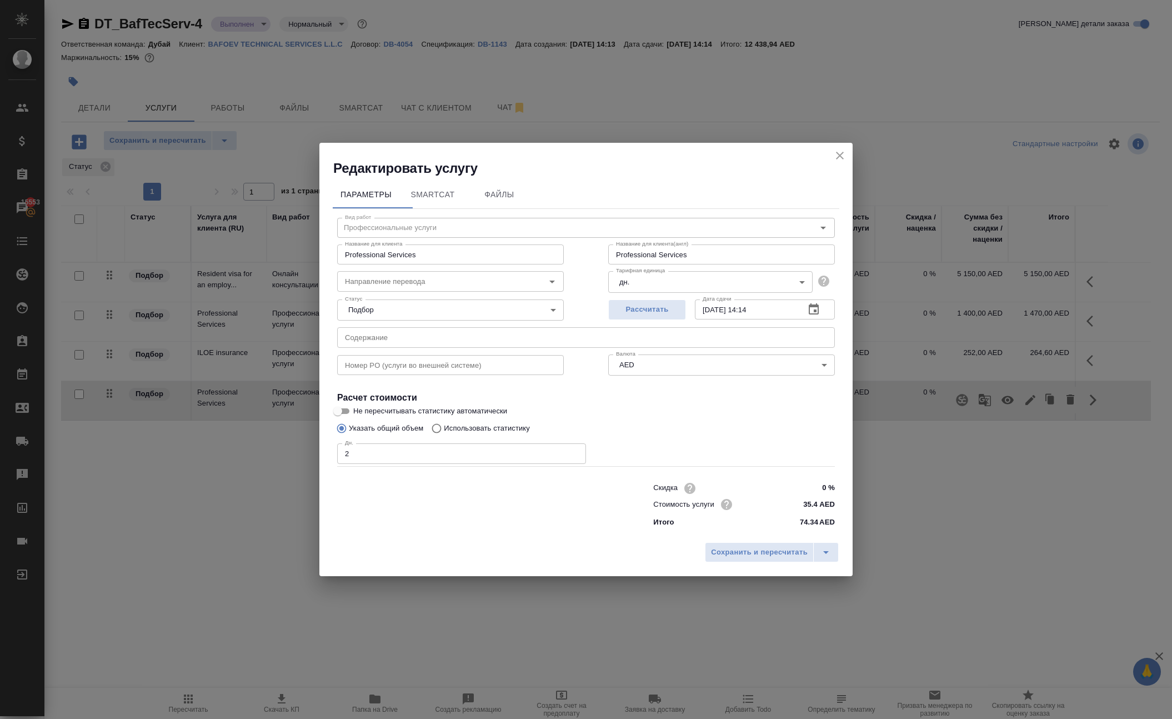
click at [510, 448] on input "2" at bounding box center [461, 453] width 249 height 20
type input "1"
click at [745, 559] on span "Сохранить и пересчитать" at bounding box center [759, 552] width 97 height 13
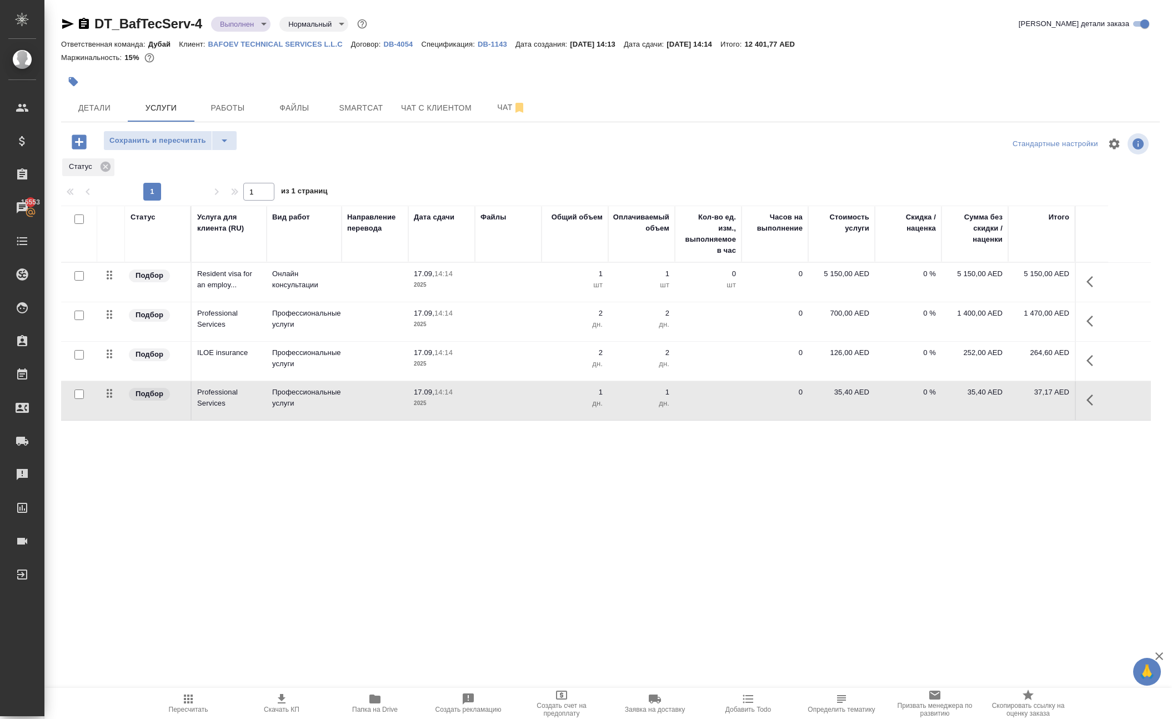
click at [834, 398] on p "35,40 AED" at bounding box center [842, 392] width 56 height 11
click at [834, 403] on input "35.4" at bounding box center [848, 395] width 41 height 16
type input "33"
type input "33.36"
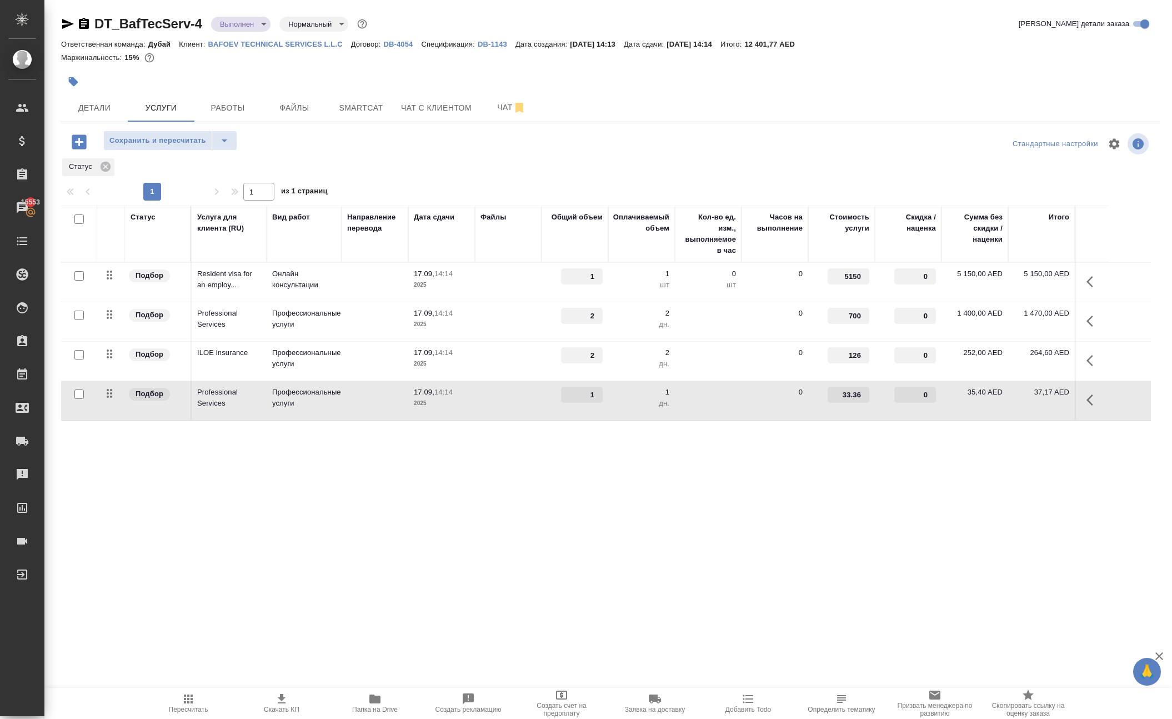
click at [865, 588] on div ".cls-1 fill:#fff; AWATERA Solokha Petro Клиенты Спецификации Заказы 15553 Чаты …" at bounding box center [586, 359] width 1172 height 719
click at [197, 147] on span "Сохранить и пересчитать" at bounding box center [157, 140] width 97 height 13
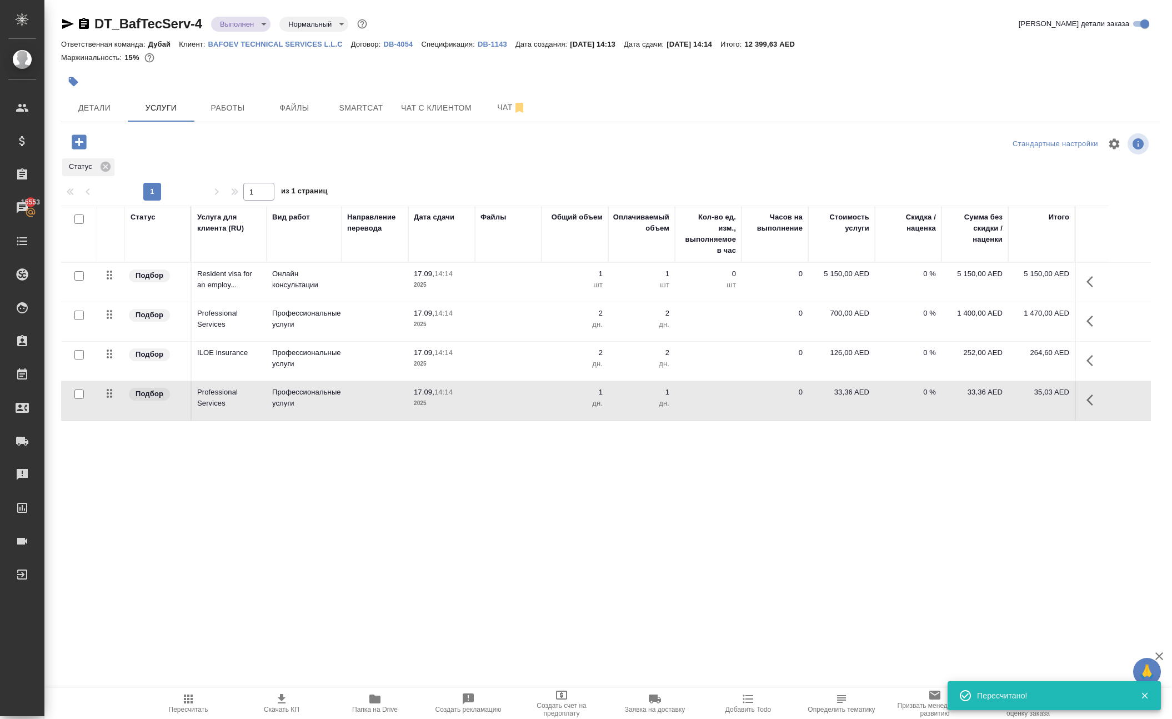
click at [840, 398] on p "33,36 AED" at bounding box center [842, 392] width 56 height 11
click at [859, 403] on input "33.36" at bounding box center [848, 395] width 42 height 16
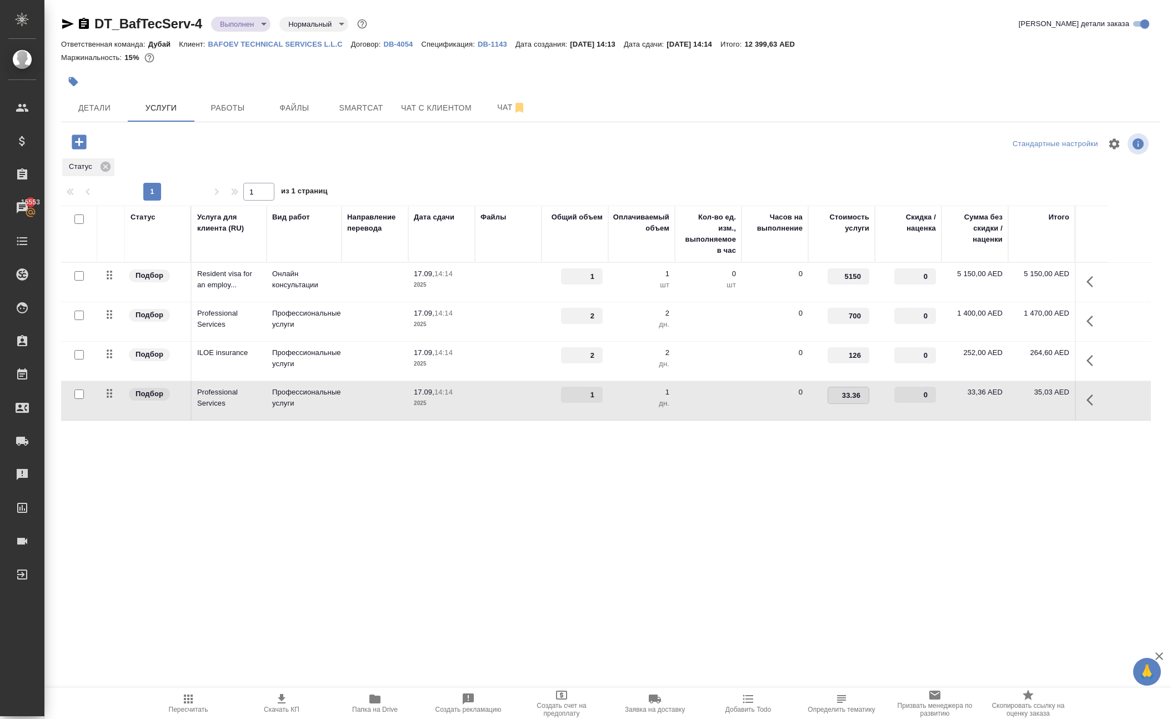
click at [859, 403] on input "33.36" at bounding box center [848, 395] width 41 height 16
type input "33.63"
click at [862, 582] on div ".cls-1 fill:#fff; AWATERA Solokha Petro Клиенты Спецификации Заказы 15553 Чаты …" at bounding box center [586, 359] width 1172 height 719
click at [203, 147] on span "Сохранить и пересчитать" at bounding box center [157, 140] width 97 height 13
click at [841, 398] on p "33,63 AED" at bounding box center [842, 392] width 56 height 11
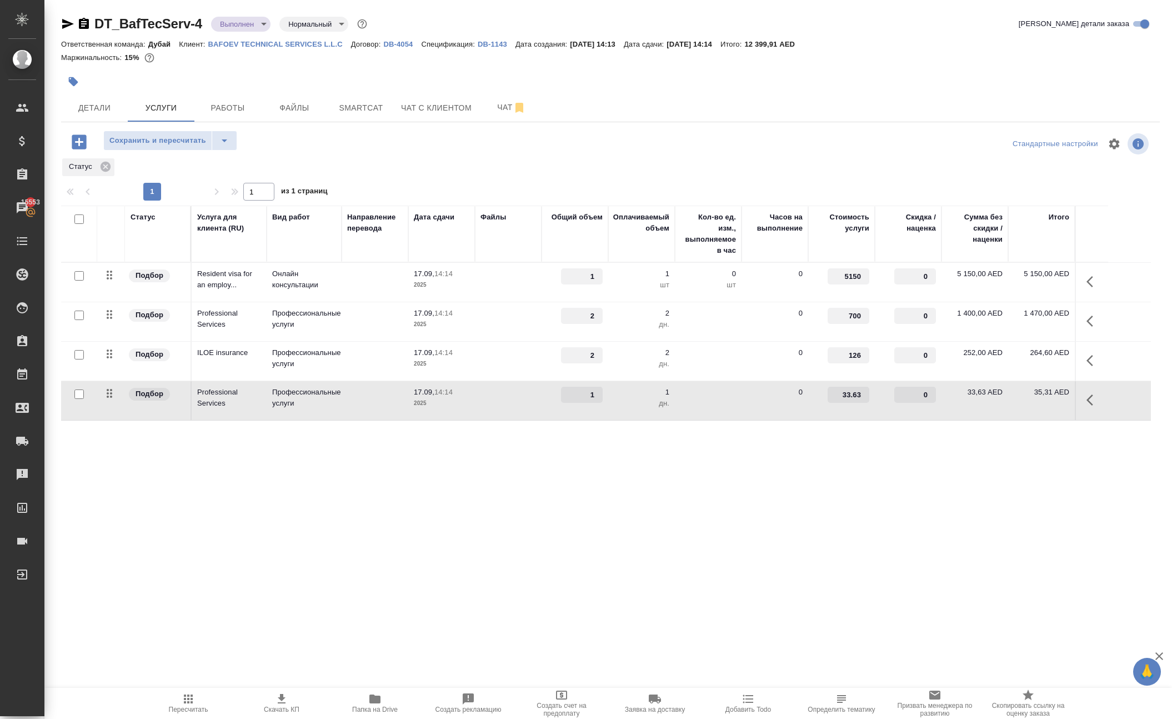
click at [857, 403] on input "33.63" at bounding box center [848, 395] width 42 height 16
click at [861, 403] on input "33.63" at bounding box center [848, 395] width 41 height 16
click at [855, 403] on input "33.63" at bounding box center [848, 395] width 41 height 16
type input "33.72"
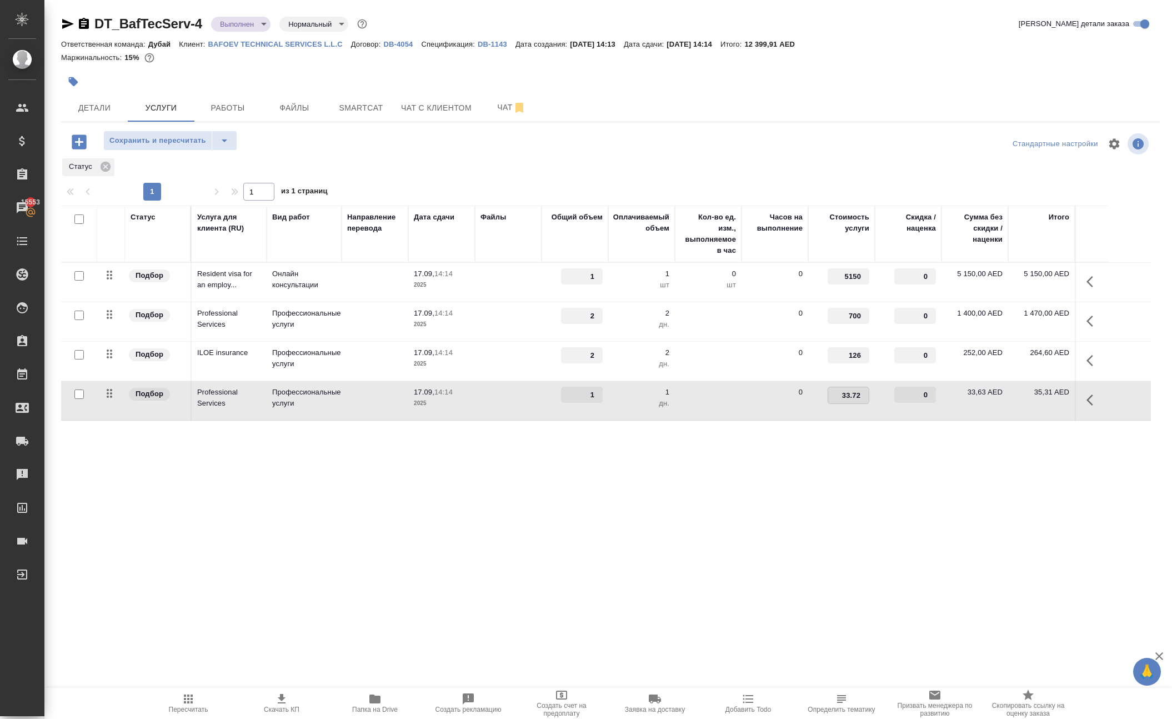
click at [866, 538] on div ".cls-1 fill:#fff; AWATERA Solokha Petro Клиенты Спецификации Заказы 15553 Чаты …" at bounding box center [586, 359] width 1172 height 719
click at [183, 147] on span "Сохранить и пересчитать" at bounding box center [157, 140] width 97 height 13
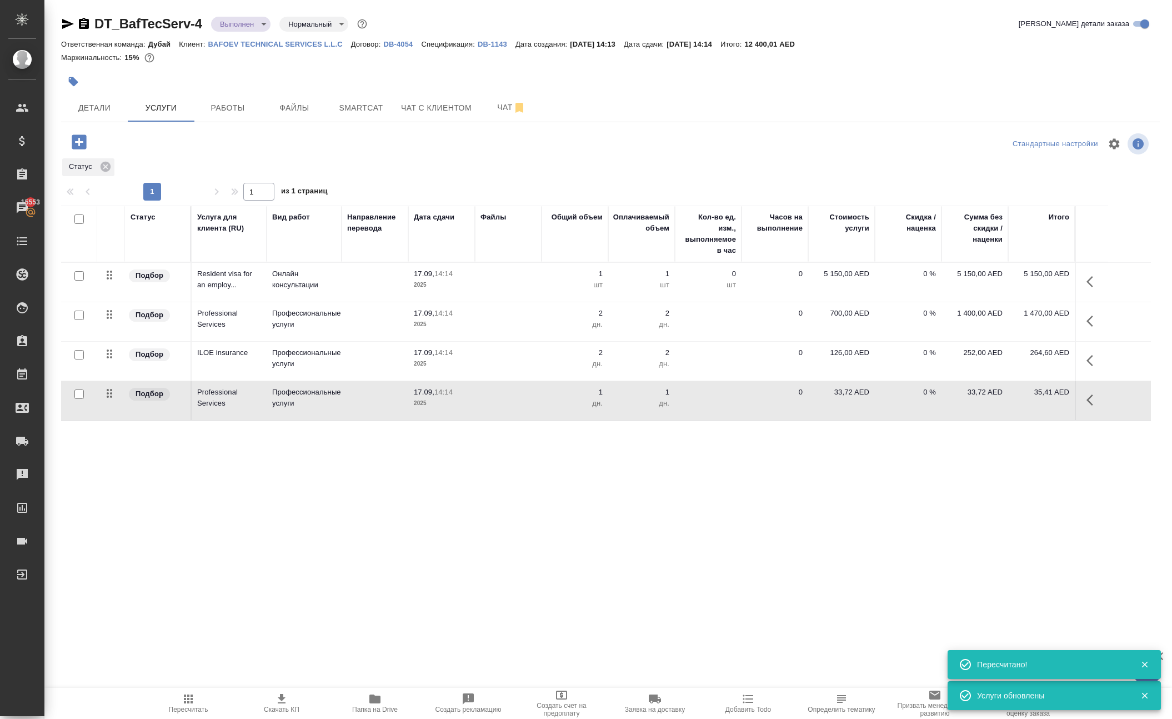
click at [832, 398] on p "33,72 AED" at bounding box center [842, 392] width 56 height 11
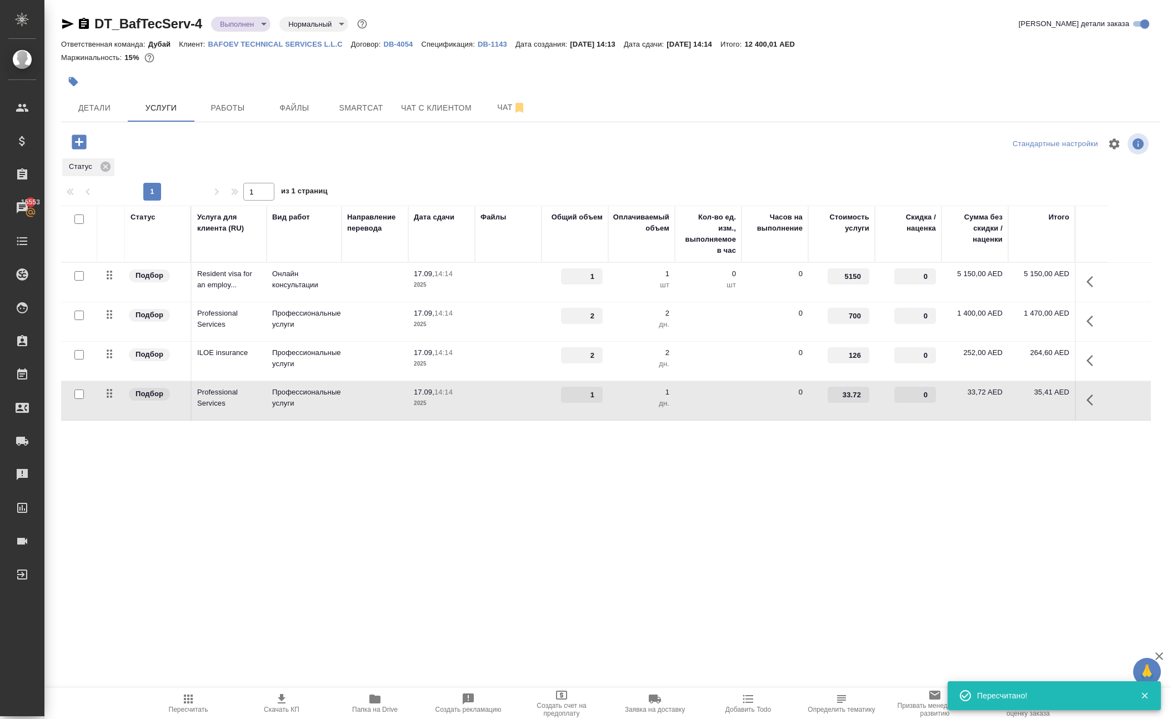
click at [859, 403] on input "33.72" at bounding box center [848, 395] width 42 height 16
type input "33.71"
click at [856, 578] on div ".cls-1 fill:#fff; AWATERA Solokha Petro Клиенты Спецификации Заказы 15553 Чаты …" at bounding box center [586, 359] width 1172 height 719
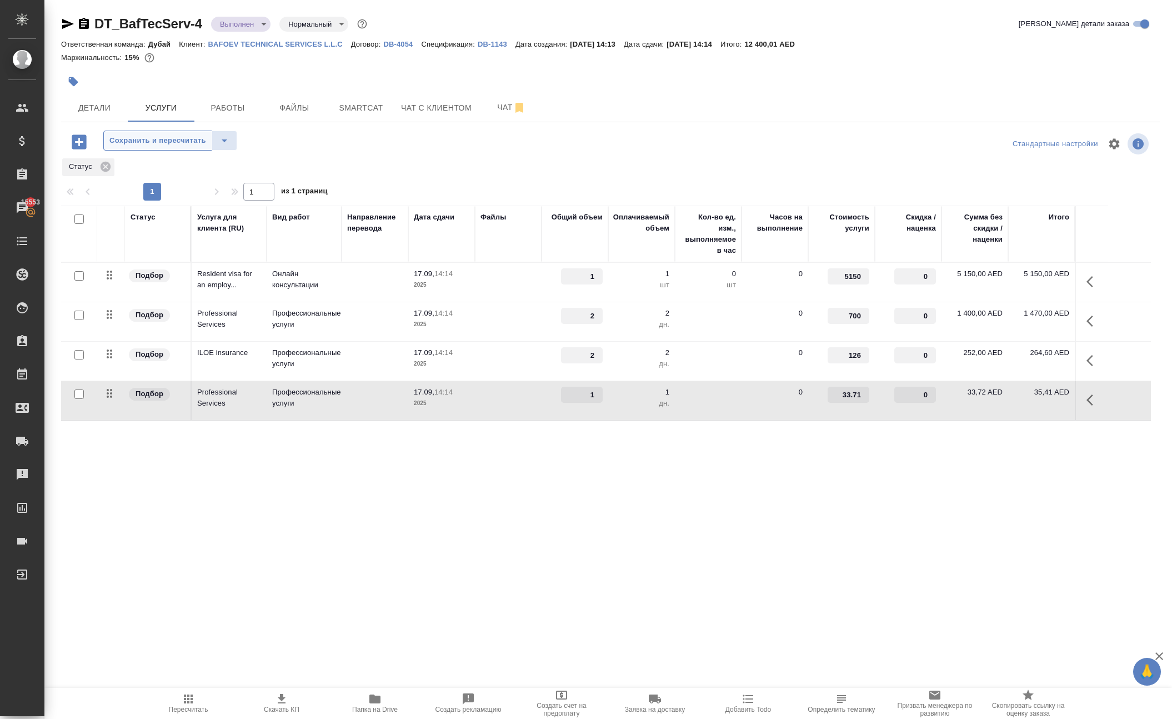
click at [183, 147] on span "Сохранить и пересчитать" at bounding box center [157, 140] width 97 height 13
click at [206, 147] on span "Сохранить и пересчитать" at bounding box center [157, 140] width 97 height 13
click at [515, 48] on p "DB-1143" at bounding box center [497, 44] width 38 height 8
click at [1088, 407] on icon "button" at bounding box center [1092, 399] width 13 height 13
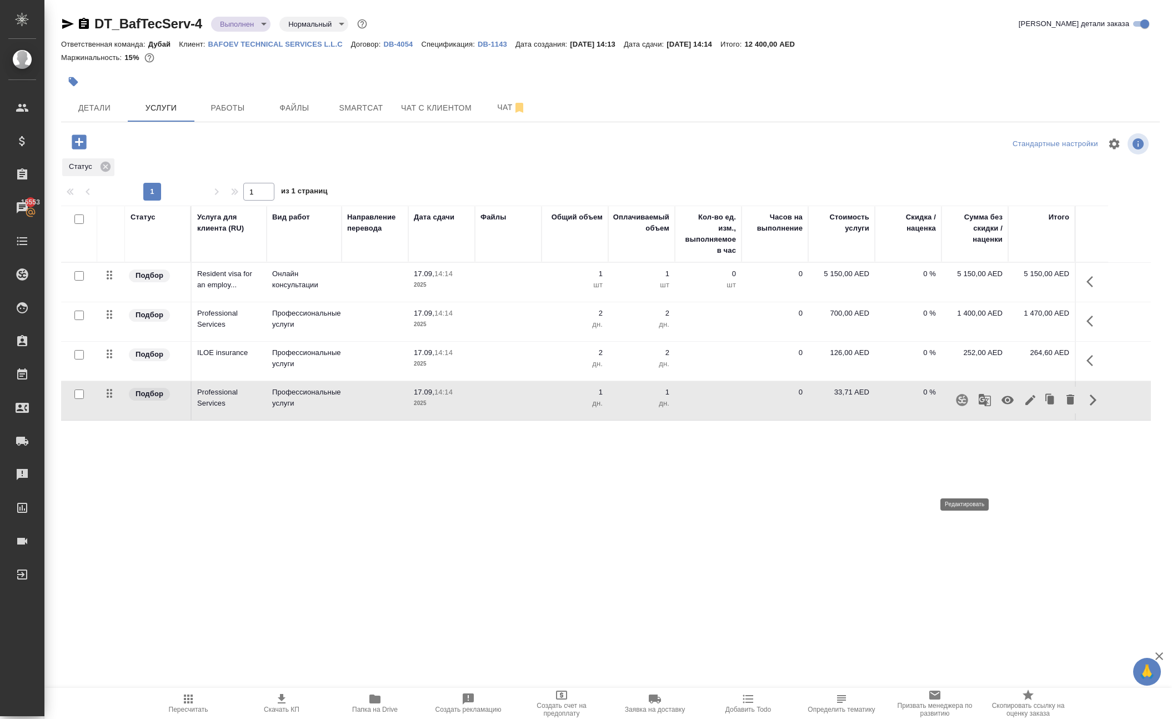
click at [1023, 407] on icon "button" at bounding box center [1029, 399] width 13 height 13
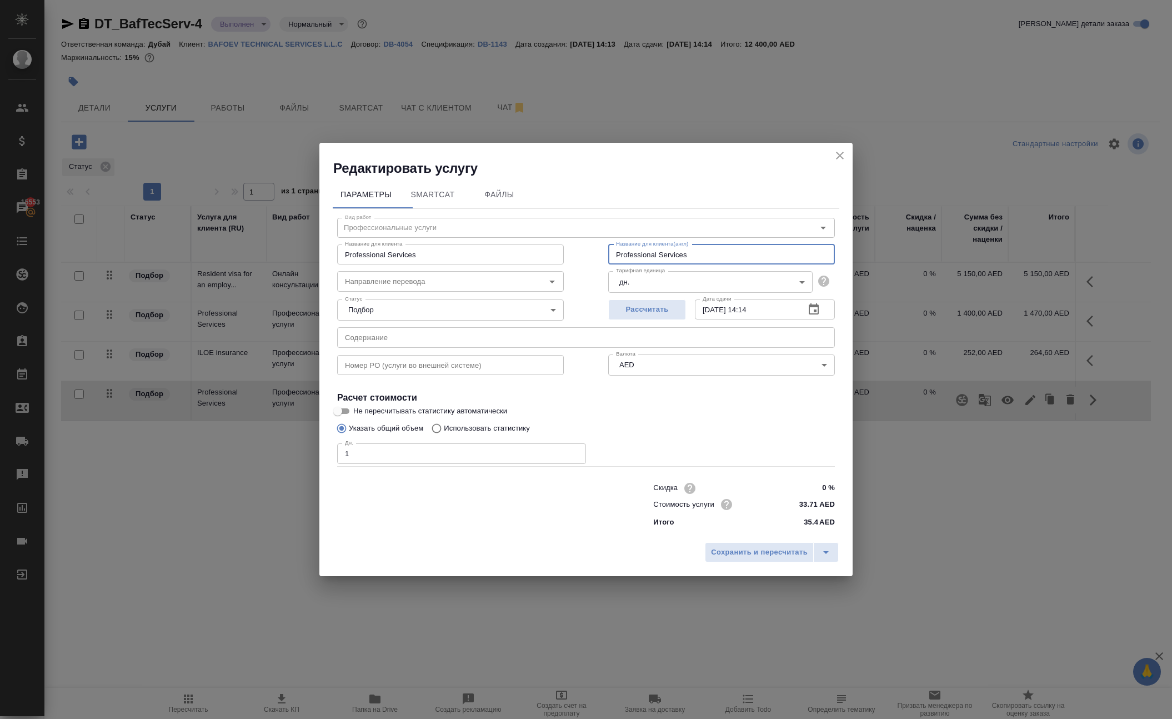
drag, startPoint x: 717, startPoint y: 219, endPoint x: 741, endPoint y: 228, distance: 25.0
click at [741, 244] on input "Professional Services" at bounding box center [721, 254] width 227 height 20
click at [734, 244] on input "Professional Services" at bounding box center [721, 254] width 227 height 20
drag, startPoint x: 780, startPoint y: 224, endPoint x: 399, endPoint y: 173, distance: 384.4
click at [399, 209] on div "Вид работ Профессиональные услуги Вид работ Название для клиента Professional S…" at bounding box center [586, 371] width 506 height 324
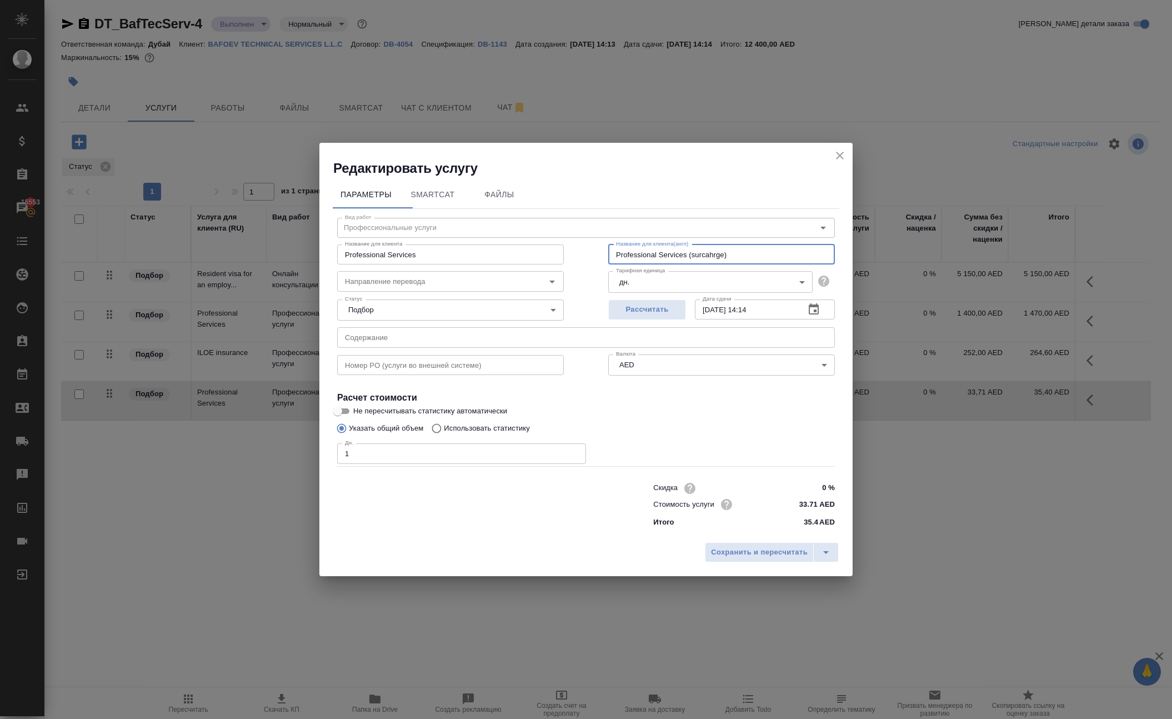
type input "Professional Services (surcahrge)"
drag, startPoint x: 460, startPoint y: 229, endPoint x: 198, endPoint y: 221, distance: 262.2
click at [198, 221] on div "Редактировать услугу Параметры SmartCat Файлы Вид работ Профессиональные услуги…" at bounding box center [586, 359] width 1172 height 719
paste input "(surcahrge)"
type input "Professional Services (surcahrge)"
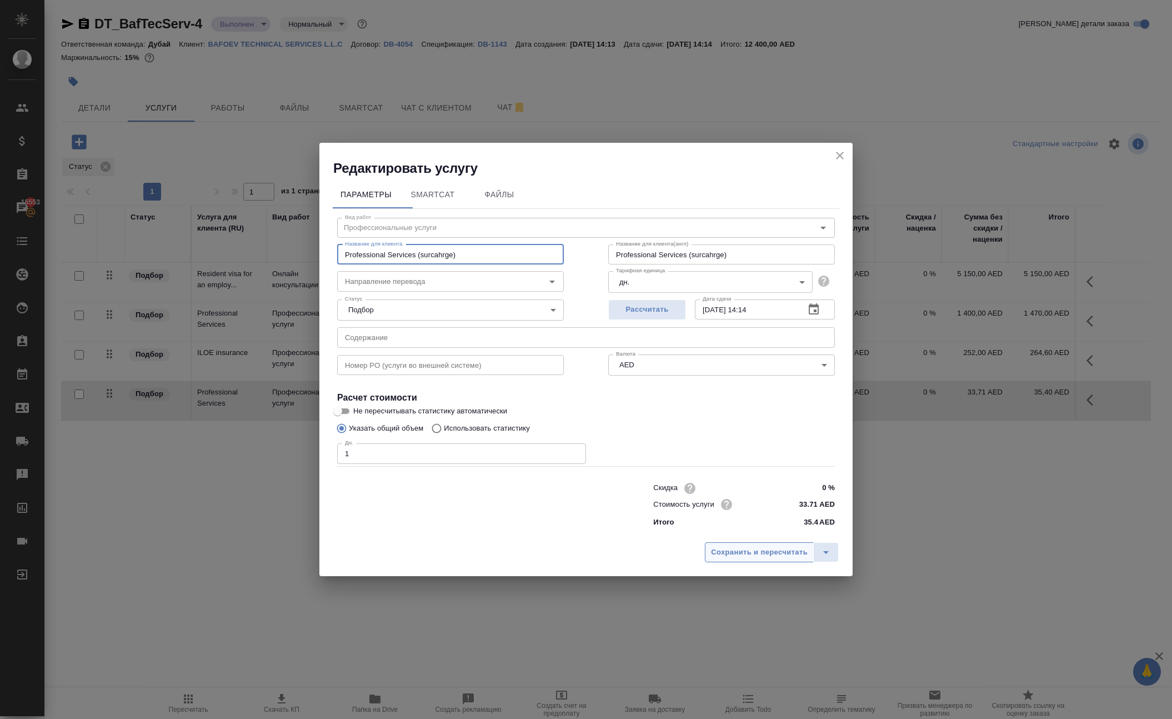
click at [714, 559] on span "Сохранить и пересчитать" at bounding box center [759, 552] width 97 height 13
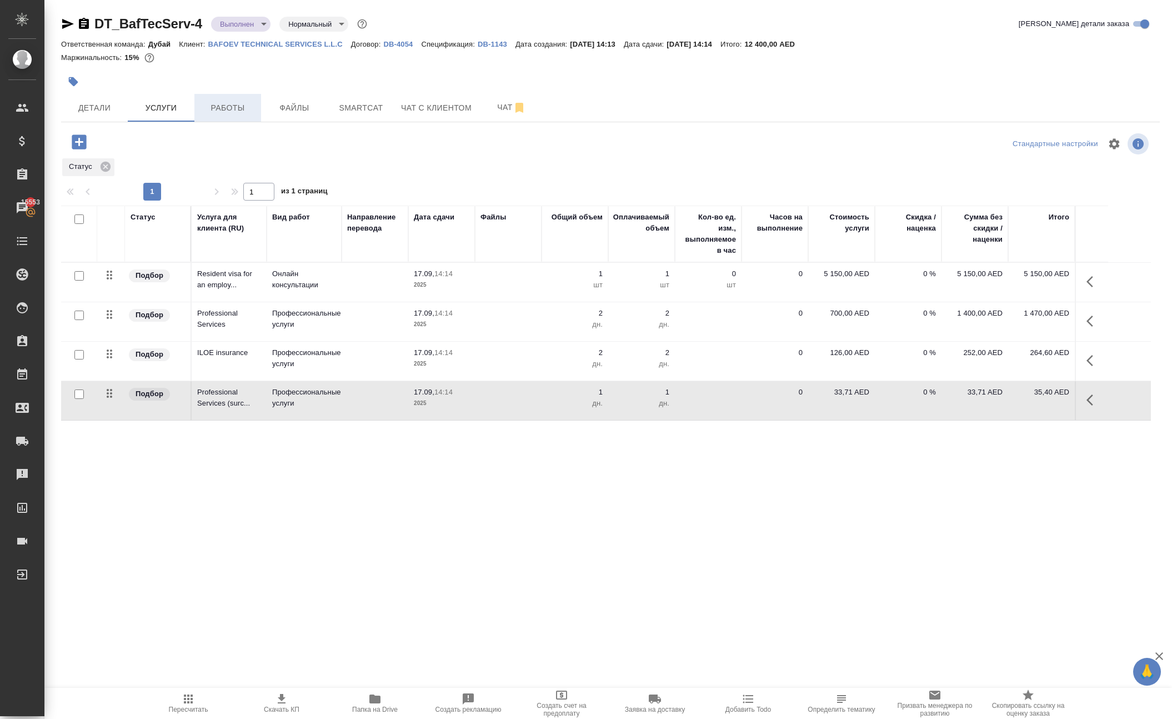
click at [233, 115] on span "Работы" at bounding box center [227, 108] width 53 height 14
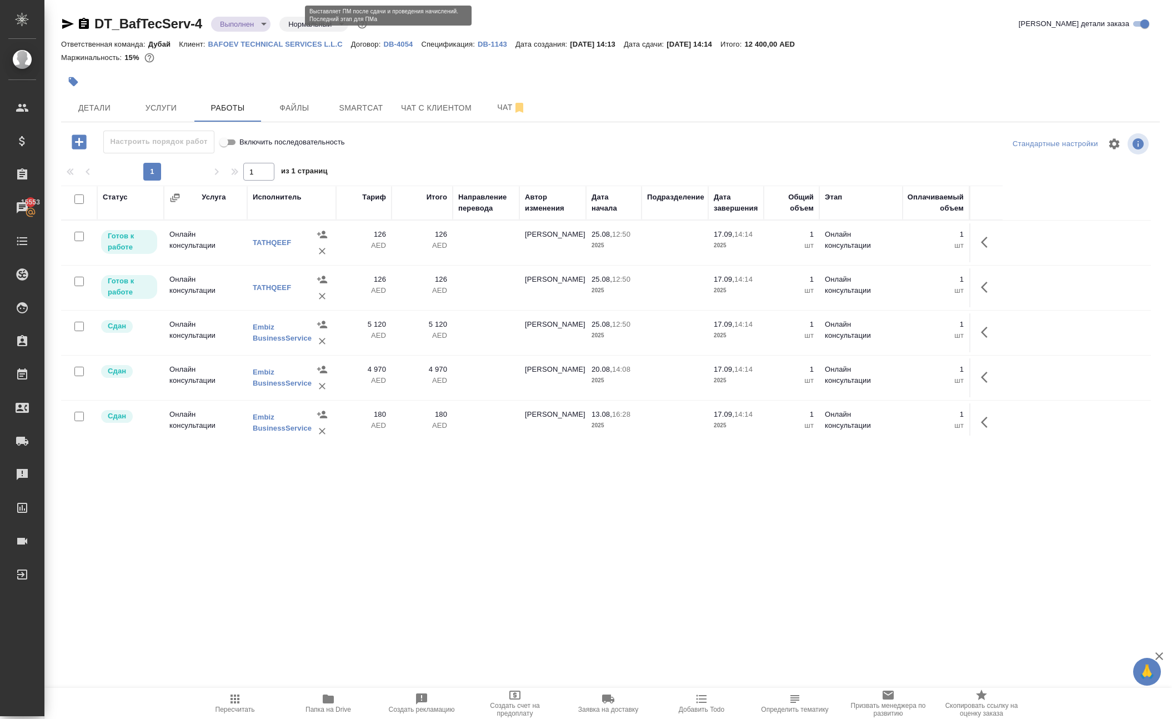
click at [277, 27] on body "🙏 .cls-1 fill:#fff; AWATERA Solokha Petro Клиенты Спецификации Заказы 15553 Чат…" at bounding box center [586, 359] width 1172 height 719
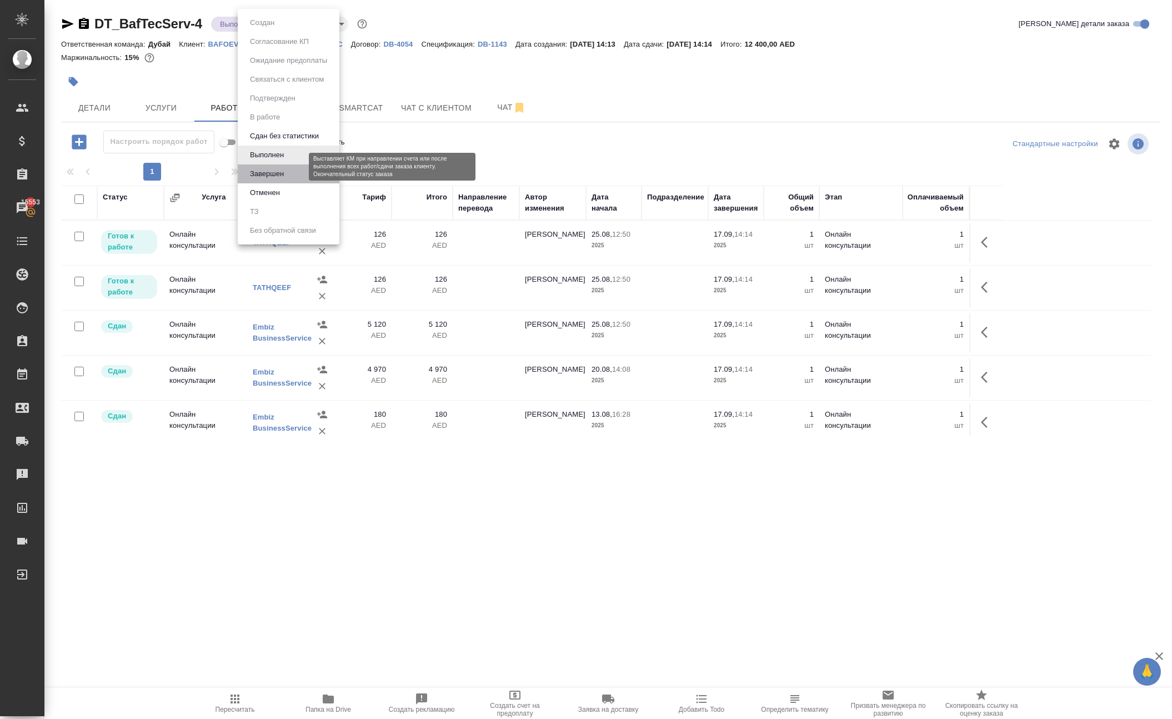
click at [287, 180] on button "Завершен" at bounding box center [267, 174] width 41 height 12
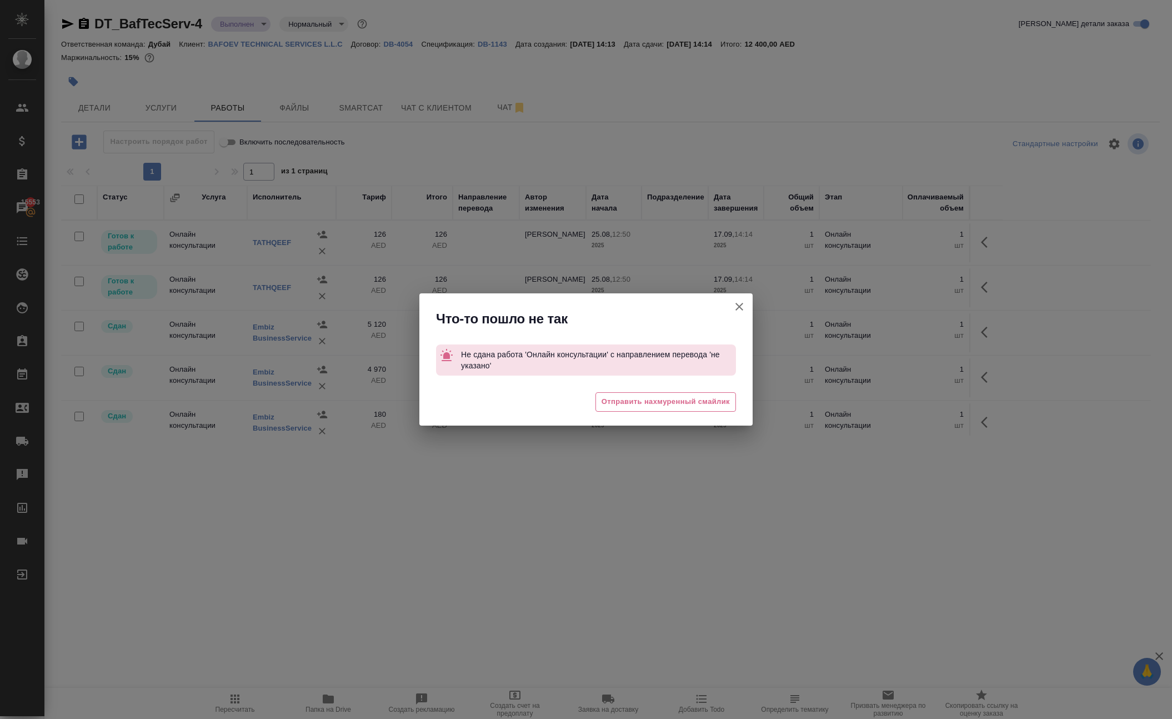
click at [735, 304] on icon "button" at bounding box center [739, 307] width 8 height 8
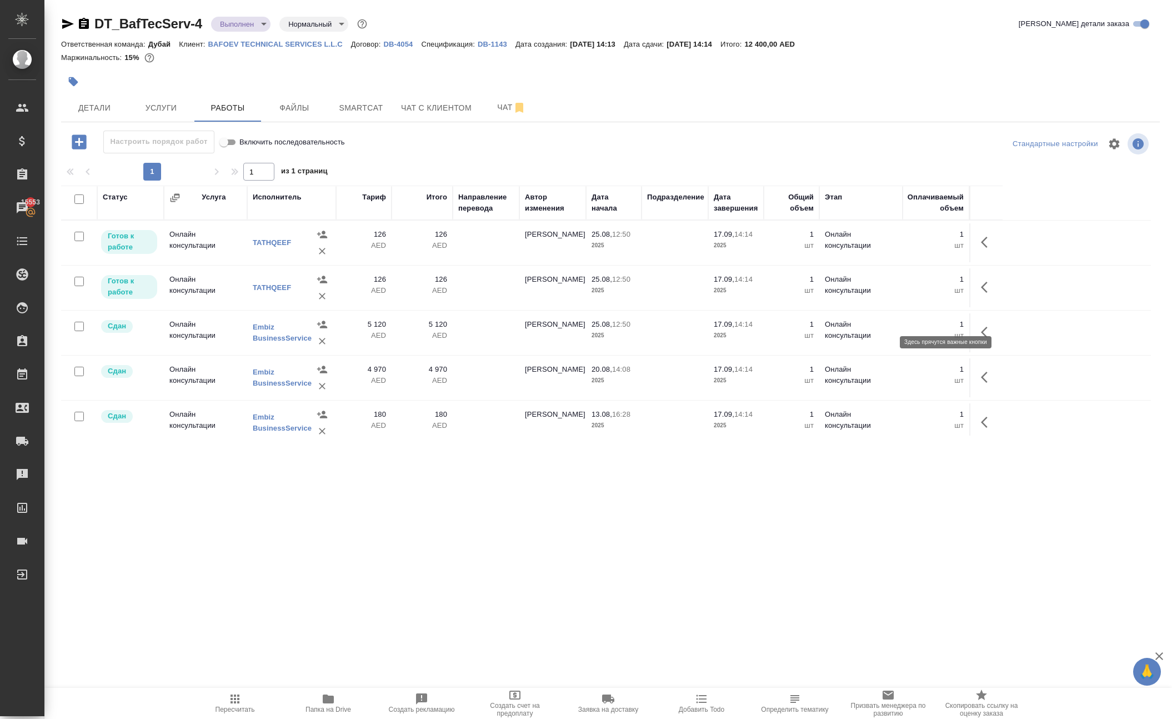
click at [981, 249] on icon "button" at bounding box center [987, 241] width 13 height 13
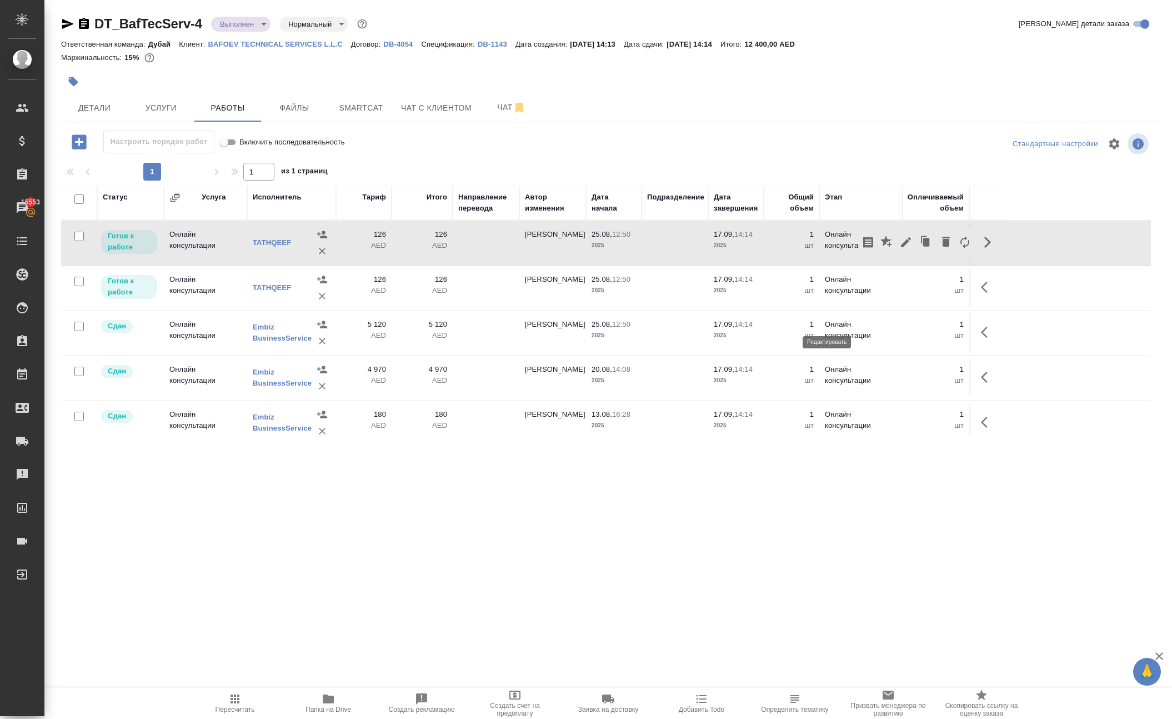
click at [899, 249] on icon "button" at bounding box center [905, 241] width 13 height 13
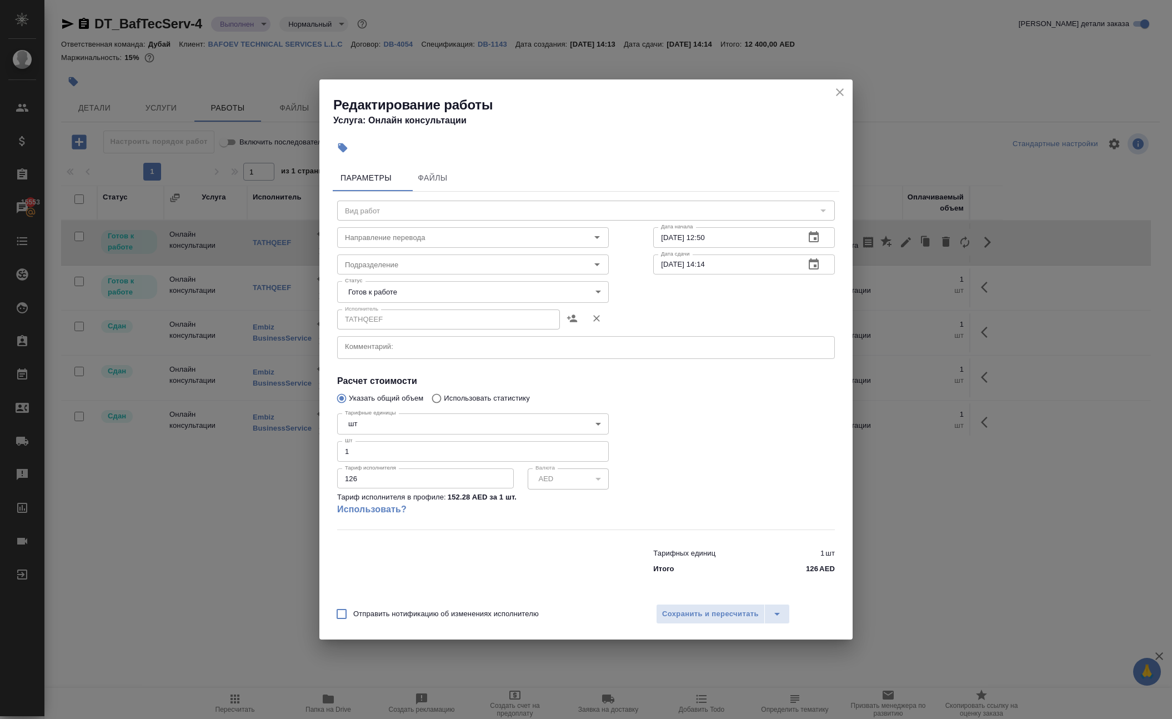
click at [424, 258] on div "Статус Готов к работе readyForWork Статус" at bounding box center [473, 290] width 316 height 72
click at [424, 272] on body "🙏 .cls-1 fill:#fff; AWATERA Solokha Petro Клиенты Спецификации Заказы 15553 Чат…" at bounding box center [586, 359] width 1172 height 719
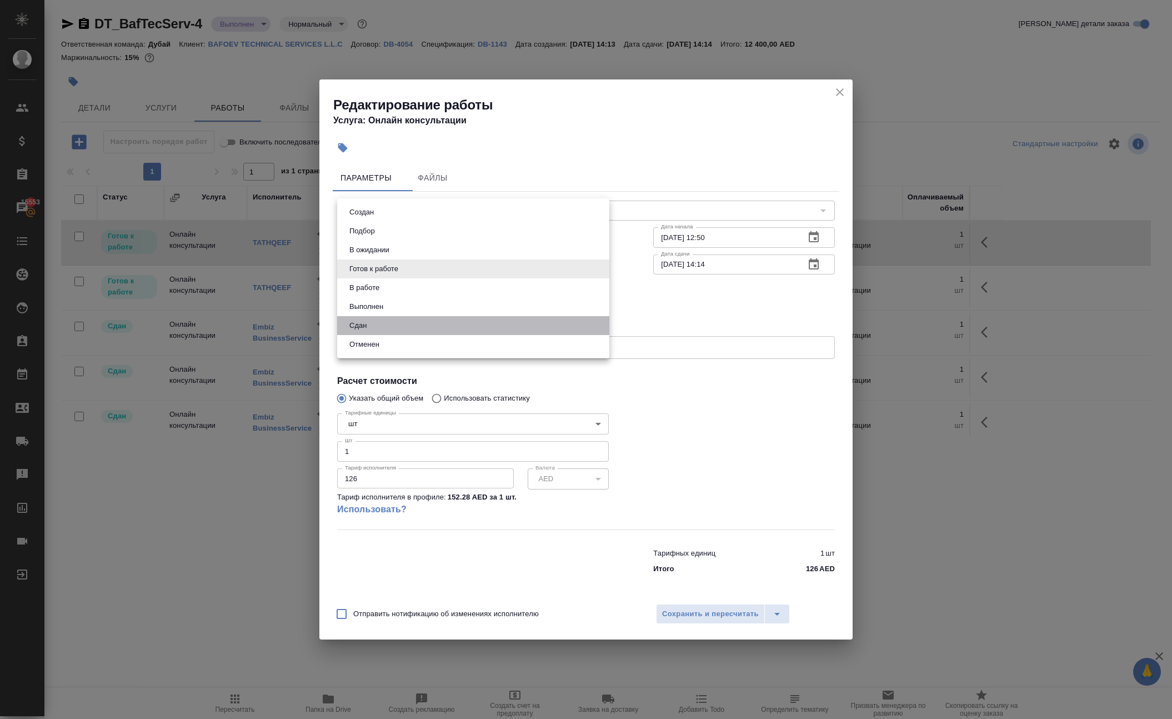
click at [403, 331] on li "Сдан" at bounding box center [473, 325] width 272 height 19
type input "closed"
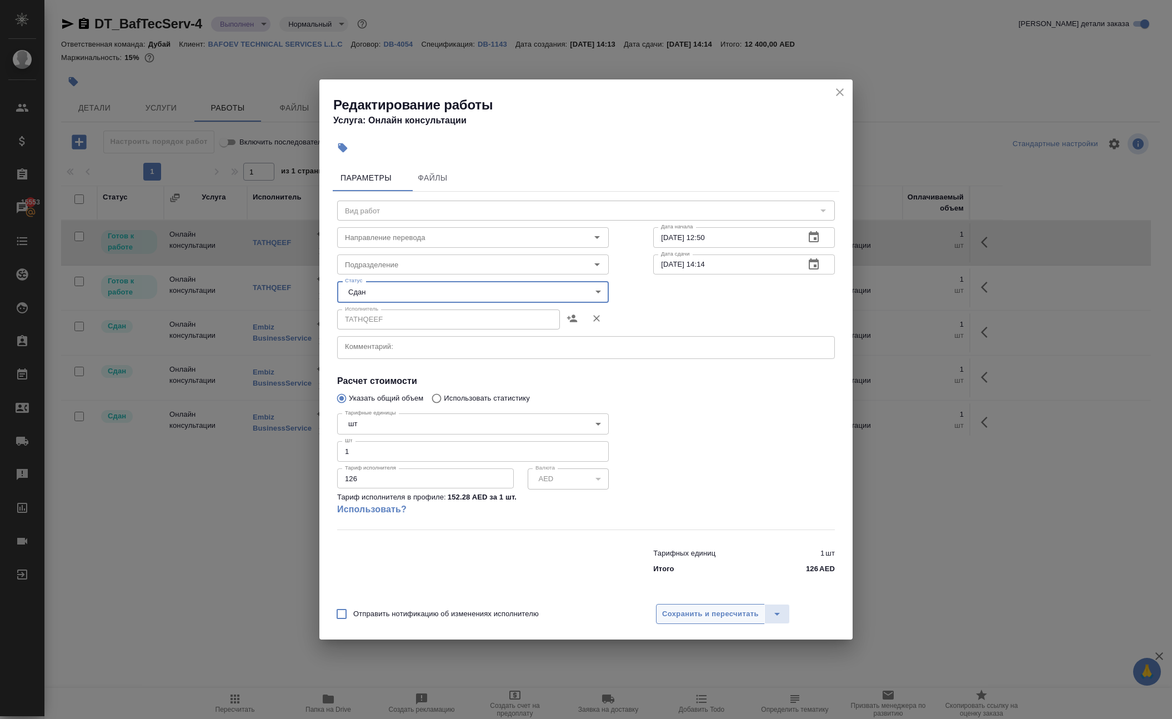
click at [683, 620] on span "Сохранить и пересчитать" at bounding box center [710, 614] width 97 height 13
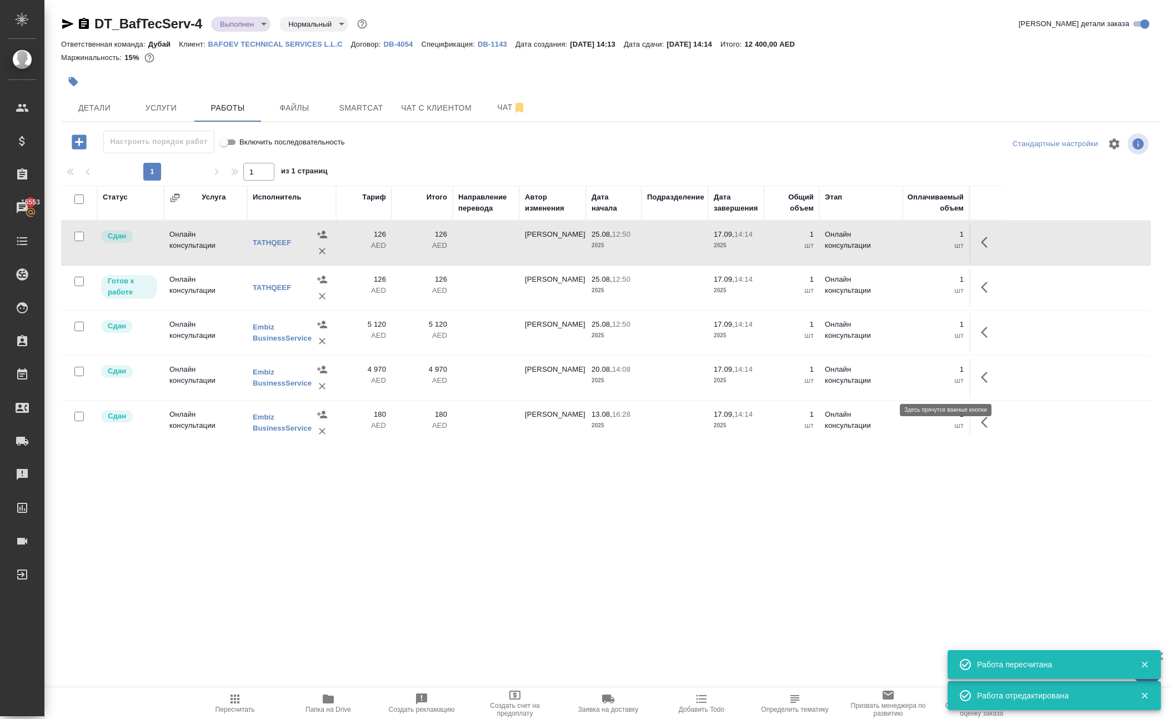
click at [981, 294] on icon "button" at bounding box center [987, 286] width 13 height 13
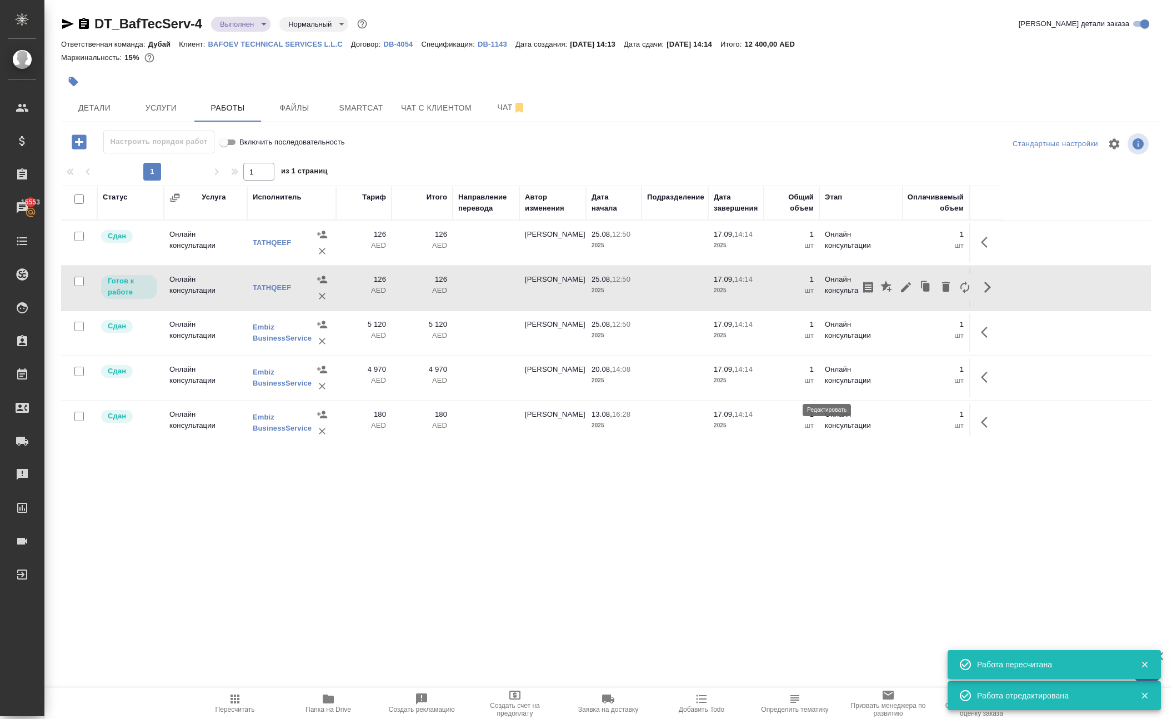
click at [899, 294] on icon "button" at bounding box center [905, 286] width 13 height 13
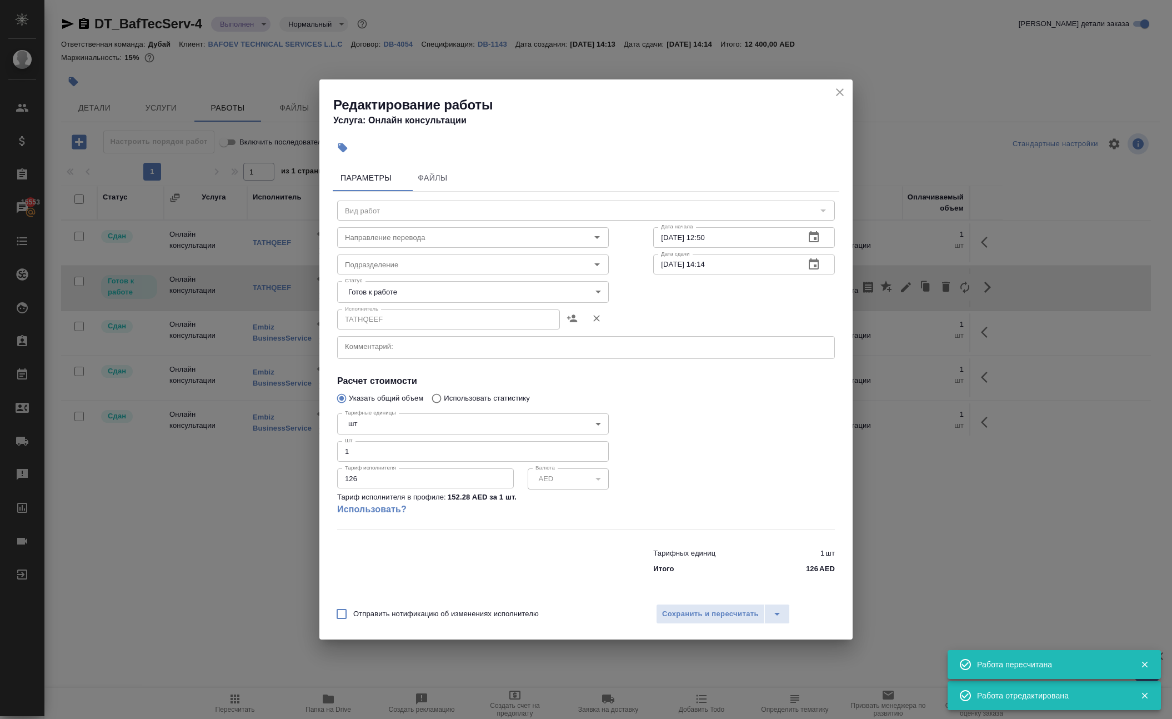
click at [441, 272] on body "🙏 .cls-1 fill:#fff; AWATERA Solokha Petro Клиенты Спецификации Заказы 15553 Чат…" at bounding box center [586, 359] width 1172 height 719
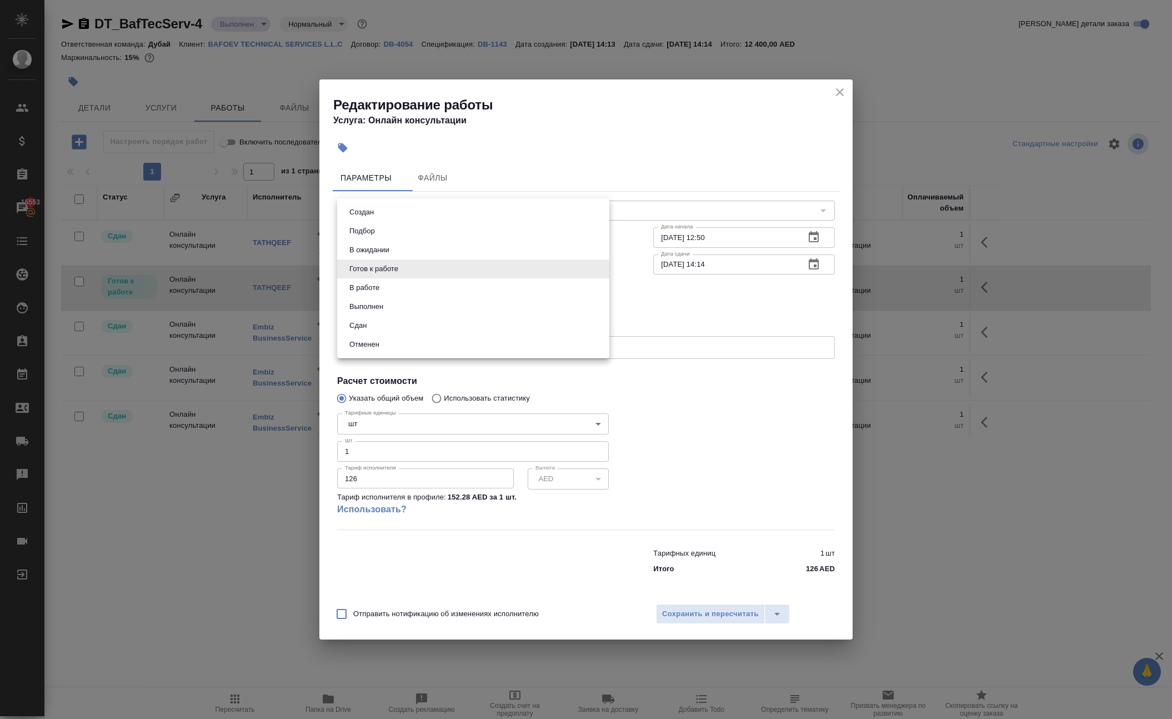
click at [433, 335] on li "Сдан" at bounding box center [473, 325] width 272 height 19
type input "closed"
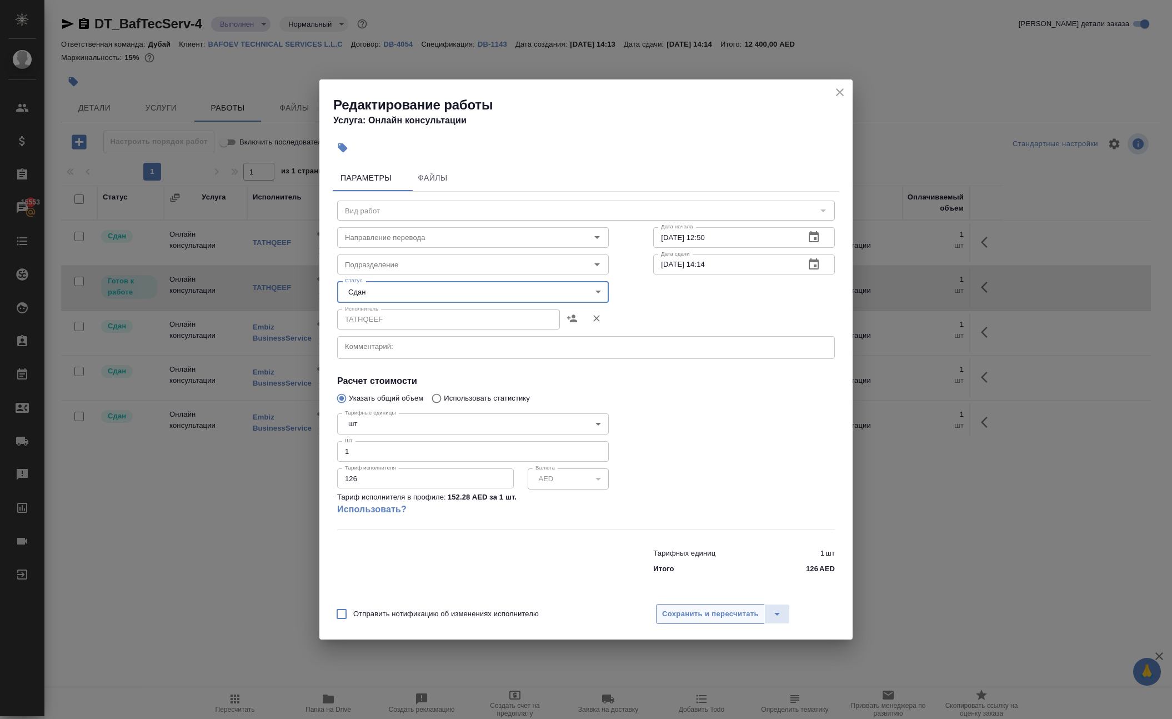
click at [682, 620] on span "Сохранить и пересчитать" at bounding box center [710, 614] width 97 height 13
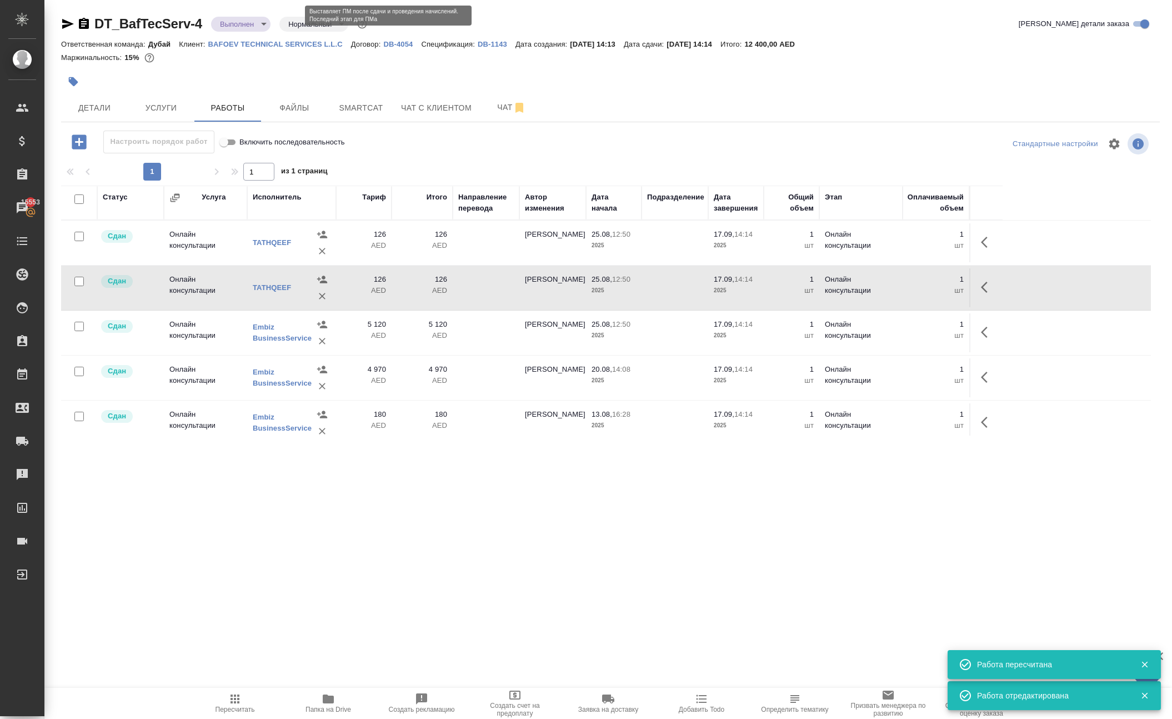
click at [272, 31] on body "🙏 .cls-1 fill:#fff; AWATERA Solokha Petro Клиенты Спецификации Заказы 15553 Чат…" at bounding box center [586, 359] width 1172 height 719
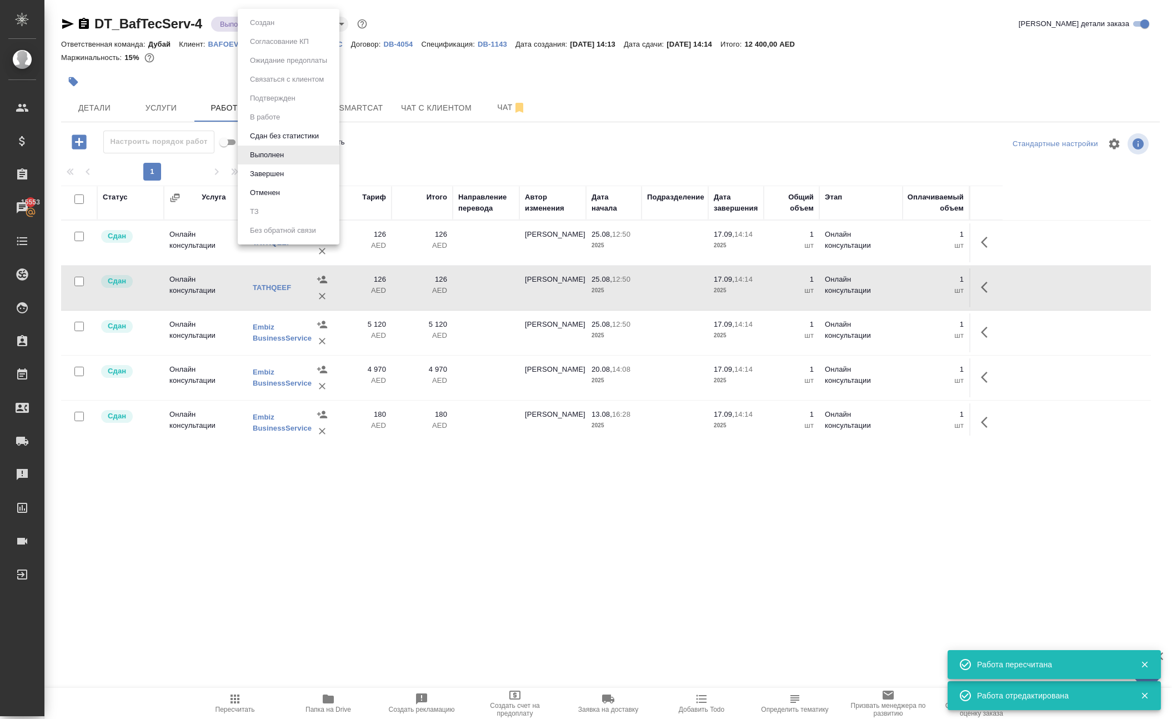
click at [307, 183] on li "Завершен" at bounding box center [289, 173] width 102 height 19
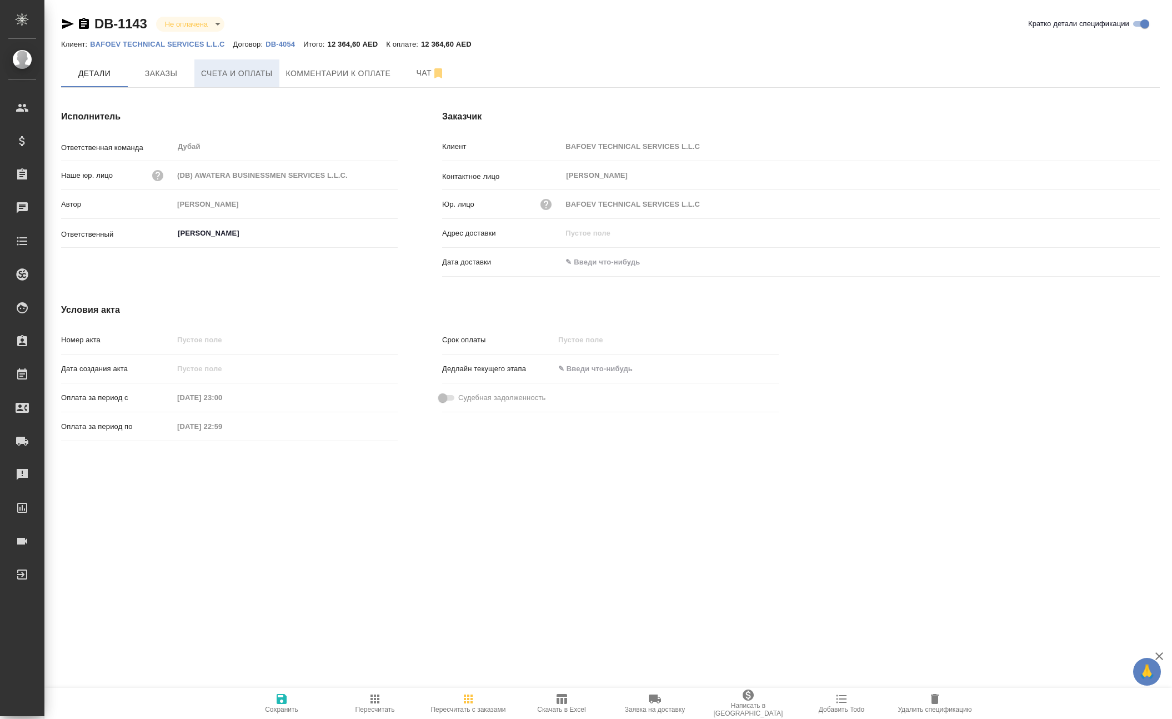
click at [263, 81] on span "Счета и оплаты" at bounding box center [237, 74] width 72 height 14
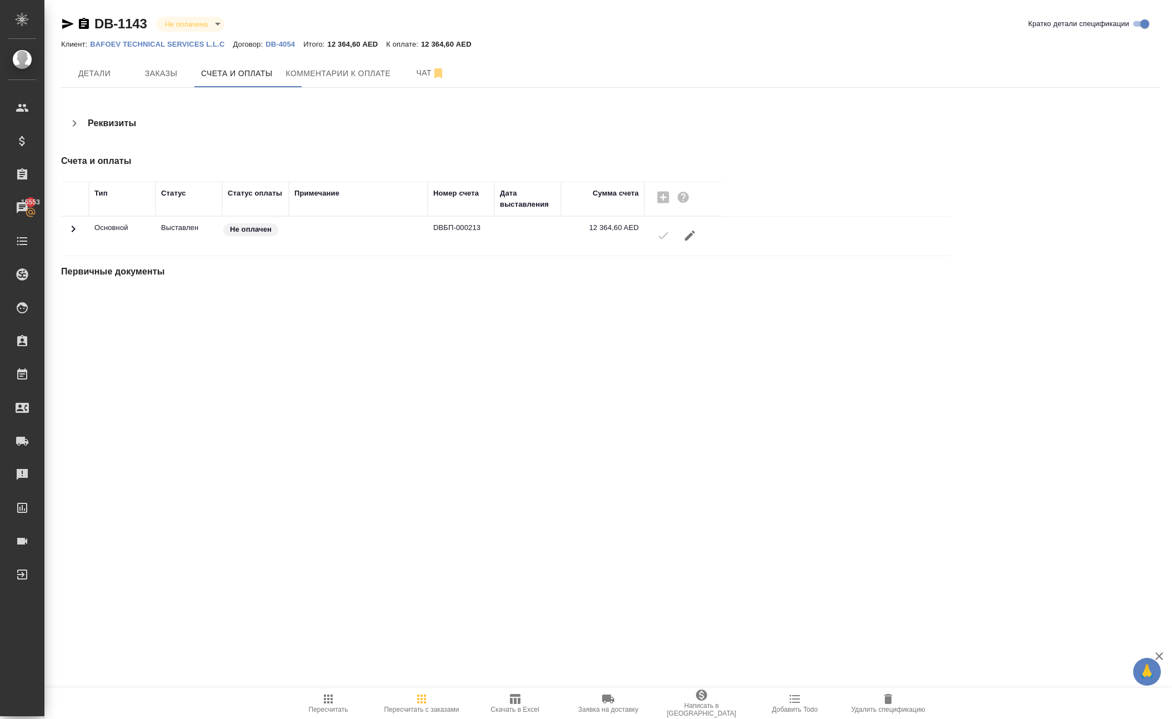
click at [696, 242] on icon "button" at bounding box center [689, 235] width 13 height 13
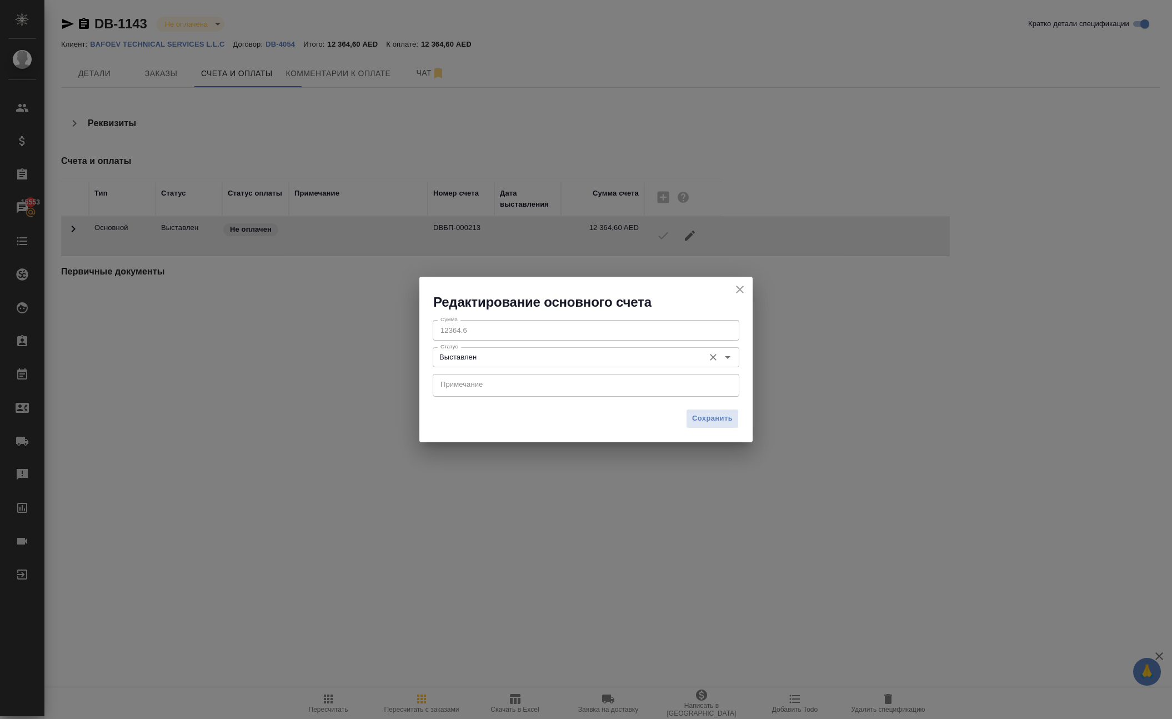
click at [491, 354] on input "Выставлен" at bounding box center [567, 356] width 263 height 13
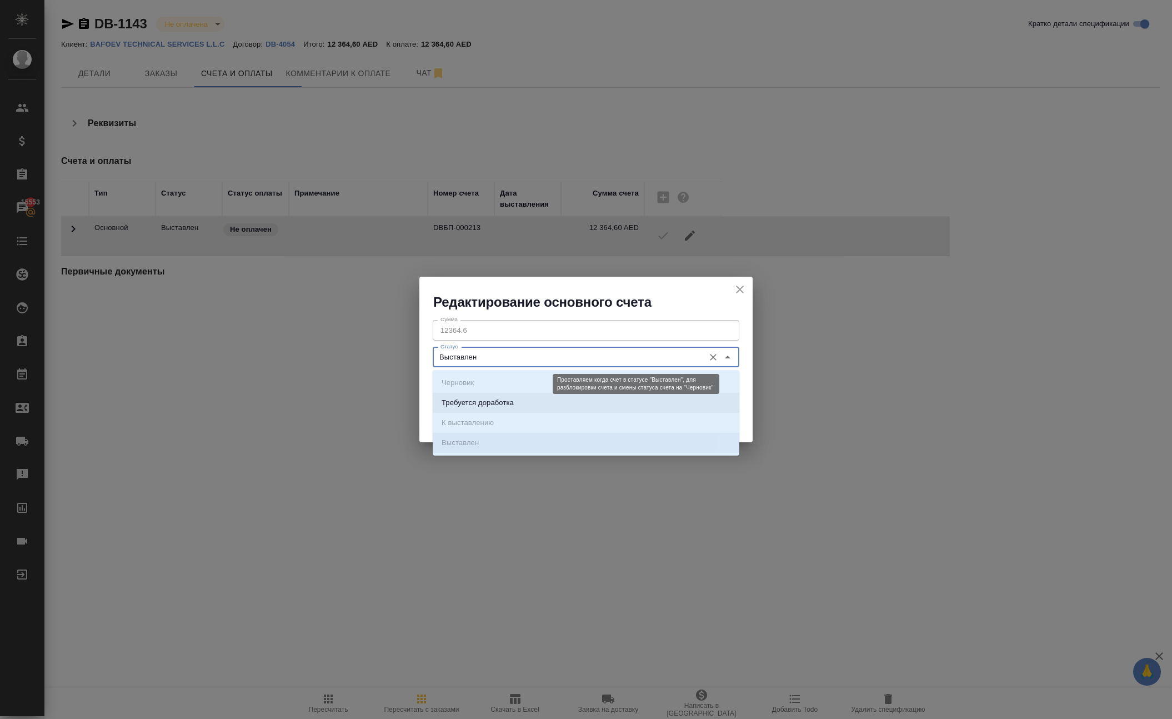
click at [509, 400] on p "Требуется доработка" at bounding box center [477, 402] width 72 height 11
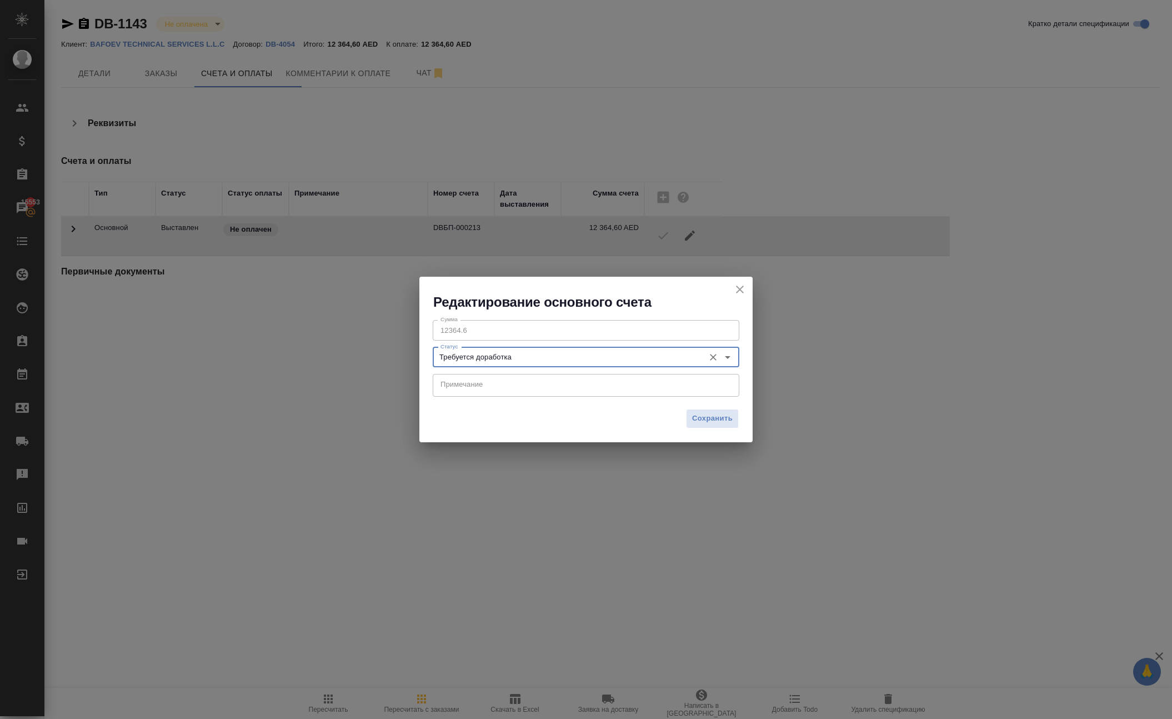
type input "Требуется доработка"
click at [692, 422] on span "Сохранить" at bounding box center [712, 418] width 41 height 13
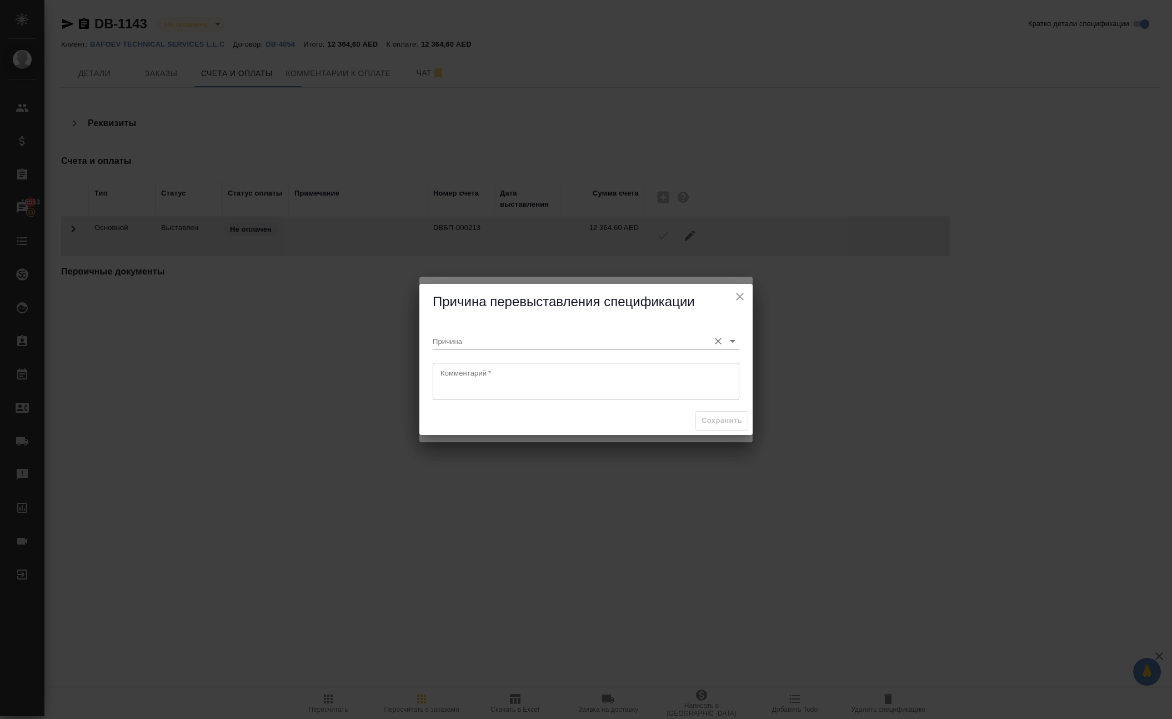
click at [518, 333] on input "Причина" at bounding box center [568, 340] width 271 height 15
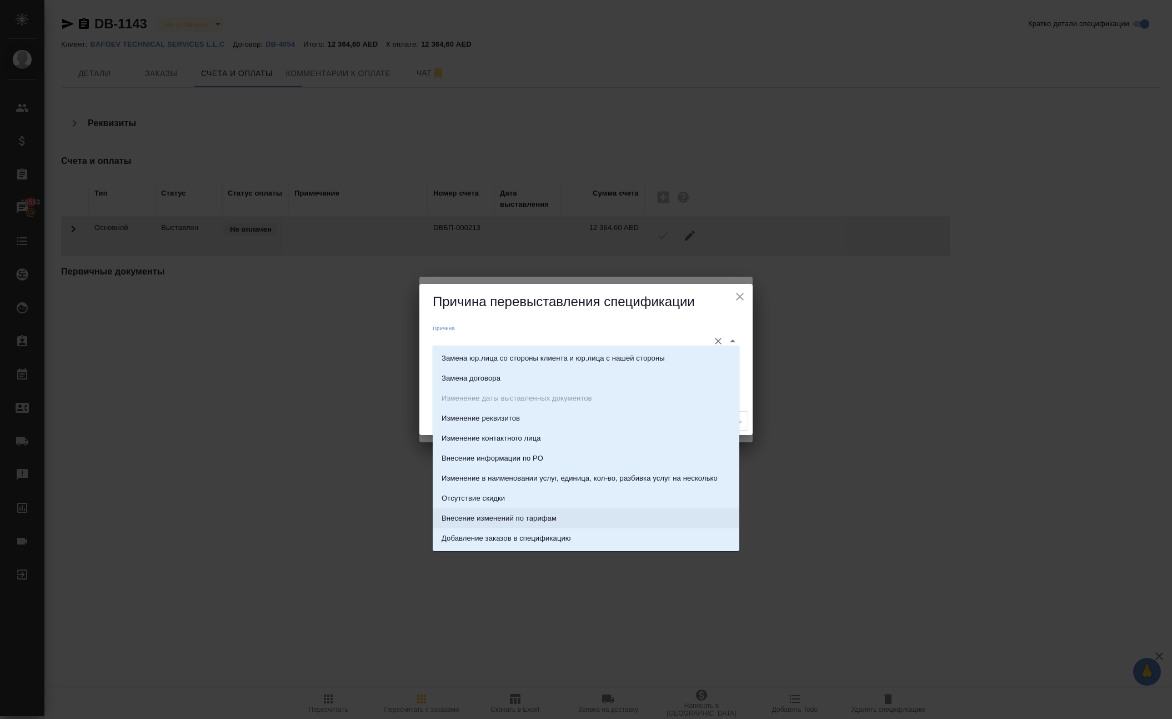
click at [653, 514] on li "Внесение изменений по тарифам" at bounding box center [586, 518] width 307 height 20
type input "Внесение изменений по тарифам"
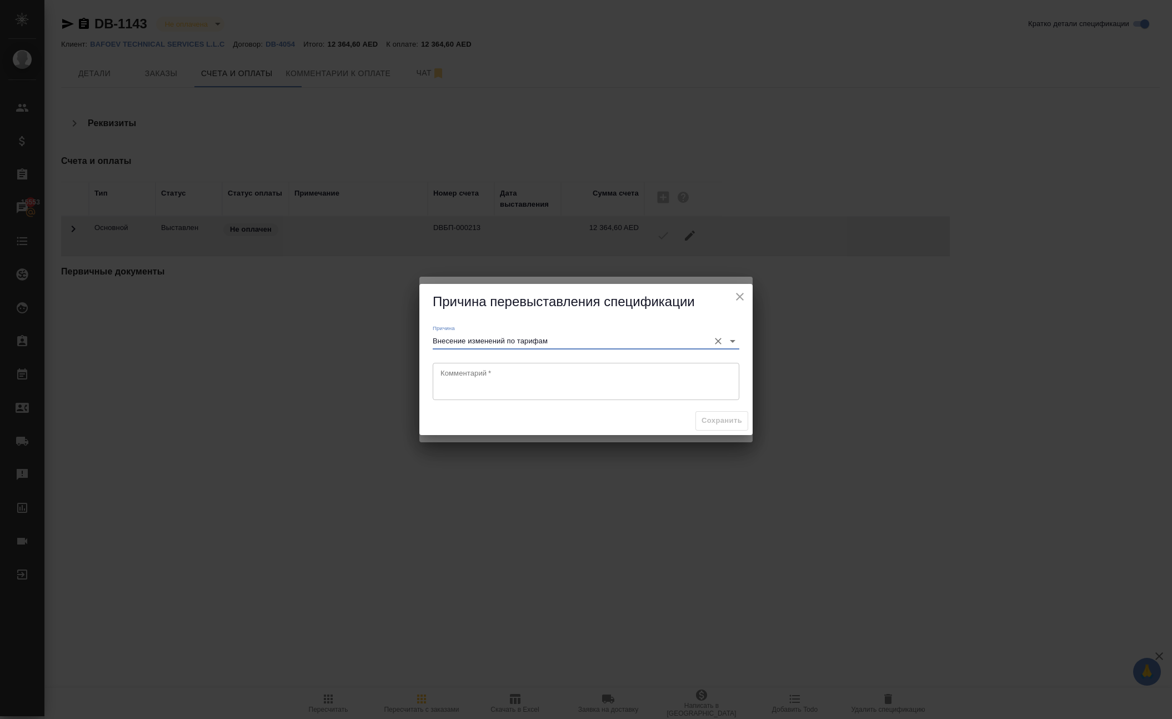
click at [512, 378] on textarea at bounding box center [585, 381] width 291 height 26
type textarea "изменение стоимости"
click at [707, 427] on span "Сохранить" at bounding box center [721, 420] width 41 height 13
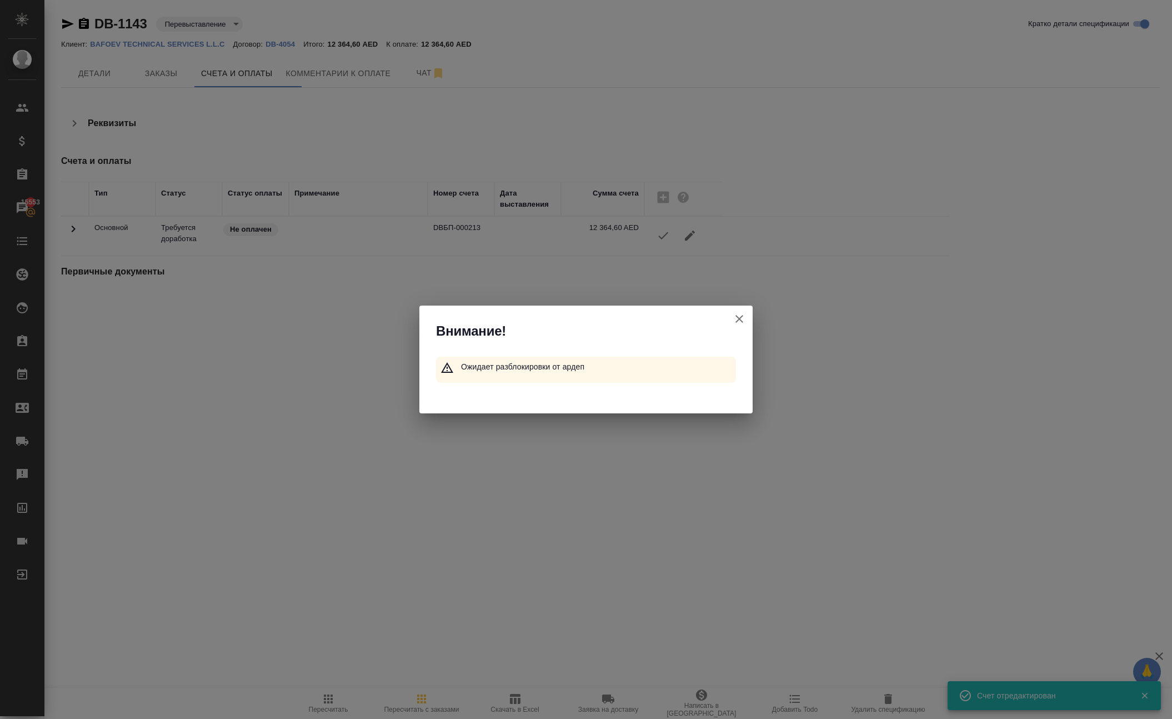
click at [732, 312] on icon "button" at bounding box center [738, 318] width 13 height 13
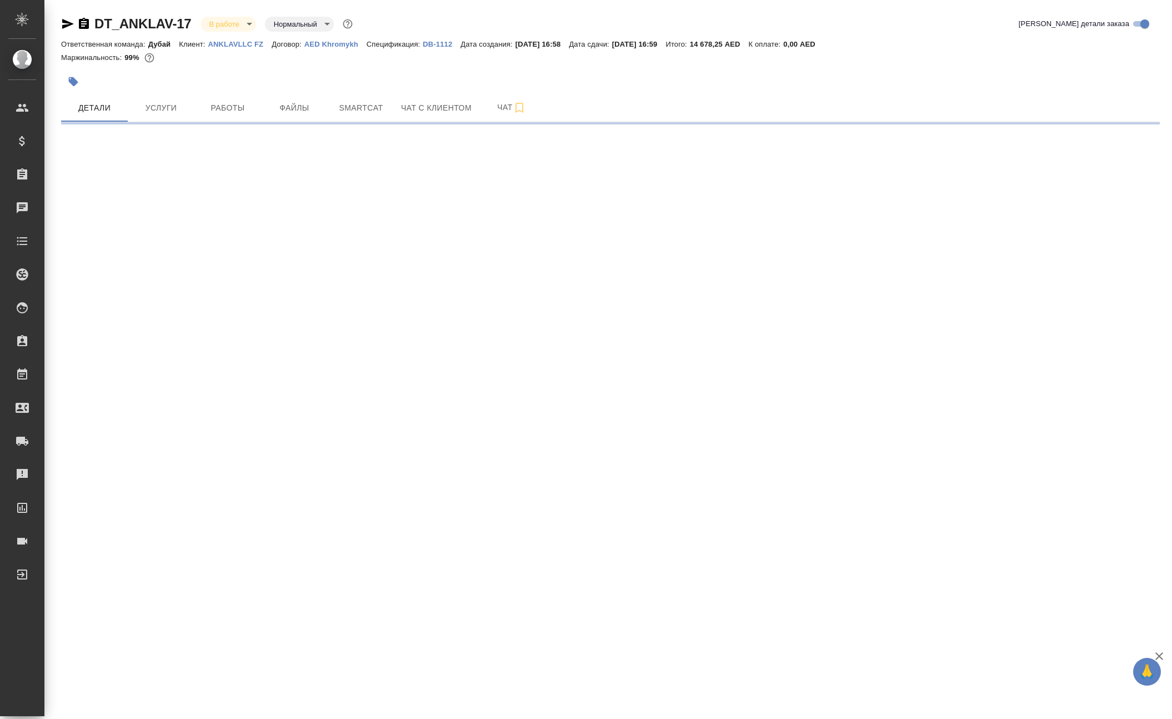
select select "RU"
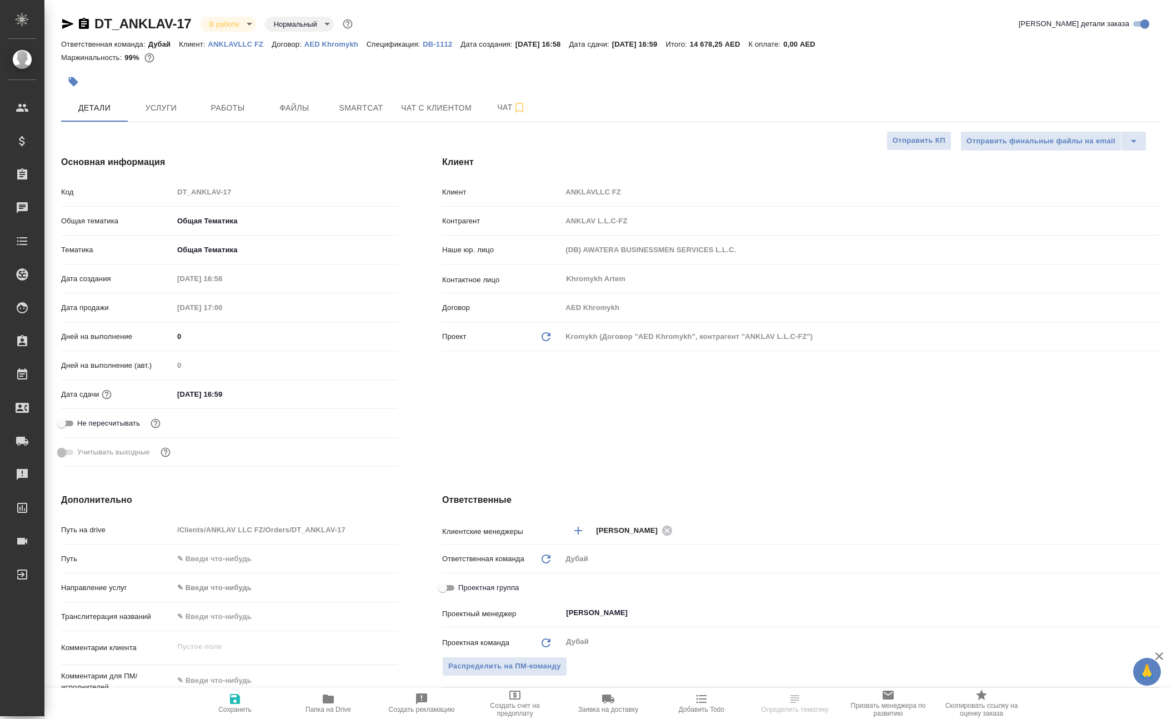
type textarea "x"
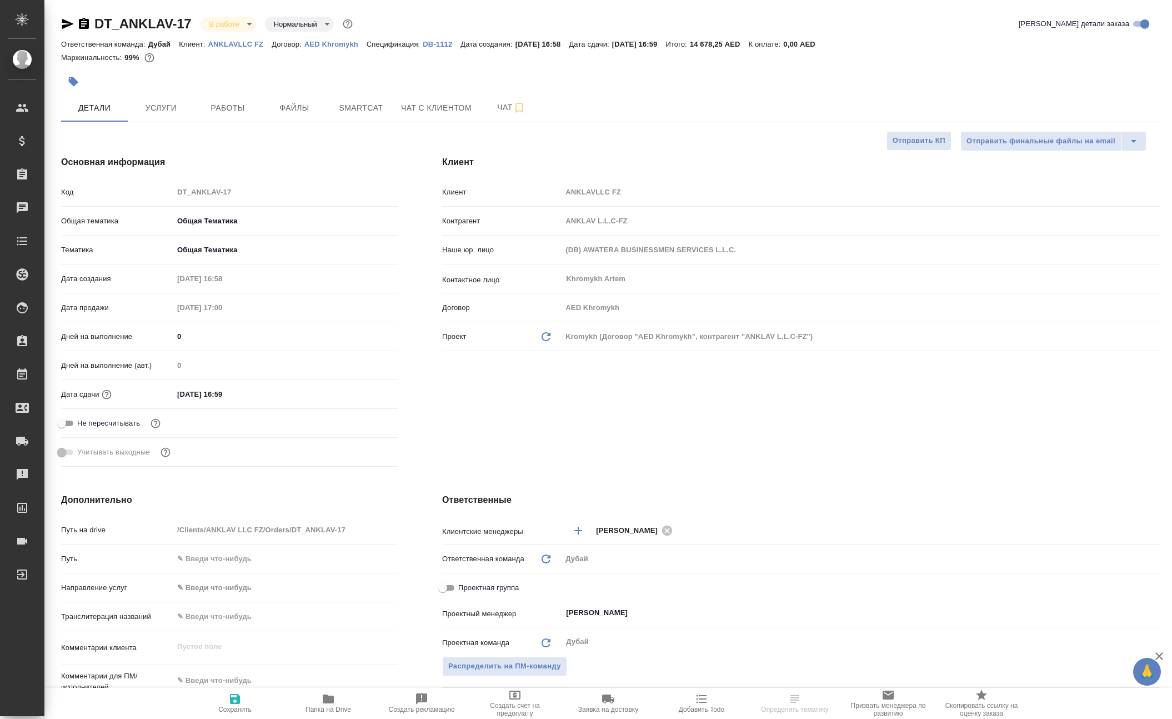
type textarea "x"
click at [231, 115] on span "Работы" at bounding box center [227, 108] width 53 height 14
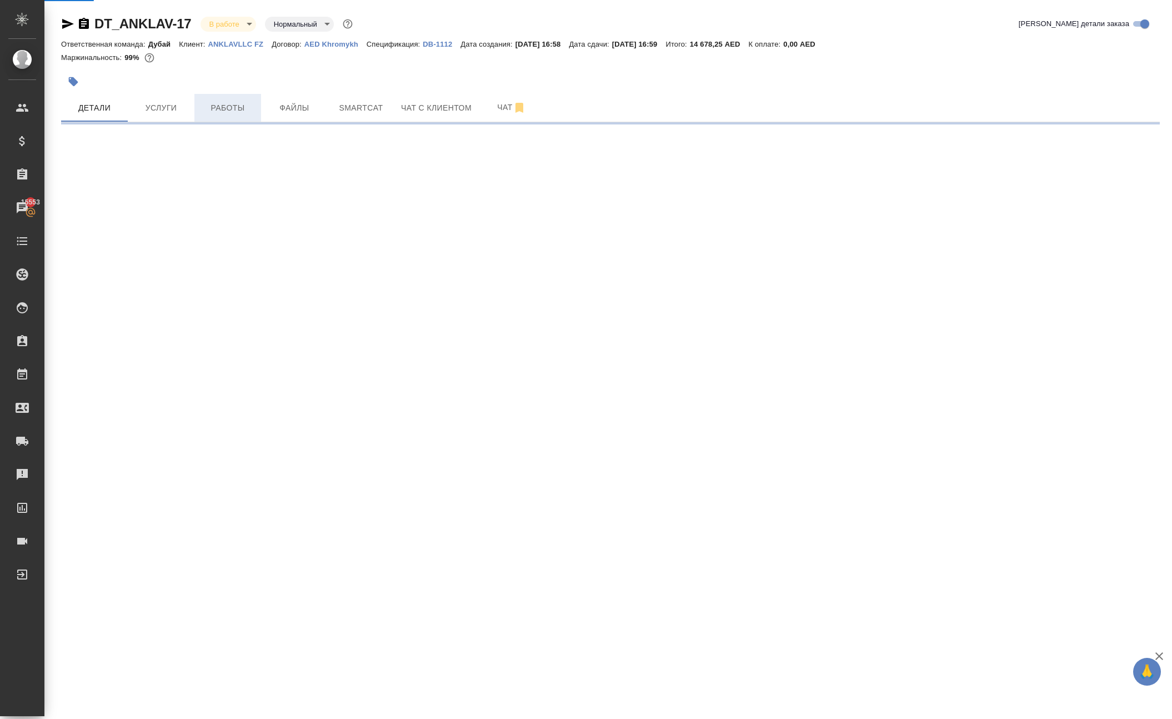
select select "RU"
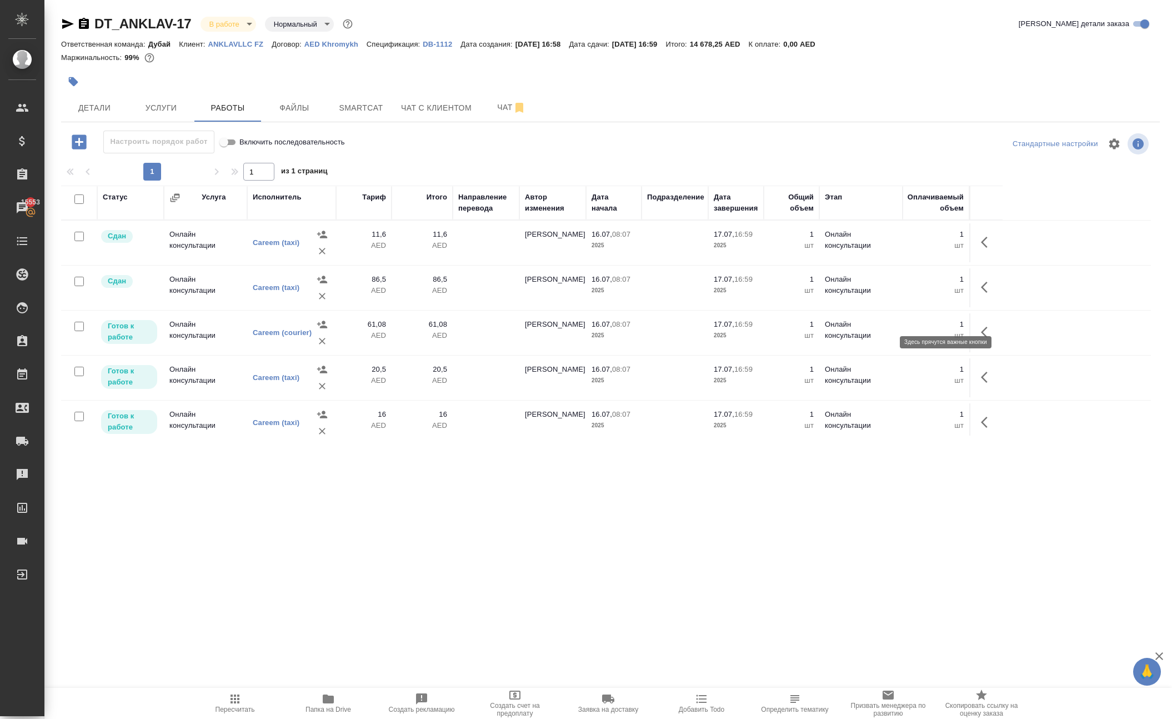
click at [981, 248] on icon "button" at bounding box center [984, 242] width 7 height 11
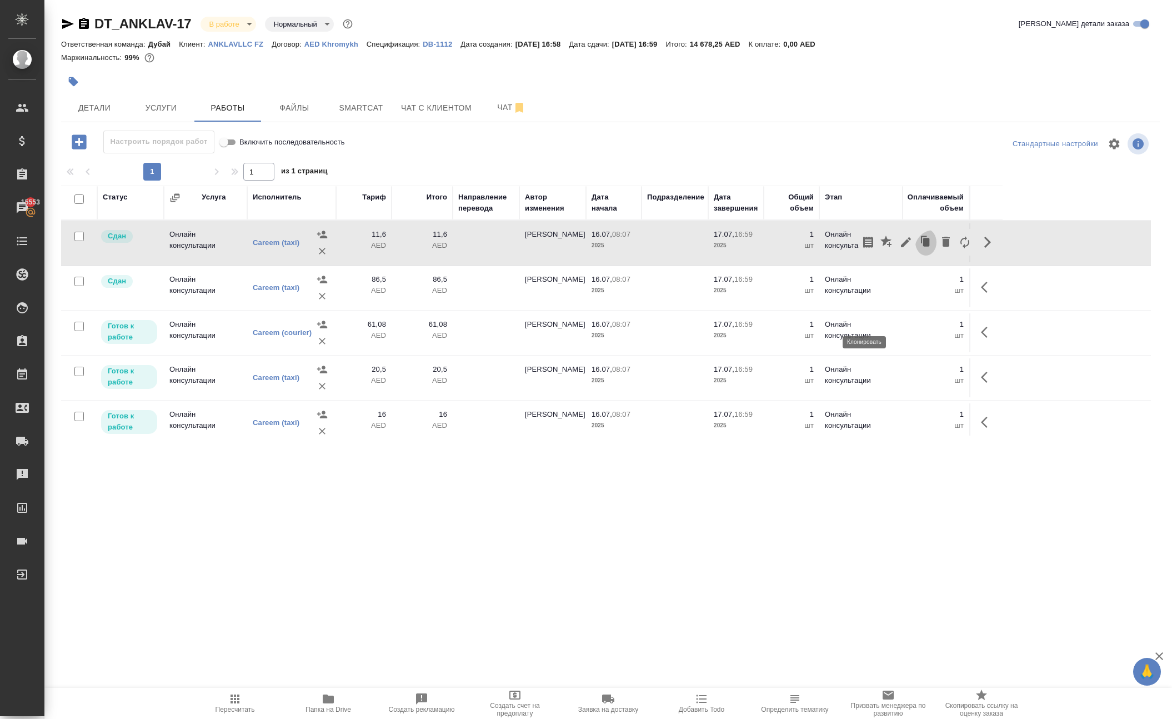
click at [923, 246] on icon "button" at bounding box center [926, 242] width 7 height 8
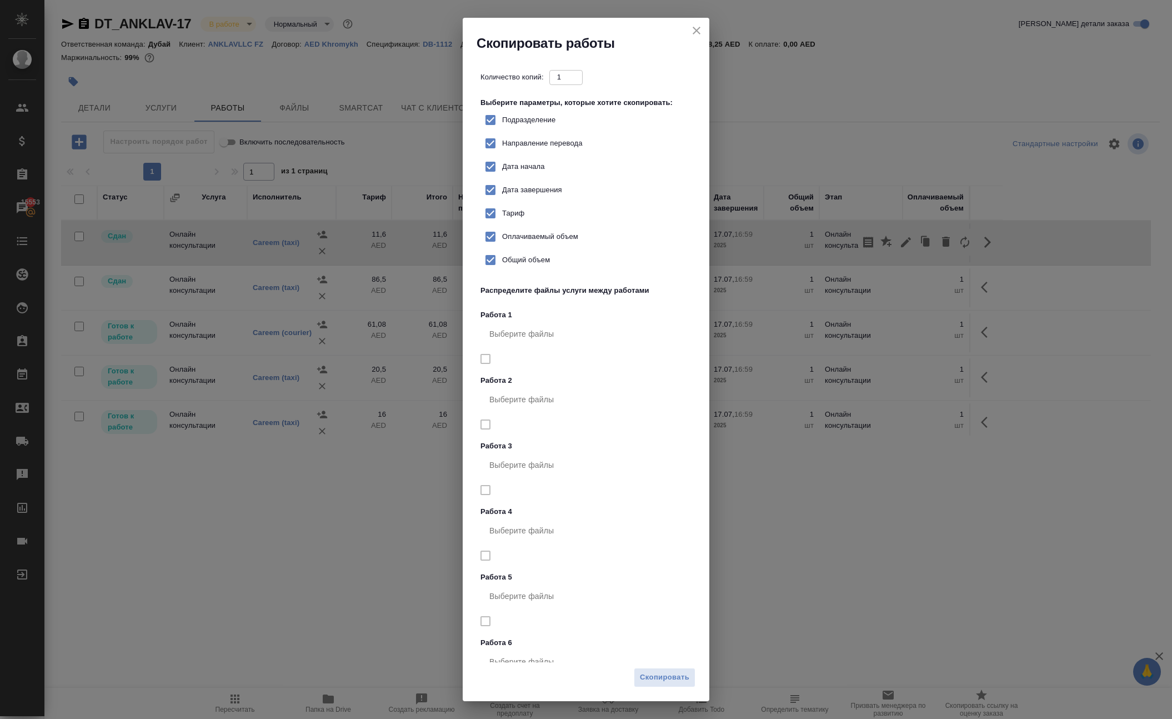
click at [524, 225] on label "Тариф" at bounding box center [502, 213] width 46 height 23
click at [502, 225] on input "Тариф" at bounding box center [490, 213] width 23 height 23
checkbox input "false"
click at [659, 668] on button "Скопировать" at bounding box center [665, 677] width 62 height 19
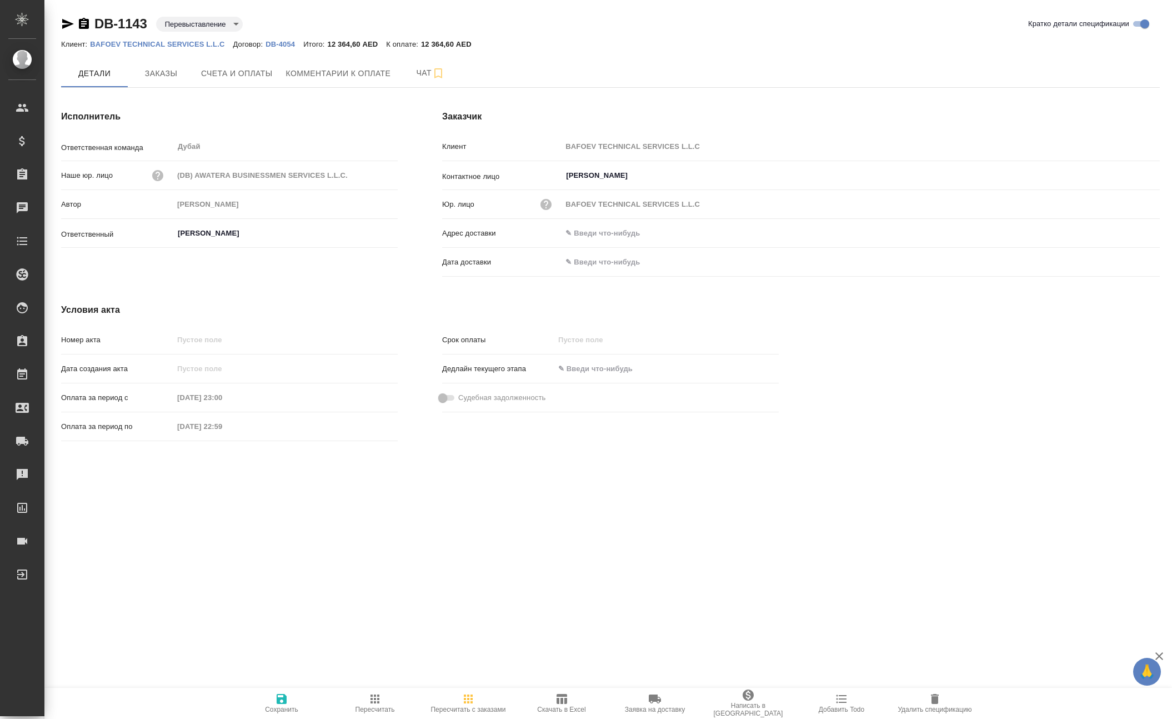
click at [368, 692] on icon "button" at bounding box center [374, 698] width 13 height 13
click at [372, 694] on icon "button" at bounding box center [374, 698] width 13 height 13
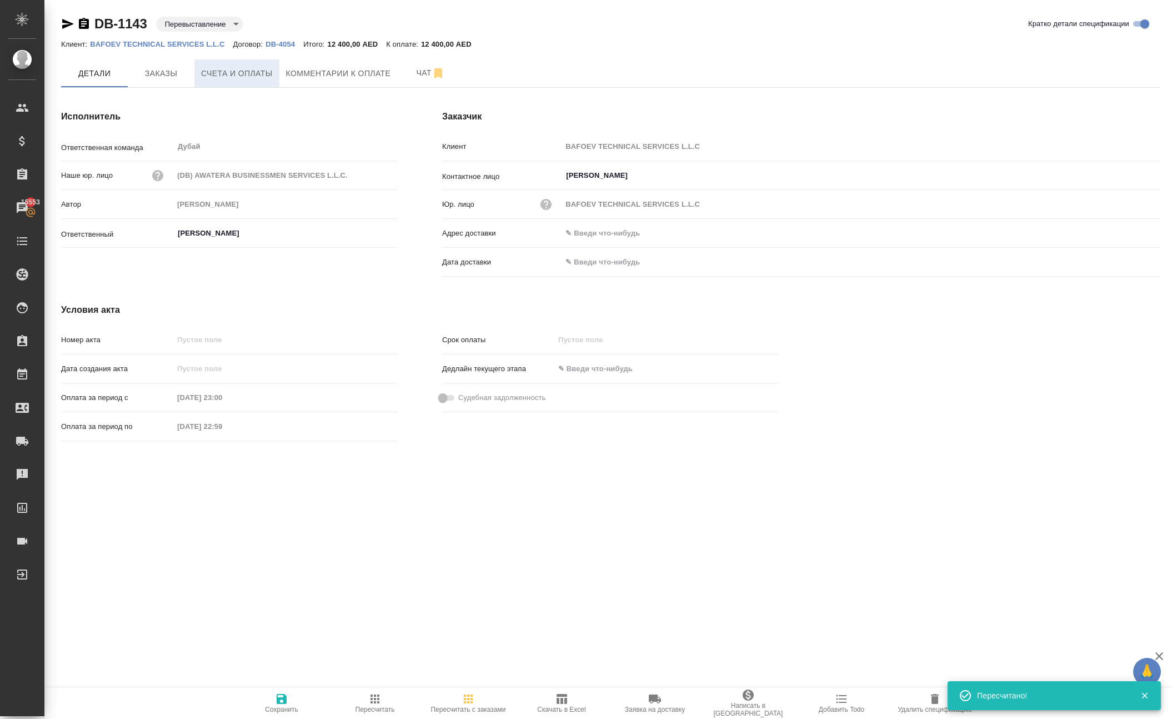
click at [273, 81] on span "Счета и оплаты" at bounding box center [237, 74] width 72 height 14
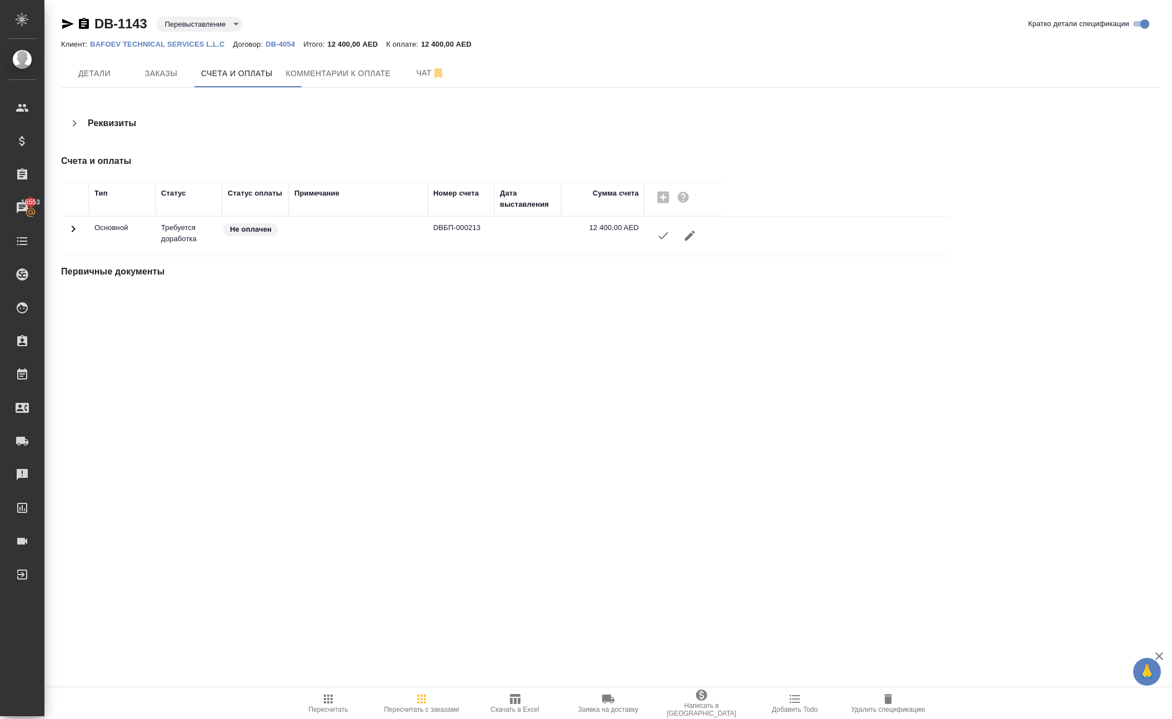
click at [662, 242] on icon "button" at bounding box center [662, 235] width 13 height 13
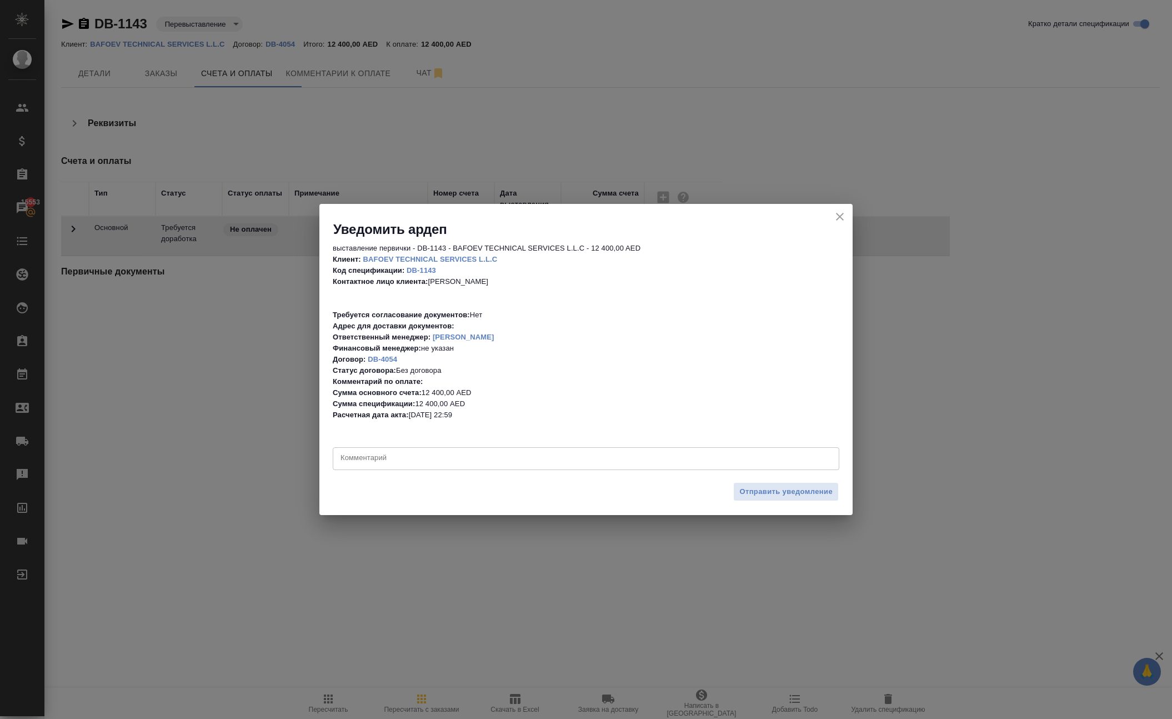
click at [596, 454] on textarea at bounding box center [585, 458] width 491 height 11
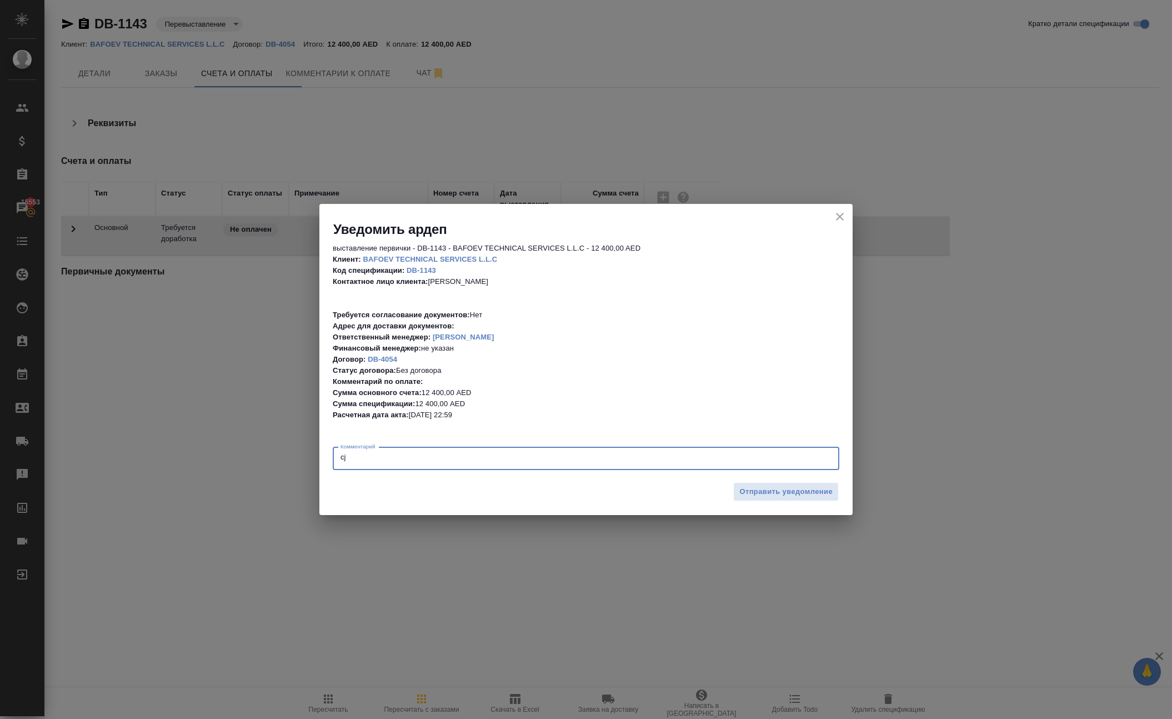
type textarea "c"
type textarea "согласно Тере"
click at [739, 492] on span "Отправить уведомление" at bounding box center [785, 491] width 93 height 13
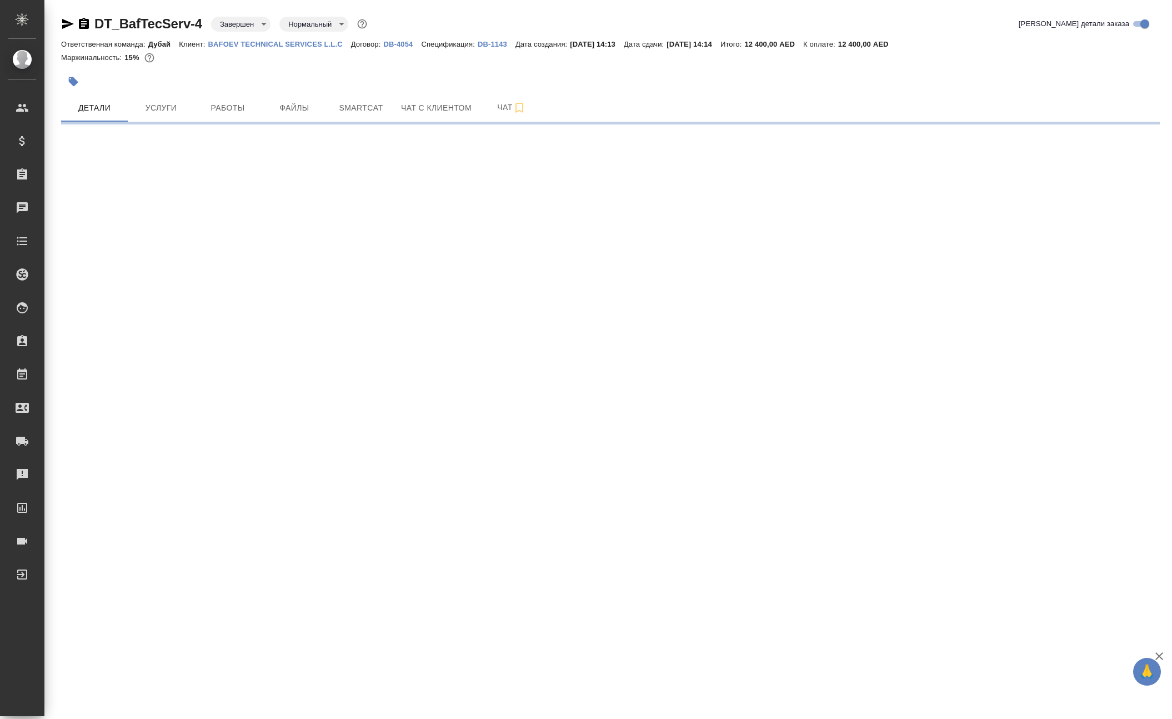
select select "RU"
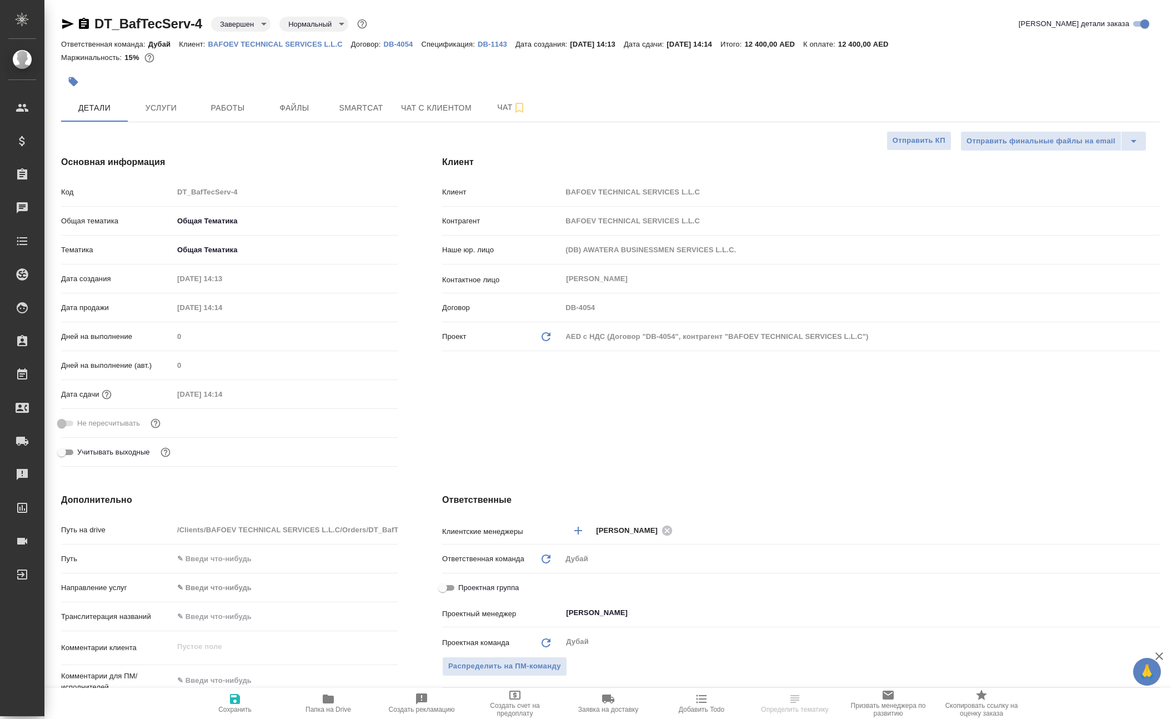
type textarea "x"
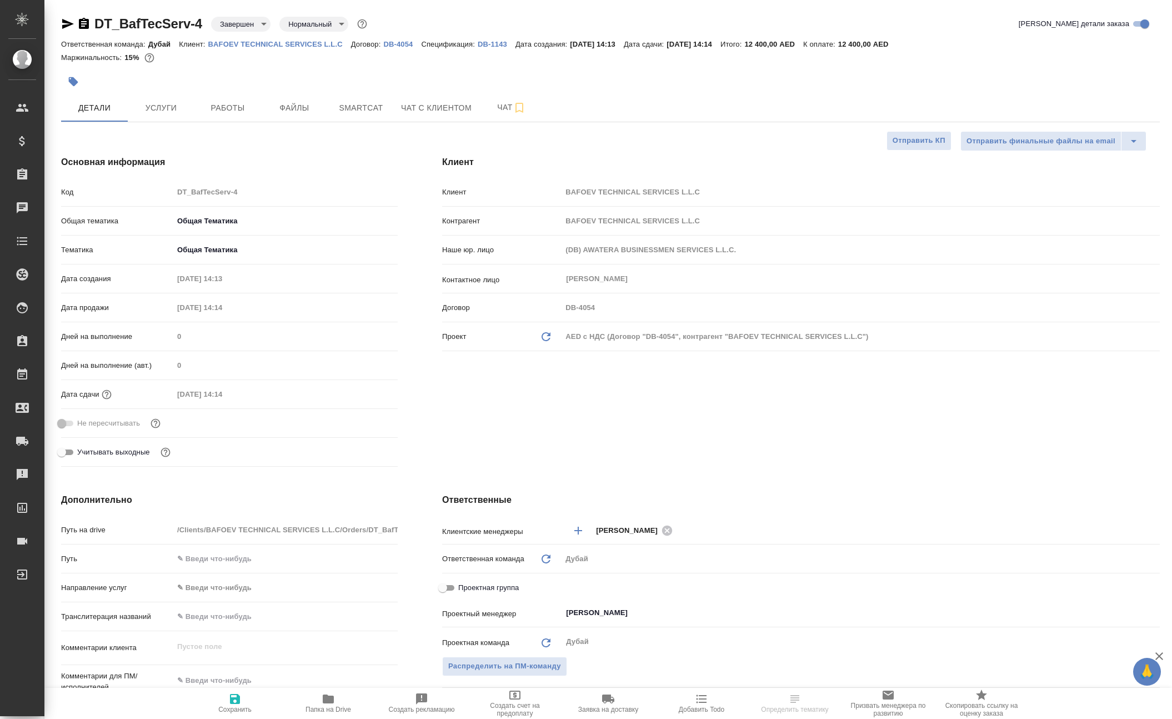
type textarea "x"
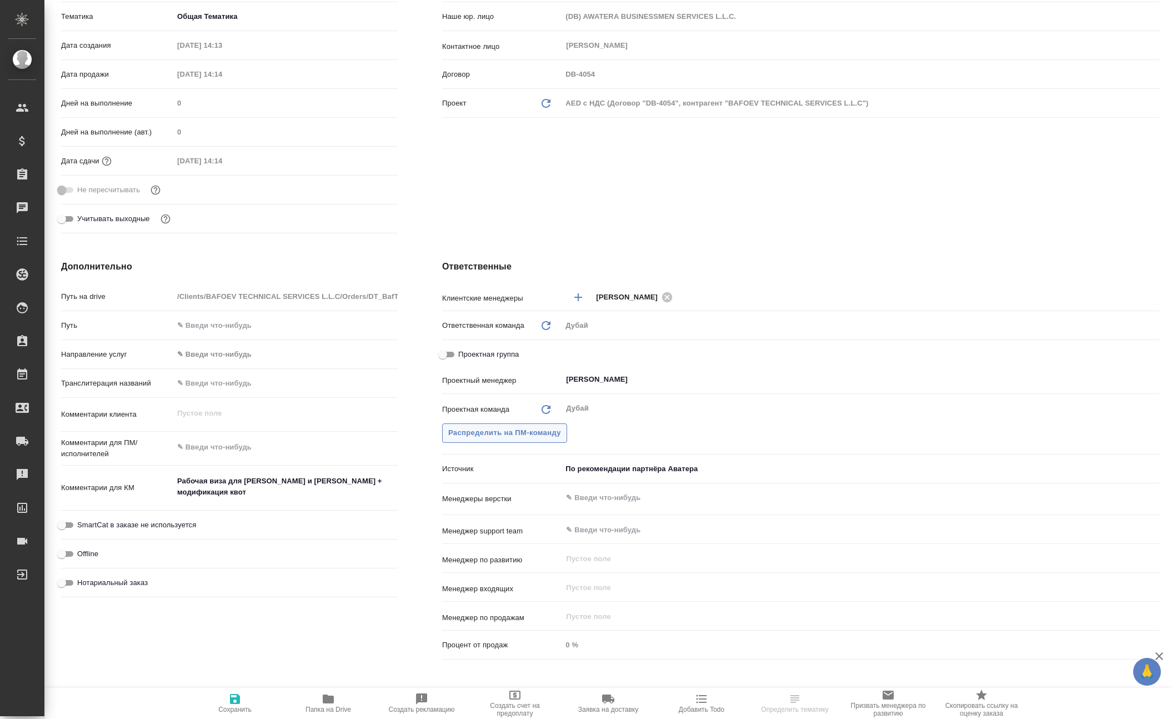
type textarea "x"
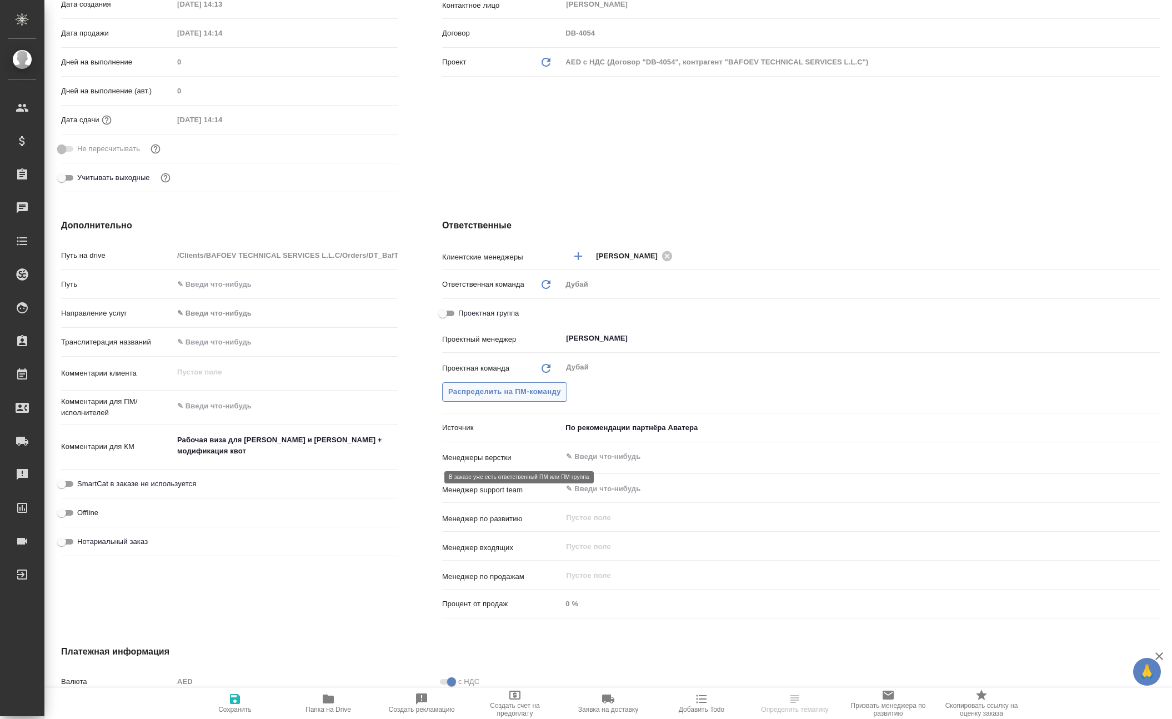
scroll to position [289, 0]
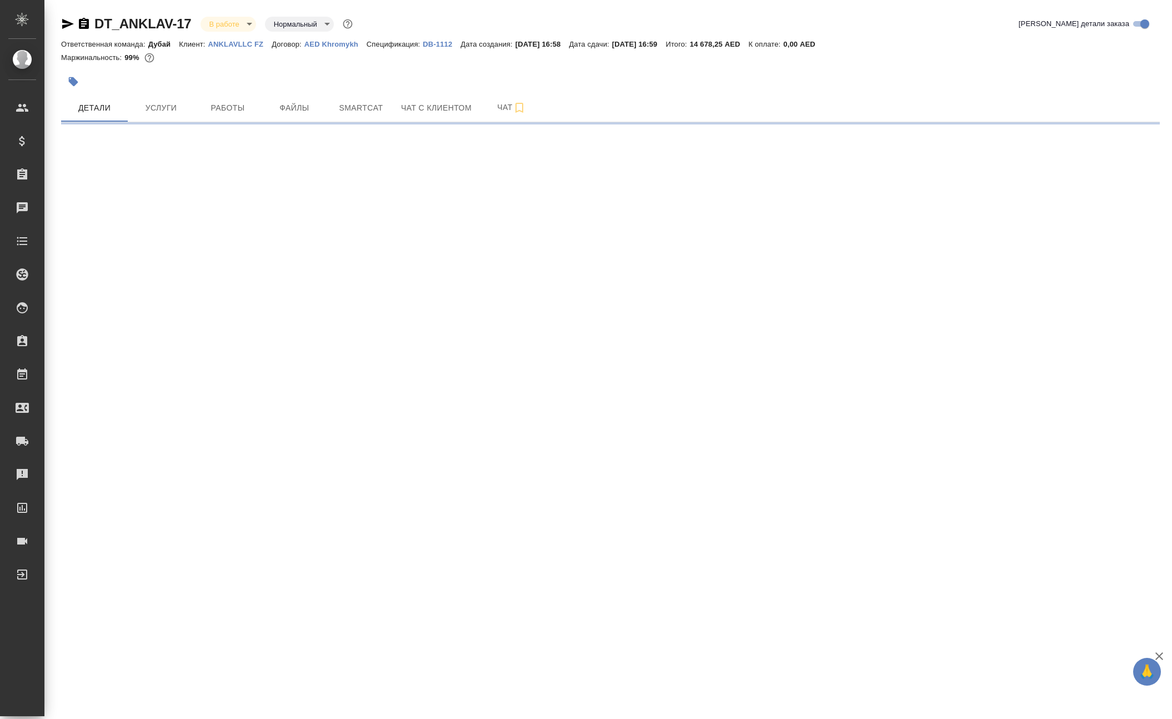
select select "RU"
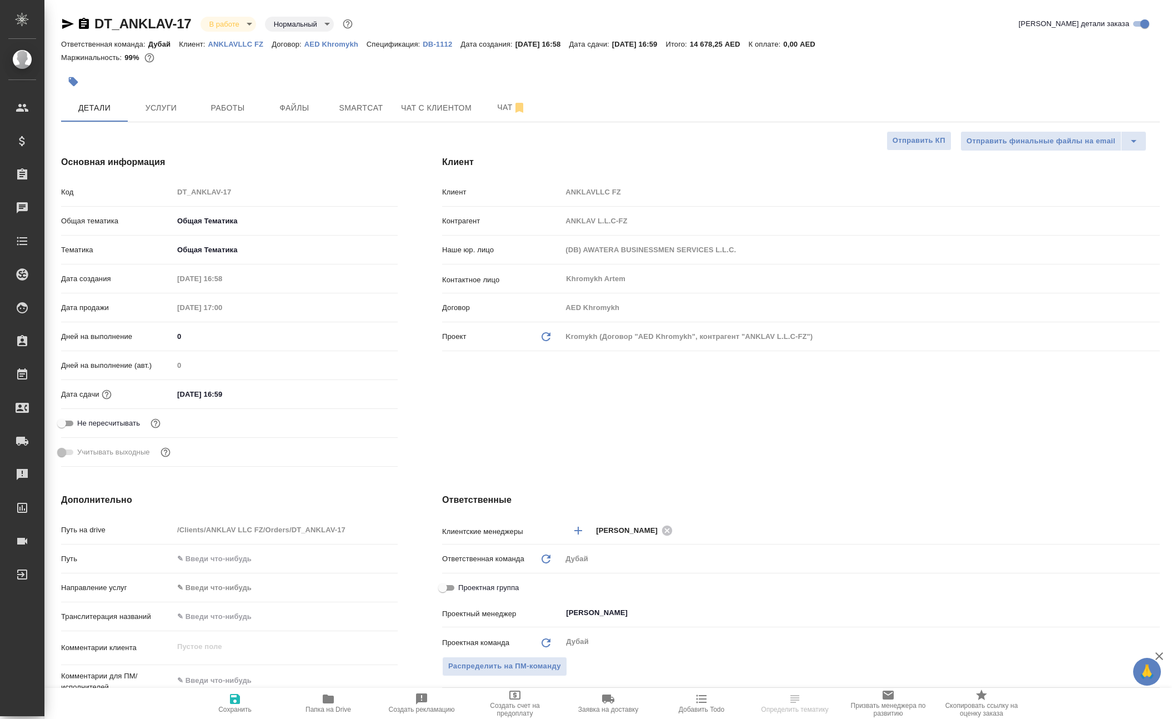
type textarea "x"
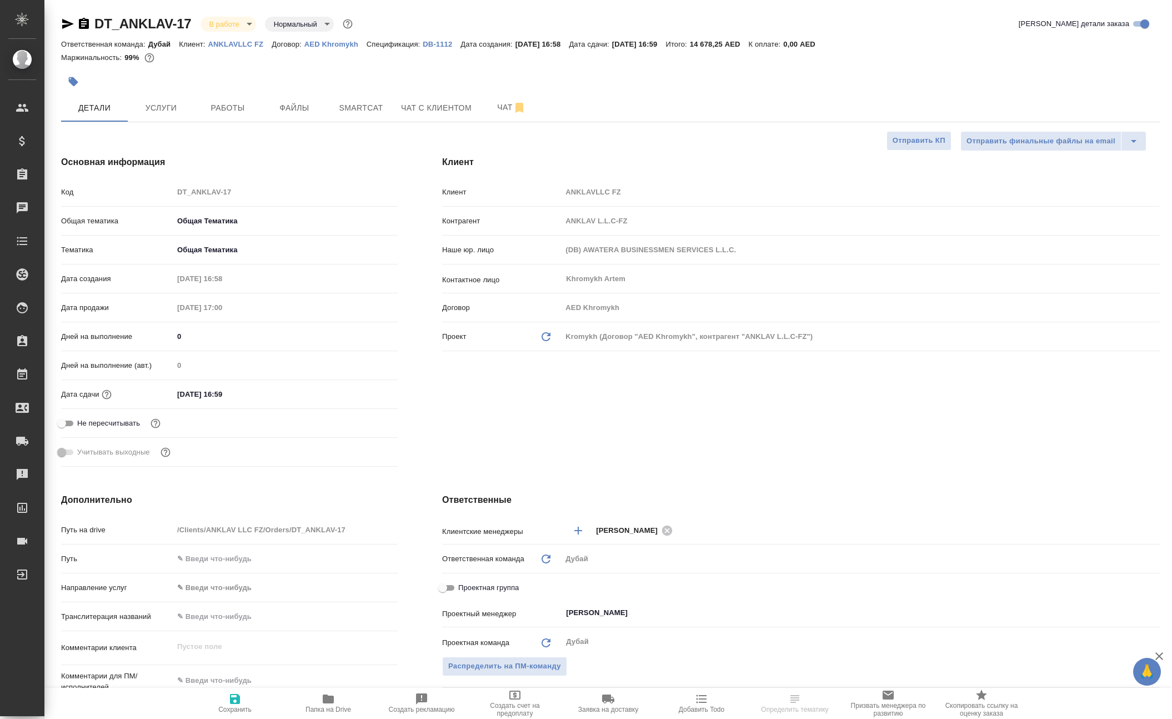
type textarea "x"
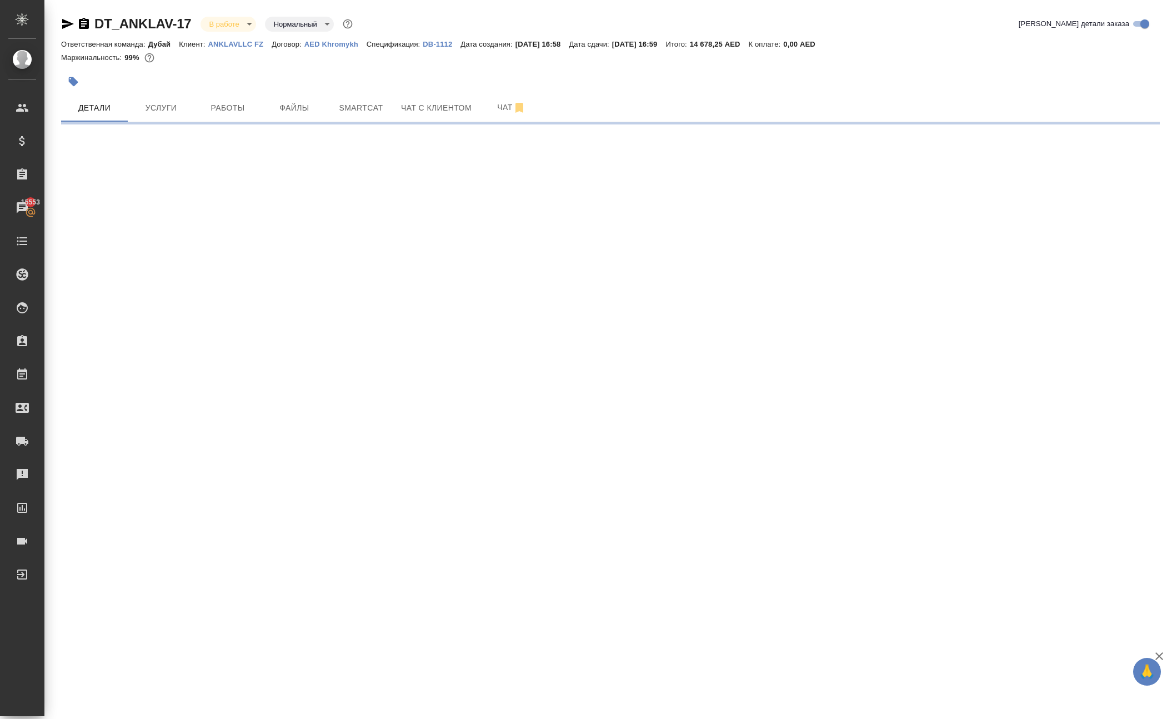
select select "RU"
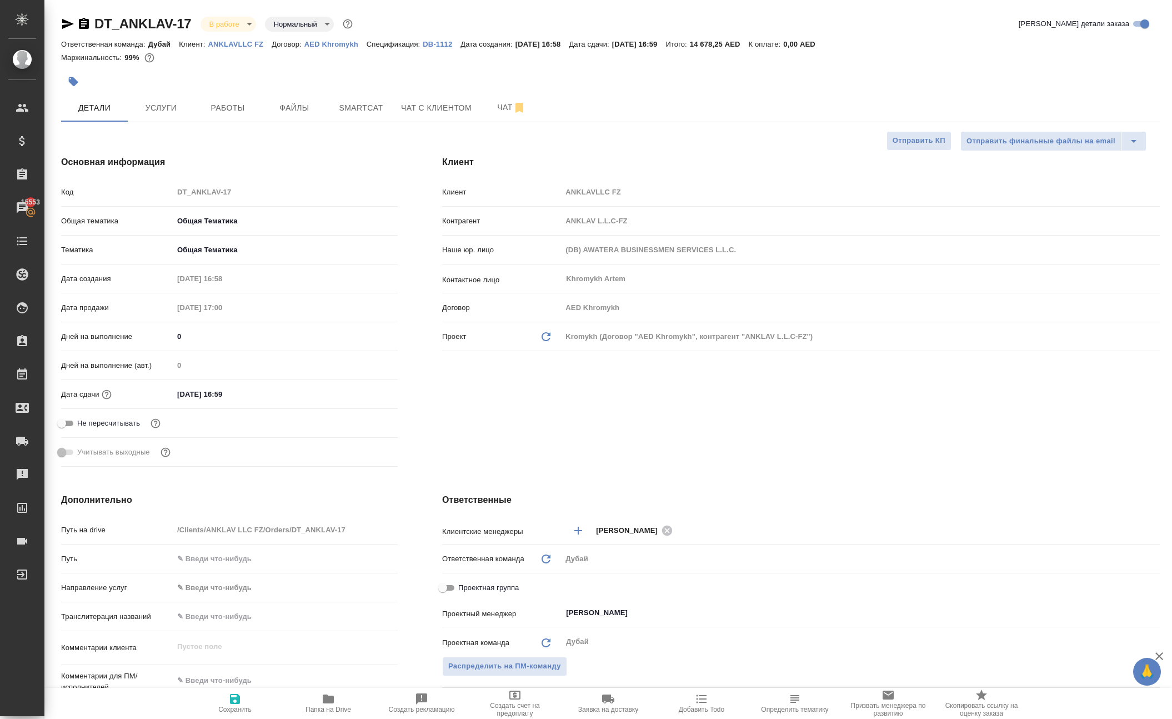
type textarea "x"
click at [212, 115] on span "Работы" at bounding box center [227, 108] width 53 height 14
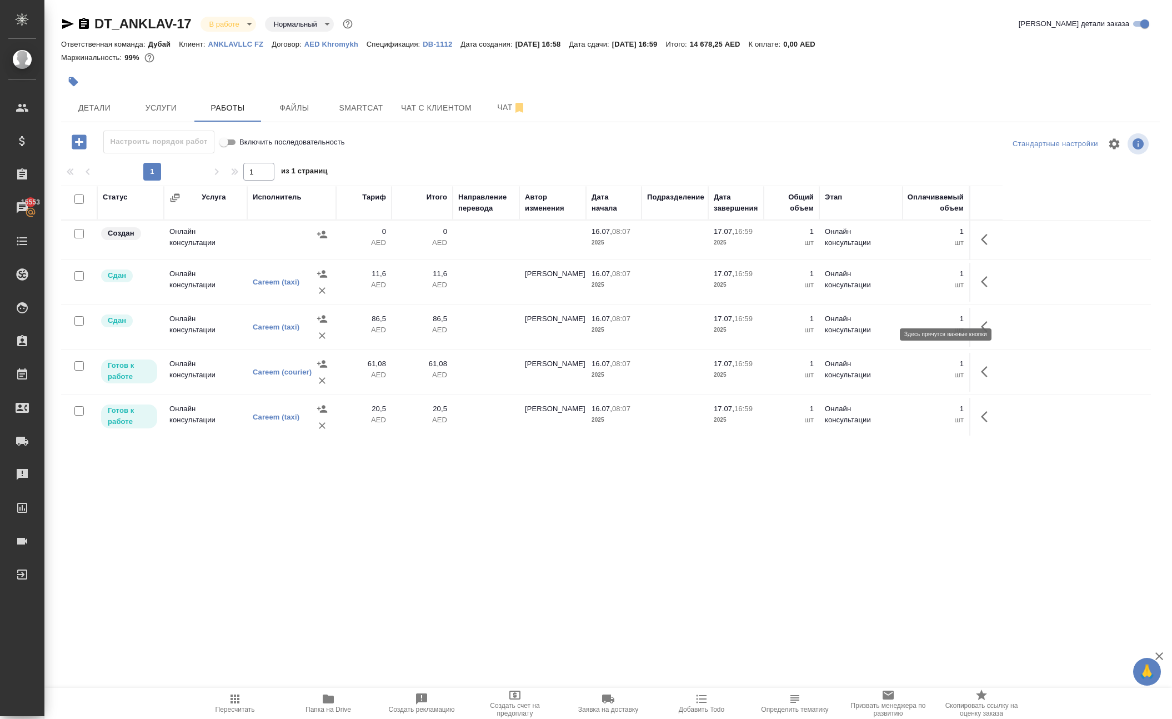
click at [981, 245] on icon "button" at bounding box center [984, 239] width 7 height 11
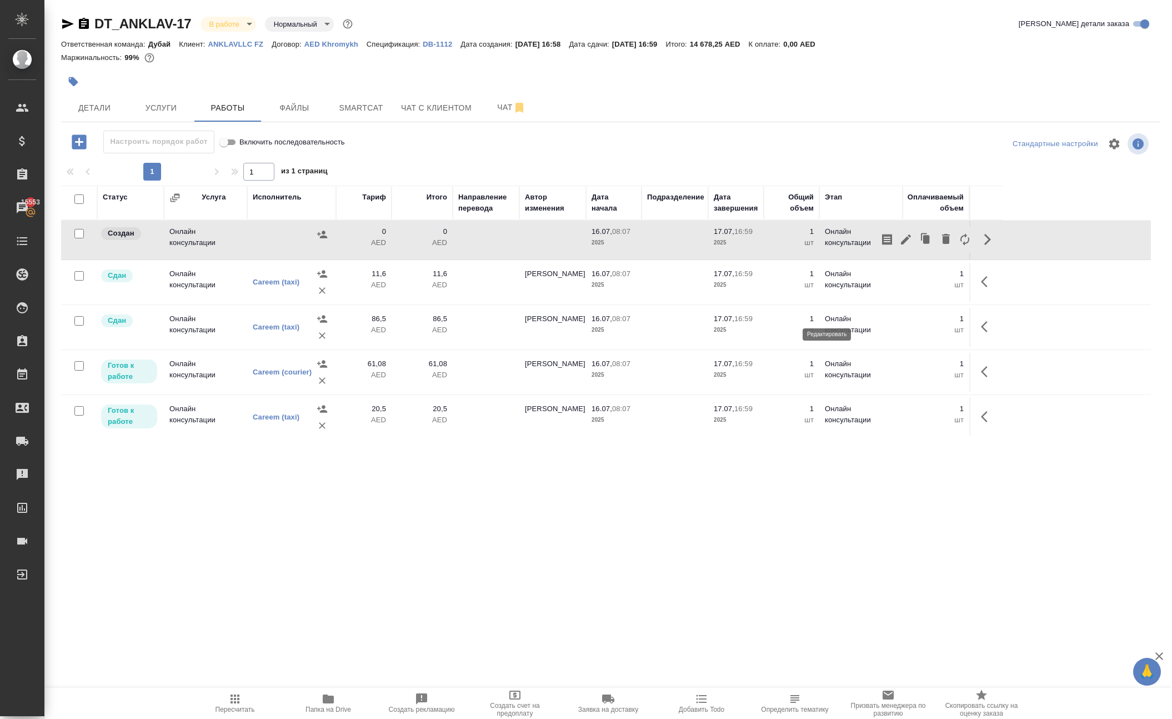
click at [899, 246] on icon "button" at bounding box center [905, 239] width 13 height 13
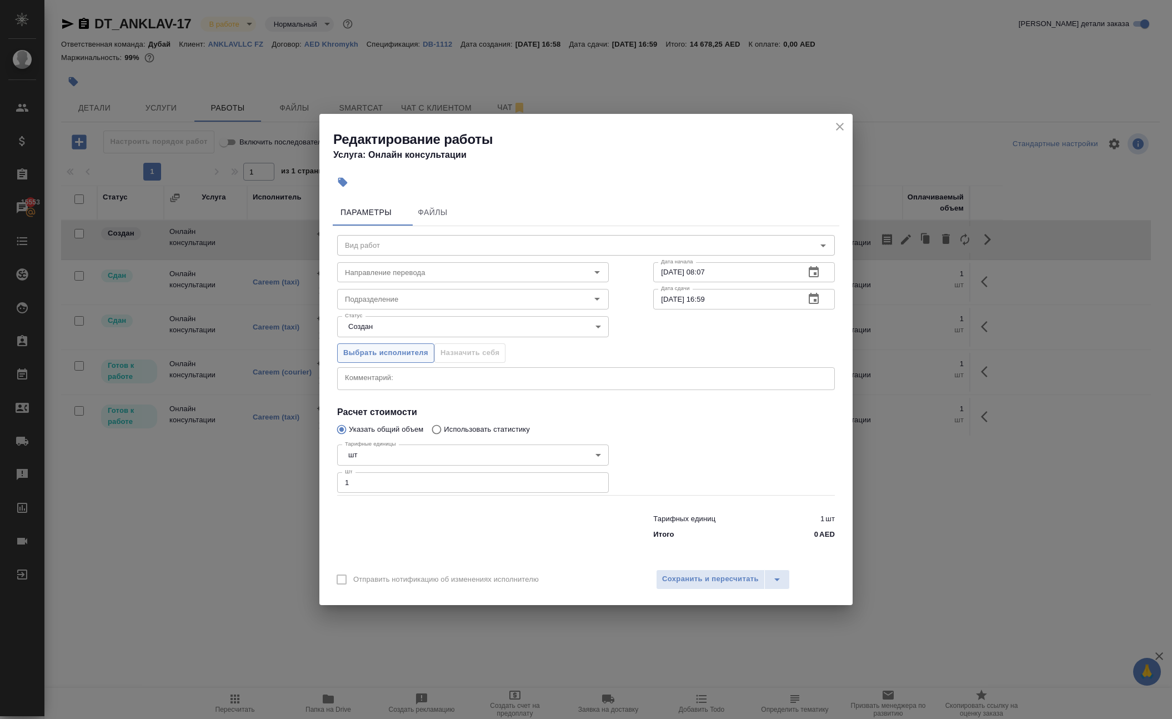
click at [357, 350] on span "Выбрать исполнителя" at bounding box center [385, 353] width 85 height 13
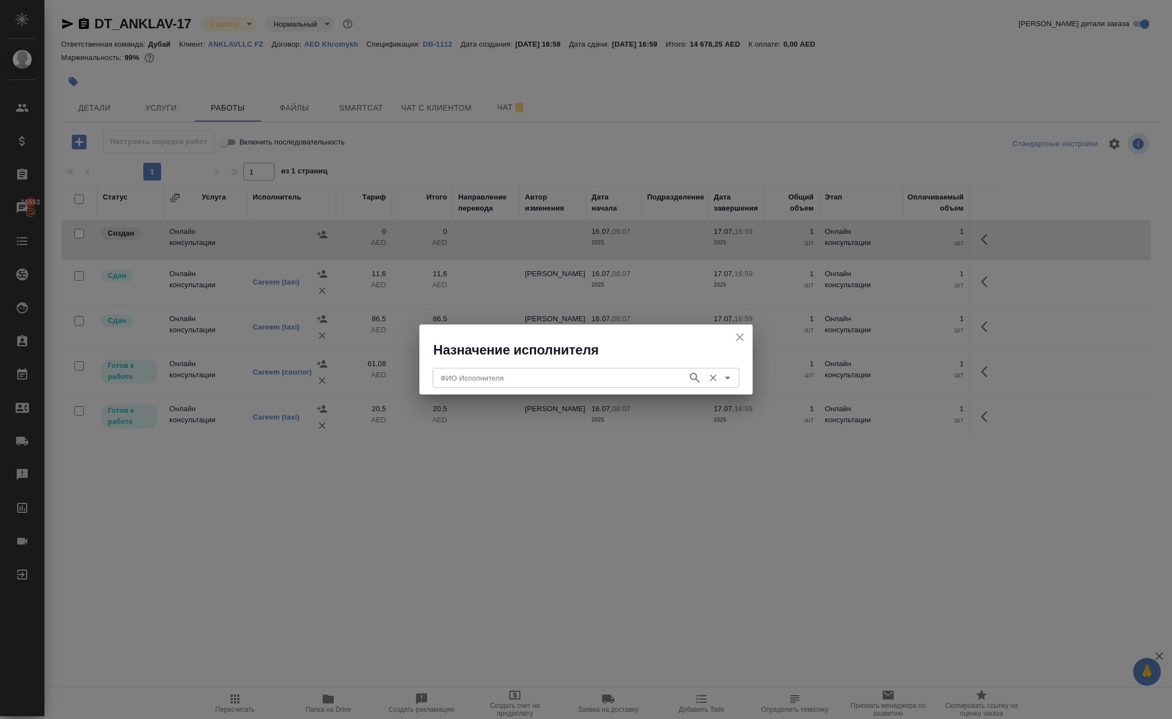
click at [445, 374] on input "ФИО Исполнителя" at bounding box center [559, 377] width 246 height 13
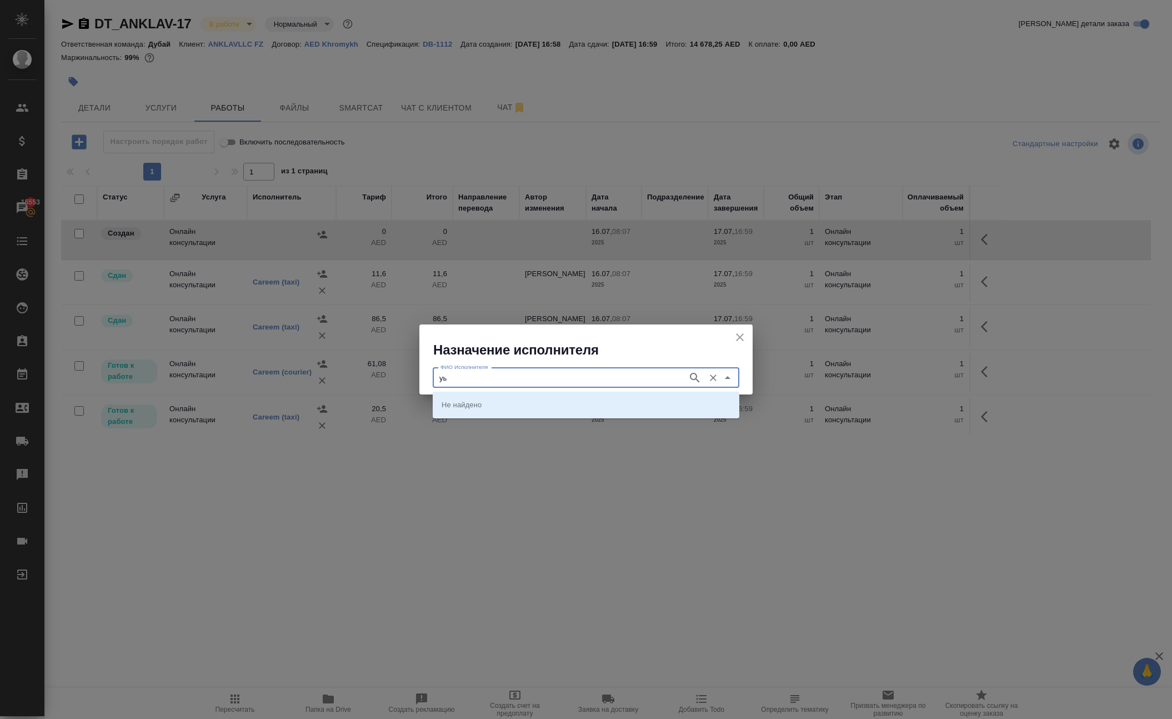
type input "у"
type input "embiz"
click at [464, 405] on p "Embiz BusinessService" at bounding box center [479, 404] width 77 height 11
type input "Embiz BusinessService"
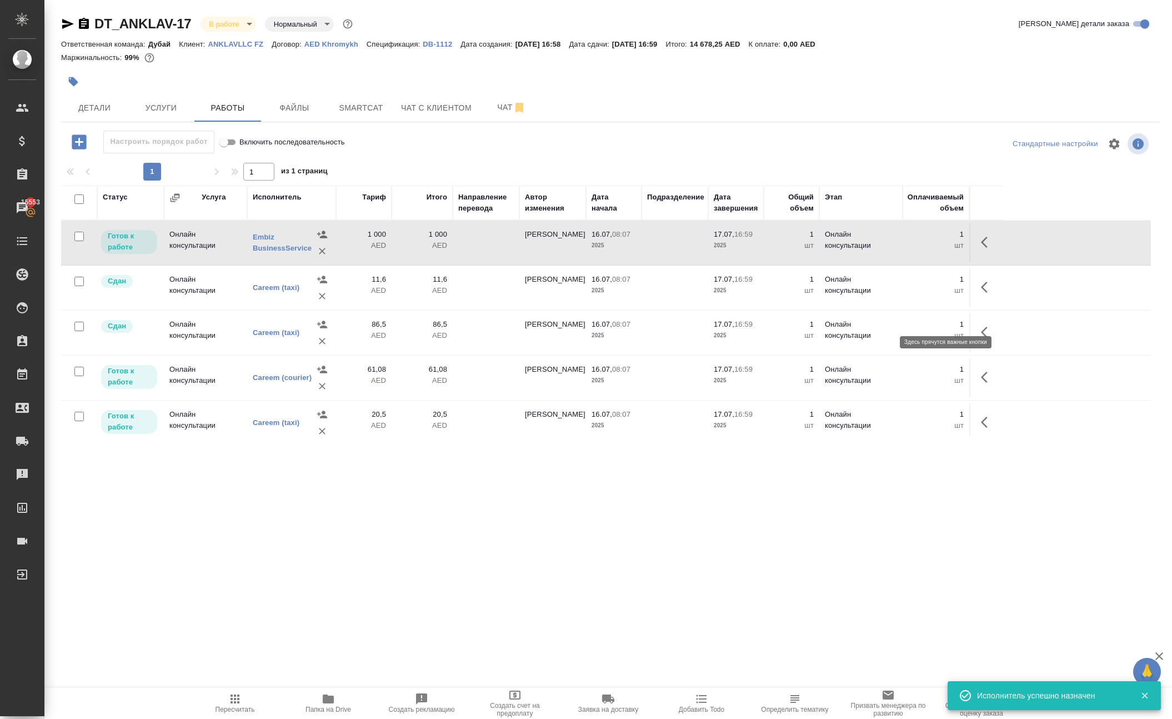
click at [981, 248] on icon "button" at bounding box center [984, 242] width 7 height 11
click at [901, 247] on icon "button" at bounding box center [906, 242] width 10 height 10
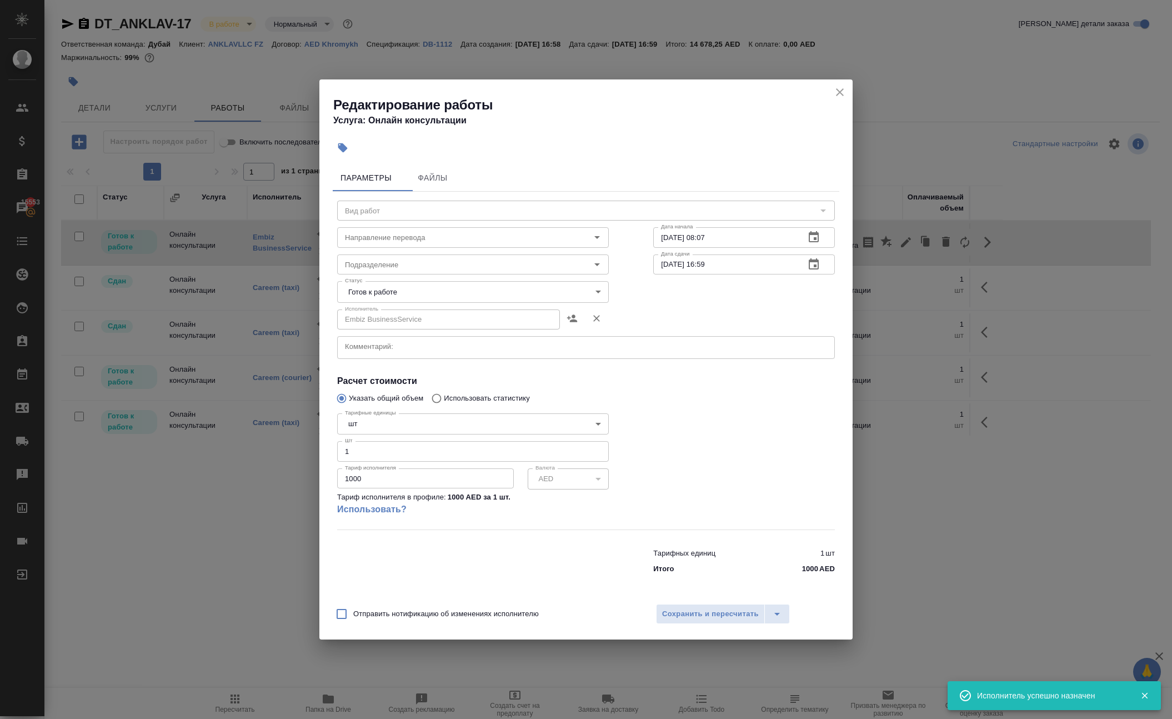
click at [409, 488] on input "1000" at bounding box center [425, 478] width 177 height 20
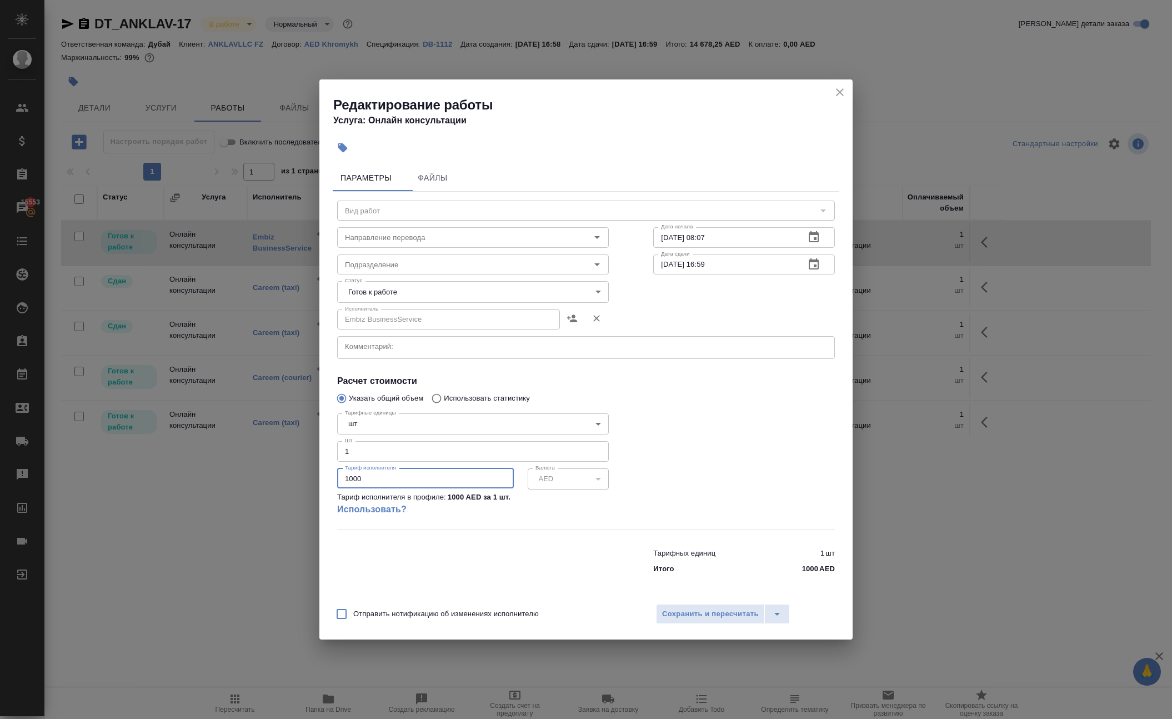
click at [409, 488] on input "1000" at bounding box center [425, 478] width 177 height 20
paste input "4329"
type input "4329"
click at [430, 581] on div at bounding box center [473, 558] width 316 height 44
click at [397, 277] on body "🙏 .cls-1 fill:#fff; AWATERA Solokha Petro Клиенты Спецификации Заказы 15553 Чат…" at bounding box center [586, 359] width 1172 height 719
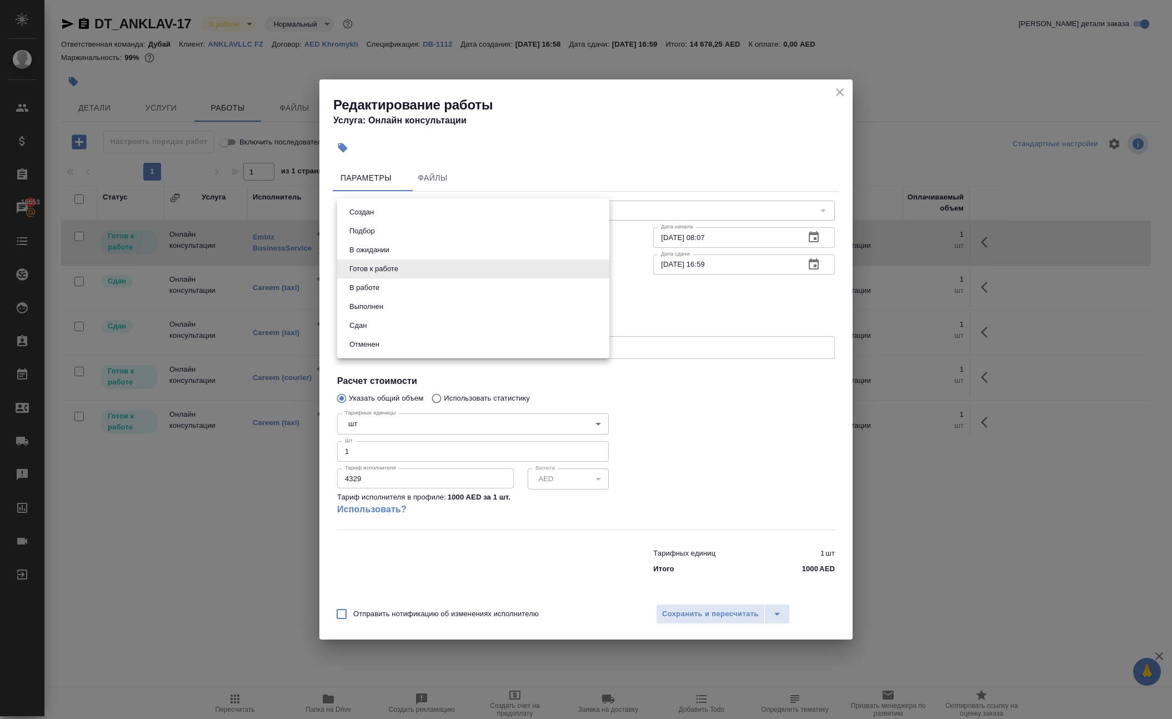
click at [395, 331] on li "Сдан" at bounding box center [473, 325] width 272 height 19
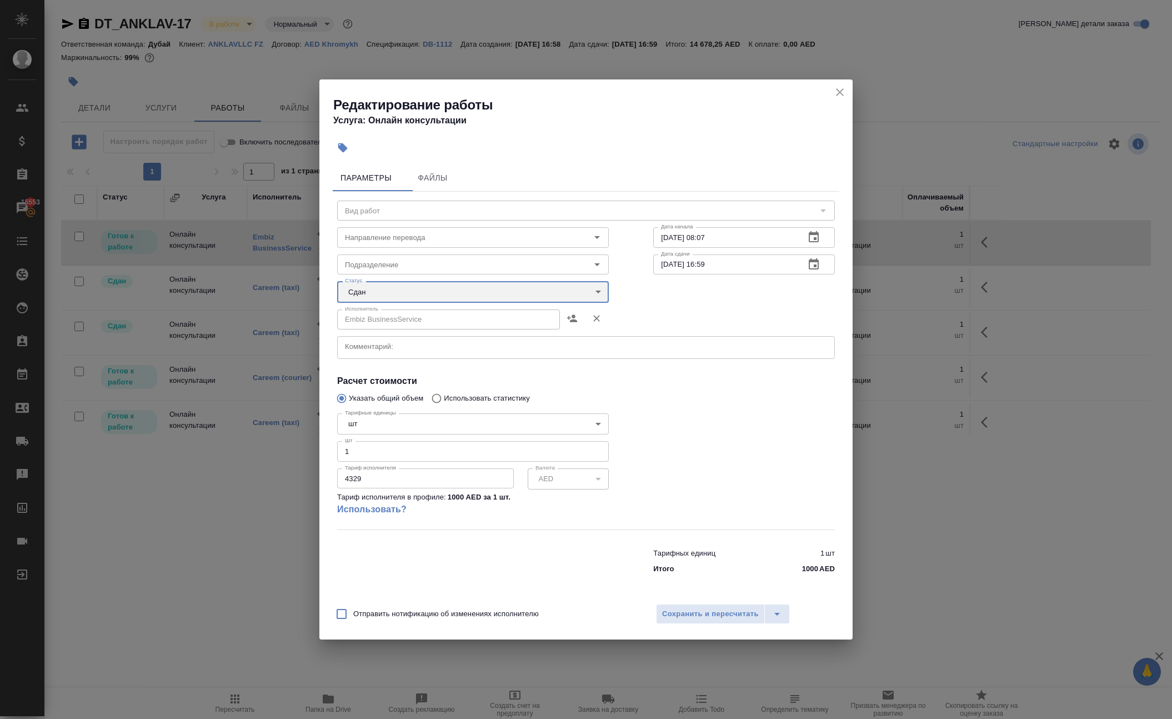
type input "closed"
click at [709, 620] on span "Сохранить и пересчитать" at bounding box center [710, 614] width 97 height 13
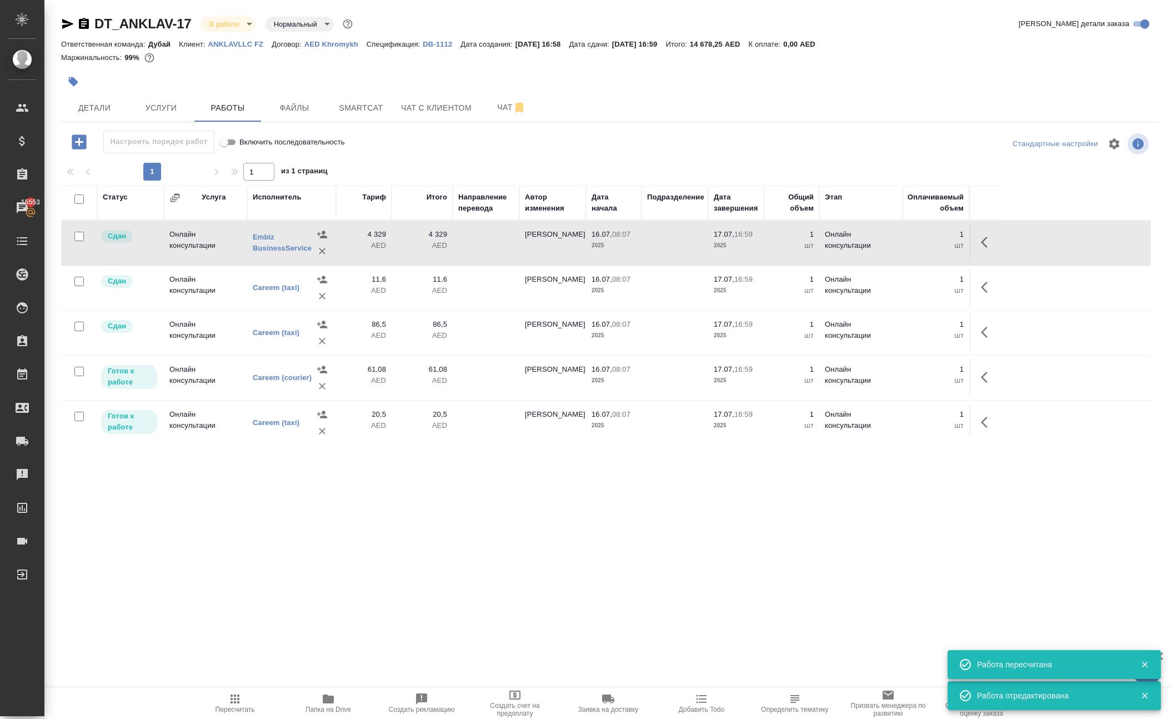
click at [483, 262] on td at bounding box center [486, 242] width 67 height 39
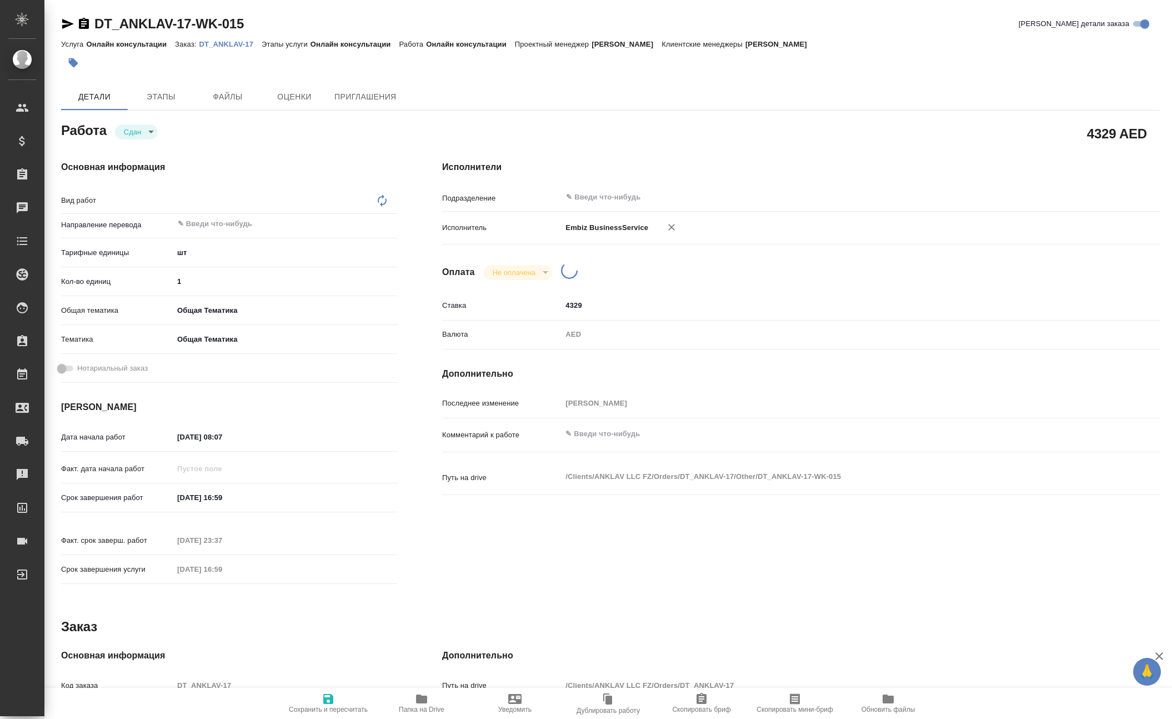
type textarea "x"
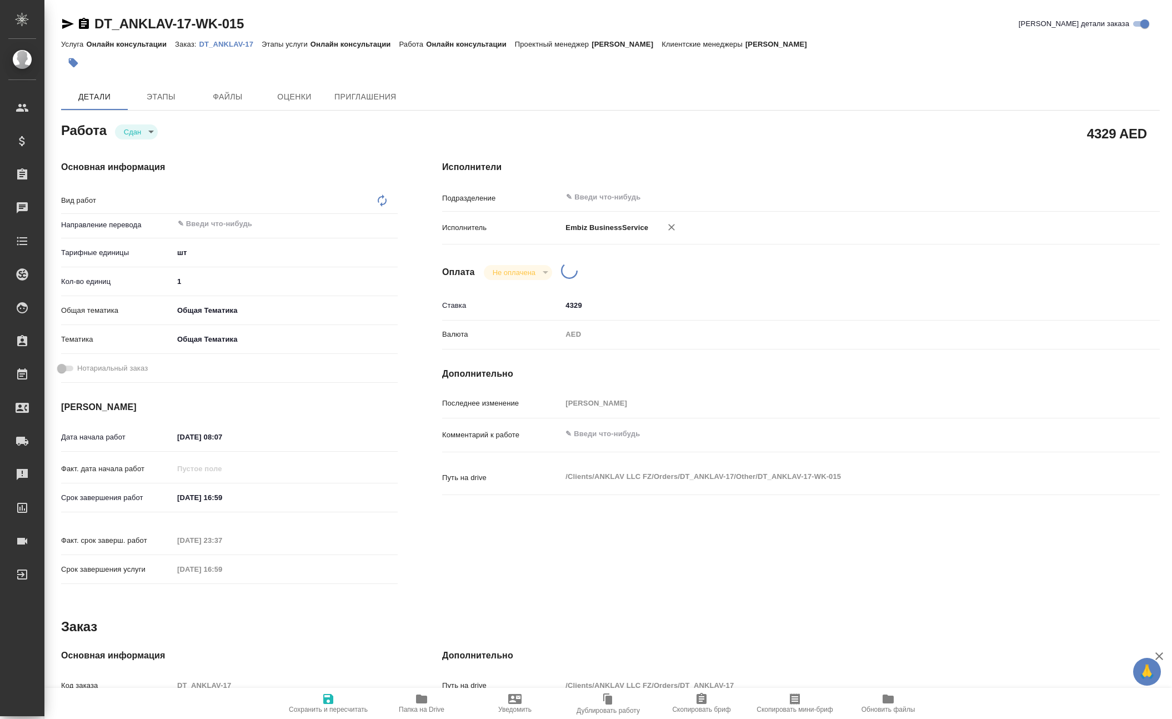
type textarea "x"
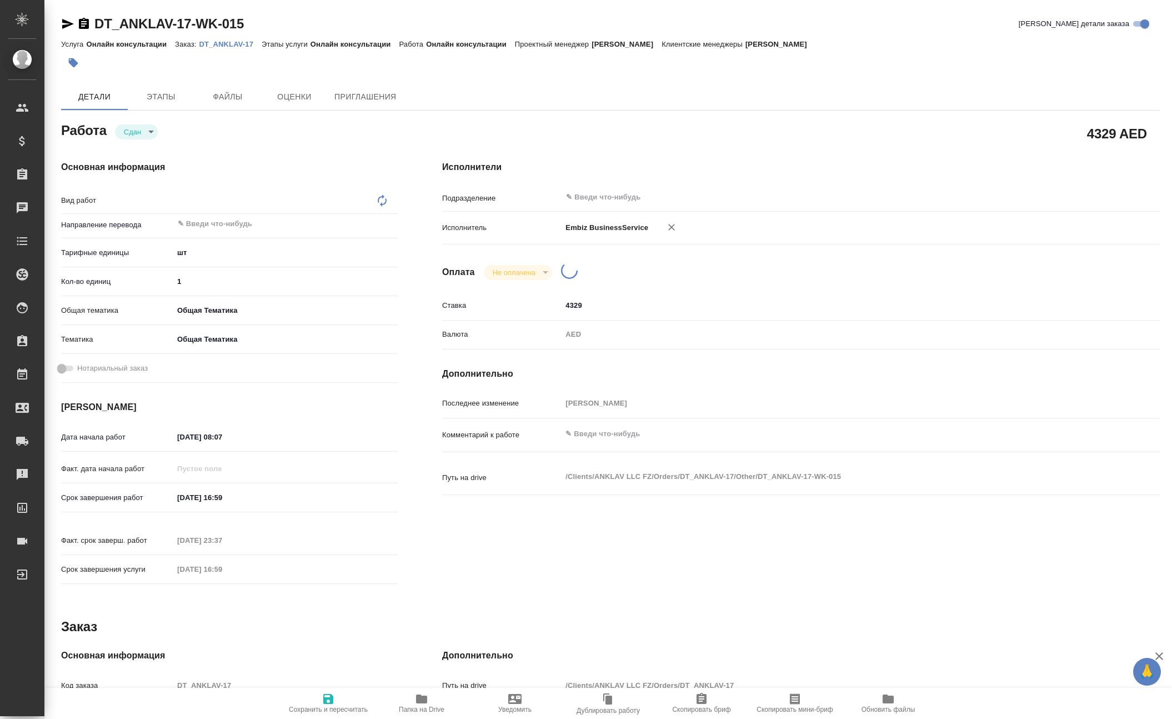
type textarea "x"
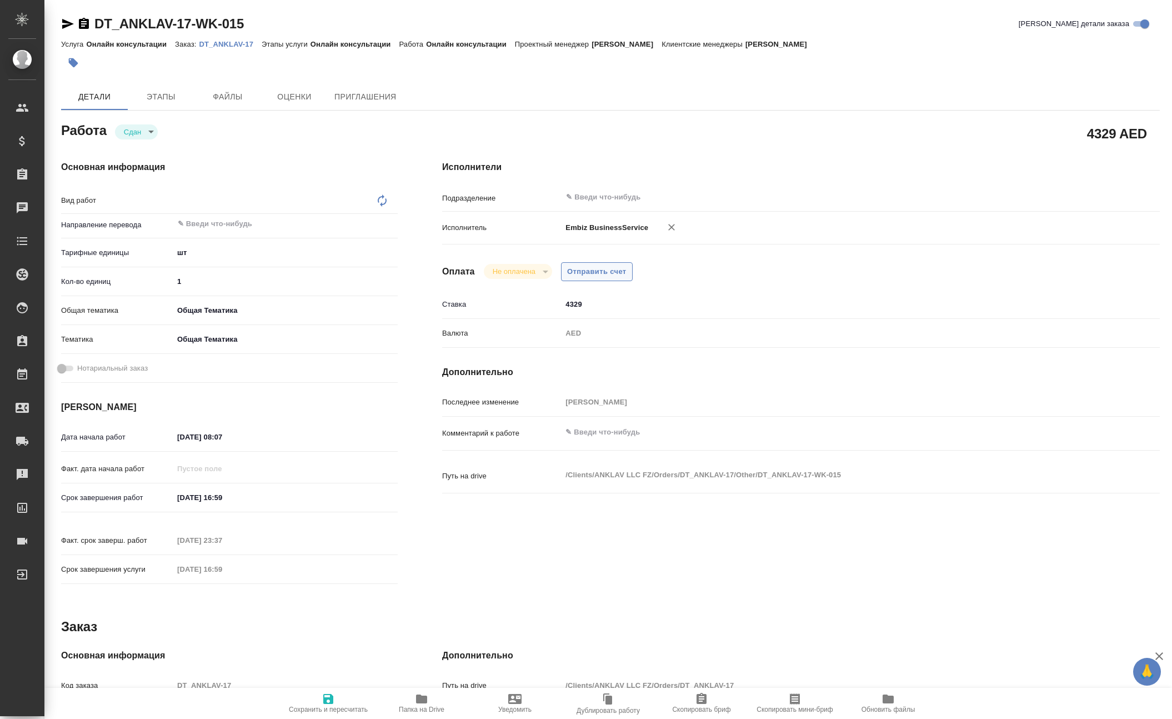
type textarea "x"
click at [614, 282] on button "Отправить счет" at bounding box center [597, 271] width 72 height 19
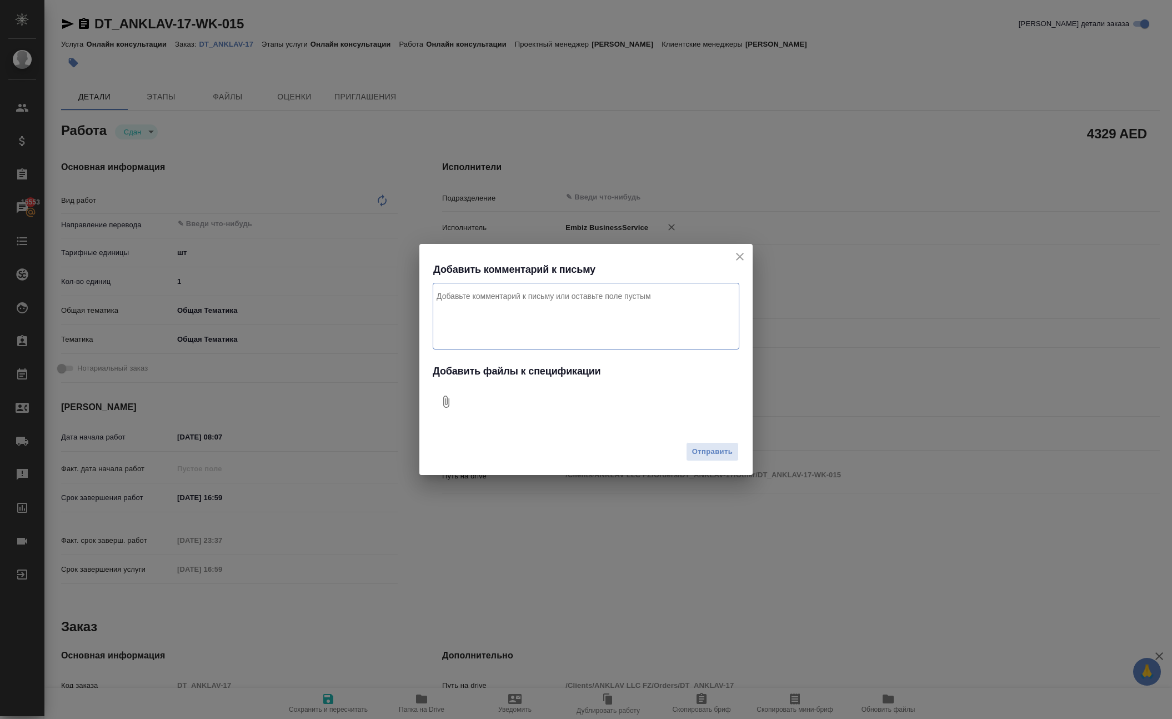
click at [453, 407] on icon "Добавить файлы к спецификации" at bounding box center [445, 401] width 13 height 13
click at [480, 288] on textarea "Комментарий к письму" at bounding box center [586, 316] width 307 height 67
type textarea "j"
type textarea "оплата для клиента за рабочую визу. Проект Дубай"
click at [694, 456] on span "Отправить" at bounding box center [712, 451] width 41 height 13
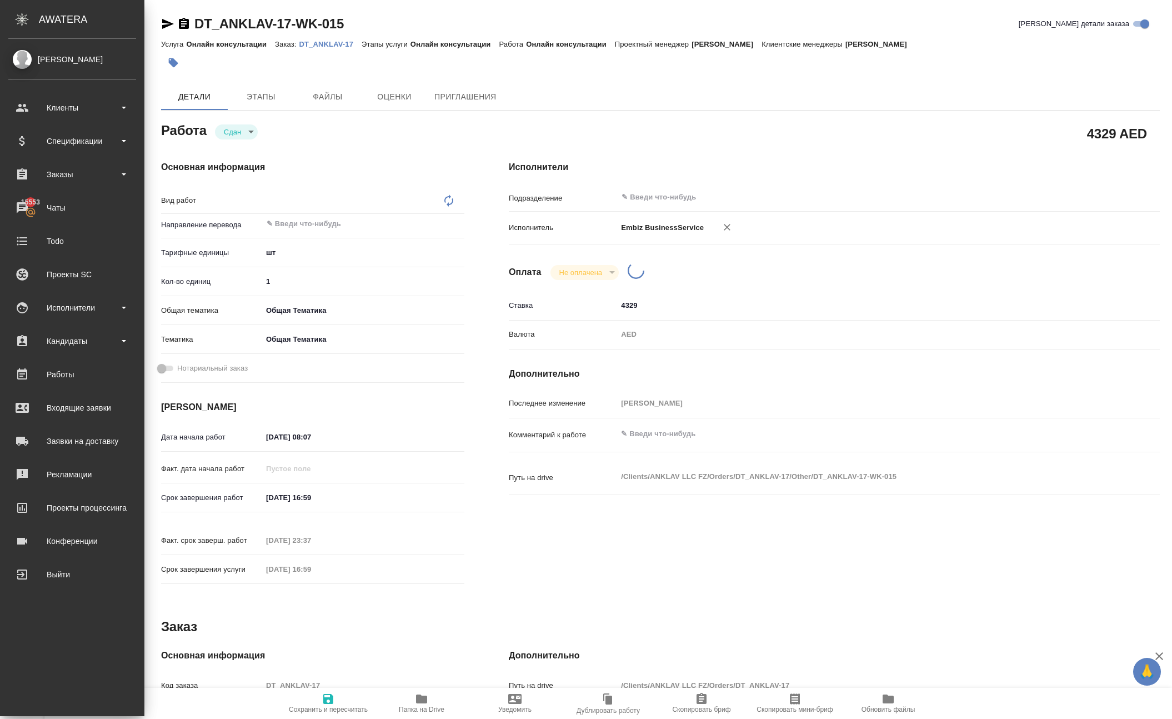
type textarea "x"
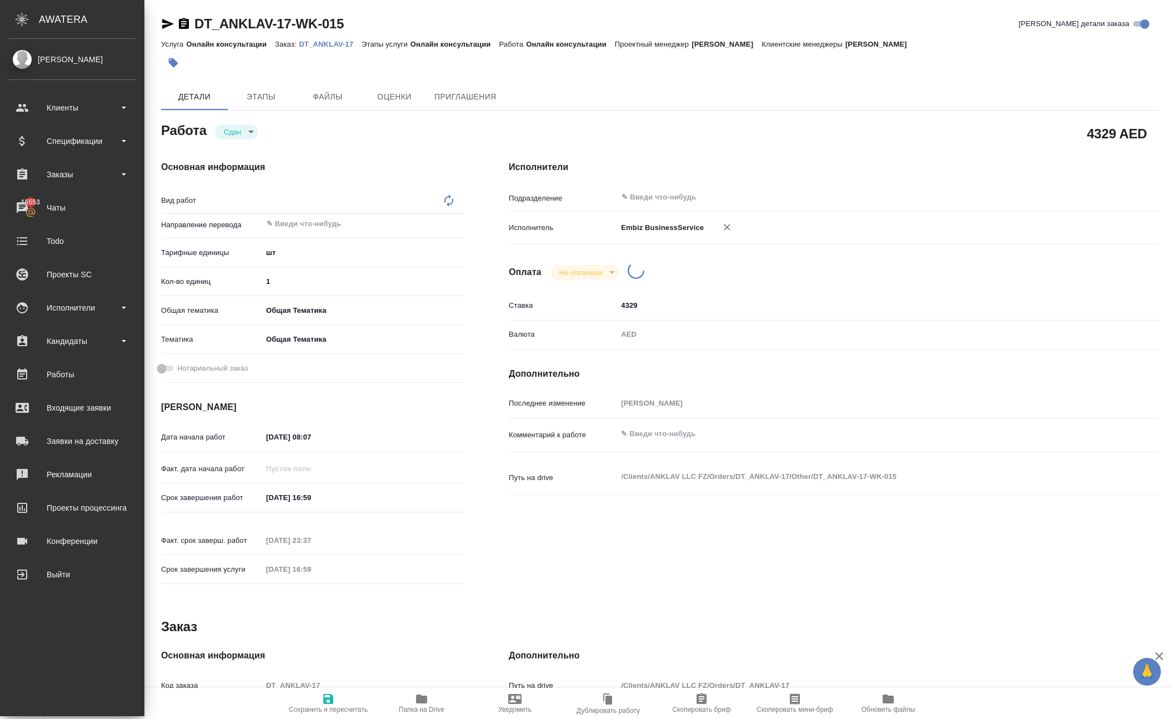
type textarea "x"
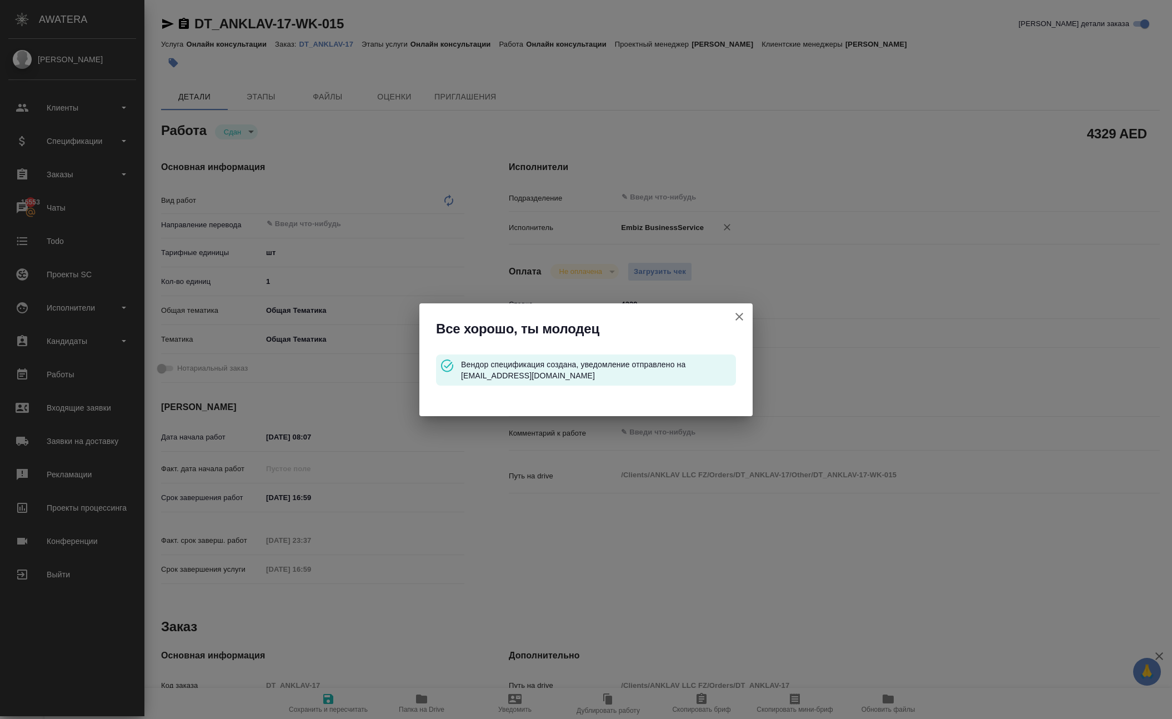
type input "closed"
type textarea "x"
type input "5a8b1489cc6b4906c91bfdc1"
type input "1"
type input "obtem"
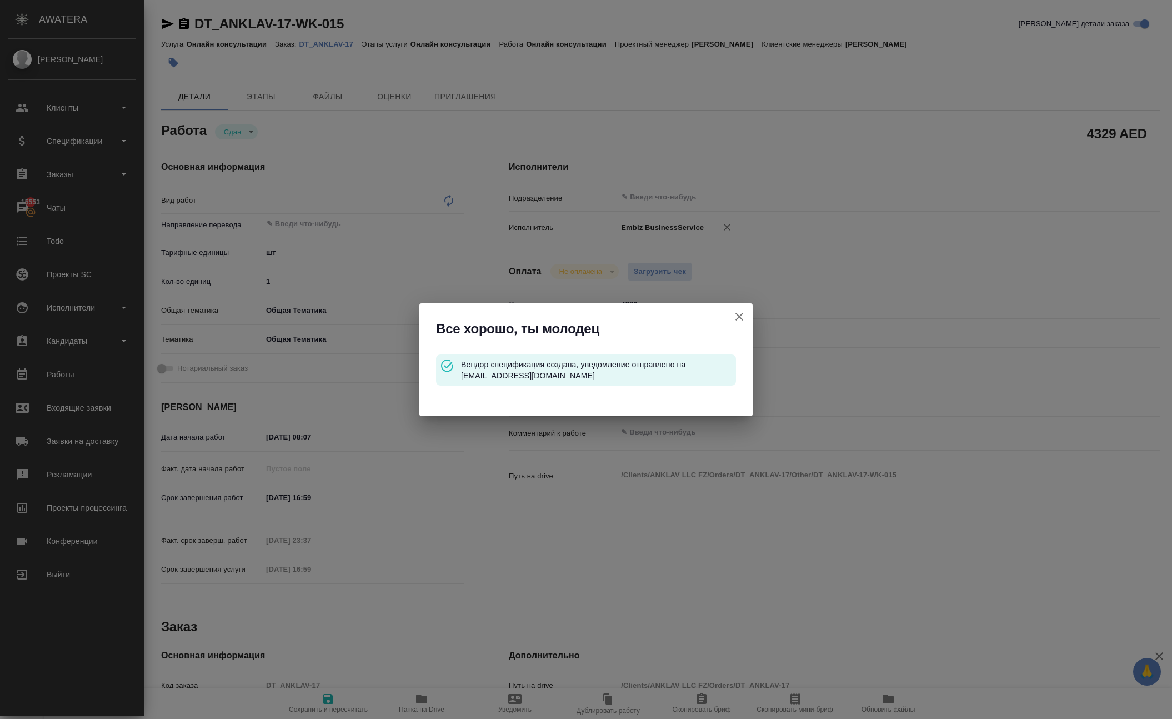
type input "6012b1ca196b0e5c9229a120"
type input "[DATE] 08:07"
type input "[DATE] 16:59"
type input "[DATE] 23:37"
type input "[DATE] 16:59"
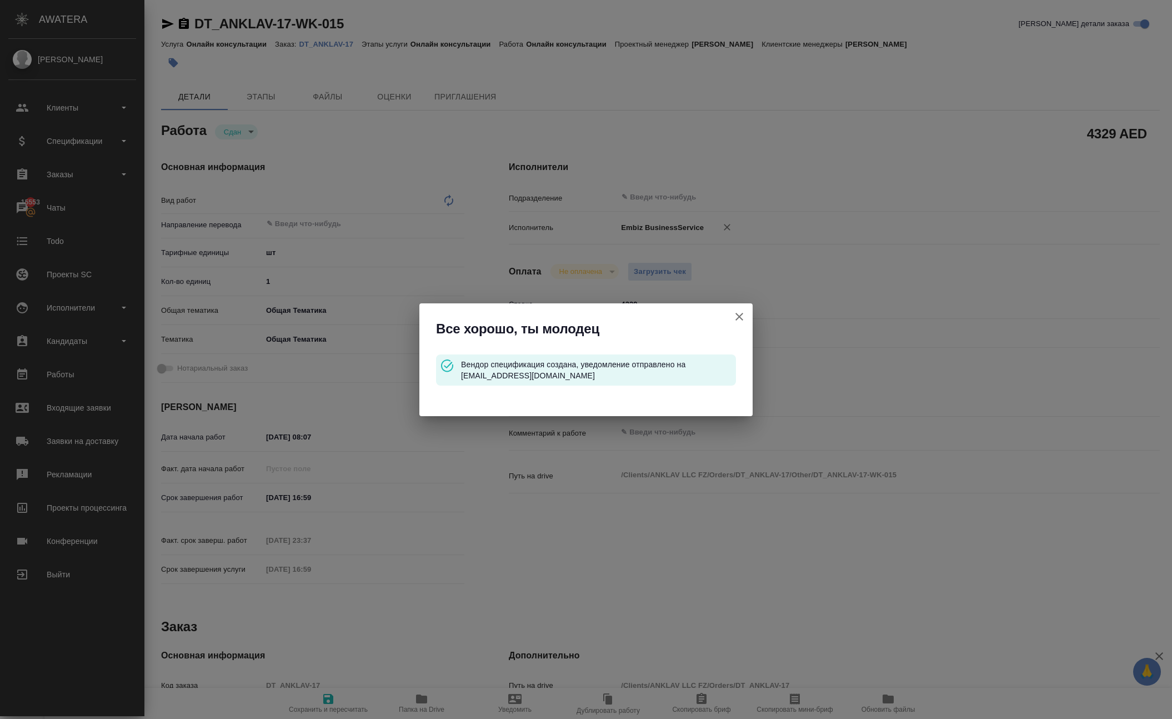
type input "notPayed"
type input "4329"
type input "AED"
type input "[PERSON_NAME]"
type textarea "x"
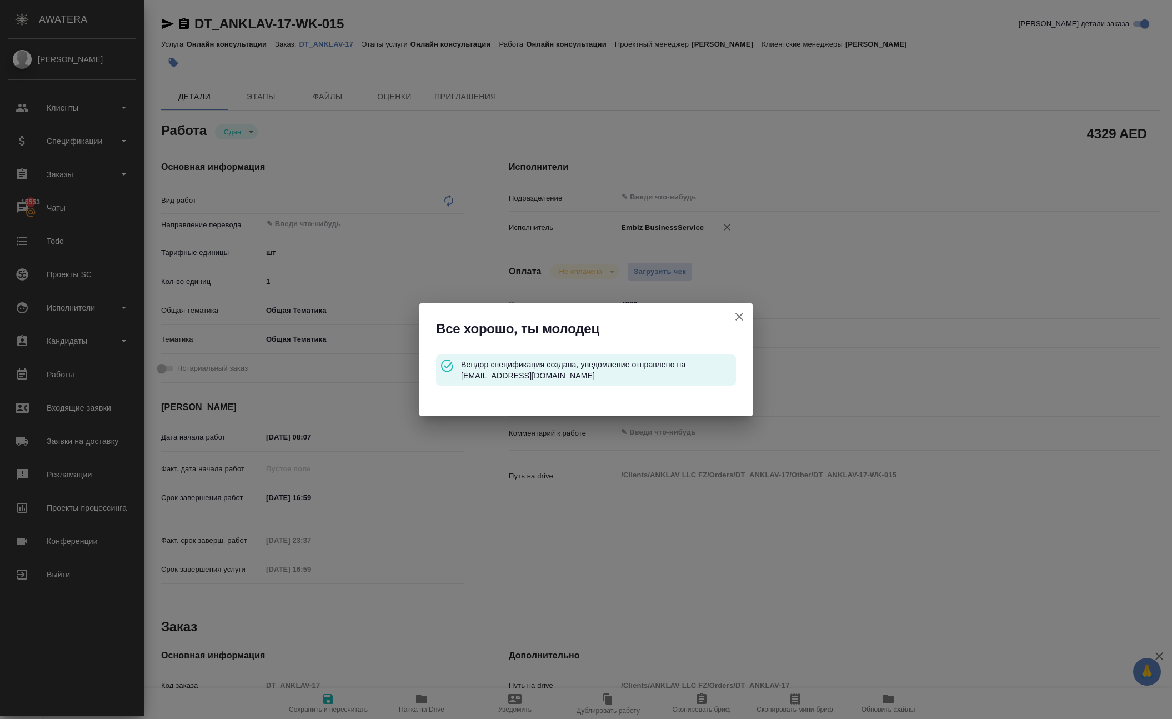
type textarea "/Clients/ANKLAV LLC FZ/Orders/DT_ANKLAV-17/Other/DT_ANKLAV-17-WK-015"
type textarea "x"
type input "DT_ANKLAV-17"
type input "Онлайн консультации"
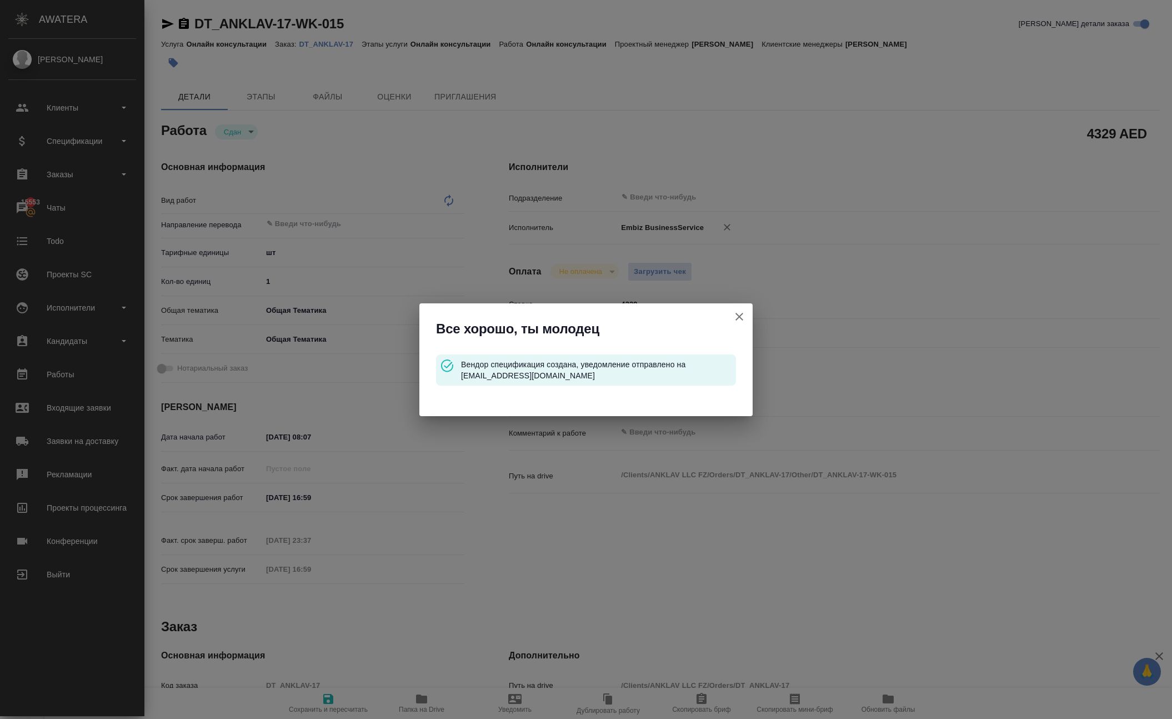
type input "[PERSON_NAME]"
type input "/Clients/ANKLAV LLC FZ/Orders/DT_ANKLAV-17"
type textarea "x"
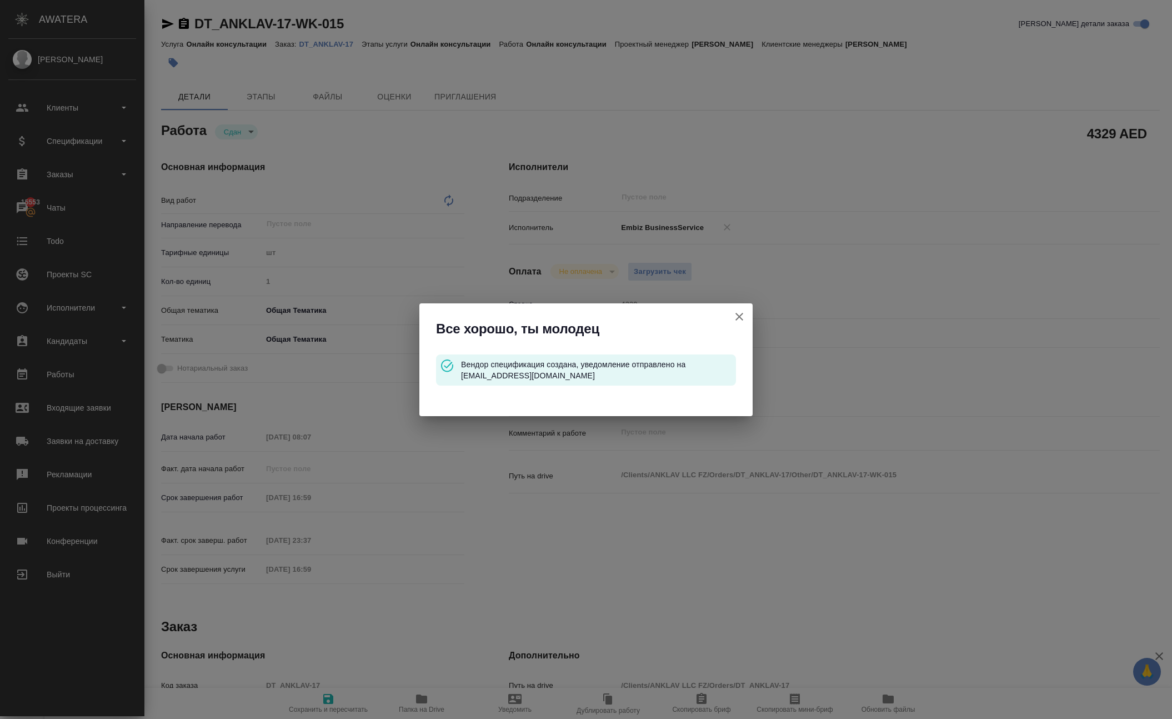
type textarea "x"
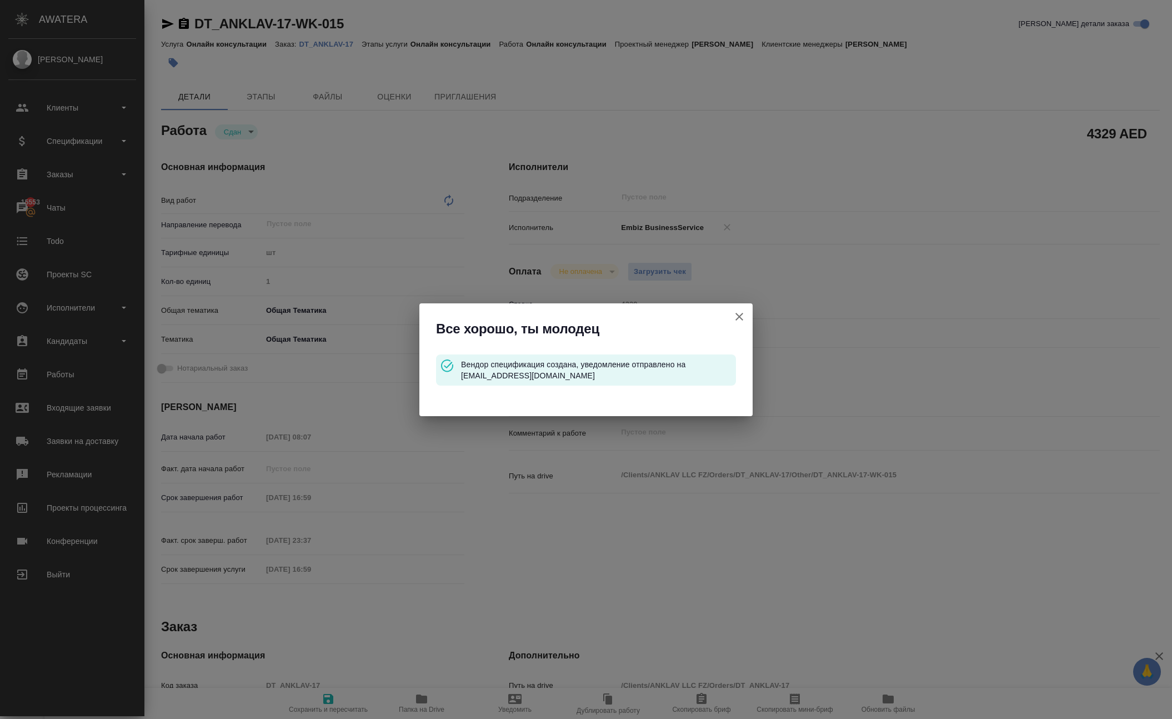
type textarea "x"
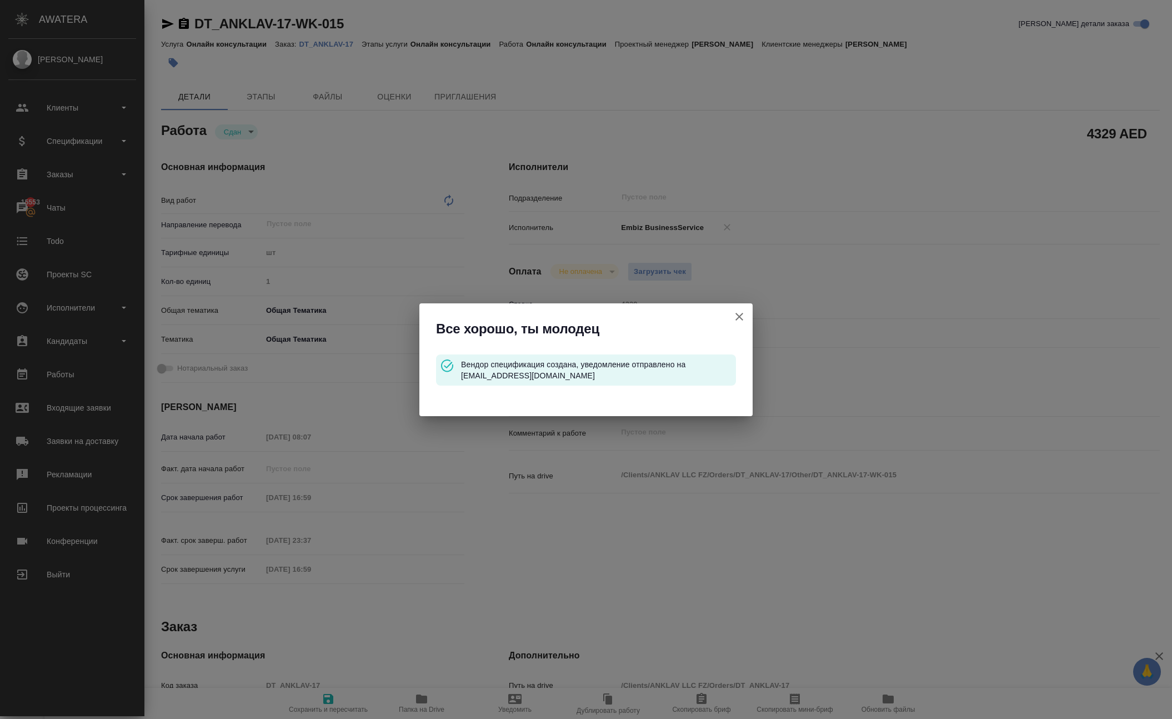
type textarea "x"
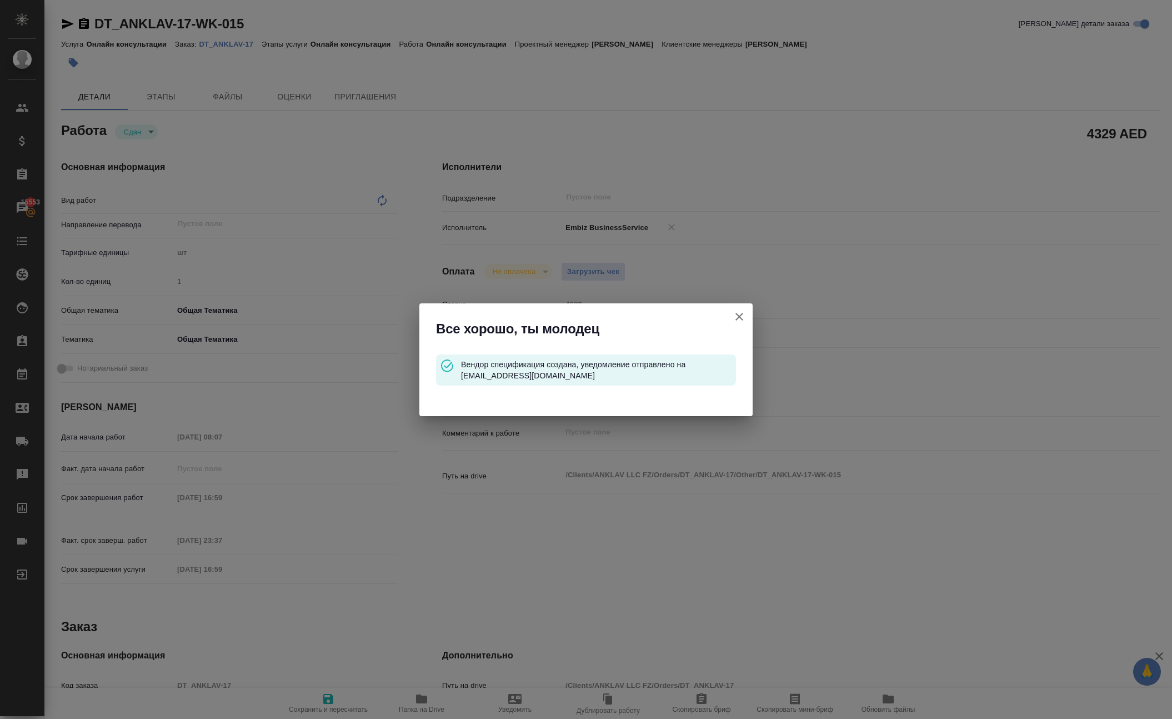
click at [735, 313] on icon "button" at bounding box center [739, 317] width 8 height 8
type textarea "x"
